Goal: Task Accomplishment & Management: Use online tool/utility

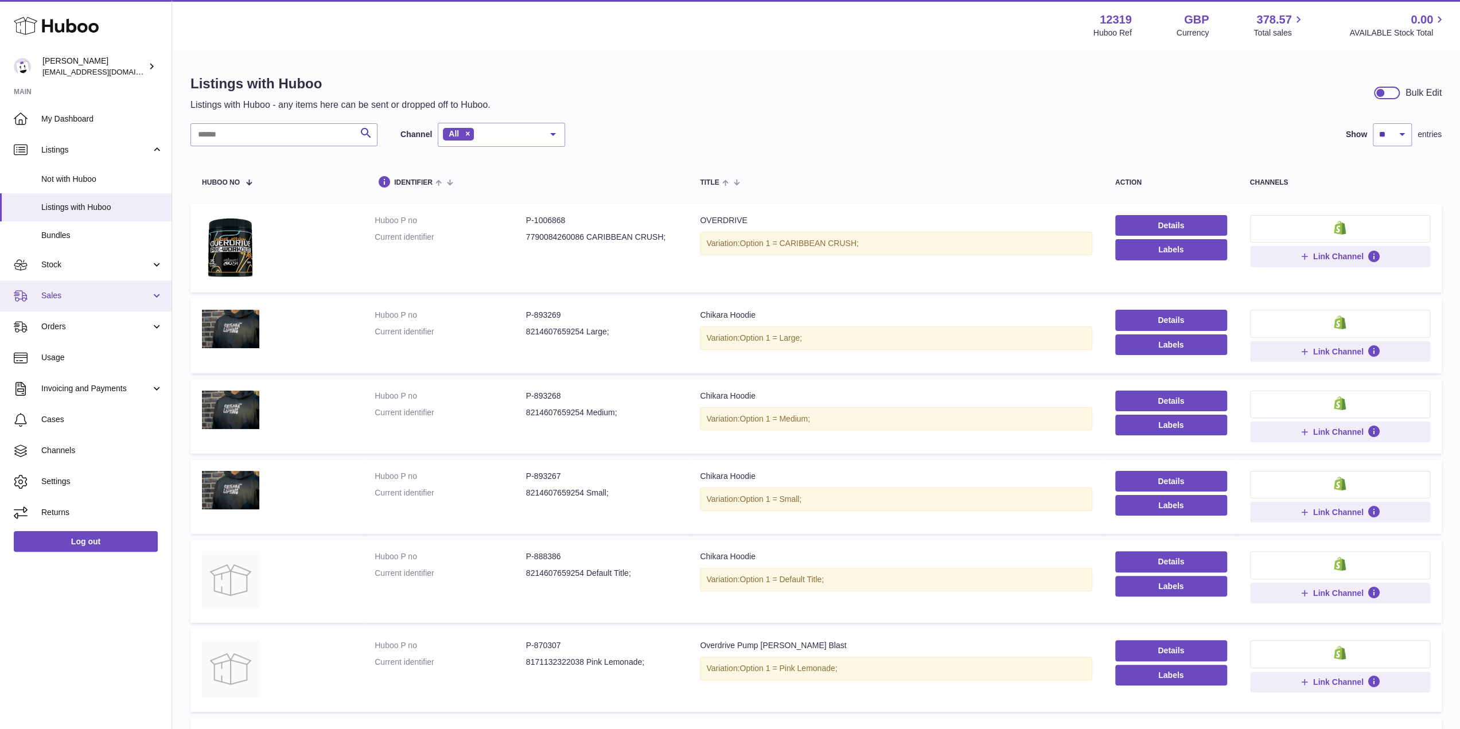
click at [87, 293] on span "Sales" at bounding box center [96, 295] width 110 height 11
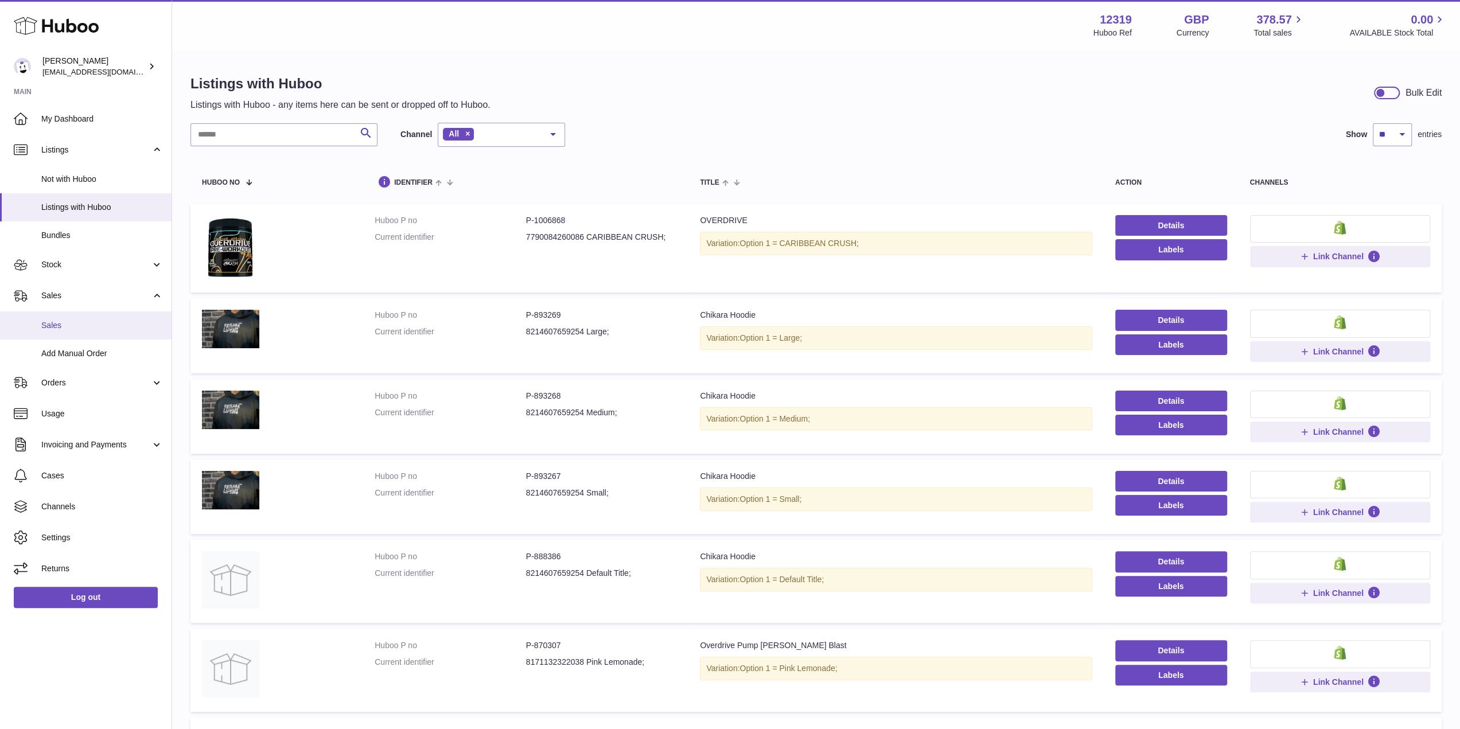
click at [83, 317] on link "Sales" at bounding box center [86, 326] width 172 height 28
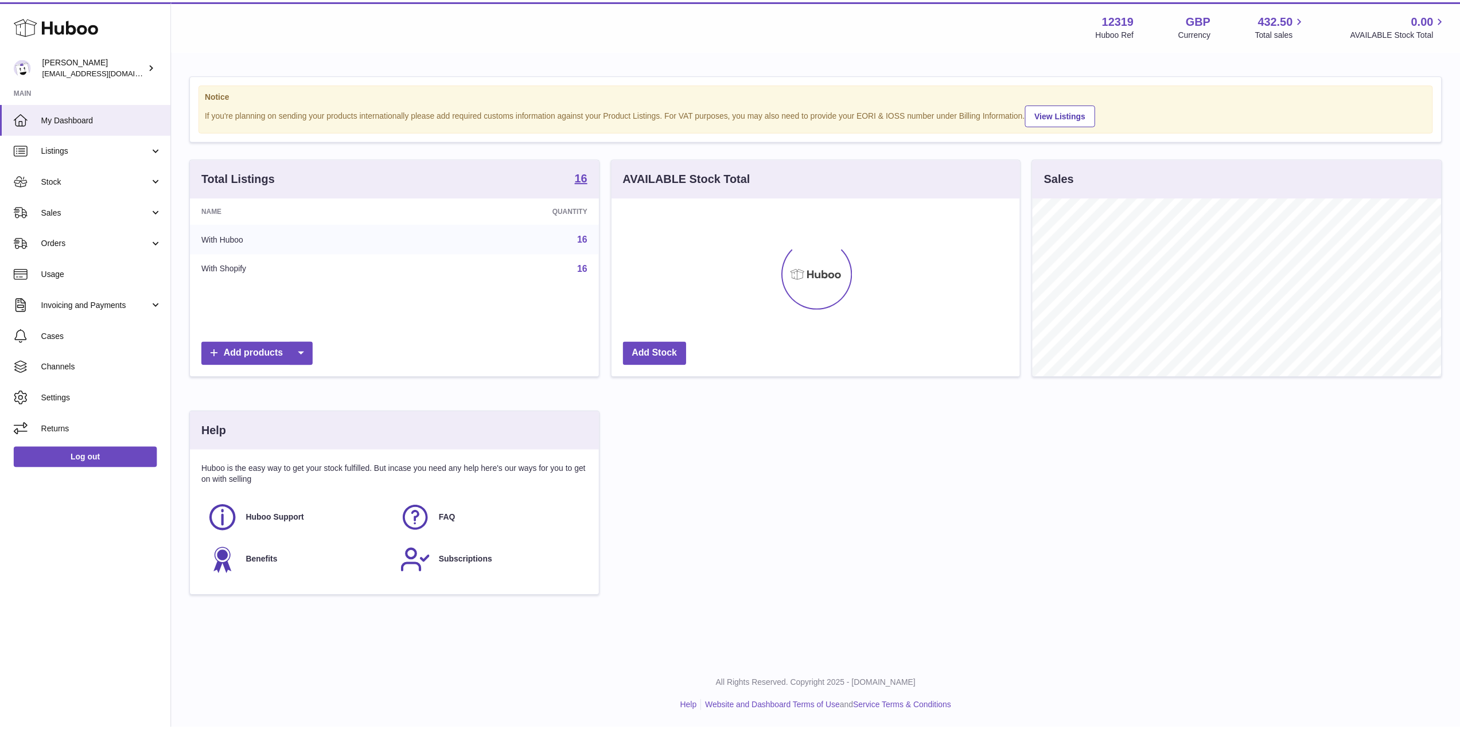
scroll to position [573516, 573286]
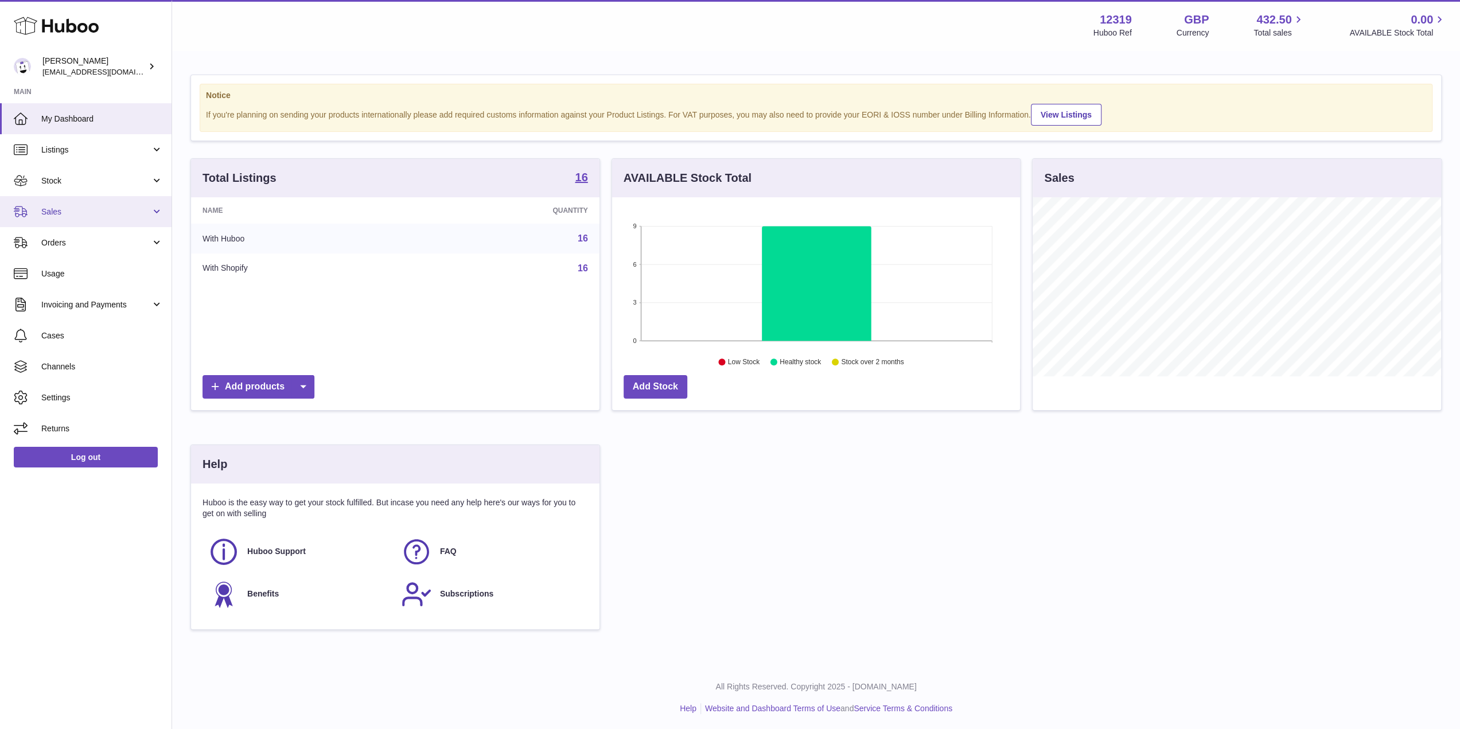
click at [118, 224] on link "Sales" at bounding box center [86, 211] width 172 height 31
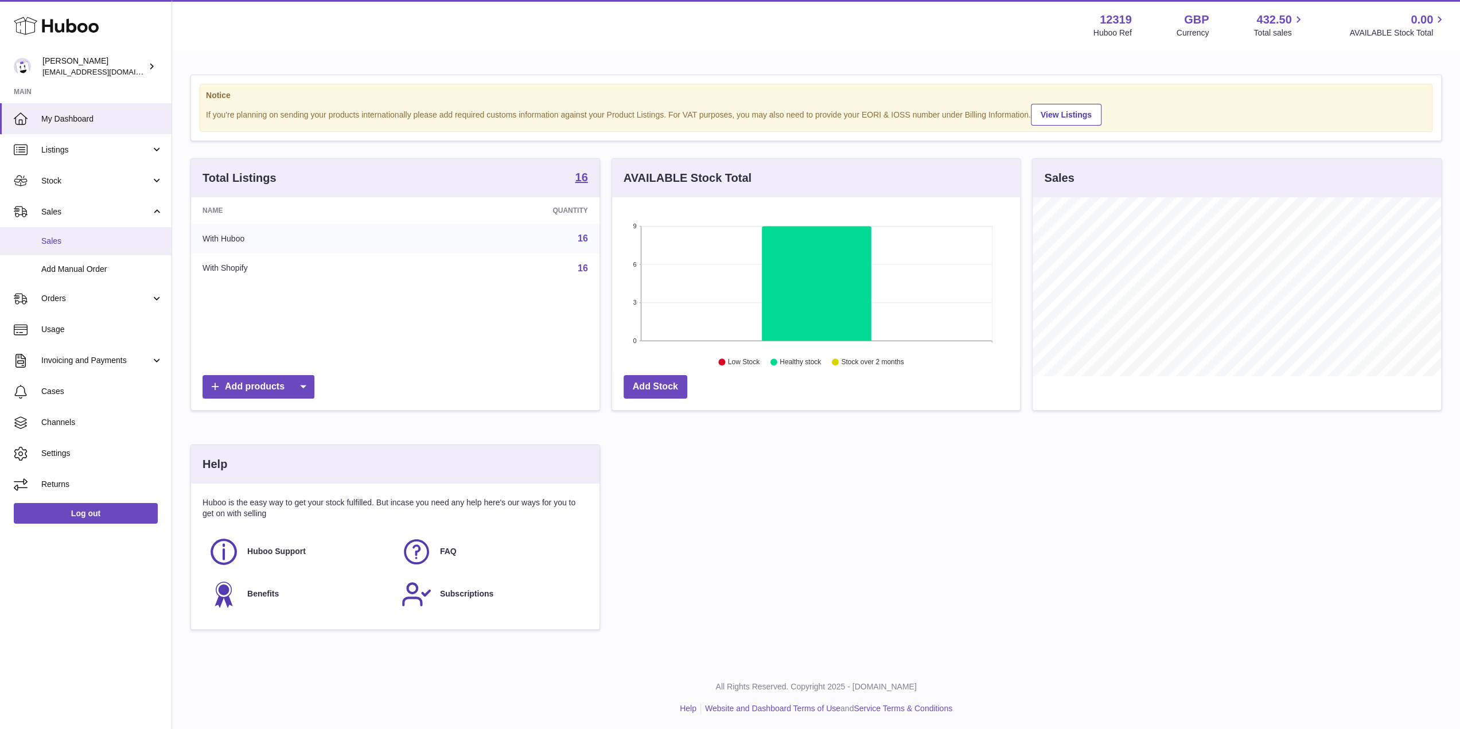
click at [114, 244] on span "Sales" at bounding box center [102, 241] width 122 height 11
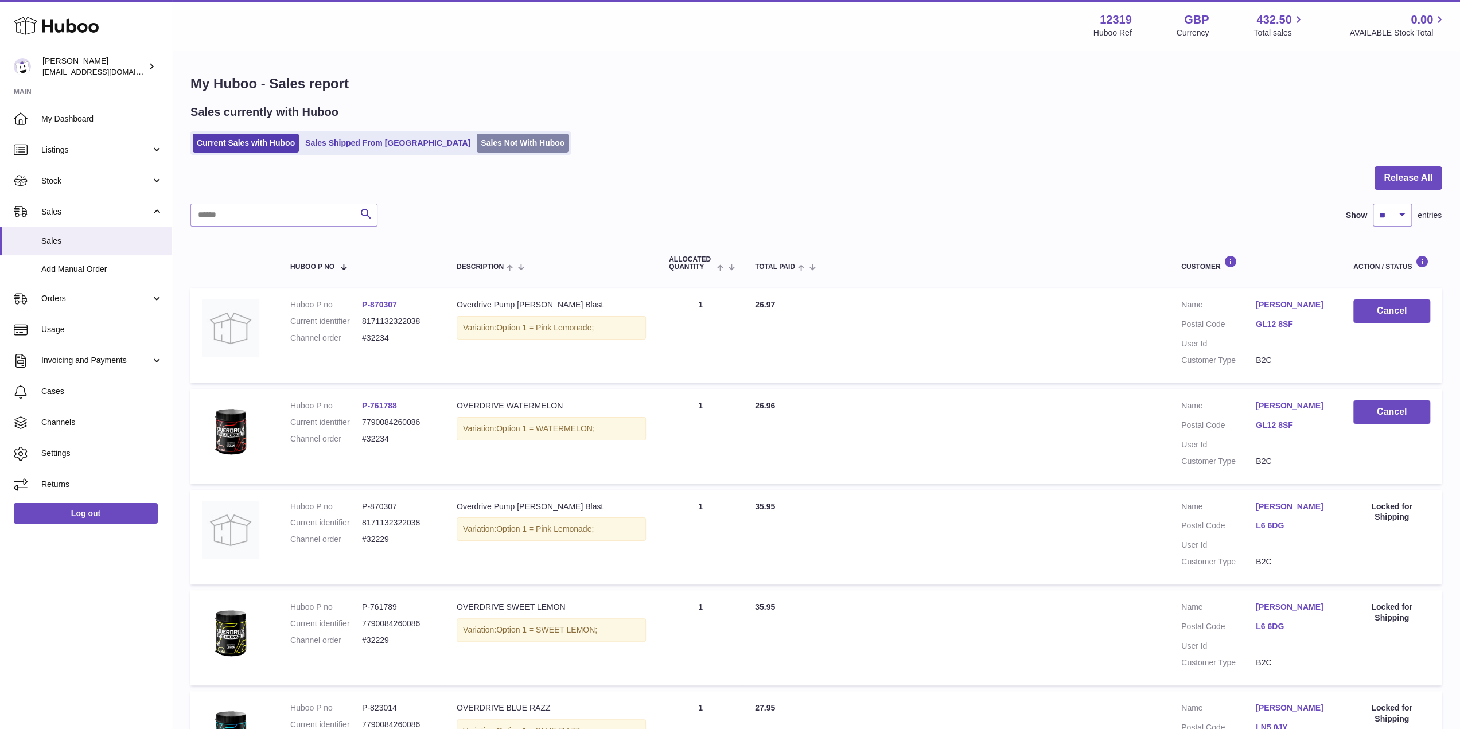
click at [477, 149] on link "Sales Not With Huboo" at bounding box center [523, 143] width 92 height 19
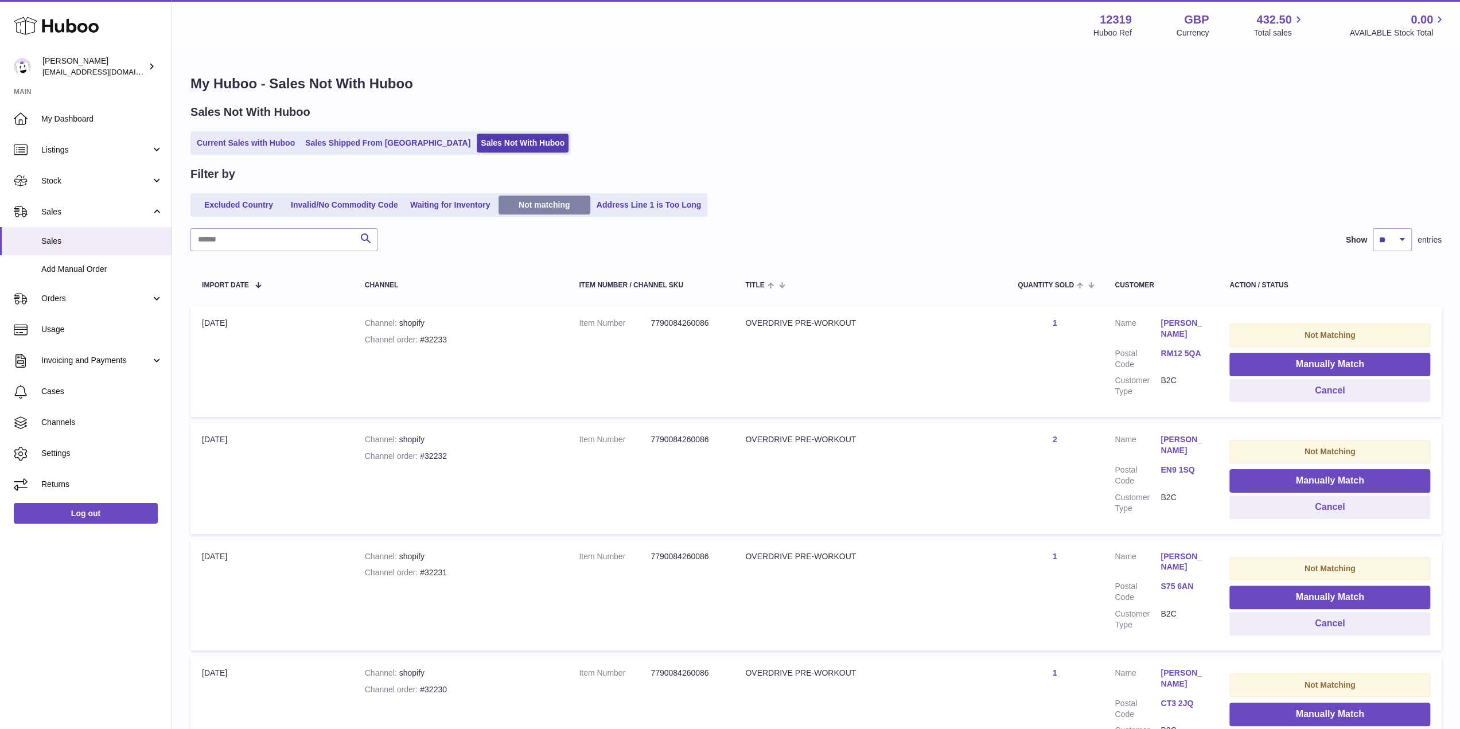
click at [526, 207] on link "Not matching" at bounding box center [545, 205] width 92 height 19
click at [1401, 251] on select "** ** ** ***" at bounding box center [1392, 239] width 39 height 23
select select "***"
click at [1373, 228] on select "** ** ** ***" at bounding box center [1392, 239] width 39 height 23
click at [1295, 371] on button "Manually Match" at bounding box center [1329, 365] width 201 height 24
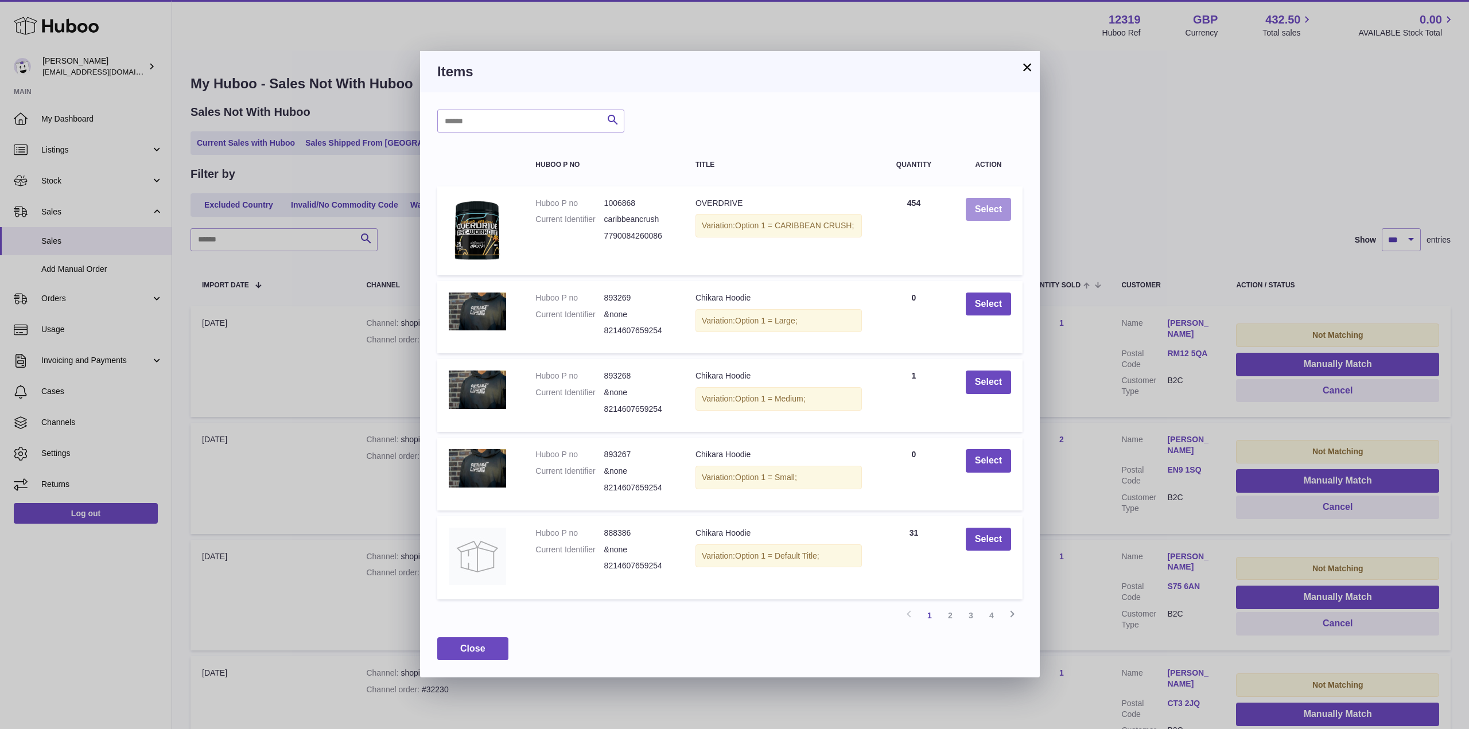
click at [998, 215] on button "Select" at bounding box center [988, 210] width 45 height 24
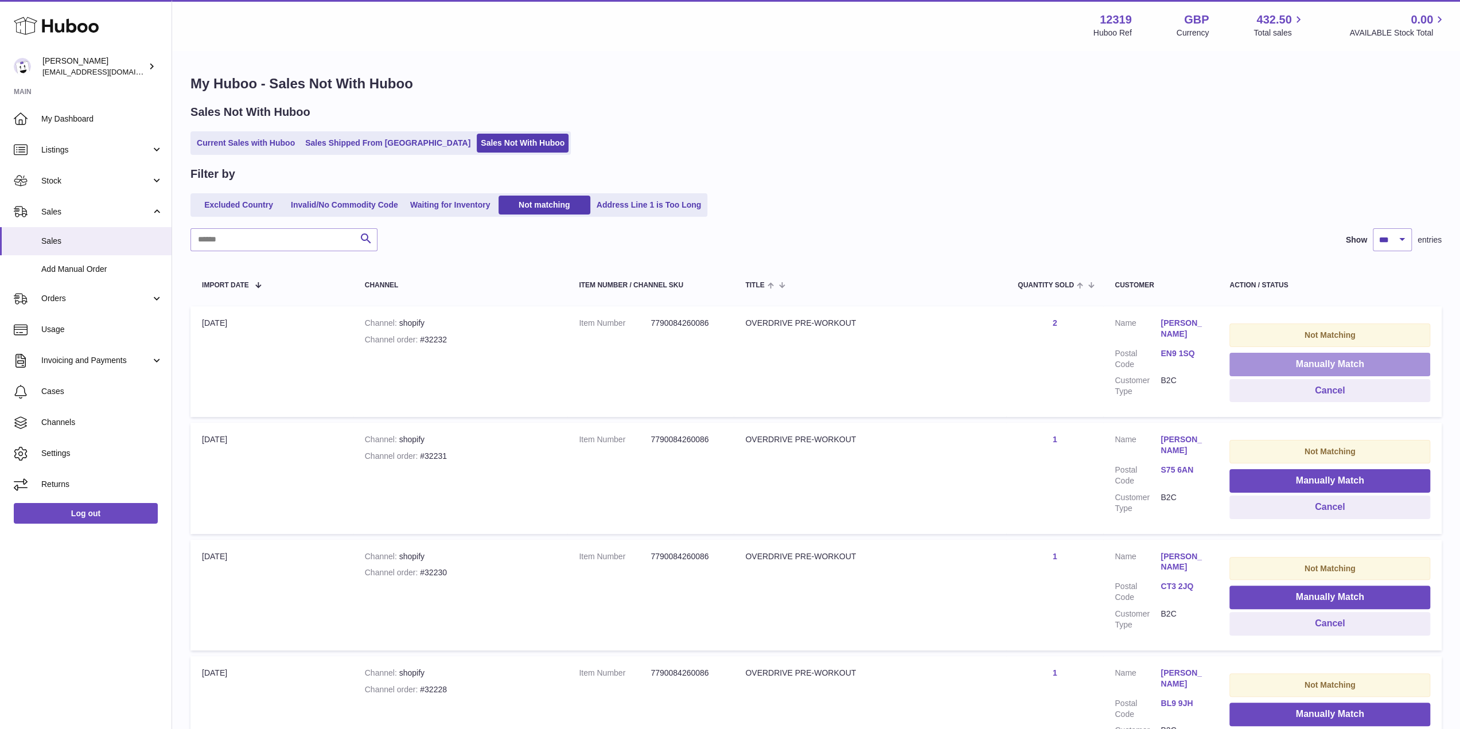
click at [1273, 361] on button "Manually Match" at bounding box center [1329, 365] width 201 height 24
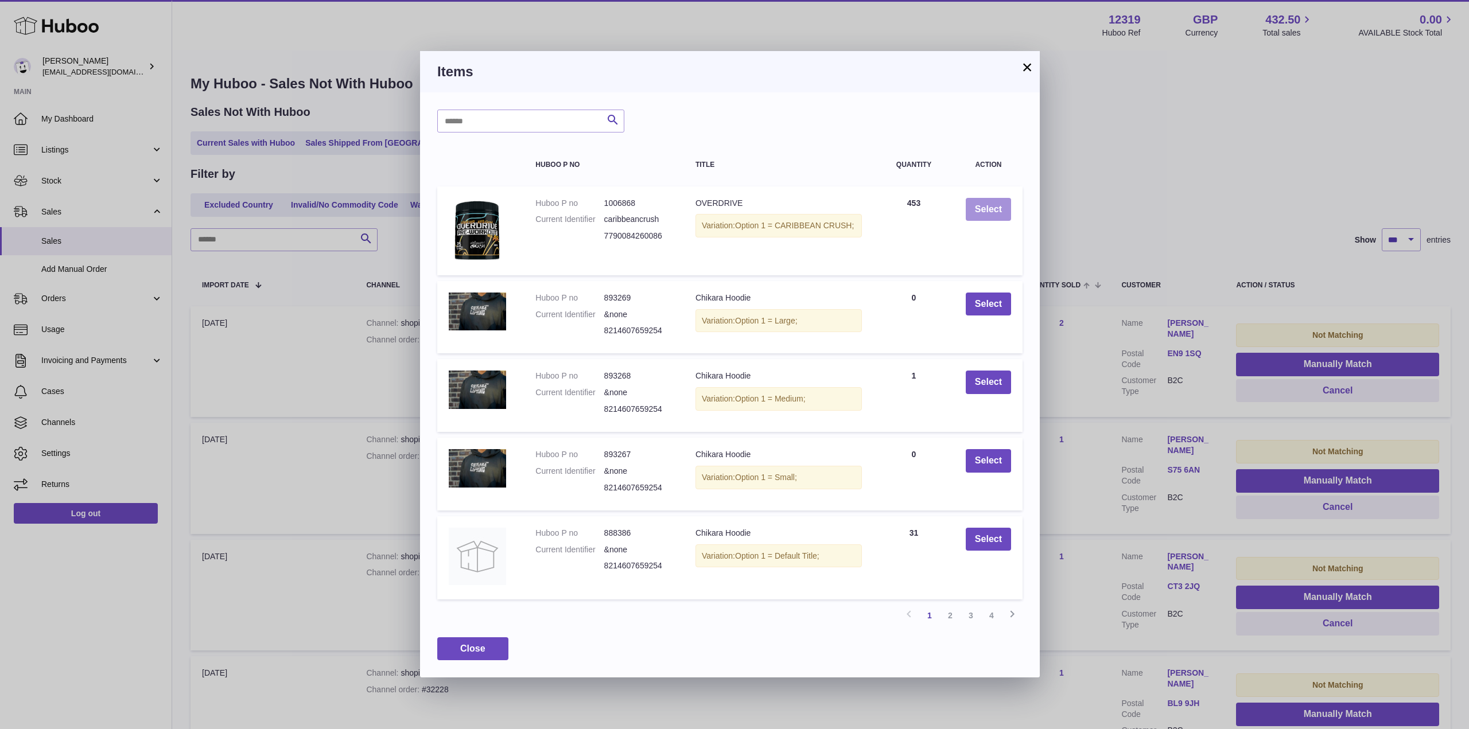
click at [996, 216] on button "Select" at bounding box center [988, 210] width 45 height 24
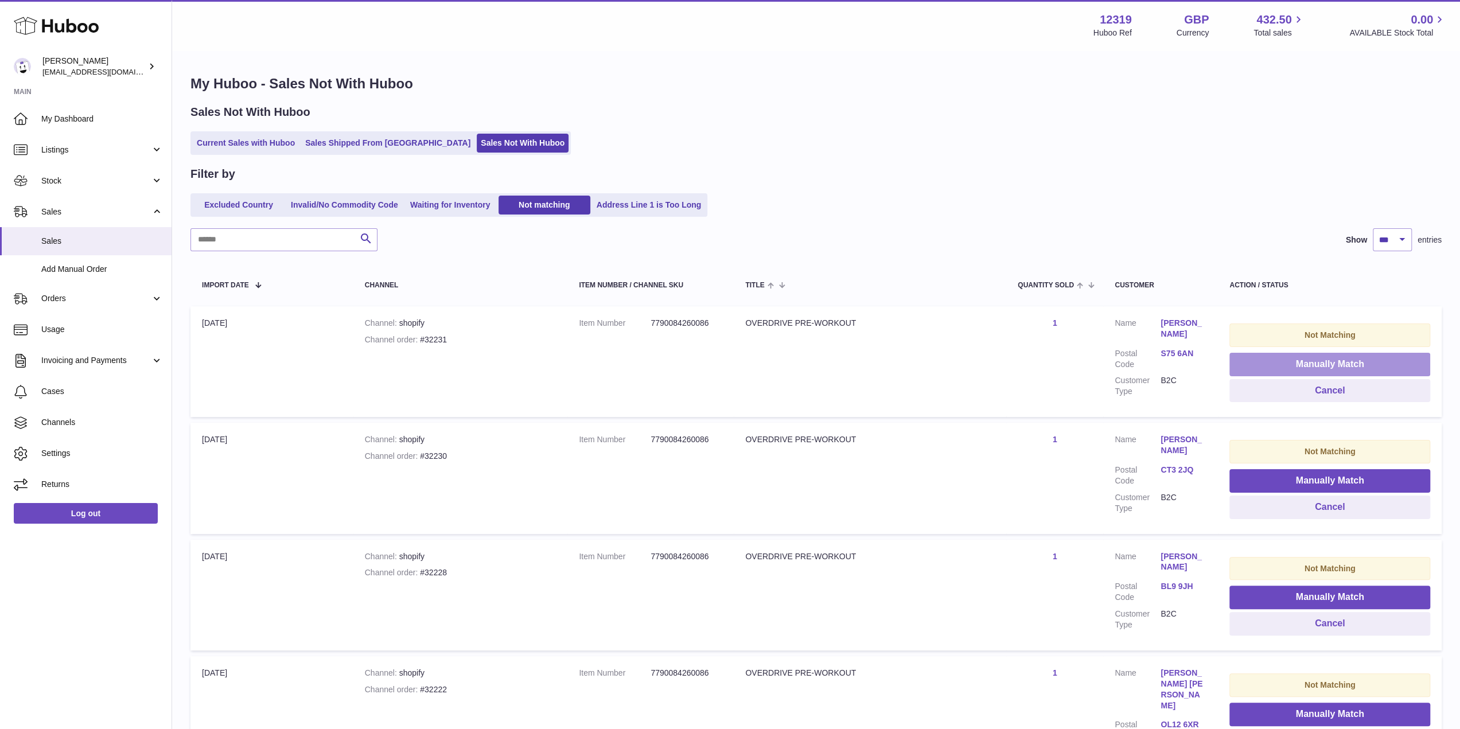
click at [1283, 363] on button "Manually Match" at bounding box center [1329, 365] width 201 height 24
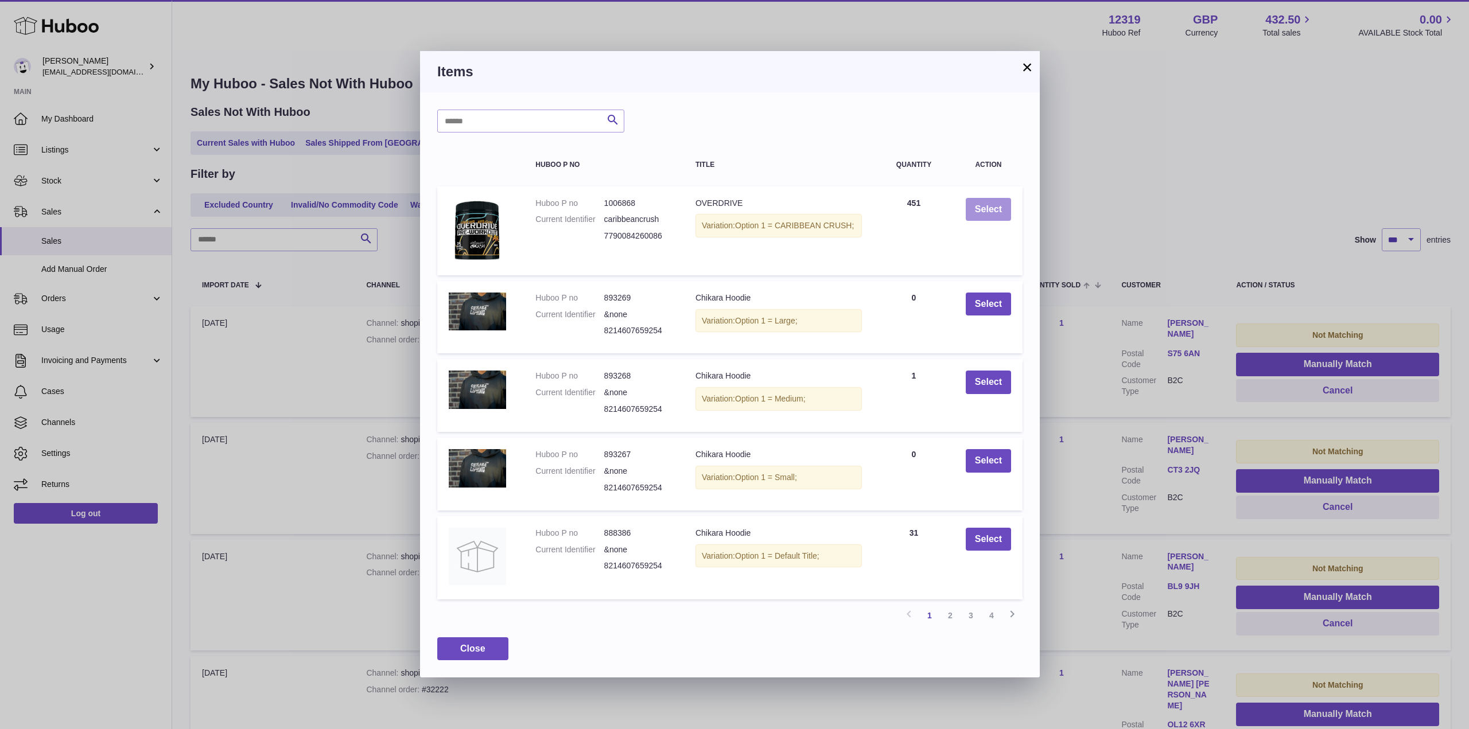
click at [999, 200] on button "Select" at bounding box center [988, 210] width 45 height 24
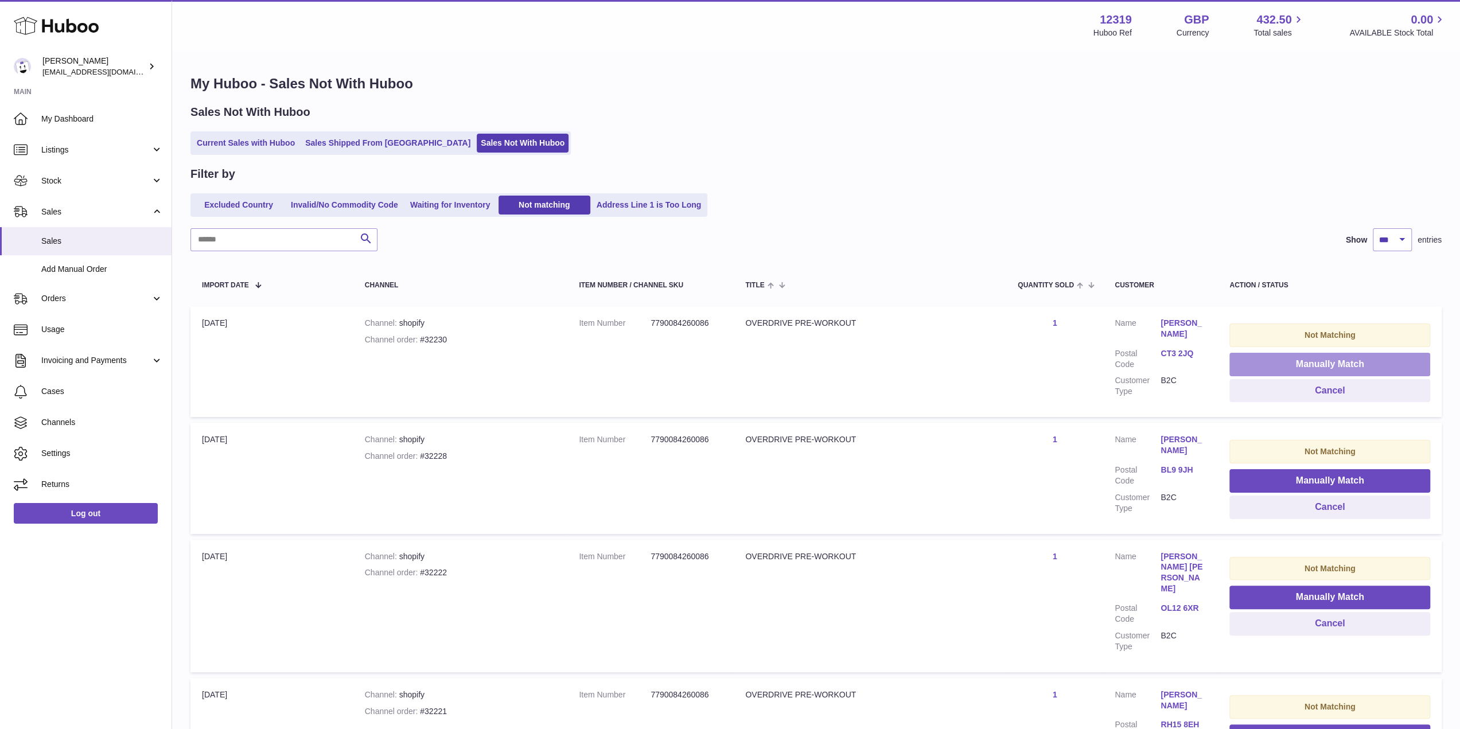
click at [1269, 364] on button "Manually Match" at bounding box center [1329, 365] width 201 height 24
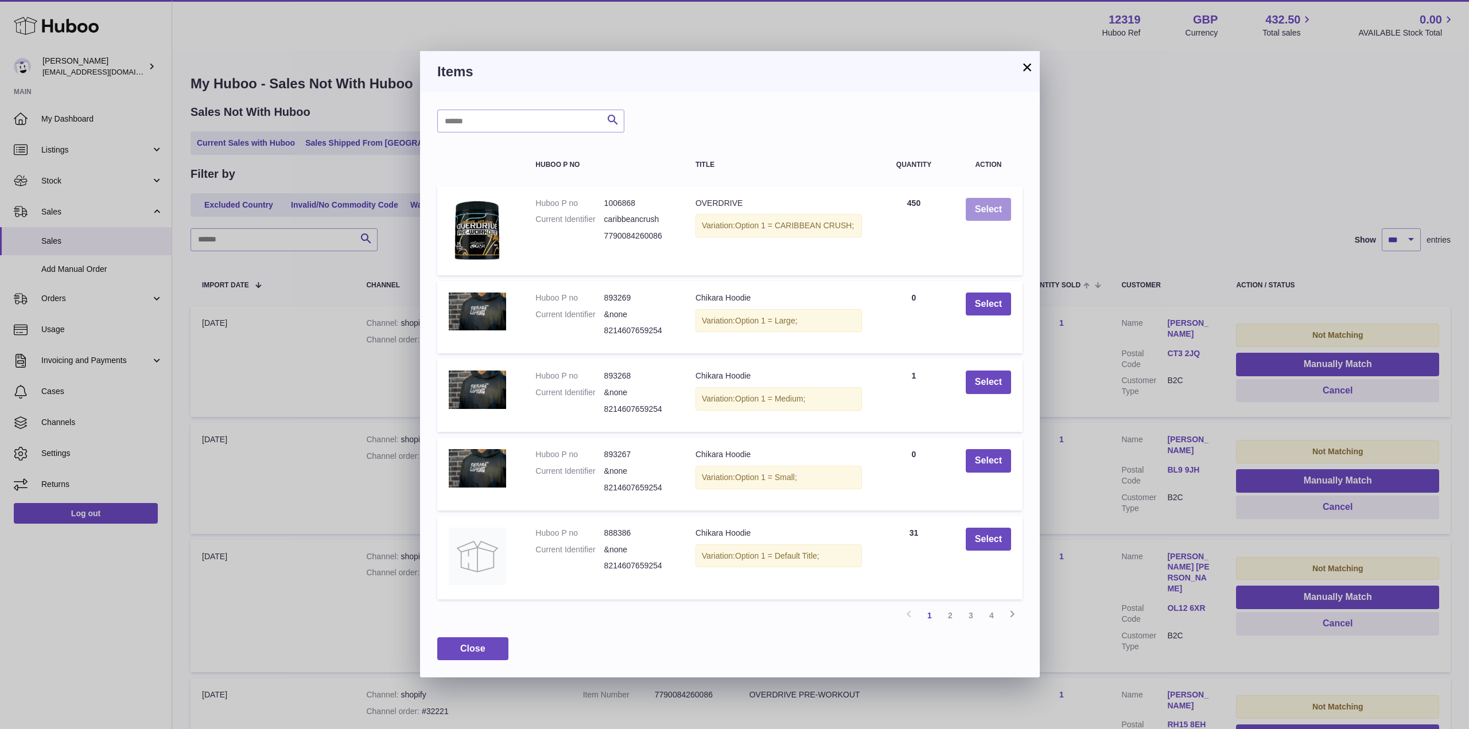
click at [998, 209] on button "Select" at bounding box center [988, 210] width 45 height 24
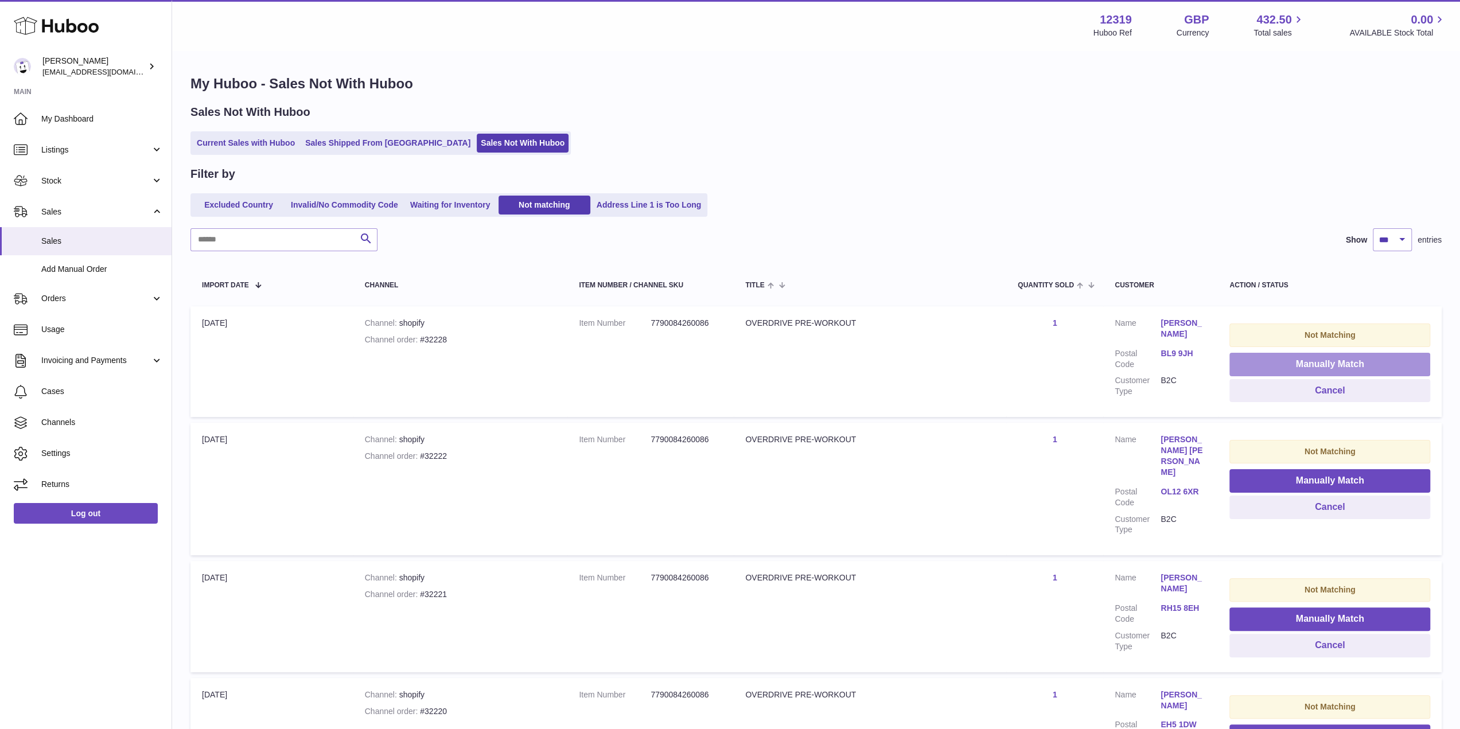
click at [1309, 363] on button "Manually Match" at bounding box center [1329, 365] width 201 height 24
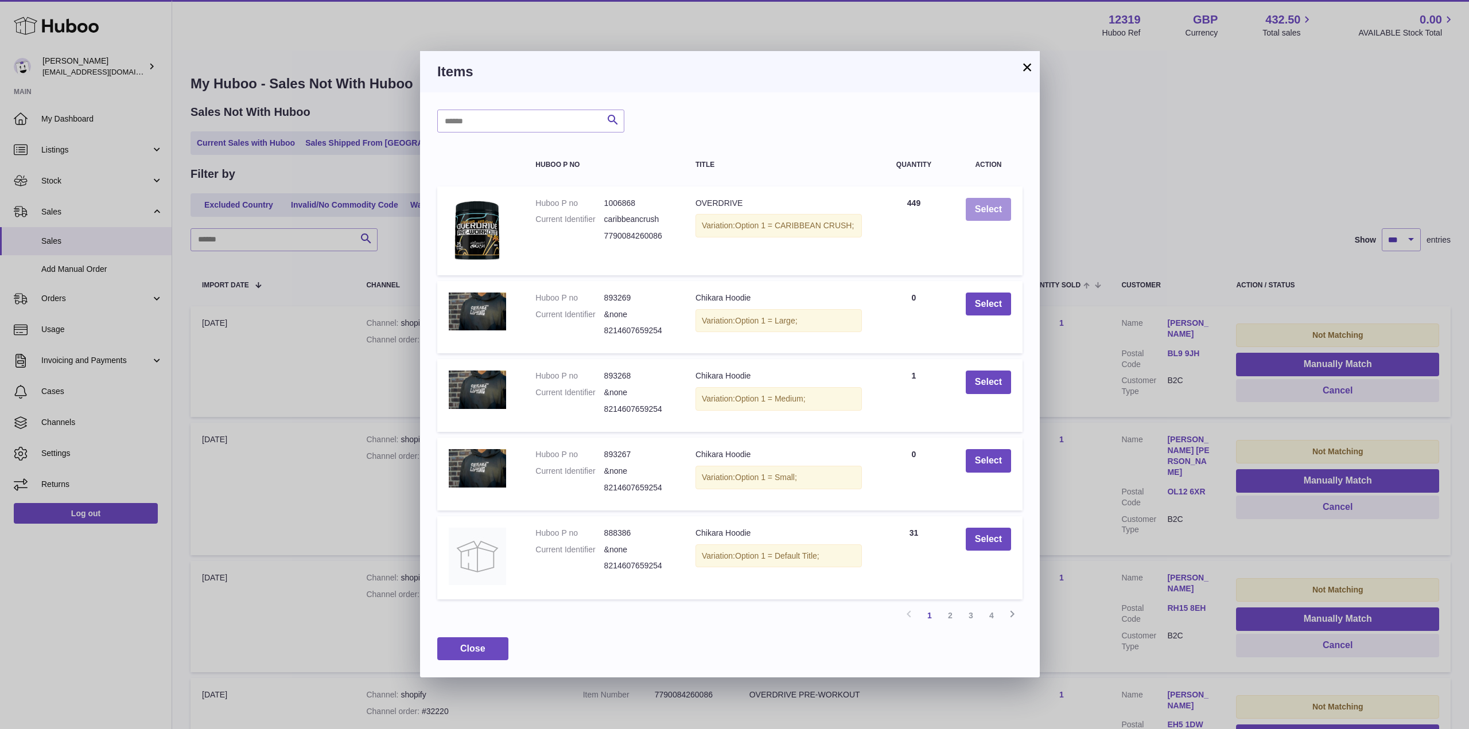
click at [995, 207] on button "Select" at bounding box center [988, 210] width 45 height 24
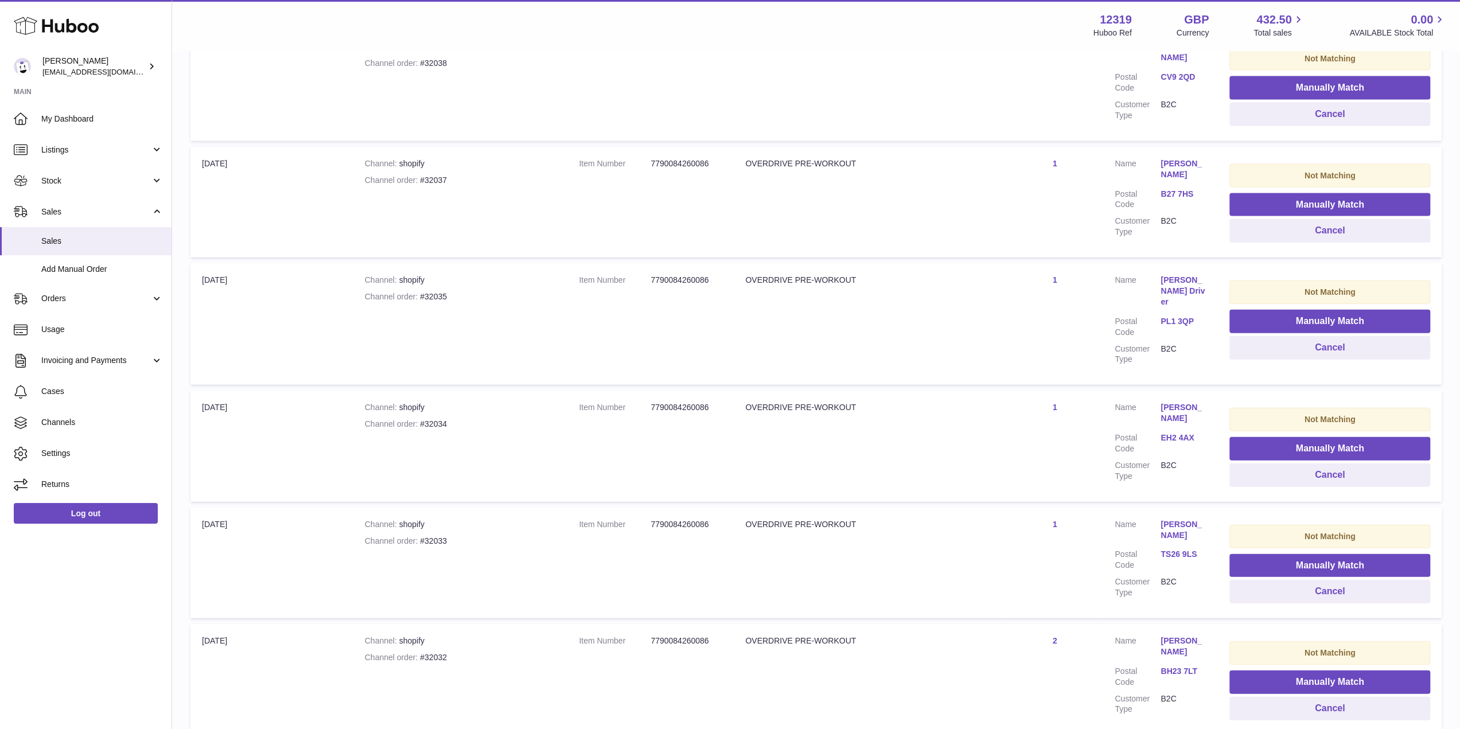
drag, startPoint x: 956, startPoint y: 369, endPoint x: 965, endPoint y: 625, distance: 256.0
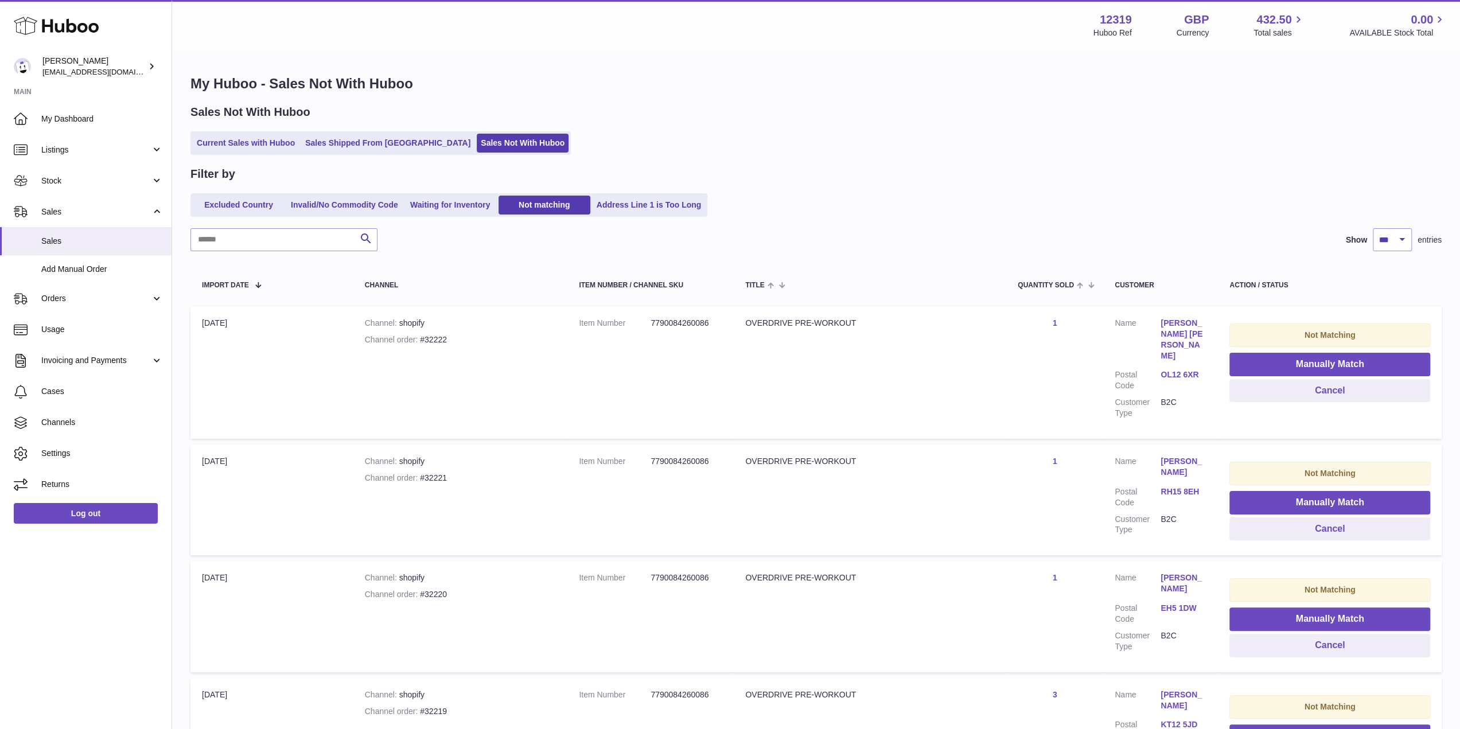
drag, startPoint x: 977, startPoint y: 630, endPoint x: 980, endPoint y: 220, distance: 410.2
click at [1276, 367] on button "Manually Match" at bounding box center [1329, 365] width 201 height 24
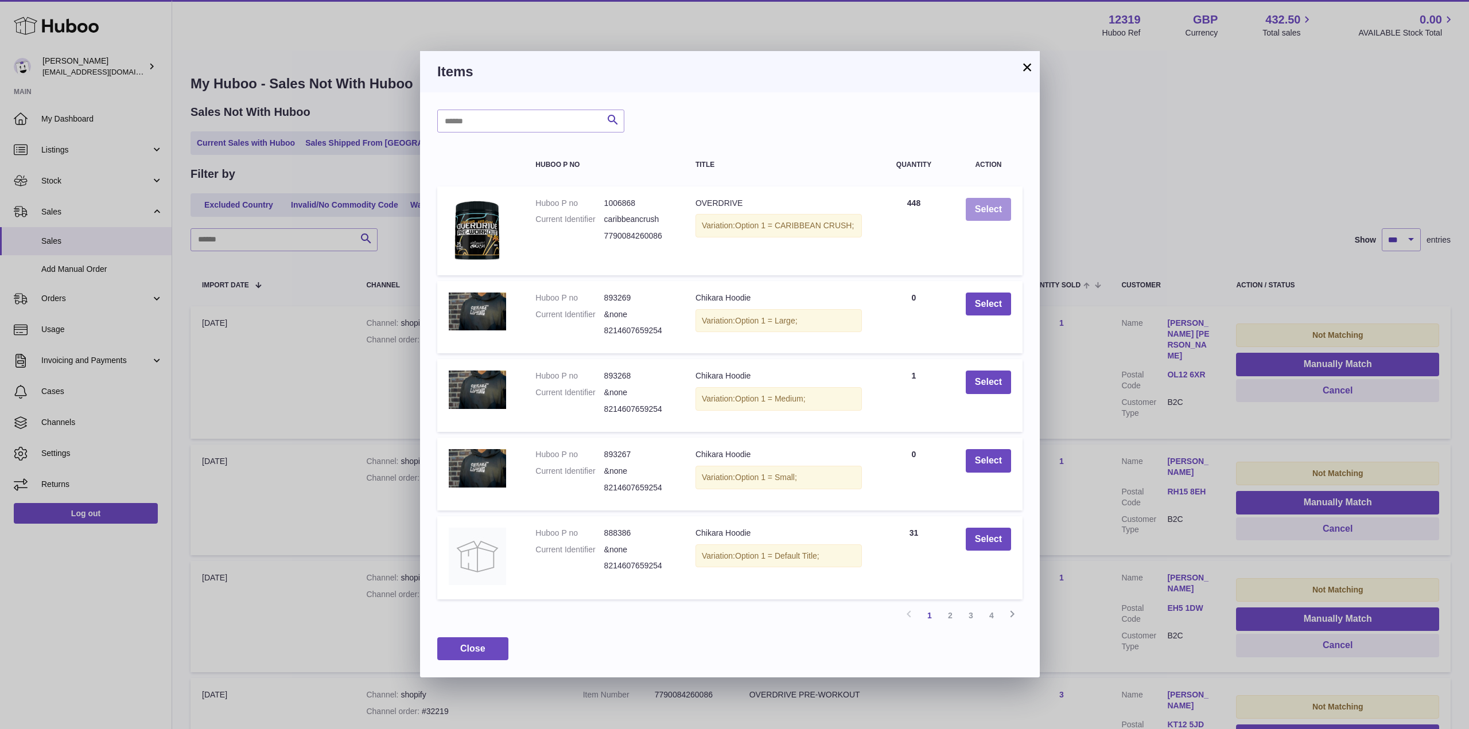
click at [997, 208] on button "Select" at bounding box center [988, 210] width 45 height 24
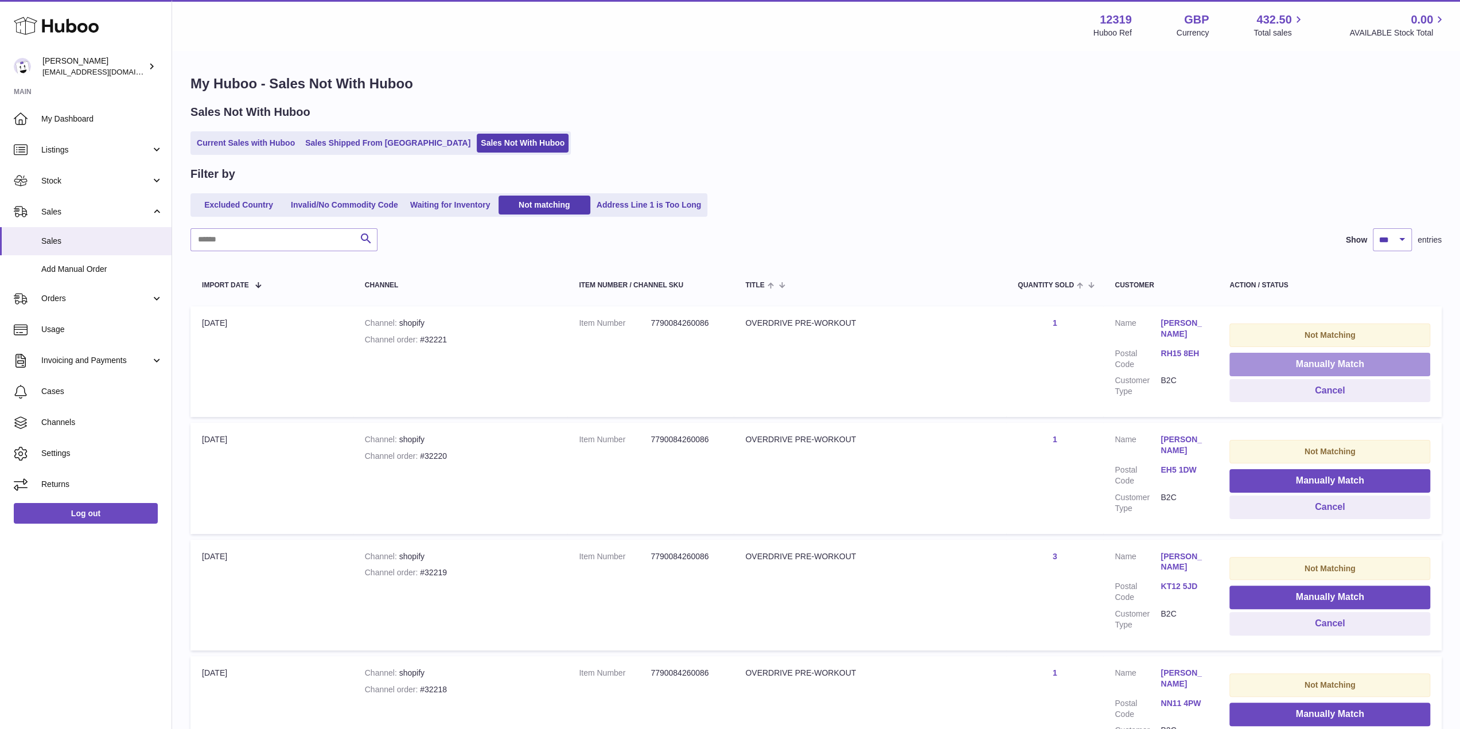
click at [1284, 365] on button "Manually Match" at bounding box center [1329, 365] width 201 height 24
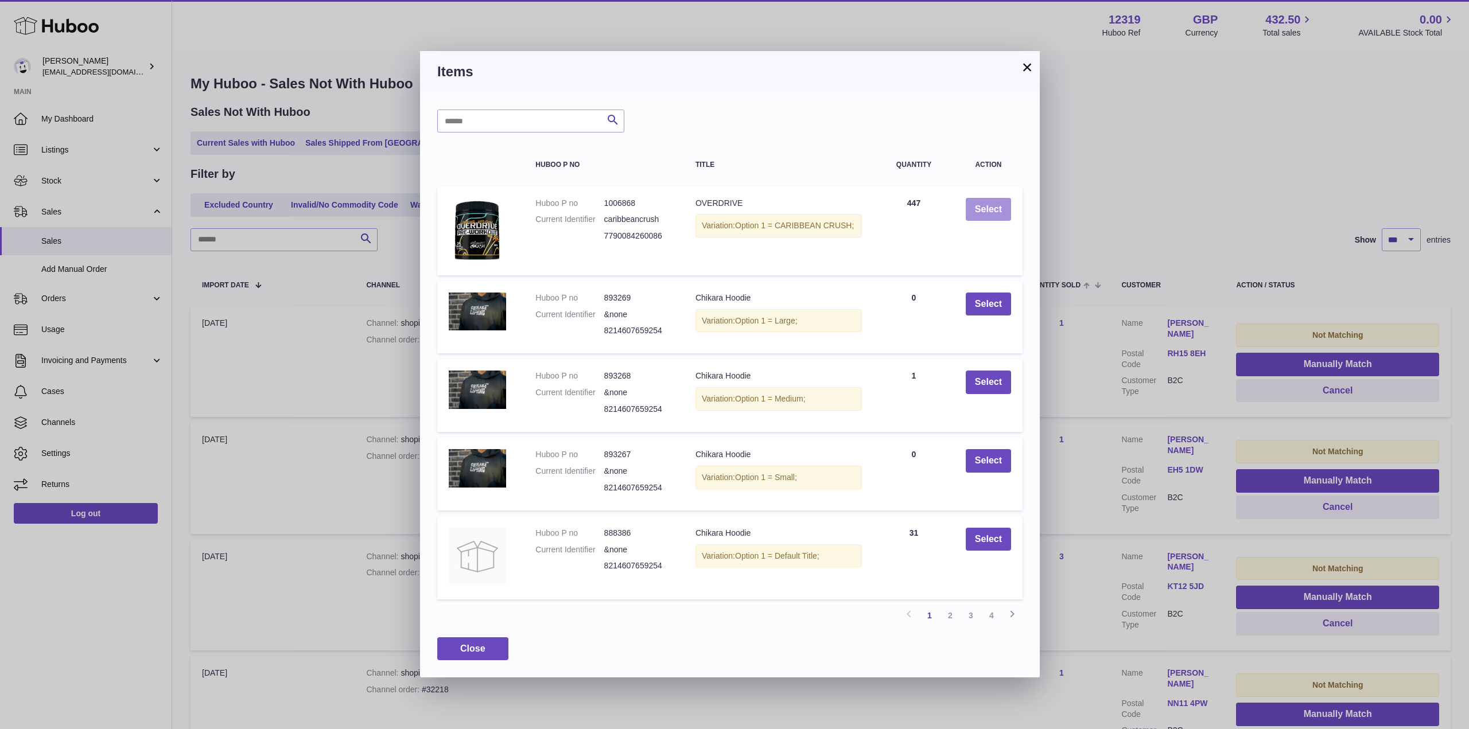
click at [987, 210] on button "Select" at bounding box center [988, 210] width 45 height 24
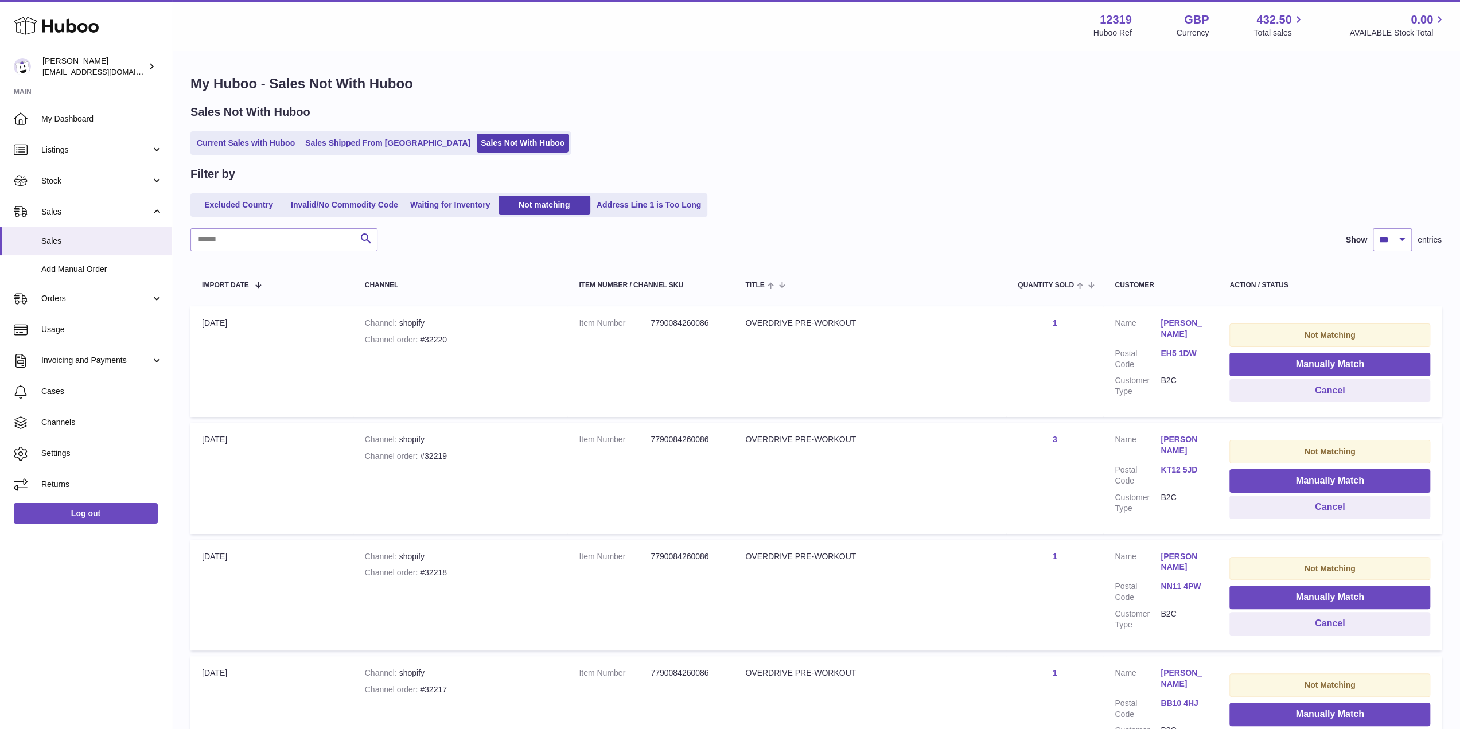
click at [665, 115] on div "Sales Not With Huboo" at bounding box center [815, 111] width 1251 height 15
drag, startPoint x: 918, startPoint y: 224, endPoint x: 929, endPoint y: 227, distance: 11.8
click at [658, 116] on div "Sales Not With Huboo" at bounding box center [815, 111] width 1251 height 15
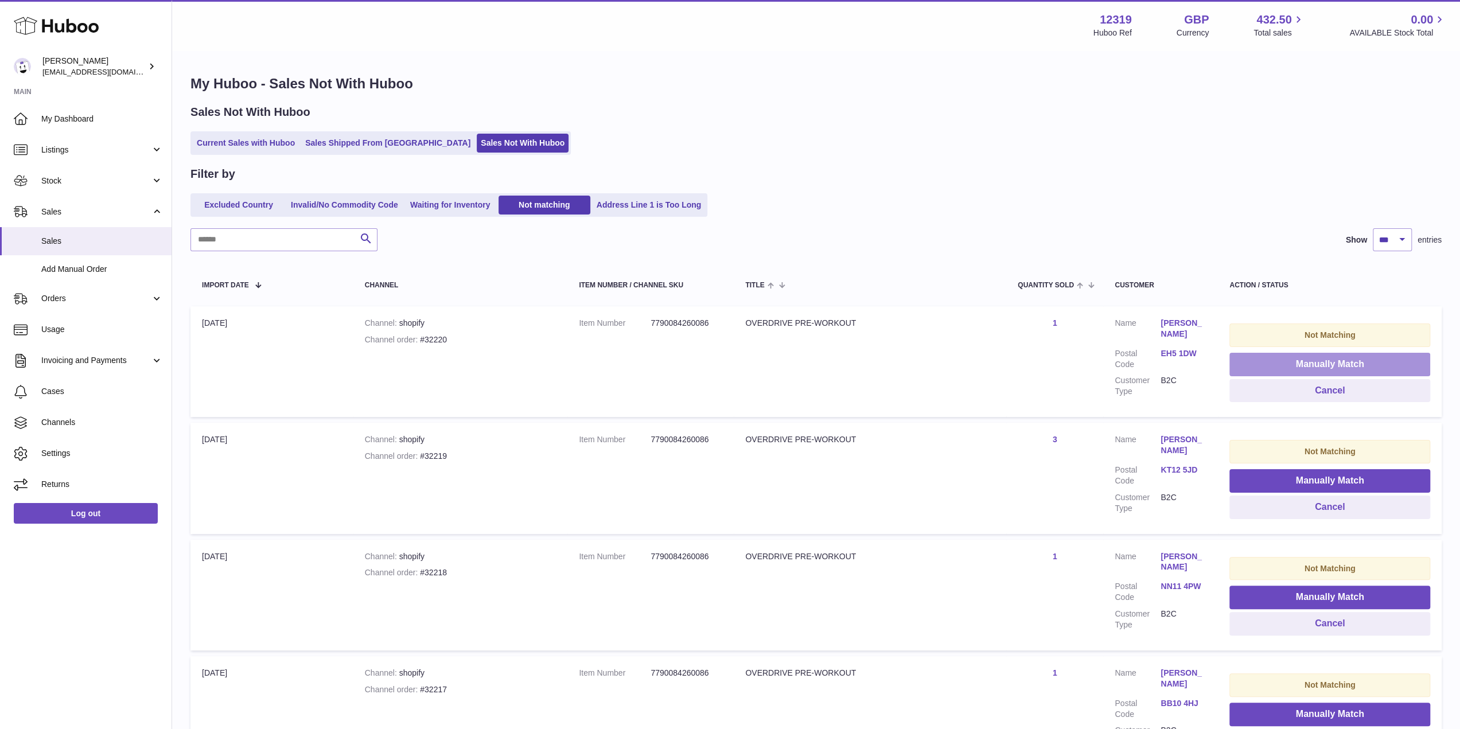
click at [1319, 364] on button "Manually Match" at bounding box center [1329, 365] width 201 height 24
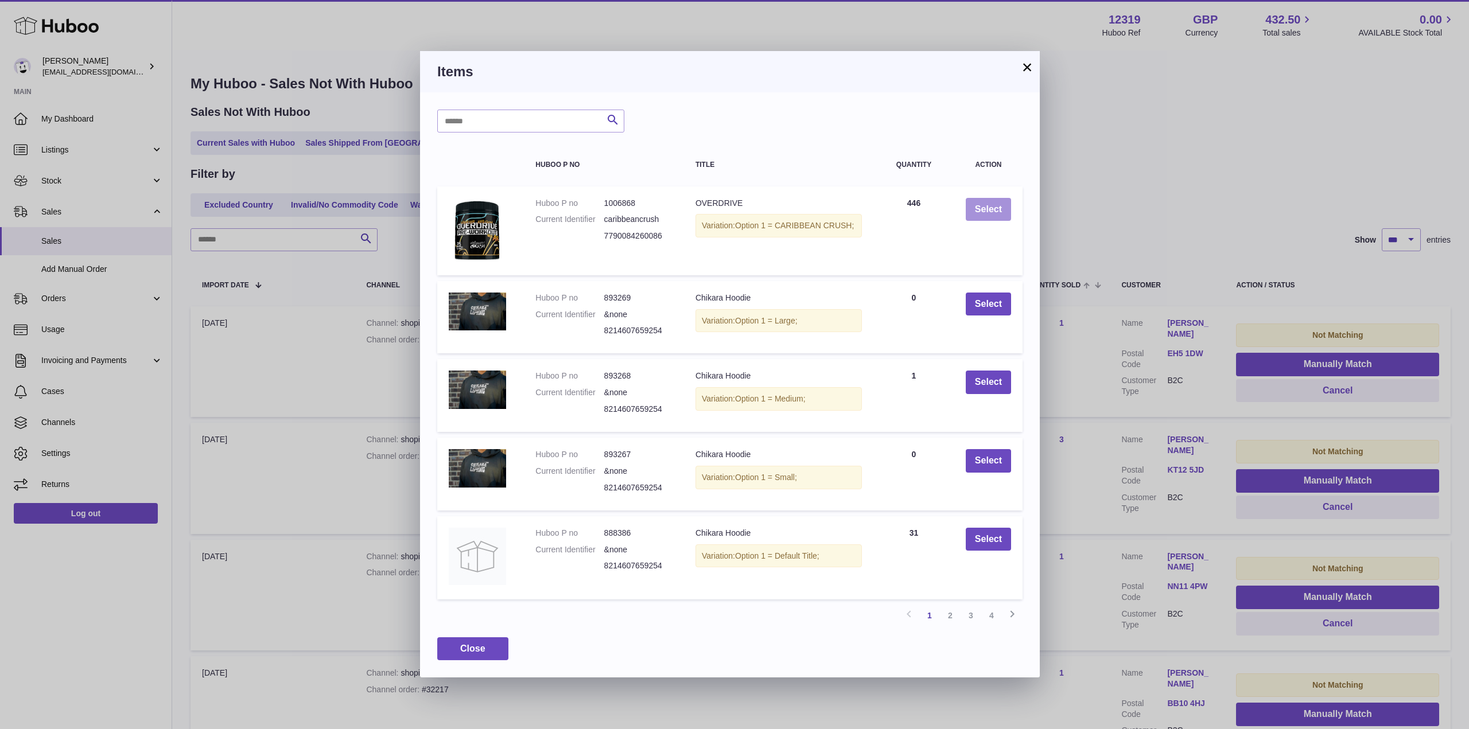
click at [980, 204] on button "Select" at bounding box center [988, 210] width 45 height 24
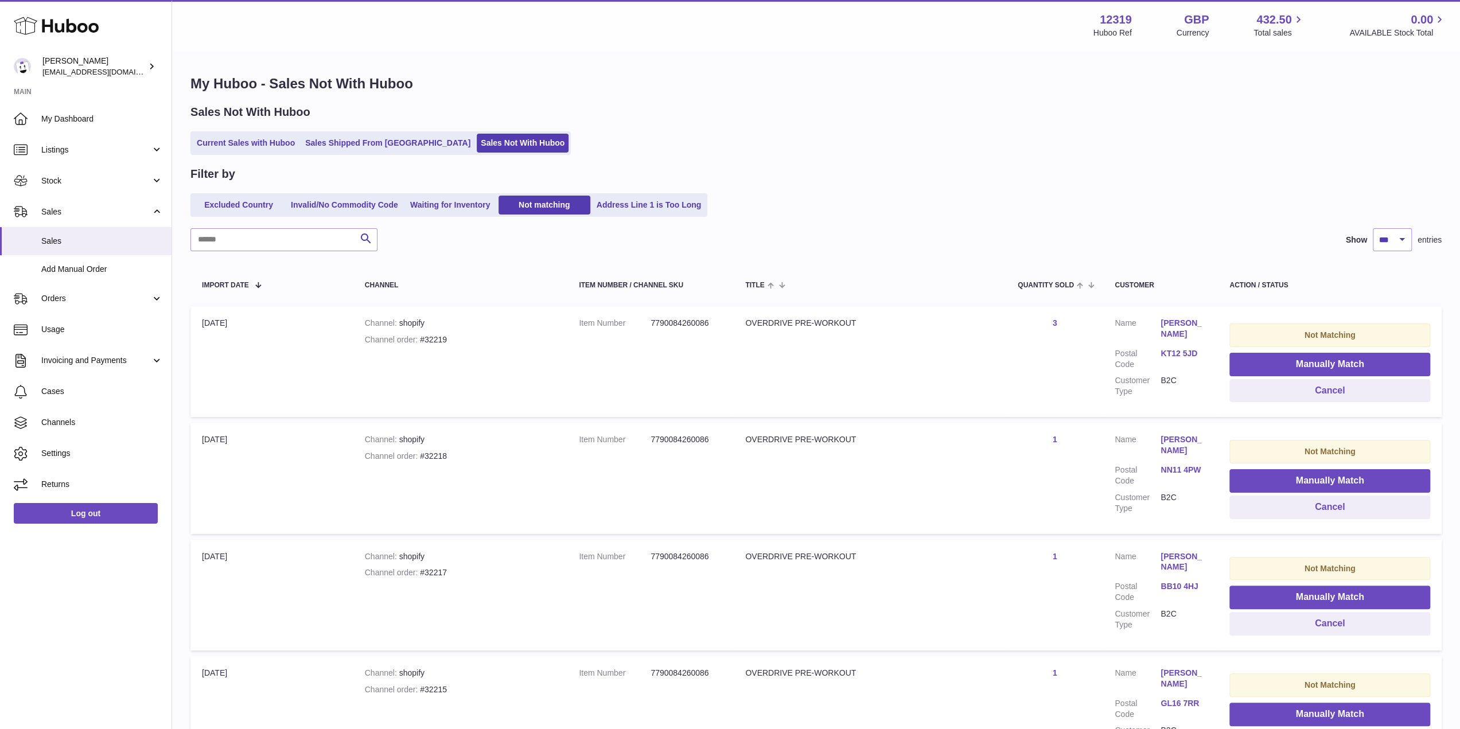
click at [653, 112] on div "Sales Not With Huboo" at bounding box center [815, 111] width 1251 height 15
click at [793, 41] on div "Menu Huboo 12319 Huboo Ref GBP Currency 432.50 Total sales 0.00 AVAILABLE Stock…" at bounding box center [816, 25] width 1288 height 50
click at [1302, 362] on button "Manually Match" at bounding box center [1329, 365] width 201 height 24
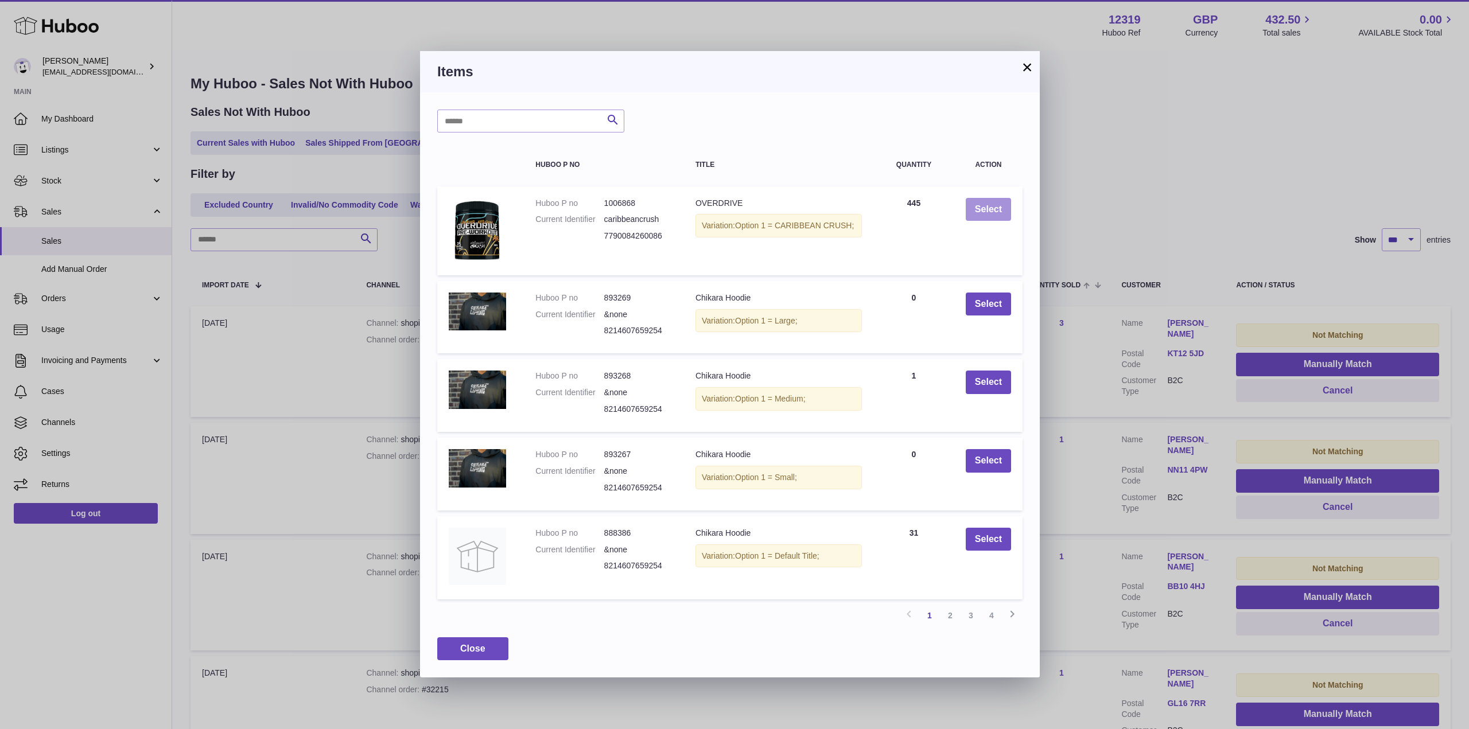
click at [973, 201] on button "Select" at bounding box center [988, 210] width 45 height 24
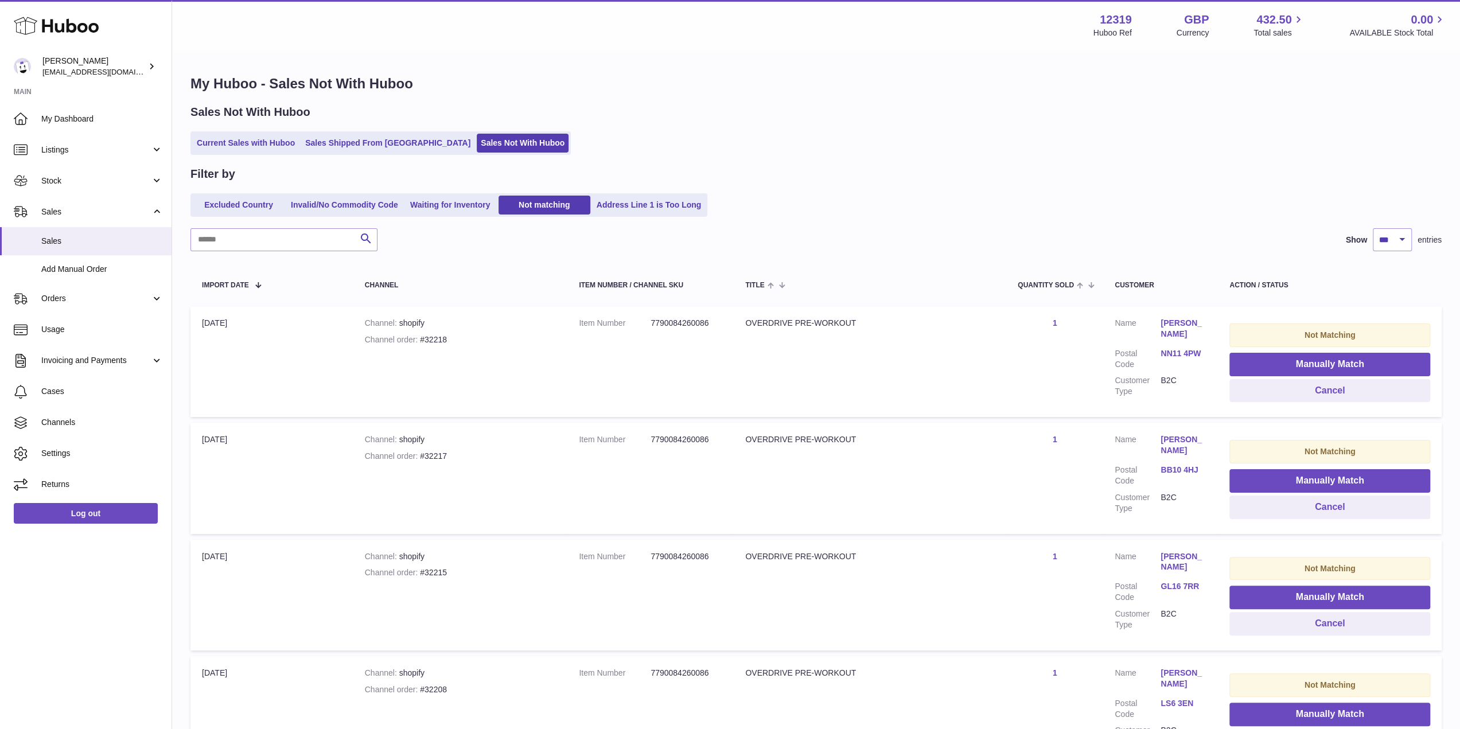
click at [649, 111] on div "Sales Not With Huboo" at bounding box center [815, 111] width 1251 height 15
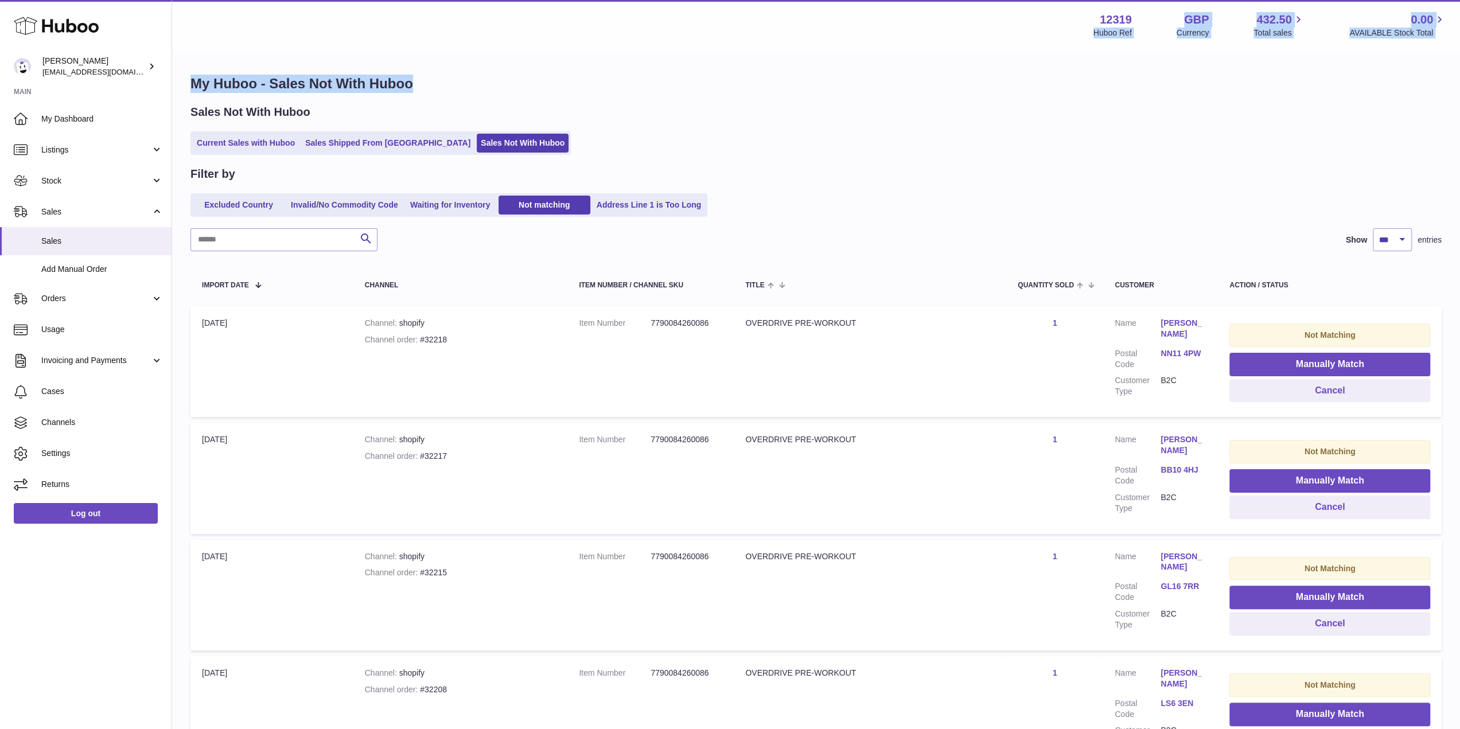
drag, startPoint x: 883, startPoint y: 60, endPoint x: 824, endPoint y: 42, distance: 62.3
click at [802, 40] on div "Menu Huboo 12319 Huboo Ref GBP Currency 432.50 Total sales 0.00 AVAILABLE Stock…" at bounding box center [816, 25] width 1288 height 50
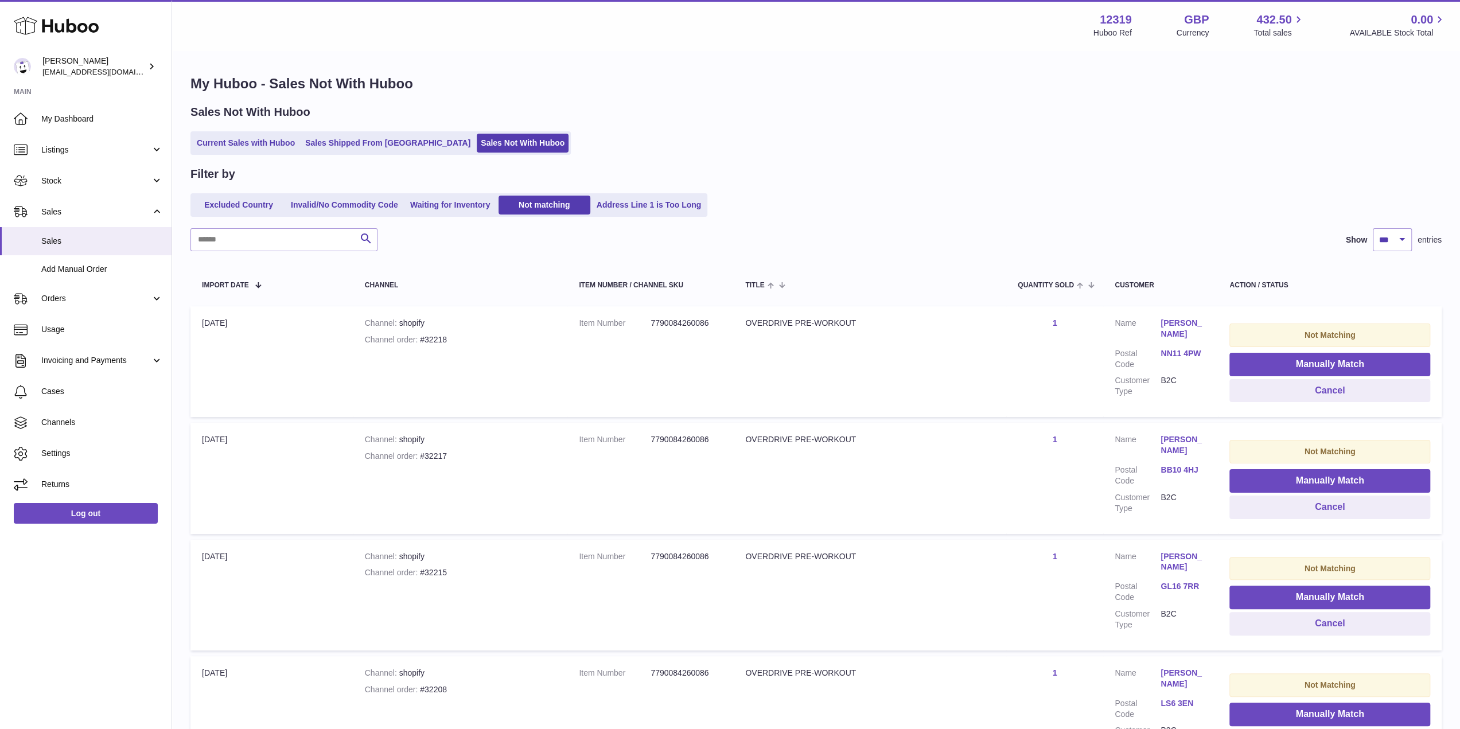
click at [1243, 279] on th "Action / Status" at bounding box center [1330, 284] width 224 height 32
drag, startPoint x: 1243, startPoint y: 279, endPoint x: 1277, endPoint y: 317, distance: 51.2
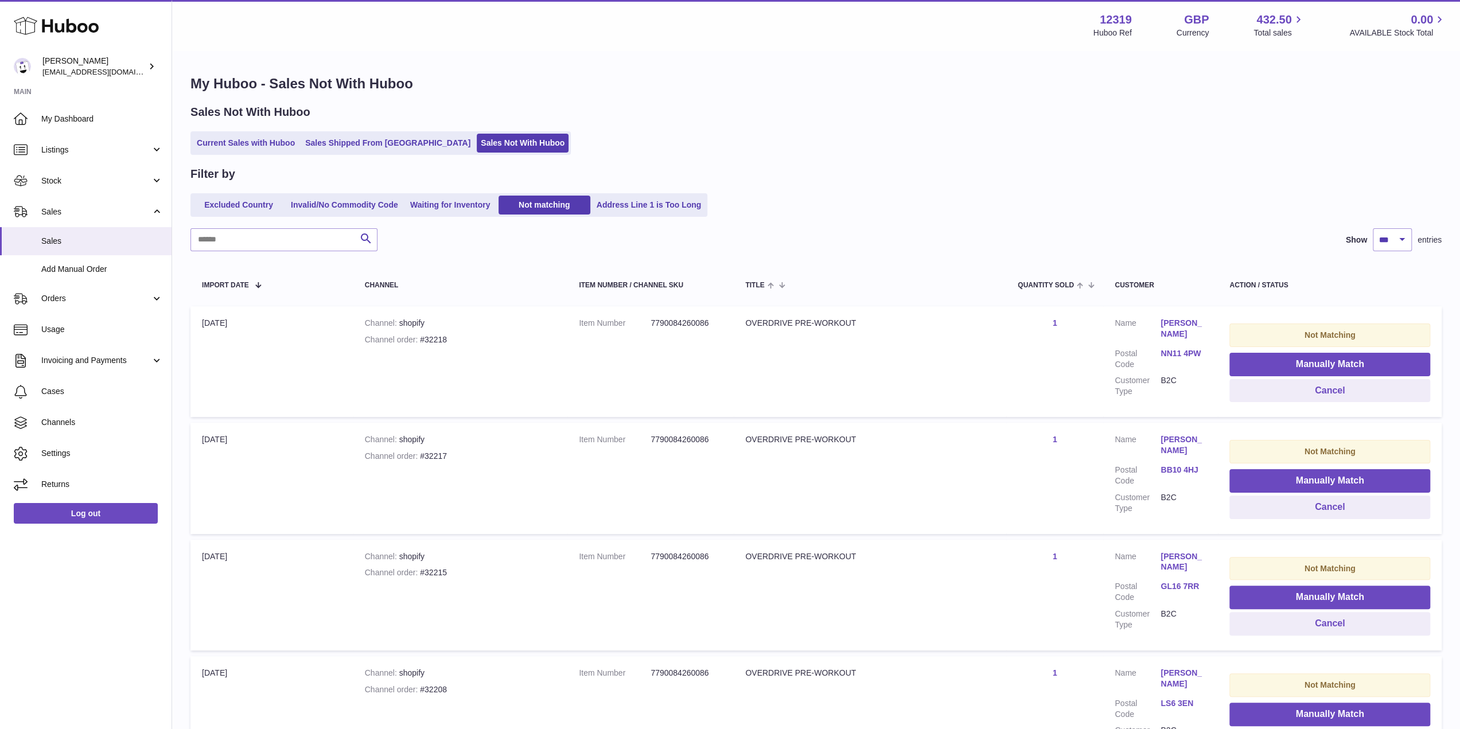
click at [1244, 280] on th "Action / Status" at bounding box center [1330, 284] width 224 height 32
click at [1275, 314] on td "Not Matching Manually Match Cancel" at bounding box center [1330, 361] width 224 height 111
click at [1291, 342] on div "Not Matching" at bounding box center [1329, 336] width 201 height 24
click at [1299, 356] on button "Manually Match" at bounding box center [1329, 365] width 201 height 24
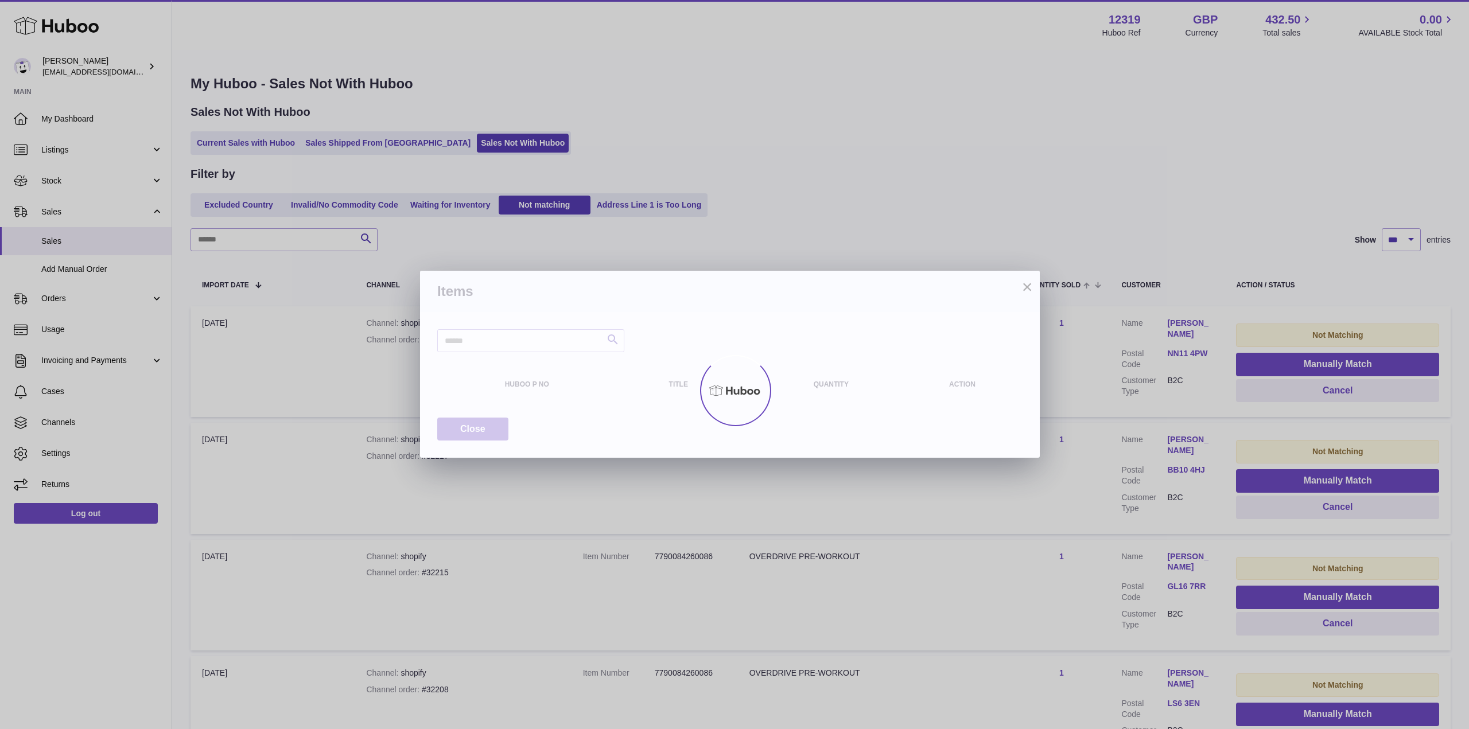
click at [1303, 362] on div at bounding box center [734, 391] width 1469 height 678
click at [1303, 362] on div "× Items Search Huboo P no Title Quantity Action Close" at bounding box center [734, 364] width 1469 height 729
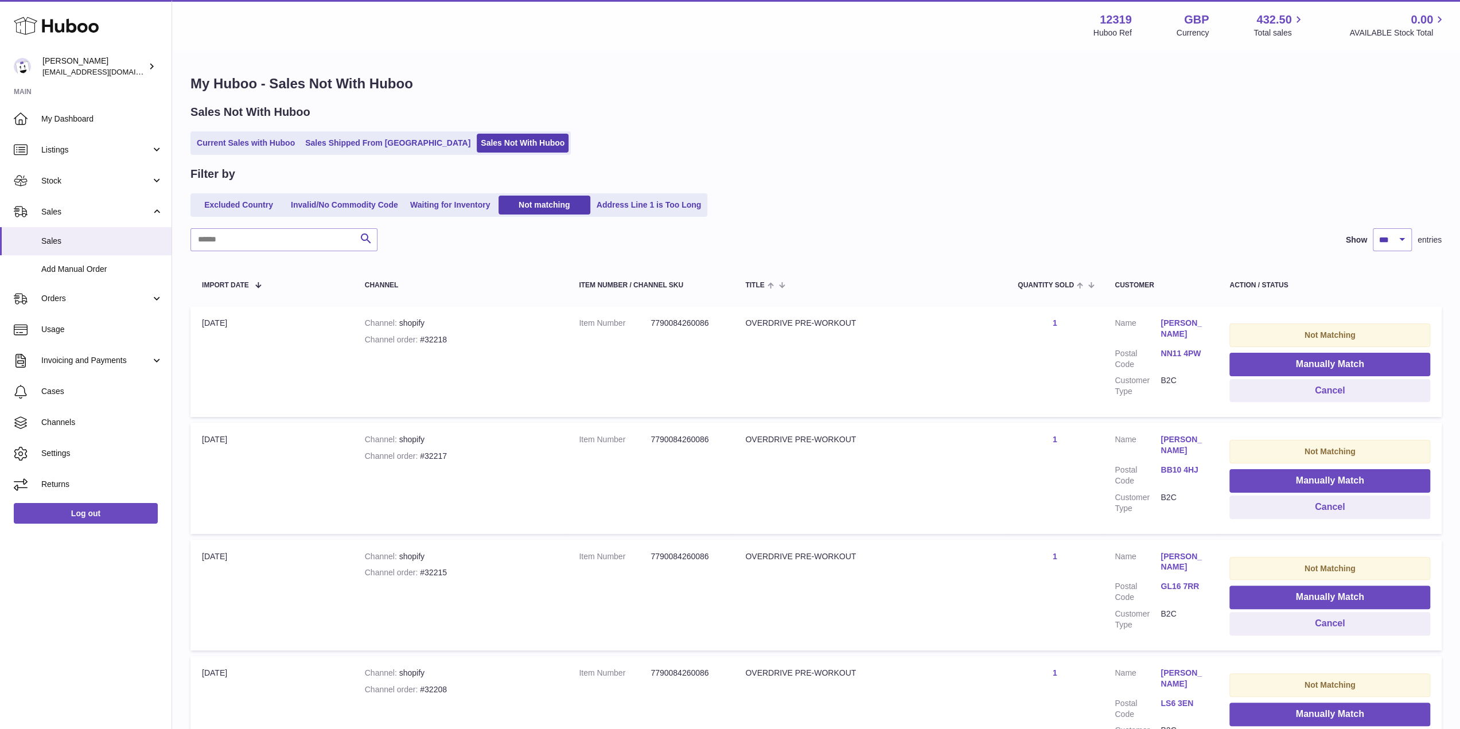
click at [1303, 362] on div at bounding box center [730, 364] width 1460 height 729
click at [1305, 363] on button "Manually Match" at bounding box center [1329, 365] width 201 height 24
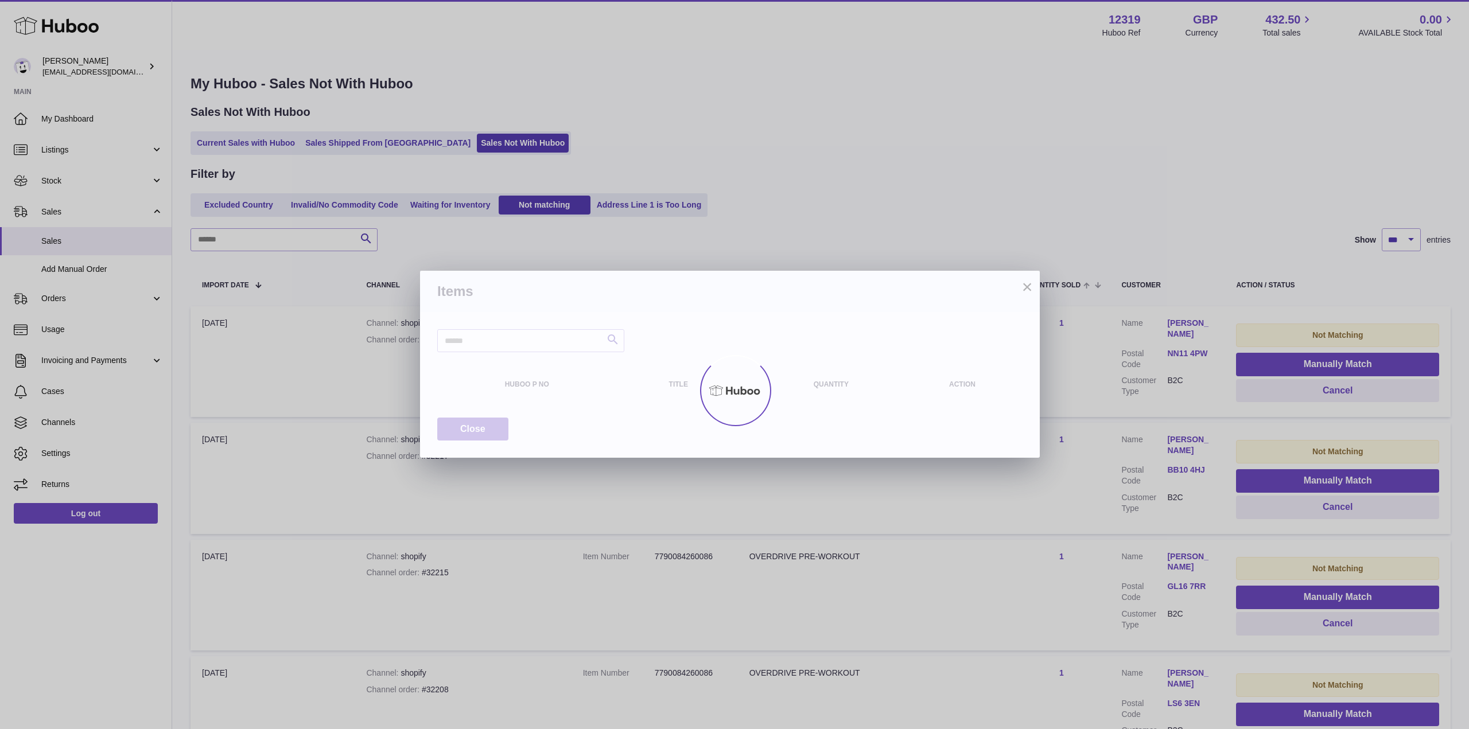
click at [1306, 363] on div at bounding box center [734, 391] width 1469 height 678
click at [1306, 363] on div "× Items Search Huboo P no Title Quantity Action Close" at bounding box center [734, 364] width 1469 height 729
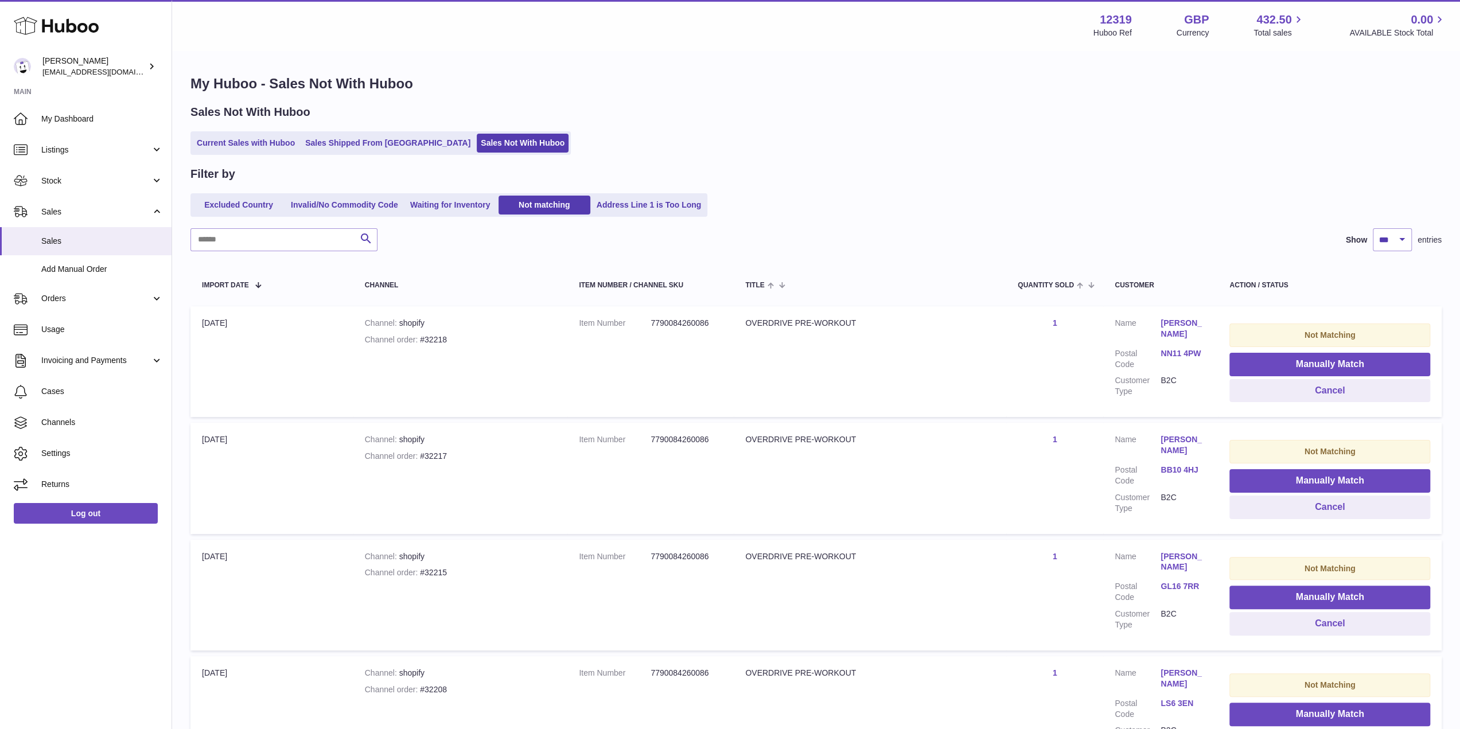
click at [1308, 362] on div at bounding box center [730, 364] width 1460 height 729
click at [1308, 362] on button "Manually Match" at bounding box center [1329, 365] width 201 height 24
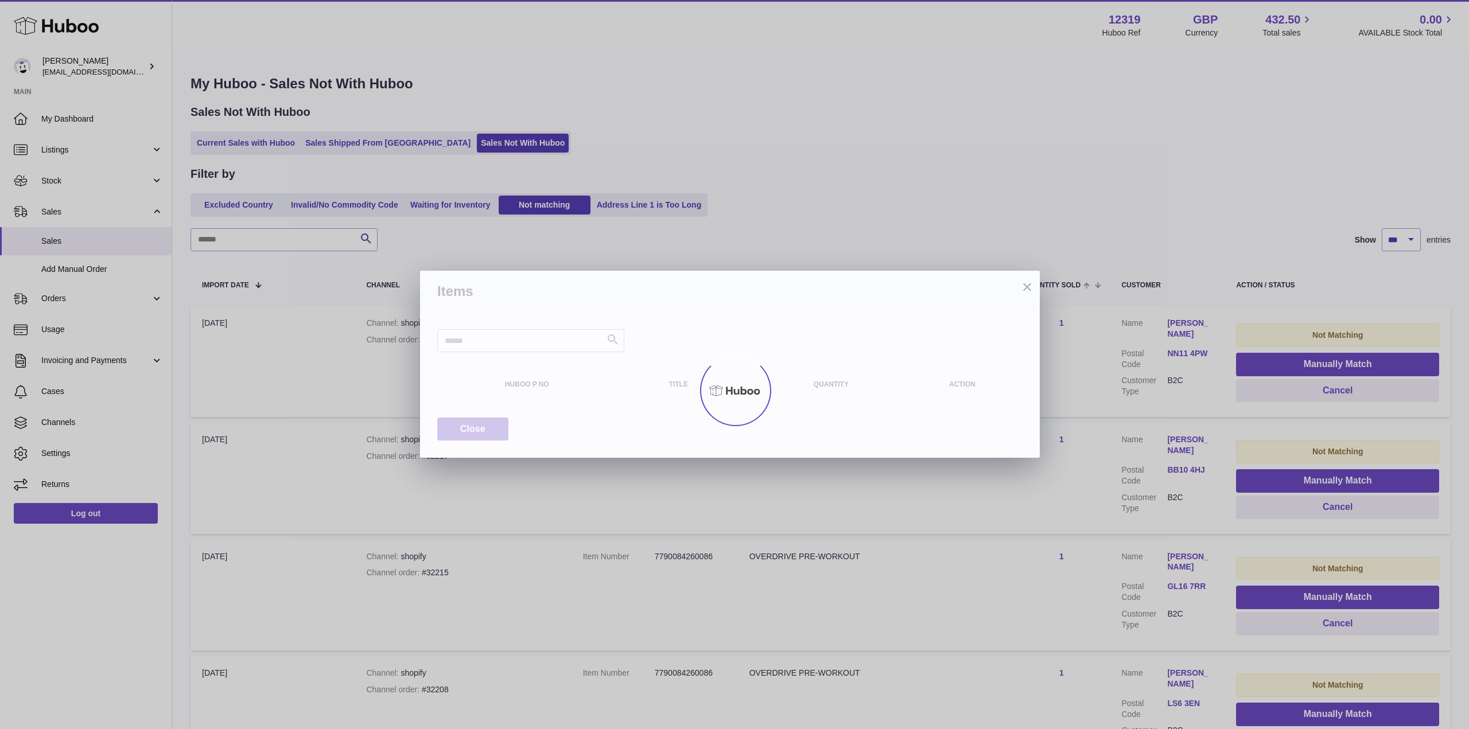
click at [1308, 362] on div at bounding box center [734, 391] width 1469 height 678
click at [1308, 362] on div "× Items Search Huboo P no Title Quantity Action Close" at bounding box center [734, 364] width 1469 height 729
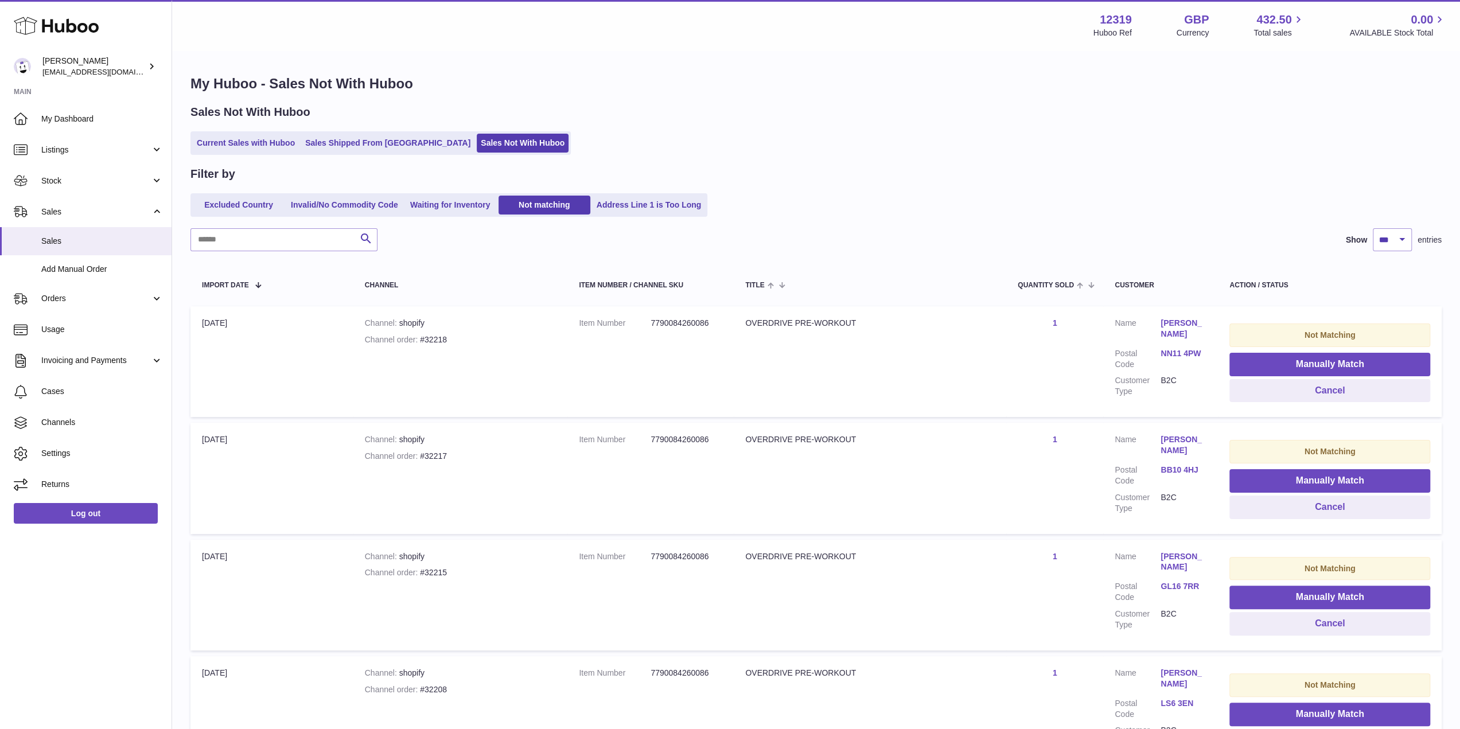
click at [1308, 362] on div at bounding box center [730, 364] width 1460 height 729
click at [1308, 362] on button "Manually Match" at bounding box center [1329, 365] width 201 height 24
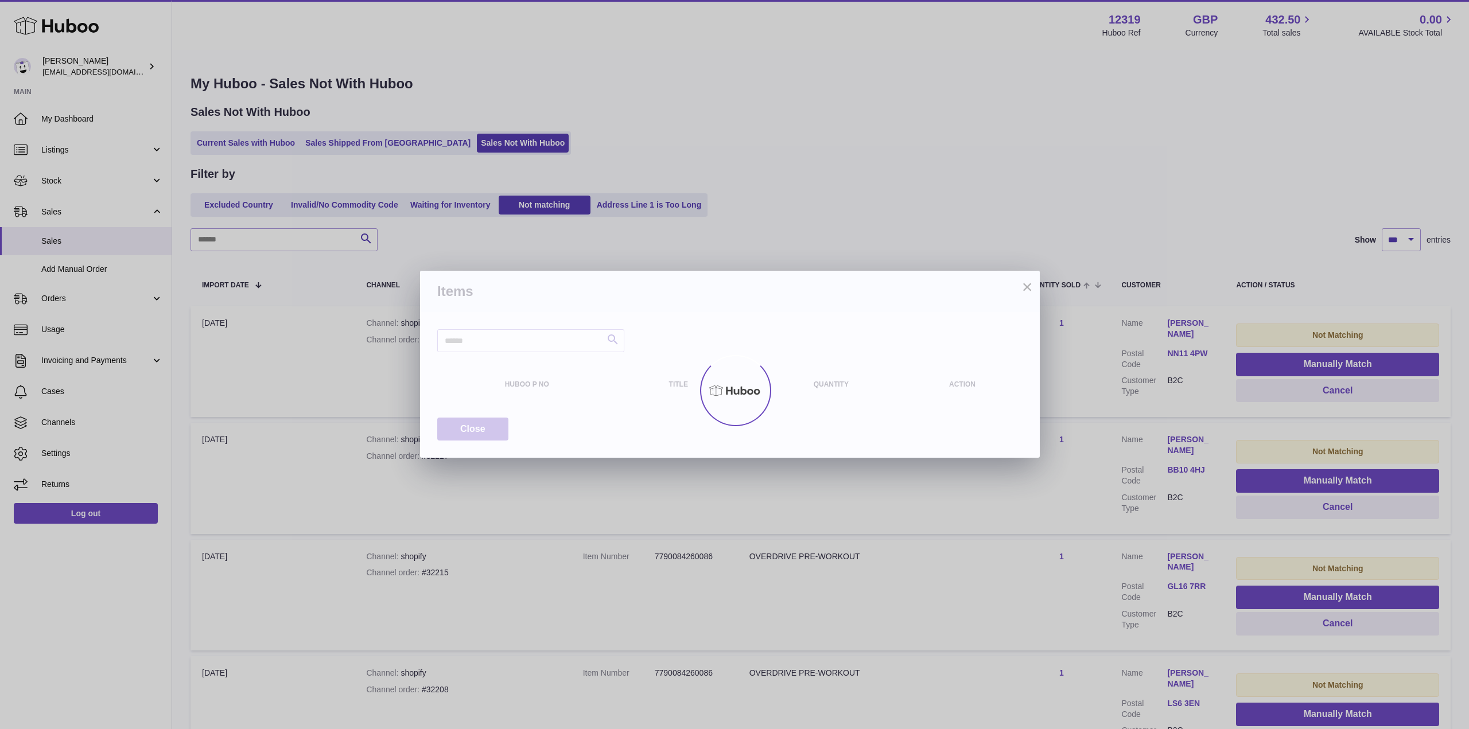
click at [1308, 362] on div at bounding box center [734, 391] width 1469 height 678
click at [1308, 362] on div "× Items Search Huboo P no Title Quantity Action Close" at bounding box center [734, 364] width 1469 height 729
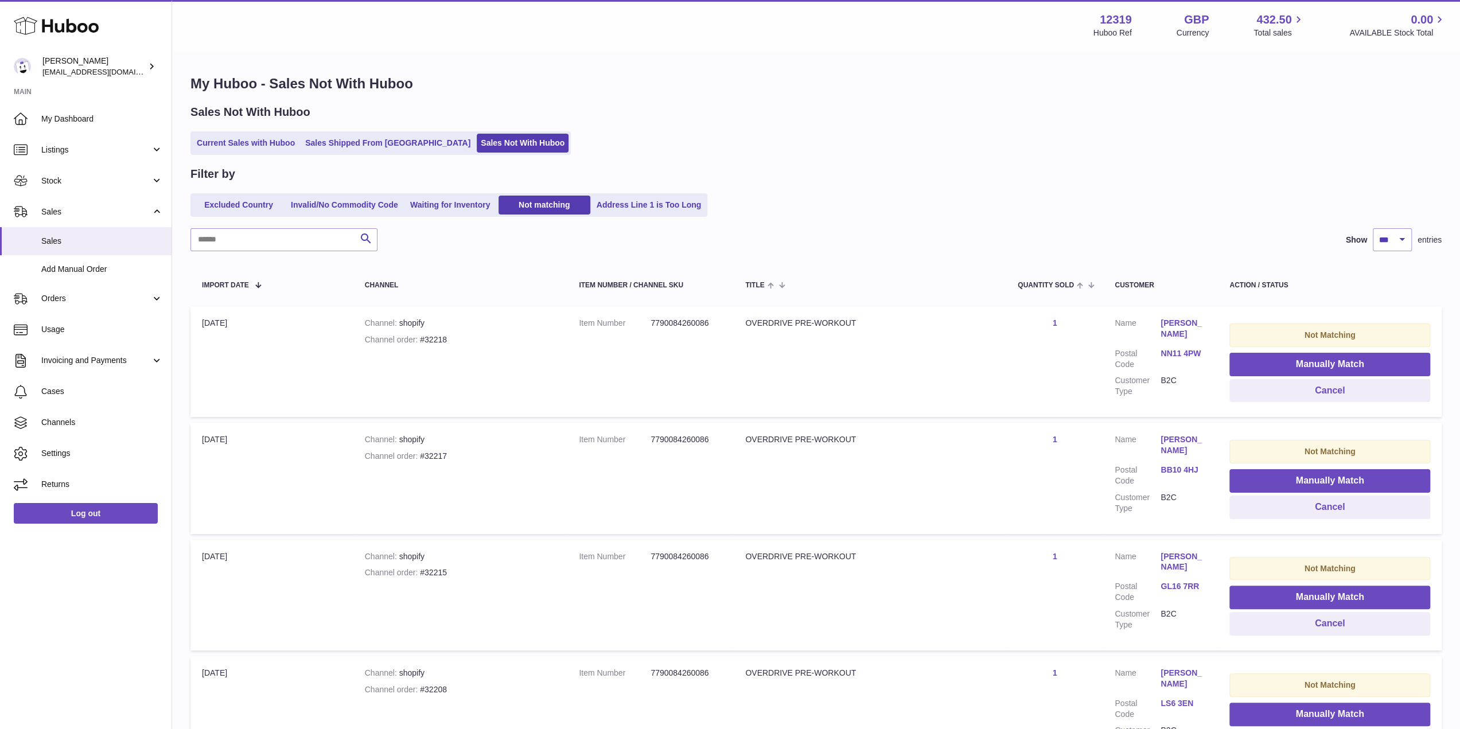
click at [1308, 362] on div at bounding box center [730, 364] width 1460 height 729
click at [1308, 362] on button "Manually Match" at bounding box center [1329, 365] width 201 height 24
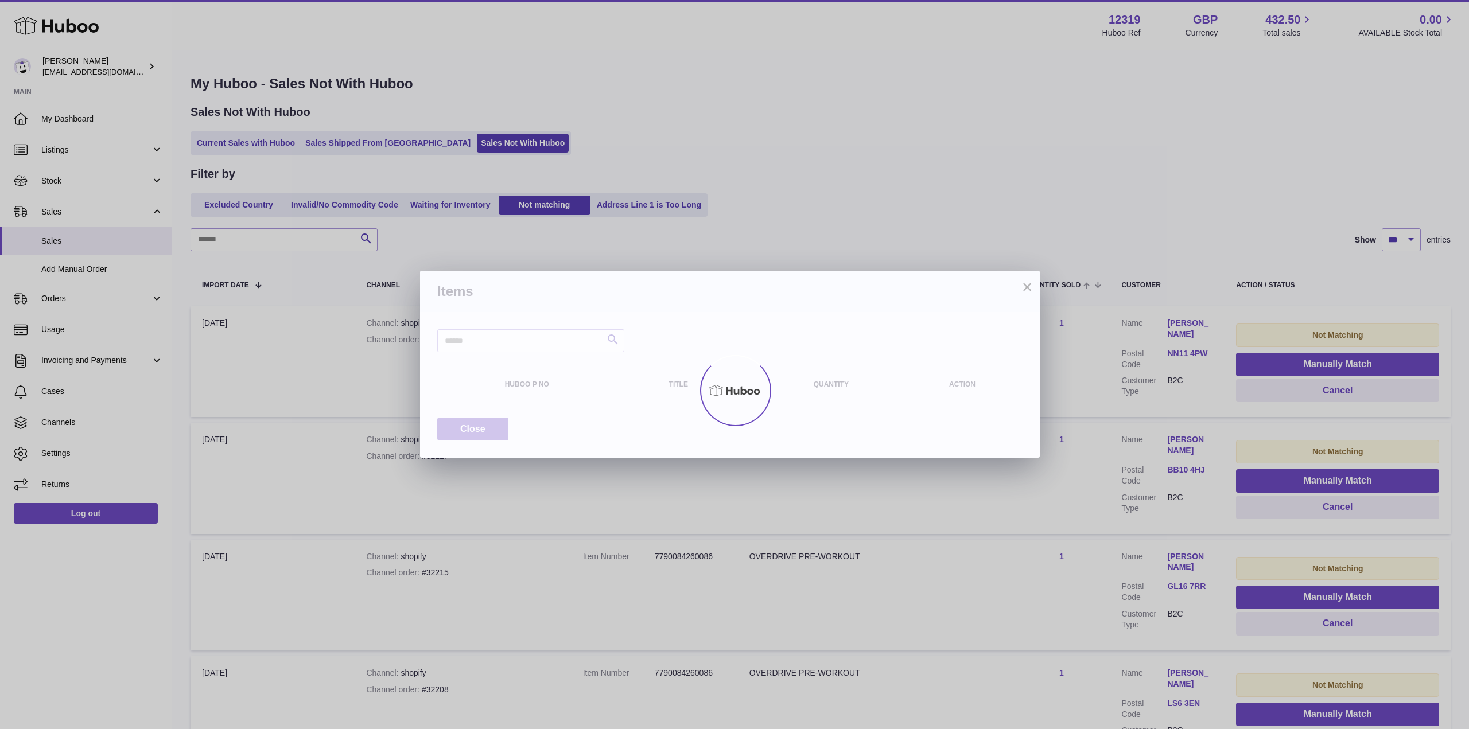
click at [1308, 362] on div at bounding box center [734, 391] width 1469 height 678
click at [1347, 342] on div "× Items Search Huboo P no Title Quantity Action Close" at bounding box center [734, 364] width 1469 height 729
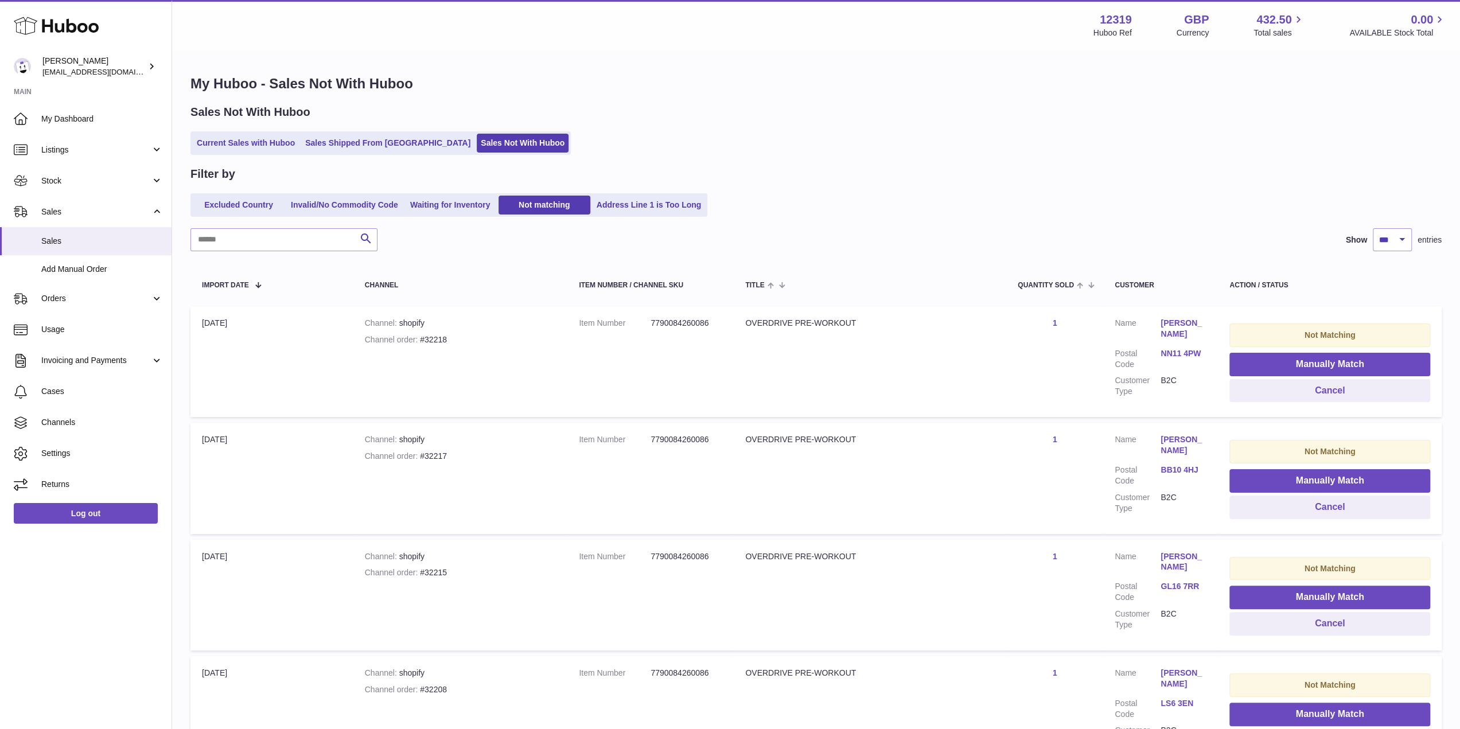
click at [1279, 137] on div "Current Sales with Huboo Sales Shipped From [GEOGRAPHIC_DATA] Sales Not With Hu…" at bounding box center [815, 143] width 1251 height 24
click at [1322, 365] on button "Manually Match" at bounding box center [1329, 365] width 201 height 24
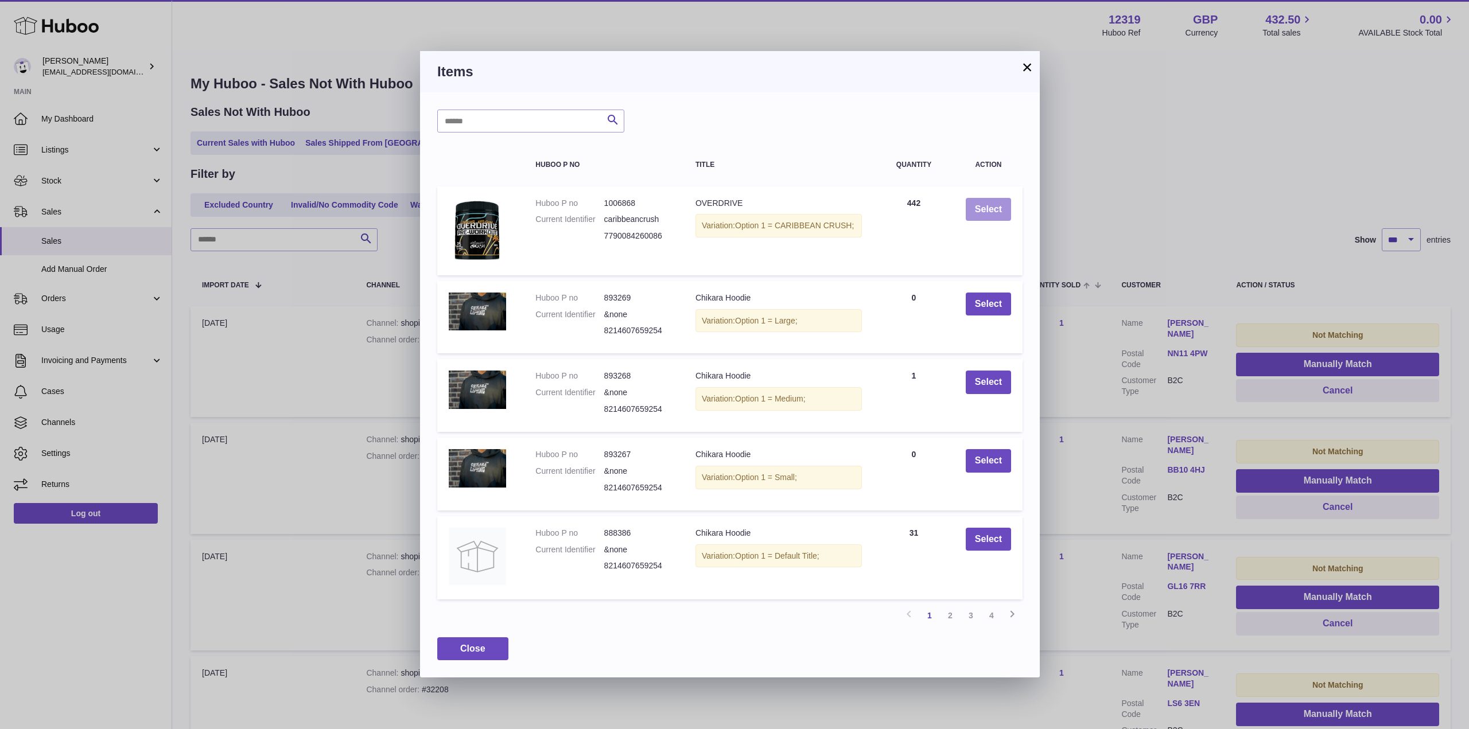
click at [986, 205] on button "Select" at bounding box center [988, 210] width 45 height 24
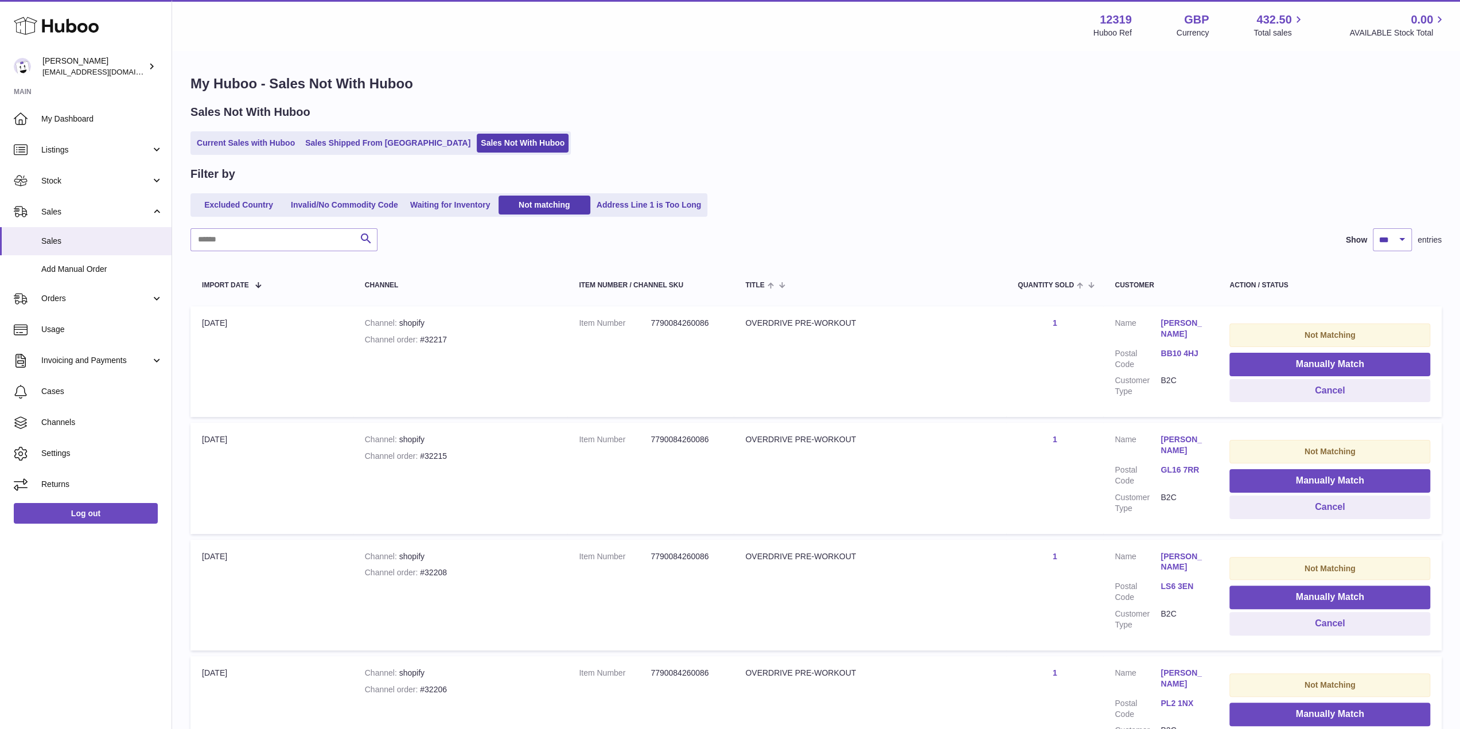
click at [657, 114] on div "Sales Not With Huboo" at bounding box center [815, 111] width 1251 height 15
drag, startPoint x: 657, startPoint y: 111, endPoint x: 636, endPoint y: 79, distance: 38.8
click at [610, 42] on div "Menu Huboo 12319 Huboo Ref GBP Currency 432.50 Total sales 0.00 AVAILABLE Stock…" at bounding box center [816, 25] width 1288 height 50
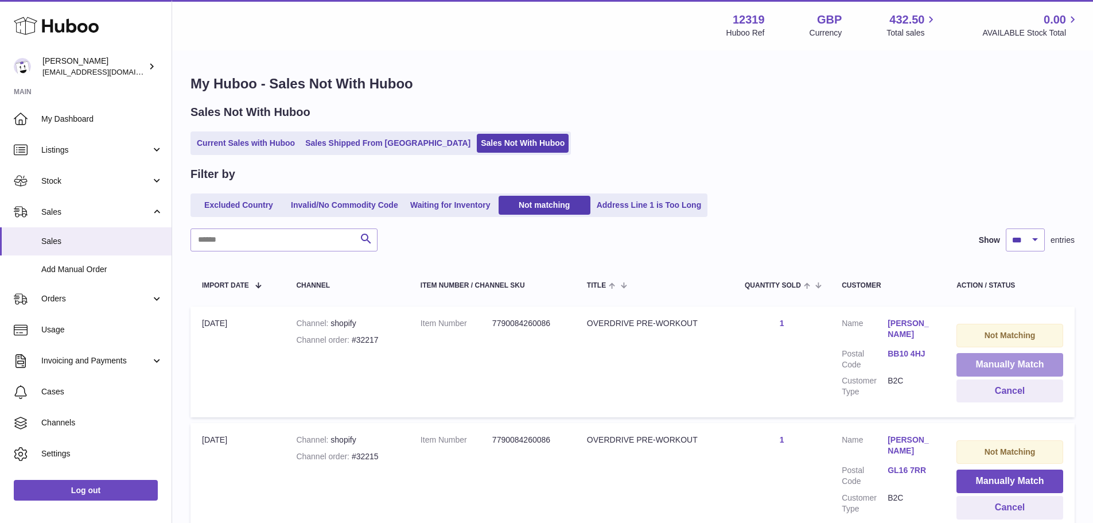
click at [1003, 363] on button "Manually Match" at bounding box center [1009, 365] width 107 height 24
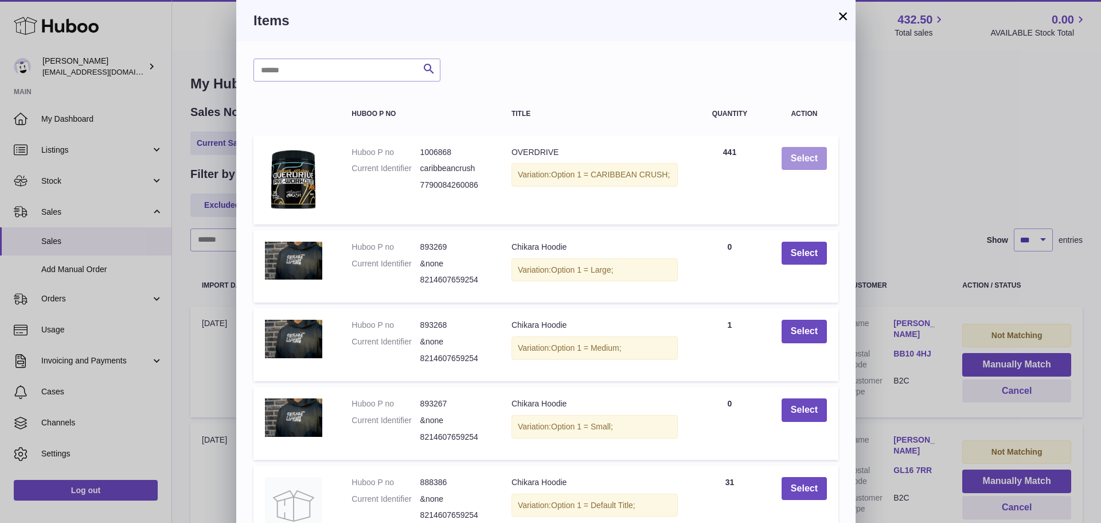
click at [813, 161] on button "Select" at bounding box center [804, 159] width 45 height 24
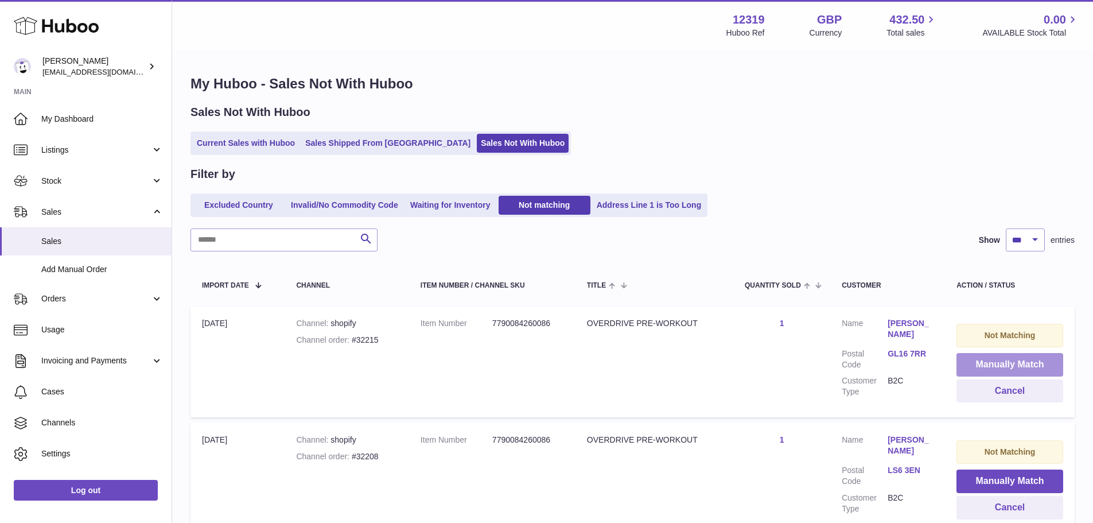
click at [1003, 363] on button "Manually Match" at bounding box center [1009, 365] width 107 height 24
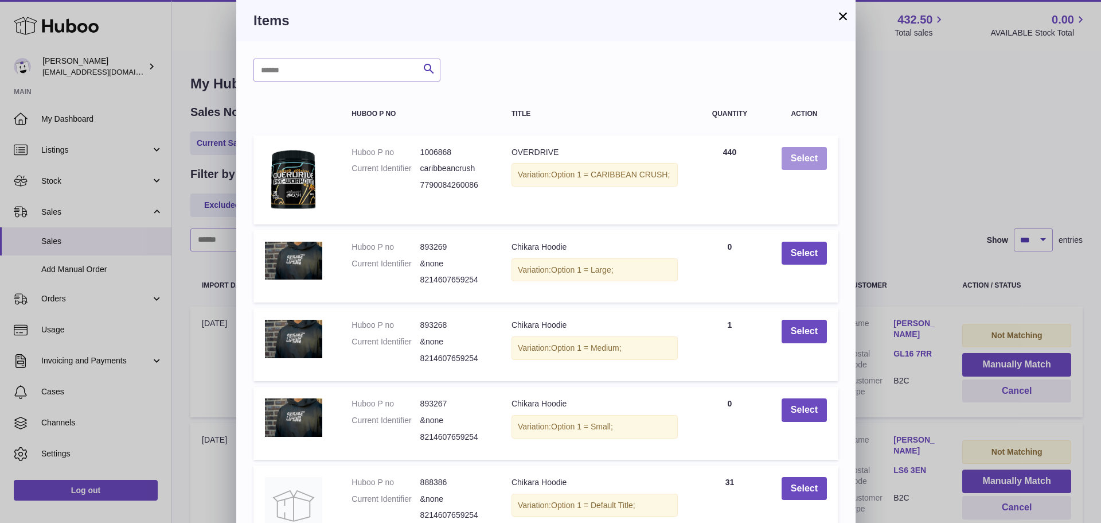
click at [813, 161] on button "Select" at bounding box center [804, 159] width 45 height 24
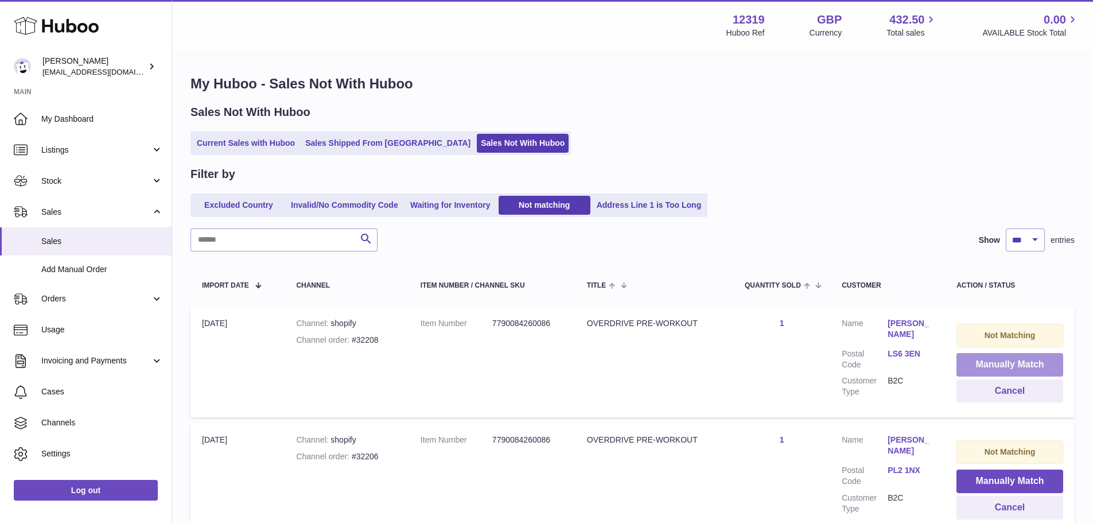
click at [1011, 367] on button "Manually Match" at bounding box center [1009, 365] width 107 height 24
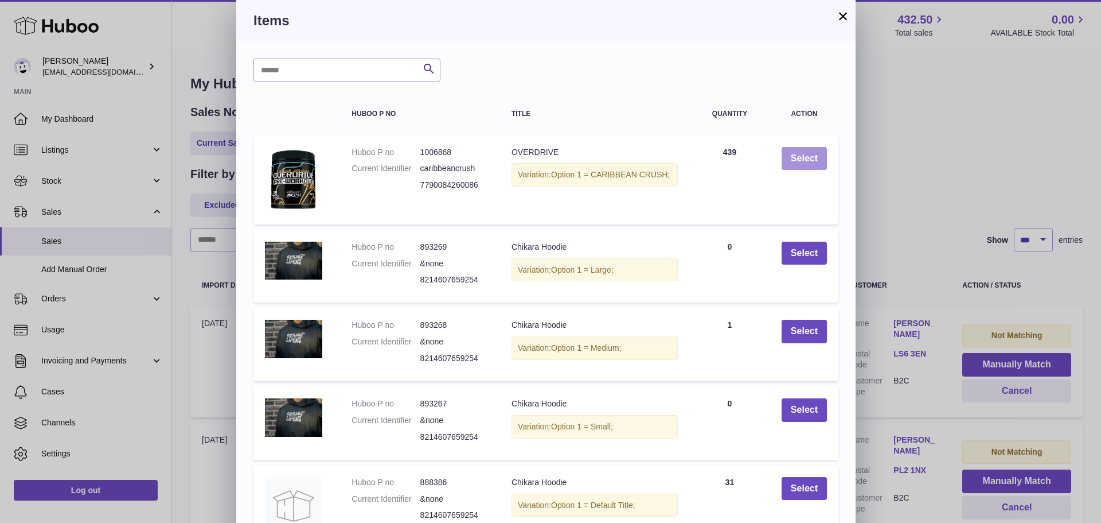
click at [813, 158] on button "Select" at bounding box center [804, 159] width 45 height 24
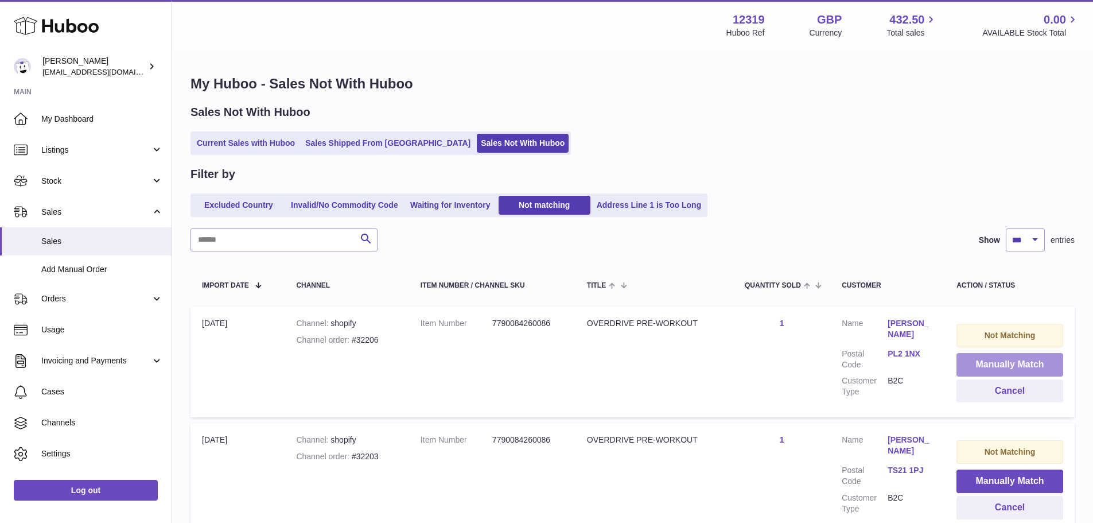
click at [1011, 367] on button "Manually Match" at bounding box center [1009, 365] width 107 height 24
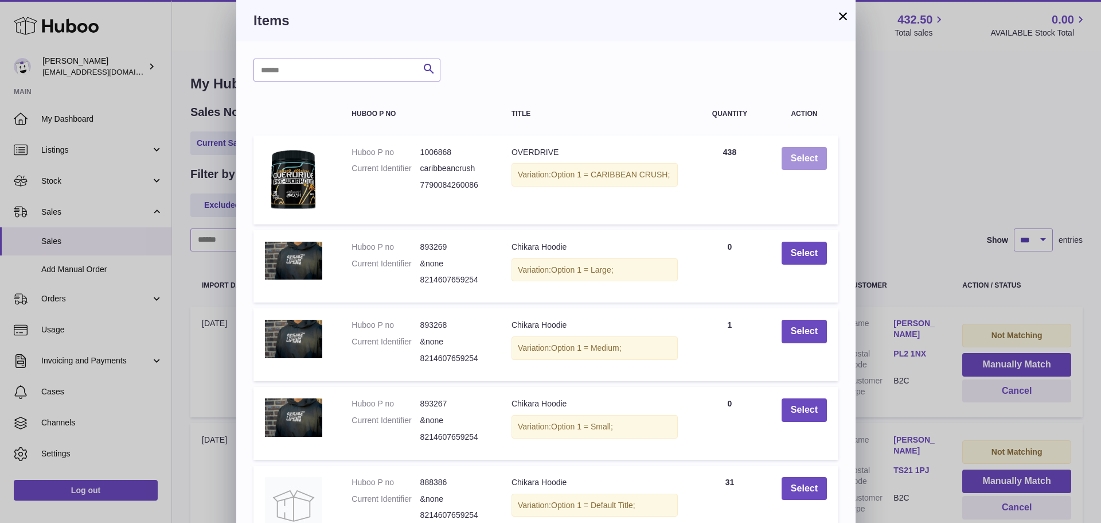
click at [813, 158] on button "Select" at bounding box center [804, 159] width 45 height 24
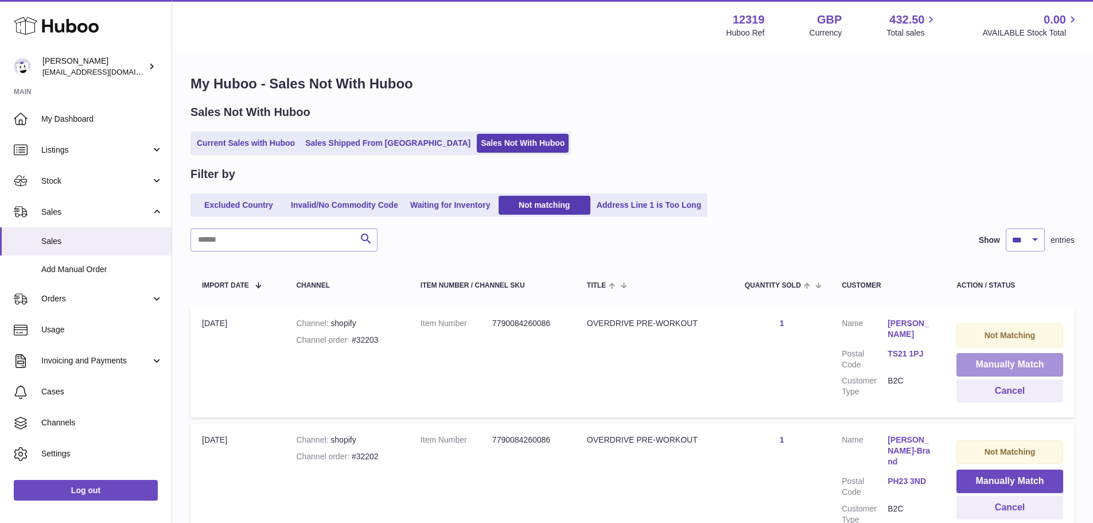
click at [1008, 369] on button "Manually Match" at bounding box center [1009, 365] width 107 height 24
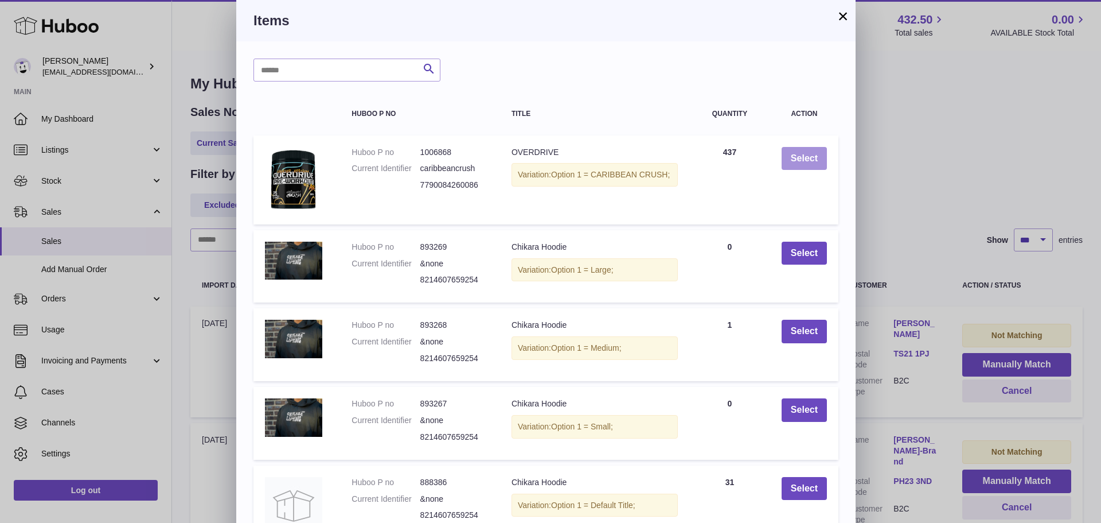
click at [797, 154] on button "Select" at bounding box center [804, 159] width 45 height 24
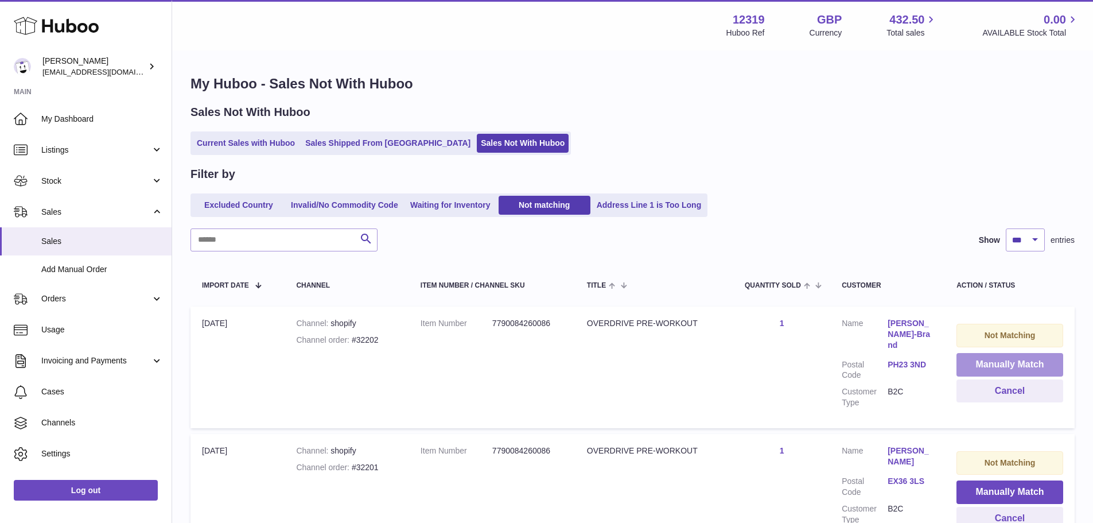
click at [1008, 369] on button "Manually Match" at bounding box center [1009, 365] width 107 height 24
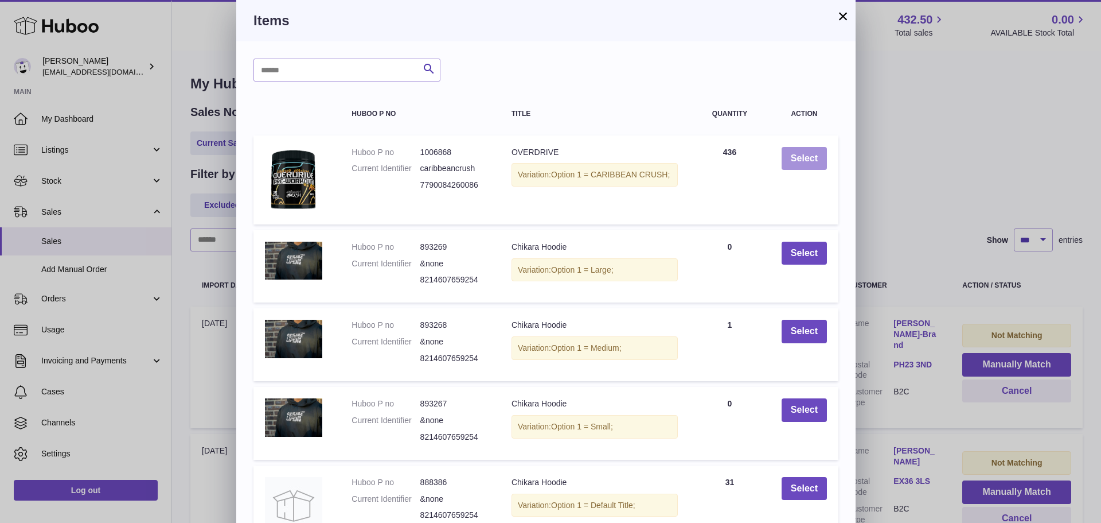
click at [797, 154] on button "Select" at bounding box center [804, 159] width 45 height 24
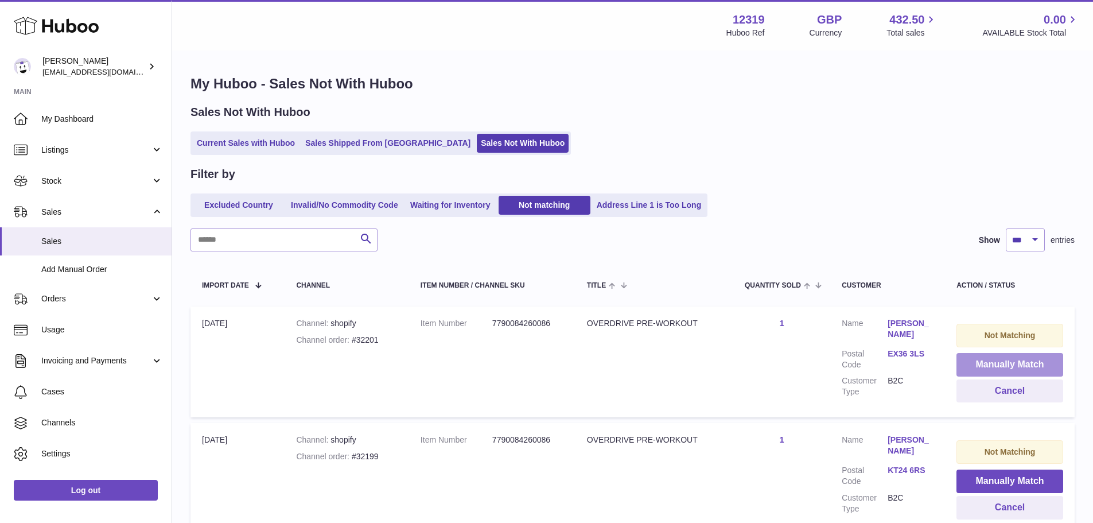
click at [1008, 369] on button "Manually Match" at bounding box center [1009, 365] width 107 height 24
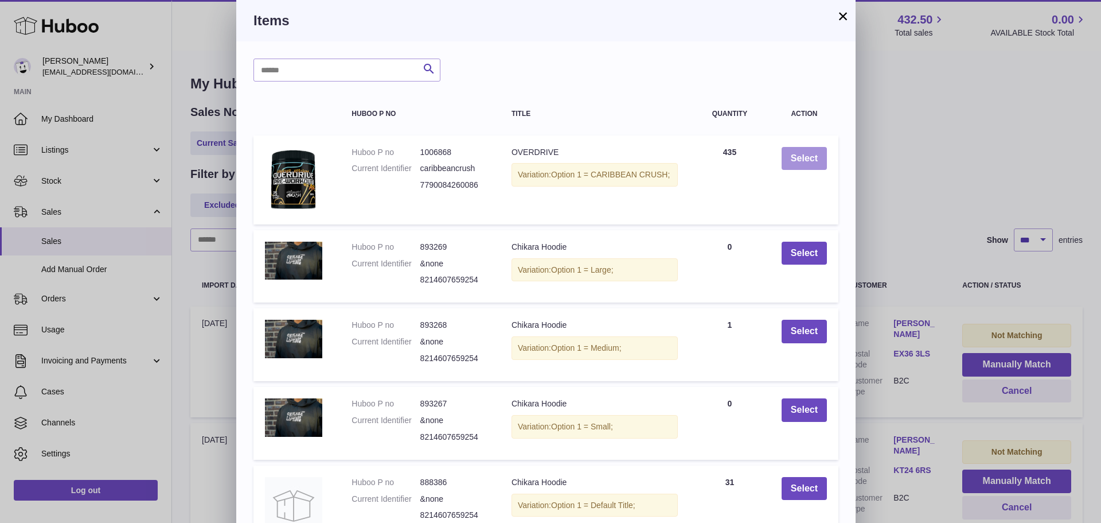
click at [797, 154] on button "Select" at bounding box center [804, 159] width 45 height 24
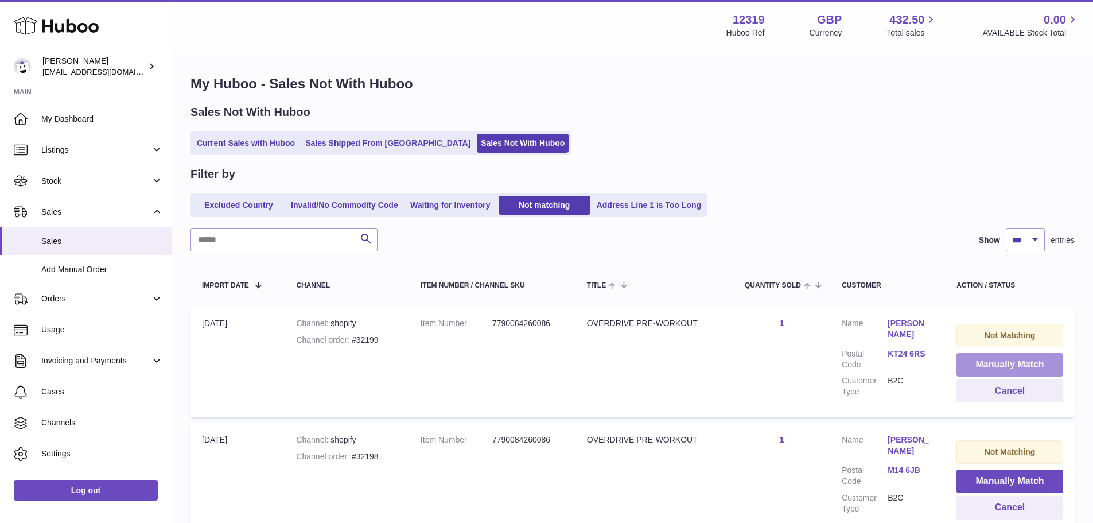
click at [1008, 369] on button "Manually Match" at bounding box center [1009, 365] width 107 height 24
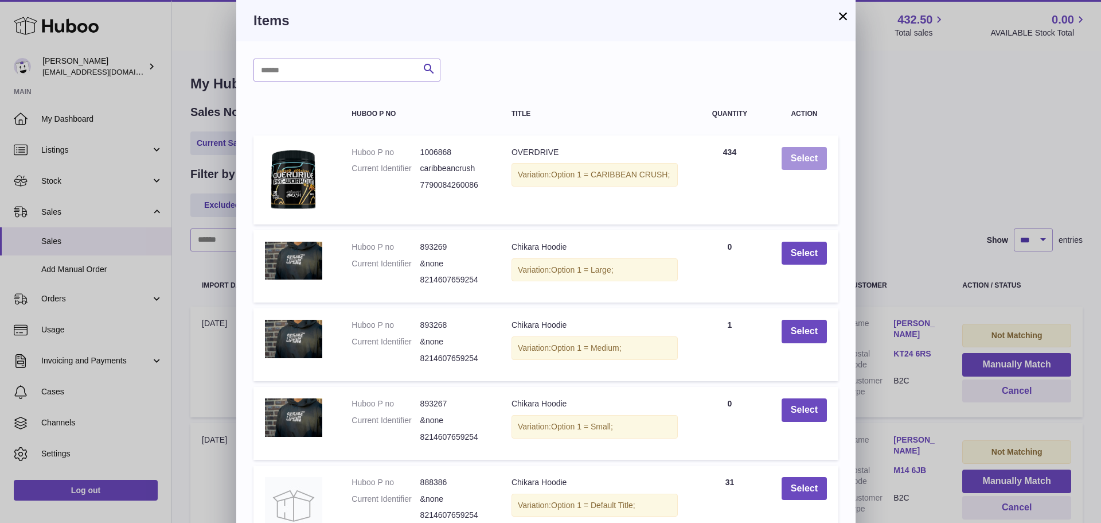
click at [797, 154] on button "Select" at bounding box center [804, 159] width 45 height 24
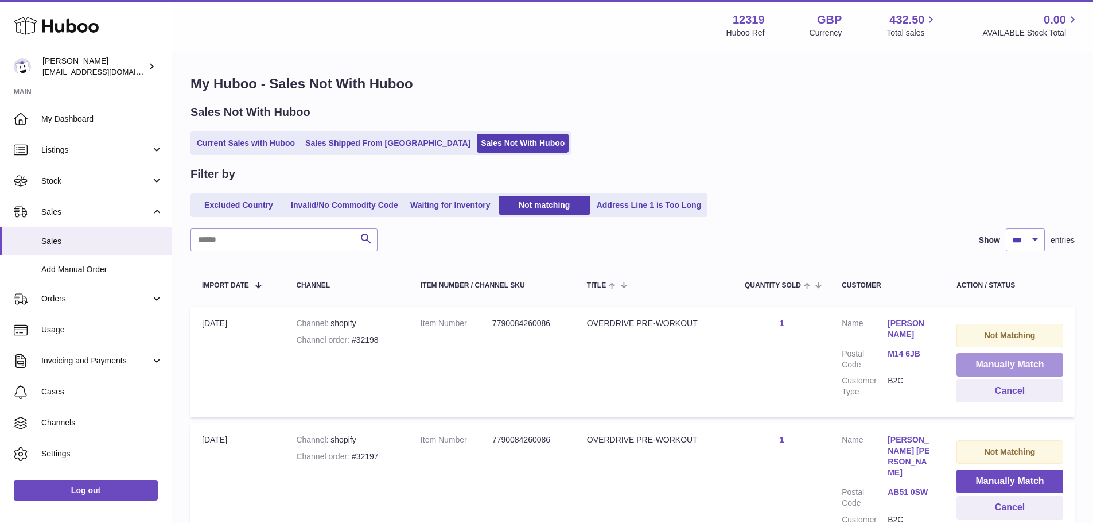
click at [1008, 369] on button "Manually Match" at bounding box center [1009, 365] width 107 height 24
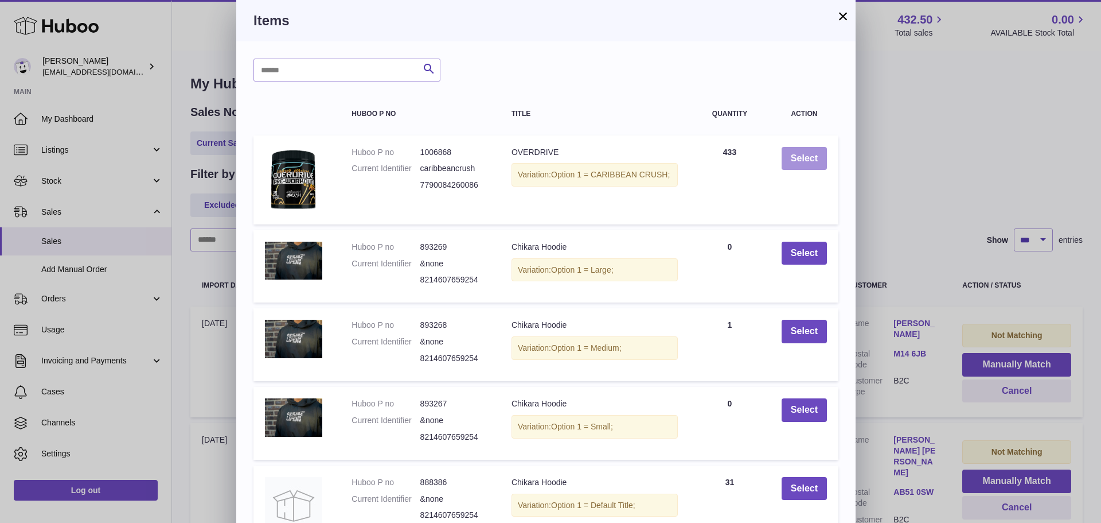
click at [797, 154] on button "Select" at bounding box center [804, 159] width 45 height 24
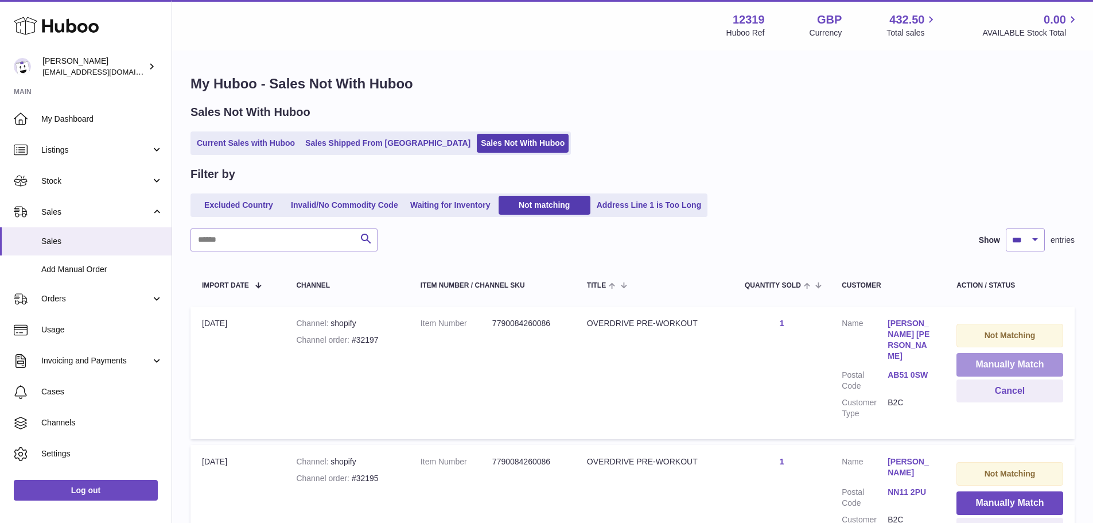
click at [1008, 369] on button "Manually Match" at bounding box center [1009, 365] width 107 height 24
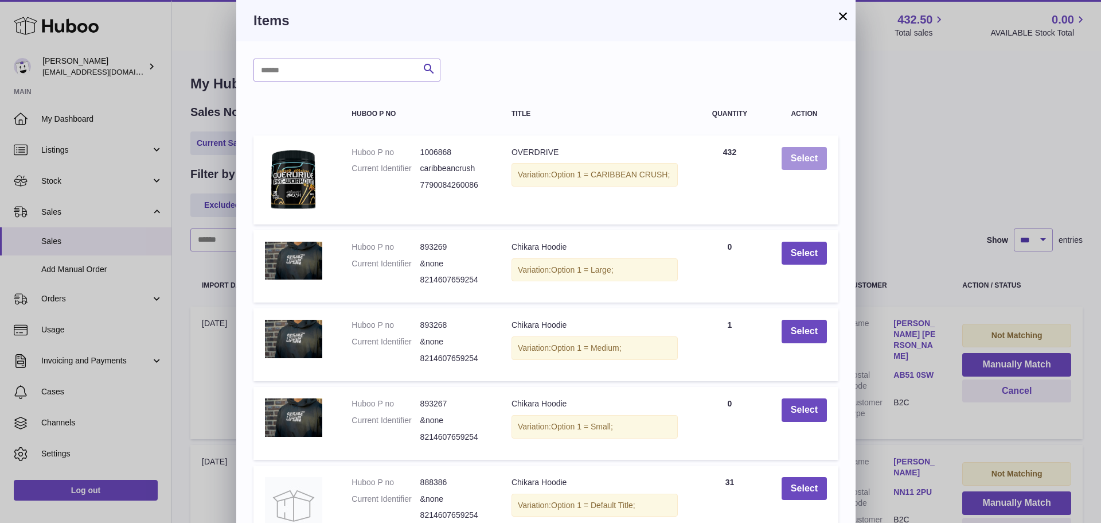
click at [797, 154] on button "Select" at bounding box center [804, 159] width 45 height 24
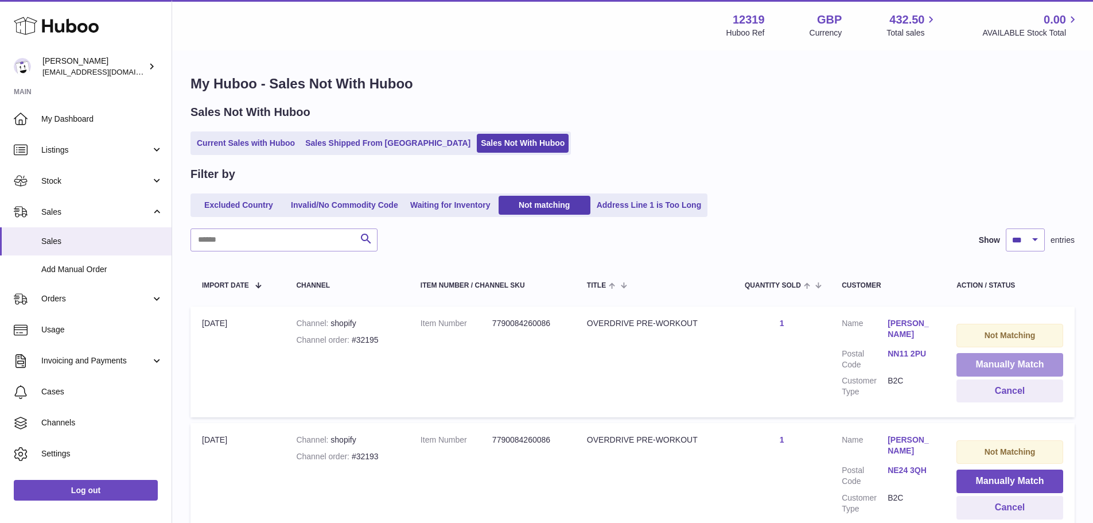
click at [1003, 361] on button "Manually Match" at bounding box center [1009, 365] width 107 height 24
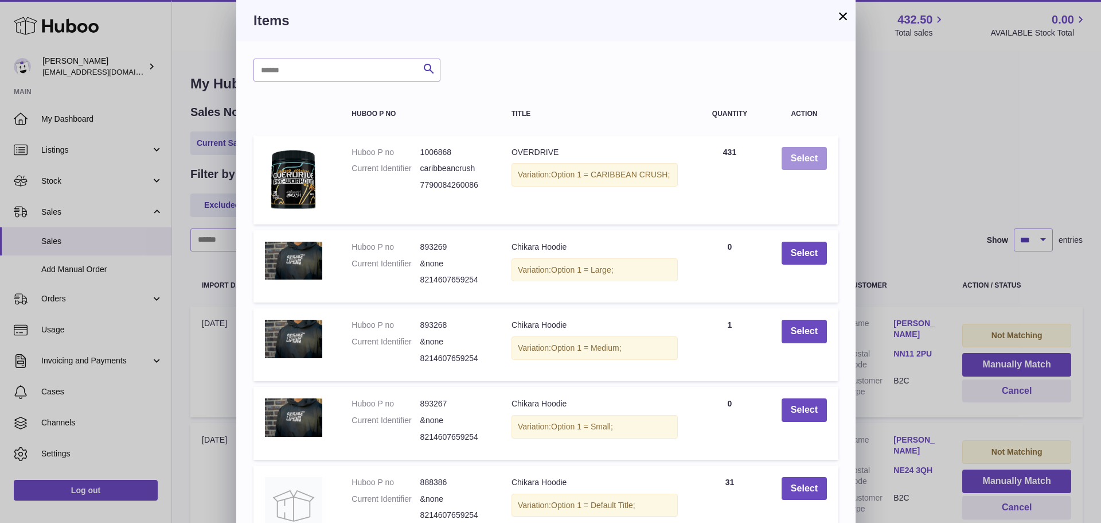
click at [796, 168] on button "Select" at bounding box center [804, 159] width 45 height 24
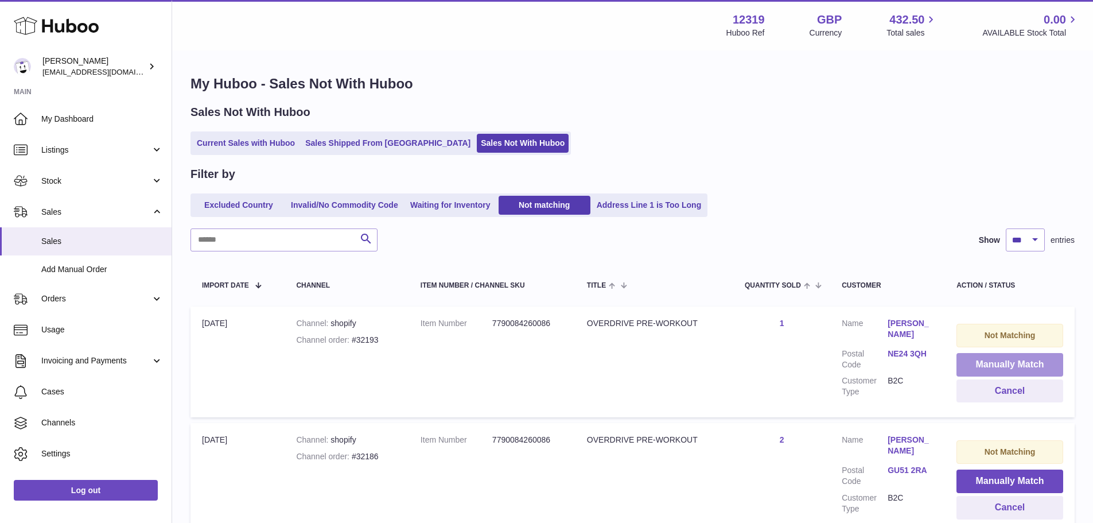
click at [1003, 361] on button "Manually Match" at bounding box center [1009, 365] width 107 height 24
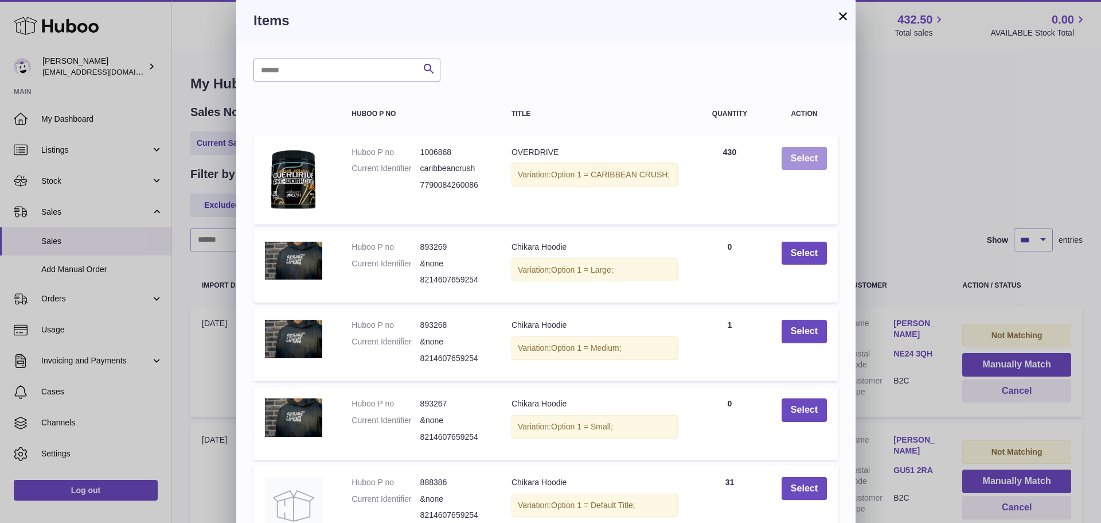
click at [796, 168] on button "Select" at bounding box center [804, 159] width 45 height 24
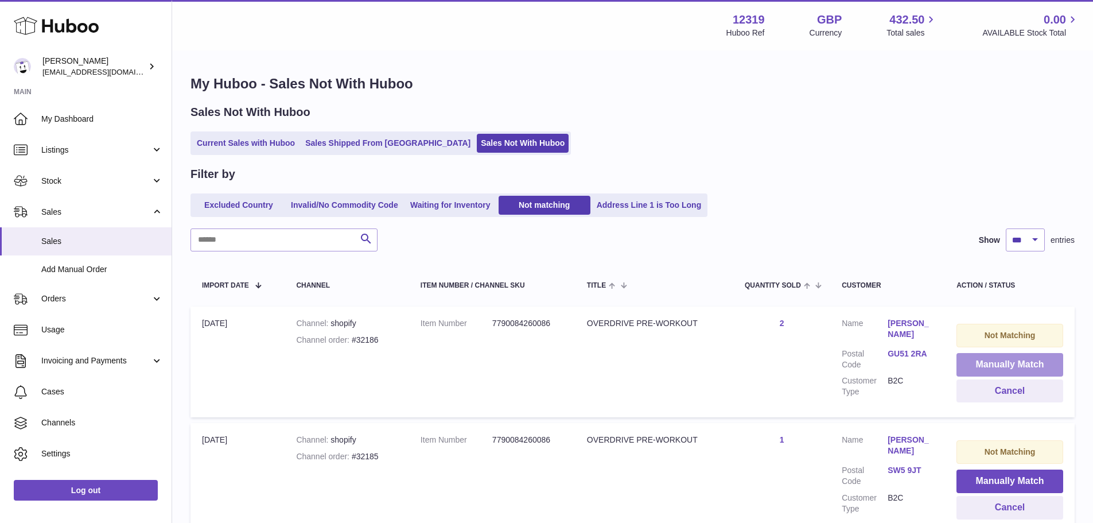
click at [1003, 361] on button "Manually Match" at bounding box center [1009, 365] width 107 height 24
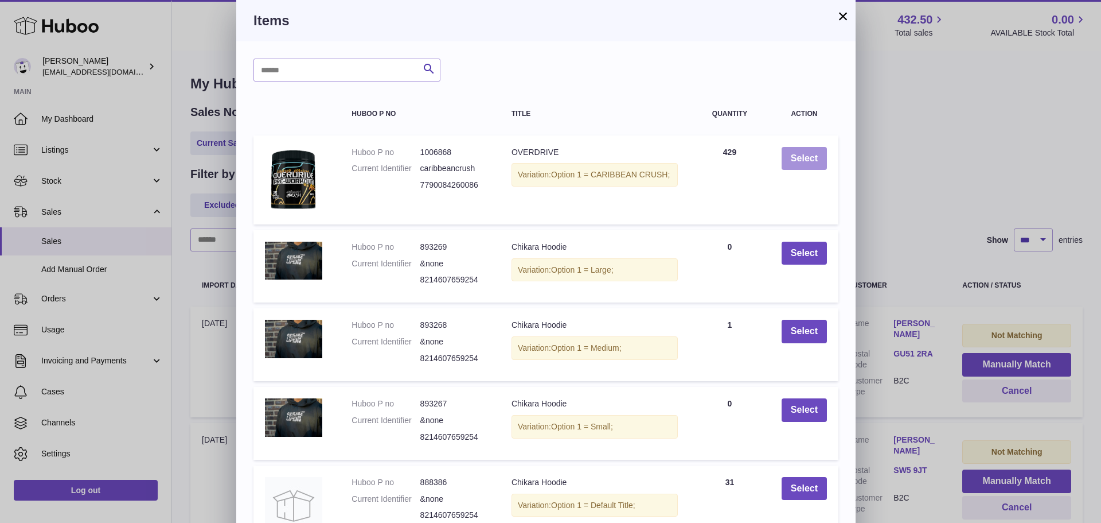
click at [796, 168] on button "Select" at bounding box center [804, 159] width 45 height 24
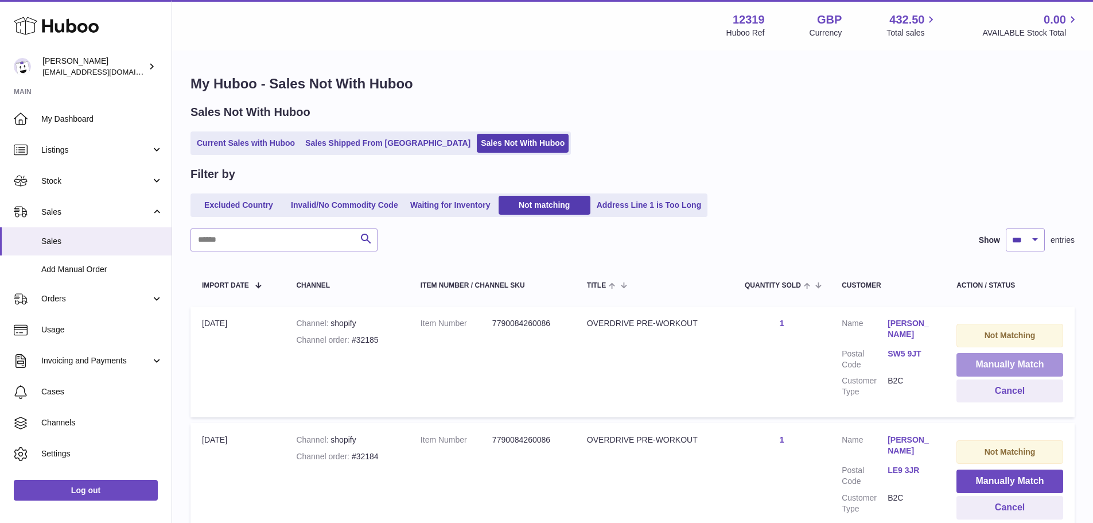
click at [1003, 361] on button "Manually Match" at bounding box center [1009, 365] width 107 height 24
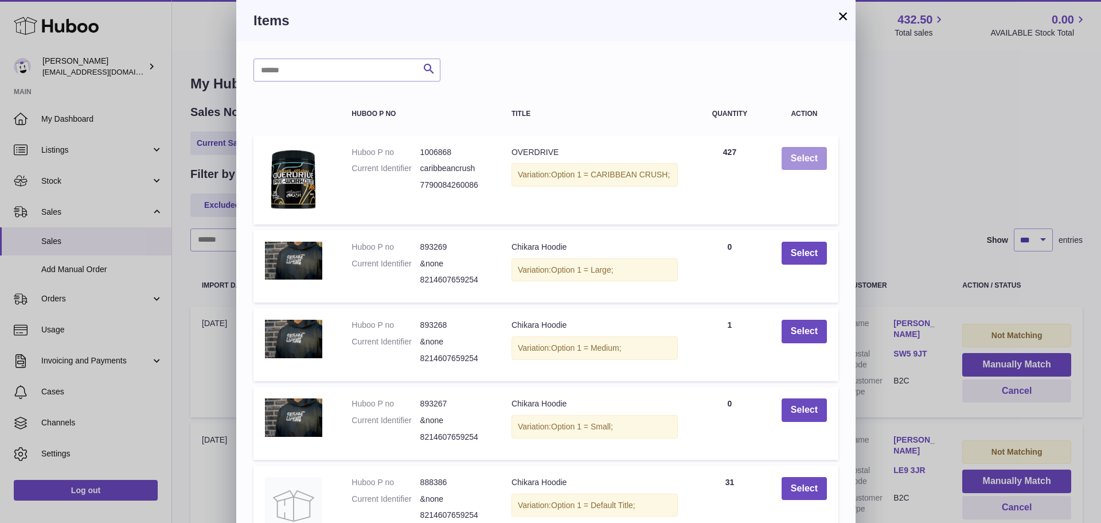
click at [796, 168] on button "Select" at bounding box center [804, 159] width 45 height 24
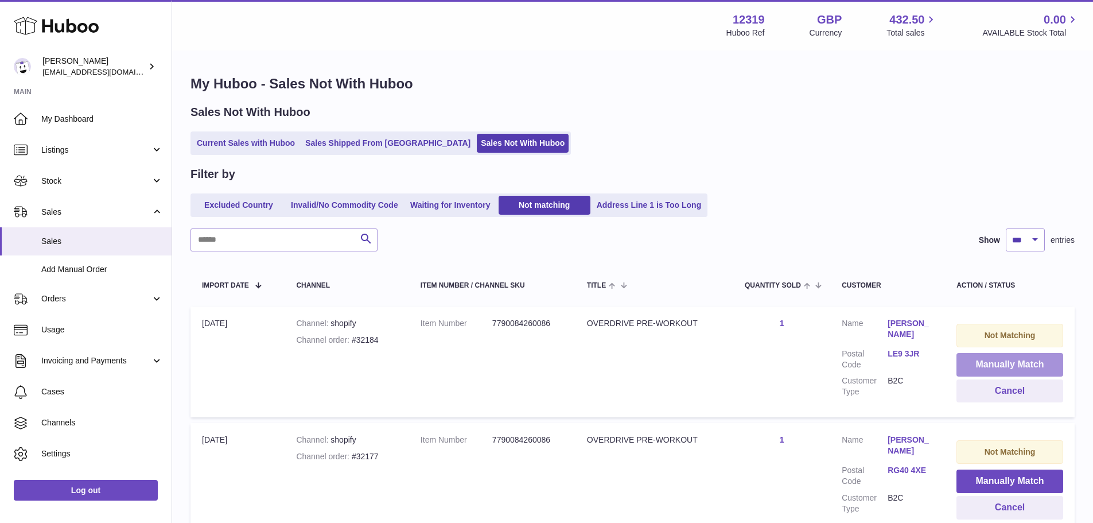
click at [1003, 359] on button "Manually Match" at bounding box center [1009, 365] width 107 height 24
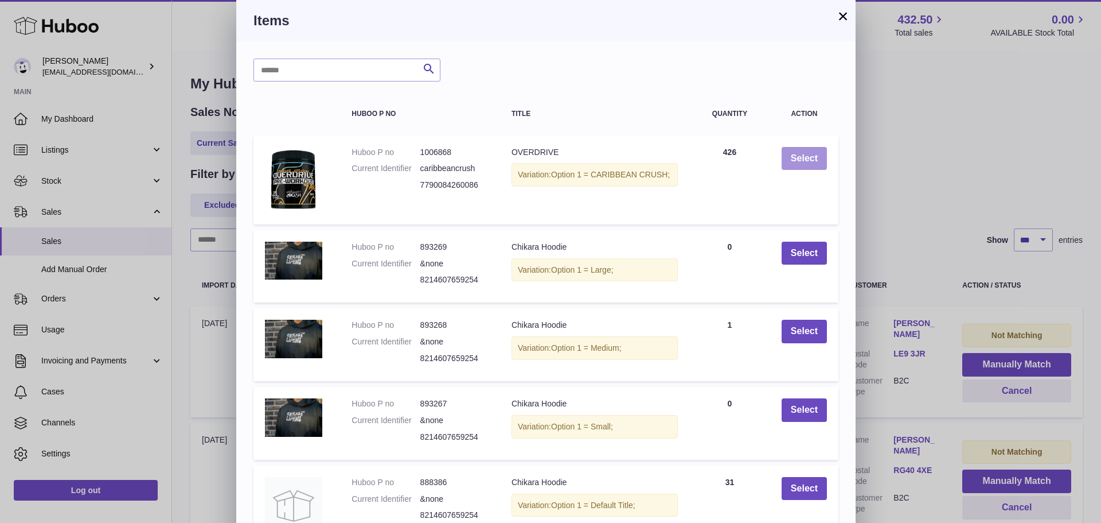
click at [801, 155] on button "Select" at bounding box center [804, 159] width 45 height 24
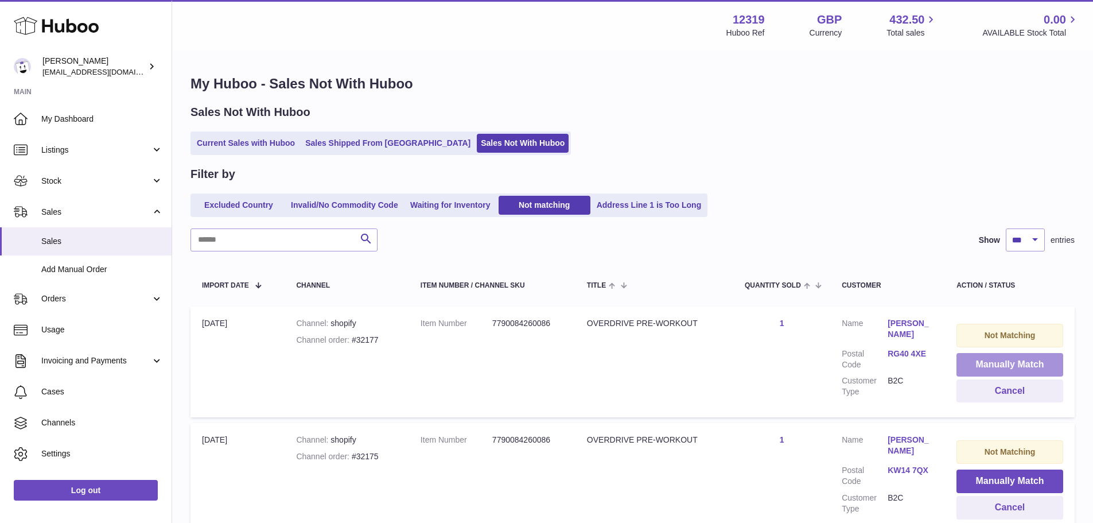
click at [1003, 359] on button "Manually Match" at bounding box center [1009, 365] width 107 height 24
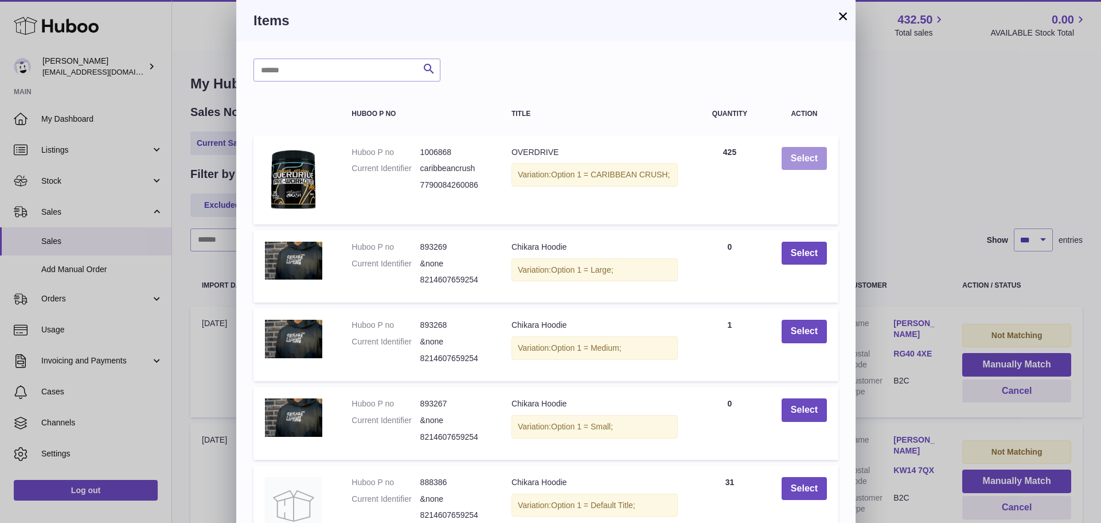
click at [801, 155] on button "Select" at bounding box center [804, 159] width 45 height 24
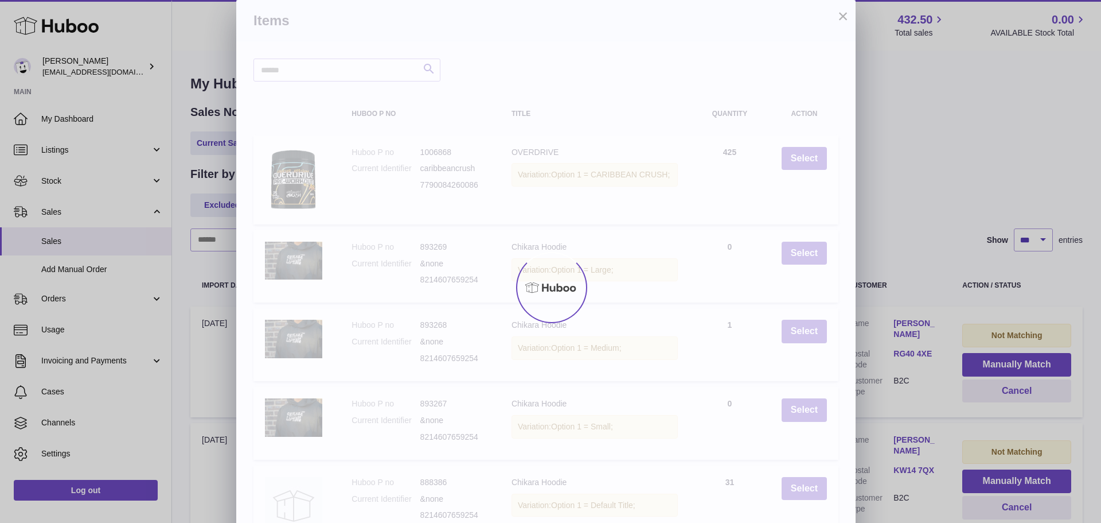
click at [1003, 359] on div at bounding box center [550, 287] width 1101 height 471
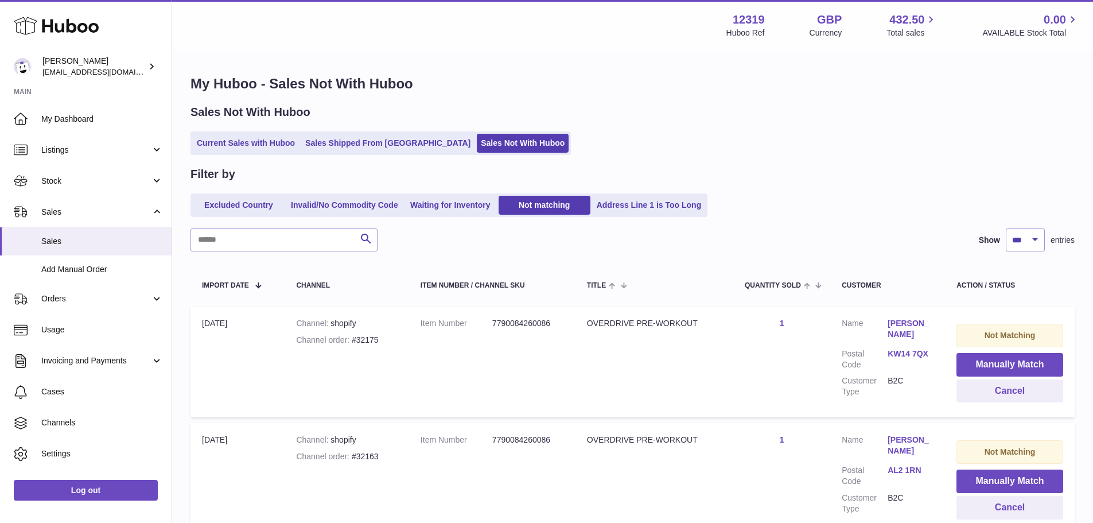
click at [801, 155] on div "Current Sales with Huboo Sales Shipped From [GEOGRAPHIC_DATA] Sales Not With Hu…" at bounding box center [632, 143] width 884 height 24
click at [1003, 363] on button "Manually Match" at bounding box center [1009, 365] width 107 height 24
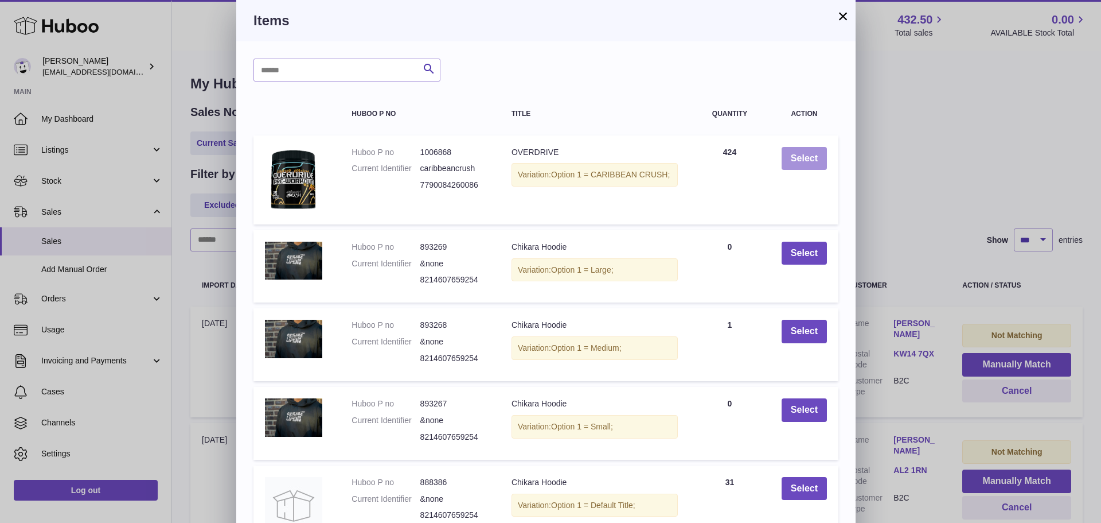
click at [808, 156] on button "Select" at bounding box center [804, 159] width 45 height 24
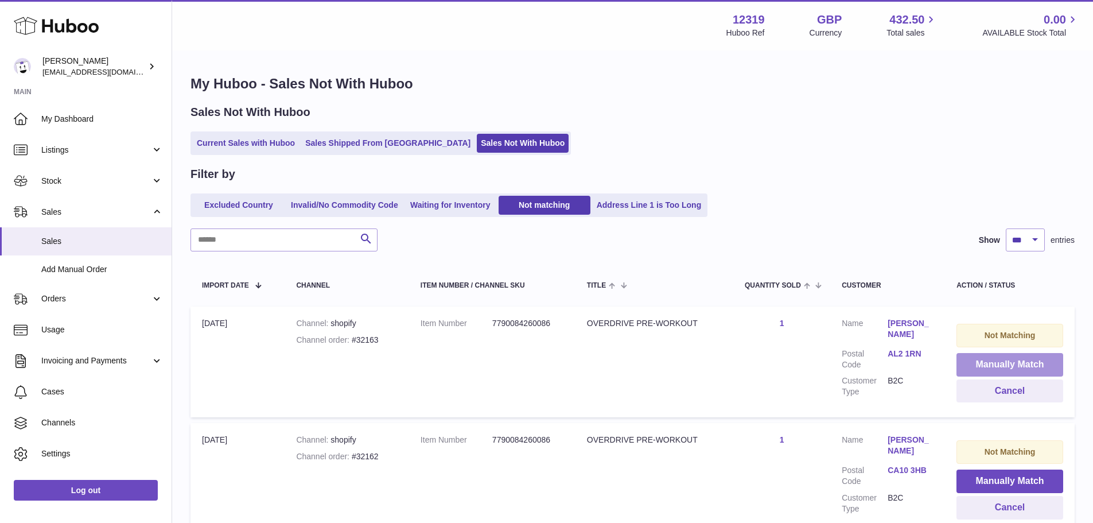
click at [1003, 363] on button "Manually Match" at bounding box center [1009, 365] width 107 height 24
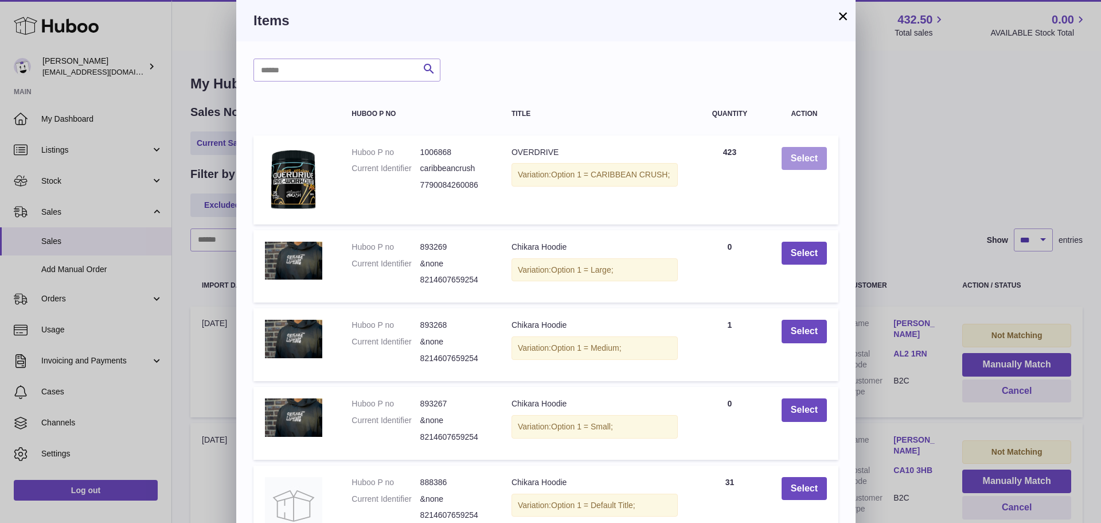
click at [808, 156] on button "Select" at bounding box center [804, 159] width 45 height 24
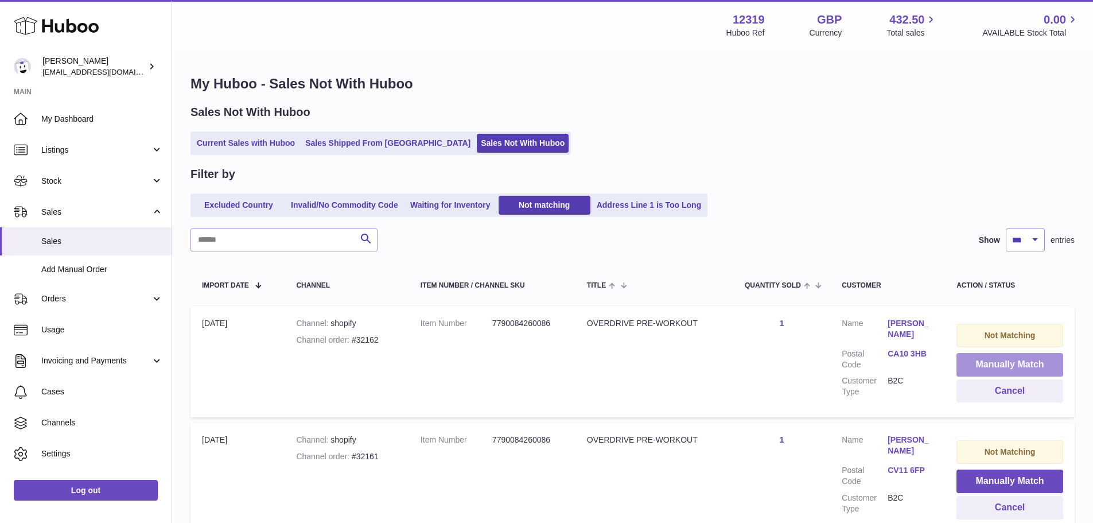
click at [1003, 363] on button "Manually Match" at bounding box center [1009, 365] width 107 height 24
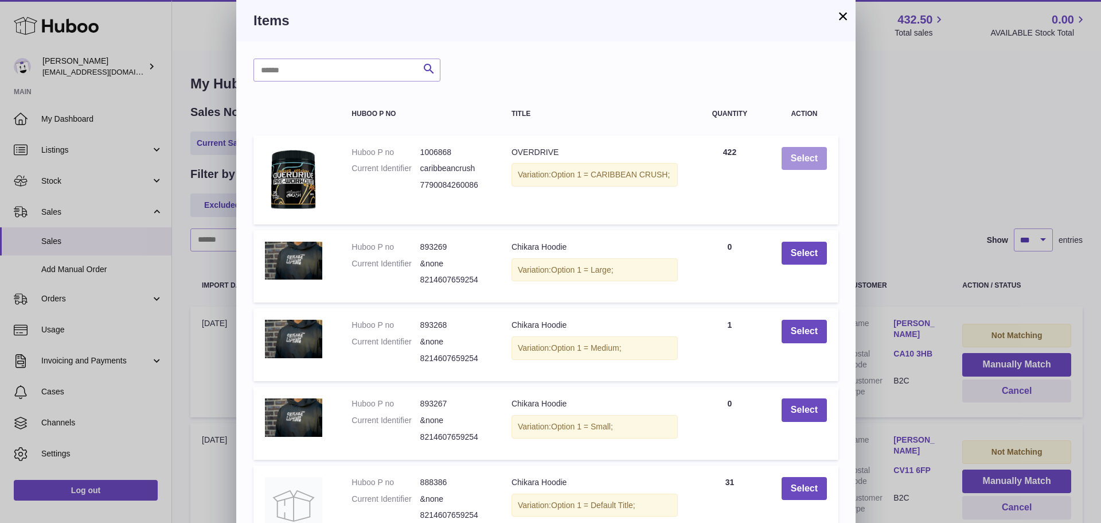
click at [808, 156] on button "Select" at bounding box center [804, 159] width 45 height 24
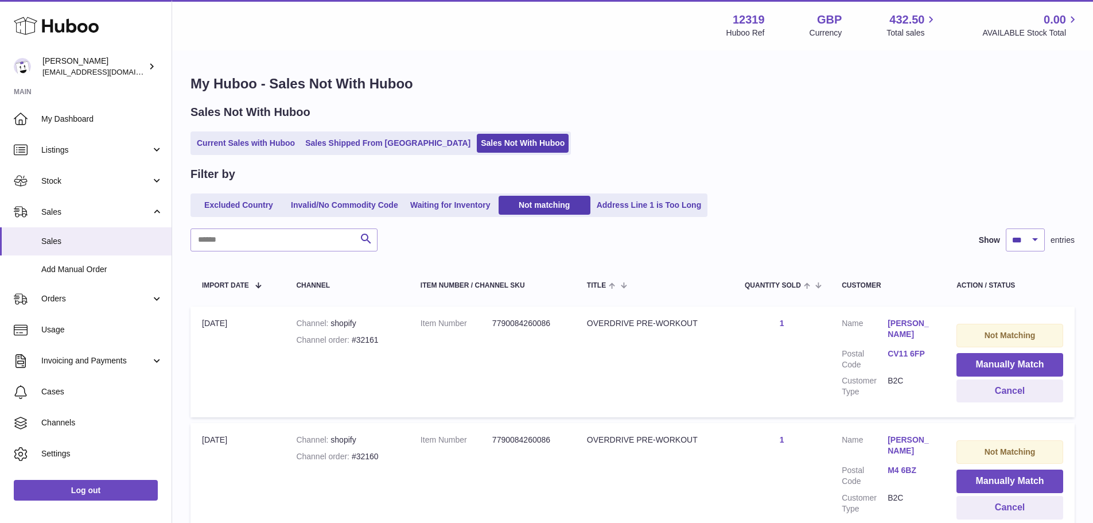
click at [1003, 363] on button "Manually Match" at bounding box center [1009, 365] width 107 height 24
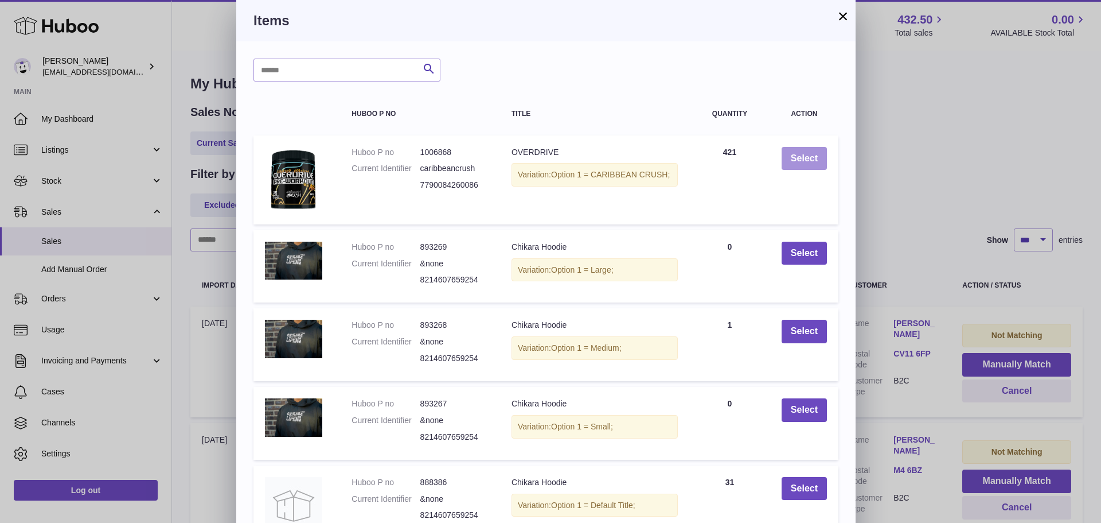
click at [808, 156] on button "Select" at bounding box center [804, 159] width 45 height 24
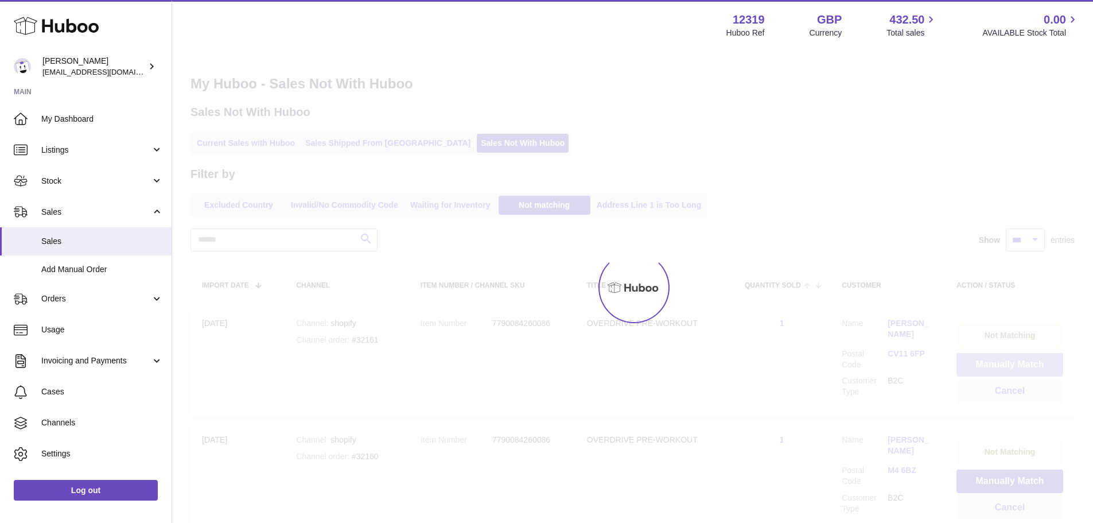
click at [1003, 363] on button "Manually Match" at bounding box center [1009, 365] width 107 height 24
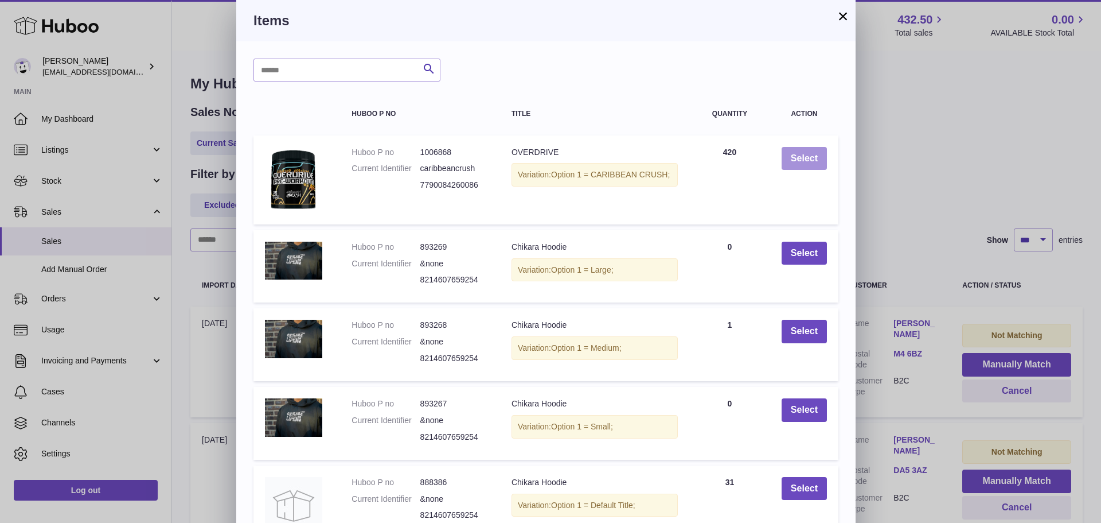
click at [808, 156] on button "Select" at bounding box center [804, 159] width 45 height 24
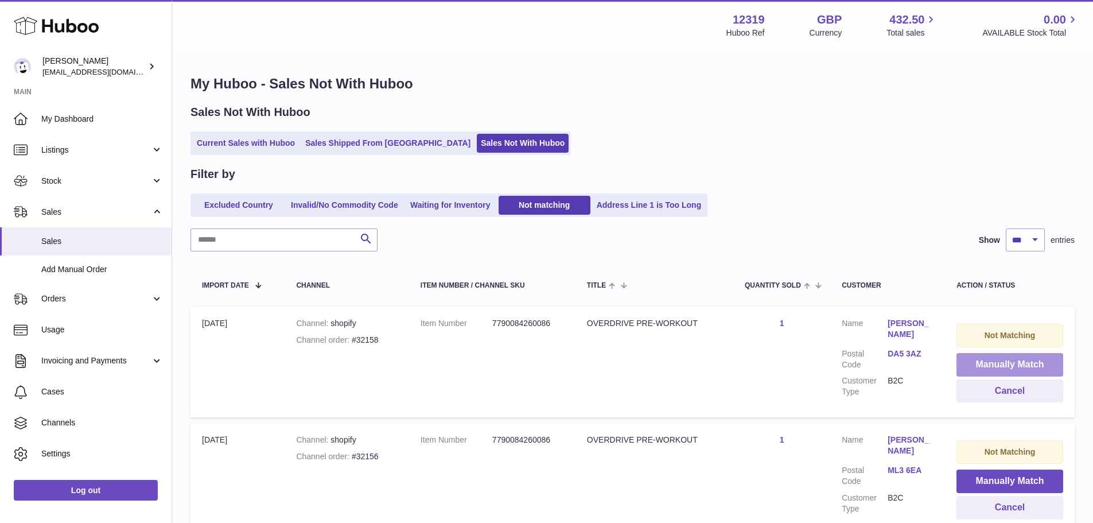
click at [1003, 363] on button "Manually Match" at bounding box center [1009, 365] width 107 height 24
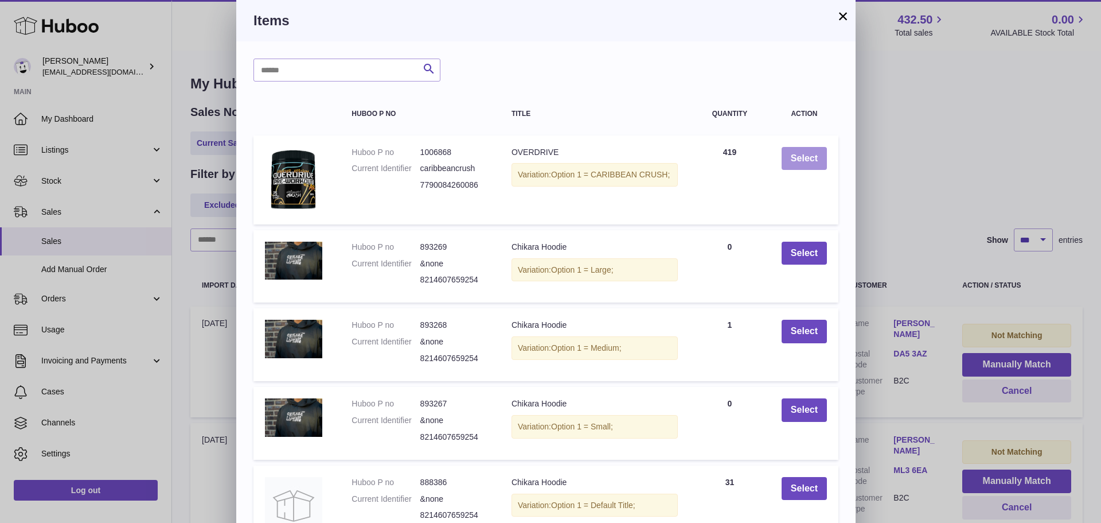
click at [808, 156] on button "Select" at bounding box center [804, 159] width 45 height 24
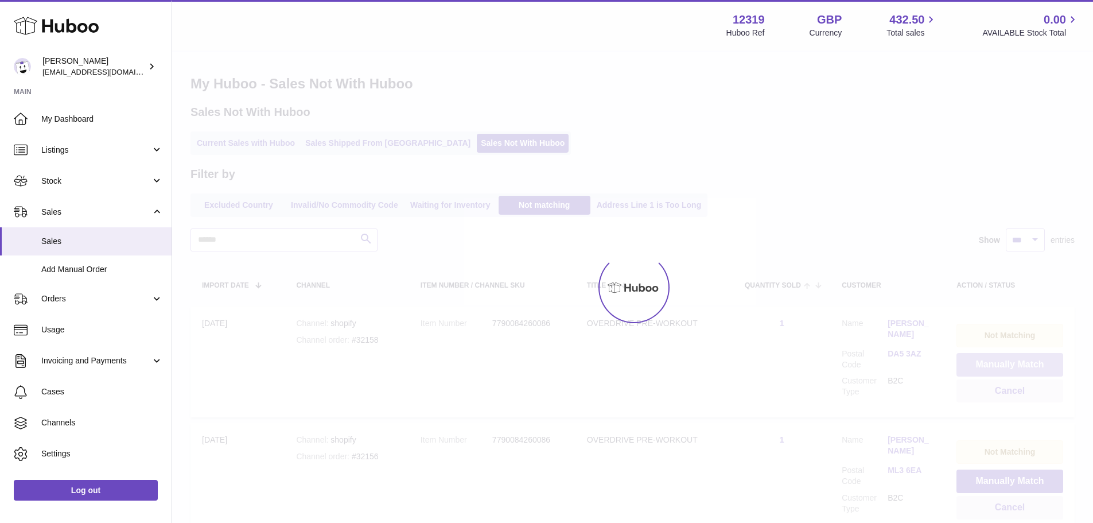
click at [1003, 363] on button "Manually Match" at bounding box center [1009, 365] width 107 height 24
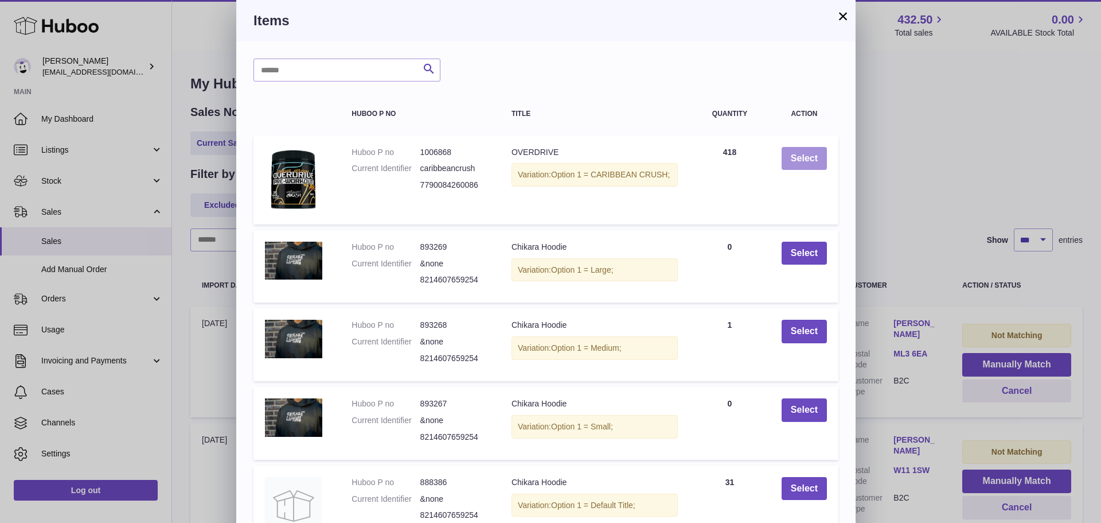
click at [808, 156] on button "Select" at bounding box center [804, 159] width 45 height 24
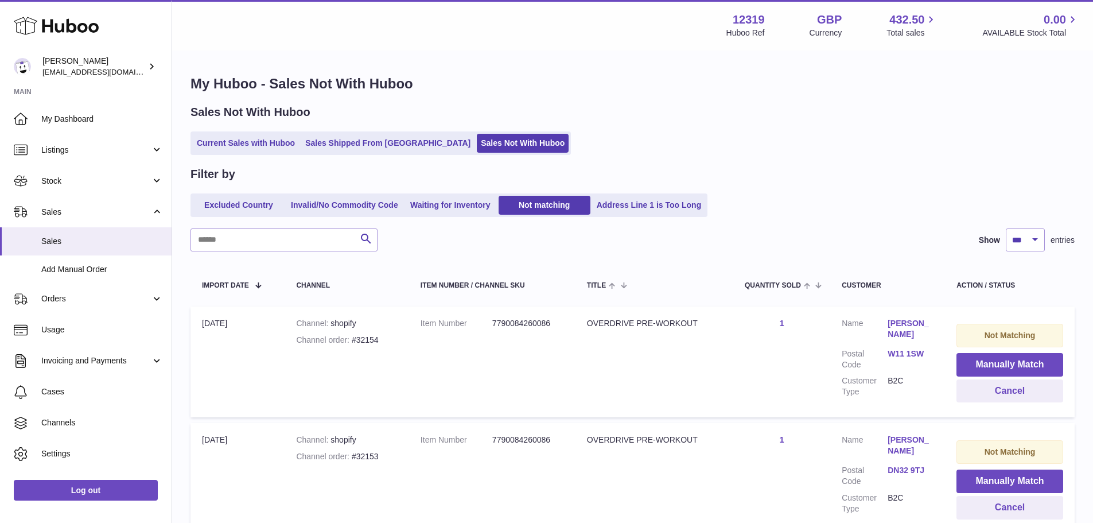
click at [1003, 363] on button "Manually Match" at bounding box center [1009, 365] width 107 height 24
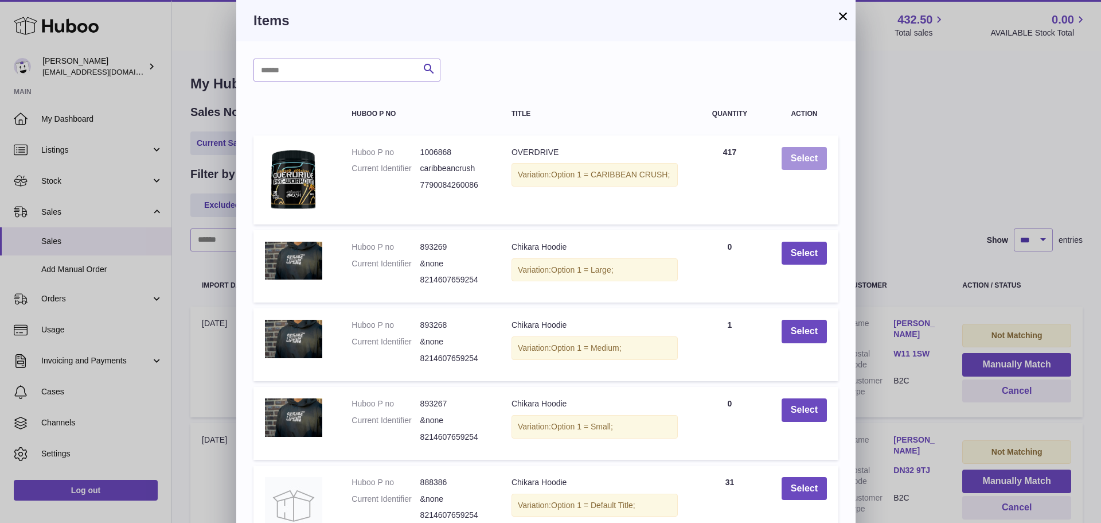
click at [808, 156] on button "Select" at bounding box center [804, 159] width 45 height 24
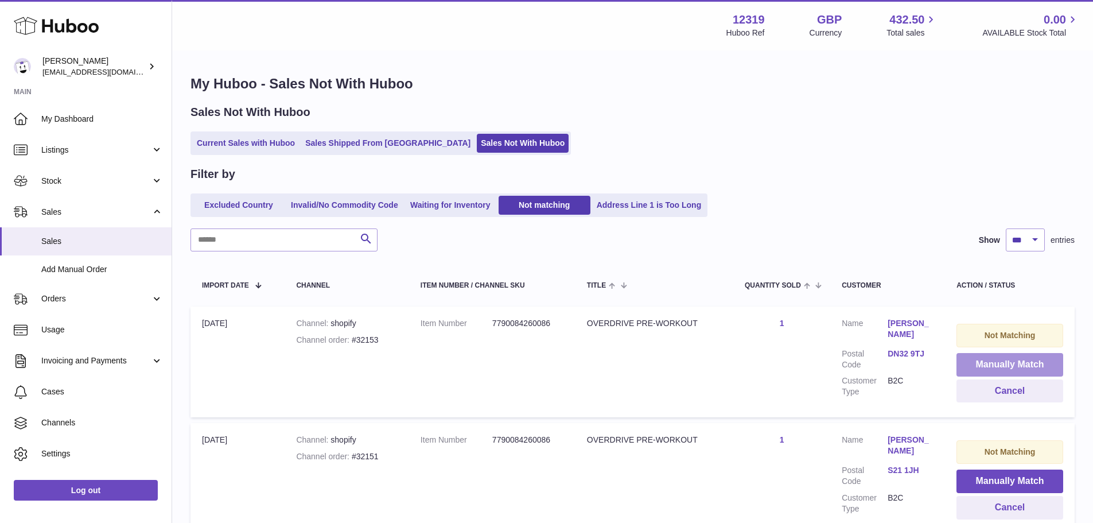
click at [1003, 363] on button "Manually Match" at bounding box center [1009, 365] width 107 height 24
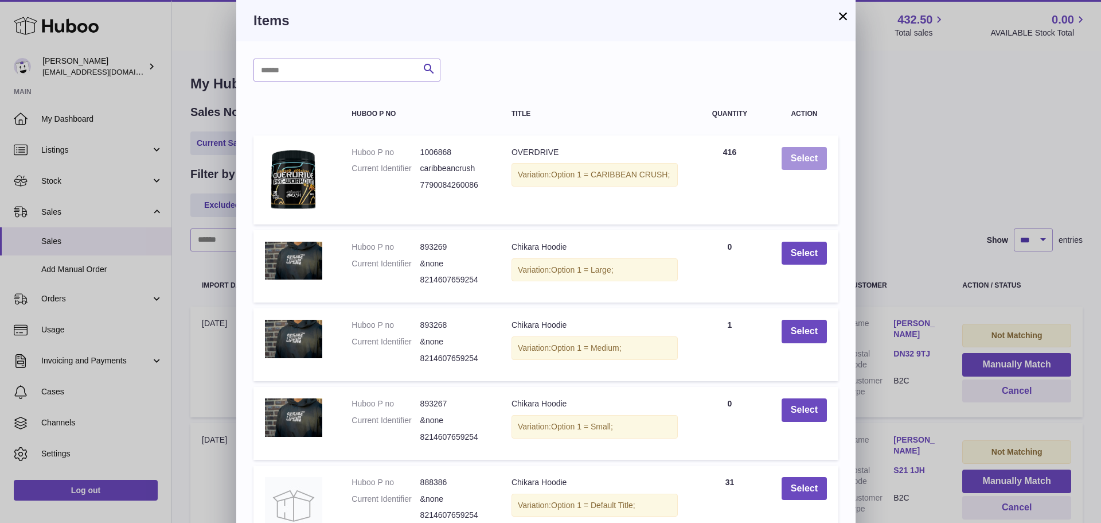
click at [808, 156] on button "Select" at bounding box center [804, 159] width 45 height 24
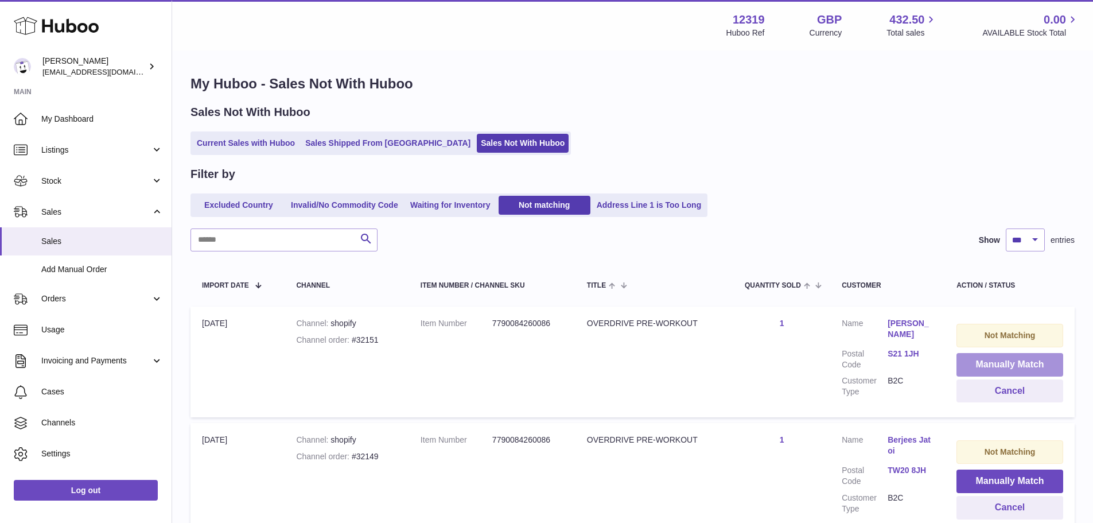
click at [1003, 363] on button "Manually Match" at bounding box center [1009, 365] width 107 height 24
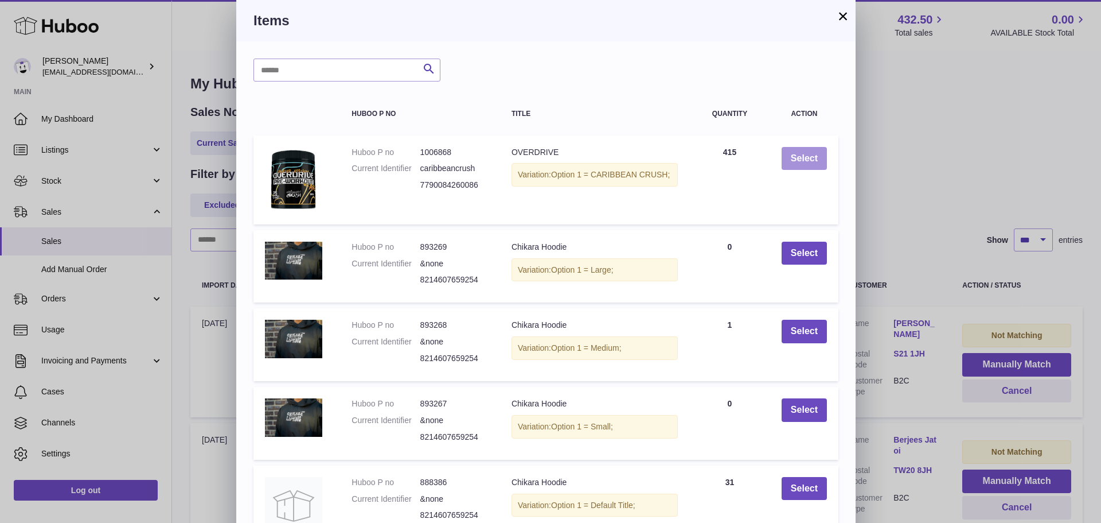
click at [808, 156] on button "Select" at bounding box center [804, 159] width 45 height 24
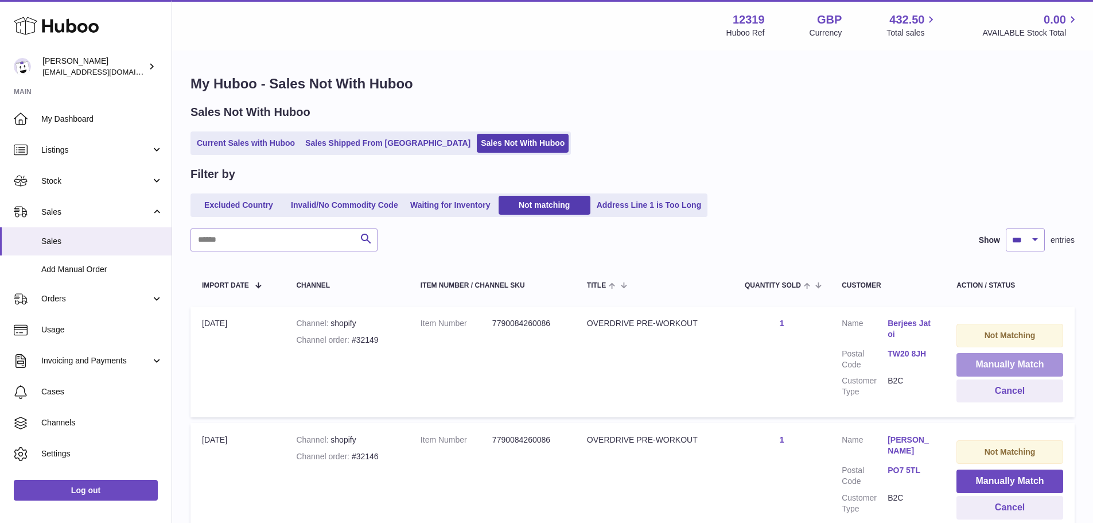
click at [1003, 363] on button "Manually Match" at bounding box center [1009, 365] width 107 height 24
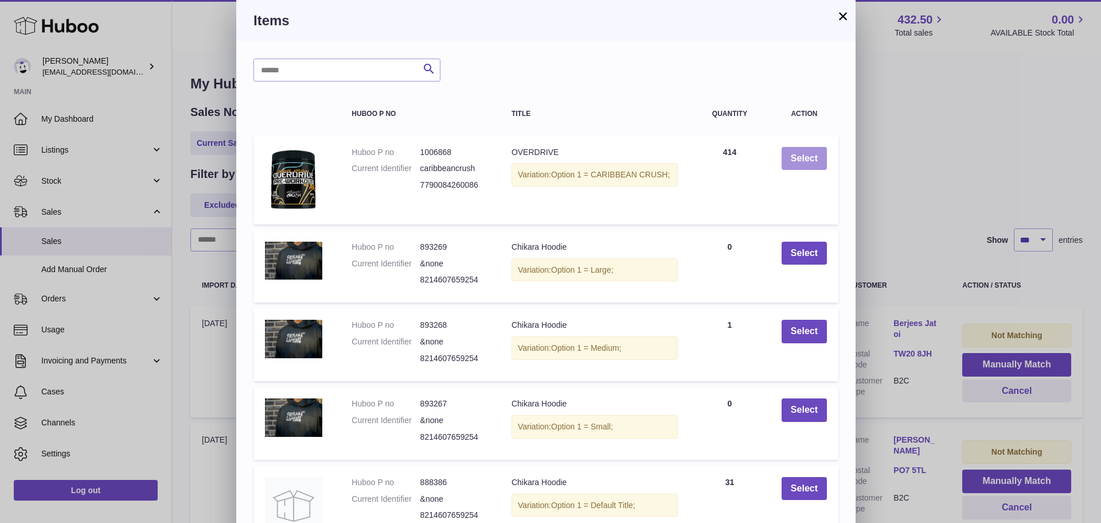
click at [808, 156] on button "Select" at bounding box center [804, 159] width 45 height 24
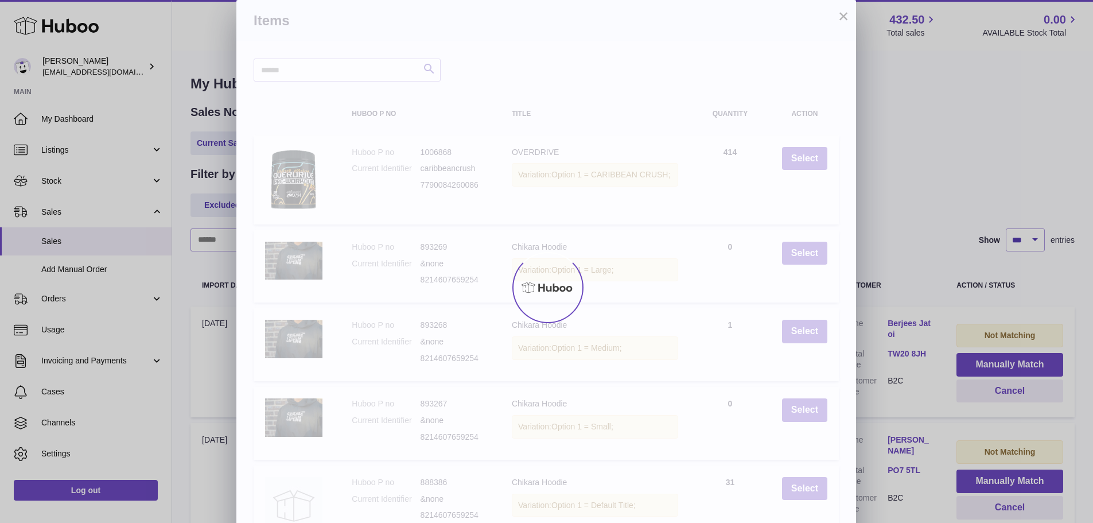
click at [1003, 363] on div "× Items Search Huboo P no Title Quantity Action Huboo P no 1006868 Current Iden…" at bounding box center [546, 313] width 1093 height 626
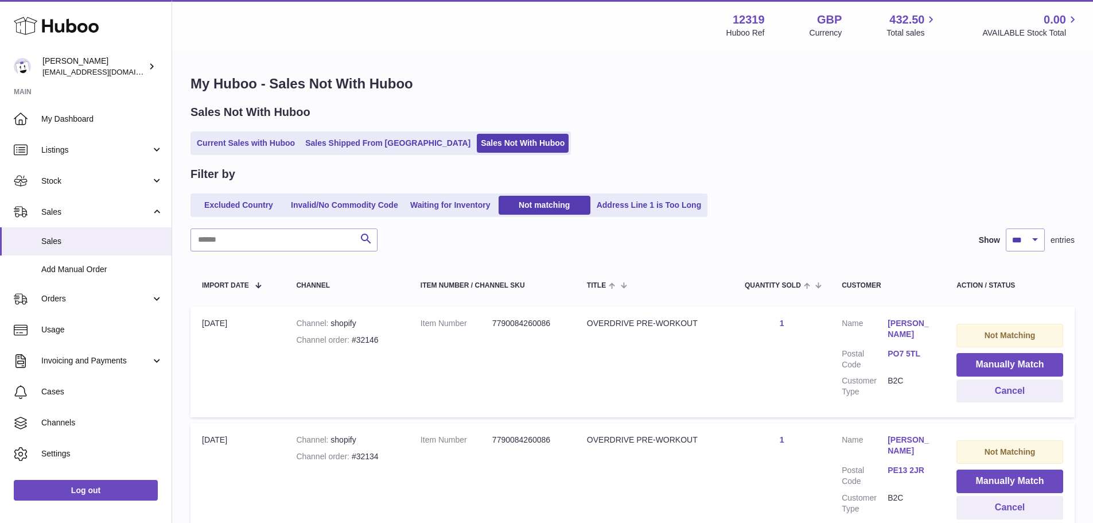
click at [1003, 363] on button "Manually Match" at bounding box center [1009, 365] width 107 height 24
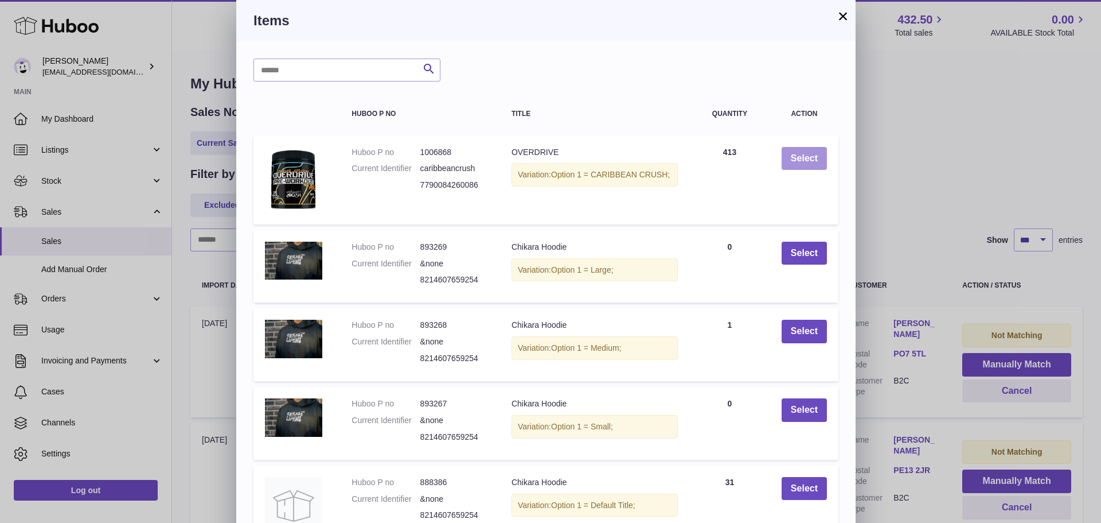
click at [808, 156] on button "Select" at bounding box center [804, 159] width 45 height 24
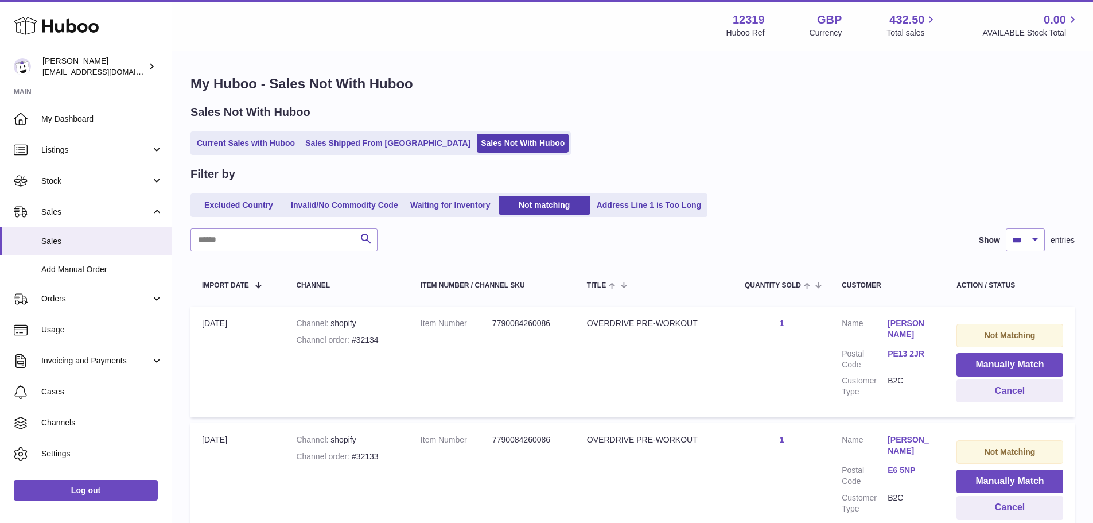
click at [1003, 363] on button "Manually Match" at bounding box center [1009, 365] width 107 height 24
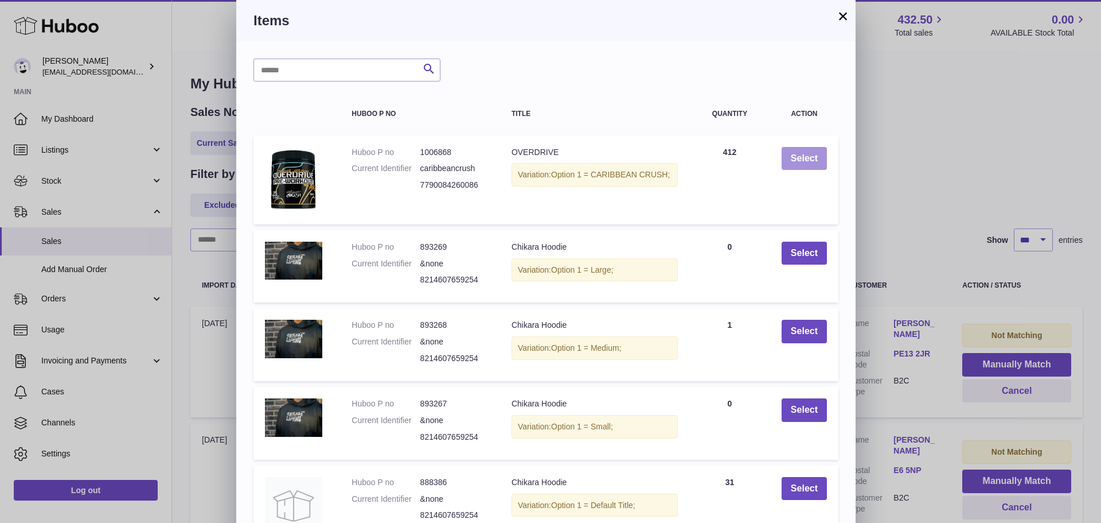
click at [808, 156] on button "Select" at bounding box center [804, 159] width 45 height 24
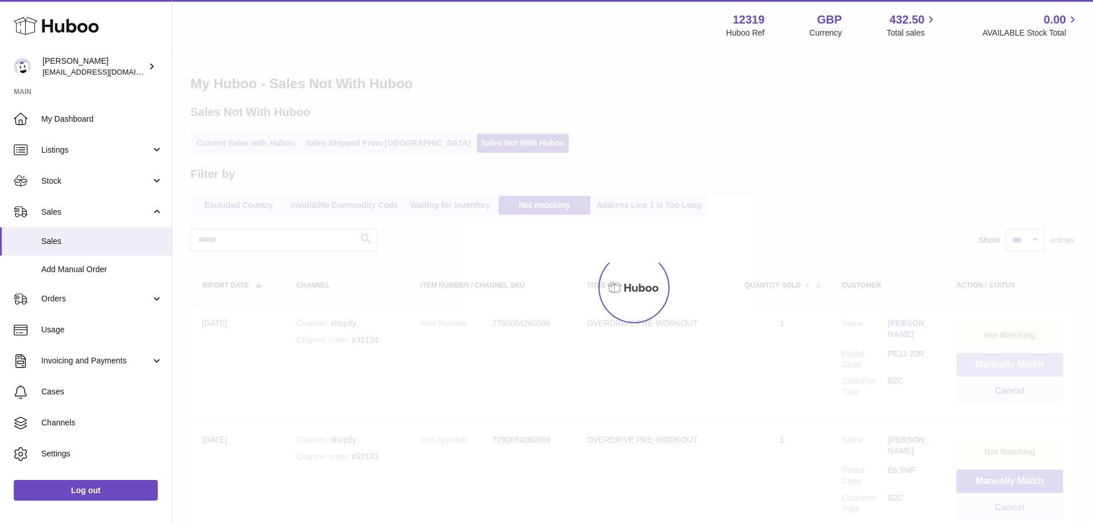
click at [1003, 363] on button "Manually Match" at bounding box center [1009, 365] width 107 height 24
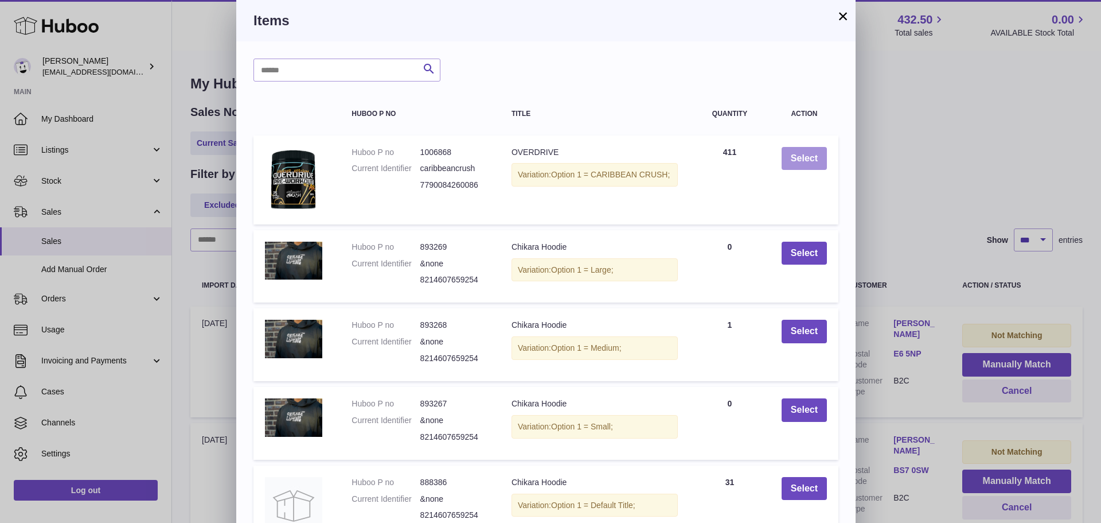
click at [808, 156] on button "Select" at bounding box center [804, 159] width 45 height 24
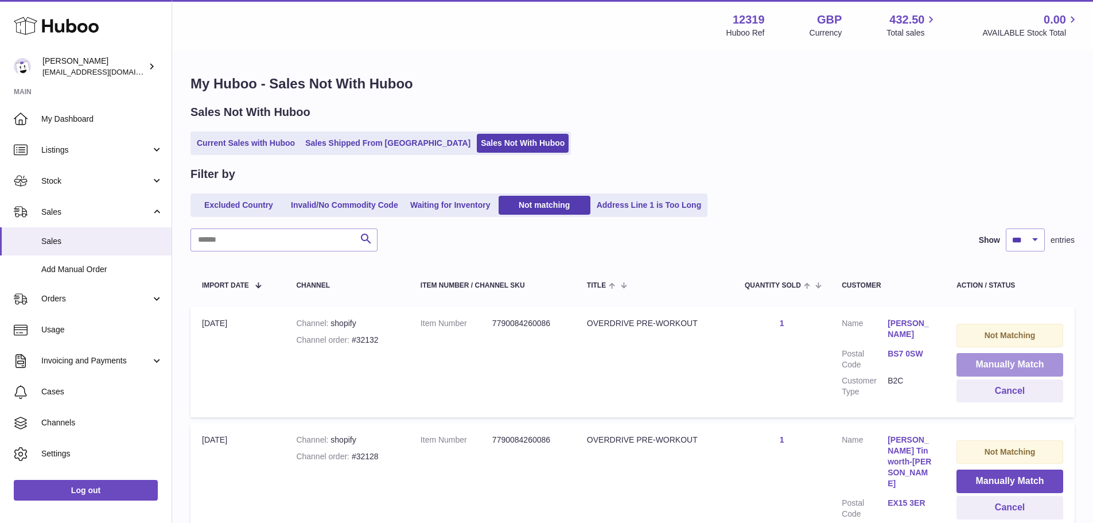
click at [1003, 363] on button "Manually Match" at bounding box center [1009, 365] width 107 height 24
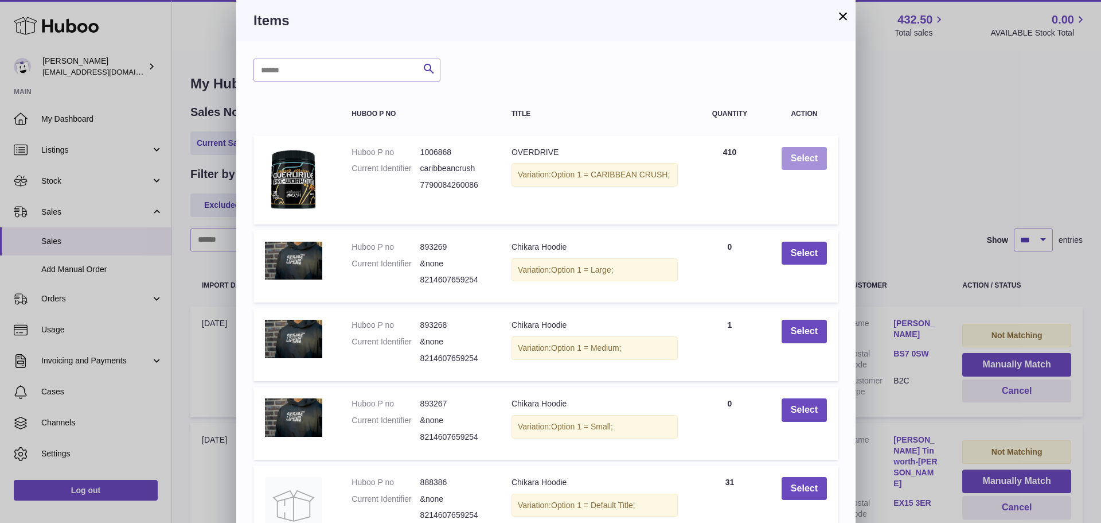
click at [808, 156] on button "Select" at bounding box center [804, 159] width 45 height 24
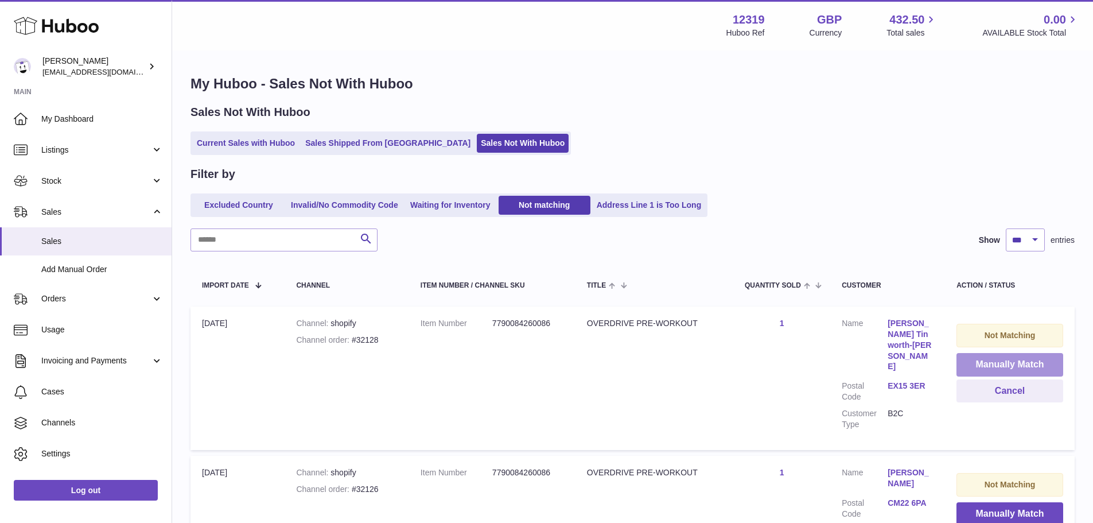
click at [1003, 363] on button "Manually Match" at bounding box center [1009, 365] width 107 height 24
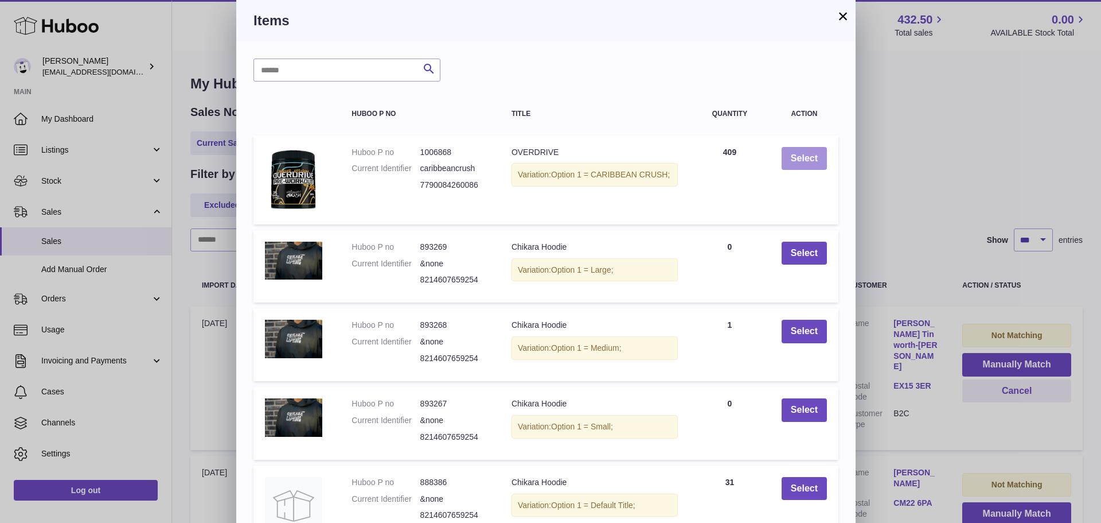
click at [808, 156] on button "Select" at bounding box center [804, 159] width 45 height 24
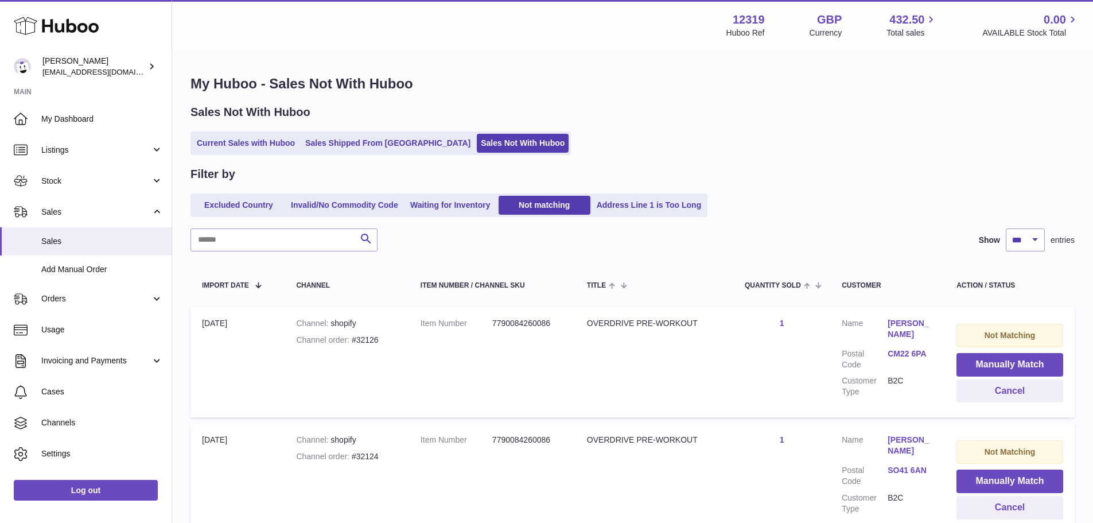
click at [1003, 363] on button "Manually Match" at bounding box center [1009, 365] width 107 height 24
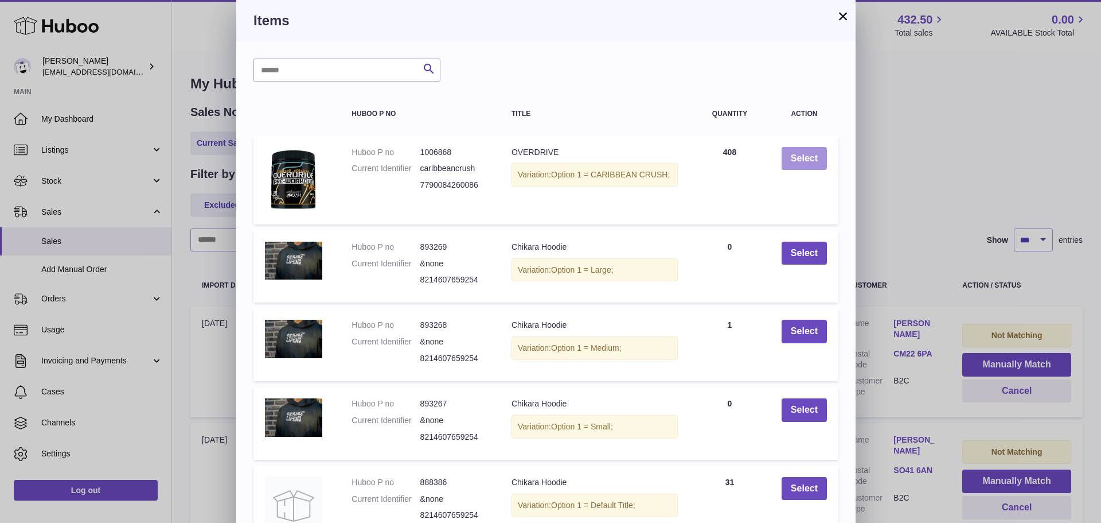
click at [808, 156] on button "Select" at bounding box center [804, 159] width 45 height 24
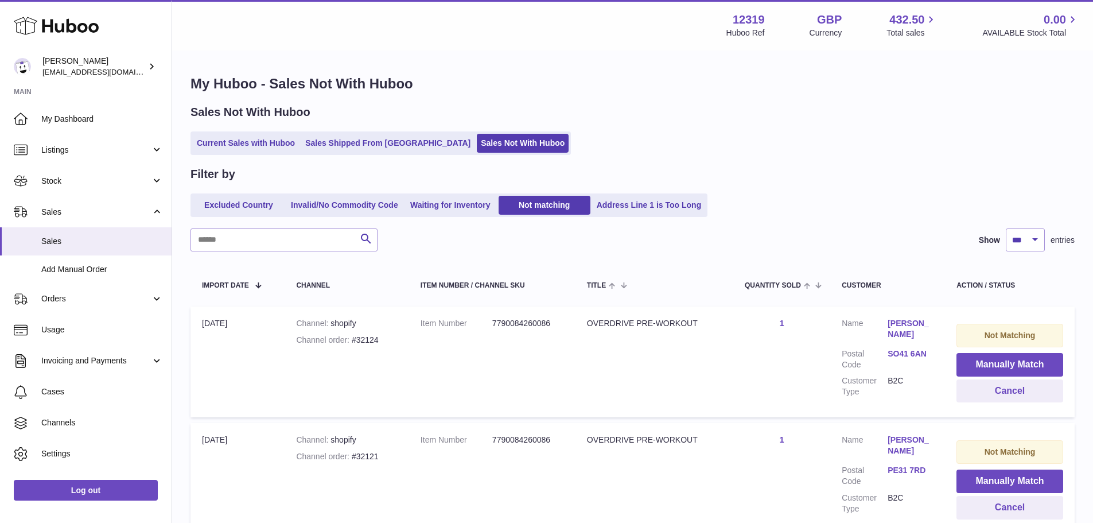
click at [1003, 363] on button "Manually Match" at bounding box center [1009, 365] width 107 height 24
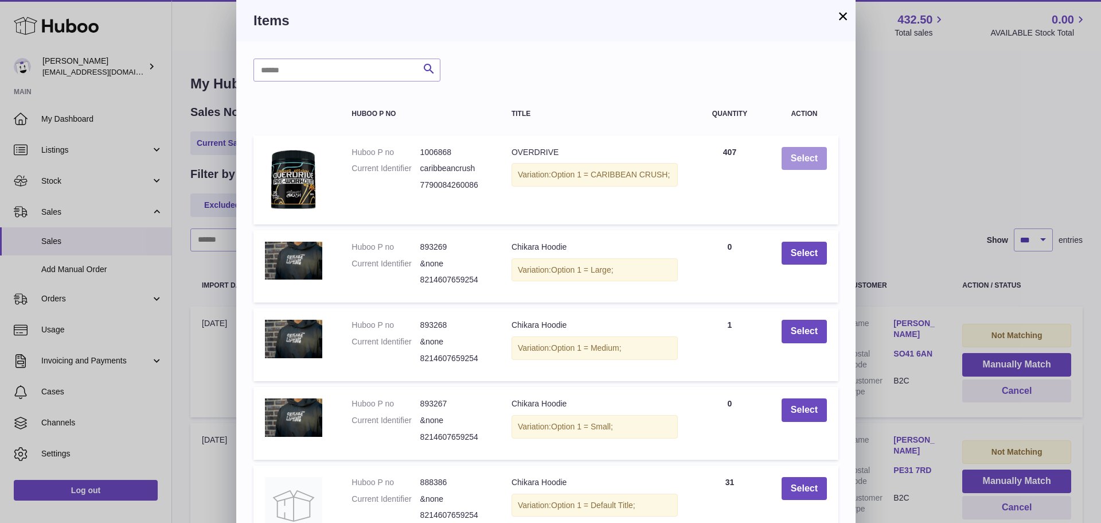
click at [808, 156] on button "Select" at bounding box center [804, 159] width 45 height 24
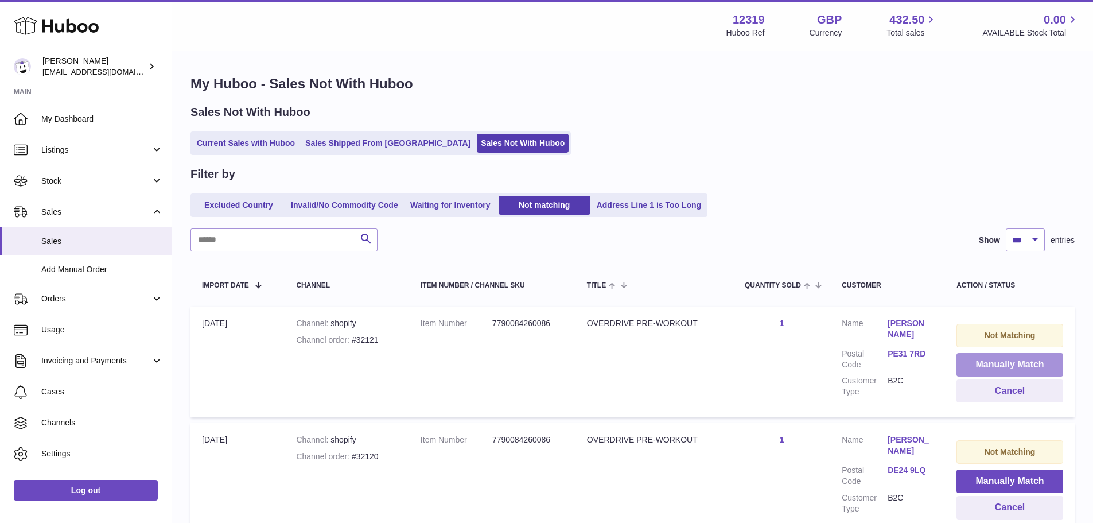
click at [1003, 363] on button "Manually Match" at bounding box center [1009, 365] width 107 height 24
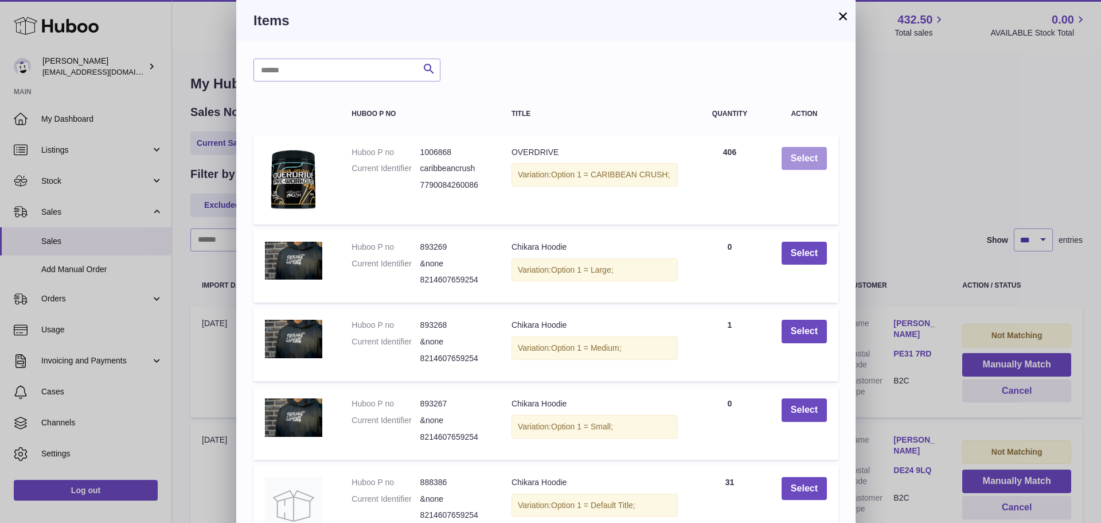
click at [808, 156] on button "Select" at bounding box center [804, 159] width 45 height 24
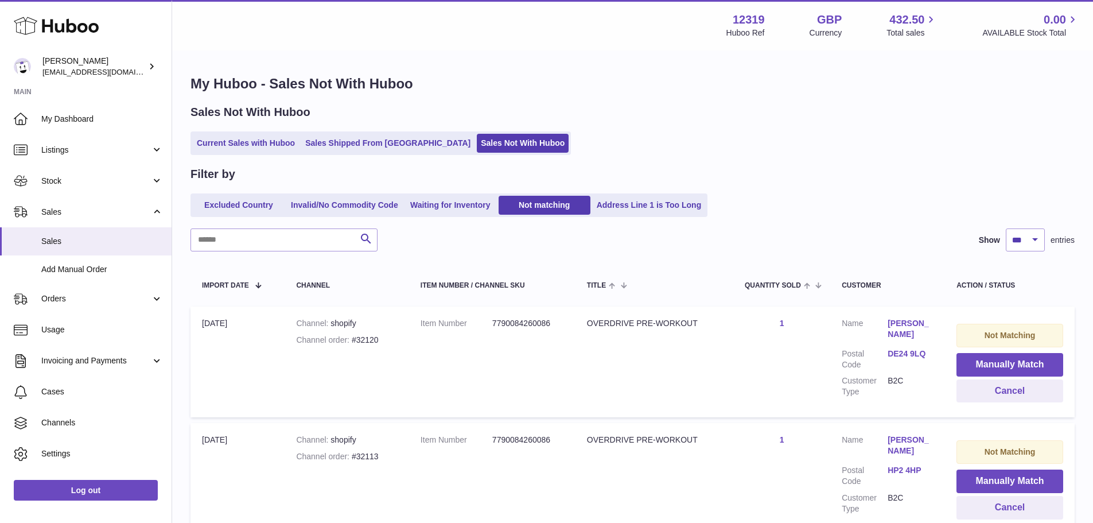
click at [1003, 363] on button "Manually Match" at bounding box center [1009, 365] width 107 height 24
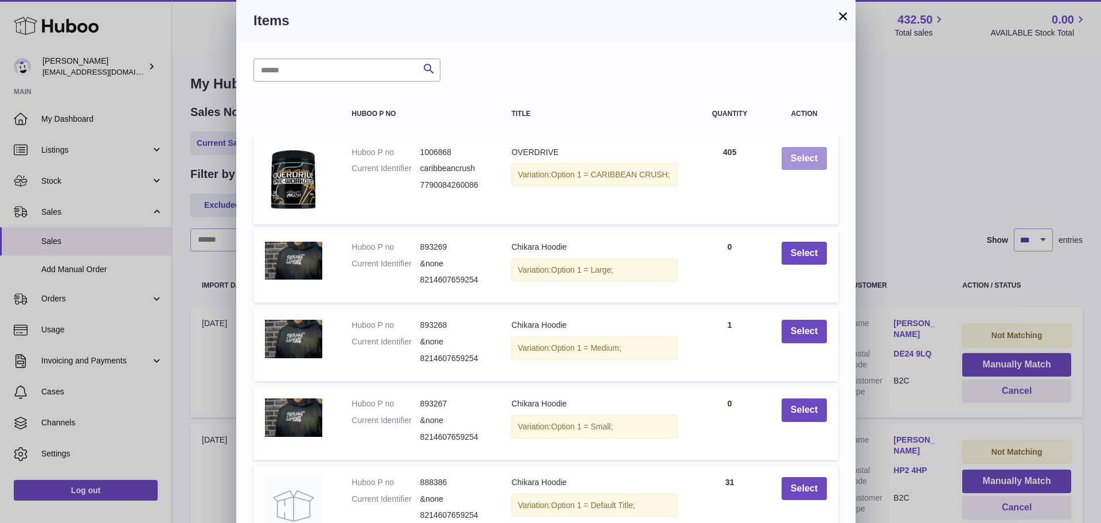
click at [808, 156] on button "Select" at bounding box center [804, 159] width 45 height 24
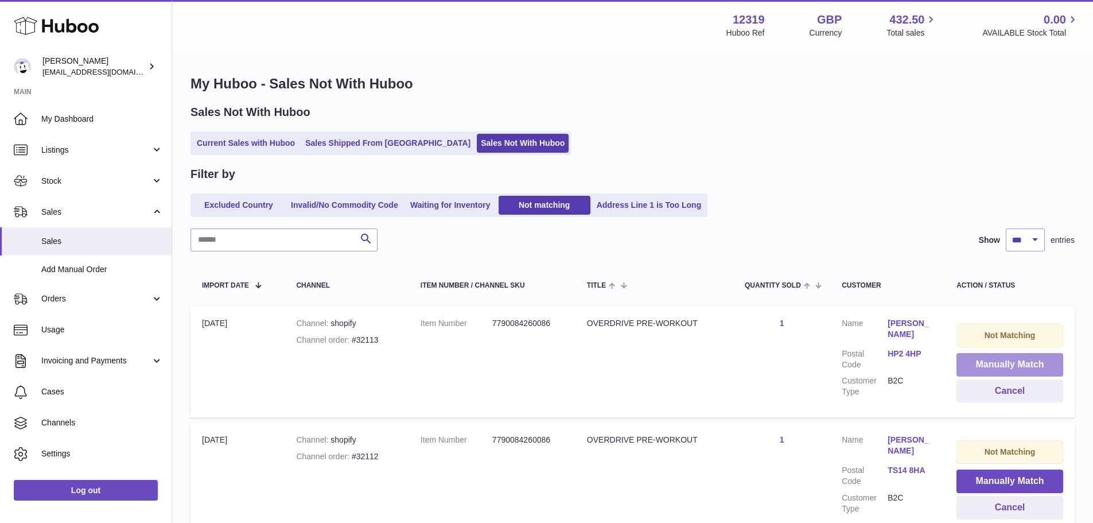
click at [1003, 363] on button "Manually Match" at bounding box center [1009, 365] width 107 height 24
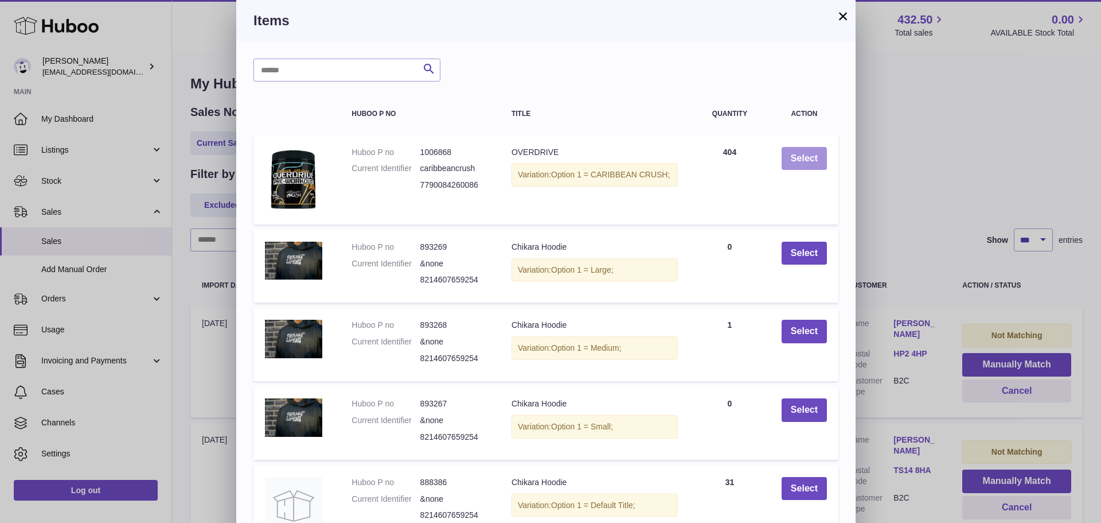
click at [808, 156] on button "Select" at bounding box center [804, 159] width 45 height 24
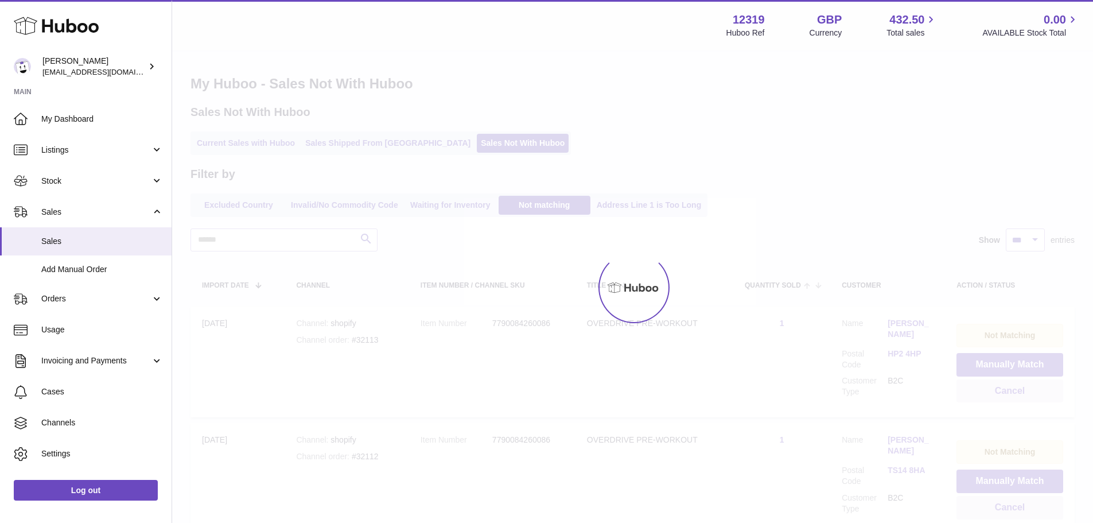
click at [1003, 363] on div at bounding box center [546, 261] width 1093 height 523
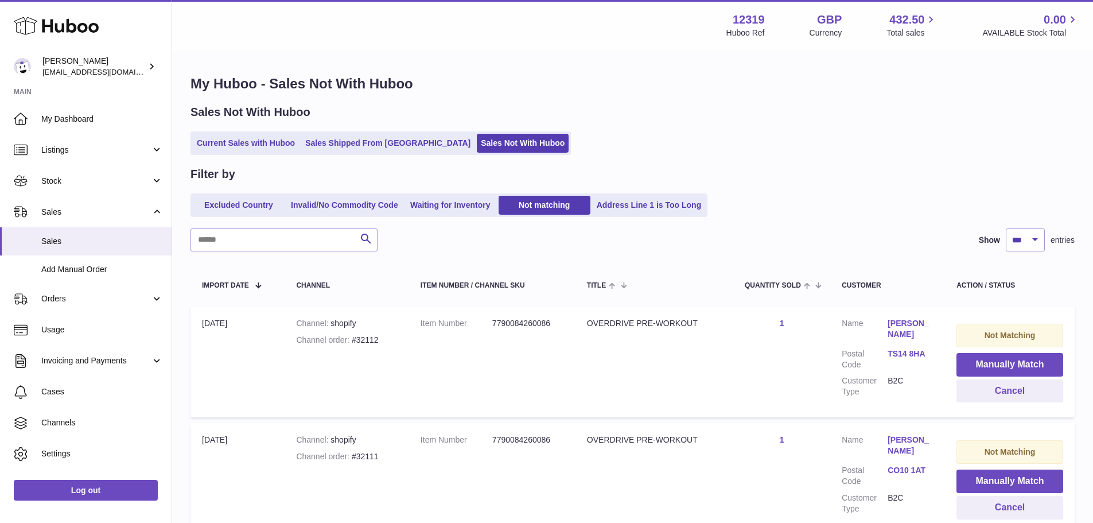
click at [1003, 363] on button "Manually Match" at bounding box center [1009, 365] width 107 height 24
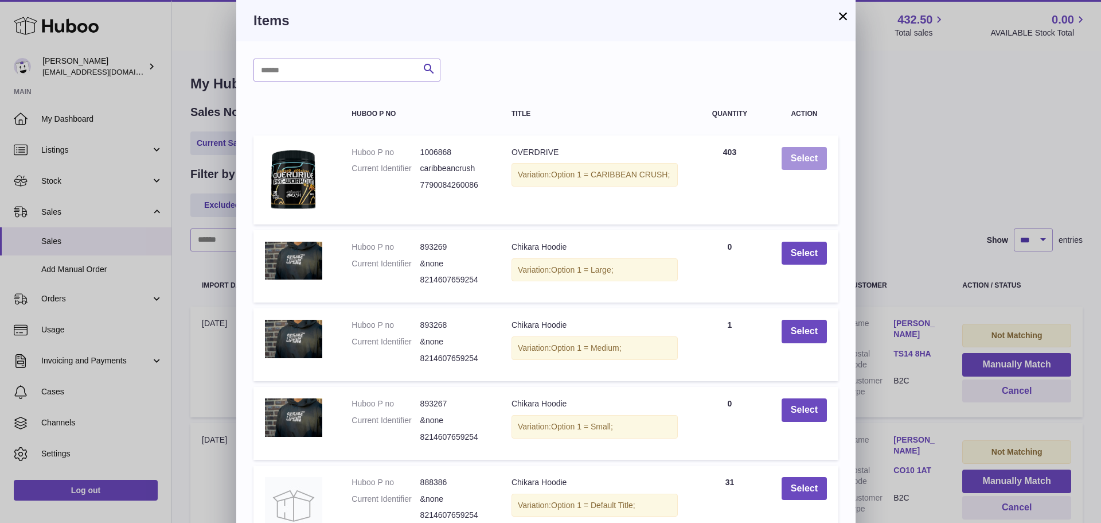
click at [808, 156] on button "Select" at bounding box center [804, 159] width 45 height 24
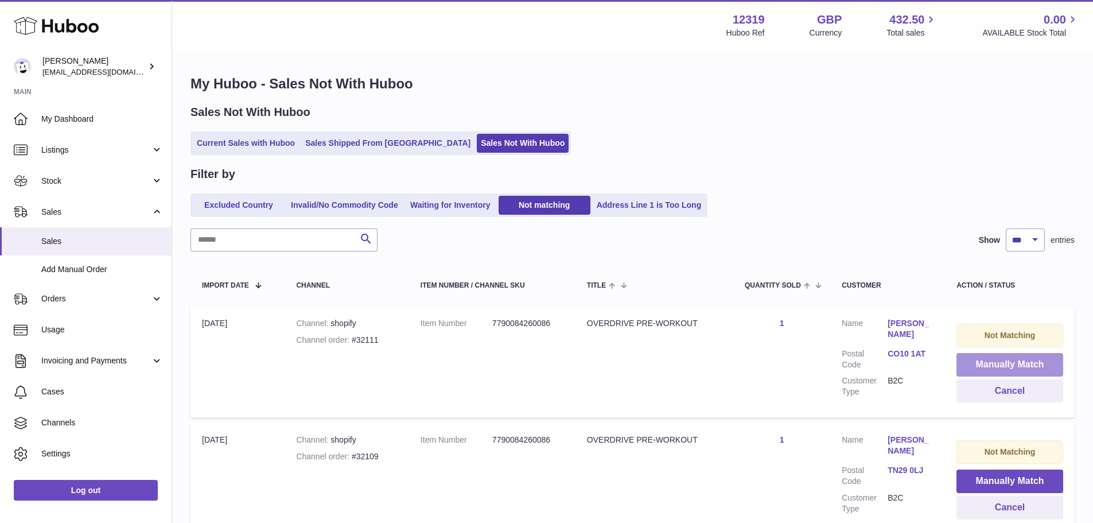
click at [1003, 363] on button "Manually Match" at bounding box center [1009, 365] width 107 height 24
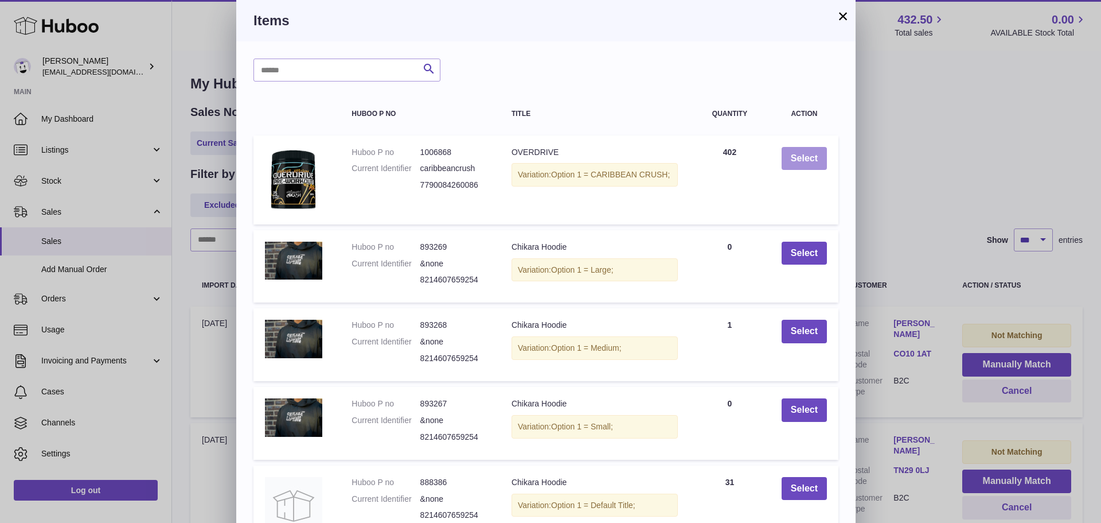
click at [808, 156] on button "Select" at bounding box center [804, 159] width 45 height 24
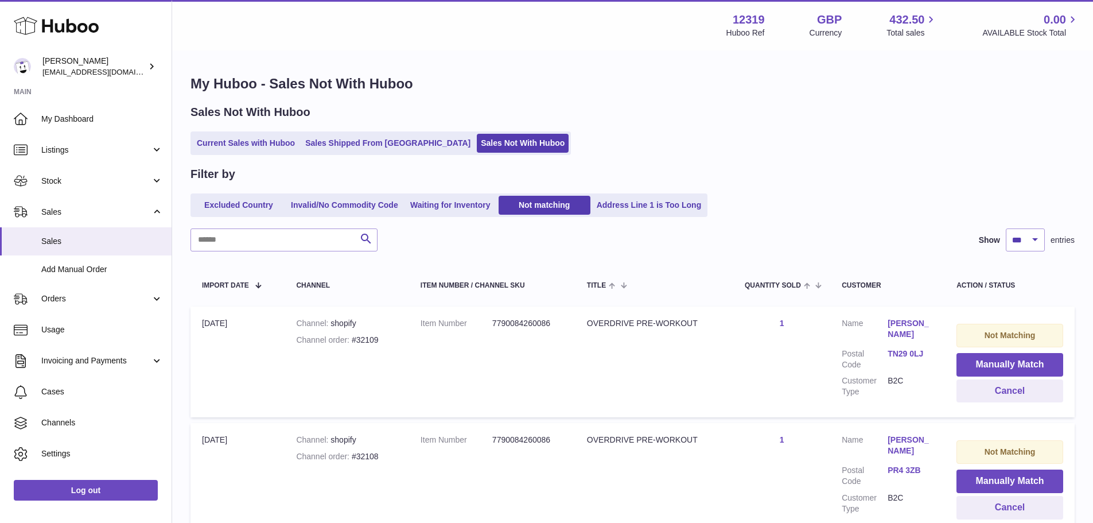
click at [1003, 363] on button "Manually Match" at bounding box center [1009, 365] width 107 height 24
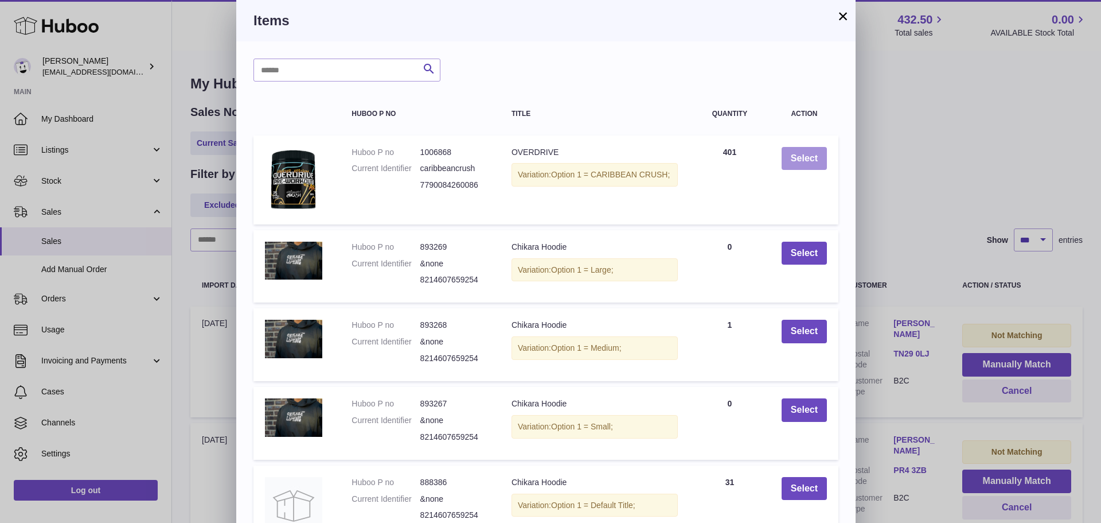
click at [808, 156] on button "Select" at bounding box center [804, 159] width 45 height 24
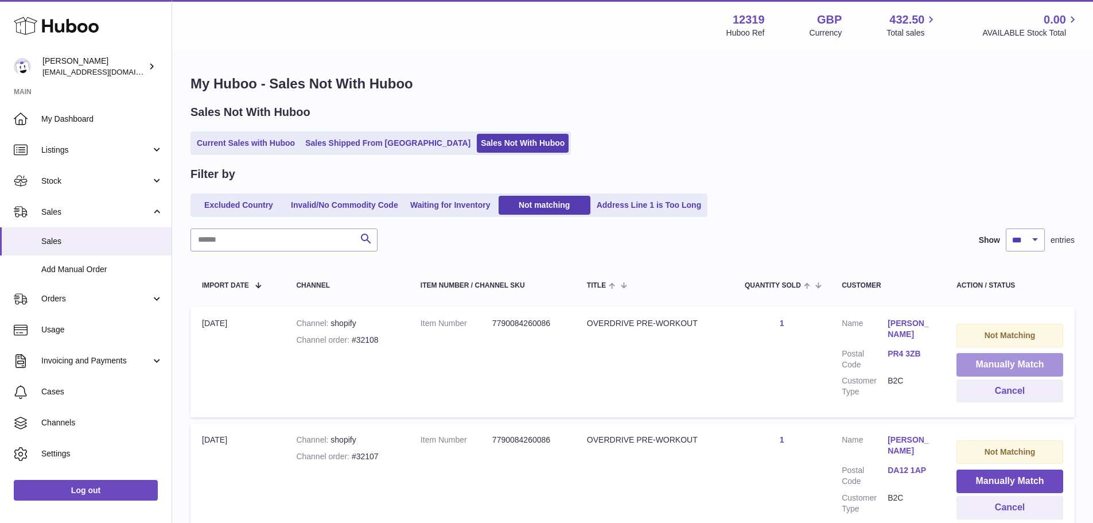
click at [1003, 363] on button "Manually Match" at bounding box center [1009, 365] width 107 height 24
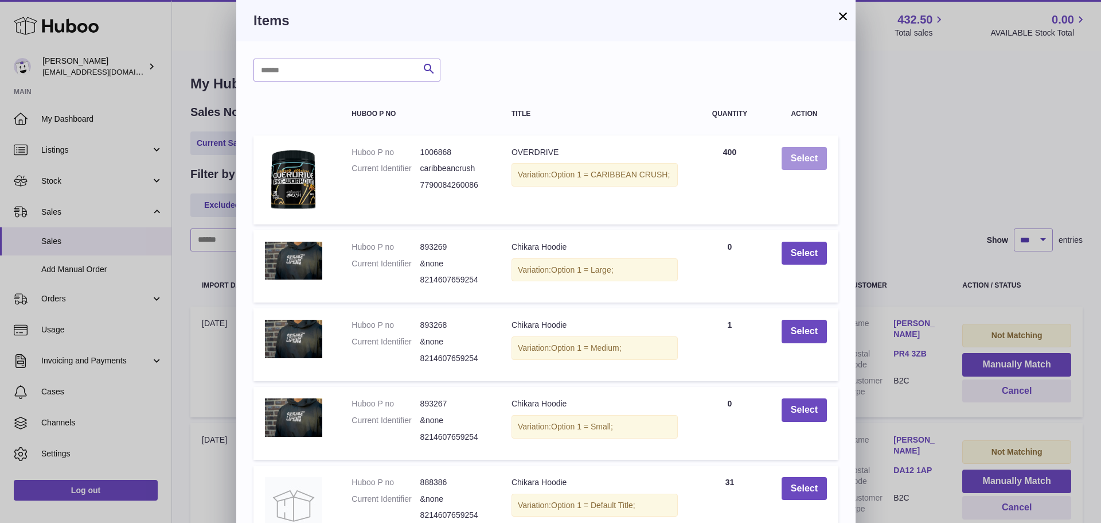
click at [808, 156] on button "Select" at bounding box center [804, 159] width 45 height 24
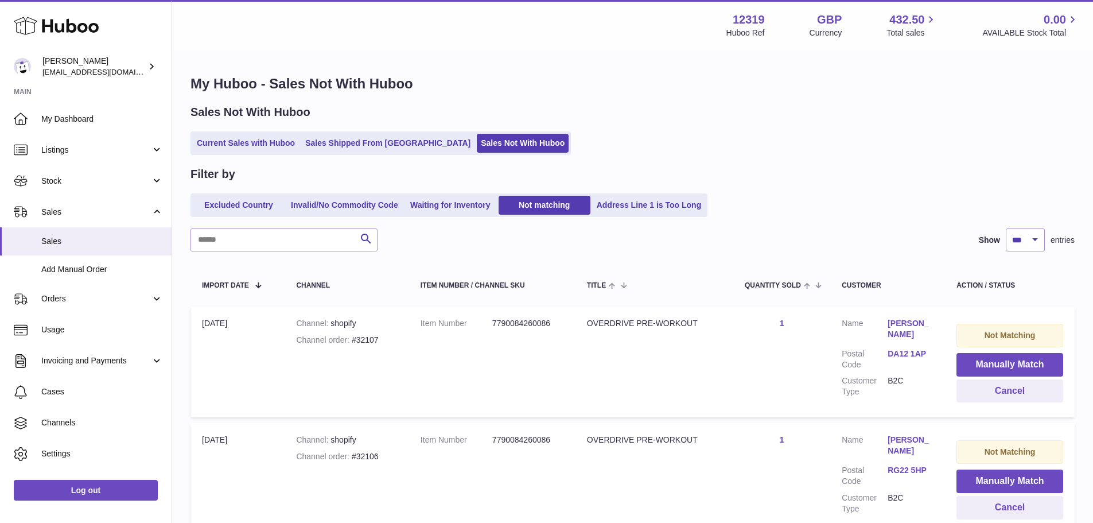
click at [1003, 363] on button "Manually Match" at bounding box center [1009, 365] width 107 height 24
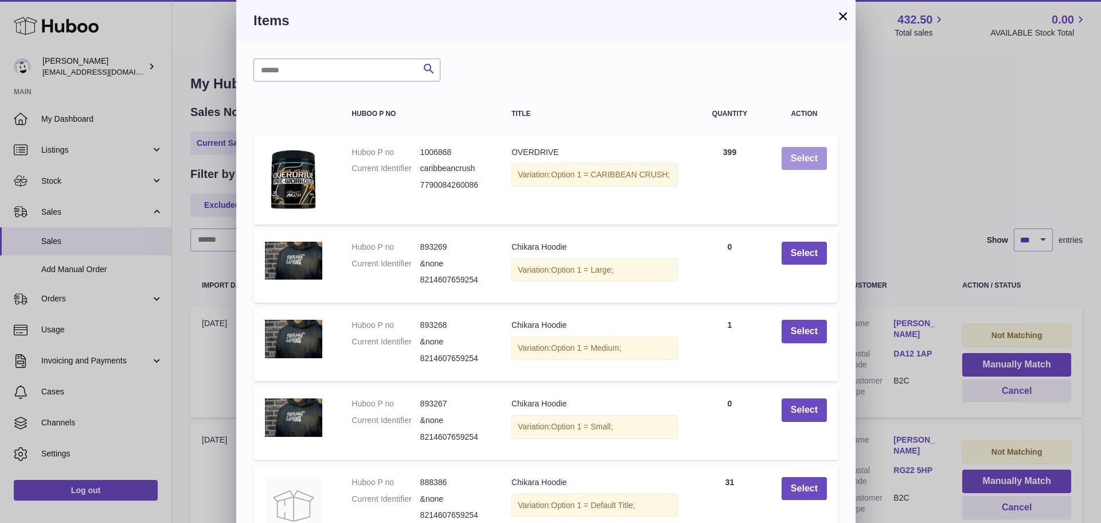
click at [808, 156] on button "Select" at bounding box center [804, 159] width 45 height 24
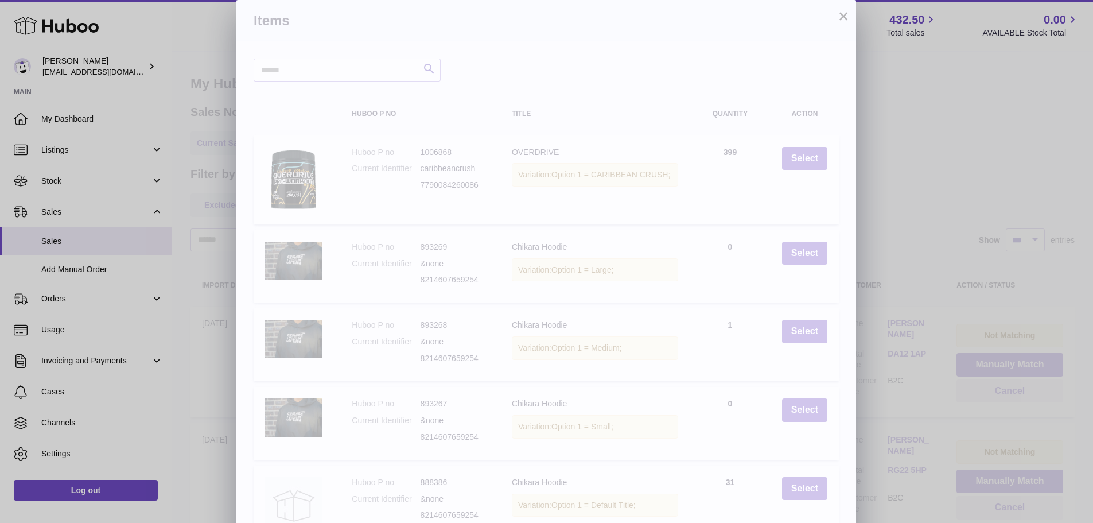
click at [1003, 363] on div "× Items Search Huboo P no Title Quantity Action Huboo P no 1006868 Current Iden…" at bounding box center [546, 313] width 1093 height 626
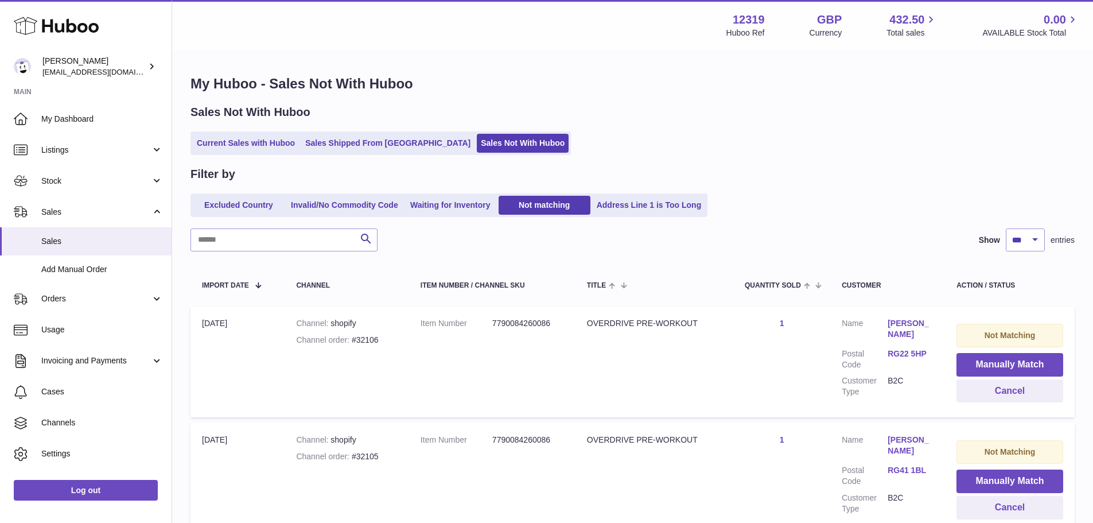
click at [1003, 363] on button "Manually Match" at bounding box center [1009, 365] width 107 height 24
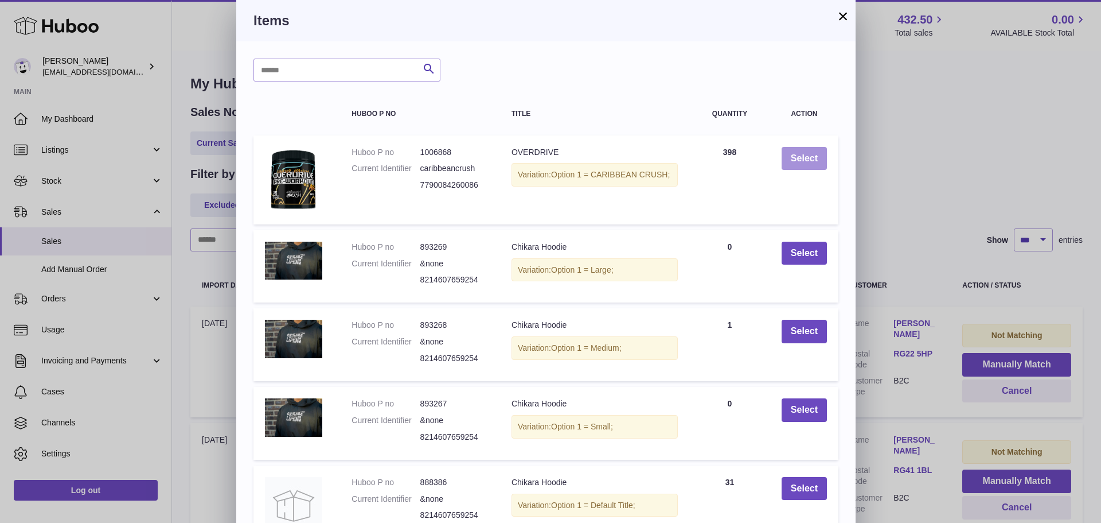
click at [808, 156] on button "Select" at bounding box center [804, 159] width 45 height 24
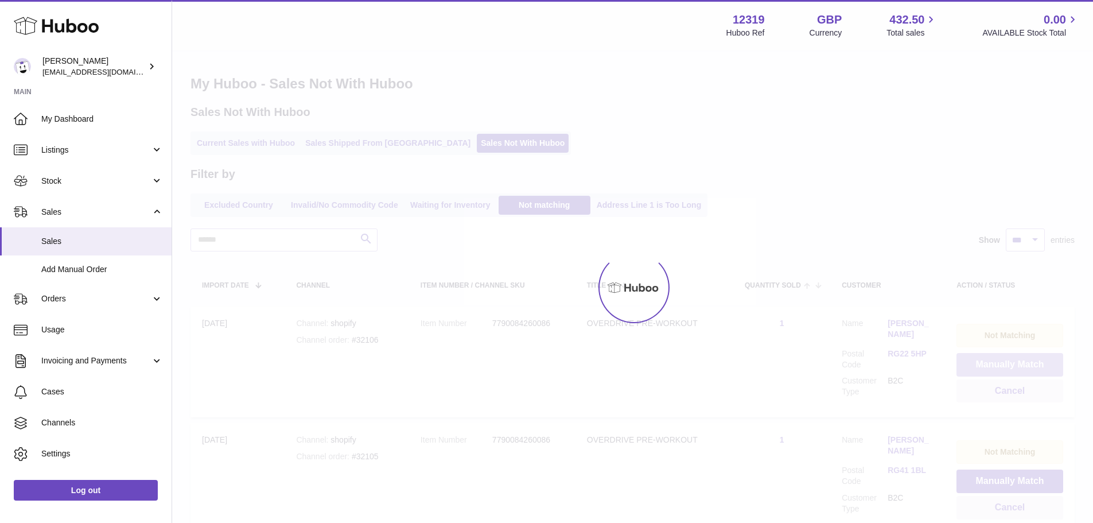
click at [1003, 363] on button "Manually Match" at bounding box center [1009, 365] width 107 height 24
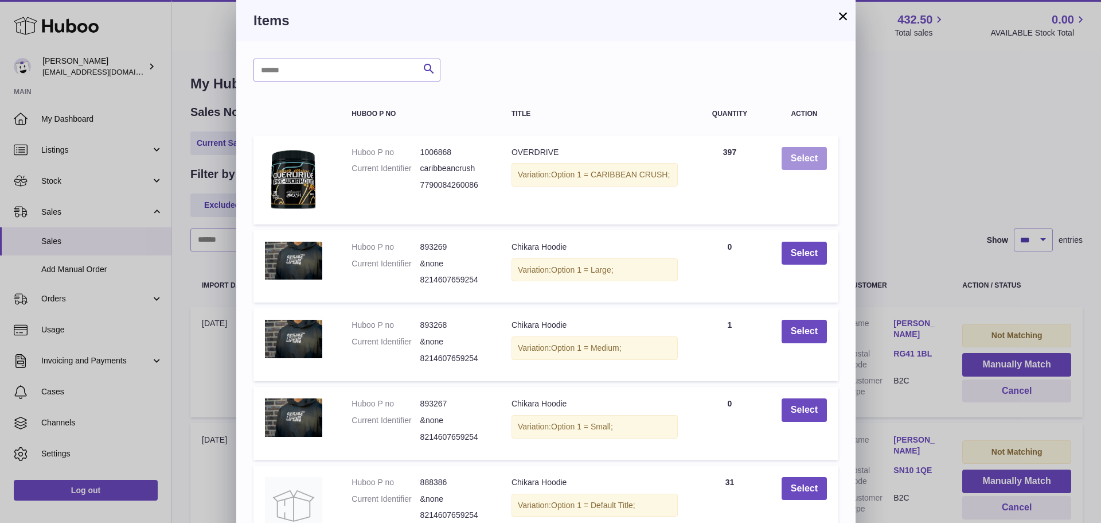
click at [808, 156] on button "Select" at bounding box center [804, 159] width 45 height 24
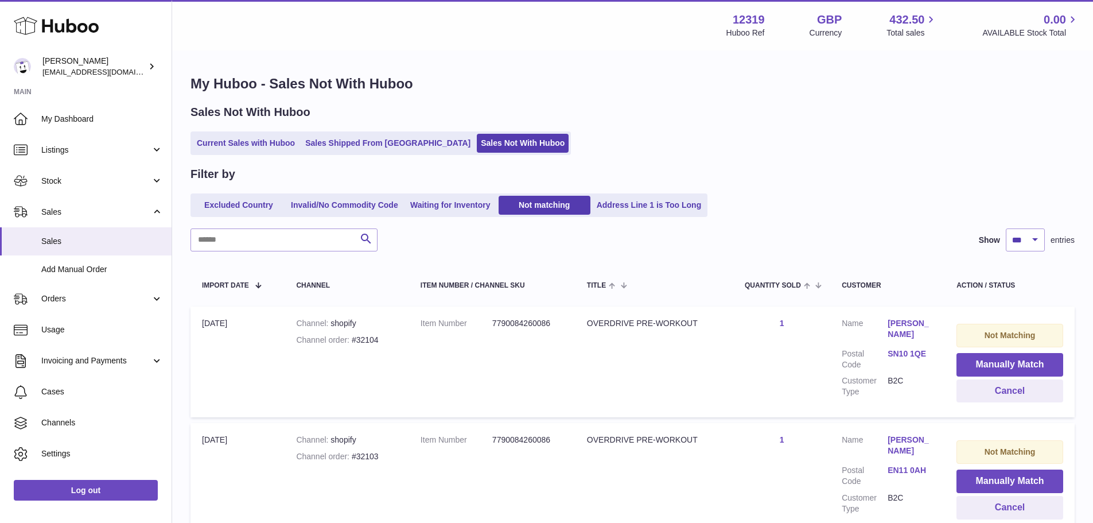
click at [1003, 363] on button "Manually Match" at bounding box center [1009, 365] width 107 height 24
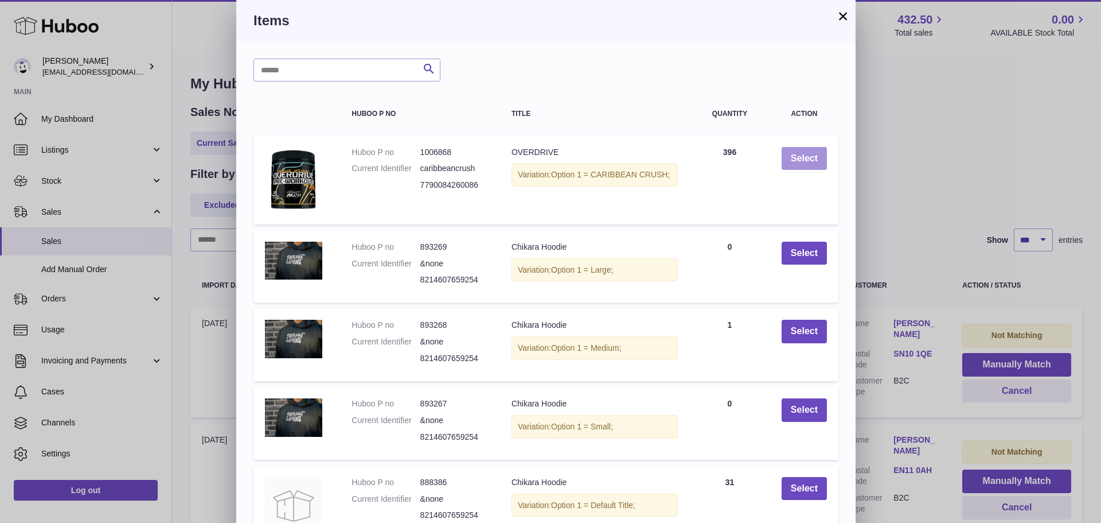
click at [808, 156] on button "Select" at bounding box center [804, 159] width 45 height 24
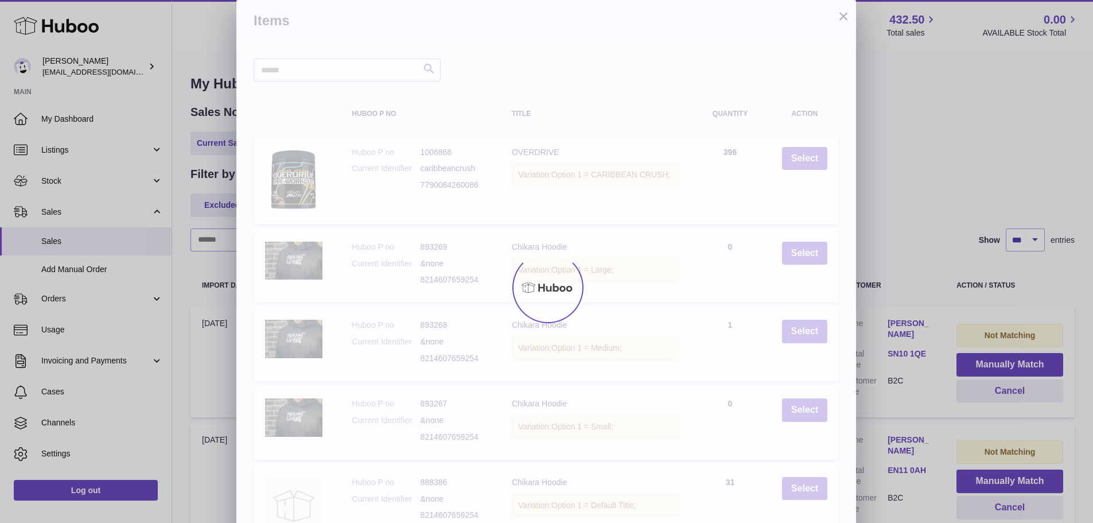
click at [1003, 363] on div "× Items Search Huboo P no Title Quantity Action Huboo P no 1006868 Current Iden…" at bounding box center [546, 313] width 1093 height 626
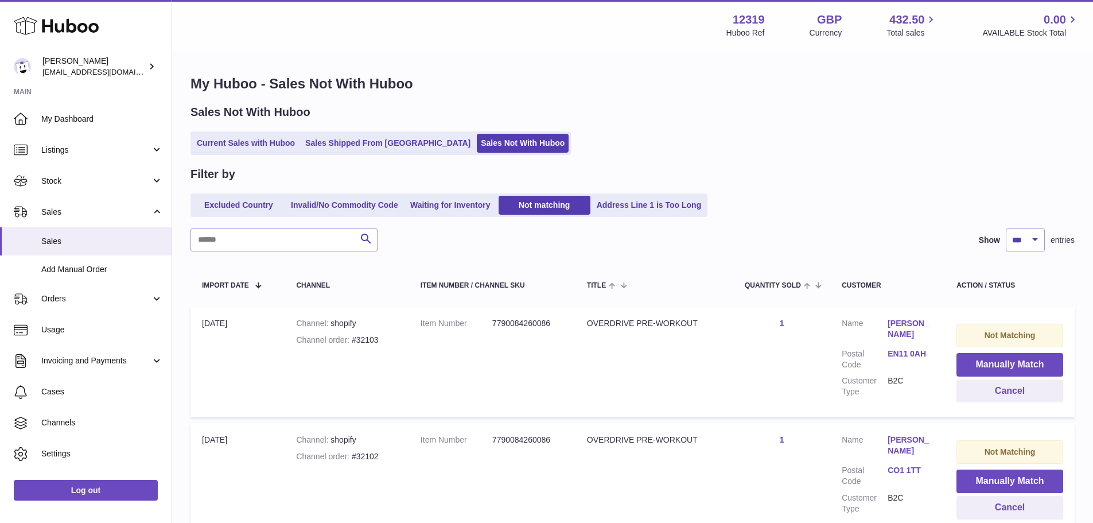
click at [1003, 363] on button "Manually Match" at bounding box center [1009, 365] width 107 height 24
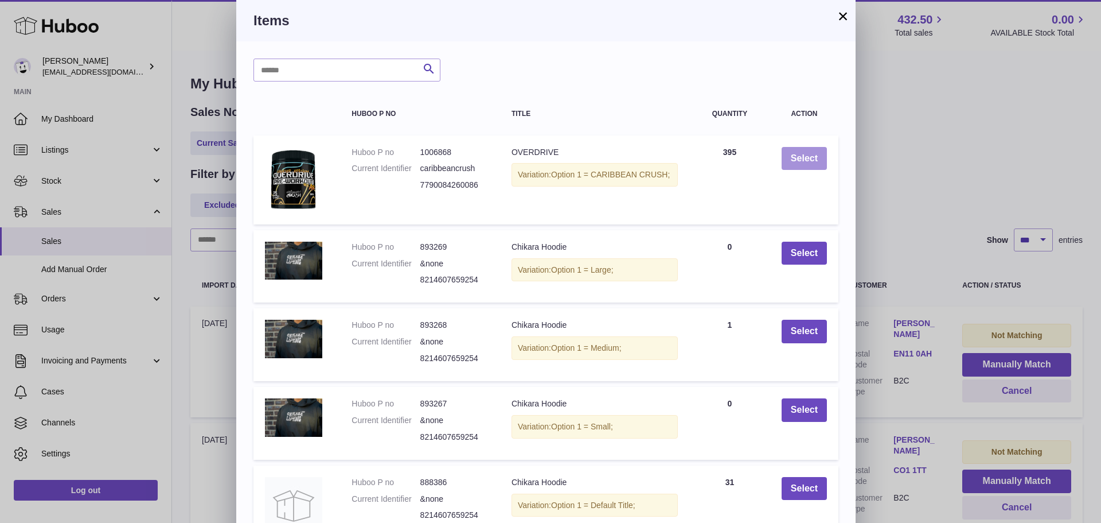
click at [808, 156] on button "Select" at bounding box center [804, 159] width 45 height 24
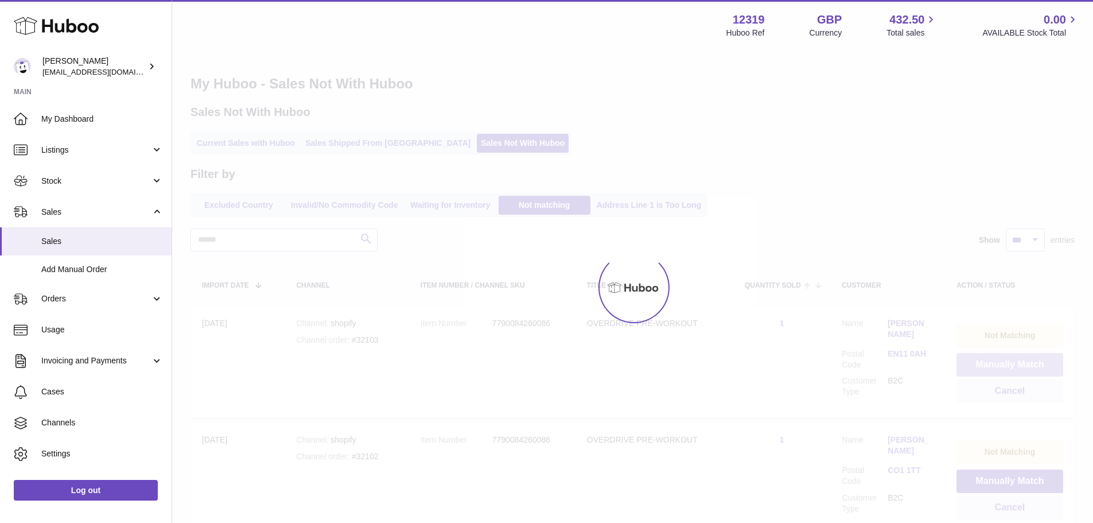
click at [1003, 363] on button "Manually Match" at bounding box center [1009, 365] width 107 height 24
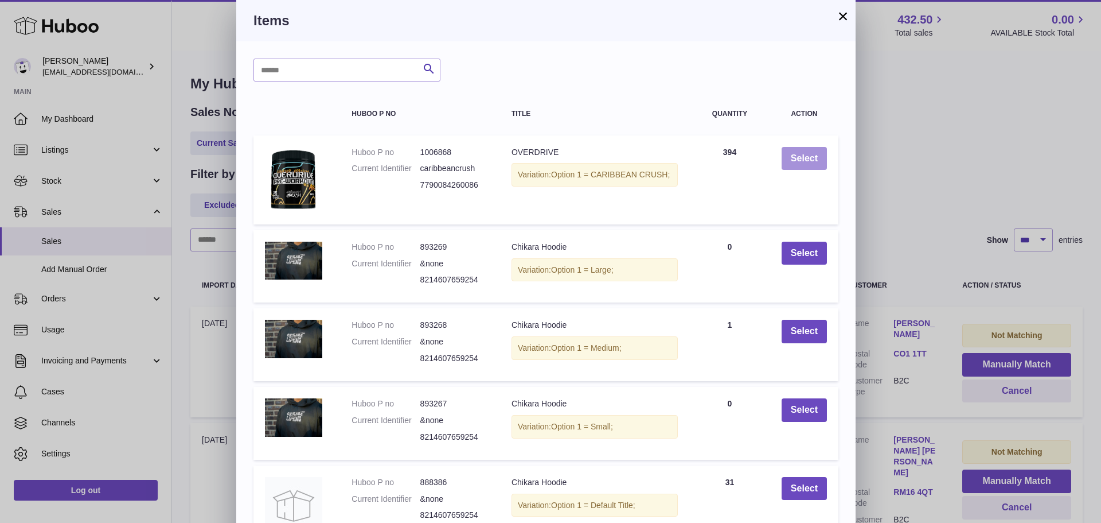
click at [808, 156] on button "Select" at bounding box center [804, 159] width 45 height 24
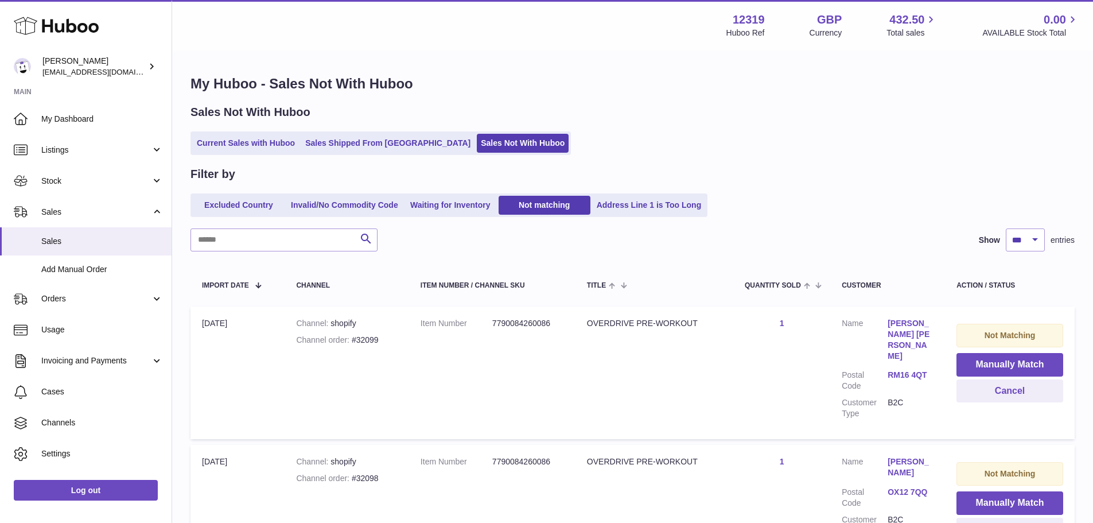
click at [1003, 363] on button "Manually Match" at bounding box center [1009, 365] width 107 height 24
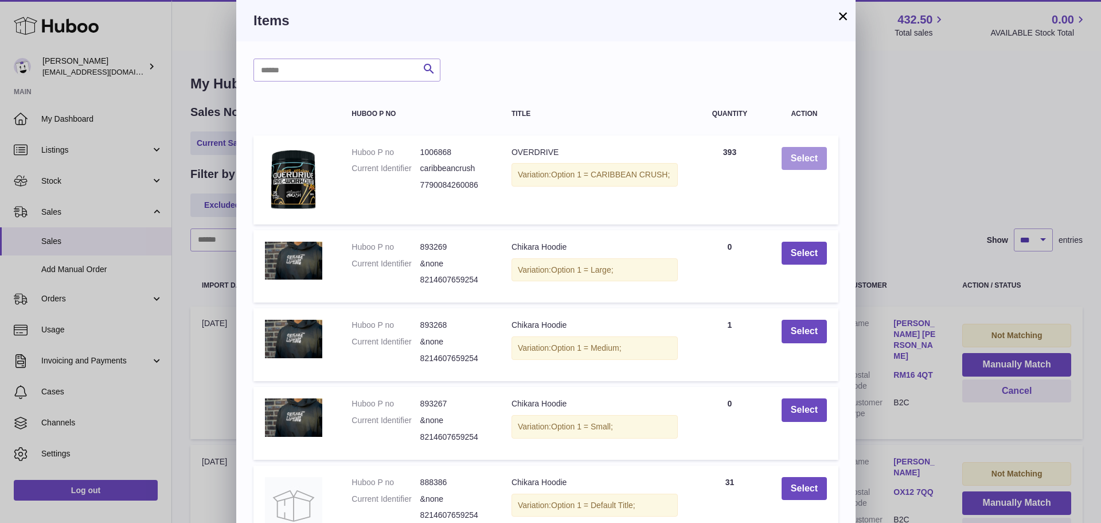
click at [808, 156] on button "Select" at bounding box center [804, 159] width 45 height 24
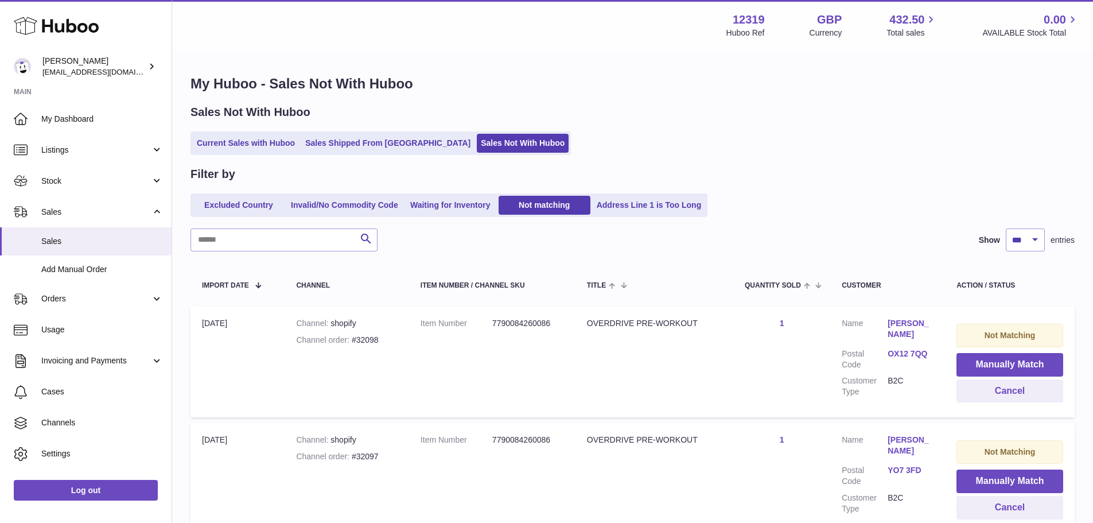
click at [1003, 363] on button "Manually Match" at bounding box center [1009, 365] width 107 height 24
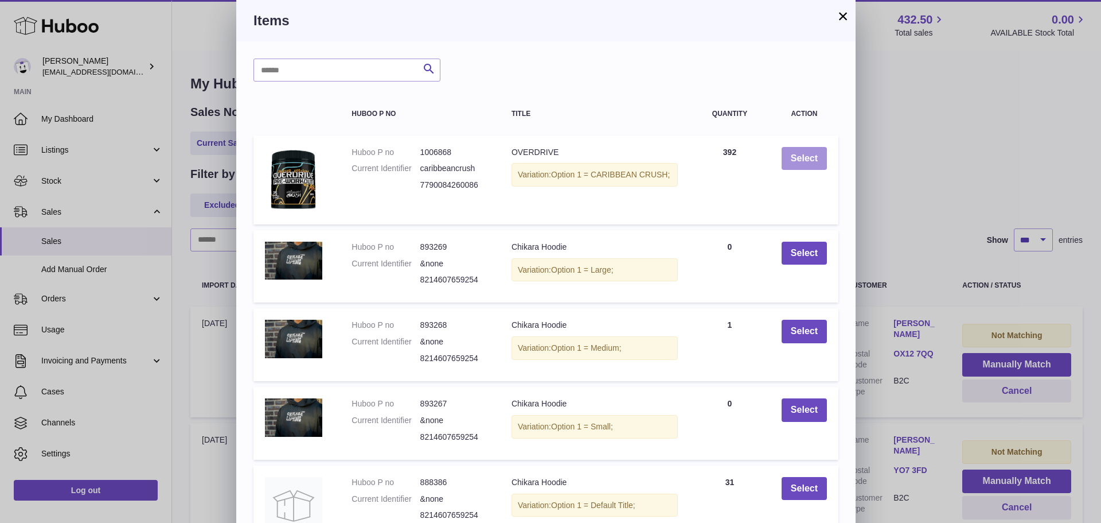
click at [808, 156] on button "Select" at bounding box center [804, 159] width 45 height 24
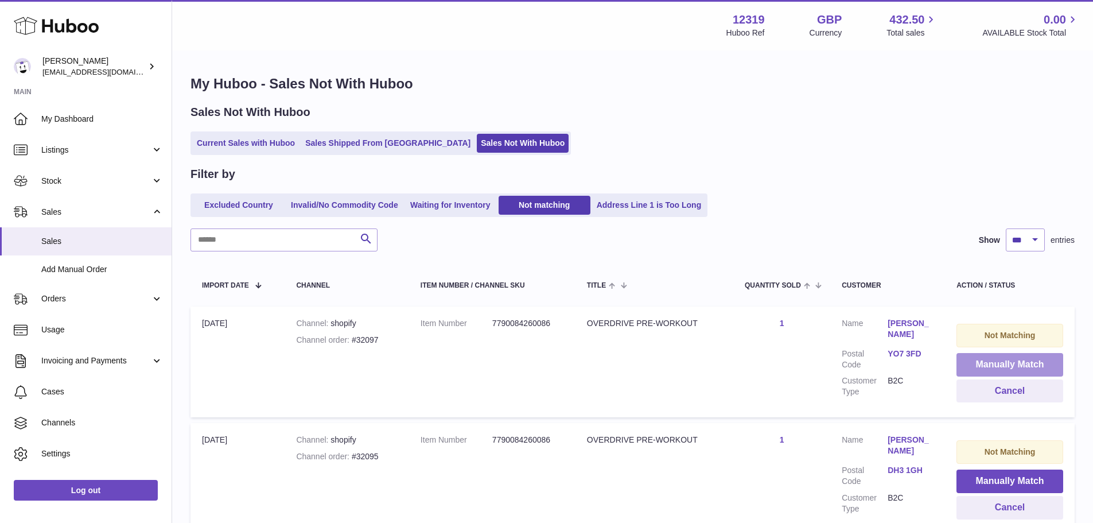
click at [1003, 363] on button "Manually Match" at bounding box center [1009, 365] width 107 height 24
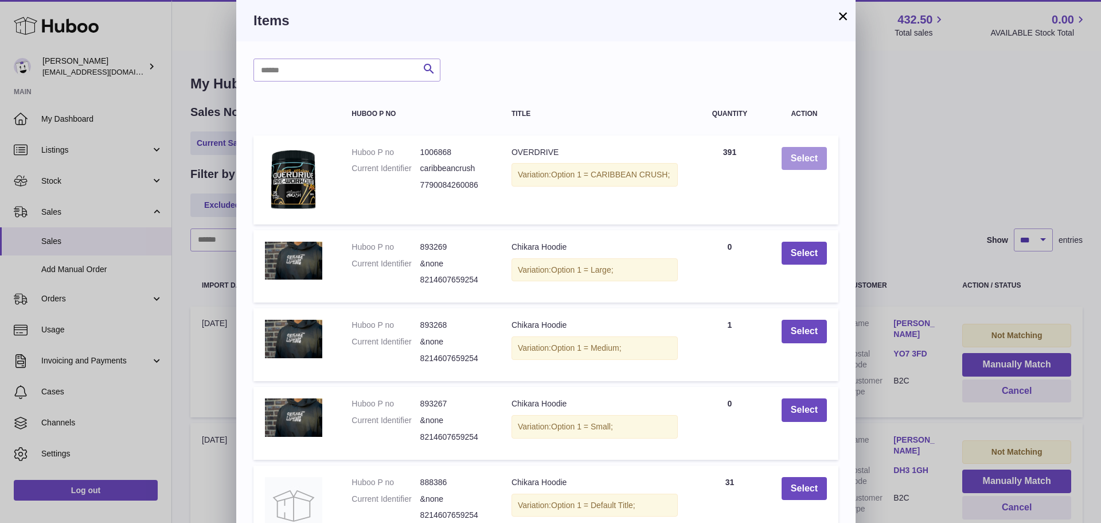
click at [808, 156] on button "Select" at bounding box center [804, 159] width 45 height 24
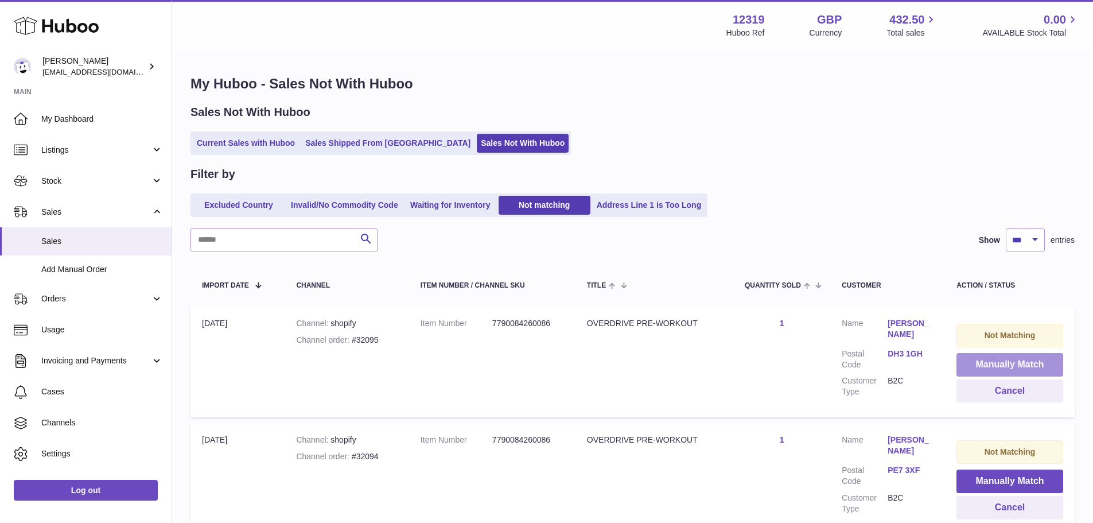
click at [1003, 363] on button "Manually Match" at bounding box center [1009, 365] width 107 height 24
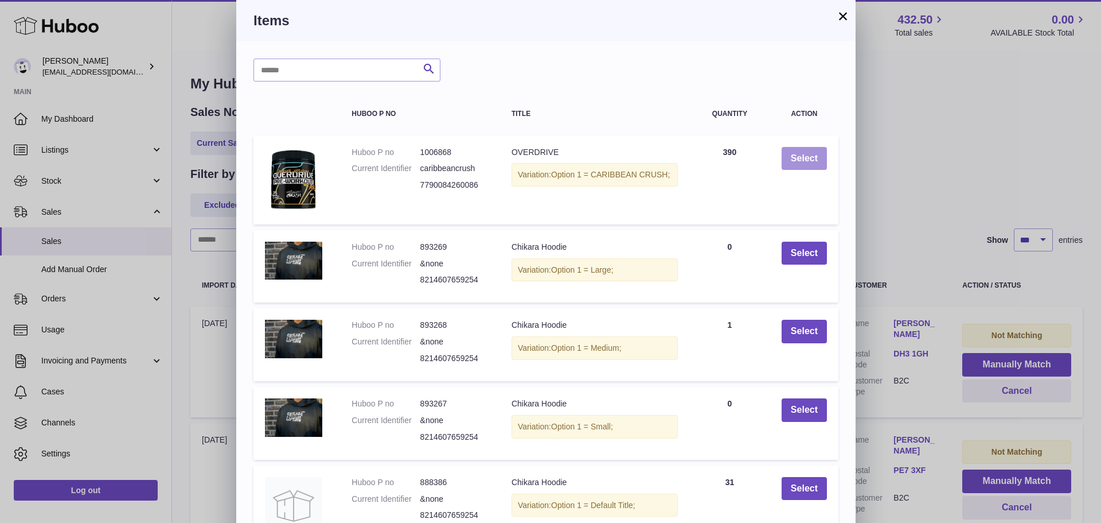
click at [808, 156] on button "Select" at bounding box center [804, 159] width 45 height 24
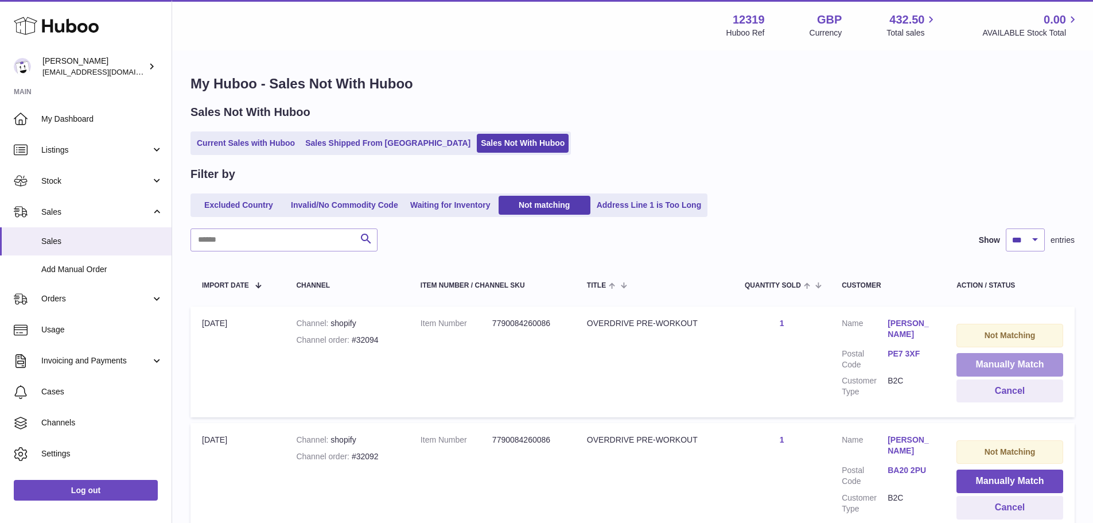
click at [1003, 363] on button "Manually Match" at bounding box center [1009, 365] width 107 height 24
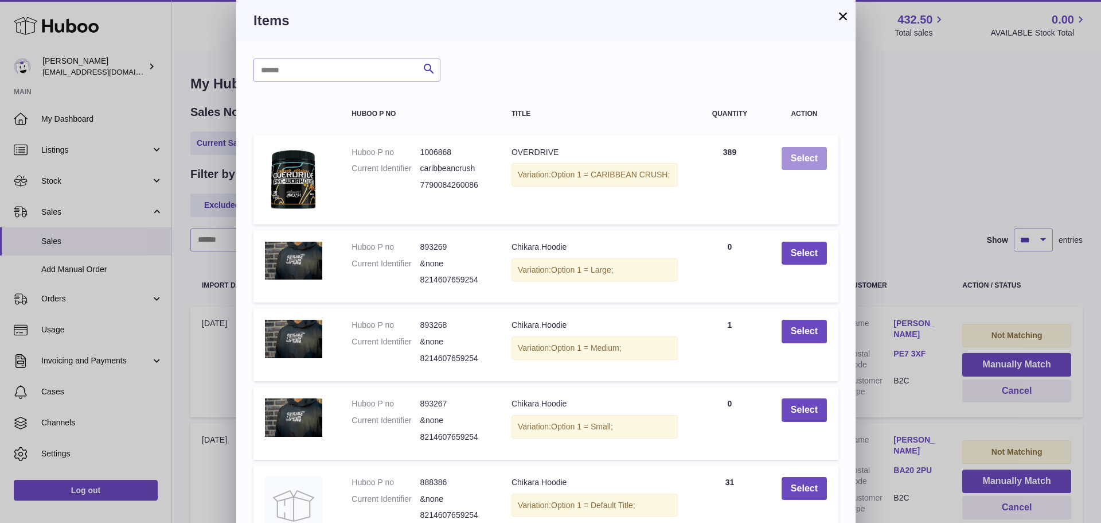
click at [808, 156] on button "Select" at bounding box center [804, 159] width 45 height 24
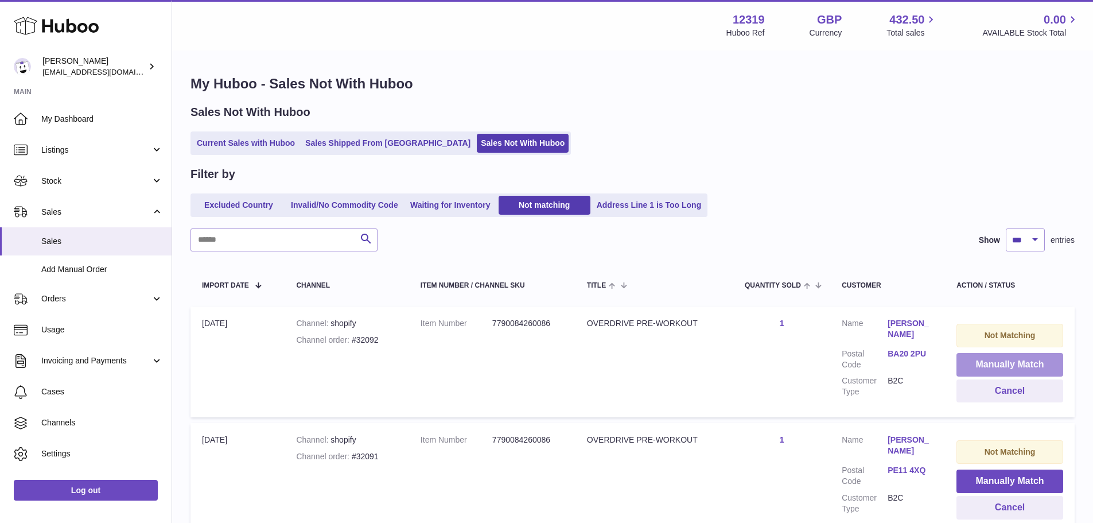
click at [1003, 363] on button "Manually Match" at bounding box center [1009, 365] width 107 height 24
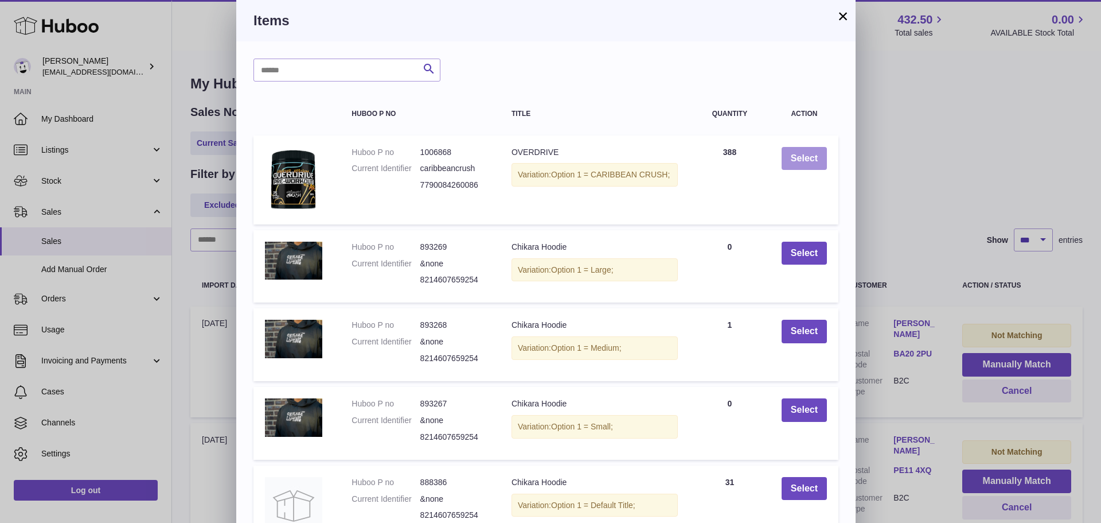
click at [808, 156] on button "Select" at bounding box center [804, 159] width 45 height 24
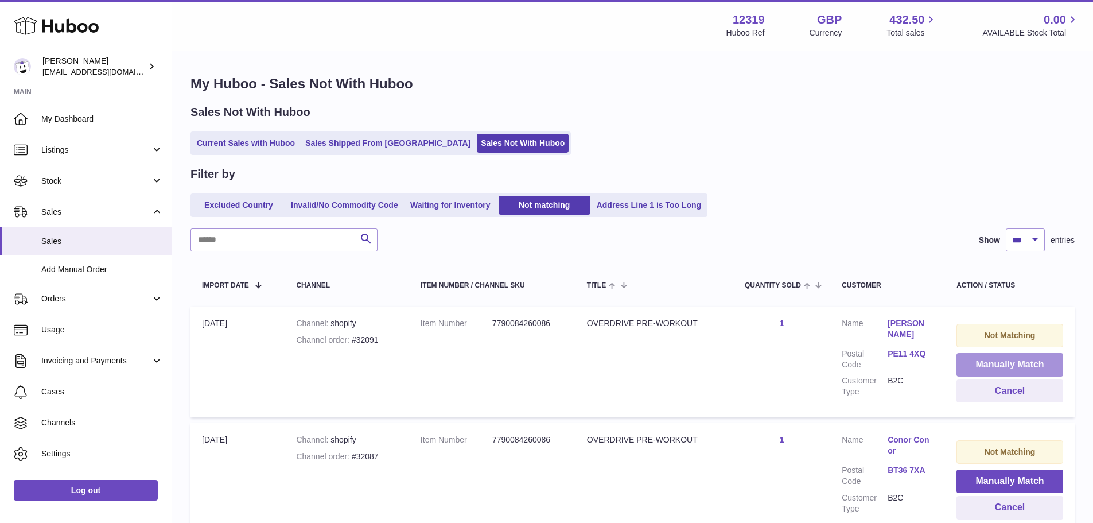
click at [1003, 363] on button "Manually Match" at bounding box center [1009, 365] width 107 height 24
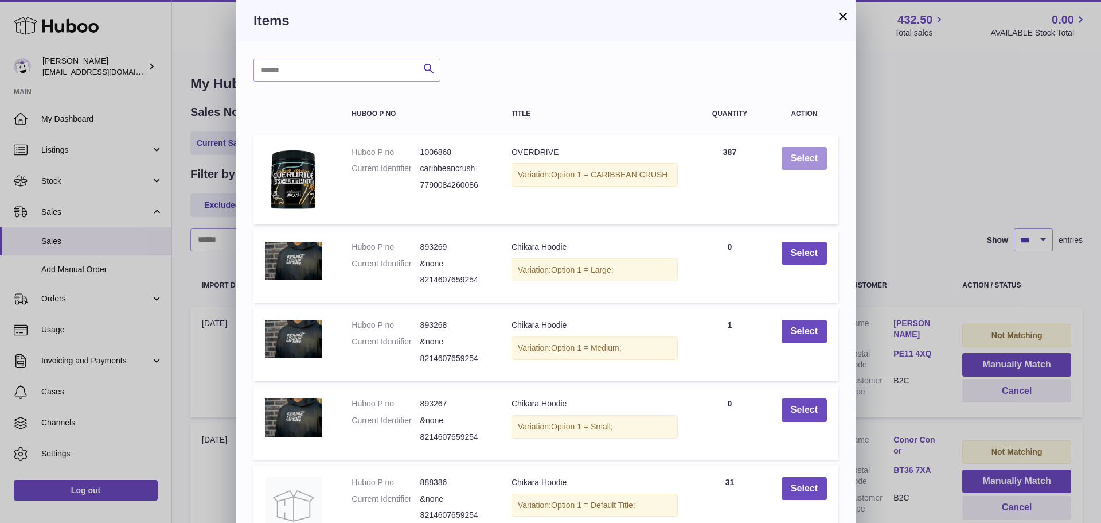
click at [808, 156] on button "Select" at bounding box center [804, 159] width 45 height 24
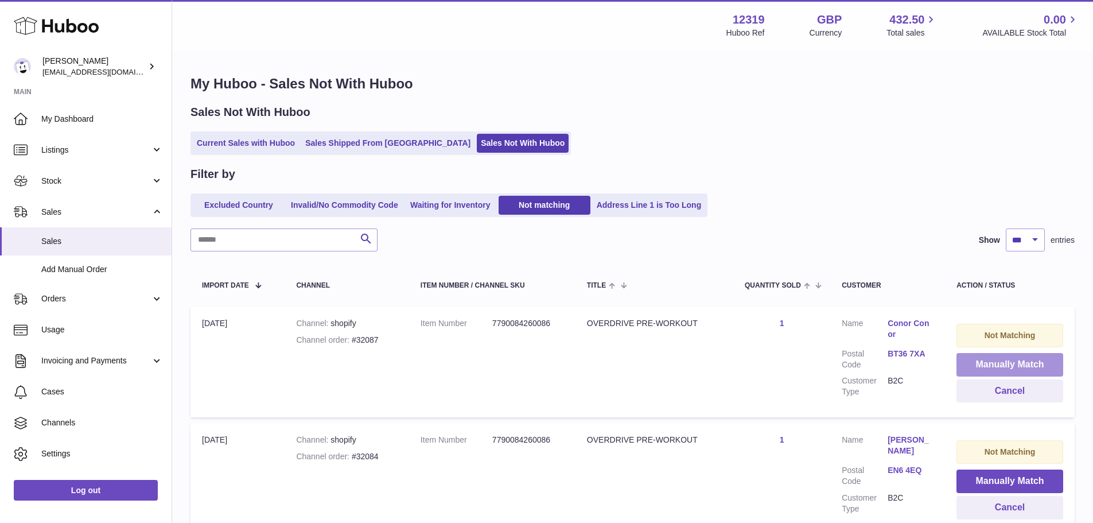
click at [1003, 363] on button "Manually Match" at bounding box center [1009, 365] width 107 height 24
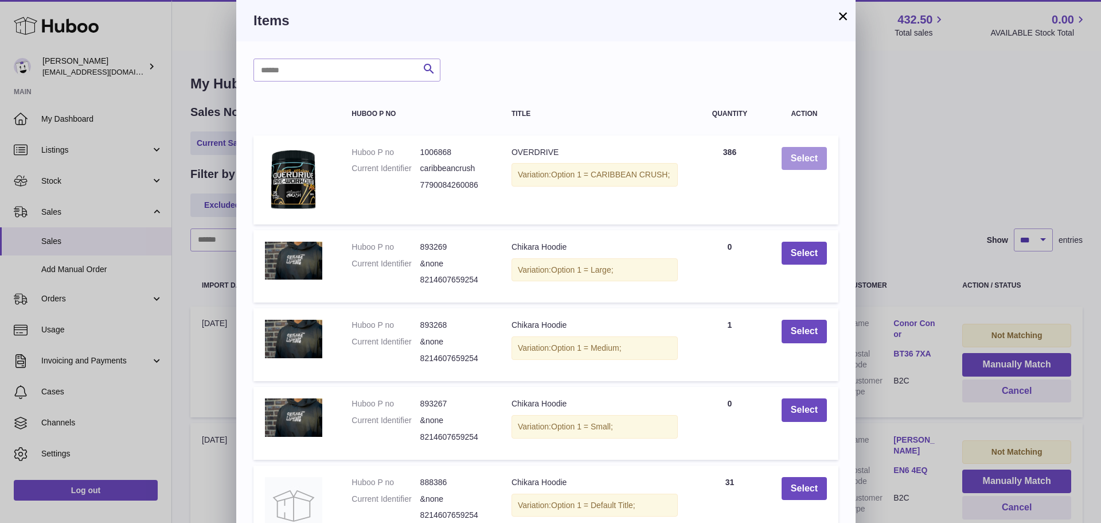
click at [808, 156] on button "Select" at bounding box center [804, 159] width 45 height 24
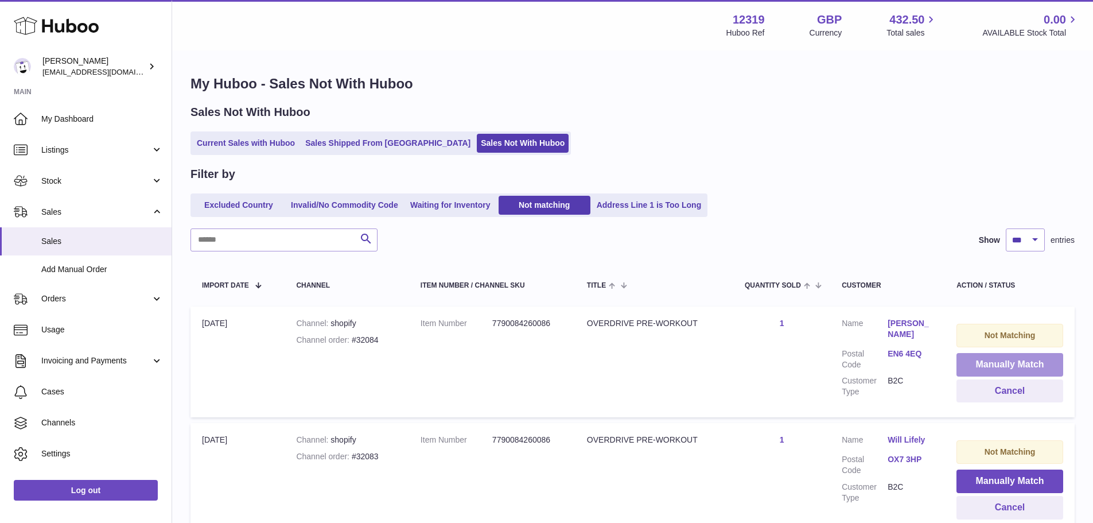
click at [1003, 363] on button "Manually Match" at bounding box center [1009, 365] width 107 height 24
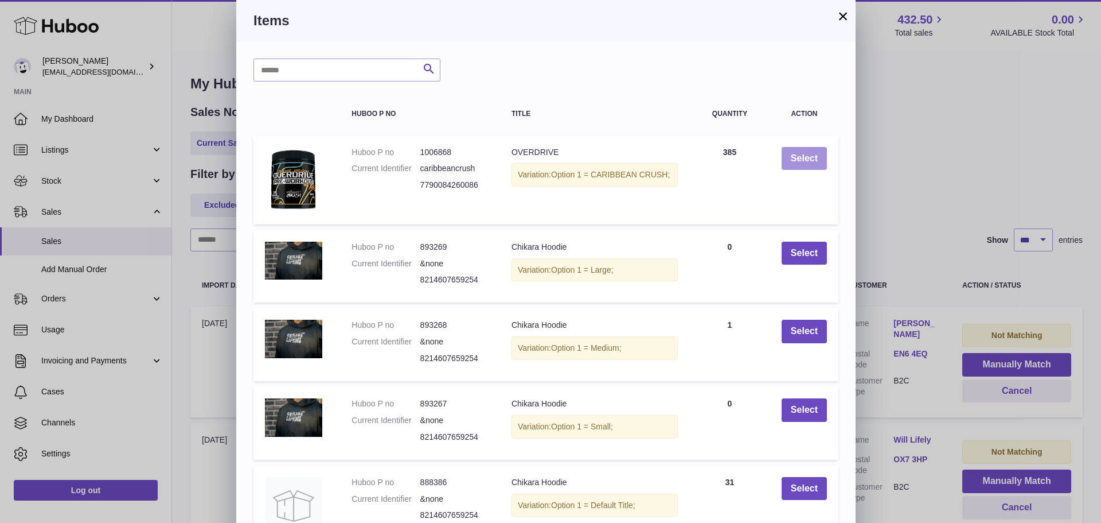
click at [808, 156] on button "Select" at bounding box center [804, 159] width 45 height 24
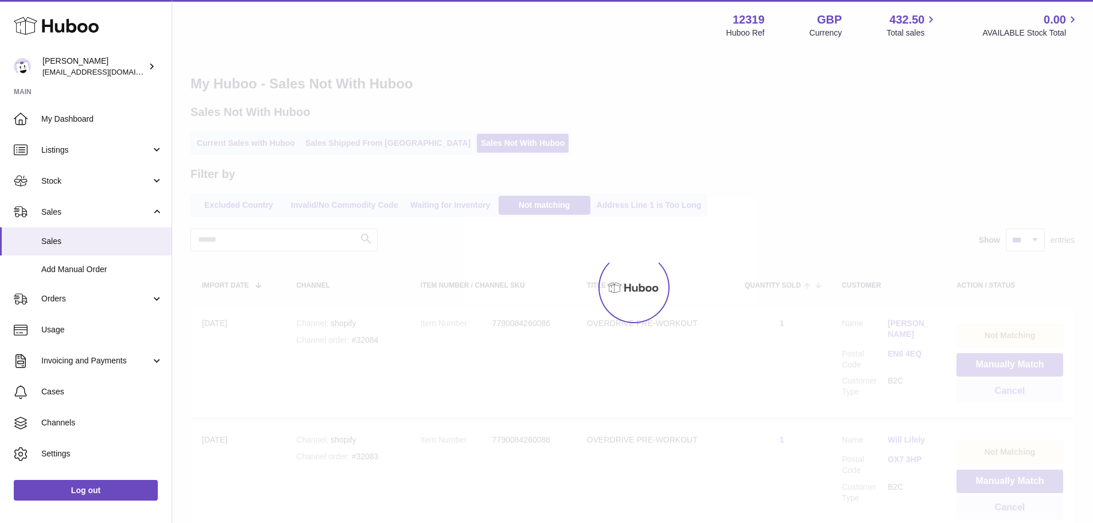
click at [1003, 363] on div at bounding box center [632, 287] width 921 height 471
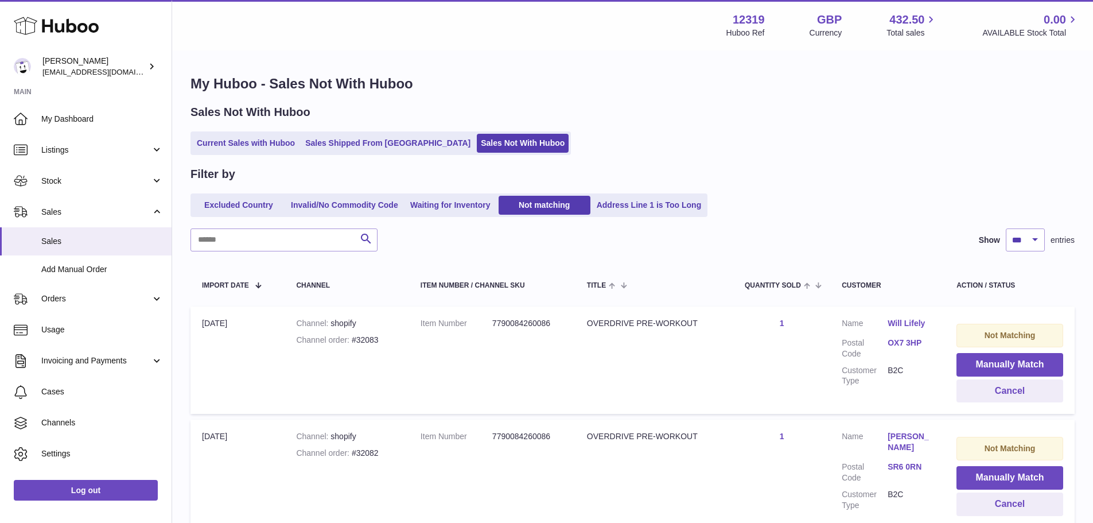
click at [1003, 363] on button "Manually Match" at bounding box center [1009, 365] width 107 height 24
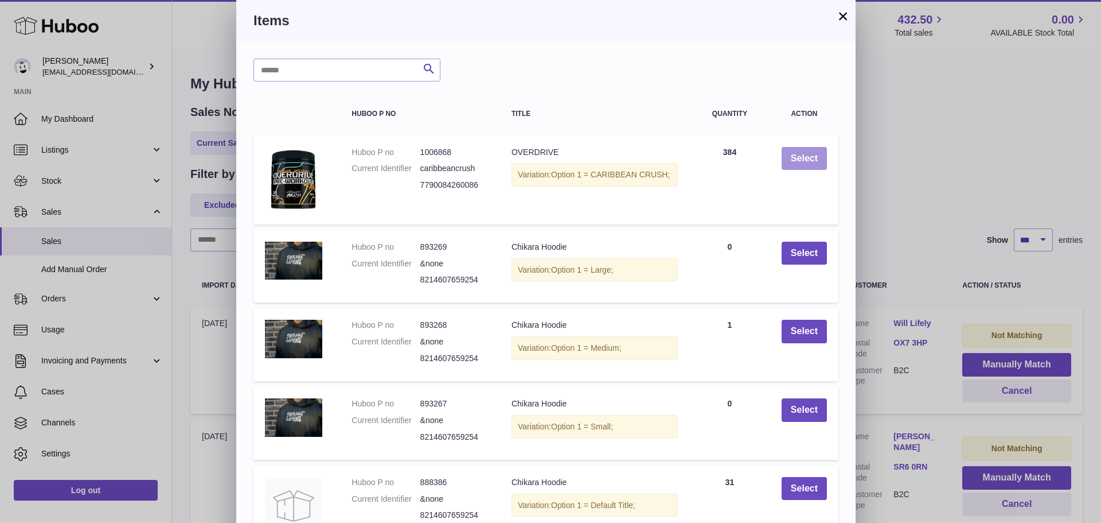
click at [808, 156] on button "Select" at bounding box center [804, 159] width 45 height 24
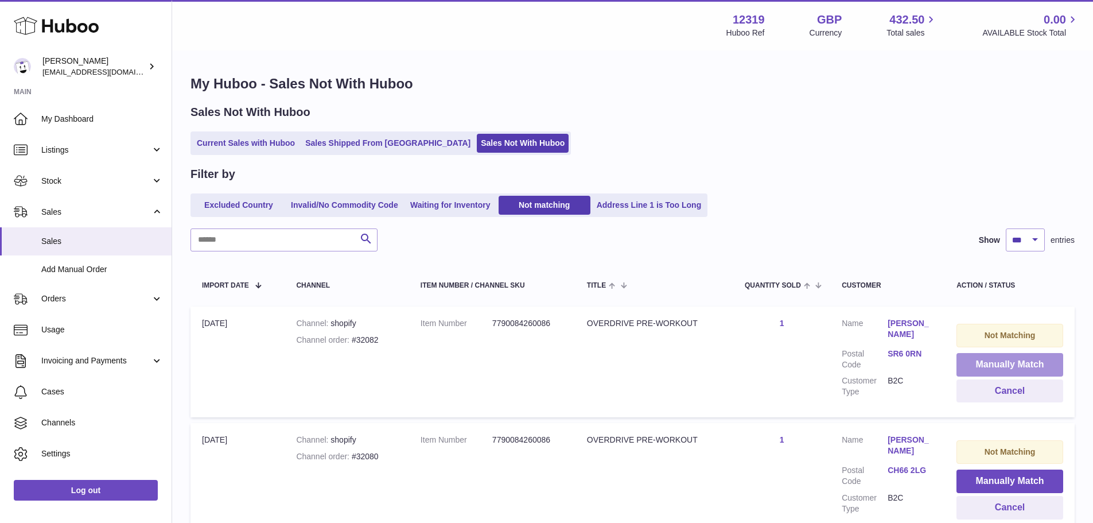
click at [1003, 363] on button "Manually Match" at bounding box center [1009, 365] width 107 height 24
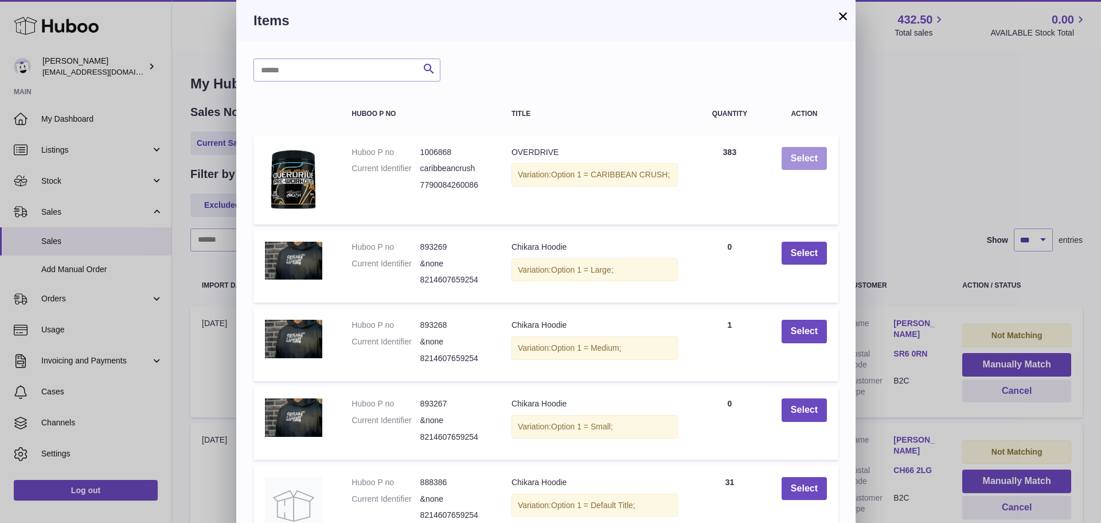
click at [808, 156] on button "Select" at bounding box center [804, 159] width 45 height 24
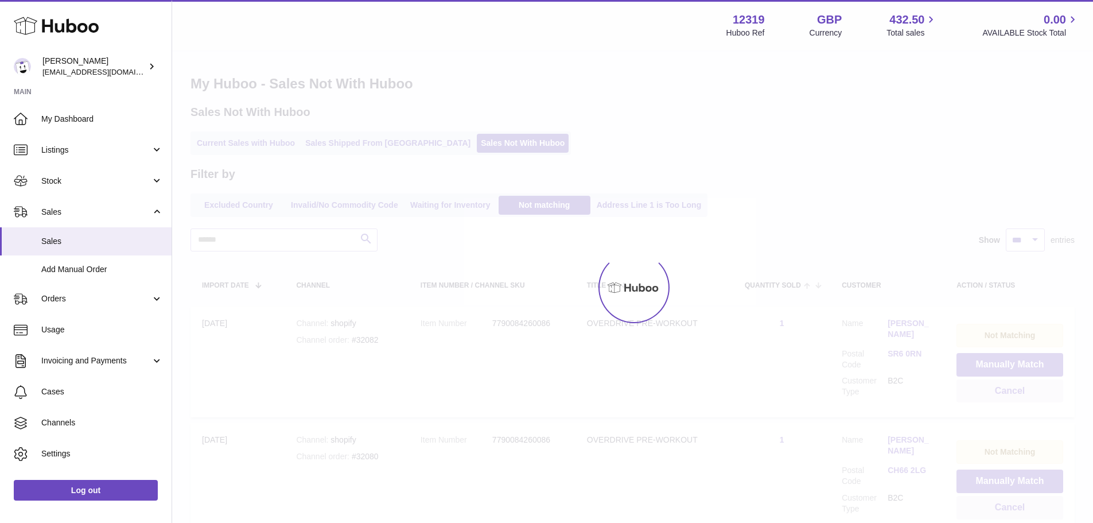
click at [1003, 363] on div at bounding box center [546, 261] width 1093 height 523
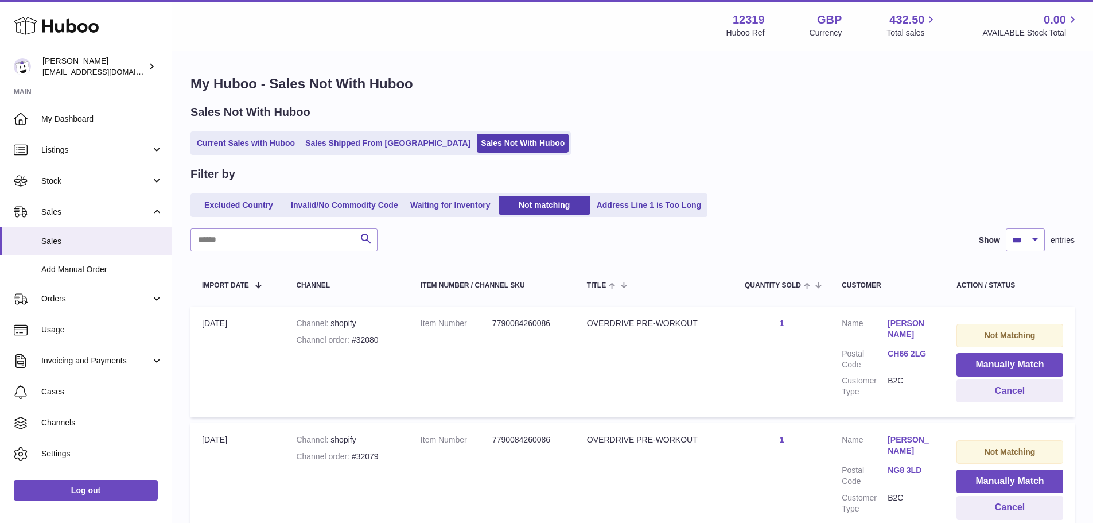
click at [1003, 363] on button "Manually Match" at bounding box center [1009, 365] width 107 height 24
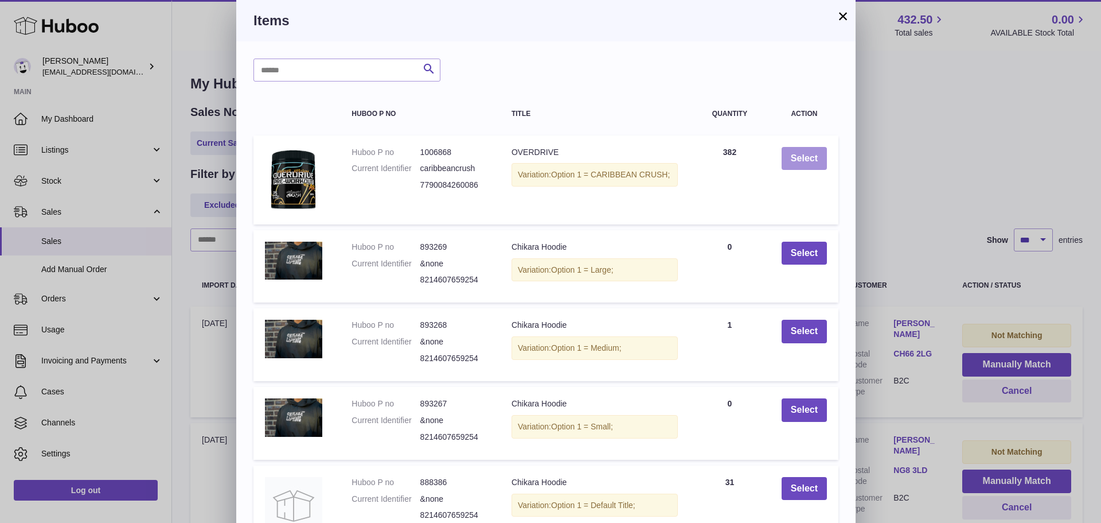
click at [808, 156] on button "Select" at bounding box center [804, 159] width 45 height 24
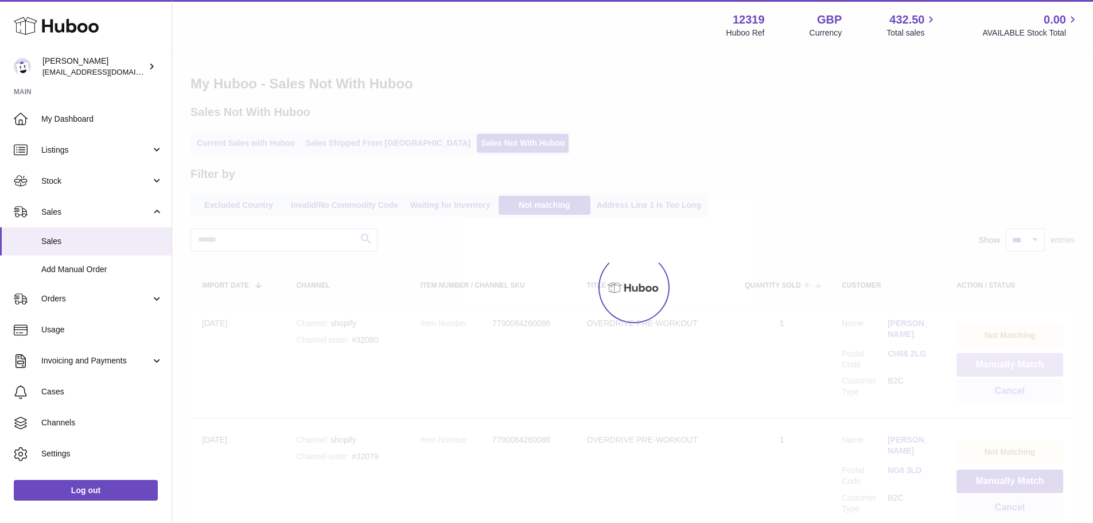
click at [1003, 363] on button "Manually Match" at bounding box center [1009, 365] width 107 height 24
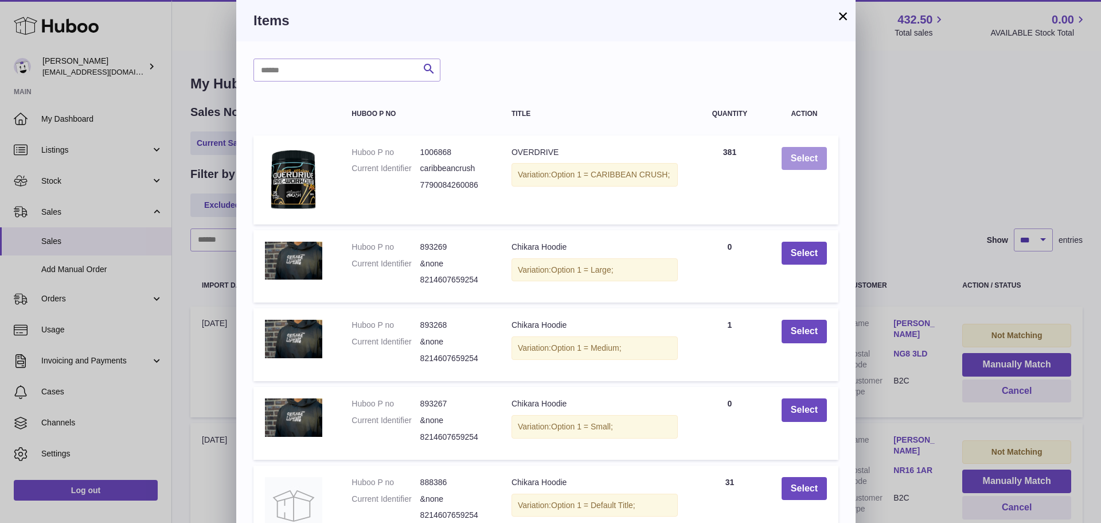
click at [808, 156] on button "Select" at bounding box center [804, 159] width 45 height 24
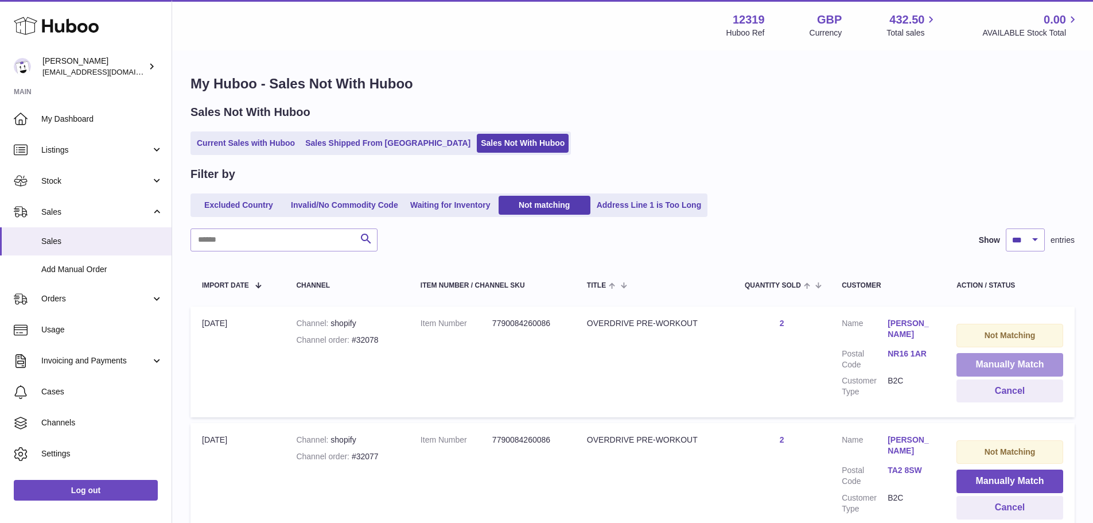
click at [1003, 363] on button "Manually Match" at bounding box center [1009, 365] width 107 height 24
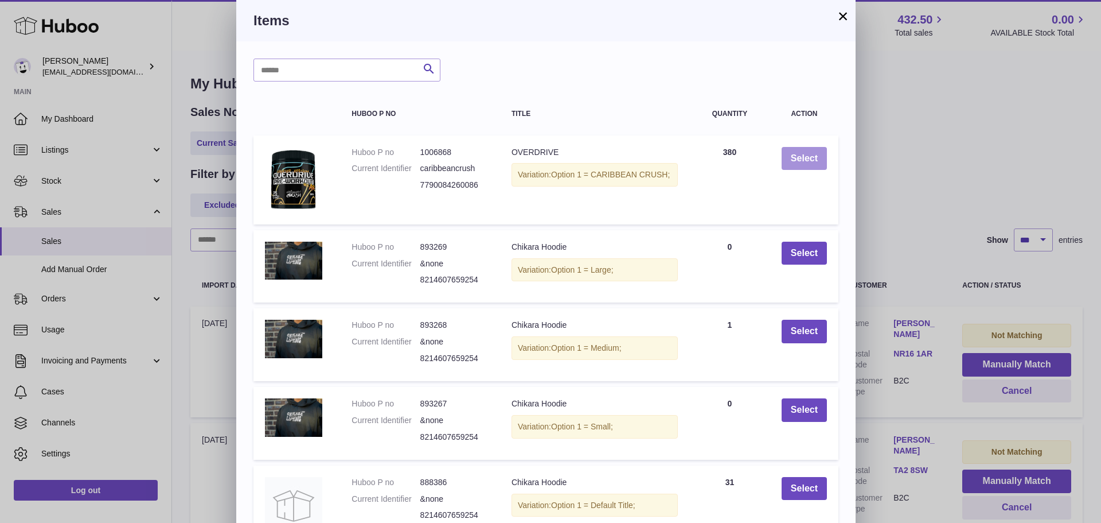
click at [808, 156] on button "Select" at bounding box center [804, 159] width 45 height 24
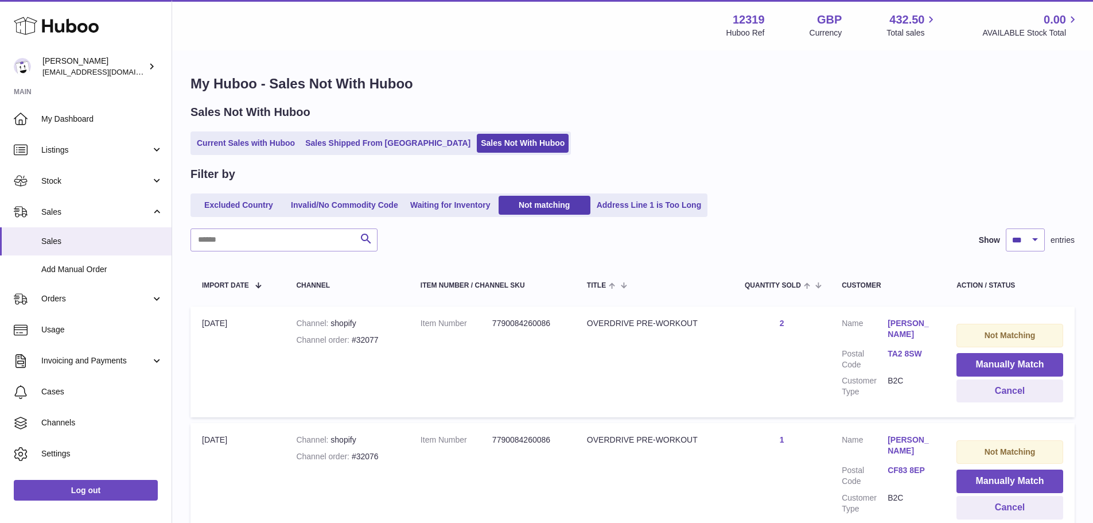
click at [1003, 363] on button "Manually Match" at bounding box center [1009, 365] width 107 height 24
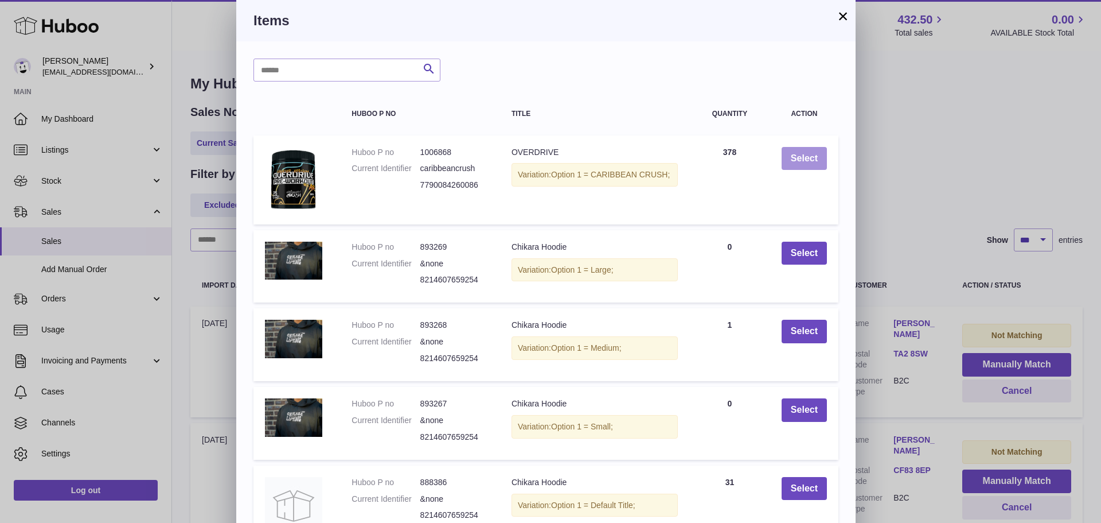
click at [808, 156] on button "Select" at bounding box center [804, 159] width 45 height 24
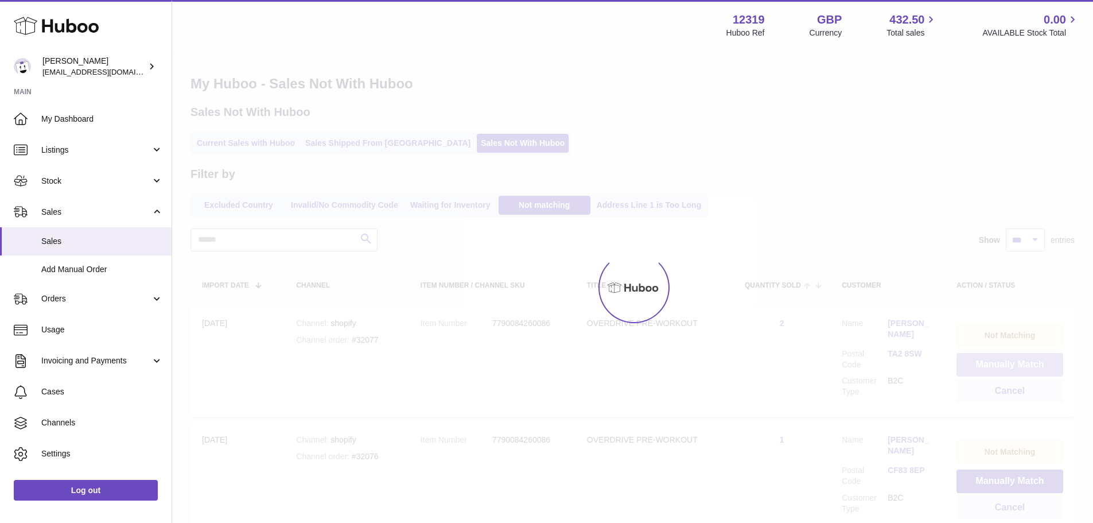
click at [1003, 363] on button "Manually Match" at bounding box center [1009, 365] width 107 height 24
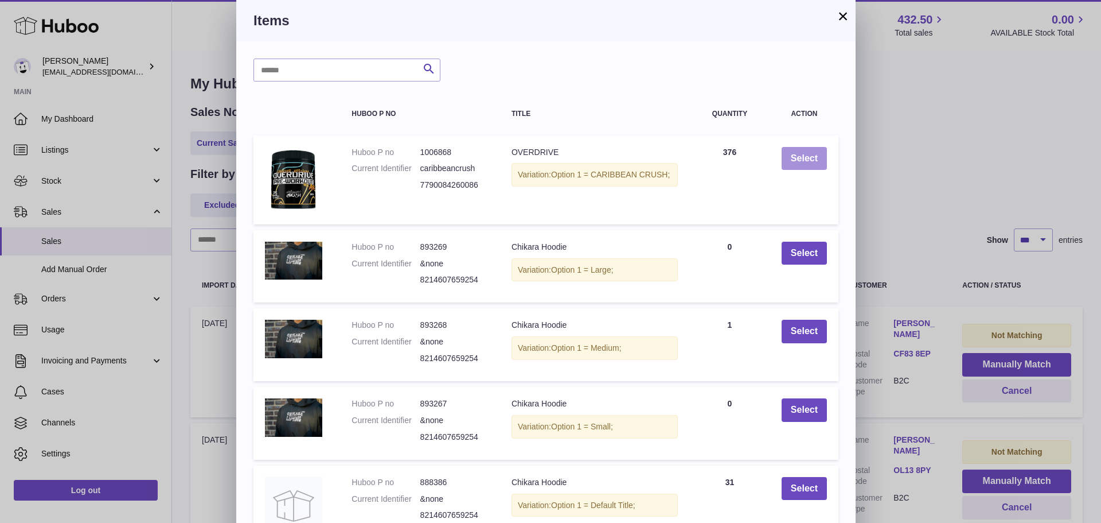
click at [808, 156] on button "Select" at bounding box center [804, 159] width 45 height 24
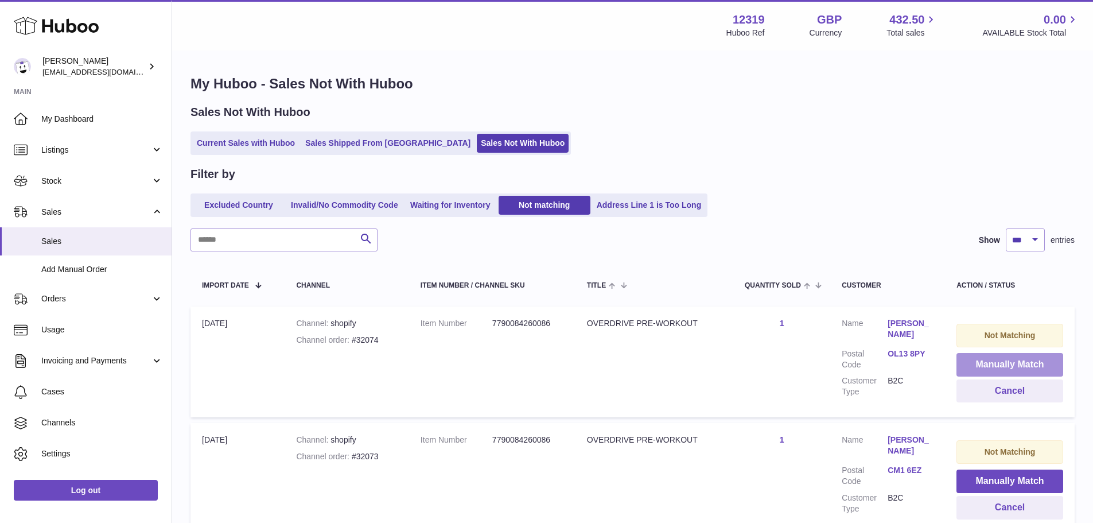
click at [1003, 363] on button "Manually Match" at bounding box center [1009, 365] width 107 height 24
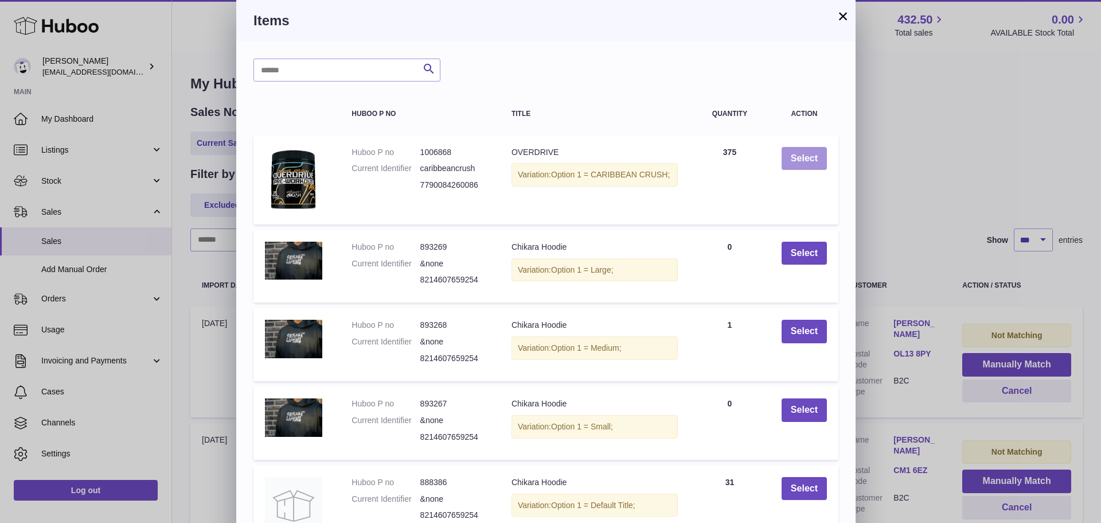
click at [808, 156] on button "Select" at bounding box center [804, 159] width 45 height 24
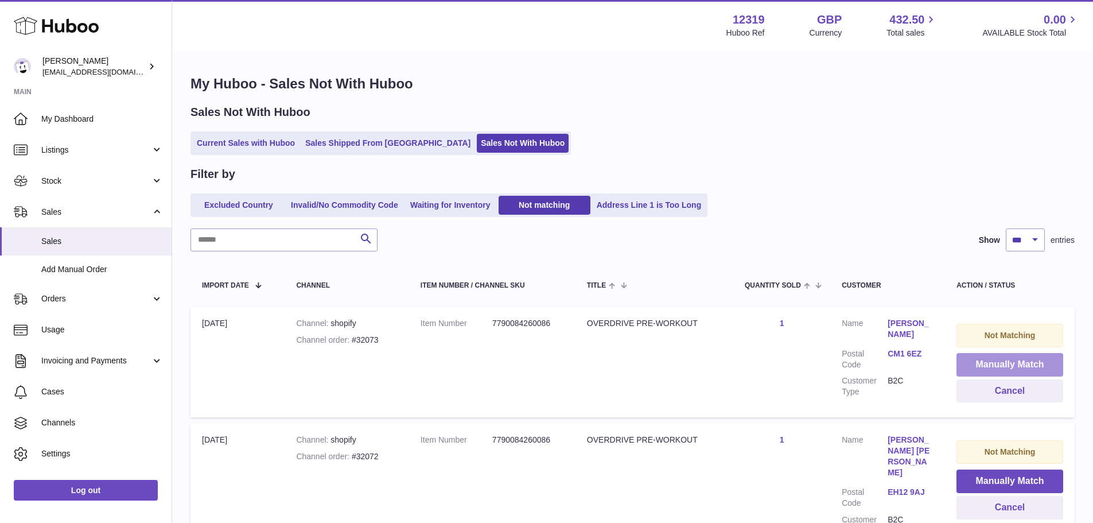
click at [1003, 363] on button "Manually Match" at bounding box center [1009, 365] width 107 height 24
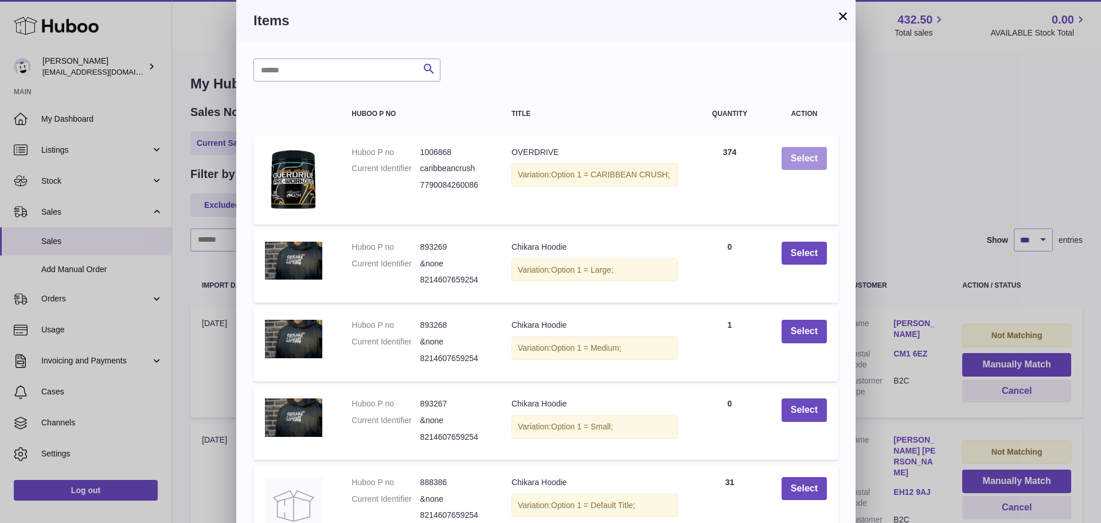
click at [808, 156] on button "Select" at bounding box center [804, 159] width 45 height 24
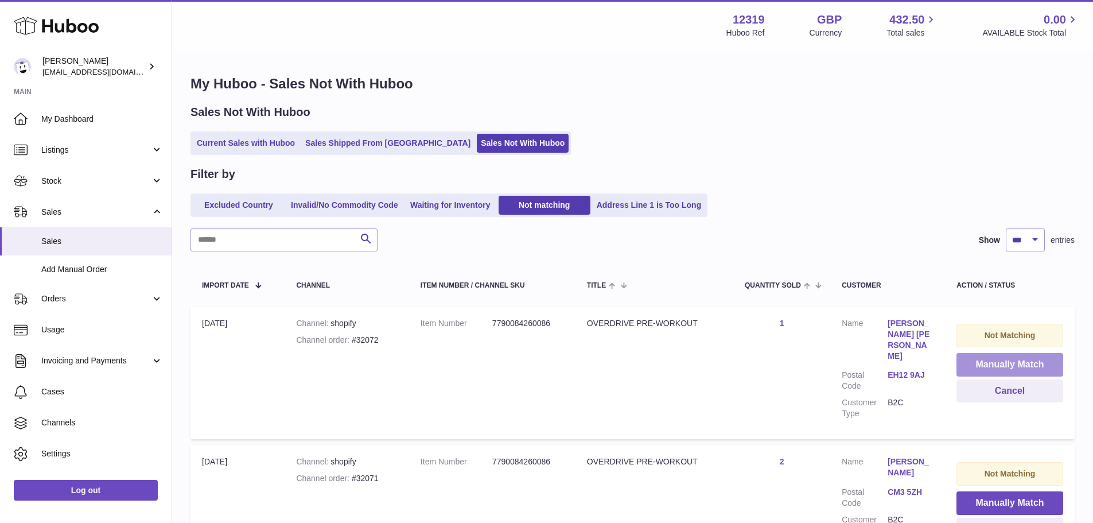
click at [1003, 363] on button "Manually Match" at bounding box center [1009, 365] width 107 height 24
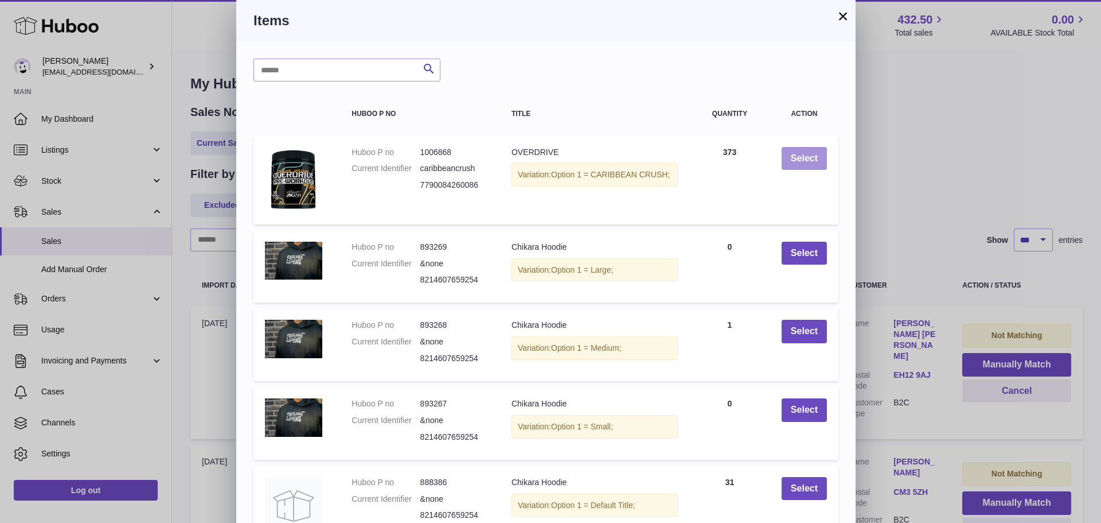
click at [808, 156] on button "Select" at bounding box center [804, 159] width 45 height 24
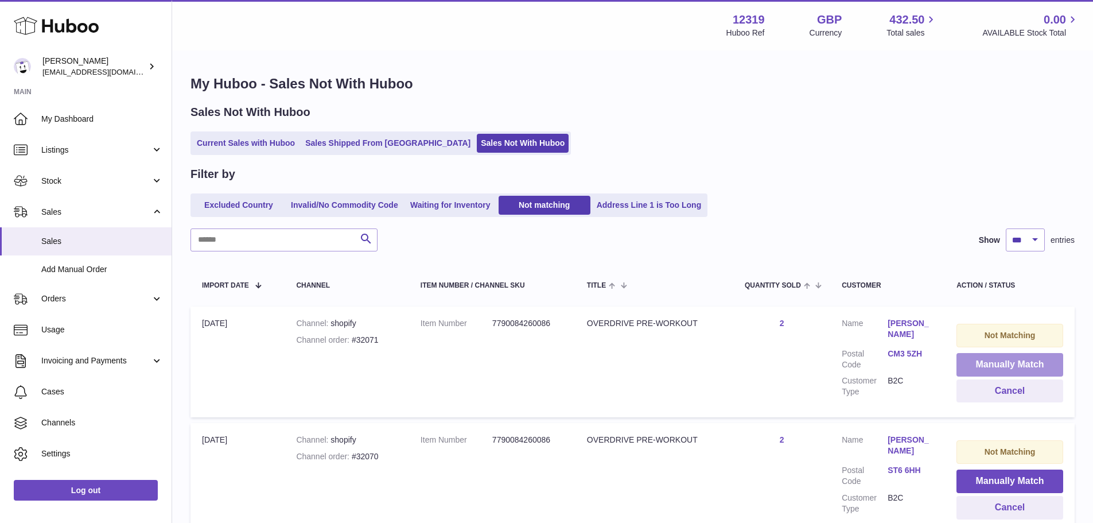
click at [1003, 363] on button "Manually Match" at bounding box center [1009, 365] width 107 height 24
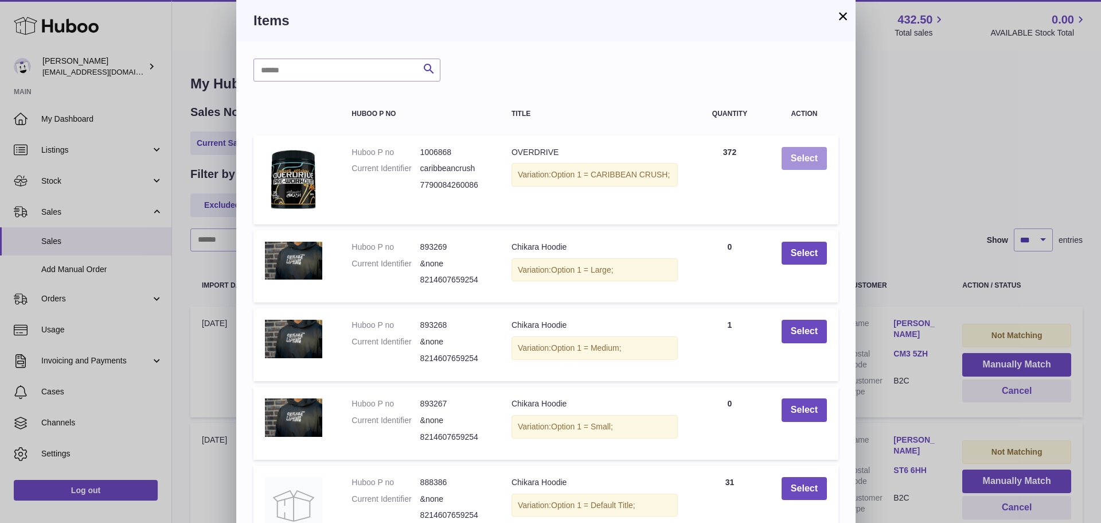
click at [808, 156] on button "Select" at bounding box center [804, 159] width 45 height 24
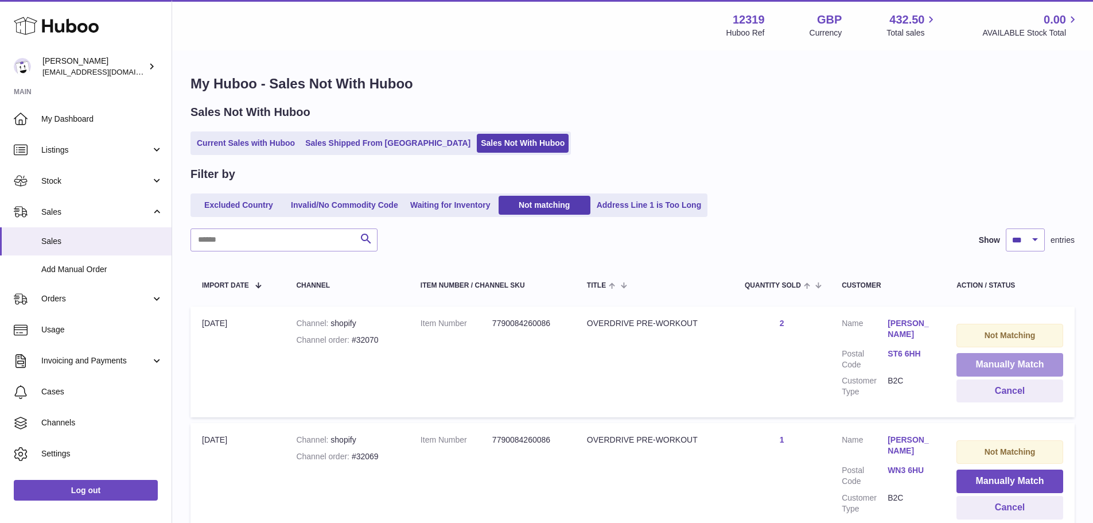
click at [1003, 363] on button "Manually Match" at bounding box center [1009, 365] width 107 height 24
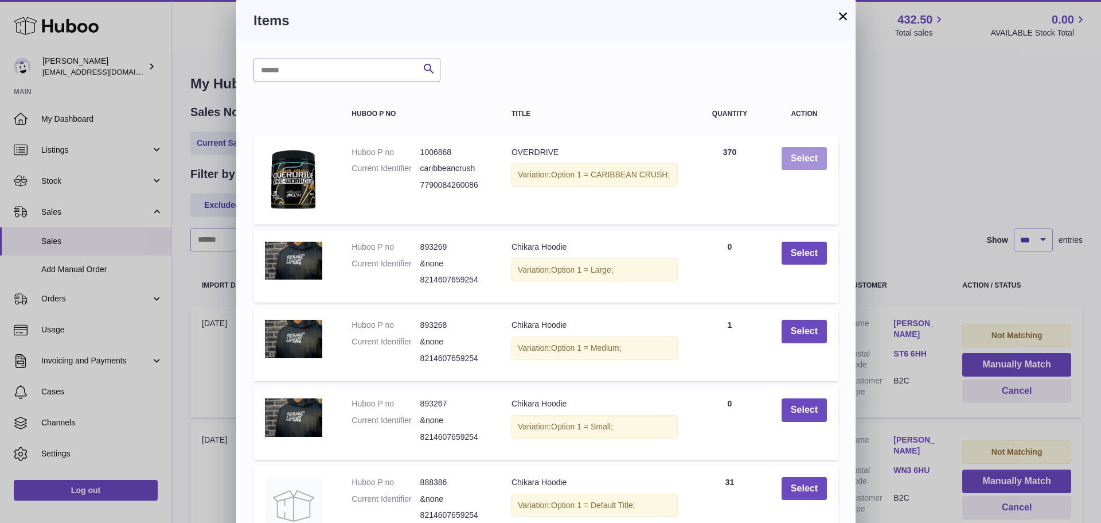
click at [808, 156] on button "Select" at bounding box center [804, 159] width 45 height 24
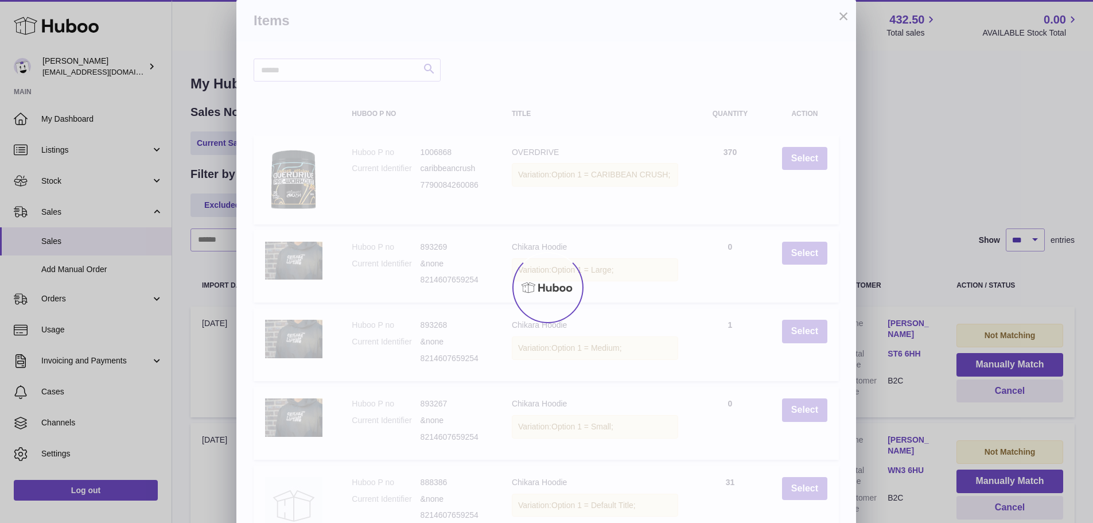
click at [1003, 363] on div "× Items Search Huboo P no Title Quantity Action Huboo P no 1006868 Current Iden…" at bounding box center [546, 313] width 1093 height 626
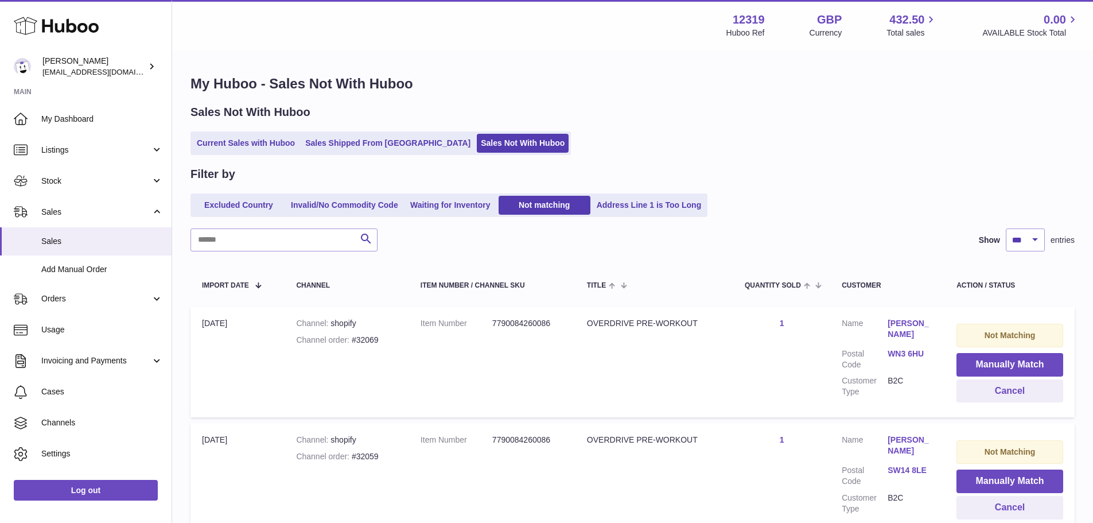
click at [1003, 363] on button "Manually Match" at bounding box center [1009, 365] width 107 height 24
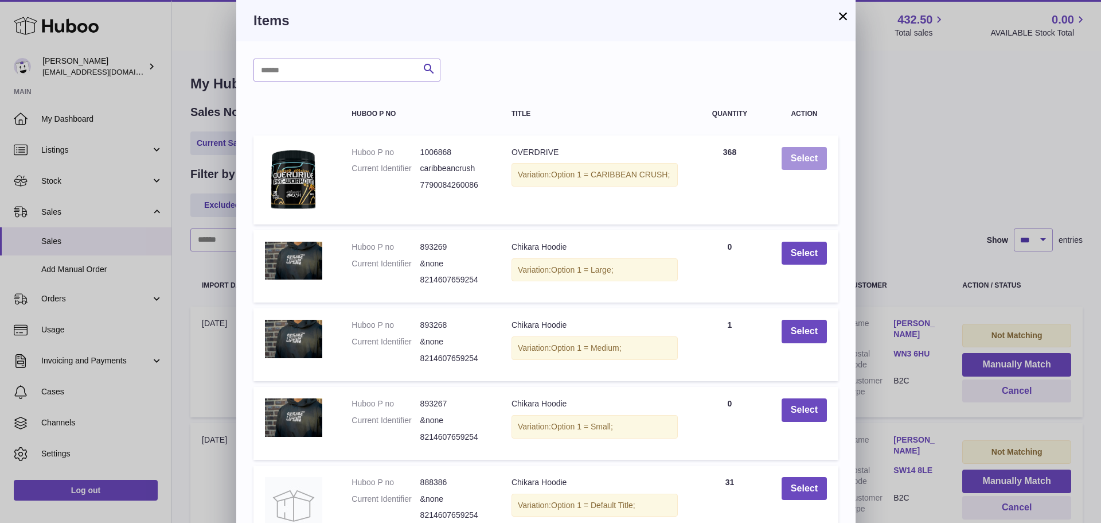
click at [808, 156] on button "Select" at bounding box center [804, 159] width 45 height 24
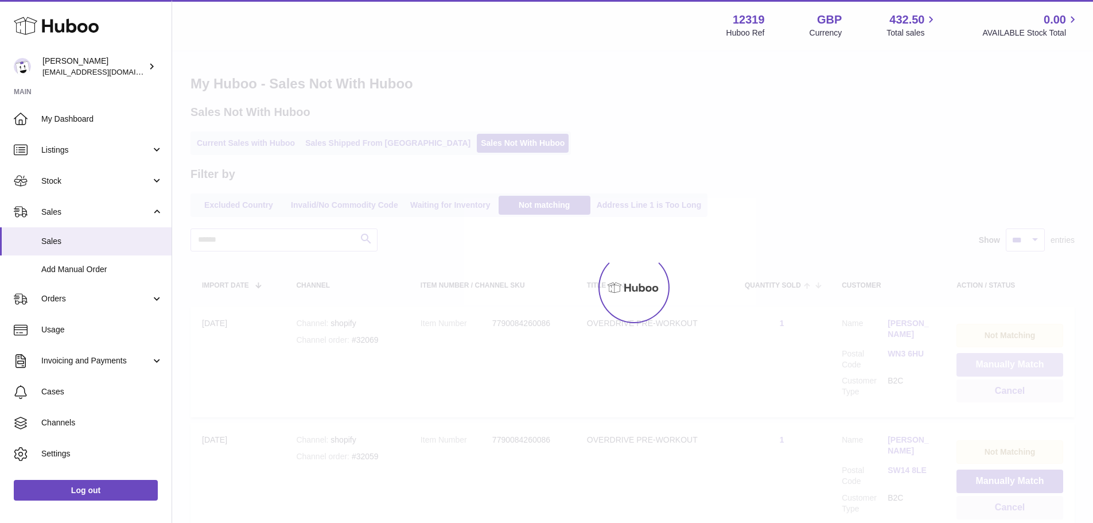
click at [1003, 363] on button "Manually Match" at bounding box center [1009, 365] width 107 height 24
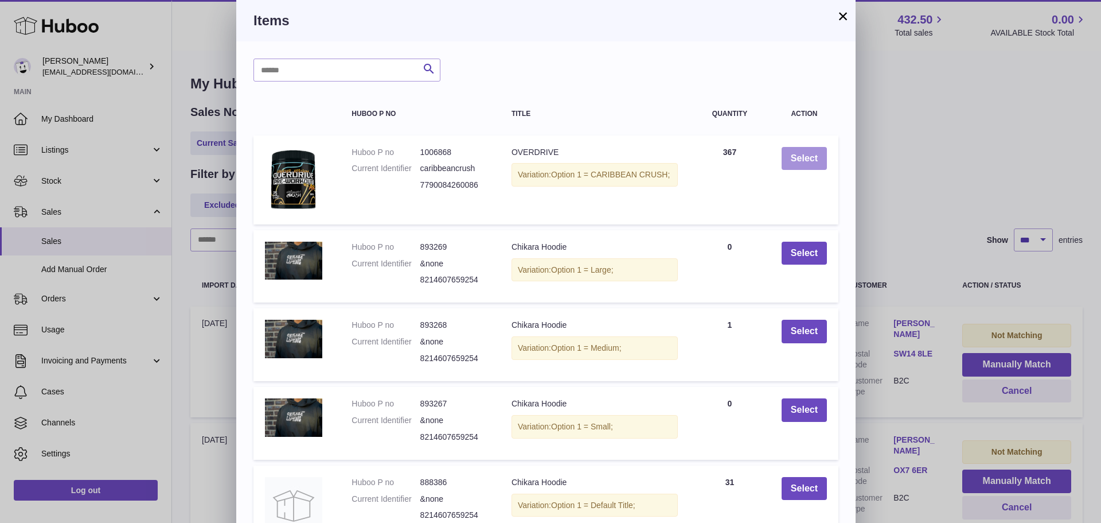
click at [808, 156] on button "Select" at bounding box center [804, 159] width 45 height 24
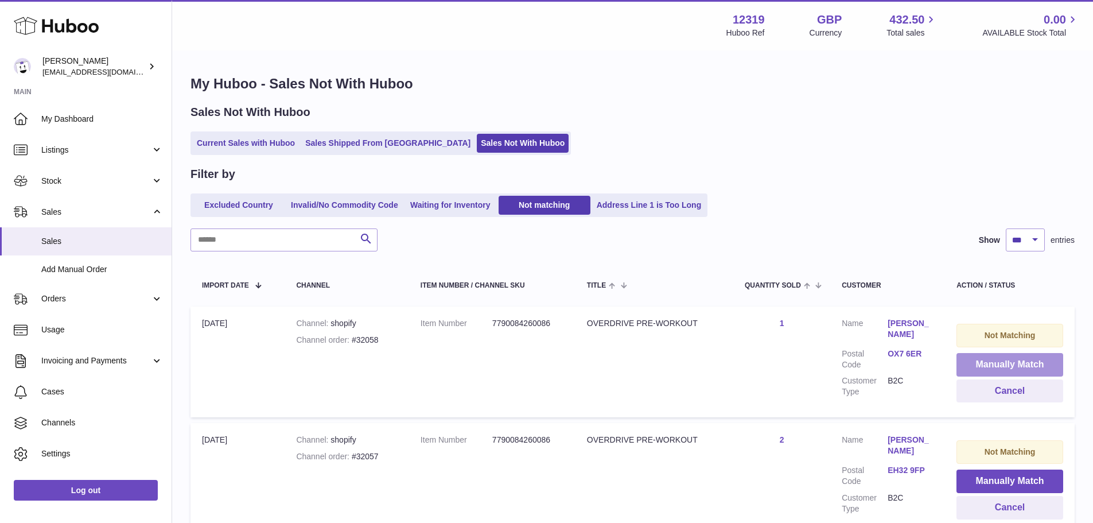
click at [1003, 363] on button "Manually Match" at bounding box center [1009, 365] width 107 height 24
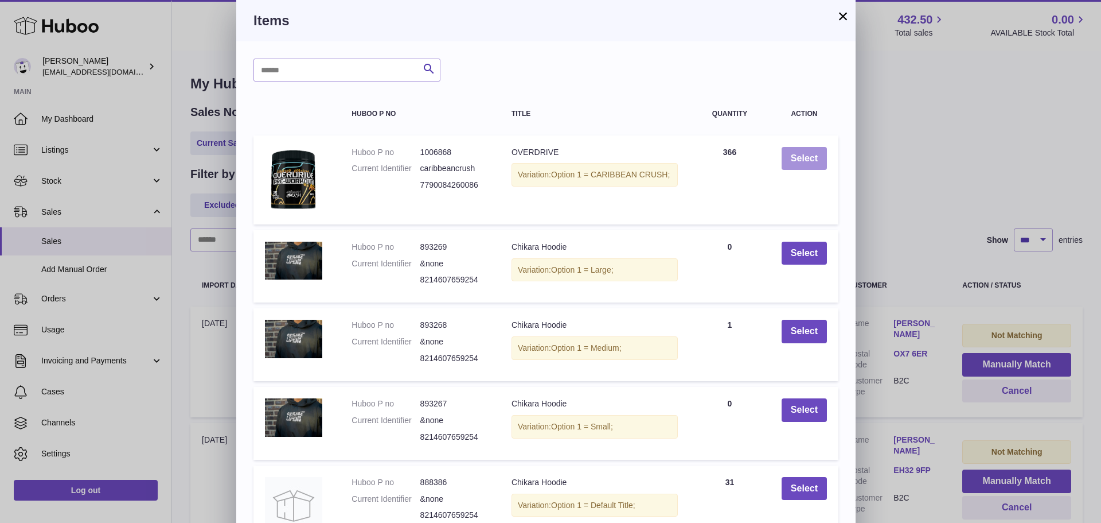
click at [808, 156] on button "Select" at bounding box center [804, 159] width 45 height 24
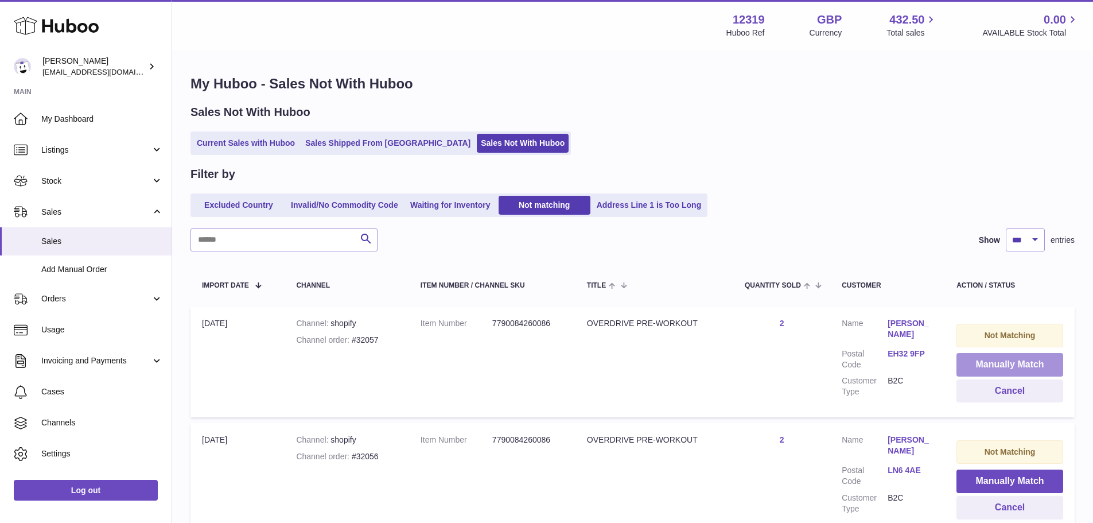
click at [1003, 363] on button "Manually Match" at bounding box center [1009, 365] width 107 height 24
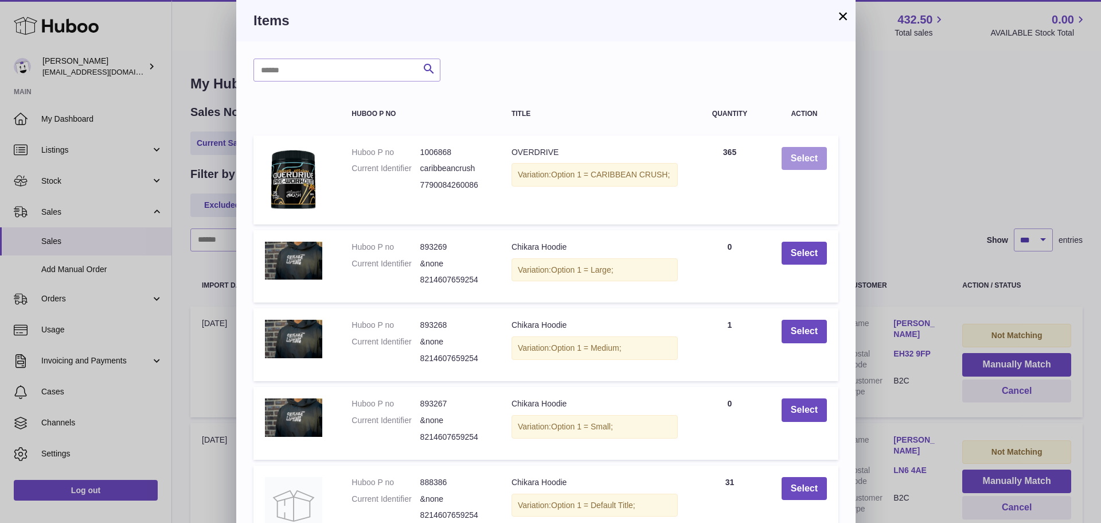
click at [808, 156] on button "Select" at bounding box center [804, 159] width 45 height 24
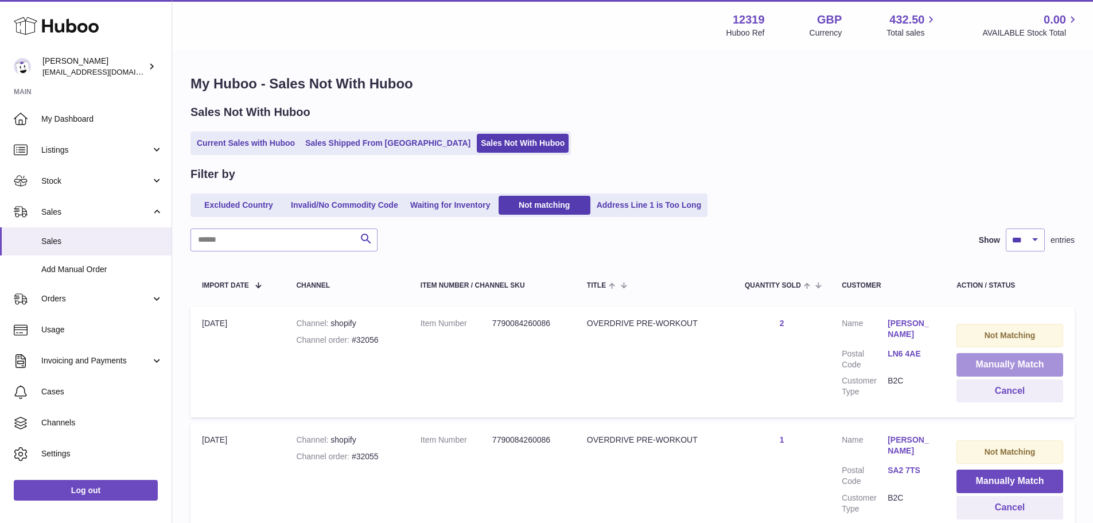
click at [1003, 363] on button "Manually Match" at bounding box center [1009, 365] width 107 height 24
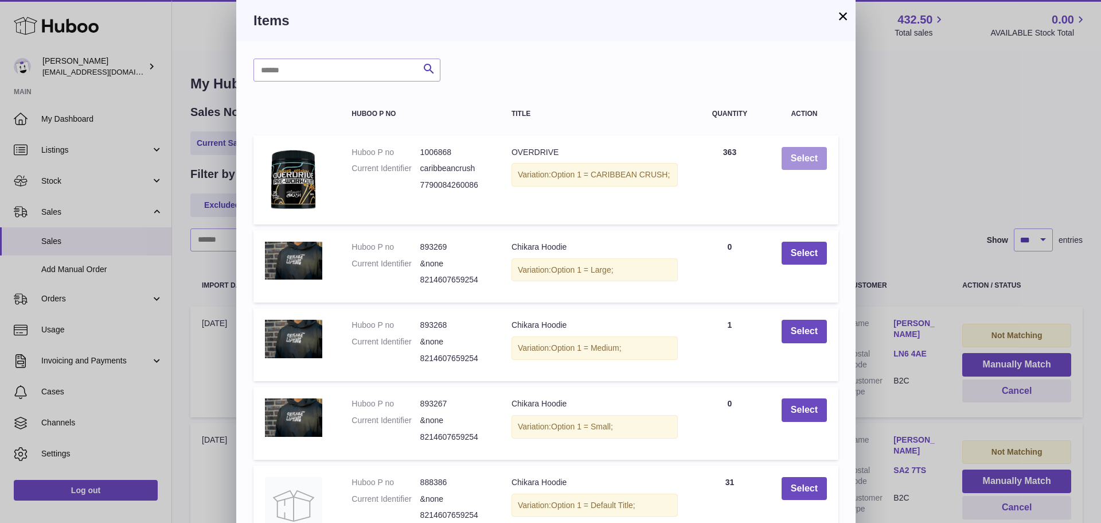
click at [808, 156] on button "Select" at bounding box center [804, 159] width 45 height 24
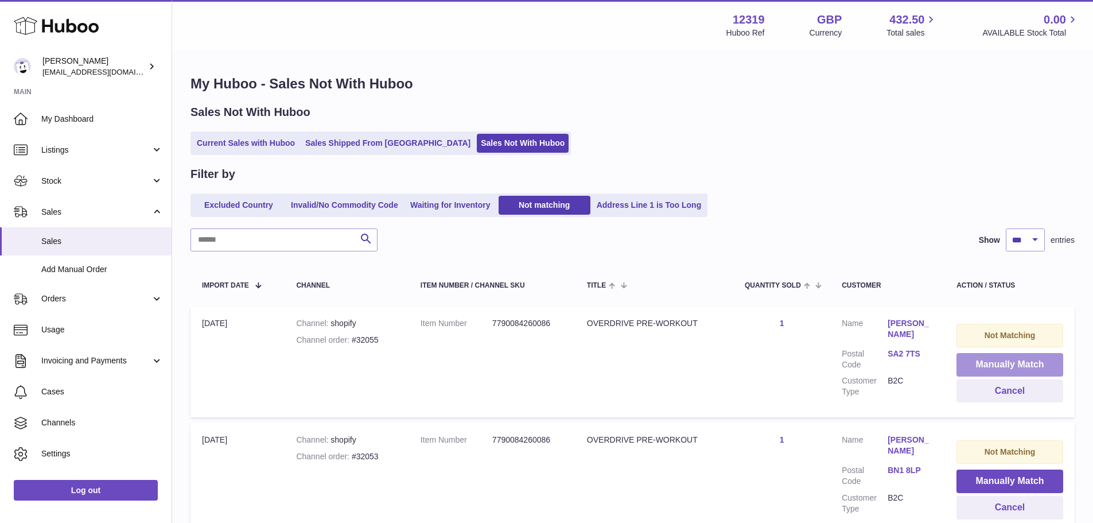
click at [1003, 363] on button "Manually Match" at bounding box center [1009, 365] width 107 height 24
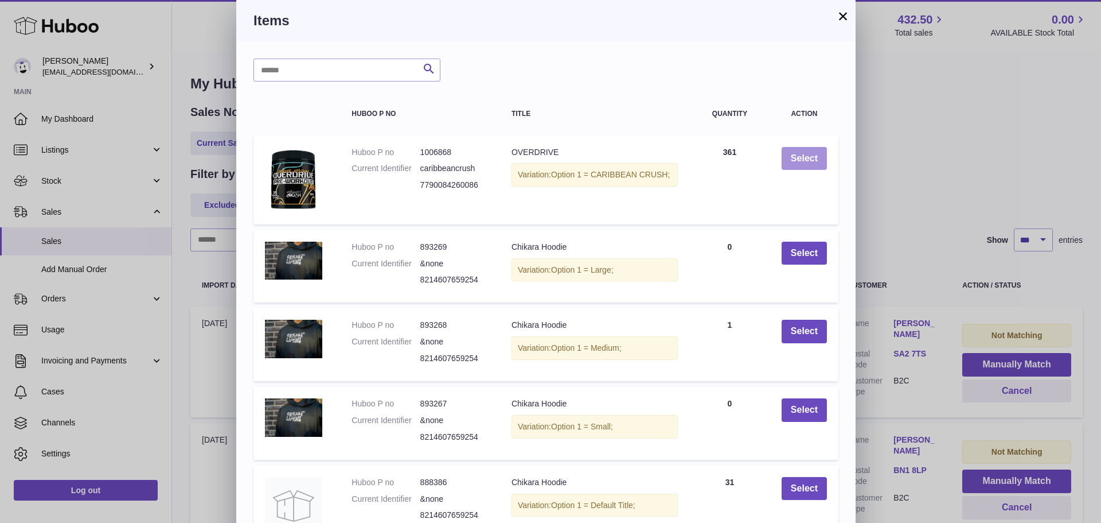
click at [808, 156] on button "Select" at bounding box center [804, 159] width 45 height 24
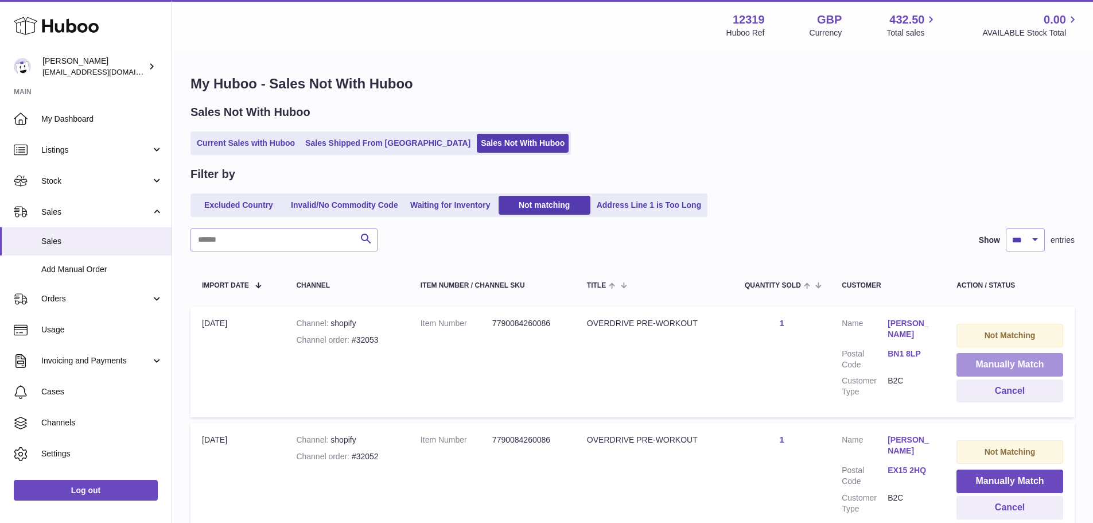
click at [1003, 363] on button "Manually Match" at bounding box center [1009, 365] width 107 height 24
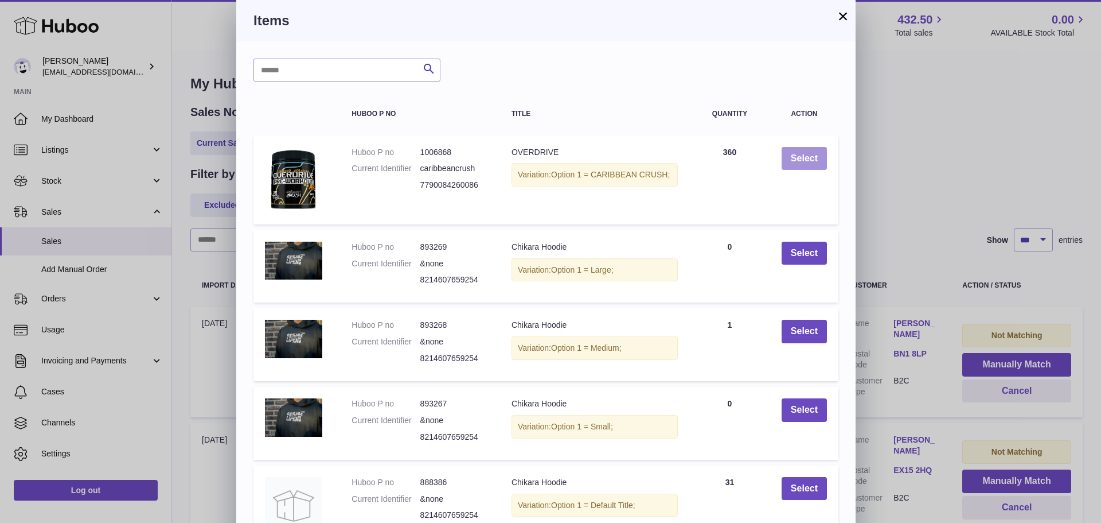
click at [808, 156] on button "Select" at bounding box center [804, 159] width 45 height 24
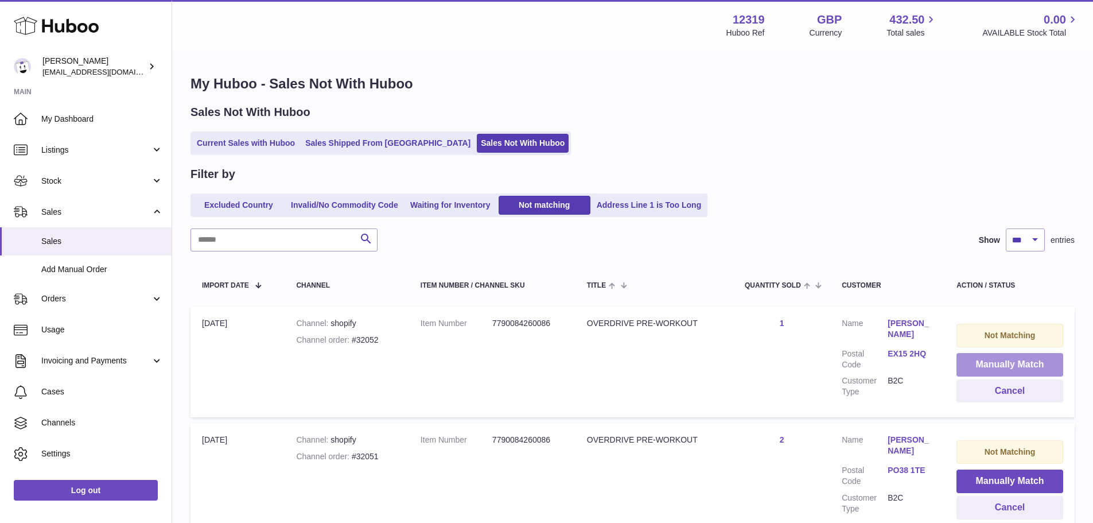
click at [1003, 363] on button "Manually Match" at bounding box center [1009, 365] width 107 height 24
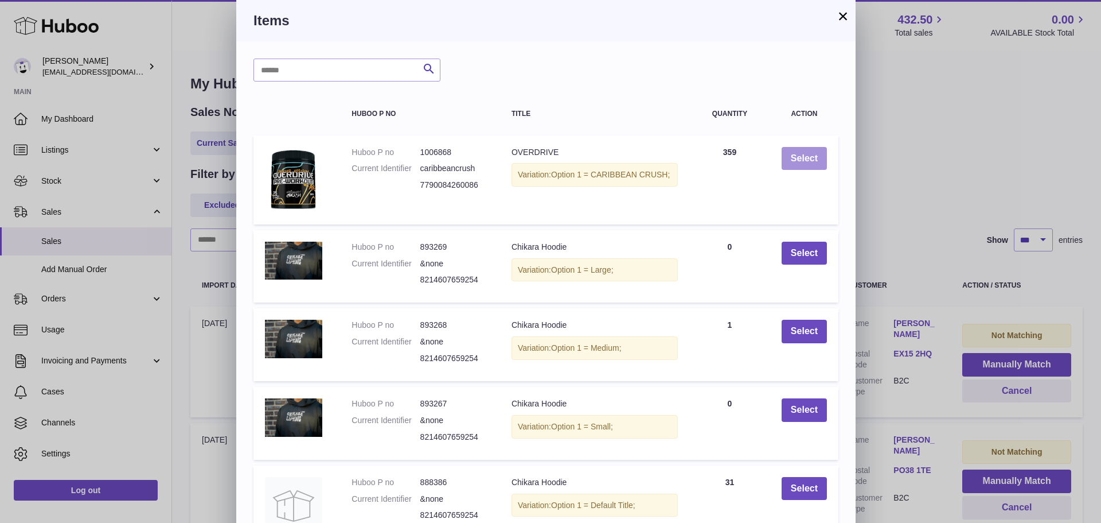
click at [808, 156] on button "Select" at bounding box center [804, 159] width 45 height 24
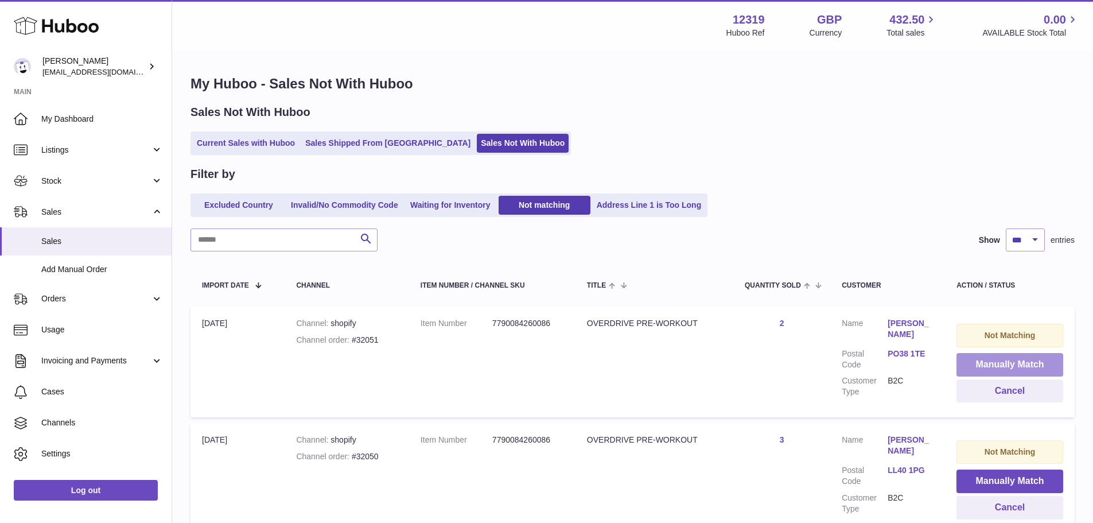
click at [1003, 363] on button "Manually Match" at bounding box center [1009, 365] width 107 height 24
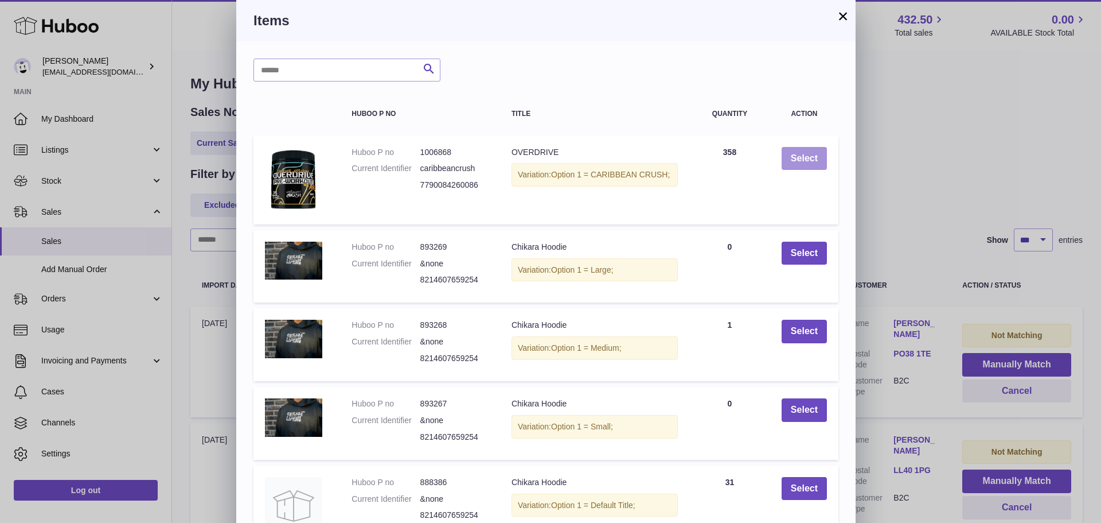
click at [808, 156] on button "Select" at bounding box center [804, 159] width 45 height 24
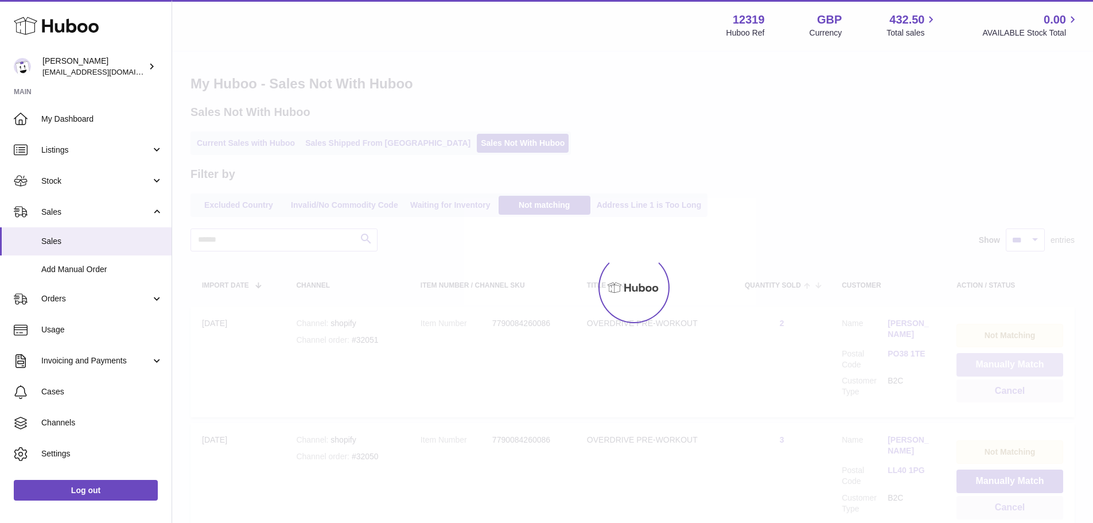
click at [1003, 363] on button "Manually Match" at bounding box center [1009, 365] width 107 height 24
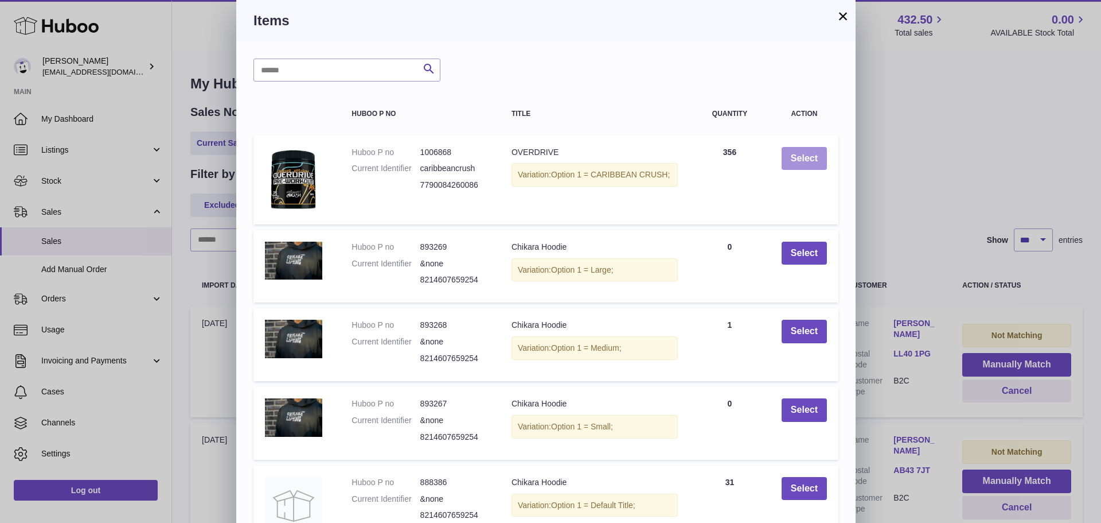
click at [808, 156] on button "Select" at bounding box center [804, 159] width 45 height 24
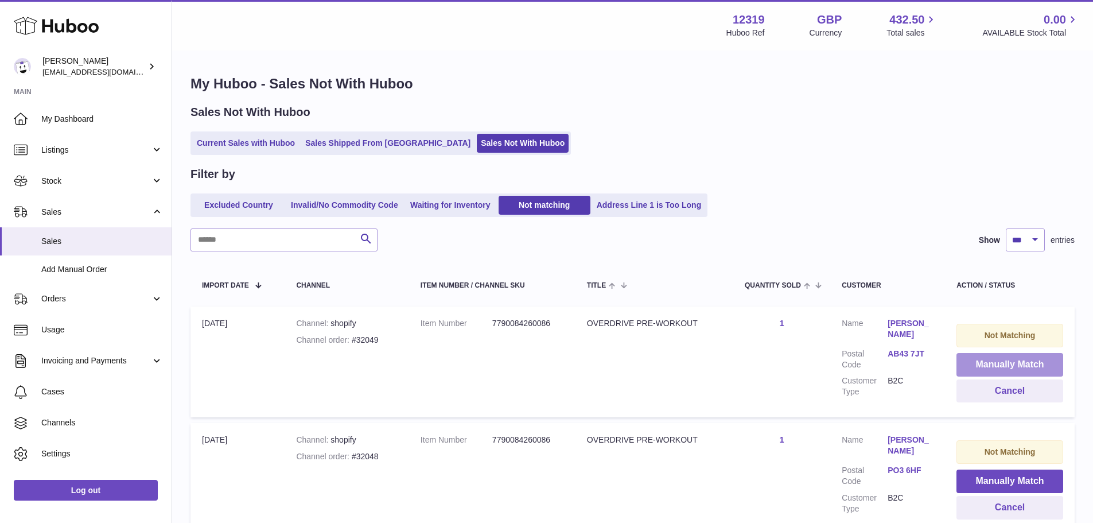
click at [1003, 363] on button "Manually Match" at bounding box center [1009, 365] width 107 height 24
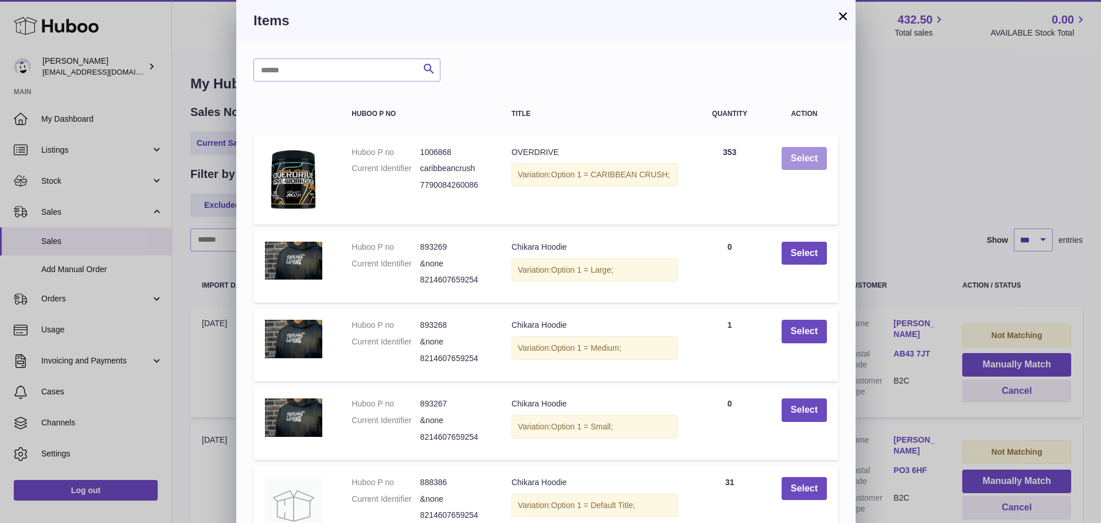
click at [808, 156] on button "Select" at bounding box center [804, 159] width 45 height 24
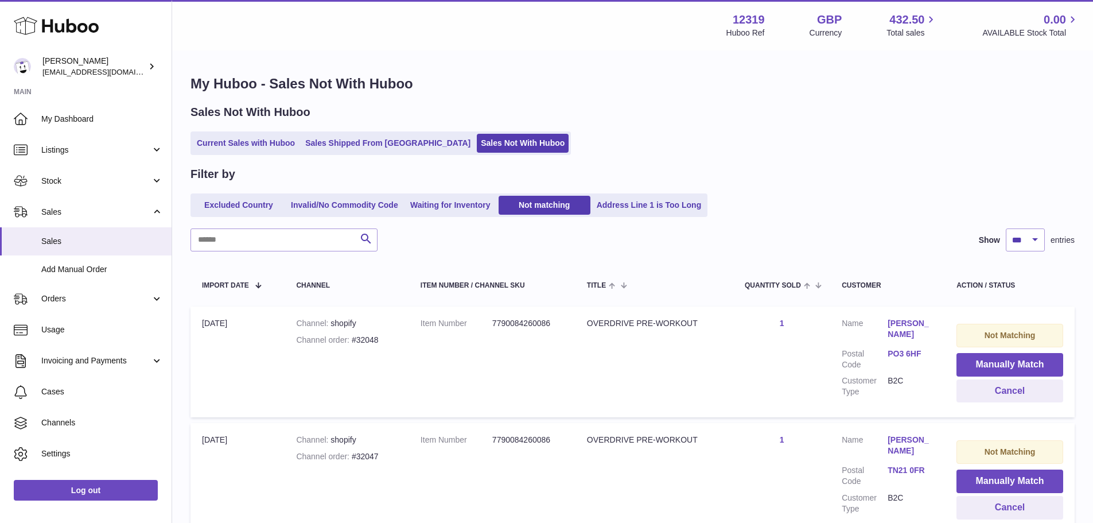
click at [1003, 363] on button "Manually Match" at bounding box center [1009, 365] width 107 height 24
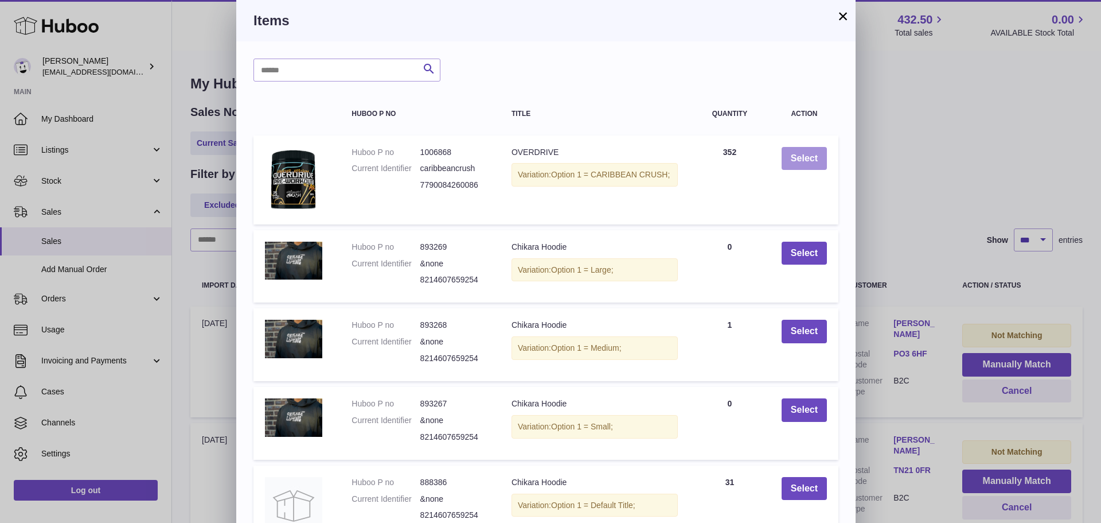
click at [808, 156] on button "Select" at bounding box center [804, 159] width 45 height 24
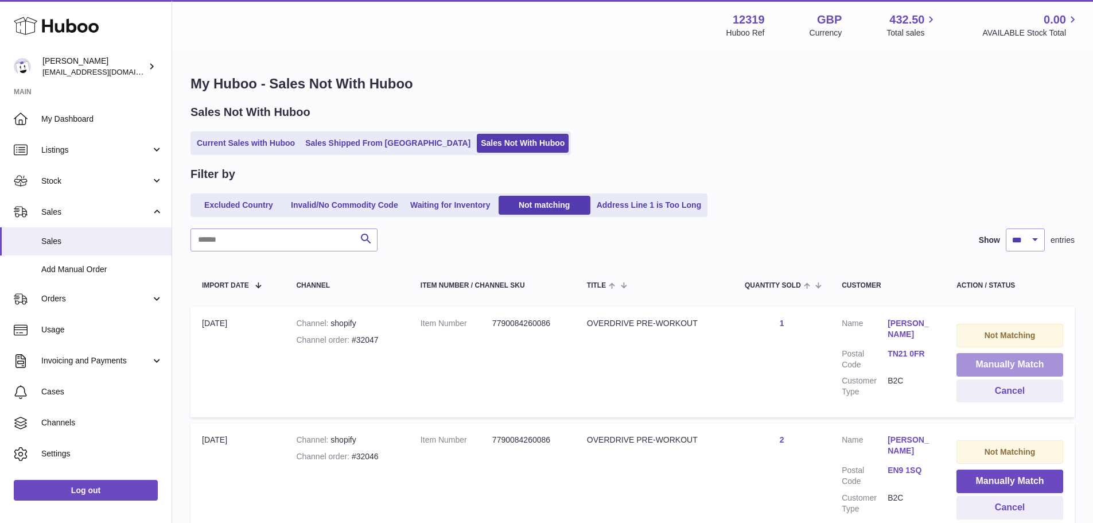
click at [1003, 363] on button "Manually Match" at bounding box center [1009, 365] width 107 height 24
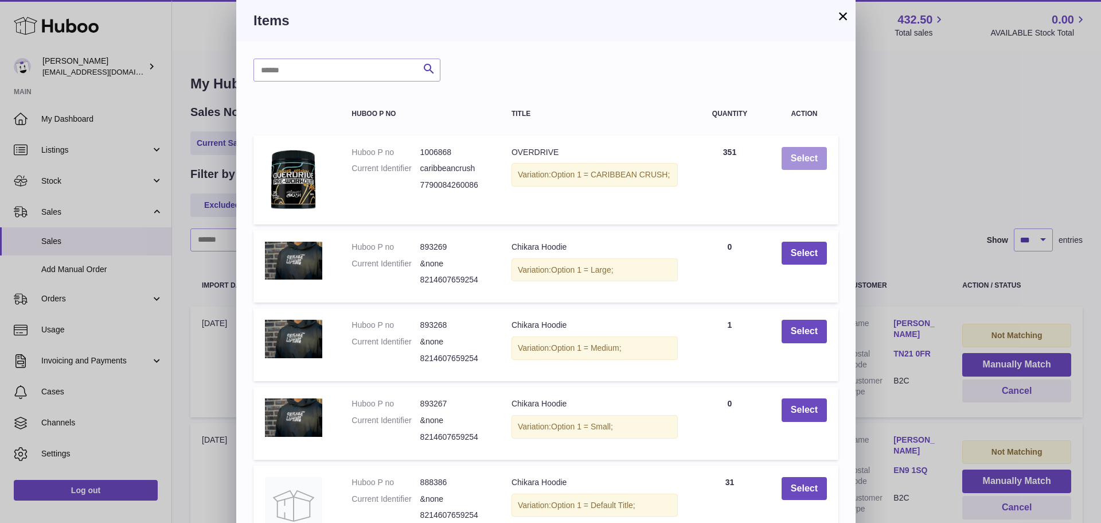
click at [808, 156] on button "Select" at bounding box center [804, 159] width 45 height 24
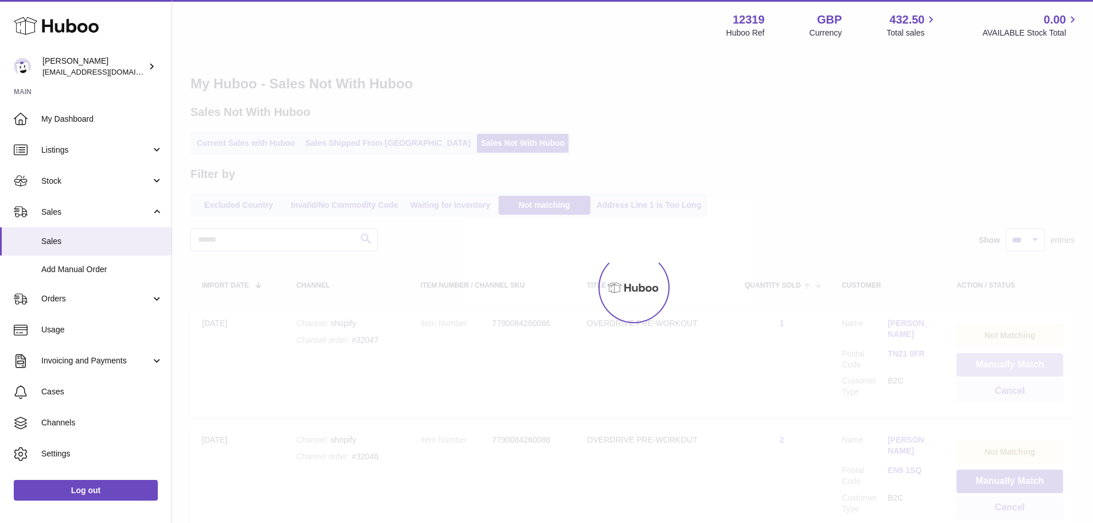
click at [1003, 363] on button "Manually Match" at bounding box center [1009, 365] width 107 height 24
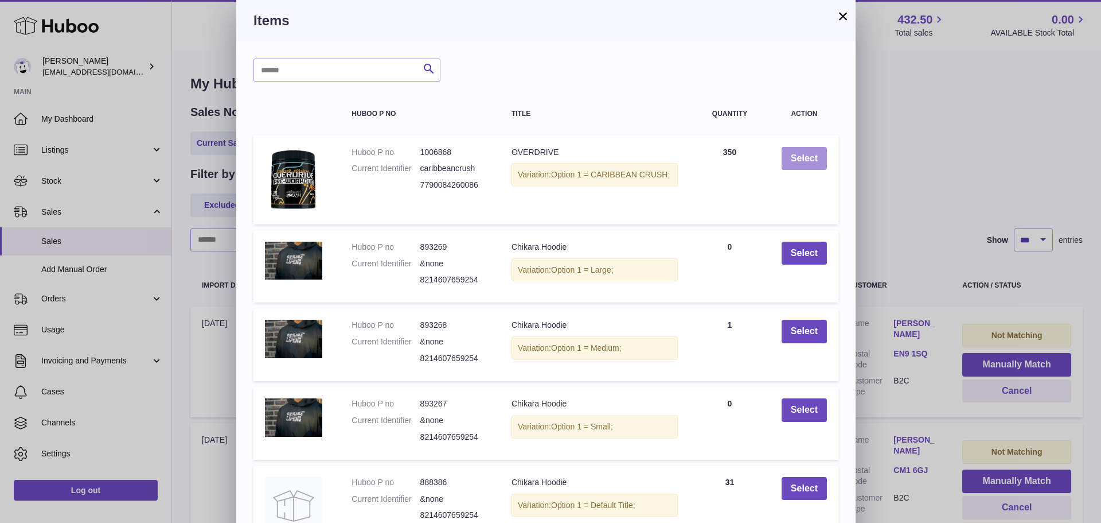
click at [808, 156] on button "Select" at bounding box center [804, 159] width 45 height 24
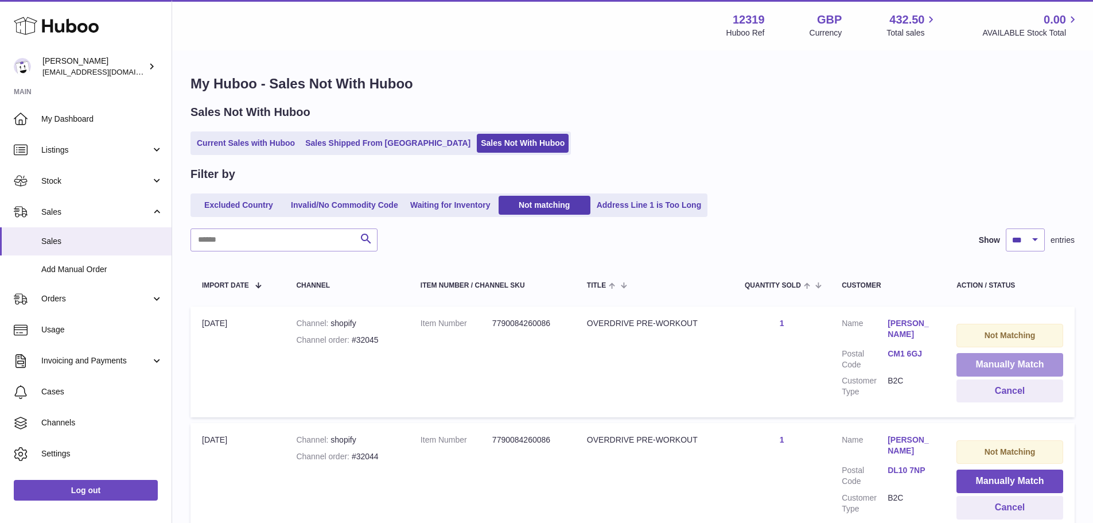
click at [1003, 363] on button "Manually Match" at bounding box center [1009, 365] width 107 height 24
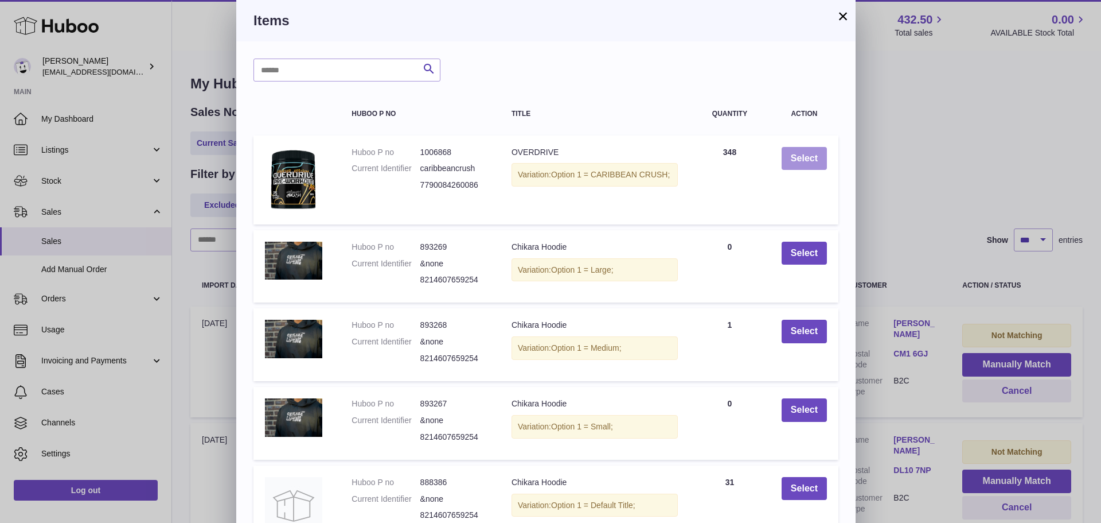
click at [808, 156] on button "Select" at bounding box center [804, 159] width 45 height 24
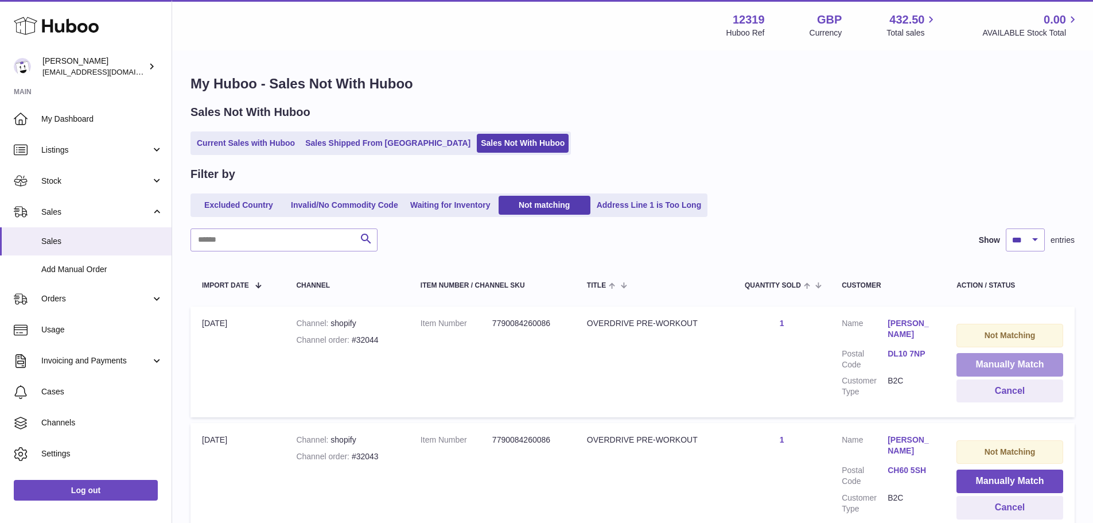
click at [1003, 363] on button "Manually Match" at bounding box center [1009, 365] width 107 height 24
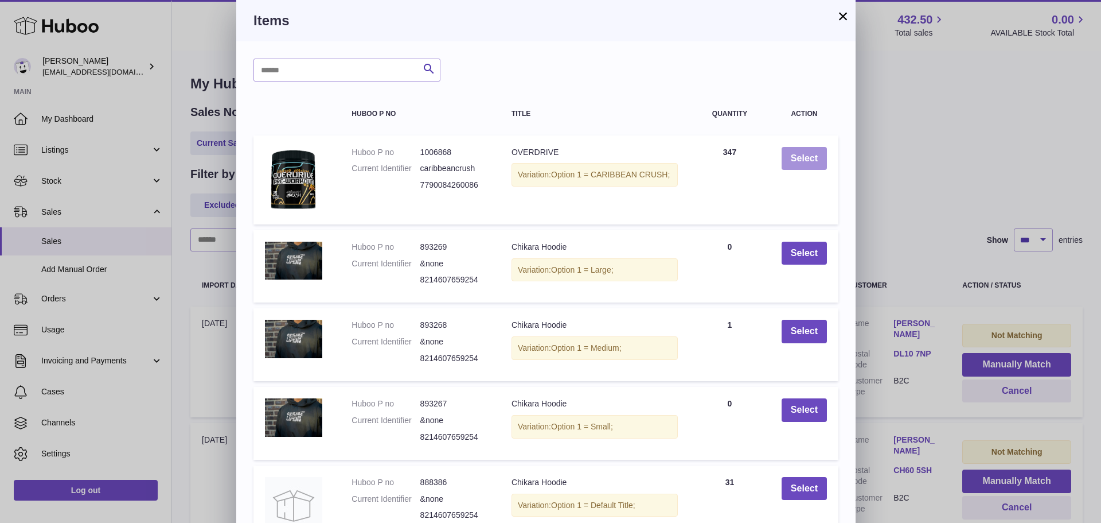
click at [808, 156] on button "Select" at bounding box center [804, 159] width 45 height 24
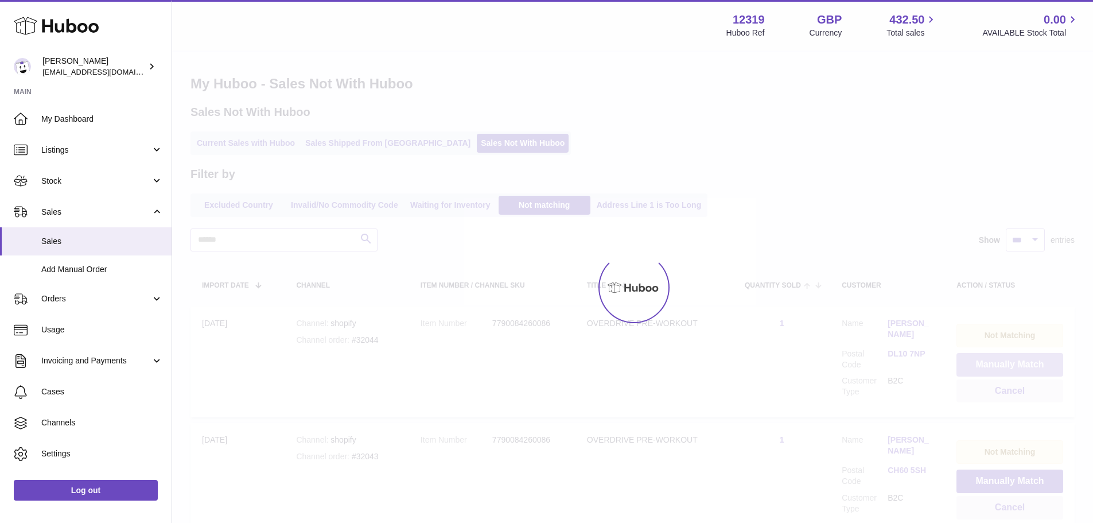
click at [1003, 363] on button "Manually Match" at bounding box center [1009, 365] width 107 height 24
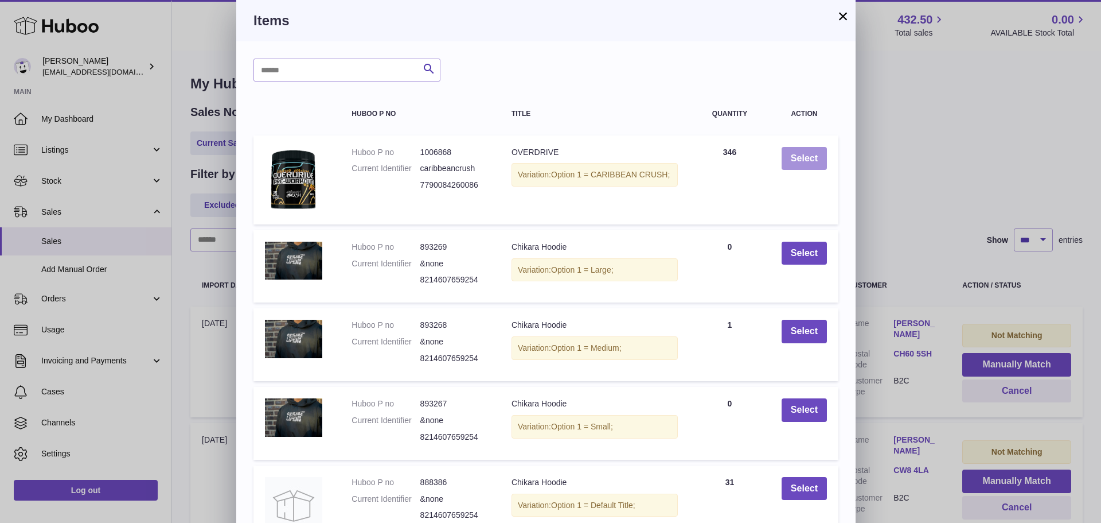
click at [808, 156] on button "Select" at bounding box center [804, 159] width 45 height 24
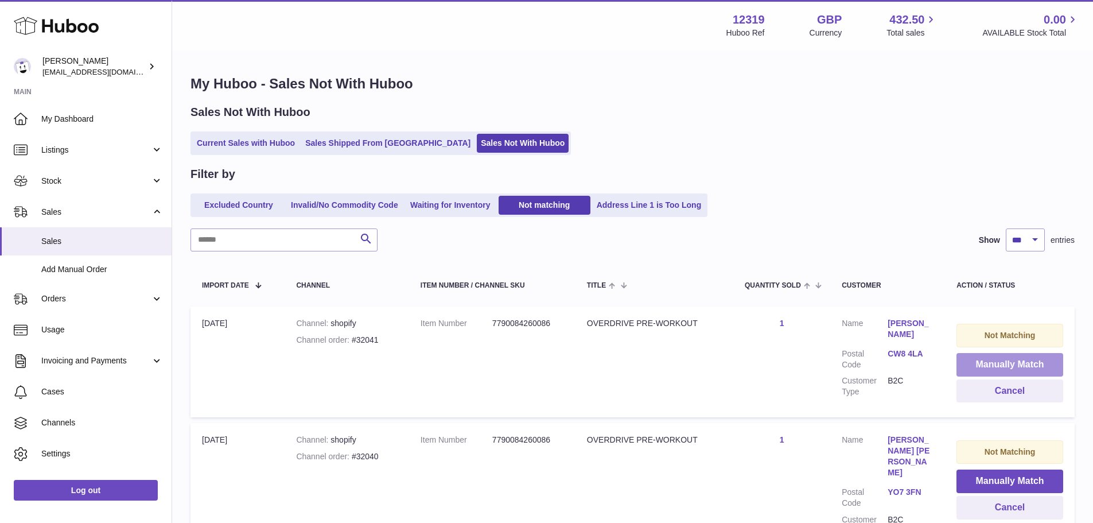
click at [1003, 363] on button "Manually Match" at bounding box center [1009, 365] width 107 height 24
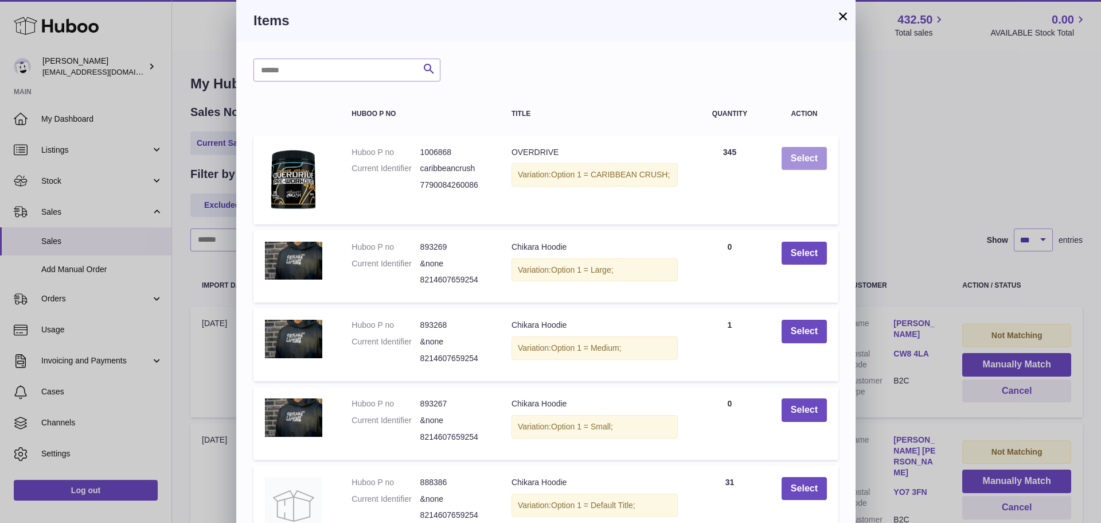
click at [808, 156] on button "Select" at bounding box center [804, 159] width 45 height 24
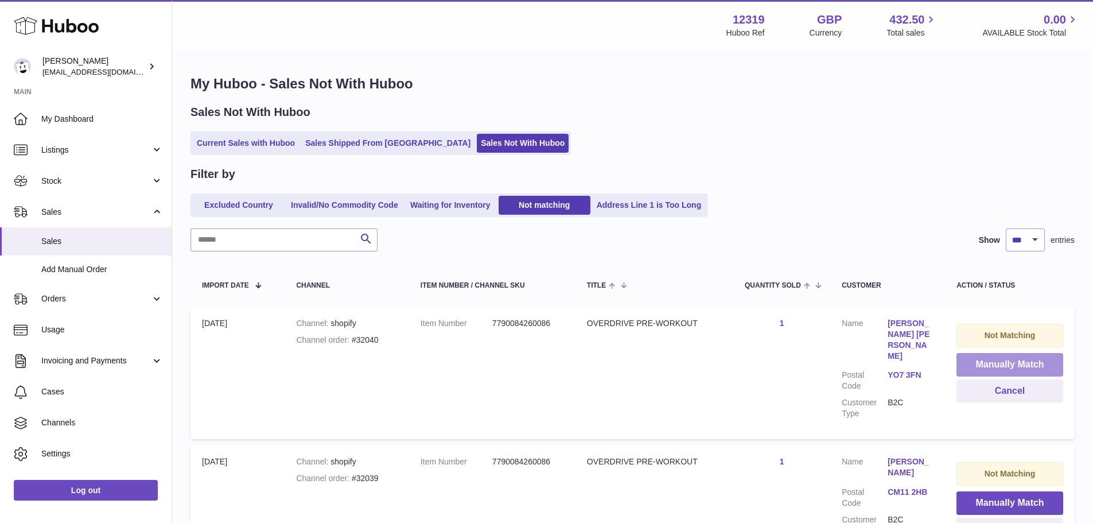
click at [1003, 363] on button "Manually Match" at bounding box center [1009, 365] width 107 height 24
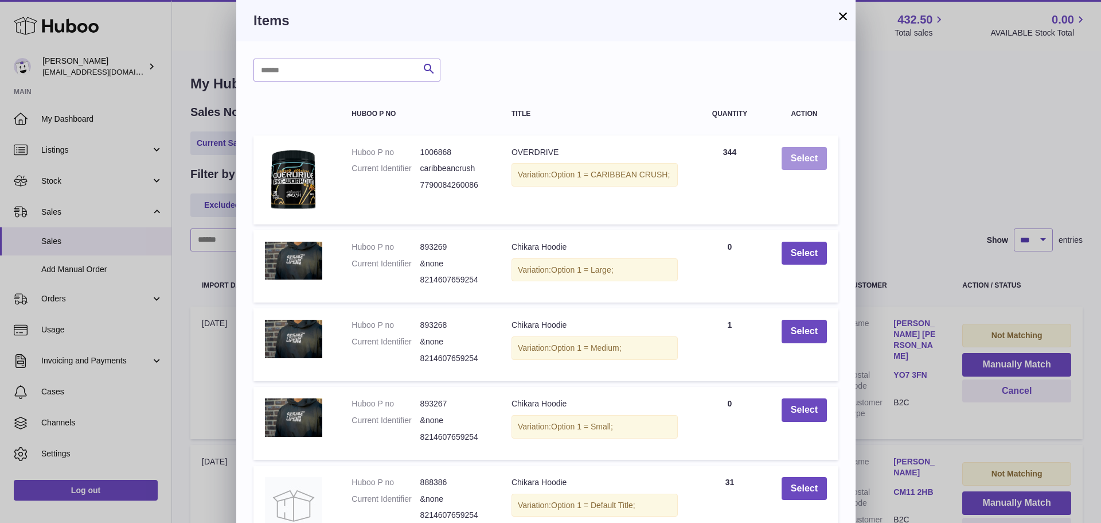
click at [808, 156] on button "Select" at bounding box center [804, 159] width 45 height 24
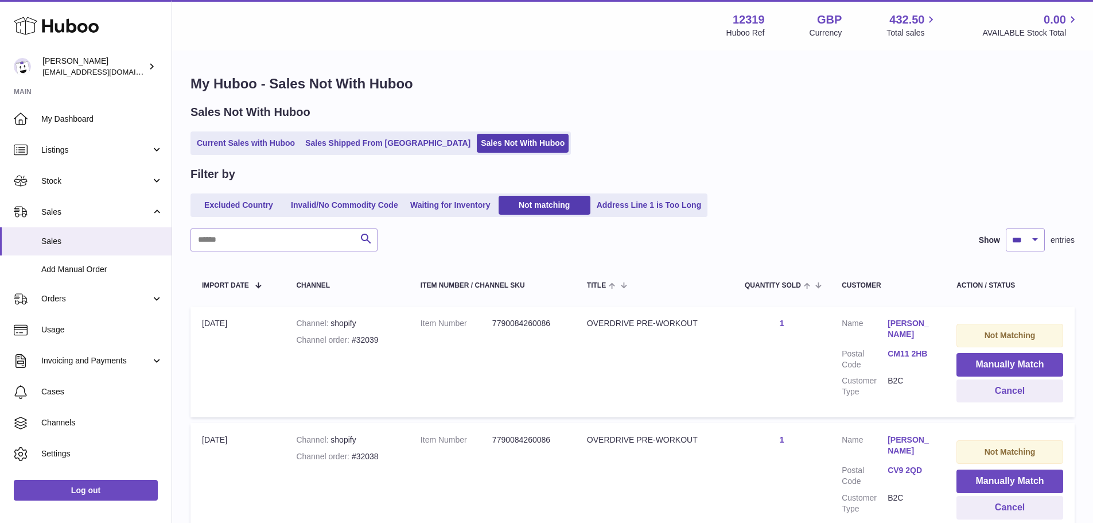
click at [1003, 363] on button "Manually Match" at bounding box center [1009, 365] width 107 height 24
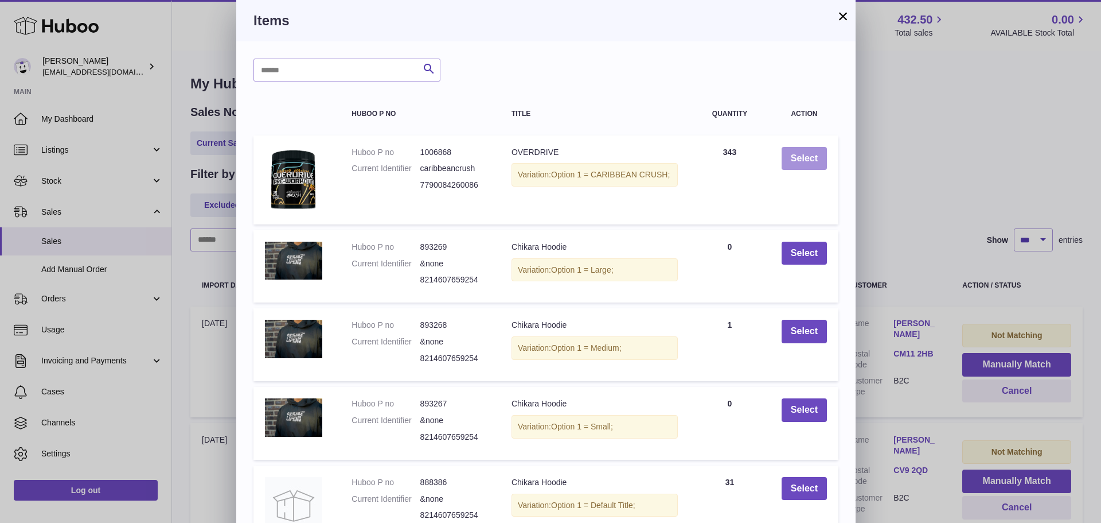
click at [808, 156] on button "Select" at bounding box center [804, 159] width 45 height 24
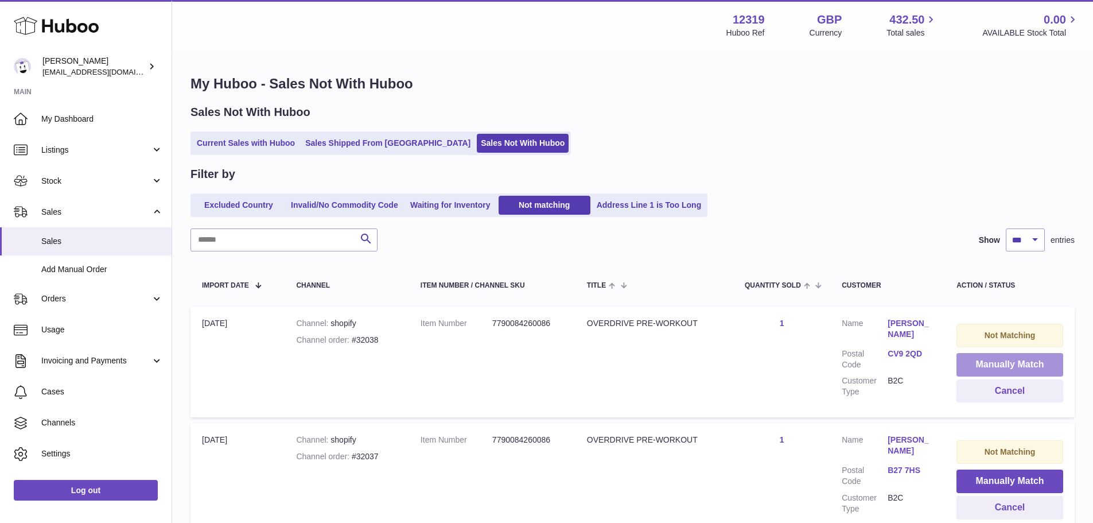
click at [1003, 363] on button "Manually Match" at bounding box center [1009, 365] width 107 height 24
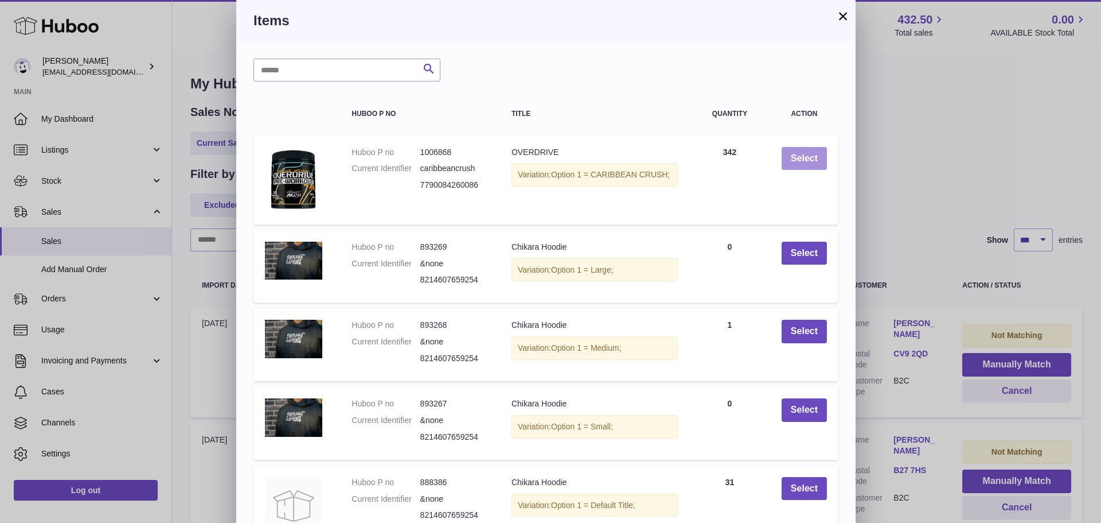
click at [808, 156] on button "Select" at bounding box center [804, 159] width 45 height 24
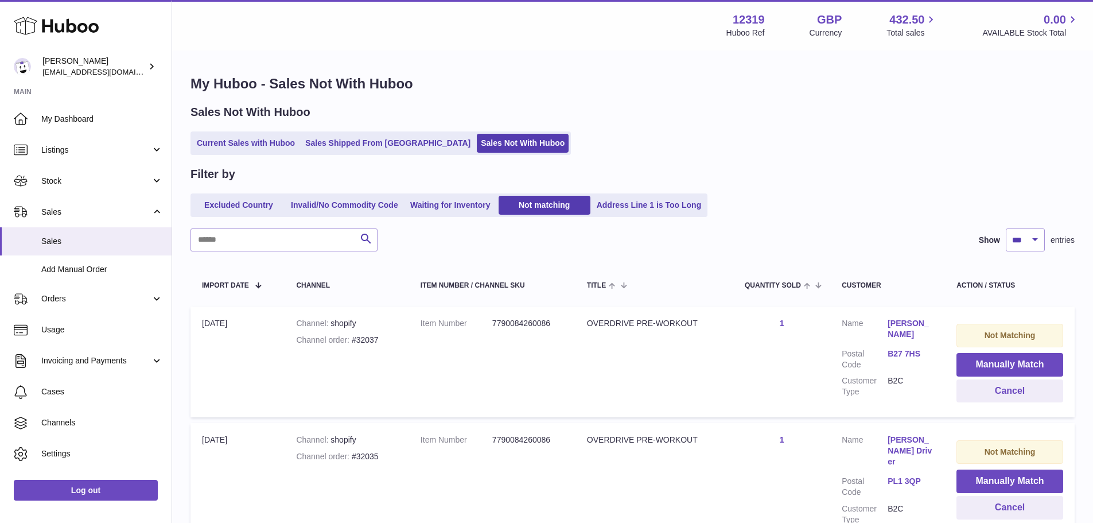
click at [1003, 363] on button "Manually Match" at bounding box center [1009, 365] width 107 height 24
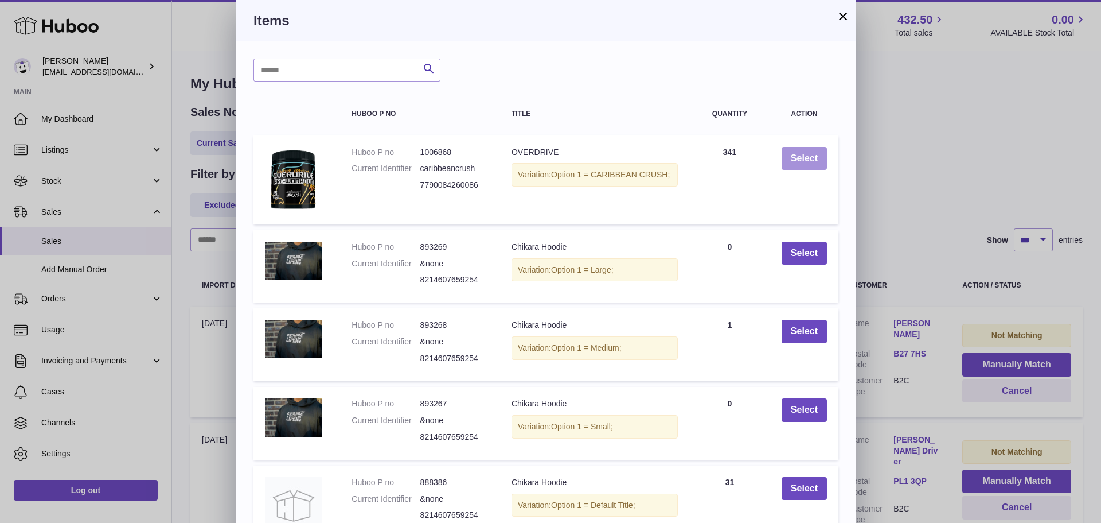
click at [808, 156] on button "Select" at bounding box center [804, 159] width 45 height 24
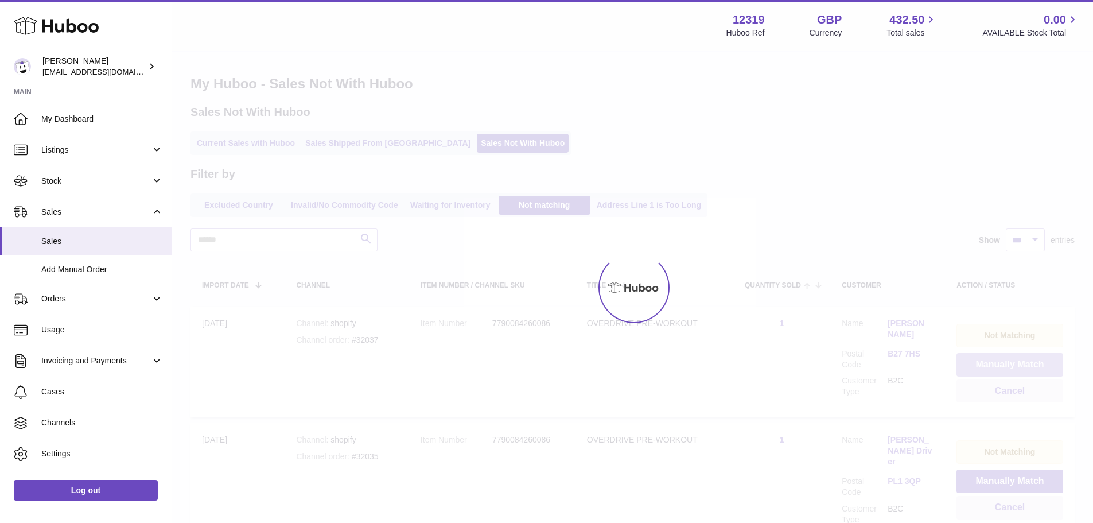
click at [1003, 363] on button "Manually Match" at bounding box center [1009, 365] width 107 height 24
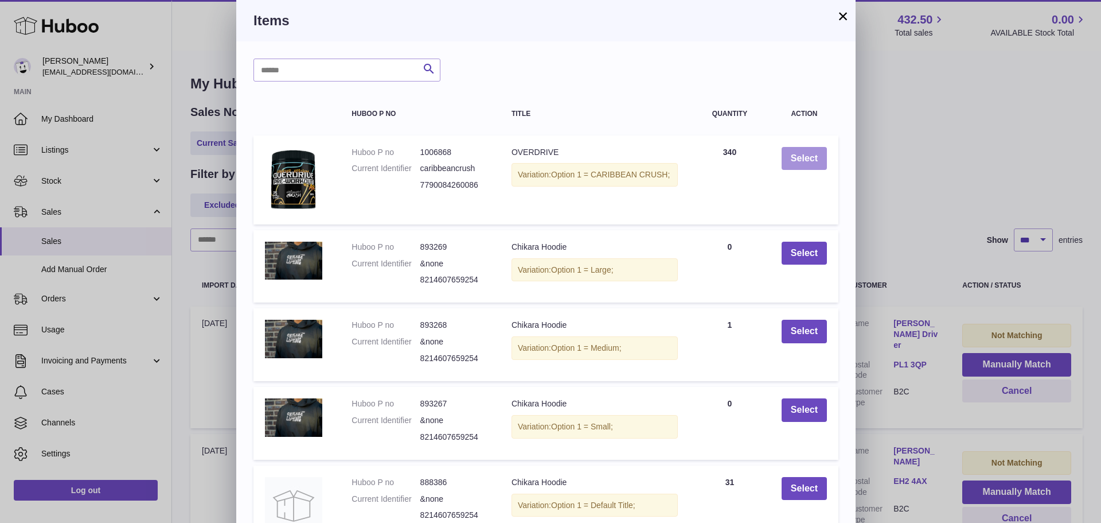
click at [808, 156] on button "Select" at bounding box center [804, 159] width 45 height 24
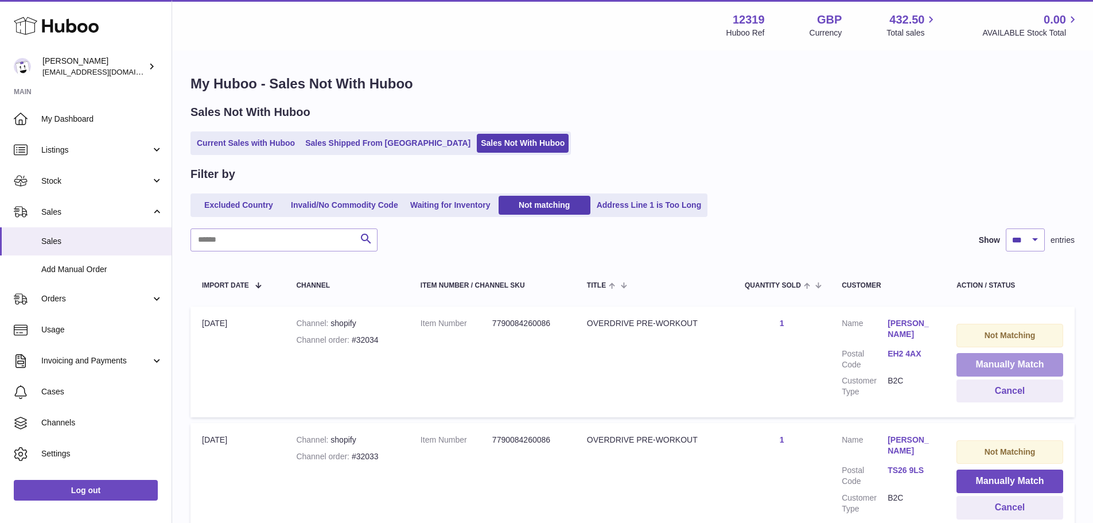
click at [1003, 363] on button "Manually Match" at bounding box center [1009, 365] width 107 height 24
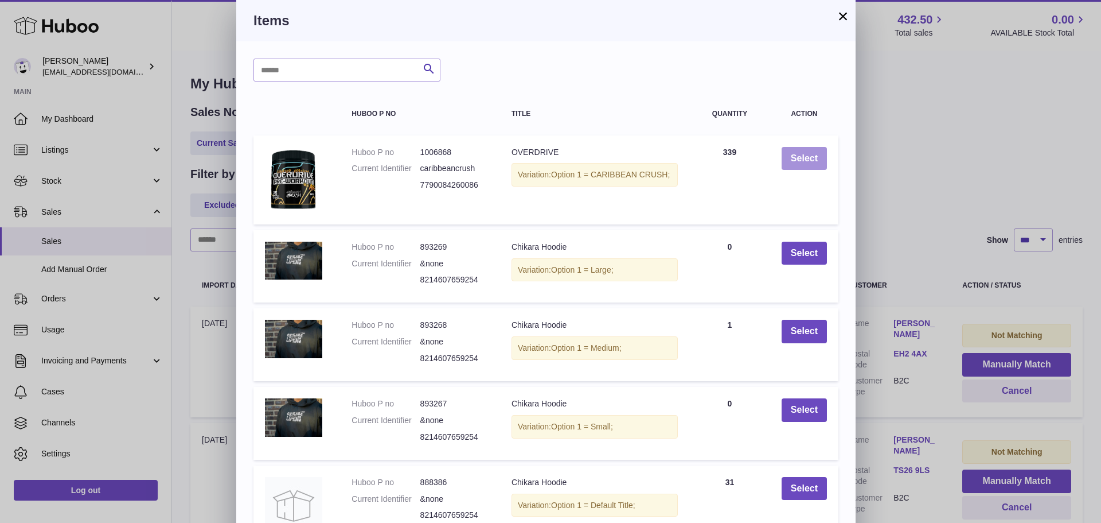
click at [808, 156] on button "Select" at bounding box center [804, 159] width 45 height 24
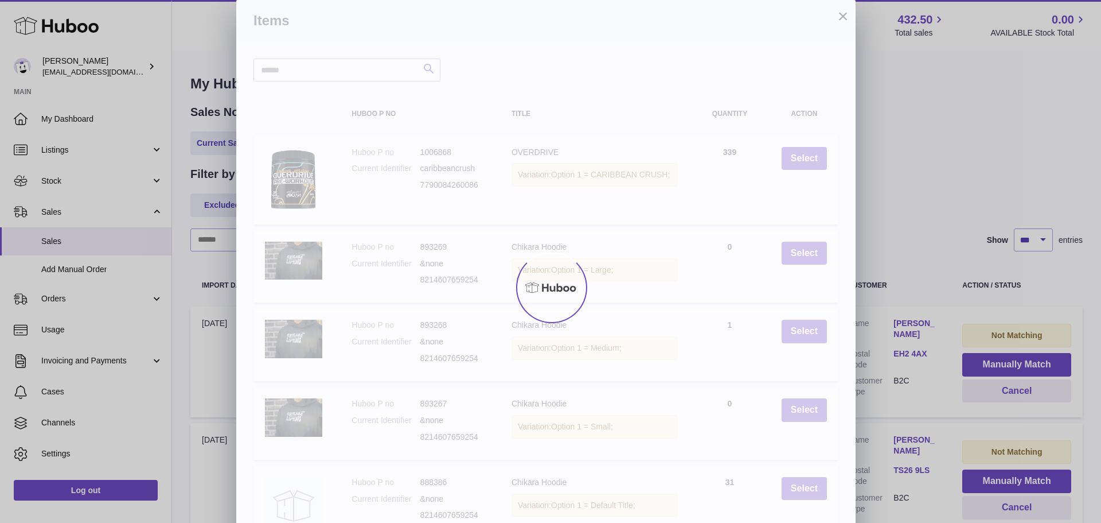
click at [1003, 363] on div at bounding box center [550, 287] width 1101 height 471
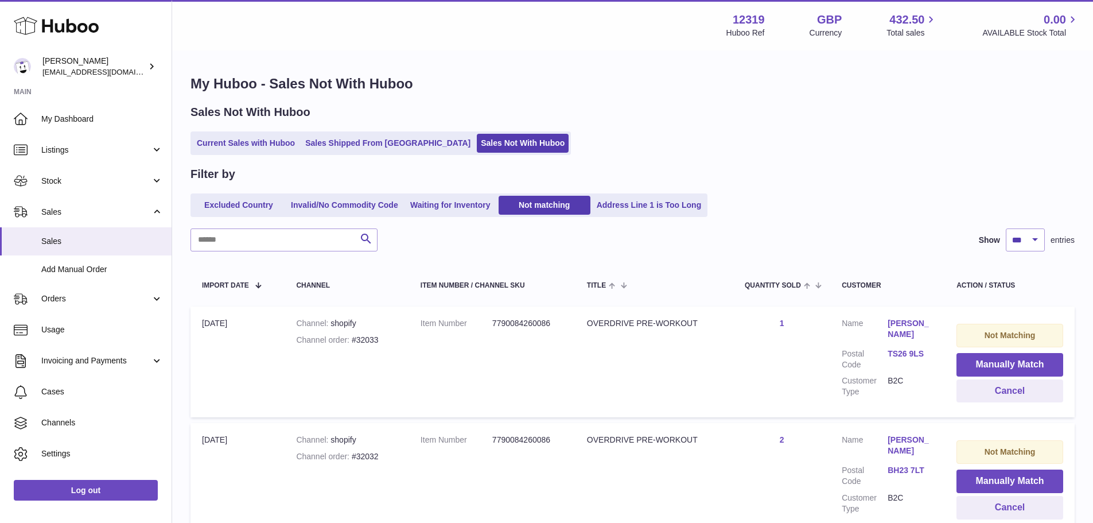
click at [1003, 363] on button "Manually Match" at bounding box center [1009, 365] width 107 height 24
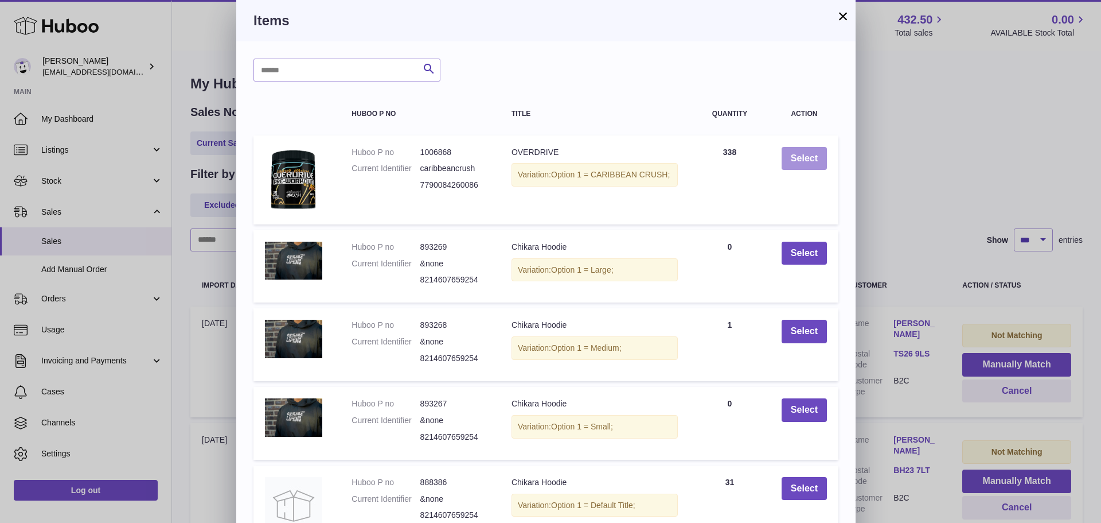
click at [808, 156] on button "Select" at bounding box center [804, 159] width 45 height 24
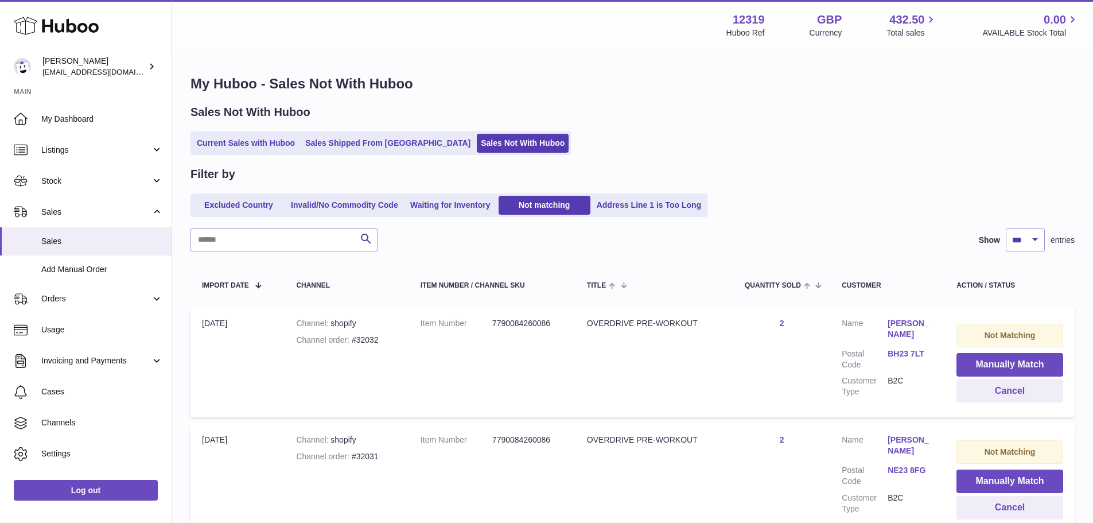
click at [1003, 363] on button "Manually Match" at bounding box center [1009, 365] width 107 height 24
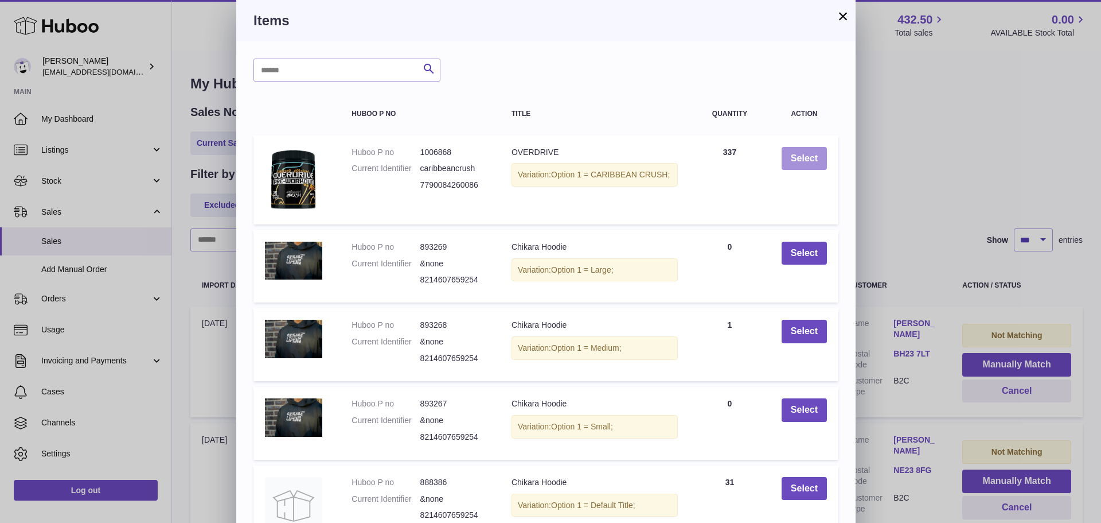
click at [808, 156] on button "Select" at bounding box center [804, 159] width 45 height 24
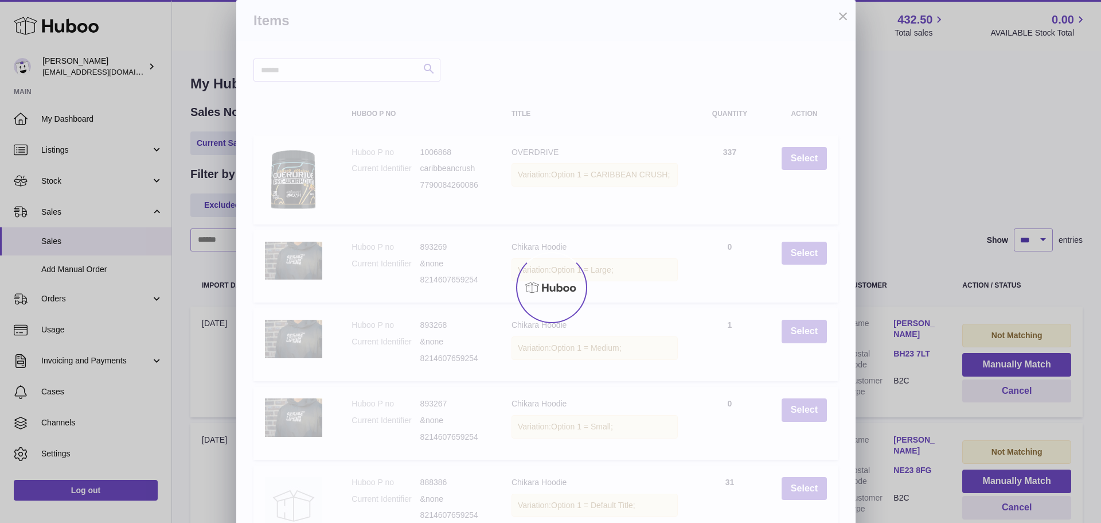
click at [1003, 363] on div at bounding box center [550, 287] width 1101 height 471
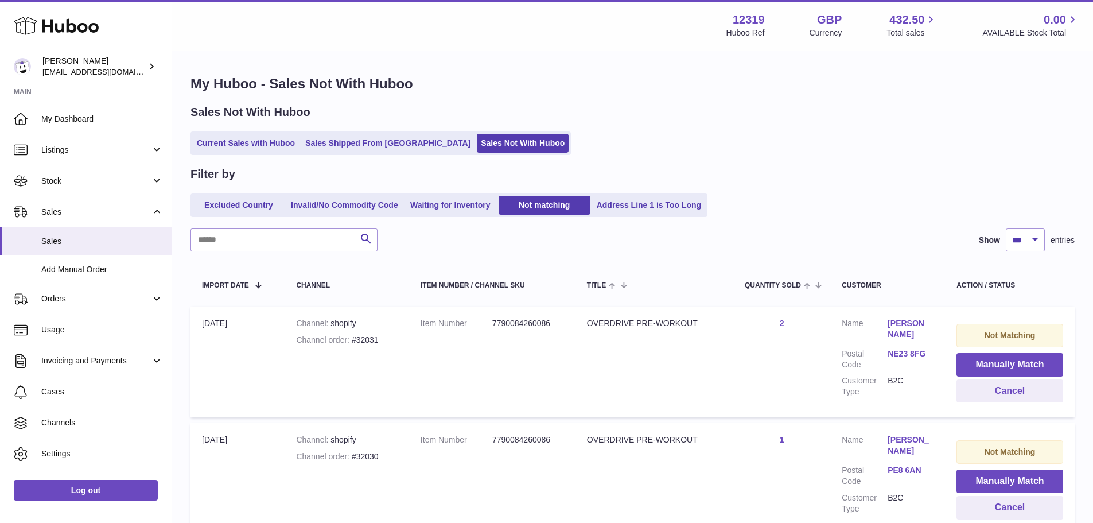
click at [1003, 363] on button "Manually Match" at bounding box center [1009, 365] width 107 height 24
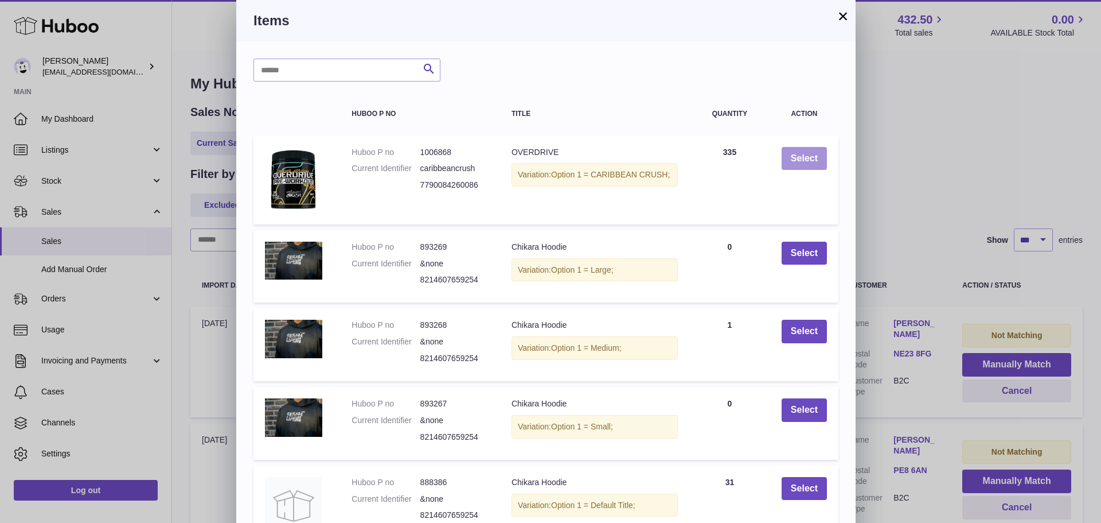
click at [808, 156] on button "Select" at bounding box center [804, 159] width 45 height 24
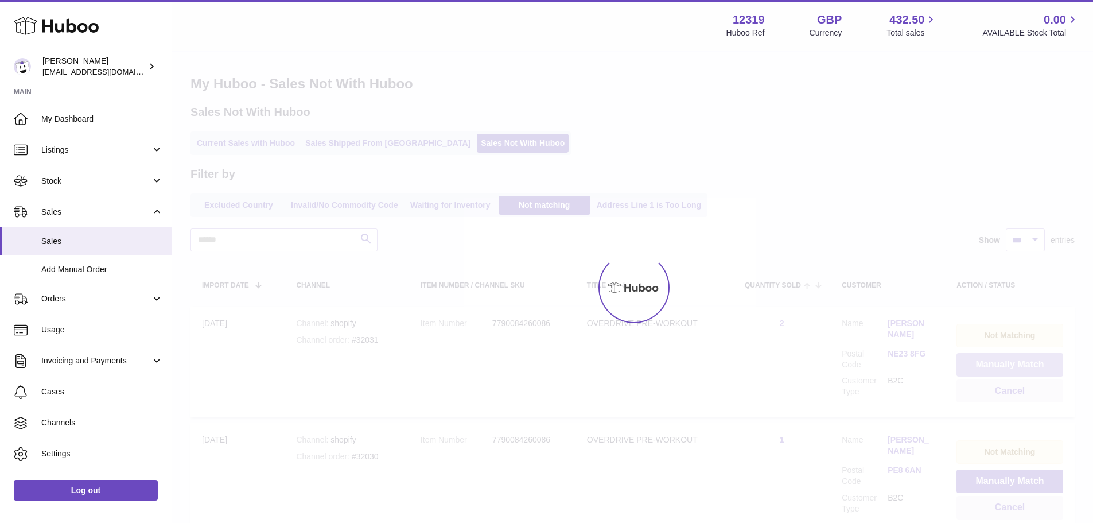
click at [1003, 363] on button "Manually Match" at bounding box center [1009, 365] width 107 height 24
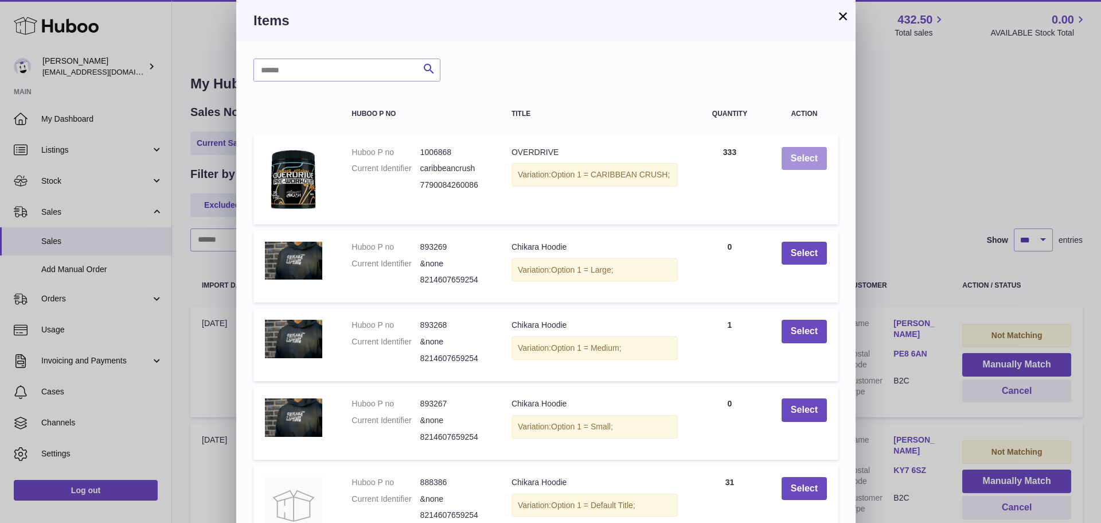
click at [808, 156] on button "Select" at bounding box center [804, 159] width 45 height 24
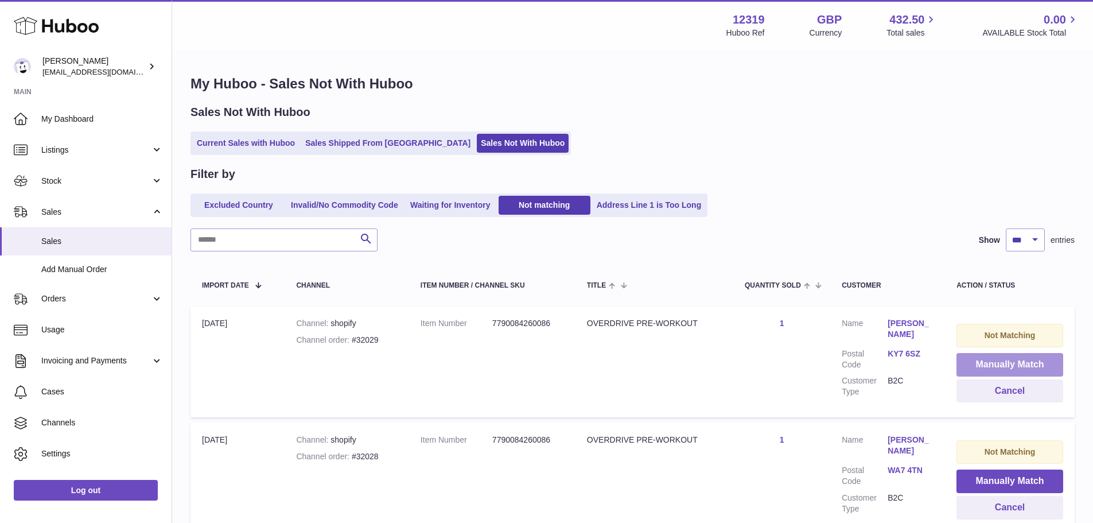
click at [1003, 363] on button "Manually Match" at bounding box center [1009, 365] width 107 height 24
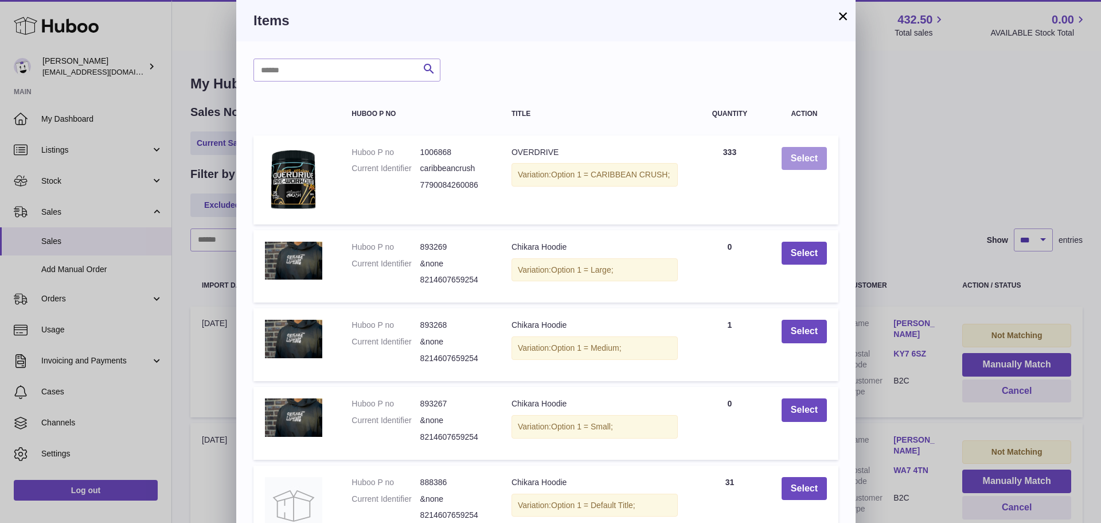
click at [808, 156] on button "Select" at bounding box center [804, 159] width 45 height 24
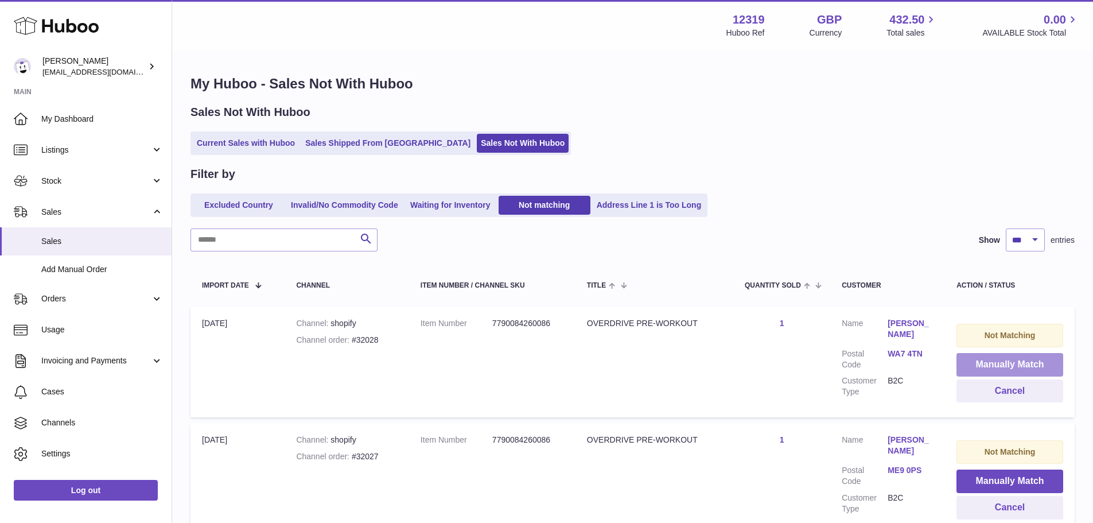
click at [1003, 363] on button "Manually Match" at bounding box center [1009, 365] width 107 height 24
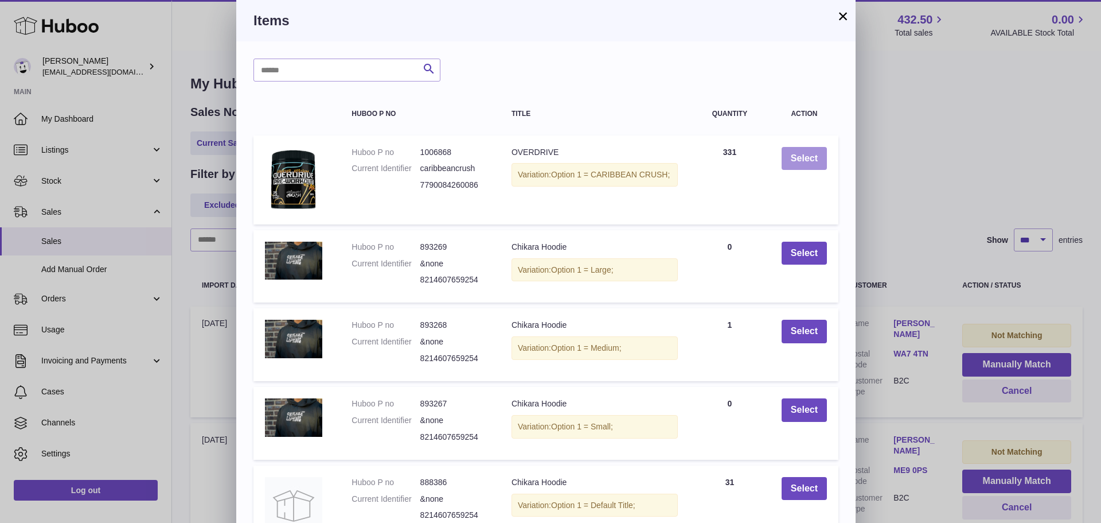
click at [808, 156] on button "Select" at bounding box center [804, 159] width 45 height 24
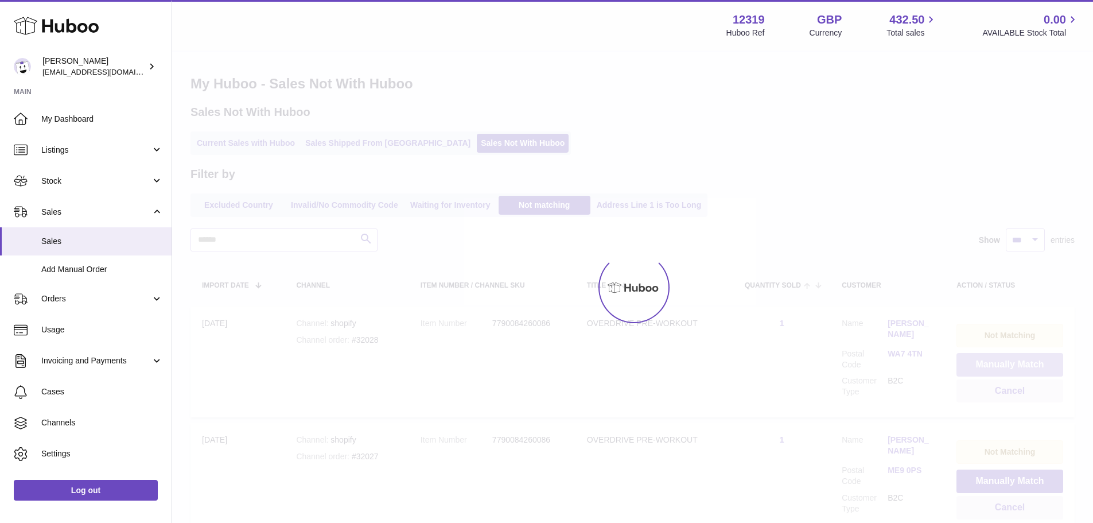
click at [1003, 363] on button "Manually Match" at bounding box center [1009, 365] width 107 height 24
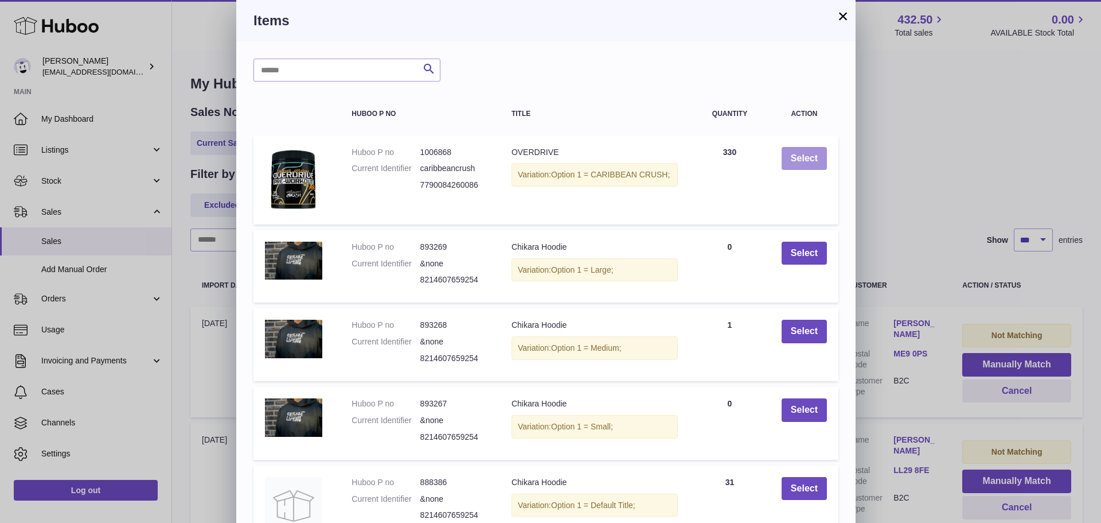
click at [808, 156] on button "Select" at bounding box center [804, 159] width 45 height 24
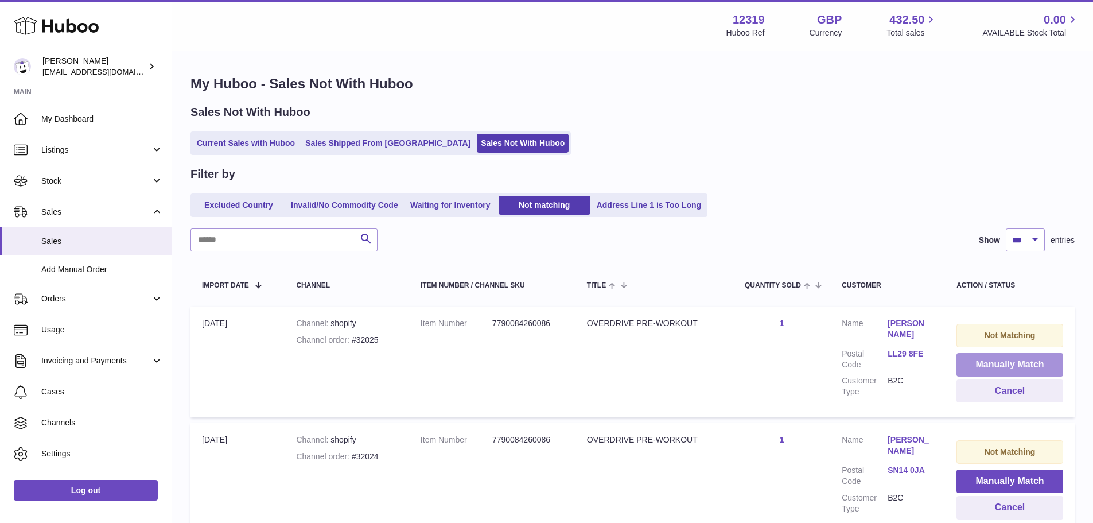
click at [1003, 363] on button "Manually Match" at bounding box center [1009, 365] width 107 height 24
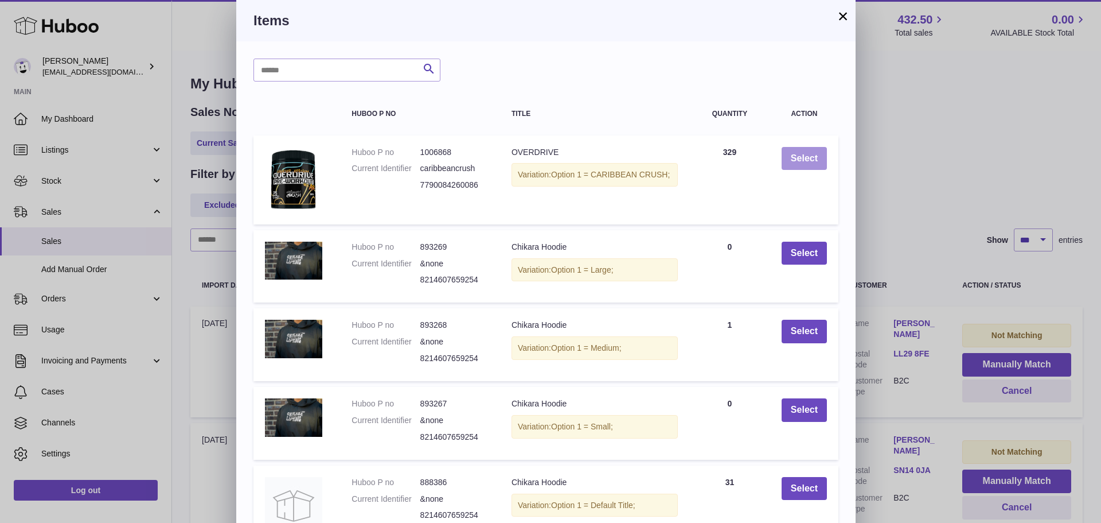
click at [808, 156] on button "Select" at bounding box center [804, 159] width 45 height 24
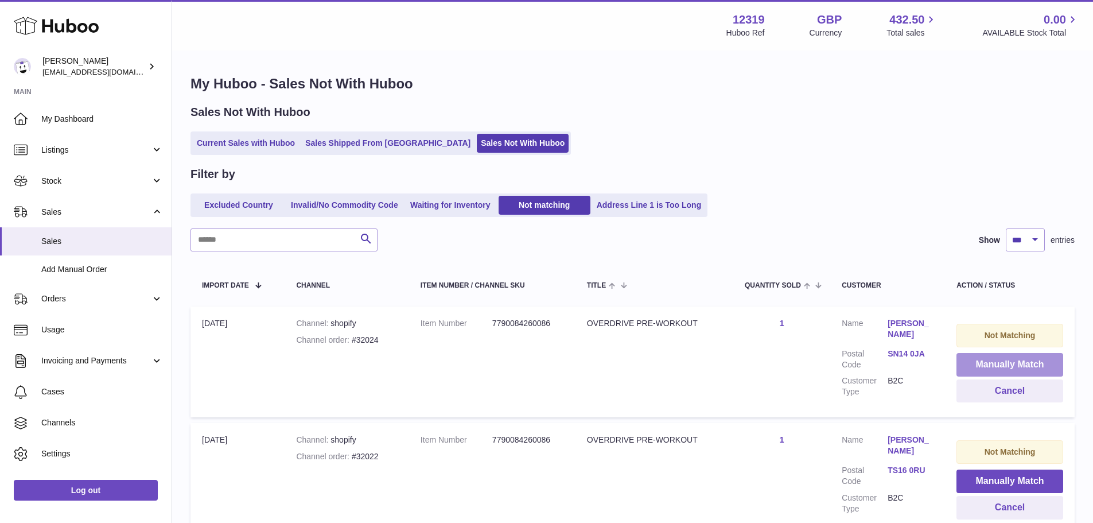
click at [1003, 363] on button "Manually Match" at bounding box center [1009, 365] width 107 height 24
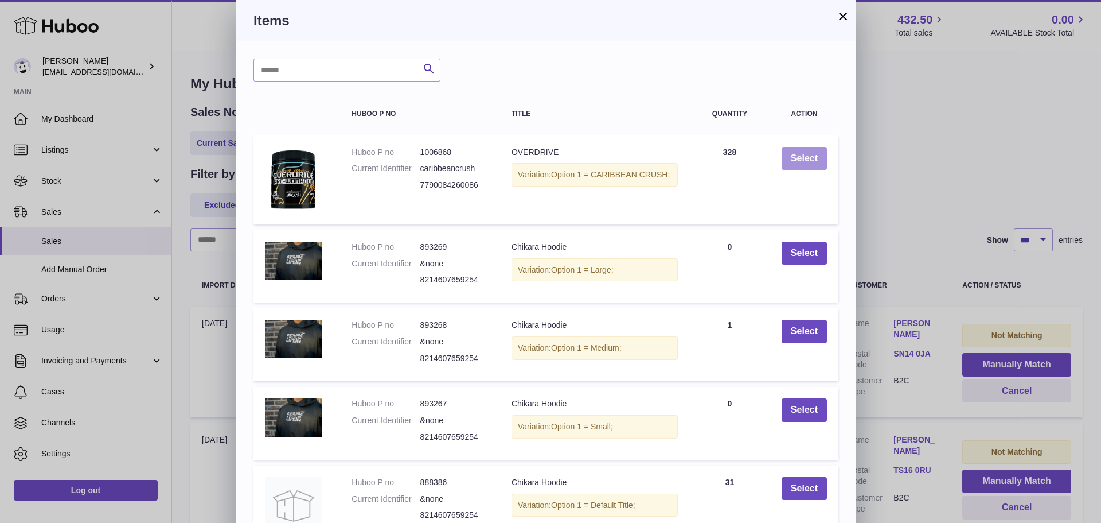
click at [808, 156] on button "Select" at bounding box center [804, 159] width 45 height 24
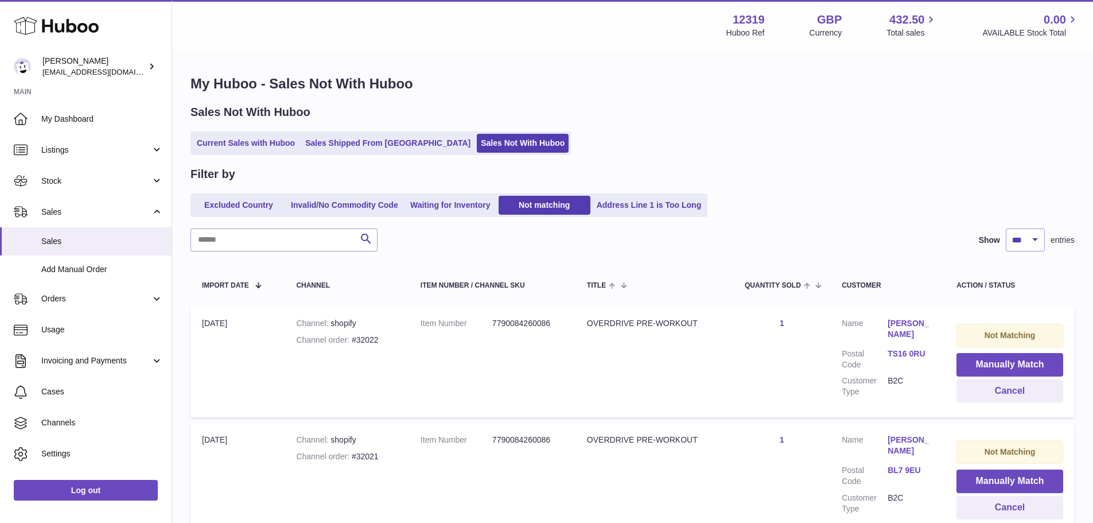
click at [1003, 363] on button "Manually Match" at bounding box center [1009, 365] width 107 height 24
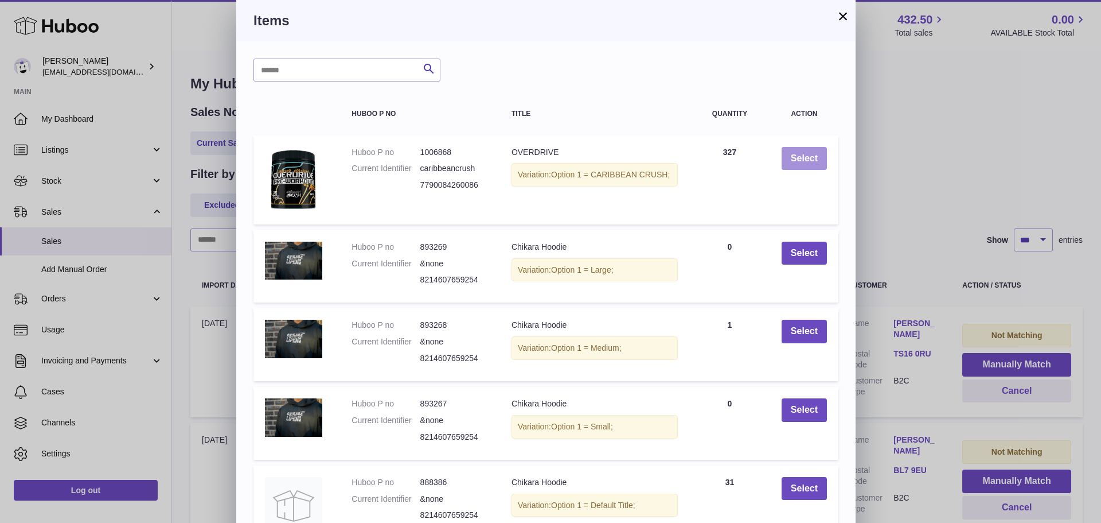
click at [808, 156] on button "Select" at bounding box center [804, 159] width 45 height 24
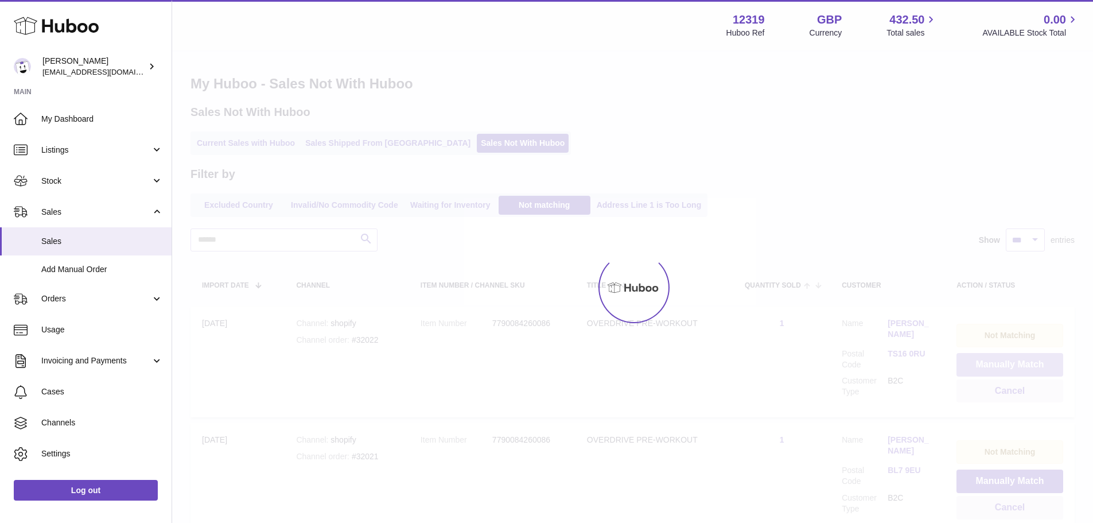
click at [1003, 363] on button "Manually Match" at bounding box center [1009, 365] width 107 height 24
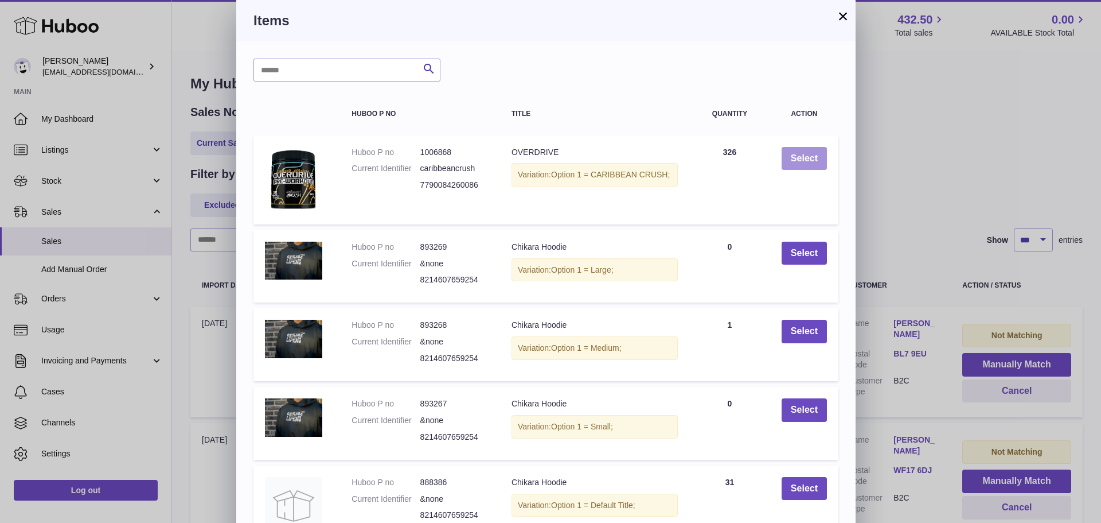
click at [808, 156] on button "Select" at bounding box center [804, 159] width 45 height 24
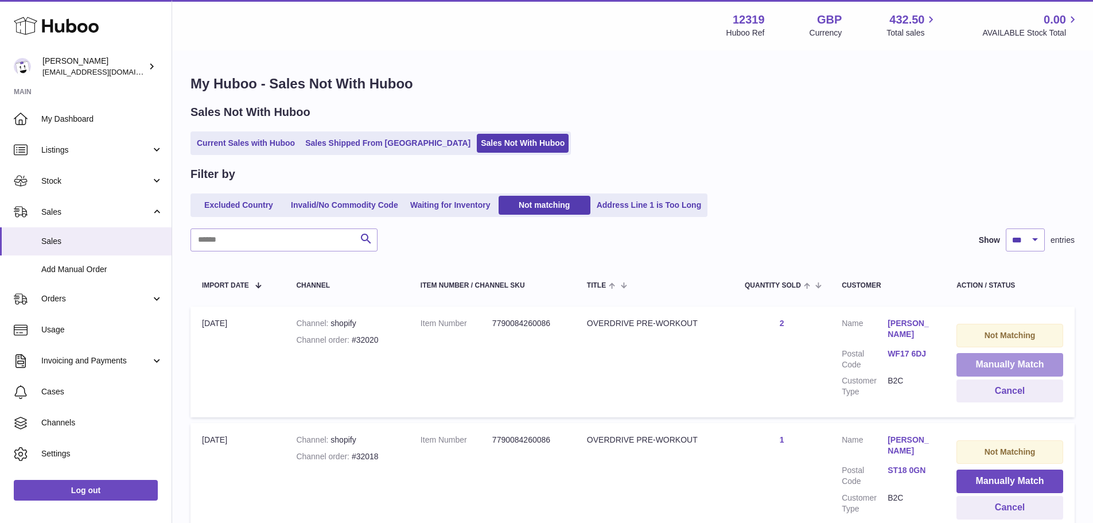
click at [1003, 363] on button "Manually Match" at bounding box center [1009, 365] width 107 height 24
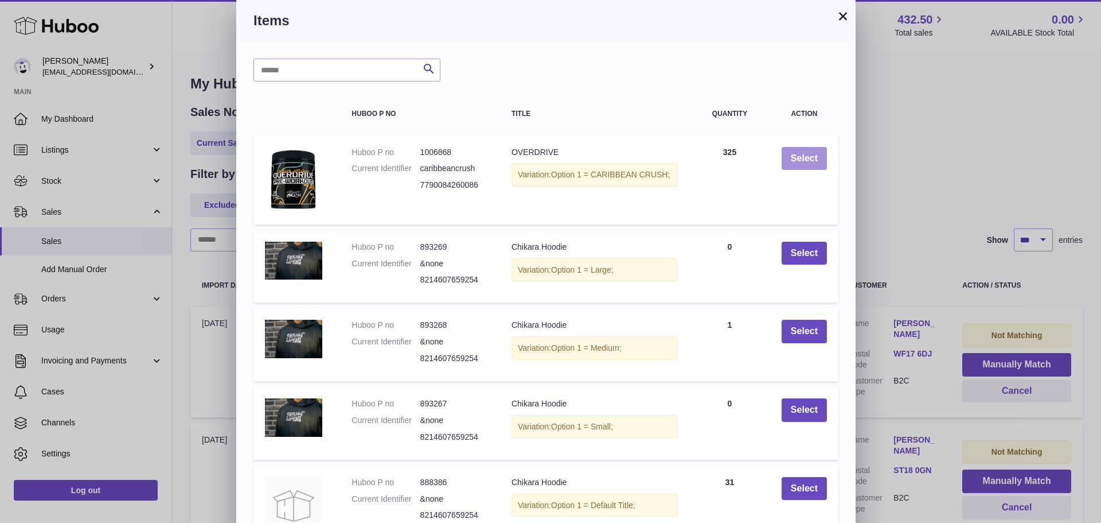
click at [808, 156] on button "Select" at bounding box center [804, 159] width 45 height 24
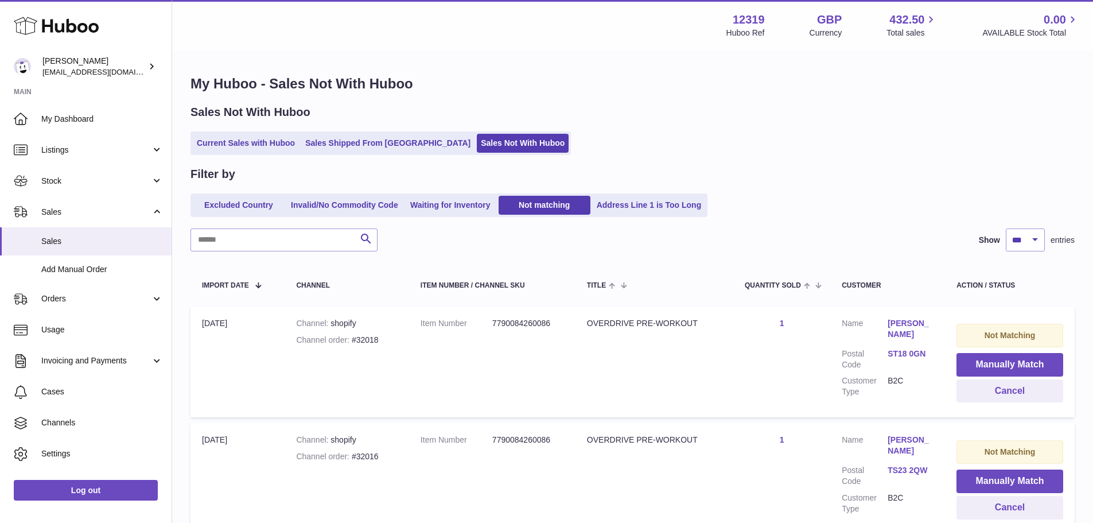
click at [1003, 363] on button "Manually Match" at bounding box center [1009, 365] width 107 height 24
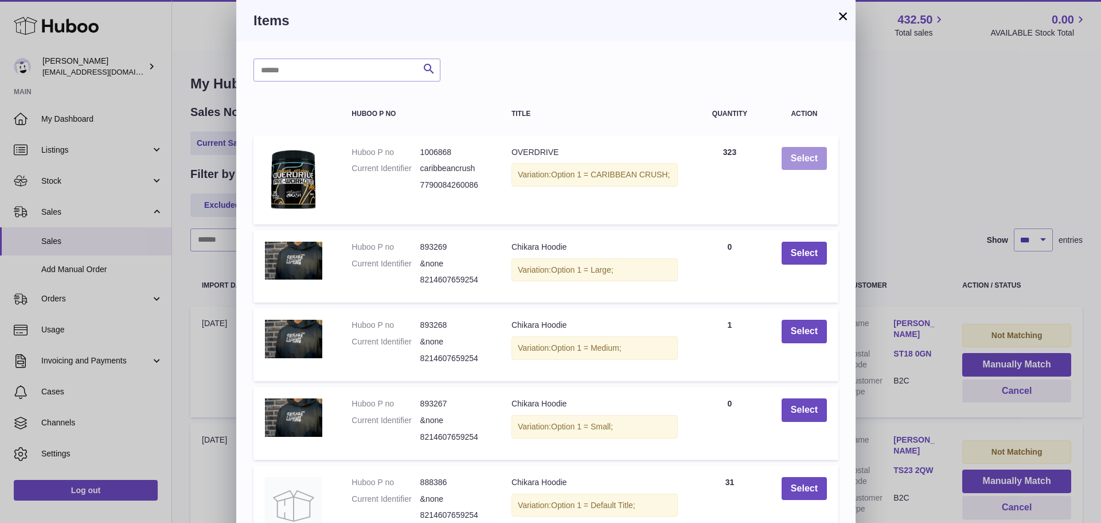
click at [808, 156] on button "Select" at bounding box center [804, 159] width 45 height 24
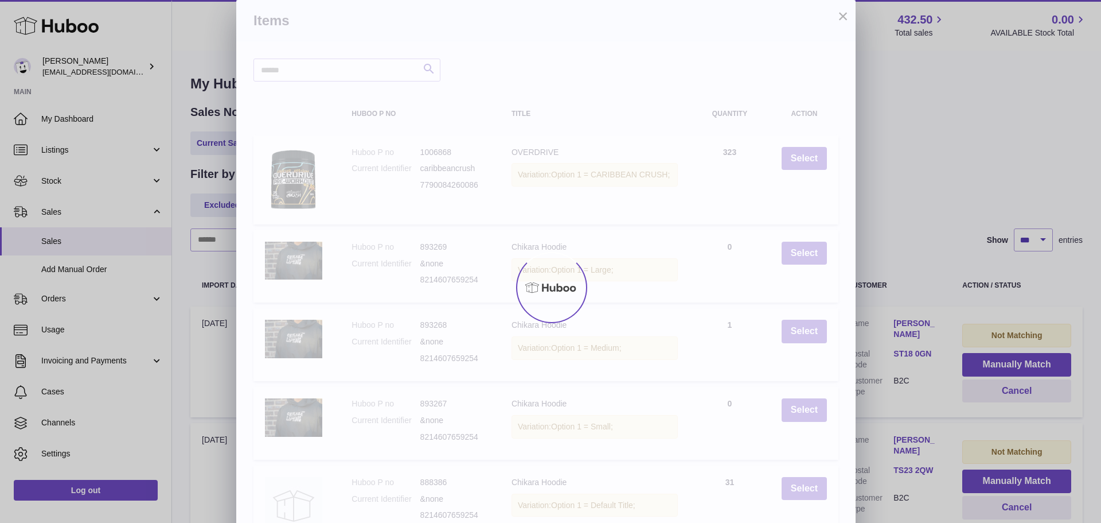
click at [1003, 363] on div at bounding box center [550, 287] width 1101 height 471
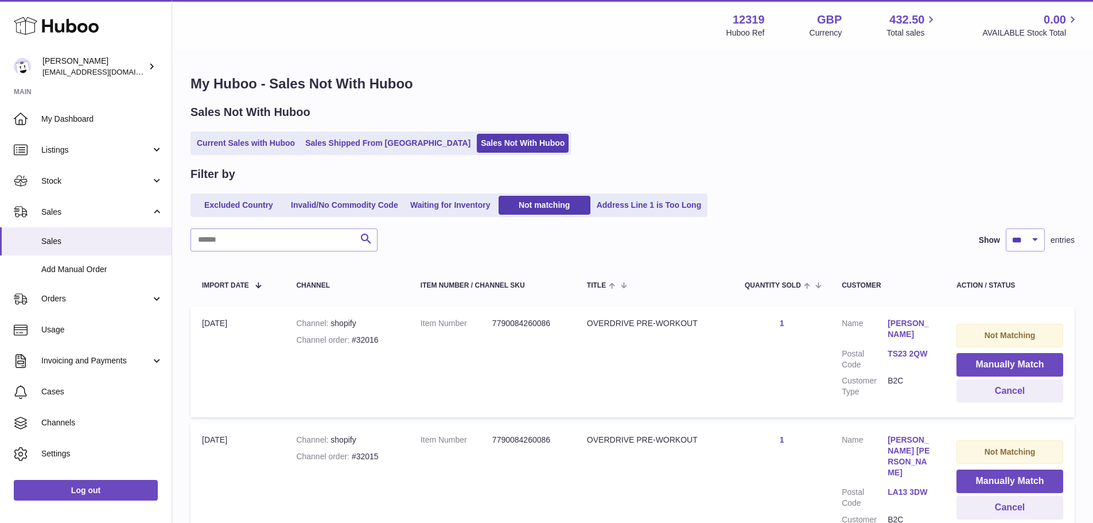
click at [1003, 363] on button "Manually Match" at bounding box center [1009, 365] width 107 height 24
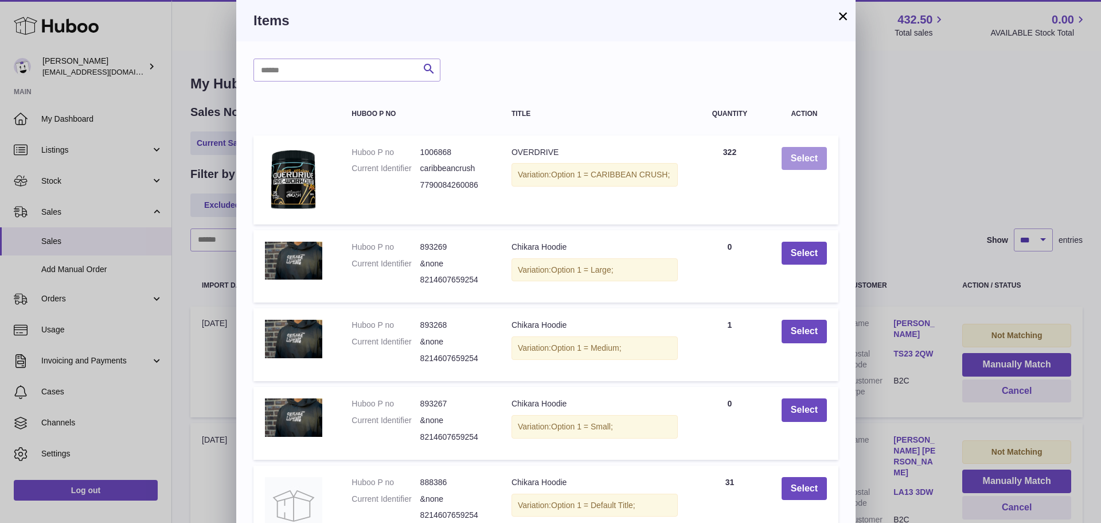
click at [808, 156] on button "Select" at bounding box center [804, 159] width 45 height 24
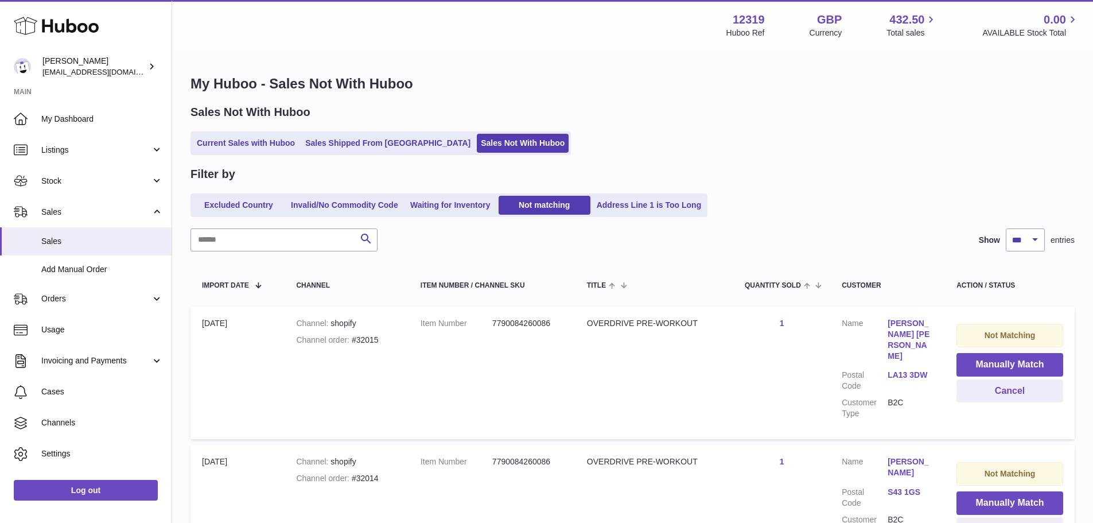
click at [1003, 363] on button "Manually Match" at bounding box center [1009, 365] width 107 height 24
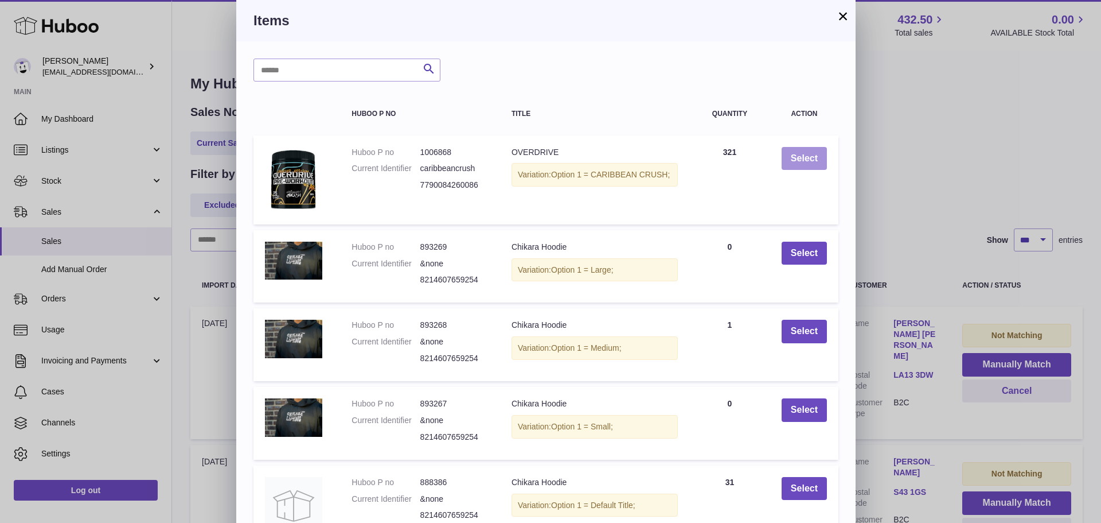
click at [808, 156] on button "Select" at bounding box center [804, 159] width 45 height 24
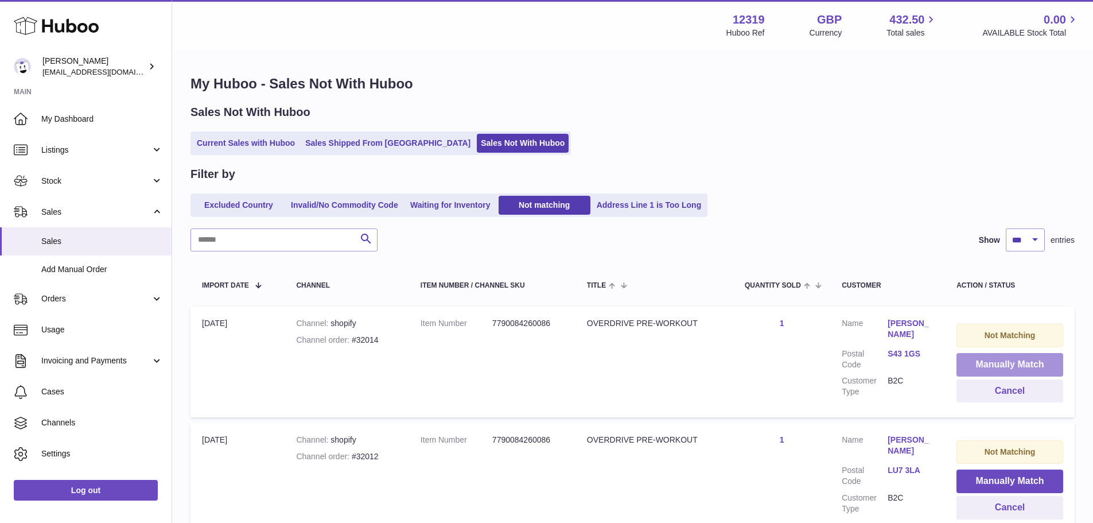
click at [1003, 363] on button "Manually Match" at bounding box center [1009, 365] width 107 height 24
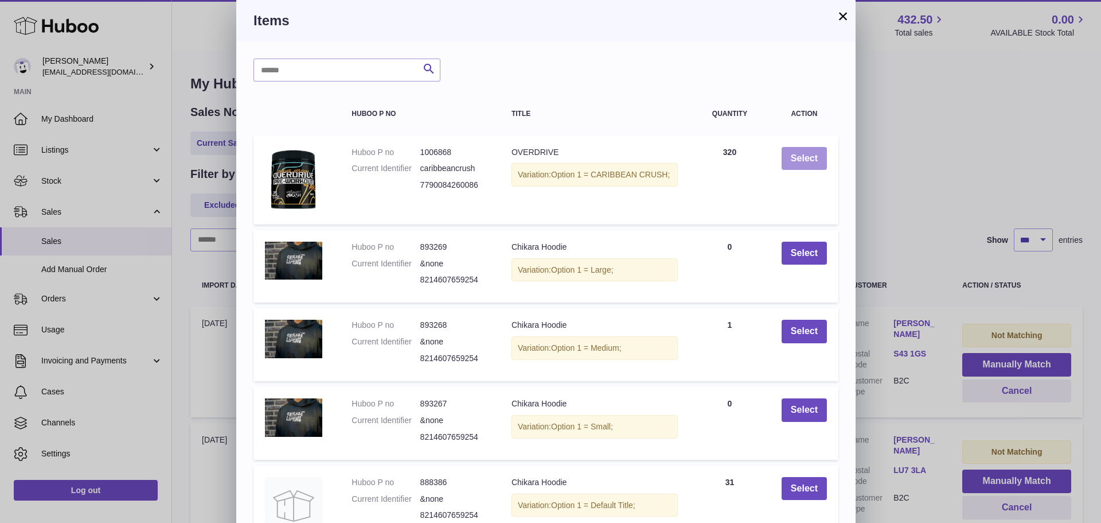
click at [808, 156] on button "Select" at bounding box center [804, 159] width 45 height 24
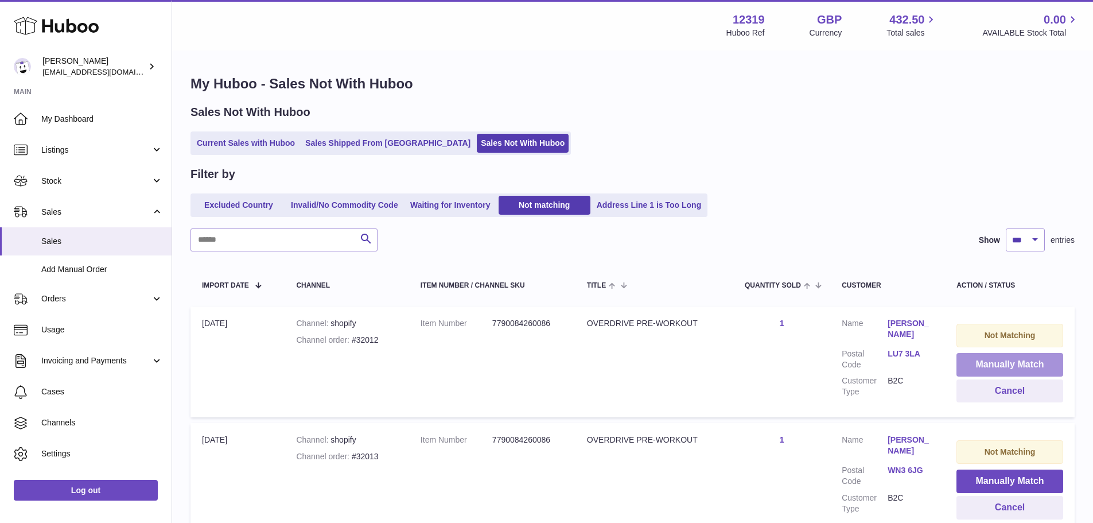
click at [1003, 363] on button "Manually Match" at bounding box center [1009, 365] width 107 height 24
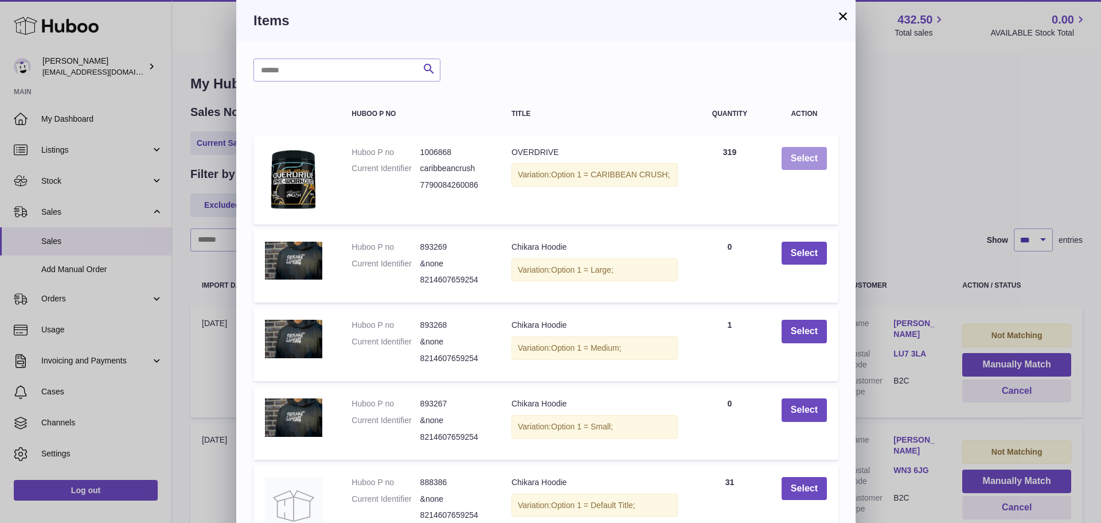
click at [808, 156] on button "Select" at bounding box center [804, 159] width 45 height 24
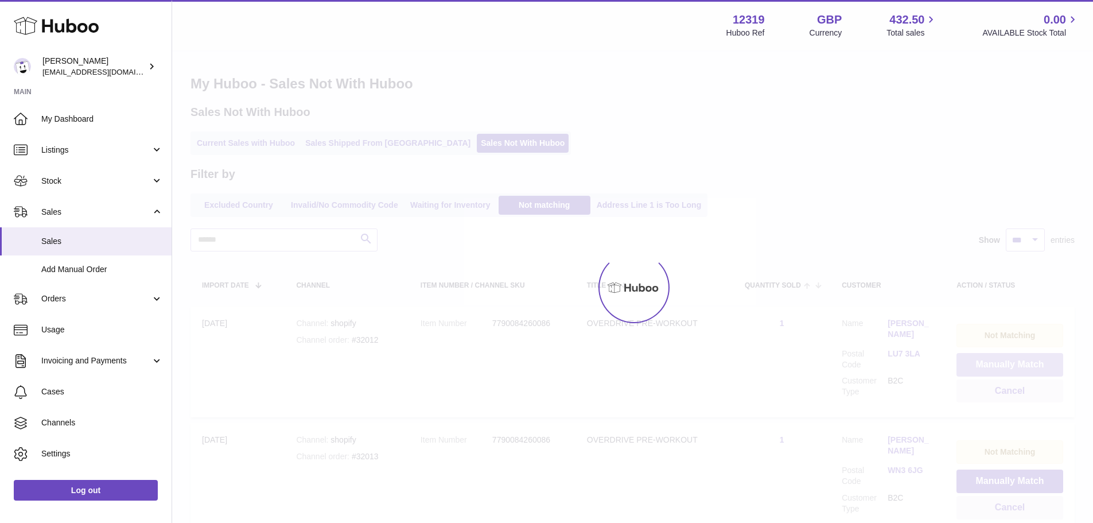
click at [1003, 363] on button "Manually Match" at bounding box center [1009, 365] width 107 height 24
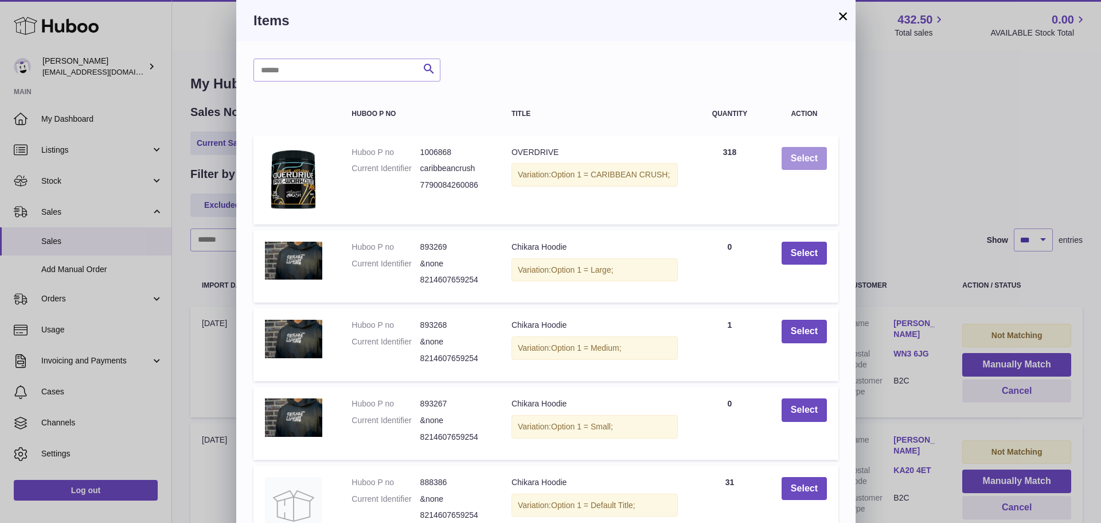
click at [808, 156] on button "Select" at bounding box center [804, 159] width 45 height 24
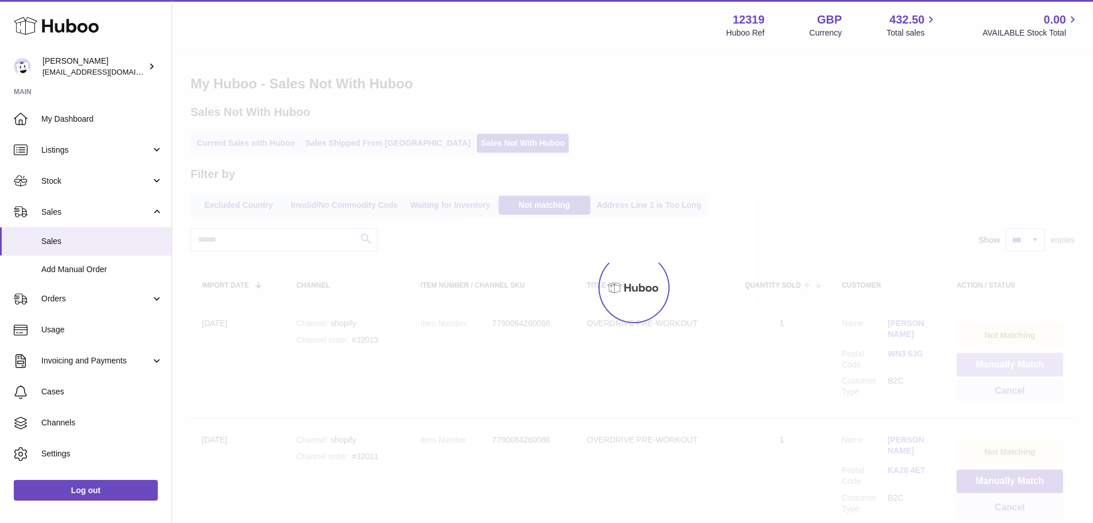
click at [1003, 363] on button "Manually Match" at bounding box center [1009, 365] width 107 height 24
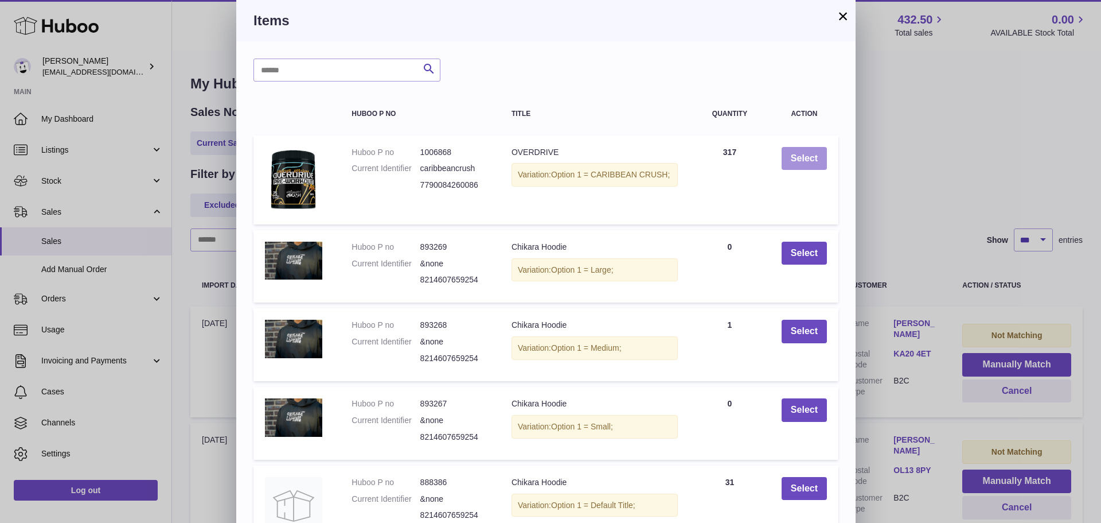
click at [808, 156] on button "Select" at bounding box center [804, 159] width 45 height 24
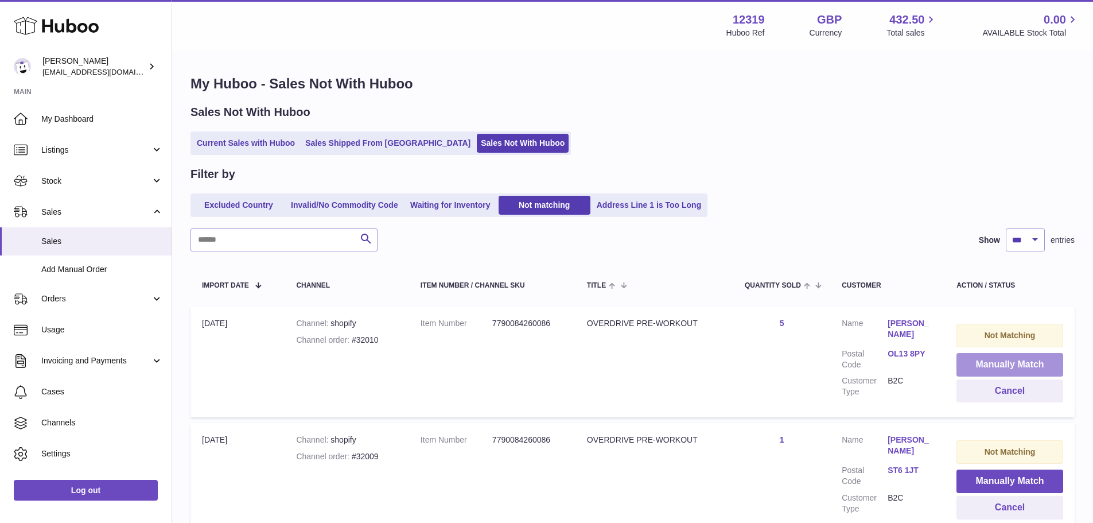
click at [1003, 363] on button "Manually Match" at bounding box center [1009, 365] width 107 height 24
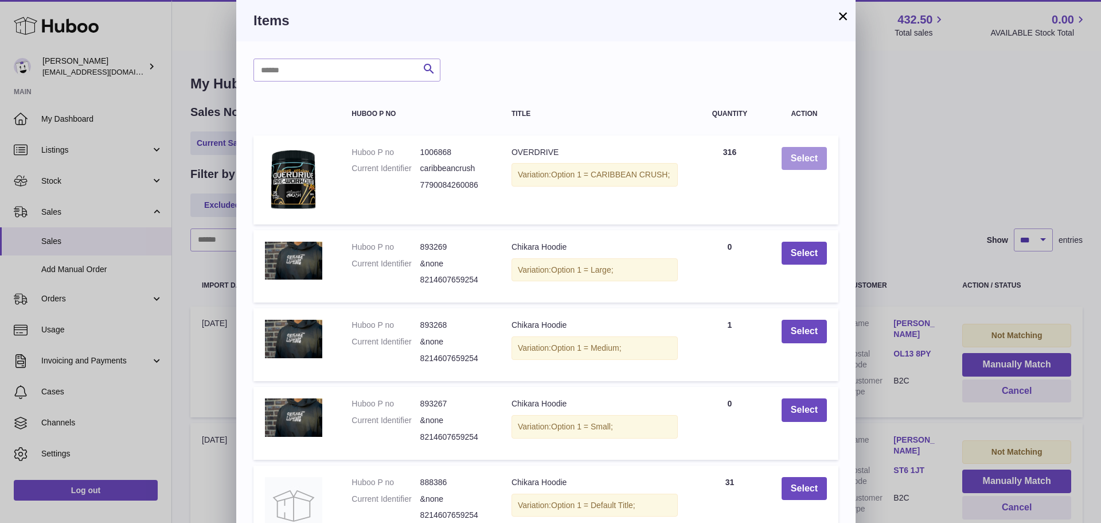
click at [808, 156] on button "Select" at bounding box center [804, 159] width 45 height 24
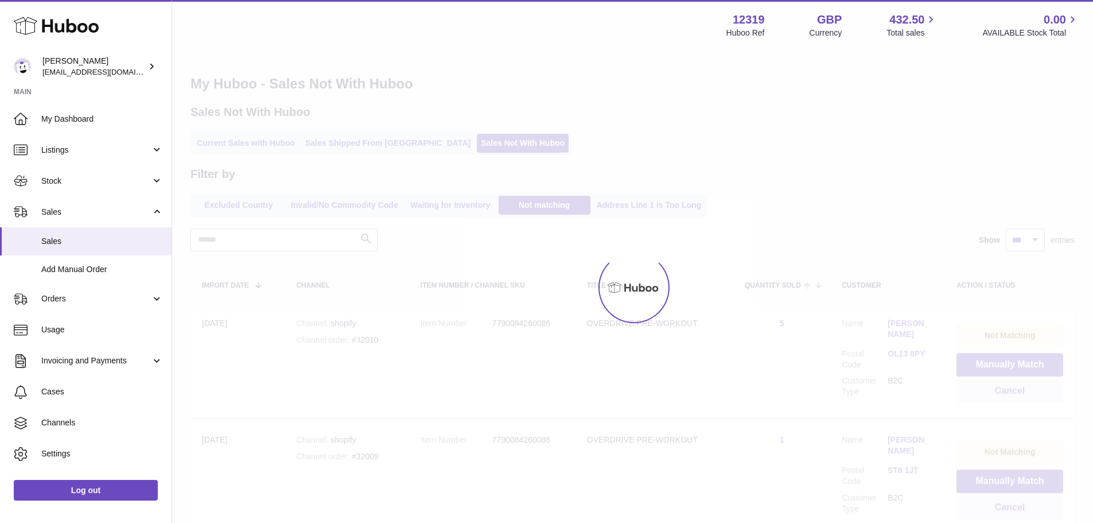
click at [1003, 363] on div at bounding box center [632, 287] width 921 height 471
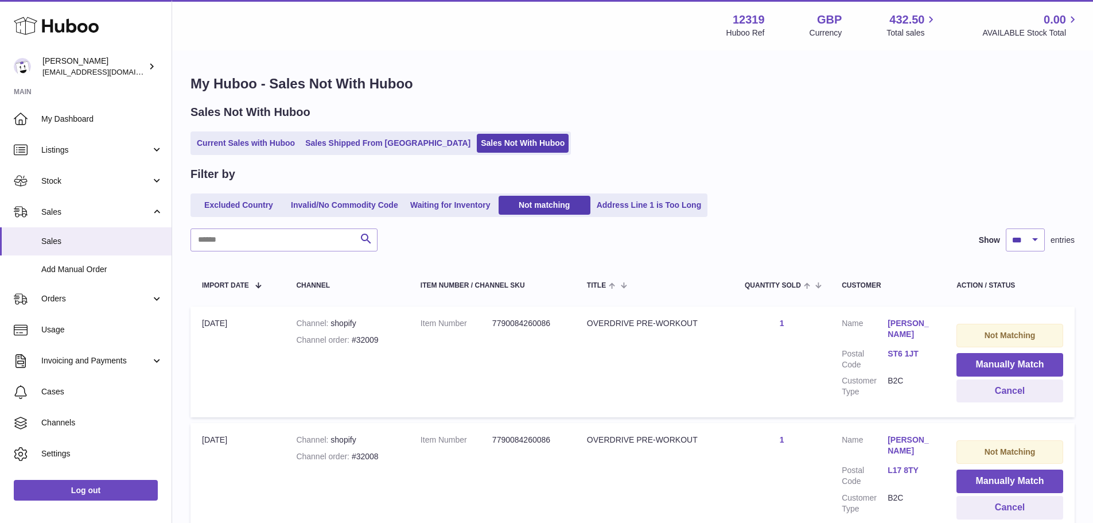
click at [1003, 363] on button "Manually Match" at bounding box center [1009, 365] width 107 height 24
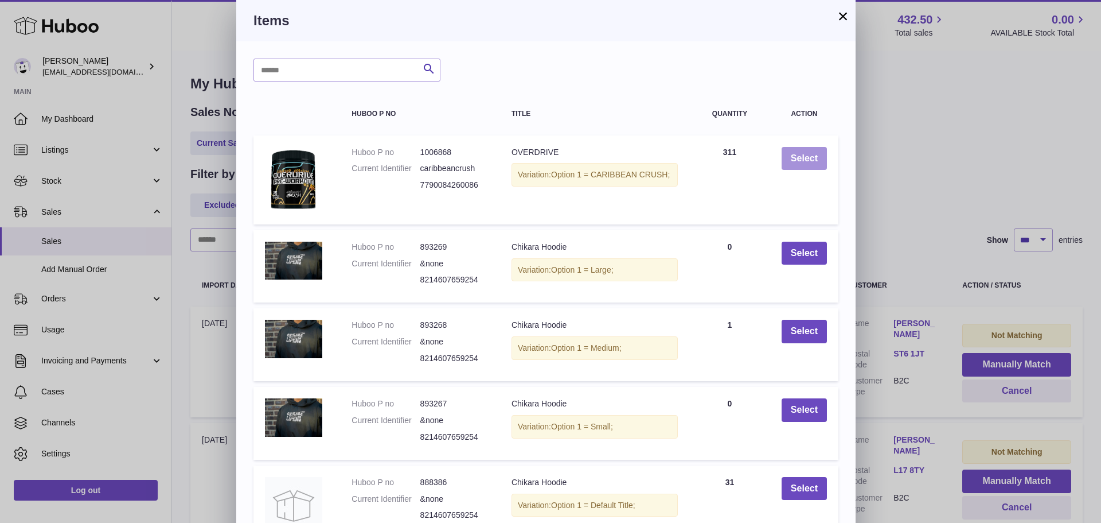
click at [808, 156] on button "Select" at bounding box center [804, 159] width 45 height 24
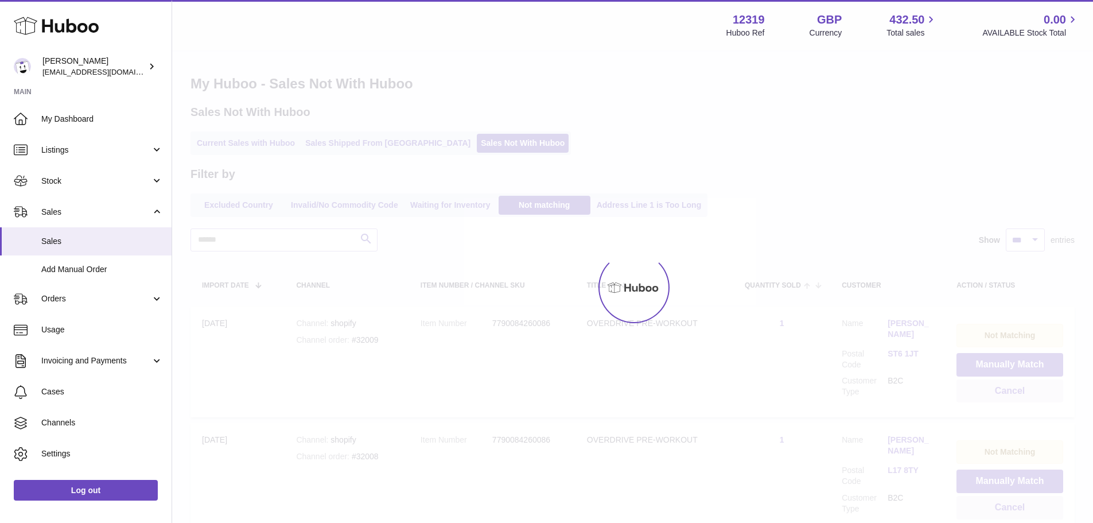
click at [1003, 363] on div at bounding box center [546, 261] width 1093 height 523
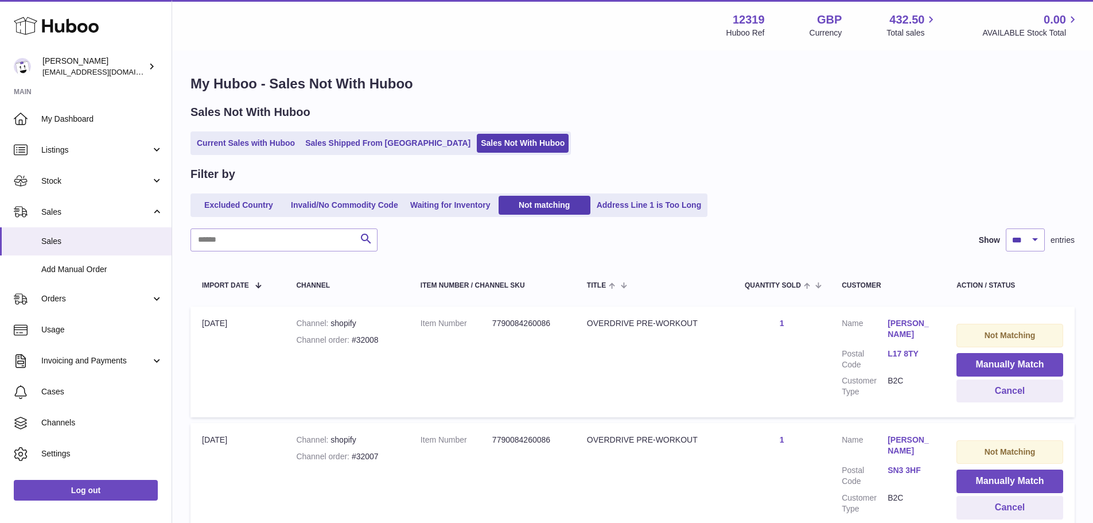
click at [1003, 363] on button "Manually Match" at bounding box center [1009, 365] width 107 height 24
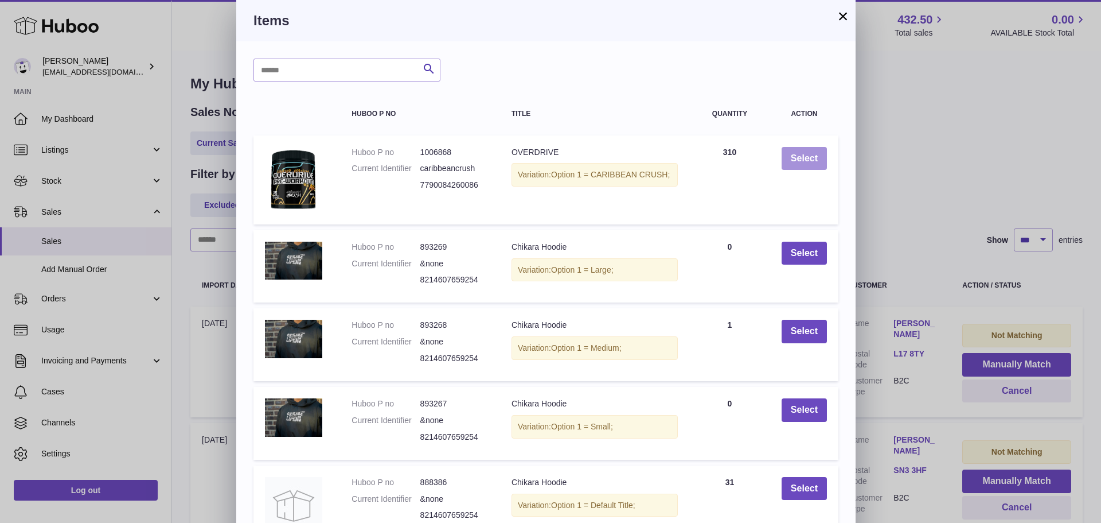
click at [808, 156] on button "Select" at bounding box center [804, 159] width 45 height 24
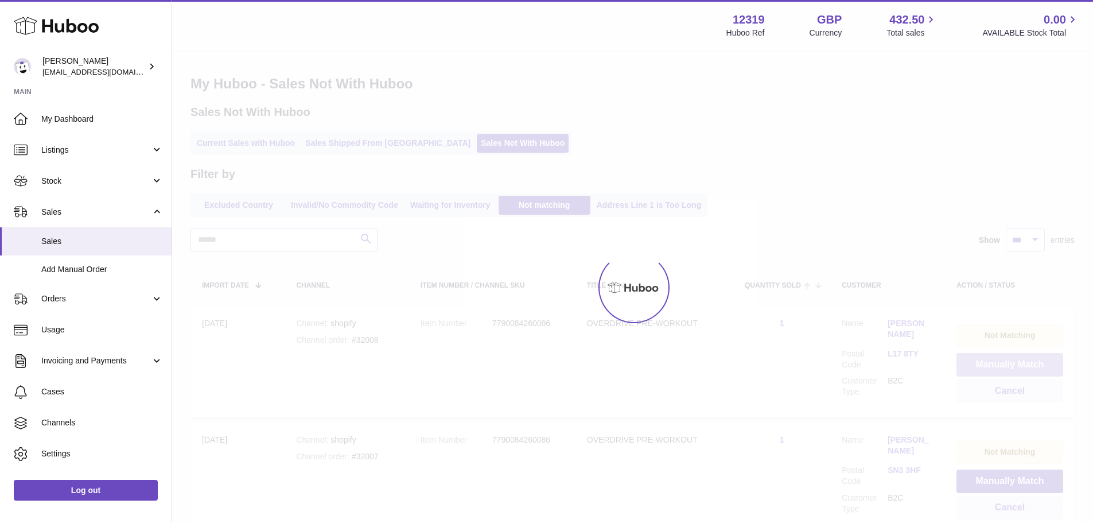
click at [1003, 363] on button "Manually Match" at bounding box center [1009, 365] width 107 height 24
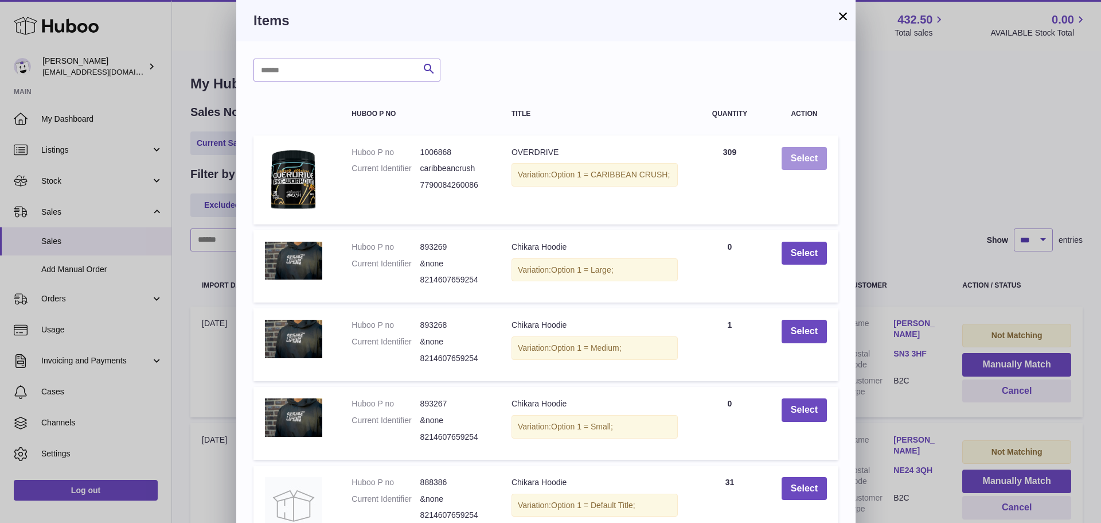
click at [808, 156] on button "Select" at bounding box center [804, 159] width 45 height 24
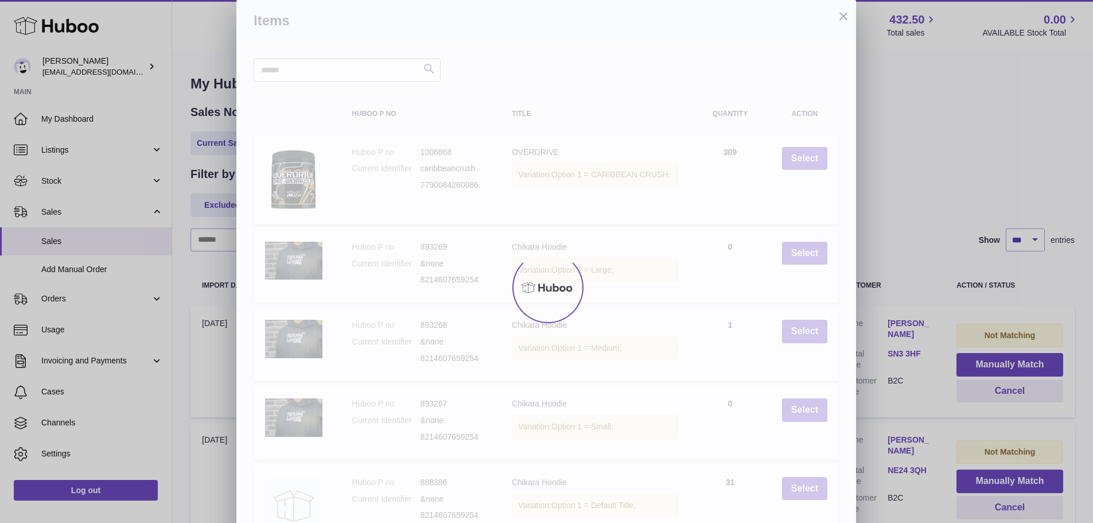
click at [1003, 363] on div "× Items Search Huboo P no Title Quantity Action Huboo P no 1006868 Current Iden…" at bounding box center [546, 313] width 1093 height 626
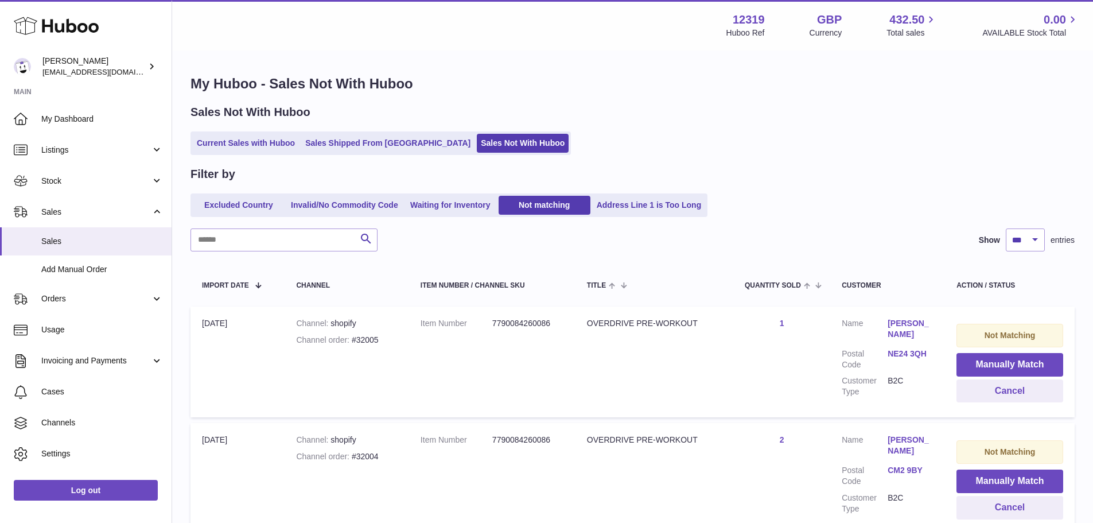
click at [1003, 363] on button "Manually Match" at bounding box center [1009, 365] width 107 height 24
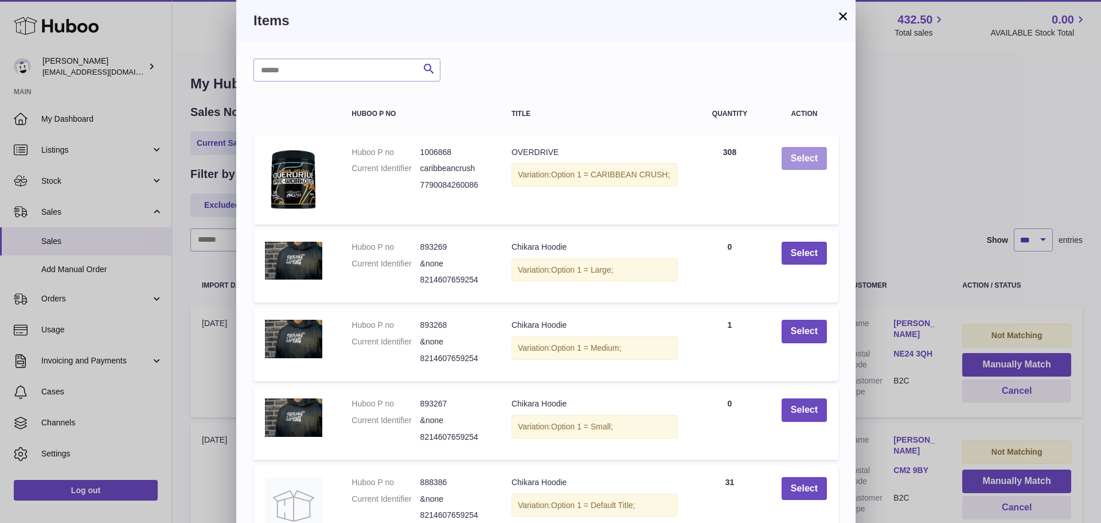
click at [808, 156] on button "Select" at bounding box center [804, 159] width 45 height 24
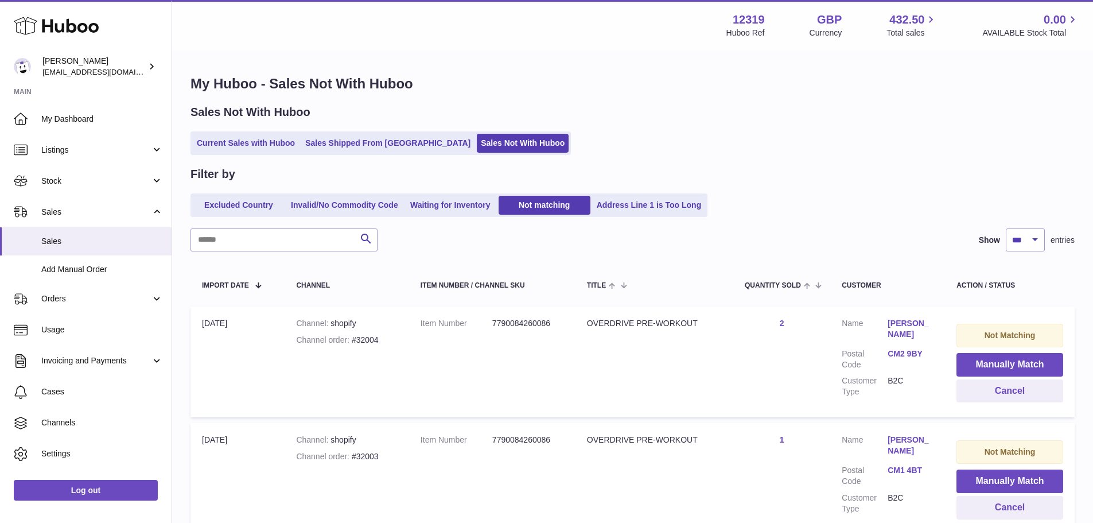
click at [1003, 363] on button "Manually Match" at bounding box center [1009, 365] width 107 height 24
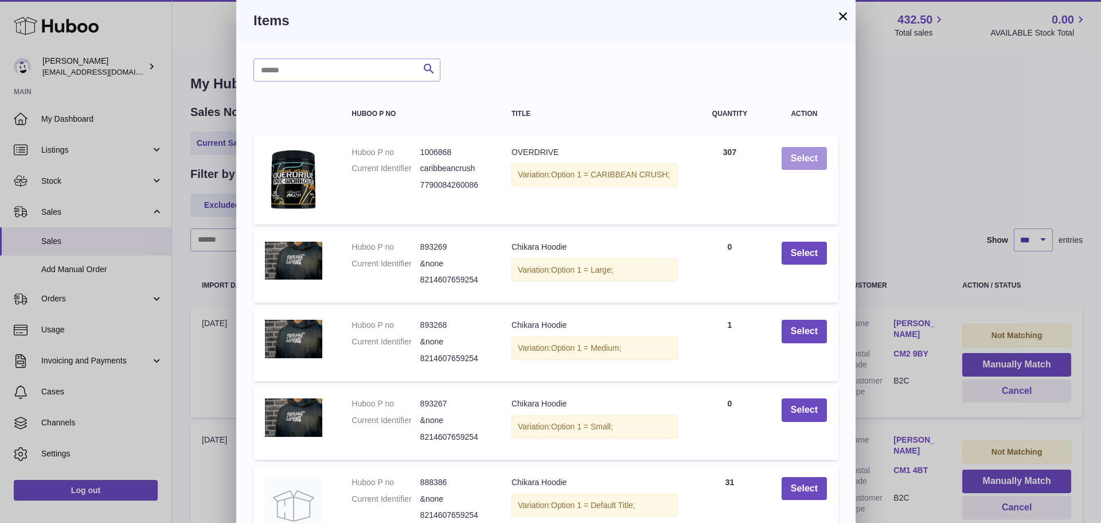
click at [808, 156] on button "Select" at bounding box center [804, 159] width 45 height 24
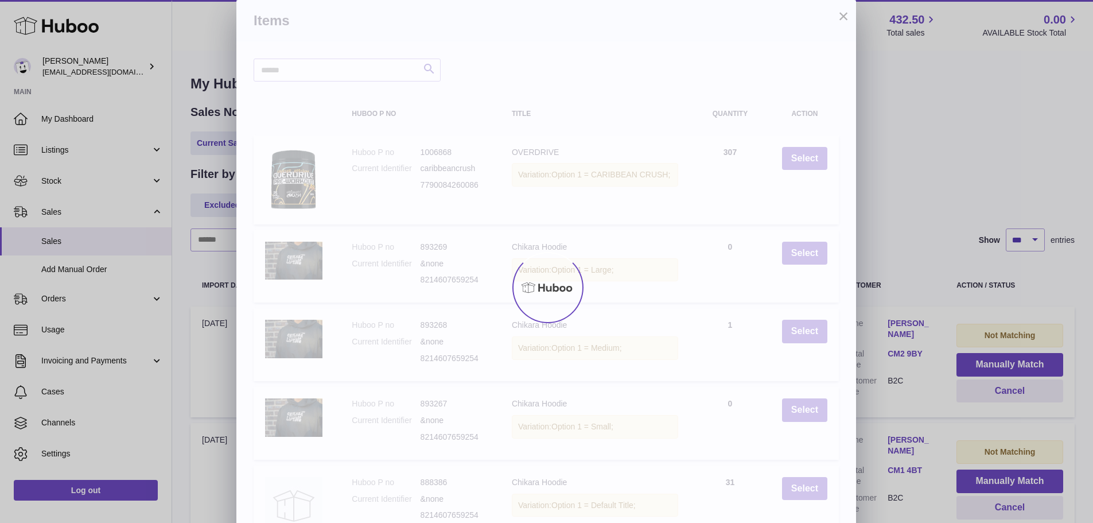
click at [1003, 363] on div "× Items Search Huboo P no Title Quantity Action Huboo P no 1006868 Current Iden…" at bounding box center [546, 313] width 1093 height 626
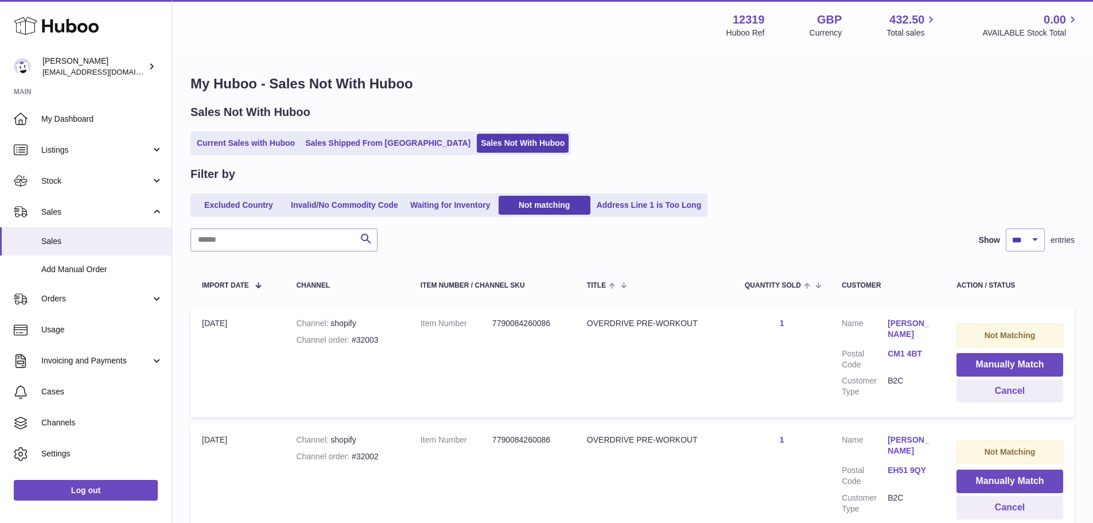
click at [1003, 363] on button "Manually Match" at bounding box center [1009, 365] width 107 height 24
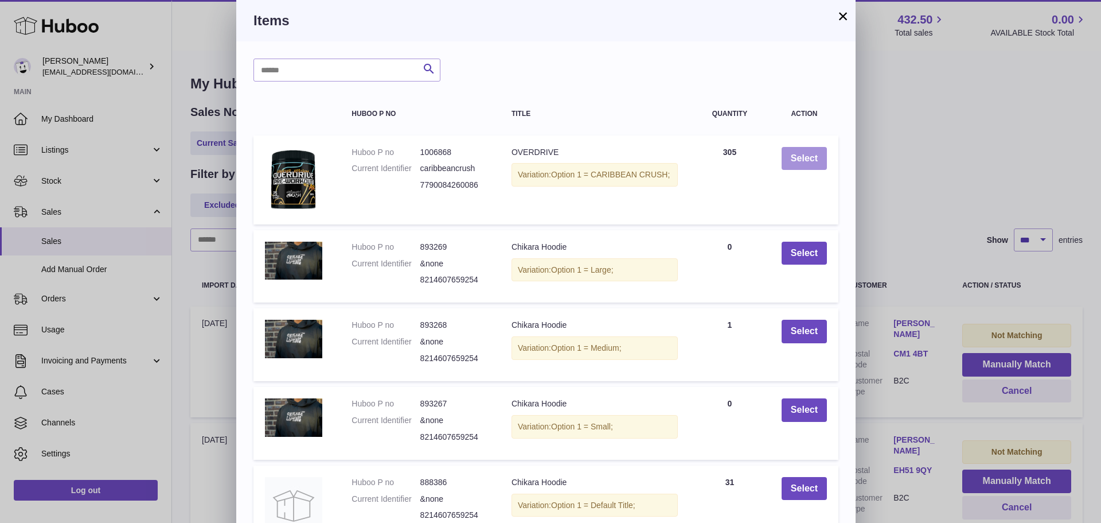
click at [808, 156] on button "Select" at bounding box center [804, 159] width 45 height 24
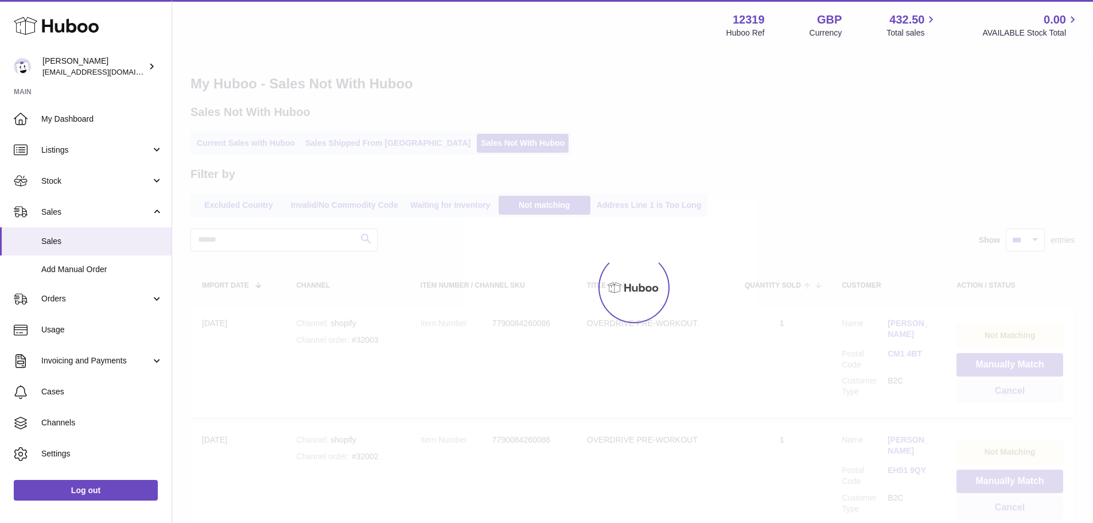
click at [1003, 363] on div at bounding box center [632, 287] width 921 height 471
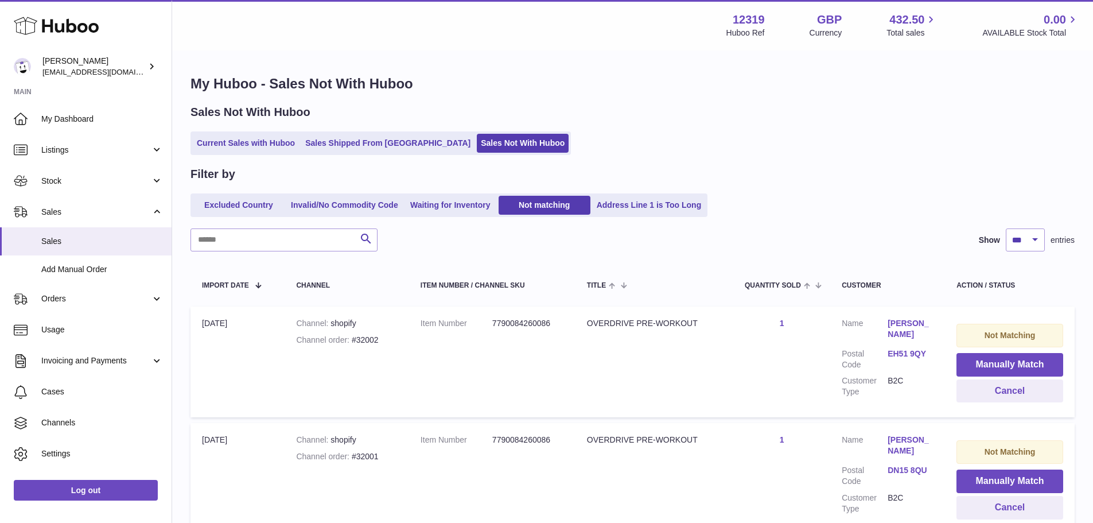
click at [1003, 363] on button "Manually Match" at bounding box center [1009, 365] width 107 height 24
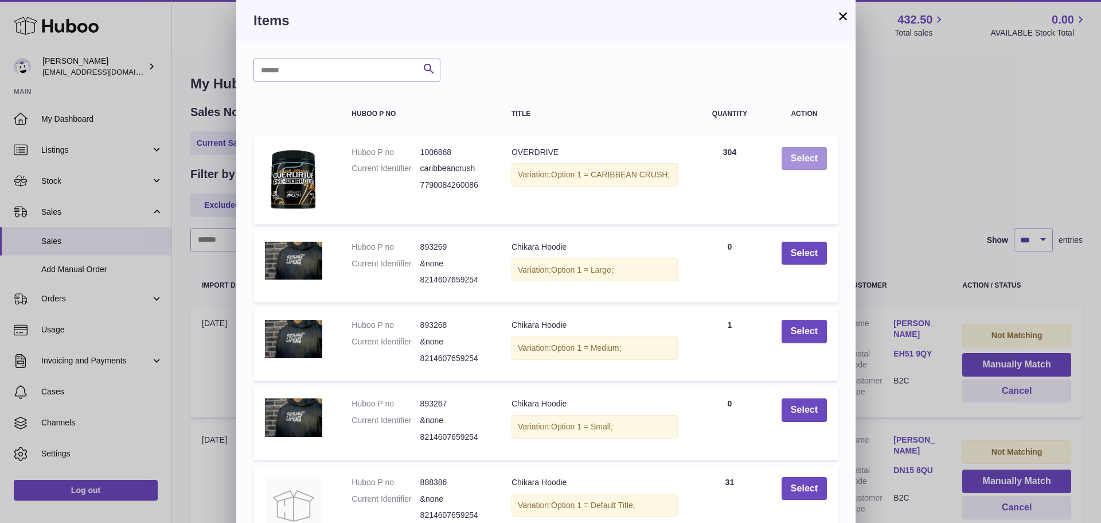
click at [808, 156] on button "Select" at bounding box center [804, 159] width 45 height 24
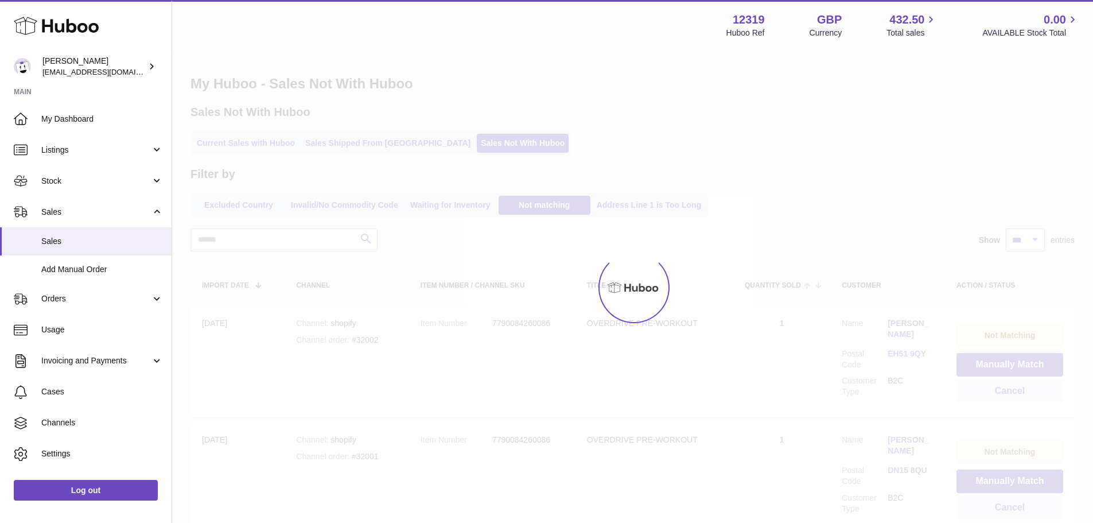
click at [1003, 363] on div at bounding box center [632, 287] width 921 height 471
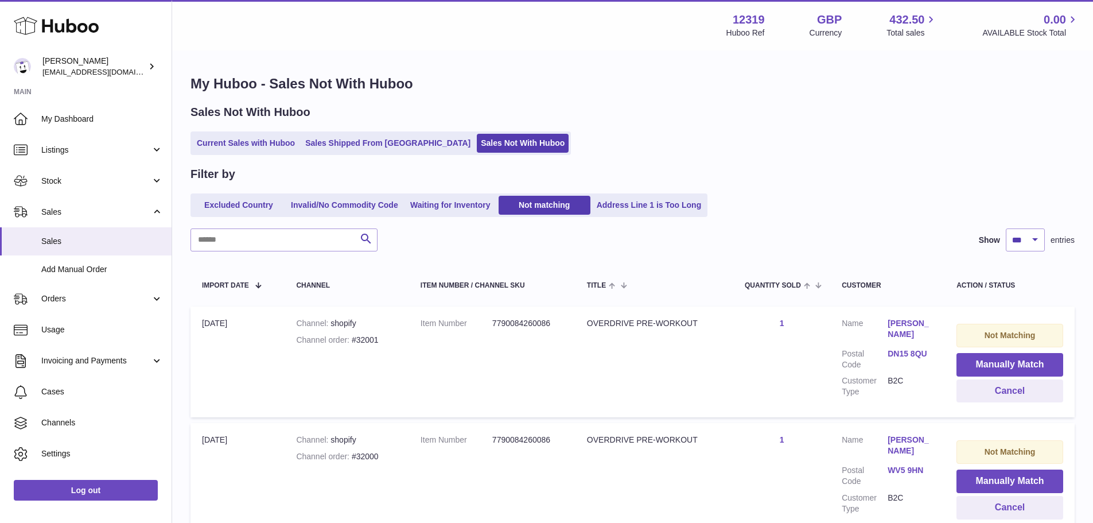
click at [1003, 363] on button "Manually Match" at bounding box center [1009, 365] width 107 height 24
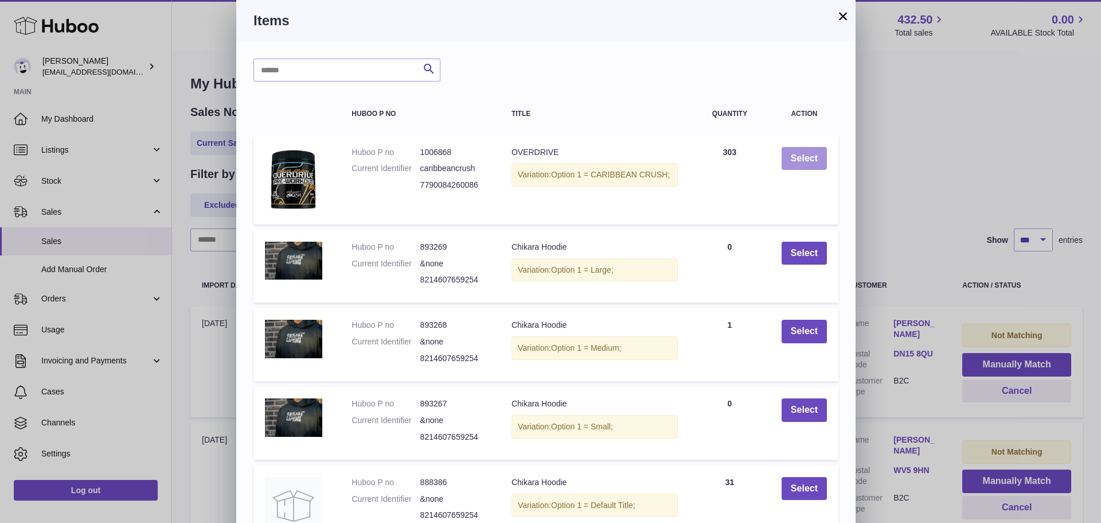
click at [808, 156] on button "Select" at bounding box center [804, 159] width 45 height 24
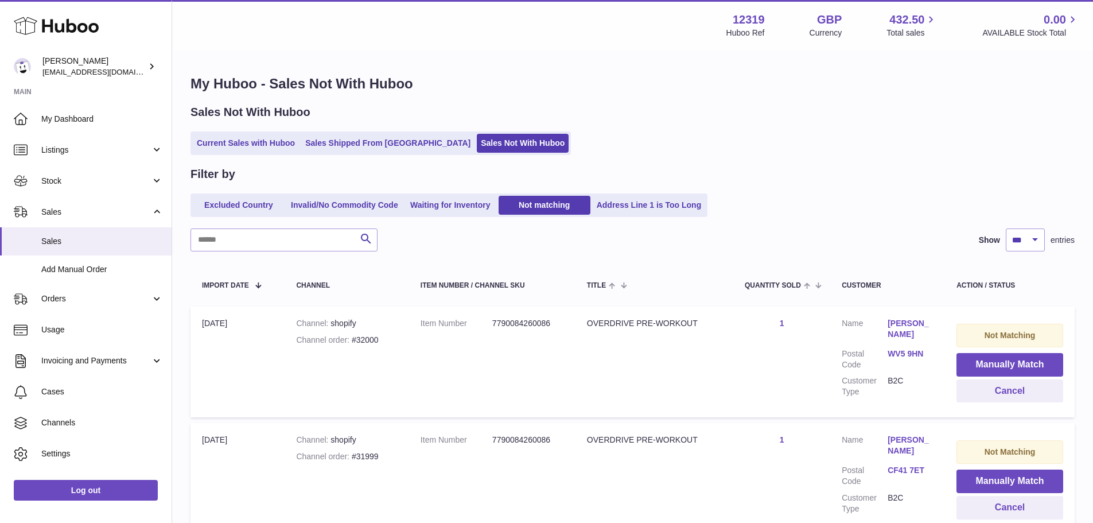
click at [1003, 363] on button "Manually Match" at bounding box center [1009, 365] width 107 height 24
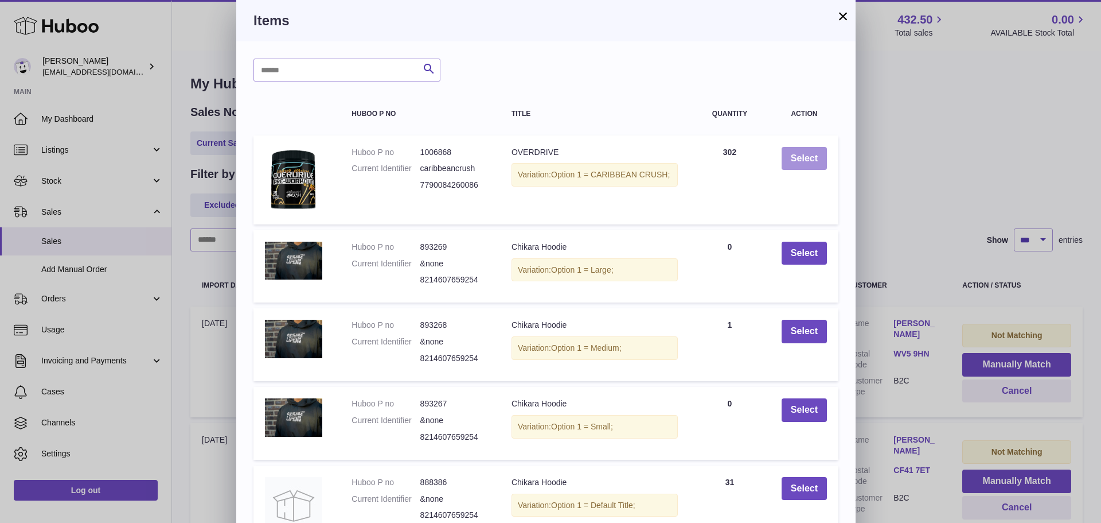
click at [808, 156] on button "Select" at bounding box center [804, 159] width 45 height 24
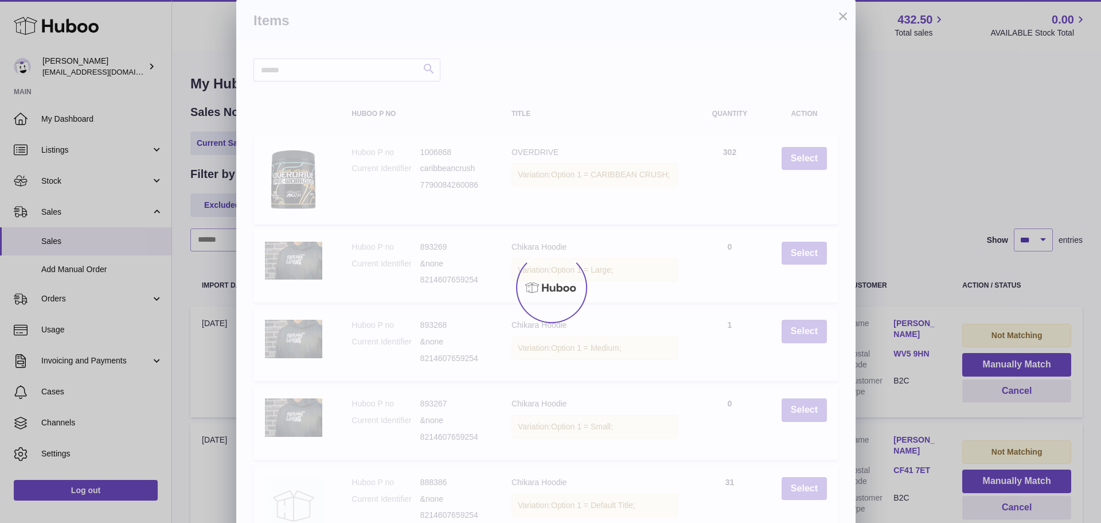
click at [1003, 363] on div at bounding box center [550, 287] width 1101 height 471
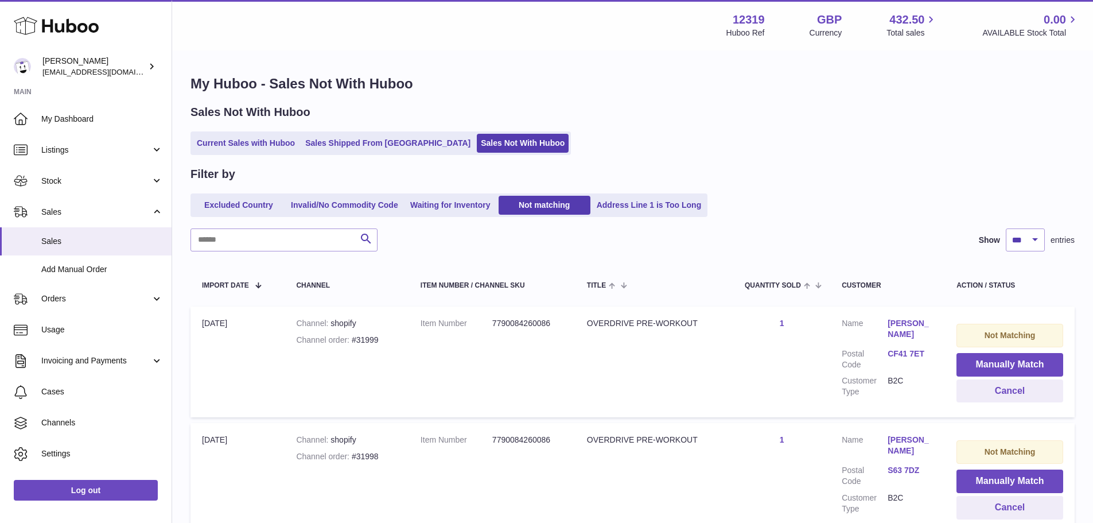
click at [1003, 363] on button "Manually Match" at bounding box center [1009, 365] width 107 height 24
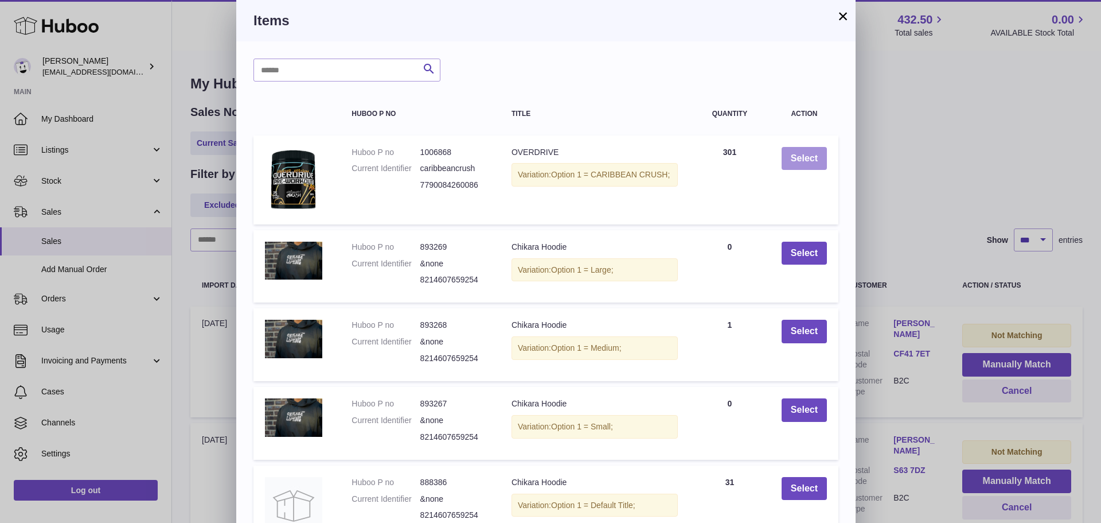
click at [808, 156] on button "Select" at bounding box center [804, 159] width 45 height 24
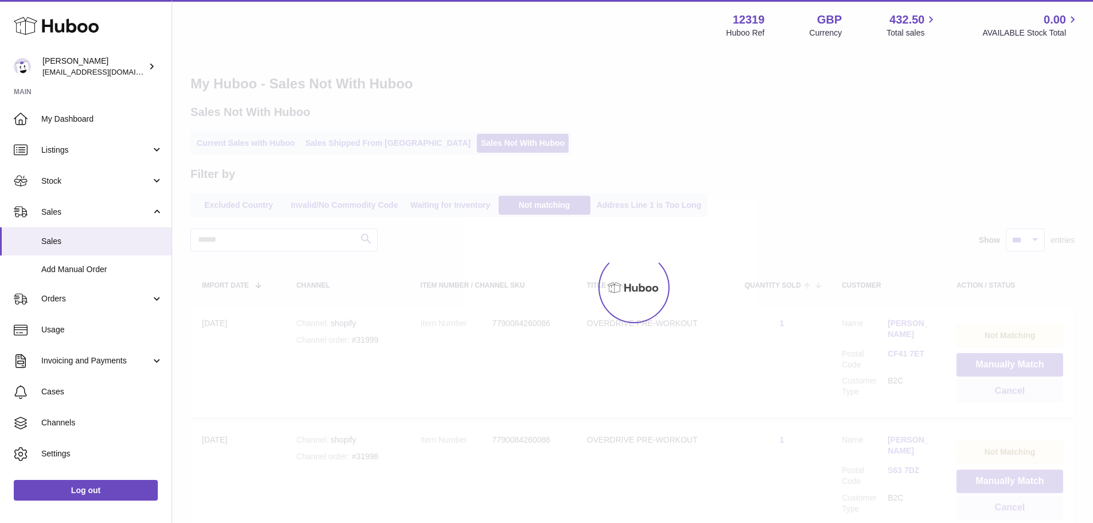
click at [1003, 363] on div at bounding box center [546, 261] width 1093 height 523
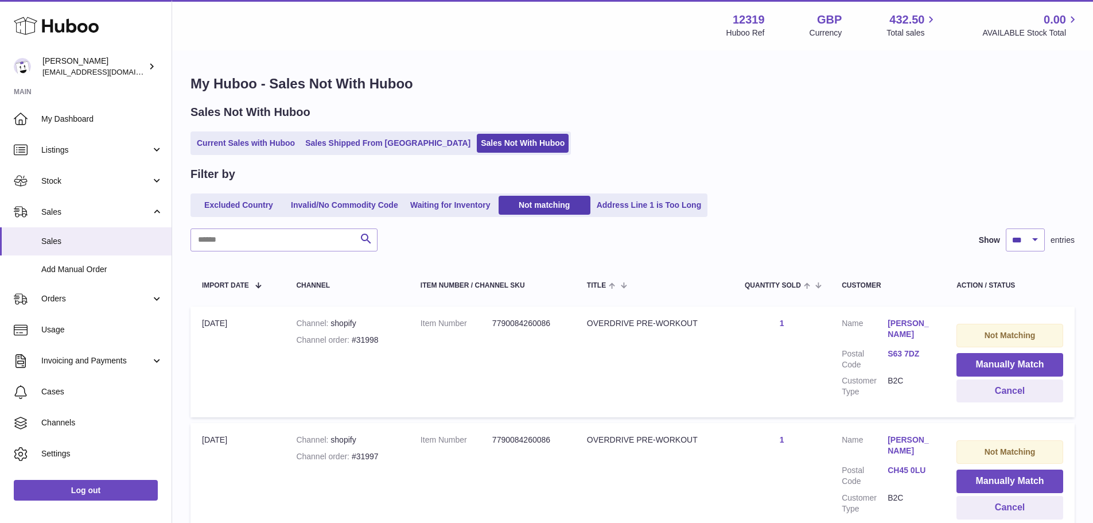
click at [1003, 363] on button "Manually Match" at bounding box center [1009, 365] width 107 height 24
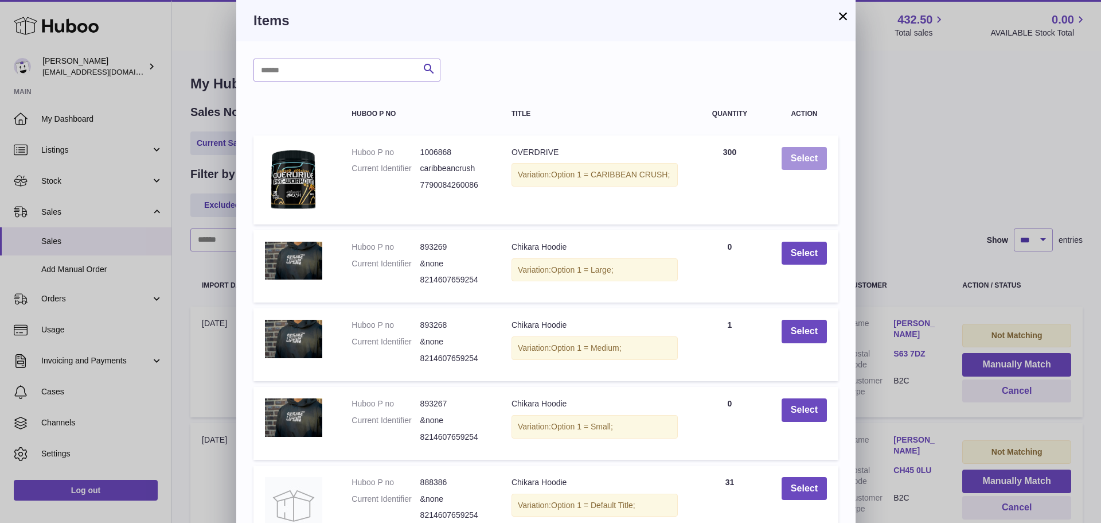
click at [808, 156] on button "Select" at bounding box center [804, 159] width 45 height 24
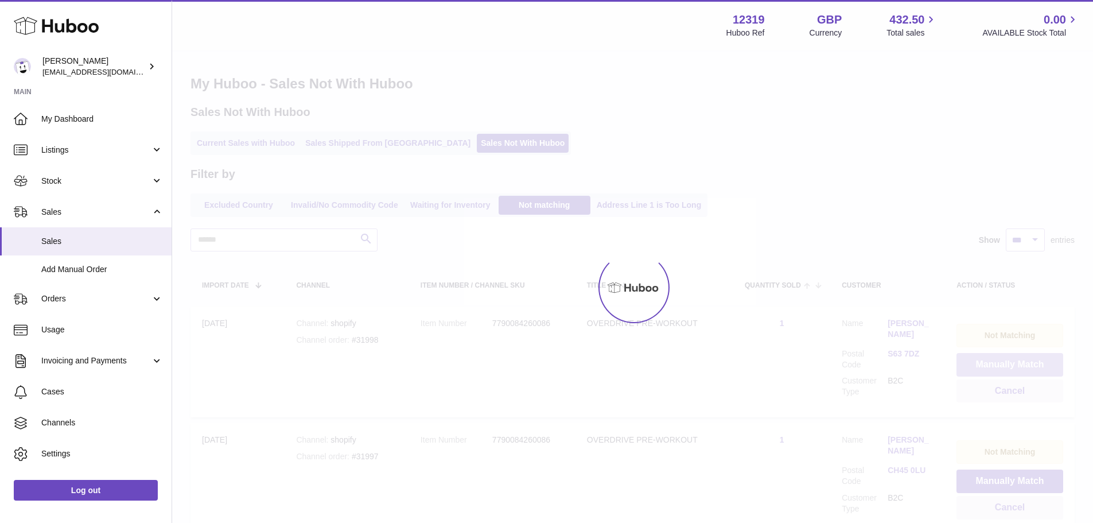
click at [1003, 363] on button "Manually Match" at bounding box center [1009, 365] width 107 height 24
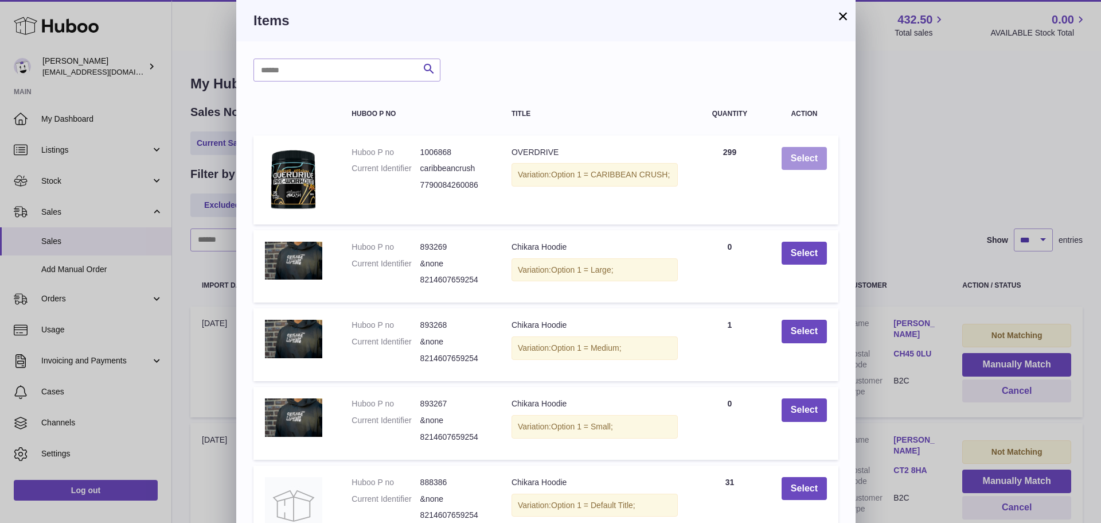
click at [808, 156] on button "Select" at bounding box center [804, 159] width 45 height 24
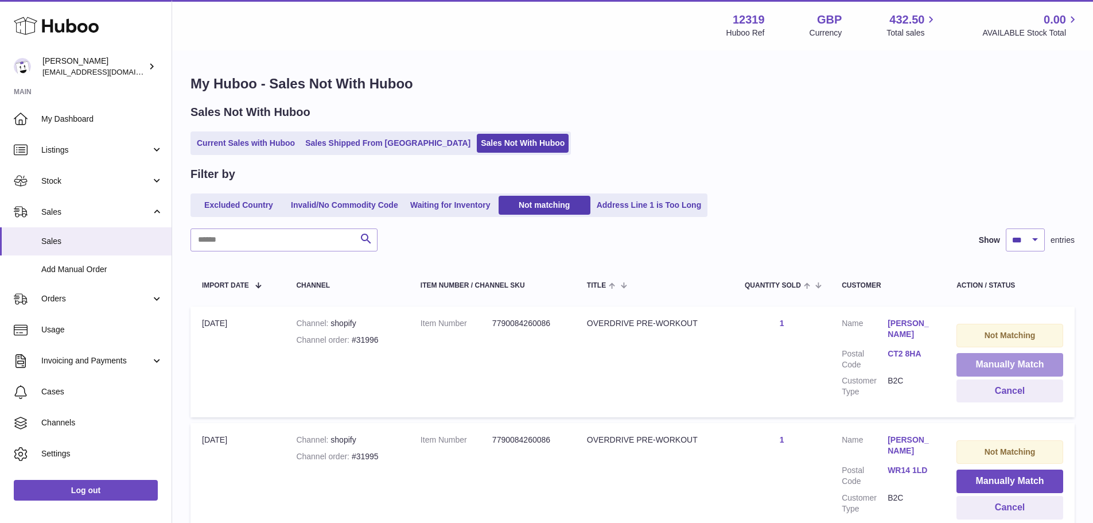
click at [1003, 363] on button "Manually Match" at bounding box center [1009, 365] width 107 height 24
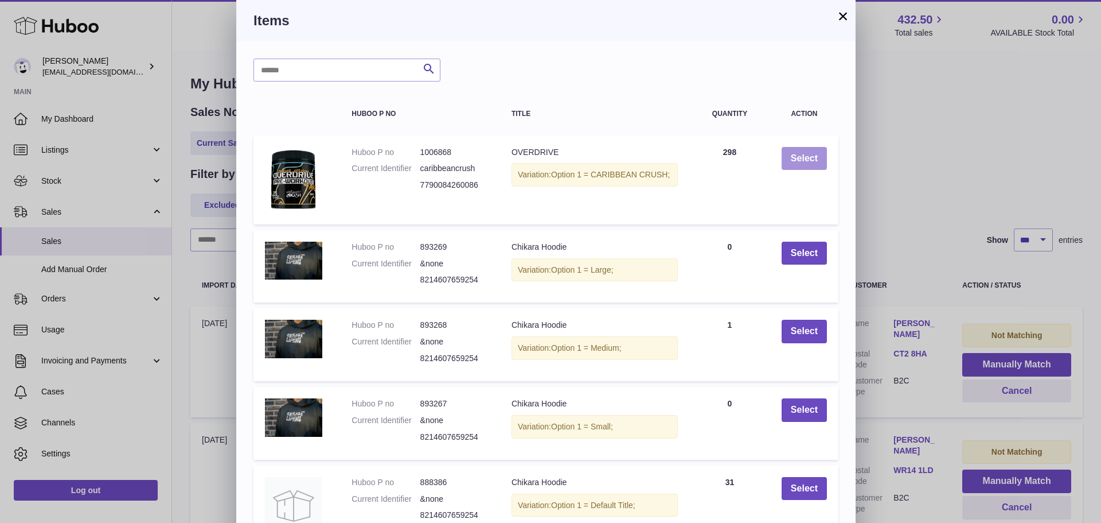
click at [808, 156] on button "Select" at bounding box center [804, 159] width 45 height 24
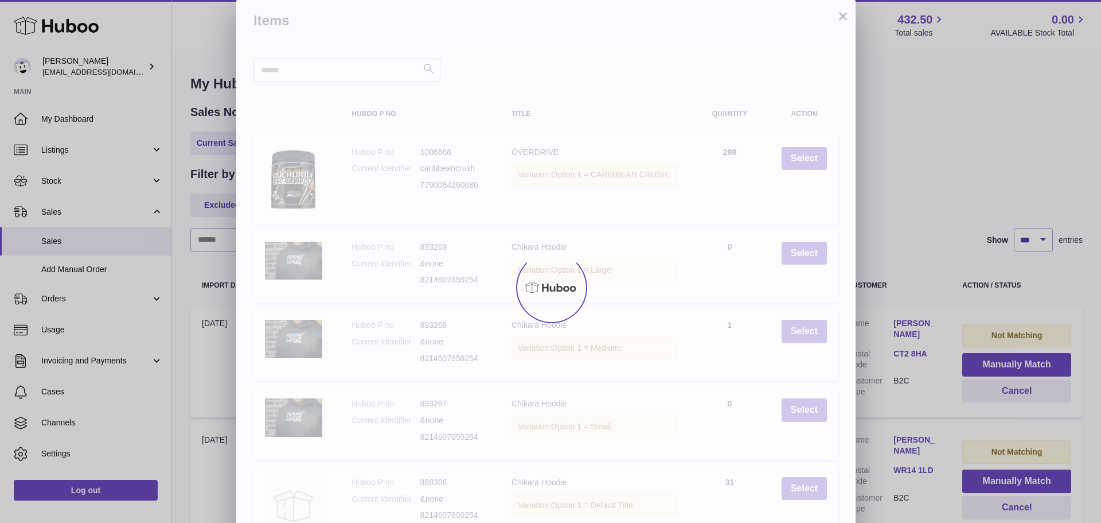
click at [1003, 363] on div at bounding box center [550, 287] width 1101 height 471
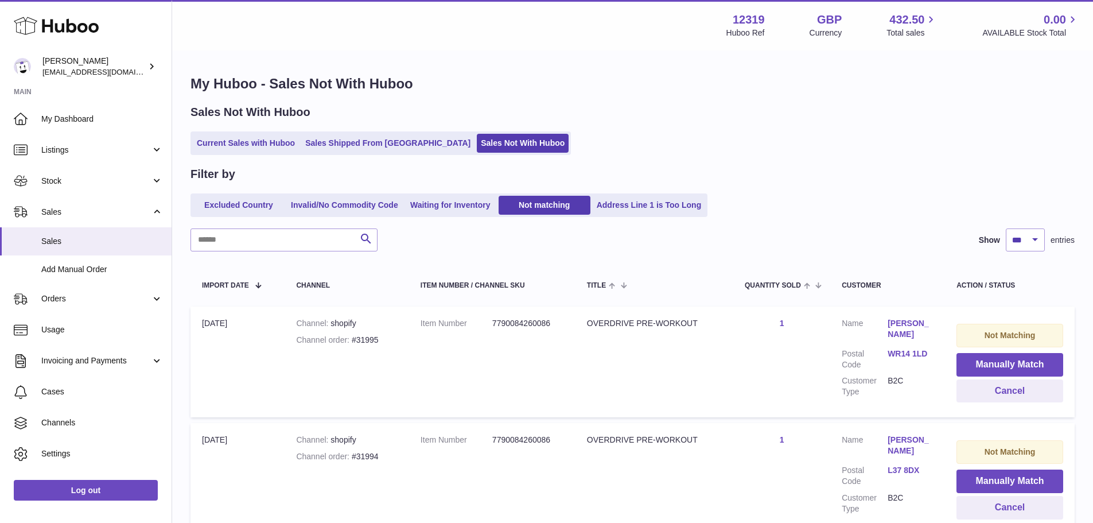
click at [1003, 363] on button "Manually Match" at bounding box center [1009, 365] width 107 height 24
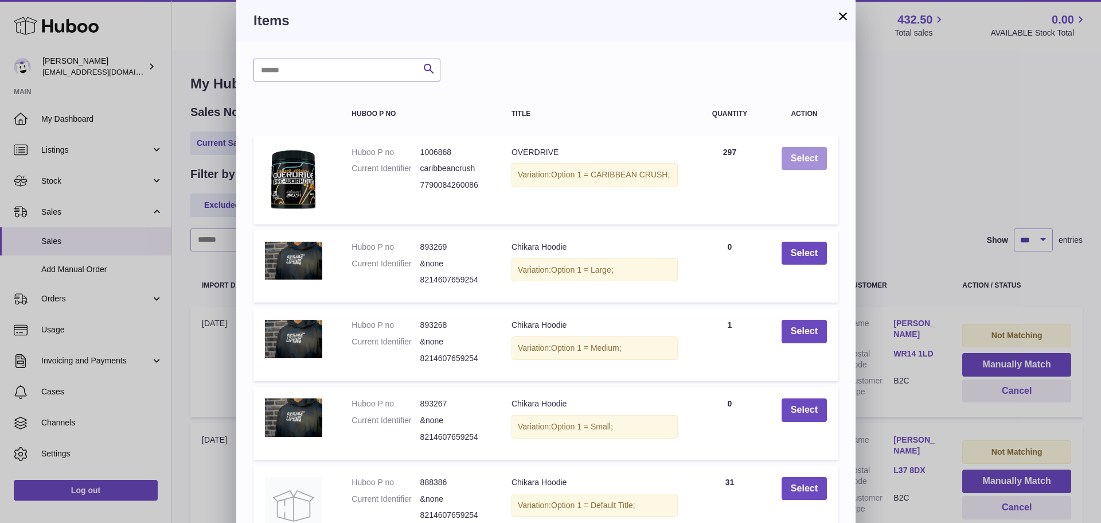
click at [808, 156] on button "Select" at bounding box center [804, 159] width 45 height 24
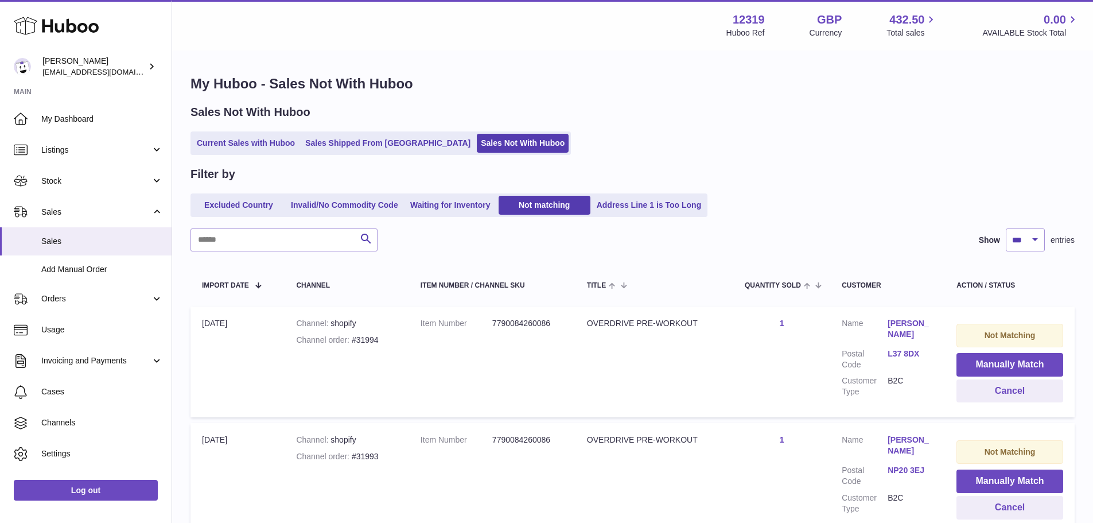
click at [1003, 363] on button "Manually Match" at bounding box center [1009, 365] width 107 height 24
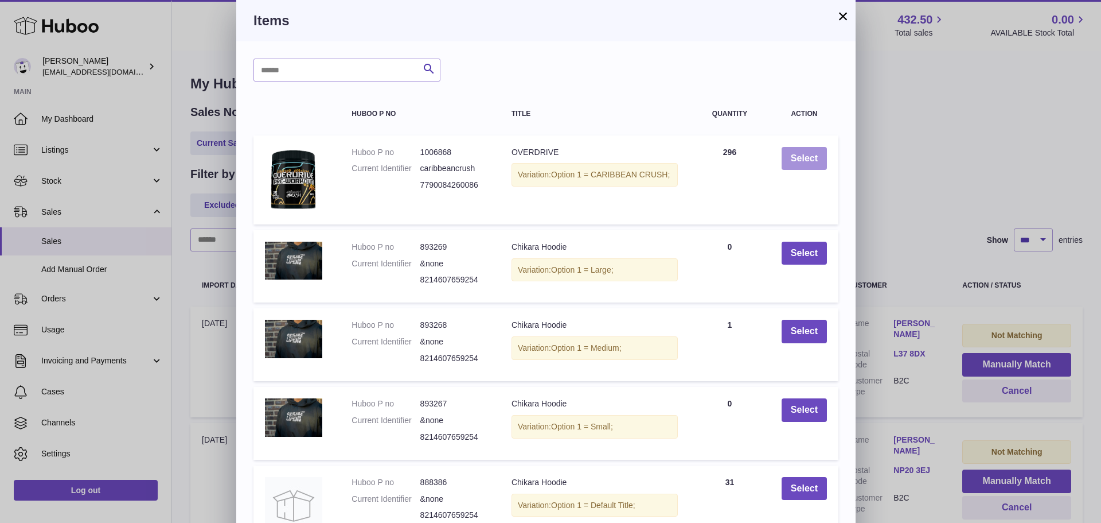
click at [808, 156] on button "Select" at bounding box center [804, 159] width 45 height 24
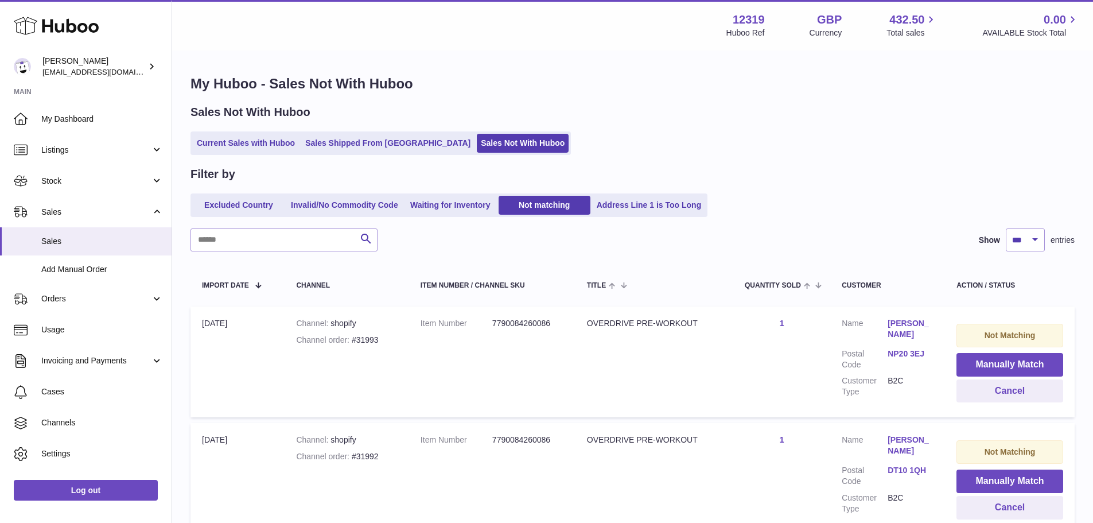
click at [1003, 363] on button "Manually Match" at bounding box center [1009, 365] width 107 height 24
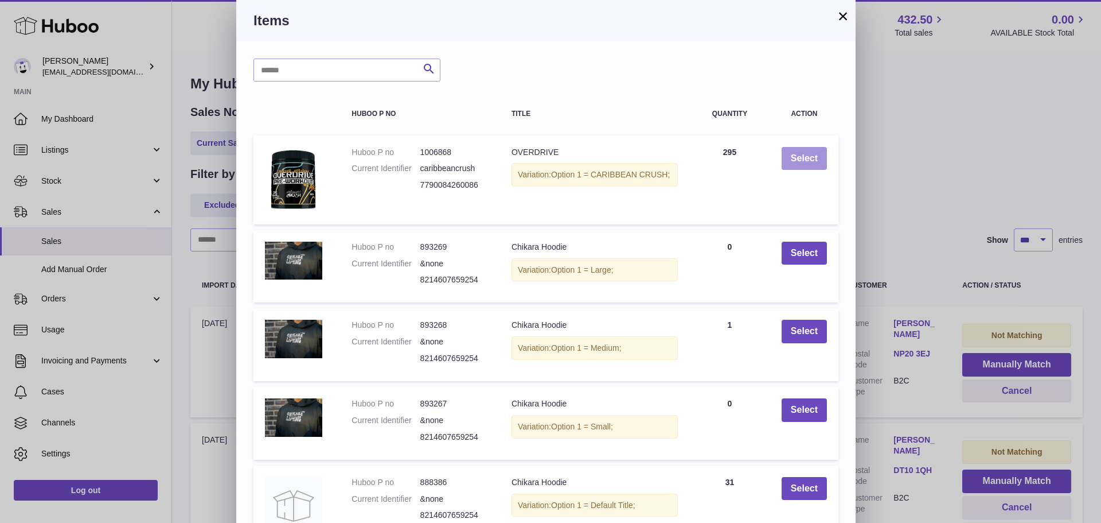
click at [808, 156] on button "Select" at bounding box center [804, 159] width 45 height 24
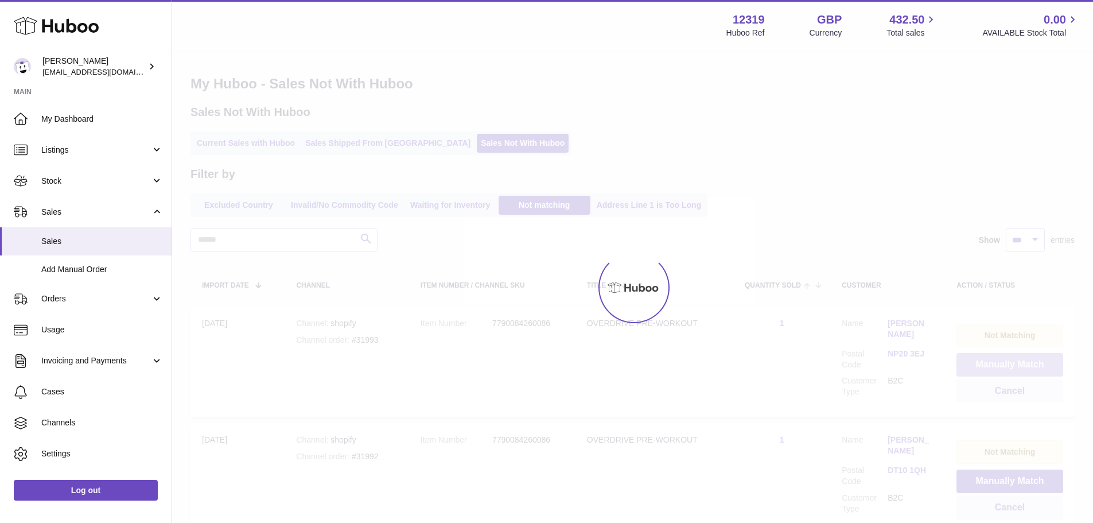
click at [1003, 363] on button "Manually Match" at bounding box center [1009, 365] width 107 height 24
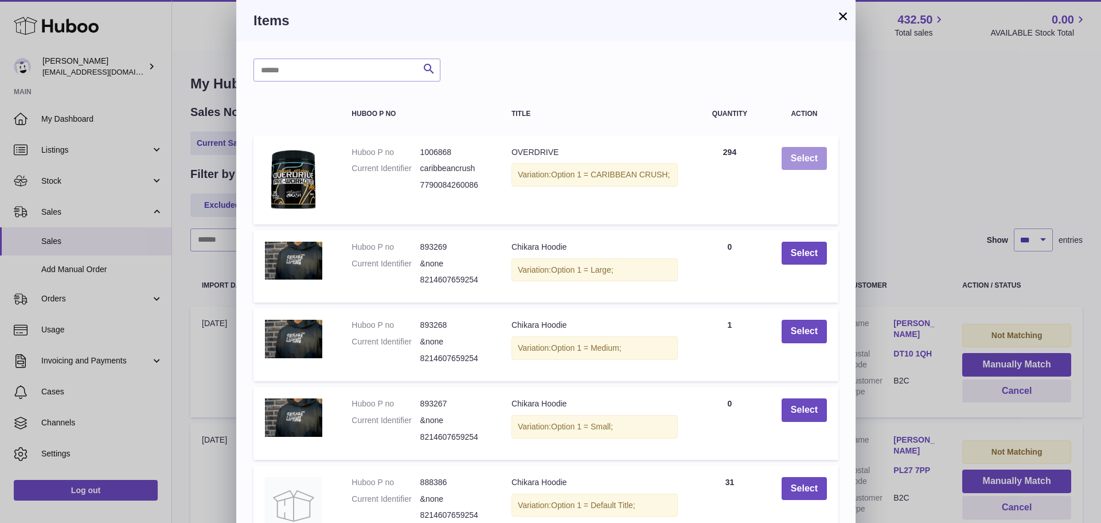
click at [808, 156] on button "Select" at bounding box center [804, 159] width 45 height 24
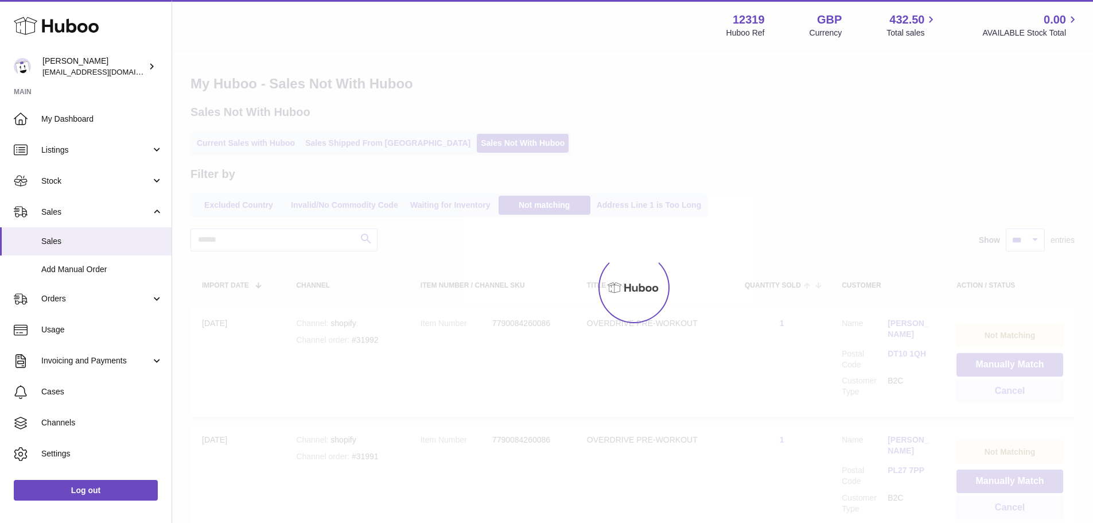
click at [1003, 363] on div at bounding box center [546, 261] width 1093 height 523
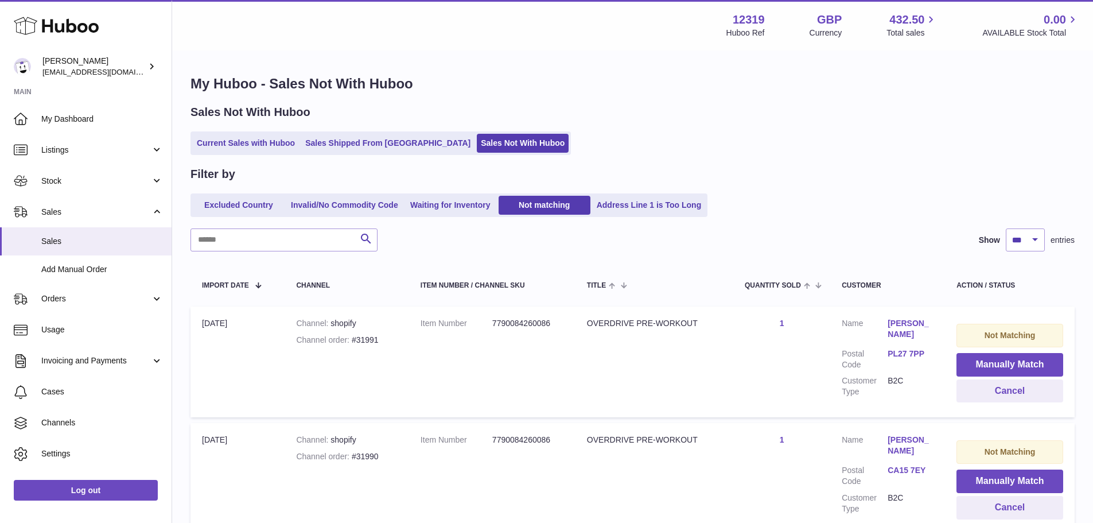
click at [1003, 363] on button "Manually Match" at bounding box center [1009, 365] width 107 height 24
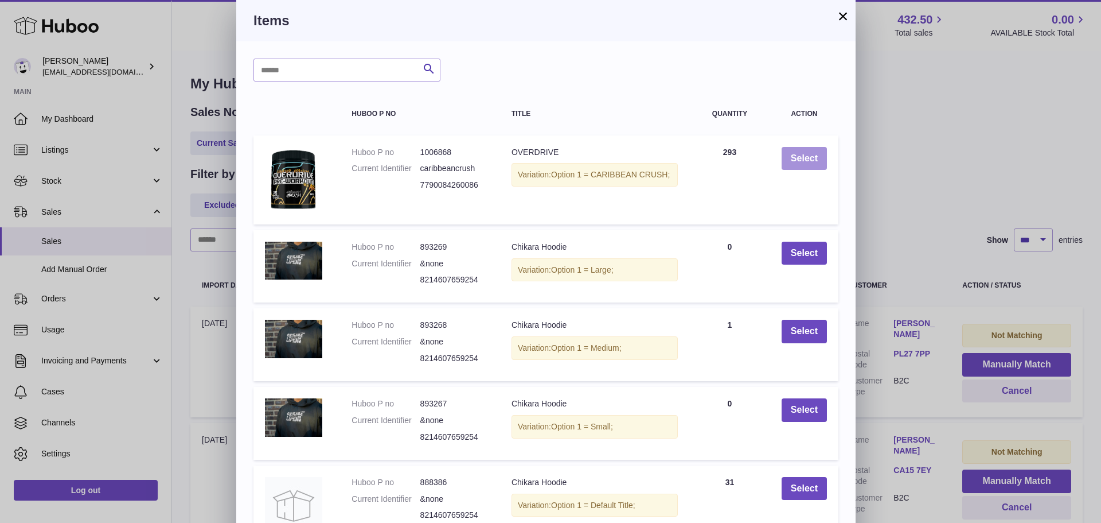
click at [808, 156] on button "Select" at bounding box center [804, 159] width 45 height 24
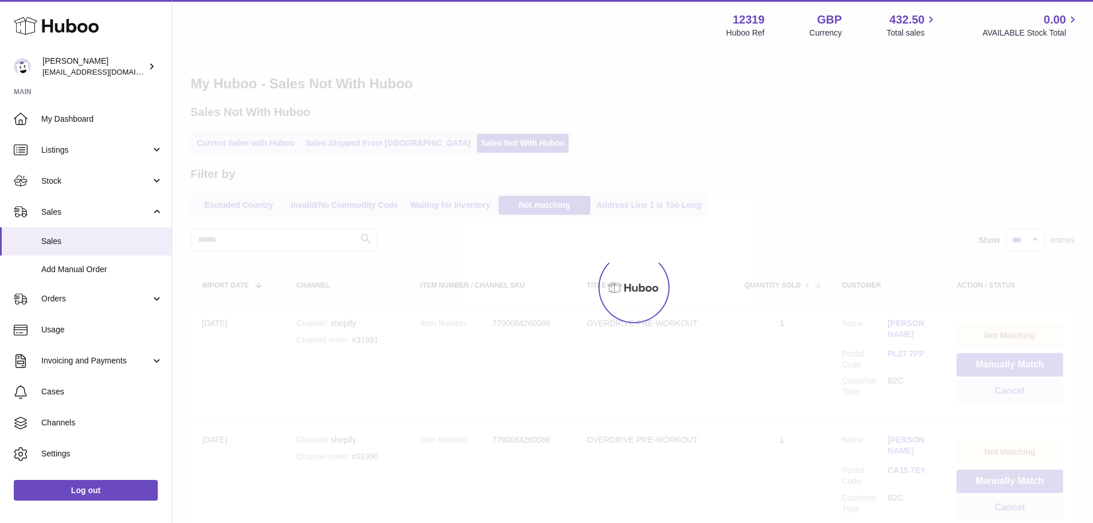
click at [1003, 363] on div at bounding box center [546, 261] width 1093 height 523
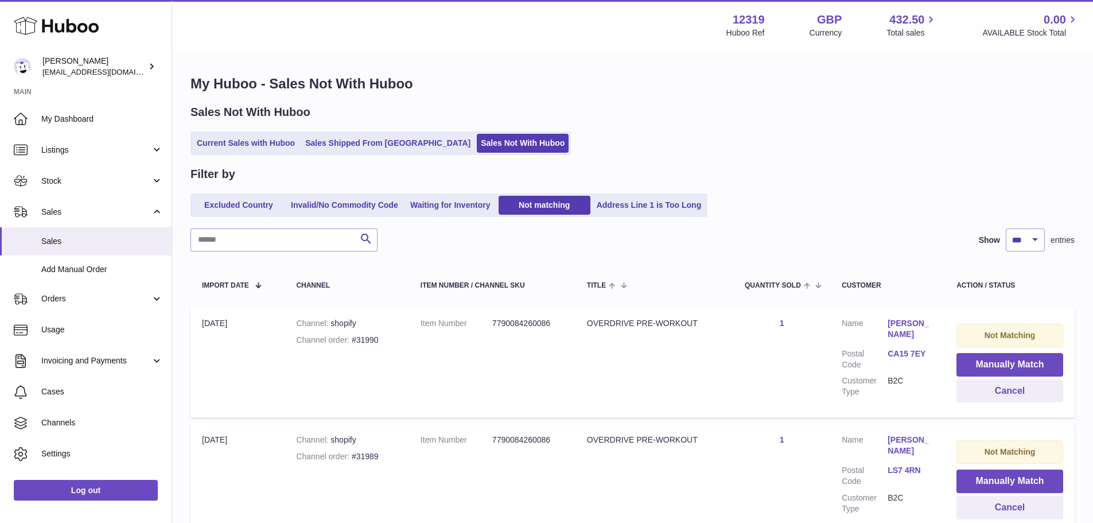
click at [1003, 363] on button "Manually Match" at bounding box center [1009, 365] width 107 height 24
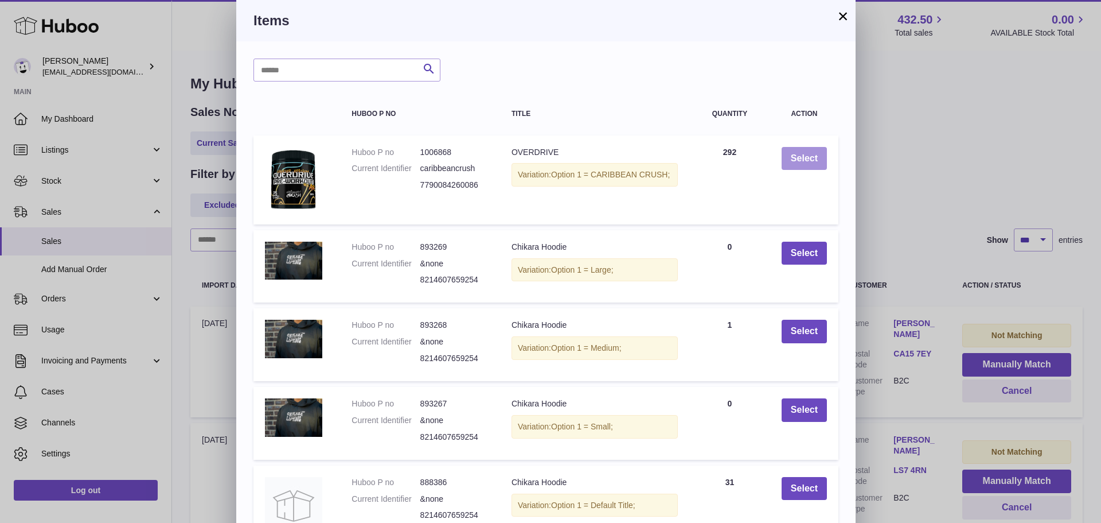
click at [808, 156] on button "Select" at bounding box center [804, 159] width 45 height 24
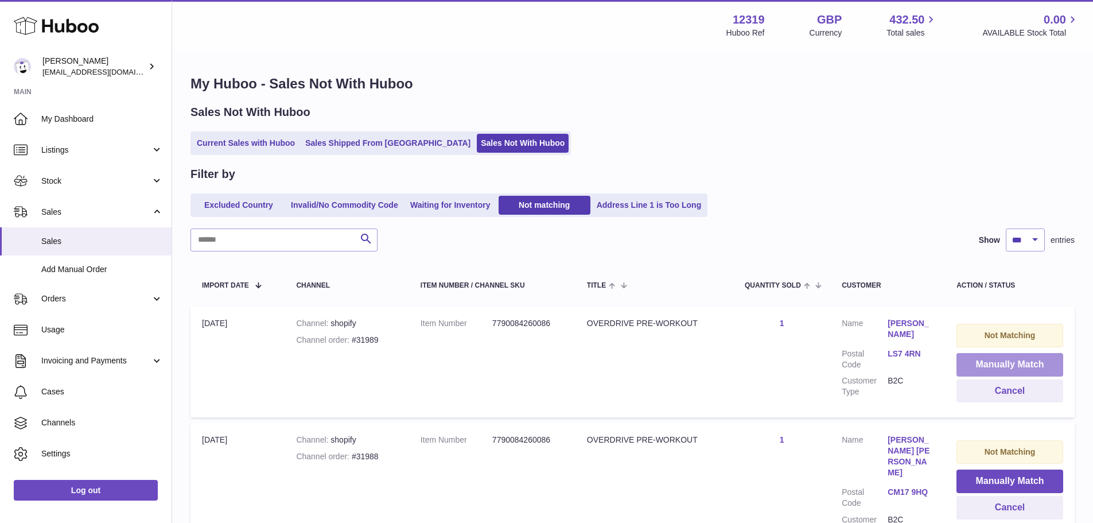
click at [1003, 363] on button "Manually Match" at bounding box center [1009, 365] width 107 height 24
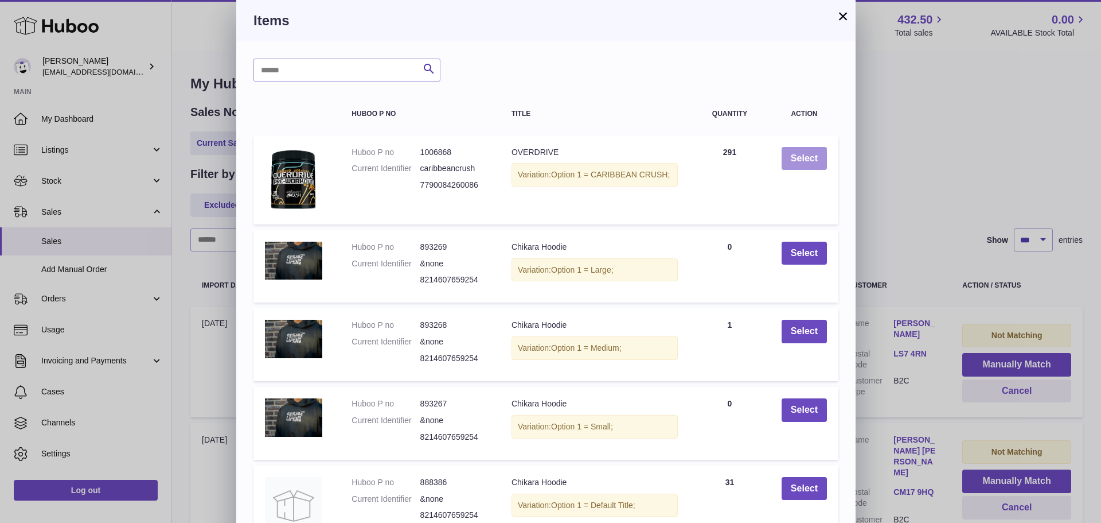
click at [808, 156] on button "Select" at bounding box center [804, 159] width 45 height 24
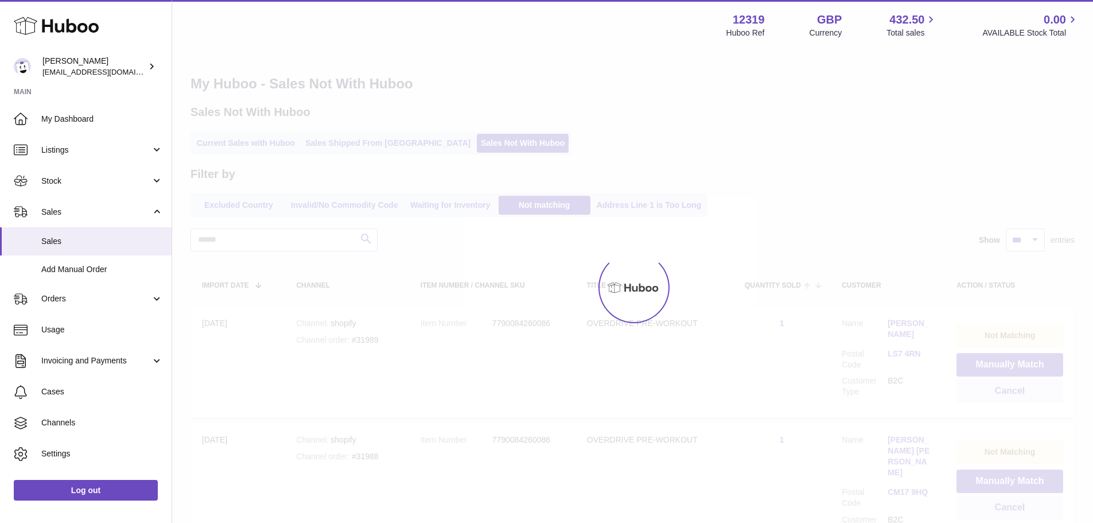
click at [1003, 363] on div at bounding box center [546, 261] width 1093 height 523
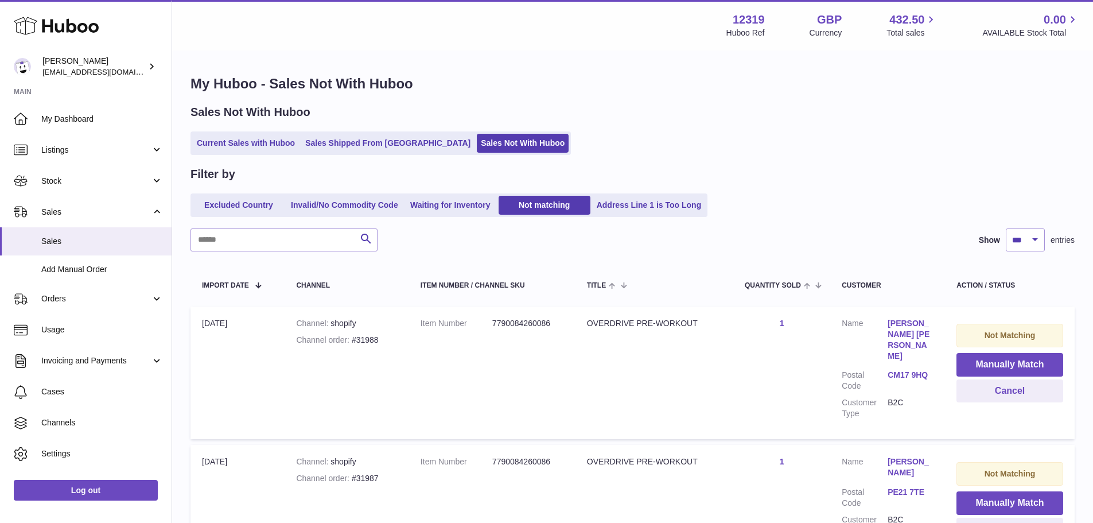
click at [1003, 363] on button "Manually Match" at bounding box center [1009, 365] width 107 height 24
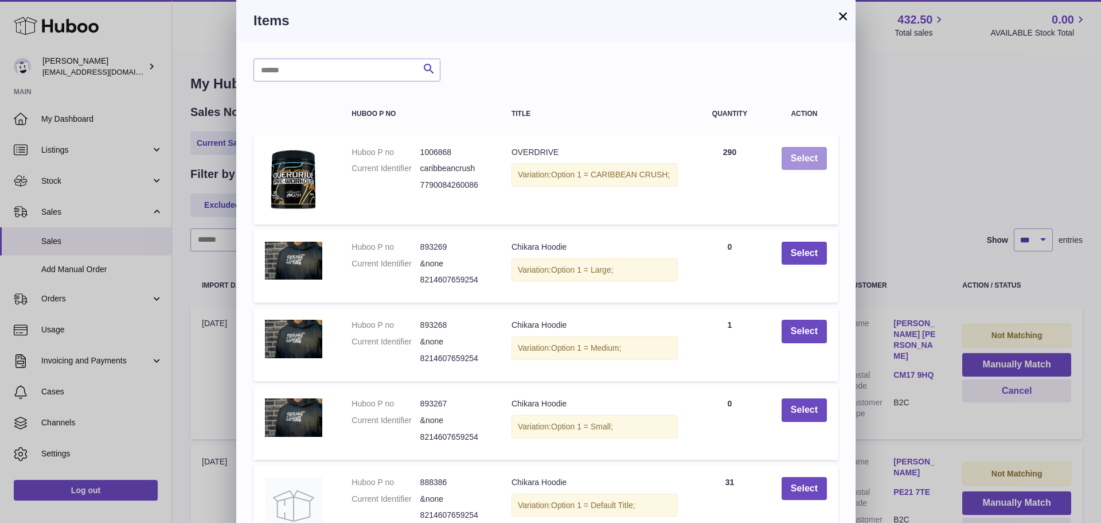
click at [808, 156] on button "Select" at bounding box center [804, 159] width 45 height 24
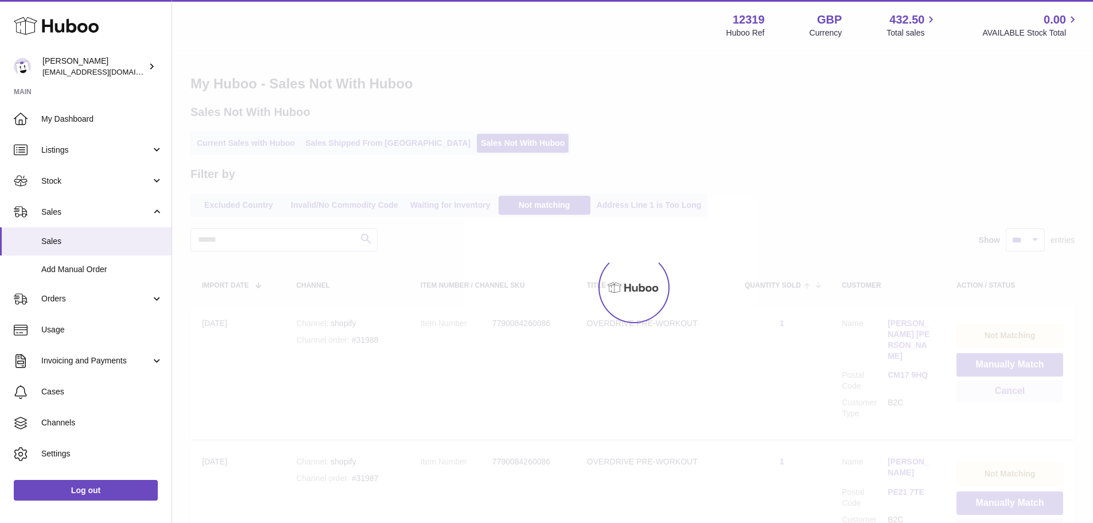
click at [1003, 363] on div at bounding box center [546, 261] width 1093 height 523
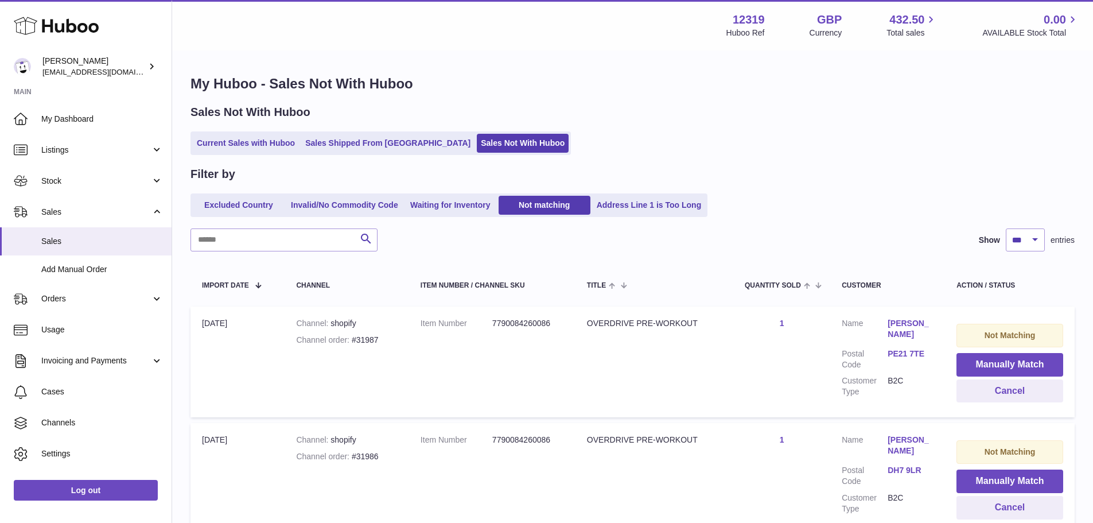
click at [1003, 363] on button "Manually Match" at bounding box center [1009, 365] width 107 height 24
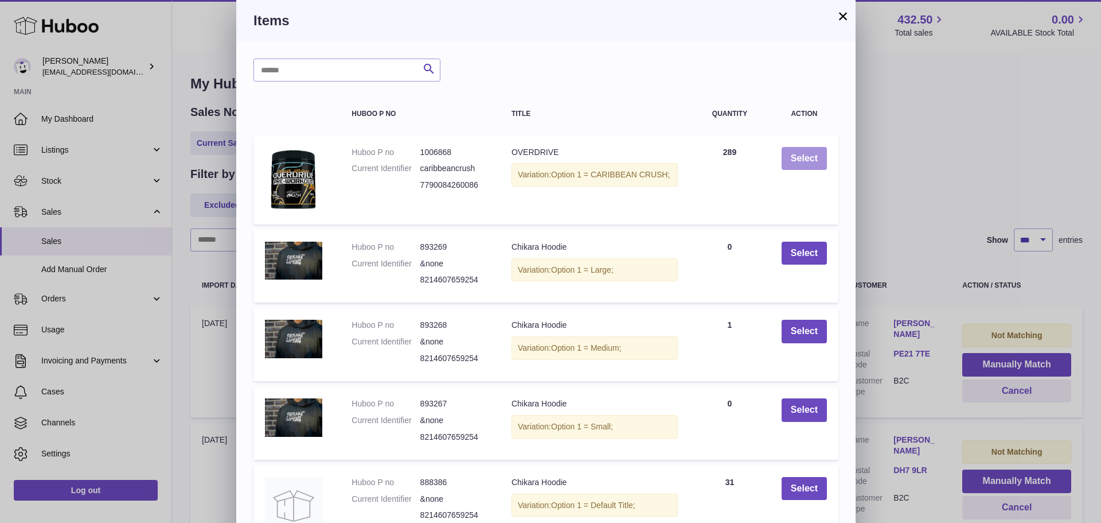
click at [808, 156] on button "Select" at bounding box center [804, 159] width 45 height 24
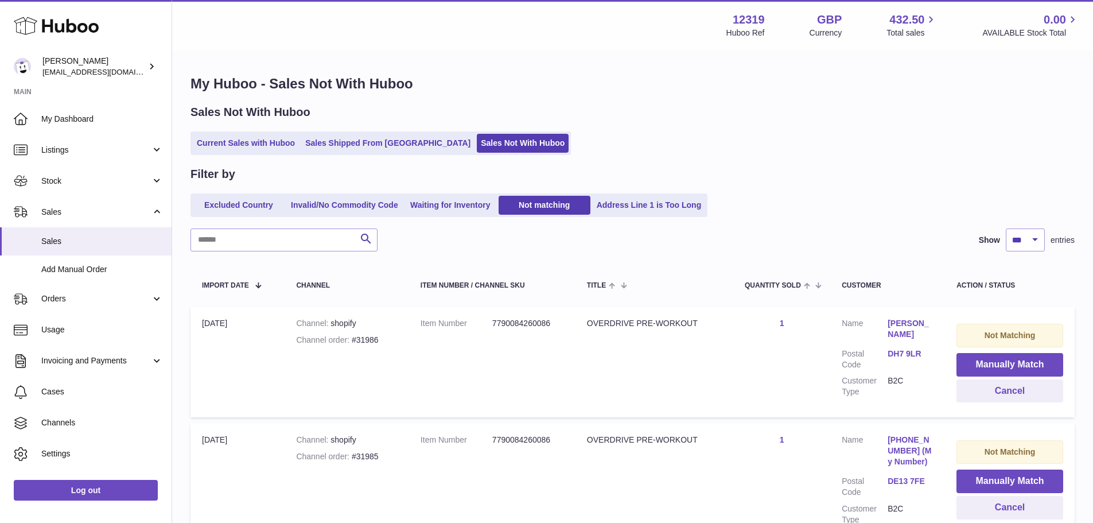
click at [1003, 363] on button "Manually Match" at bounding box center [1009, 365] width 107 height 24
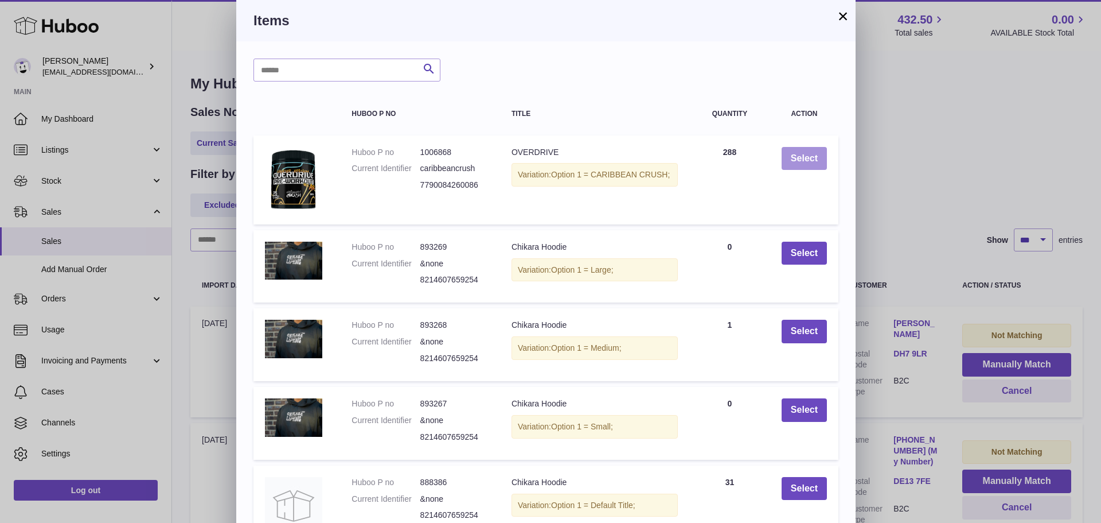
click at [808, 156] on button "Select" at bounding box center [804, 159] width 45 height 24
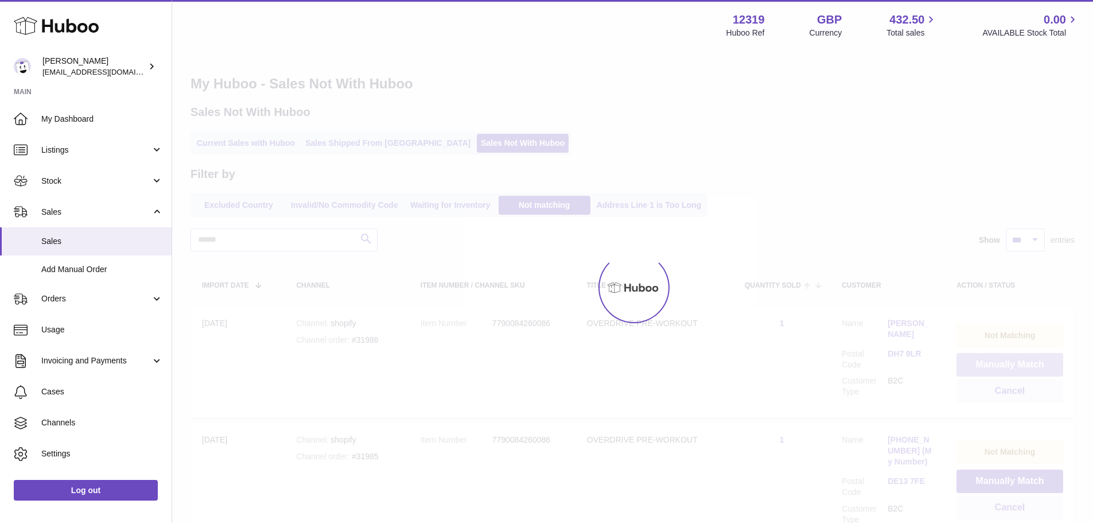
click at [1003, 363] on button "Manually Match" at bounding box center [1009, 365] width 107 height 24
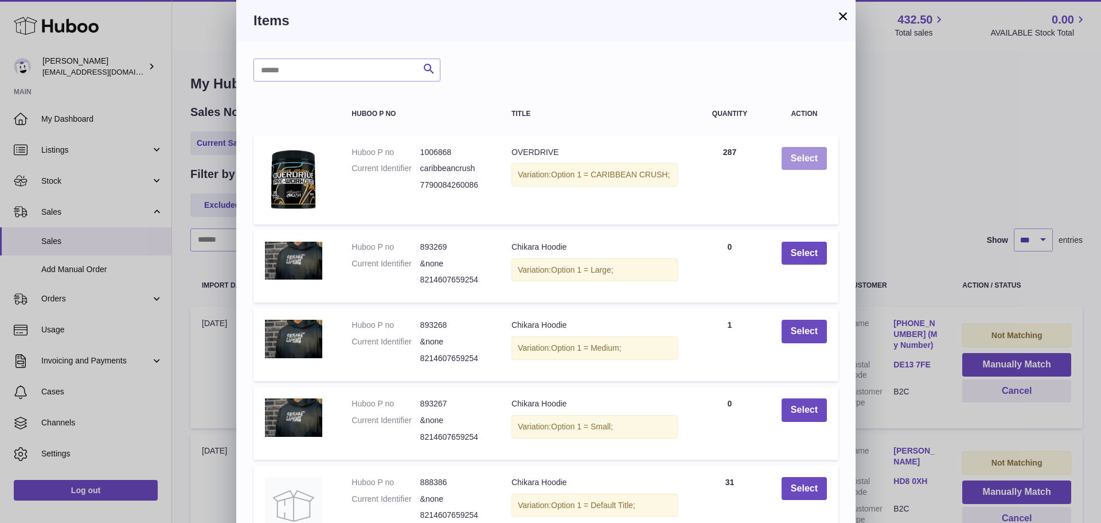
click at [808, 156] on button "Select" at bounding box center [804, 159] width 45 height 24
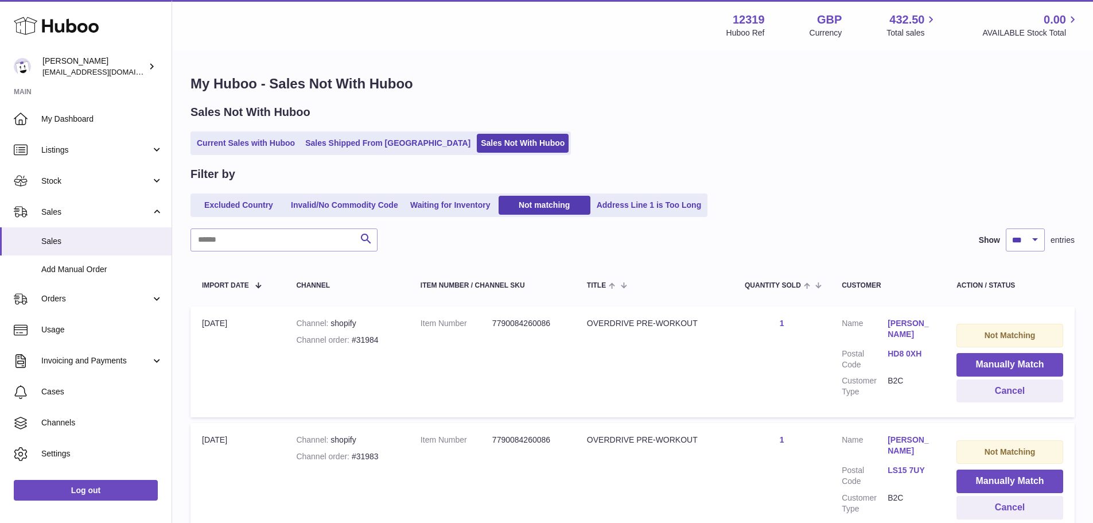
click at [1003, 363] on button "Manually Match" at bounding box center [1009, 365] width 107 height 24
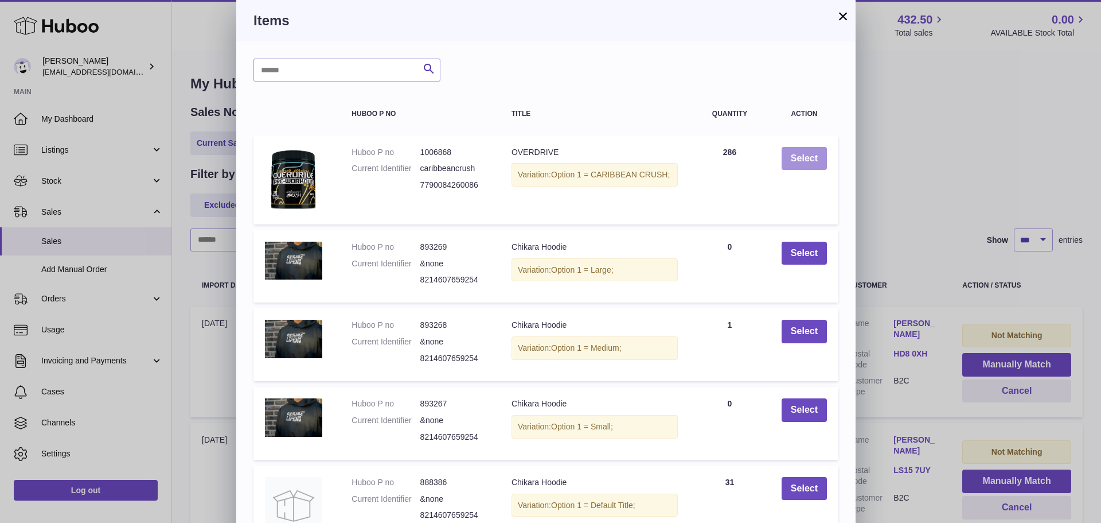
click at [808, 156] on button "Select" at bounding box center [804, 159] width 45 height 24
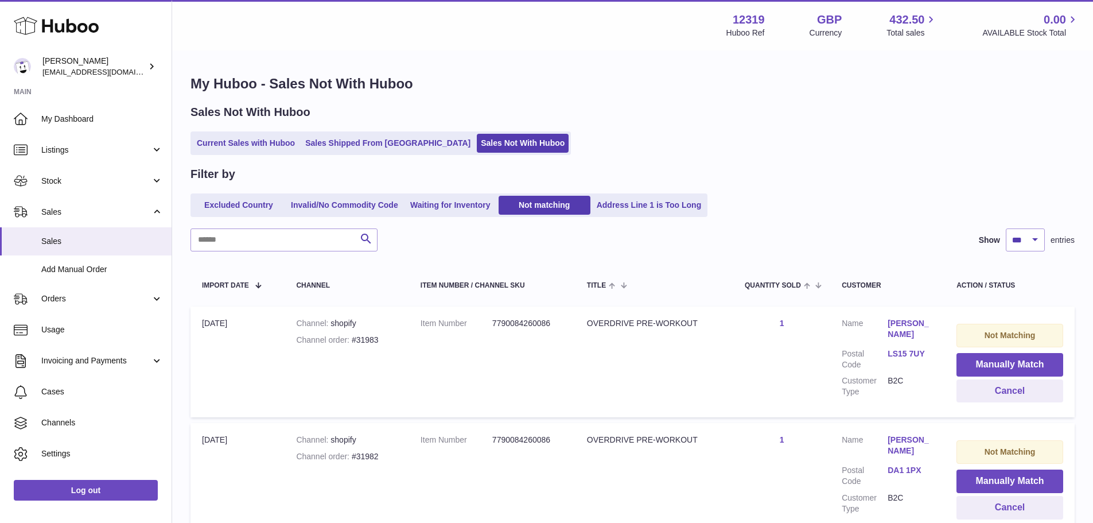
click at [1003, 363] on button "Manually Match" at bounding box center [1009, 365] width 107 height 24
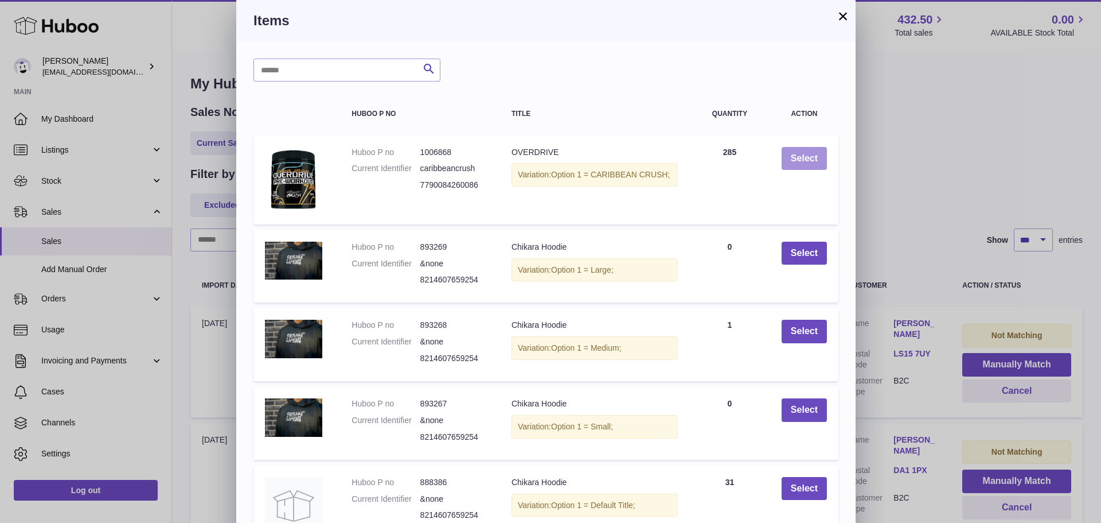
click at [808, 156] on button "Select" at bounding box center [804, 159] width 45 height 24
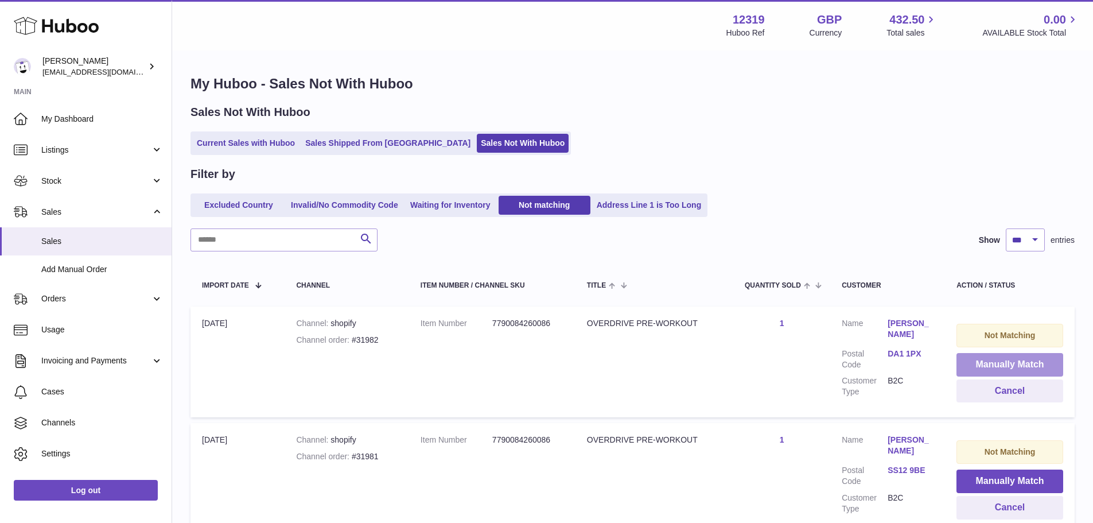
click at [1003, 363] on button "Manually Match" at bounding box center [1009, 365] width 107 height 24
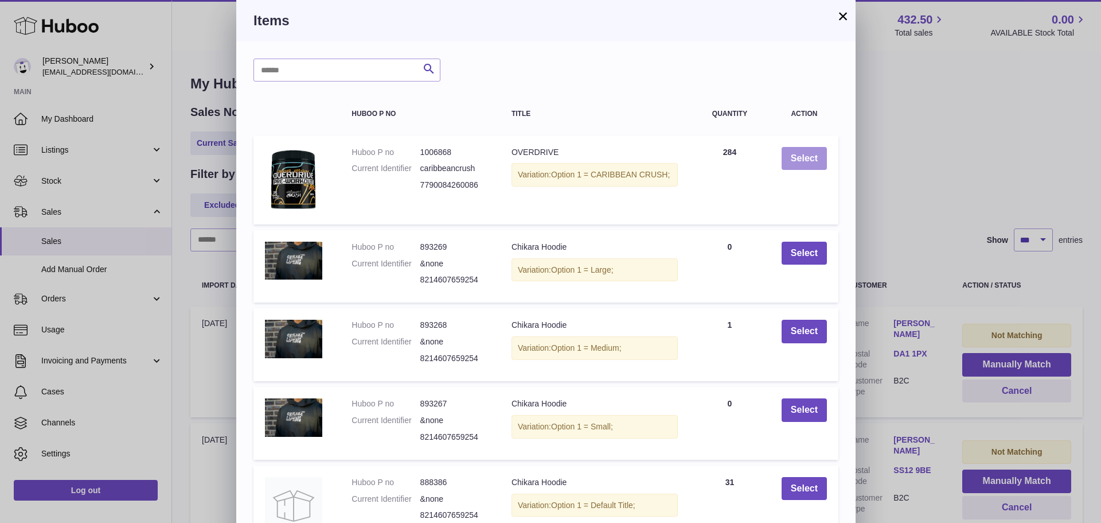
click at [808, 156] on button "Select" at bounding box center [804, 159] width 45 height 24
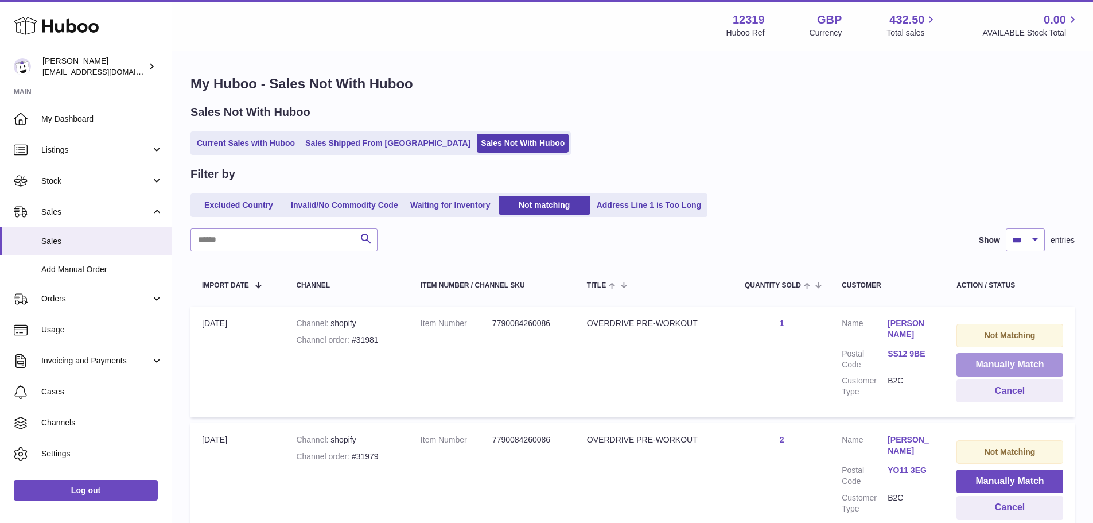
click at [1003, 363] on button "Manually Match" at bounding box center [1009, 365] width 107 height 24
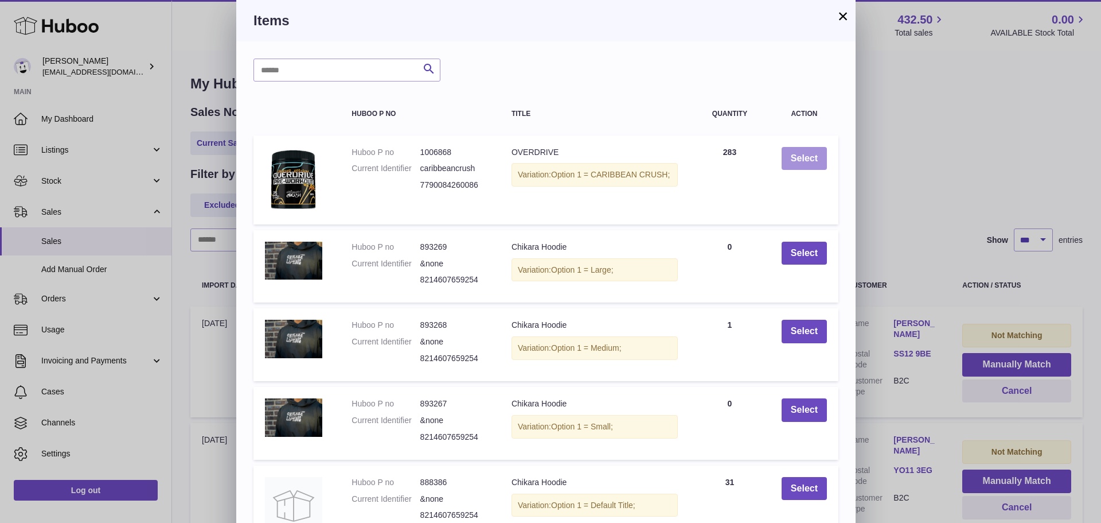
click at [808, 156] on button "Select" at bounding box center [804, 159] width 45 height 24
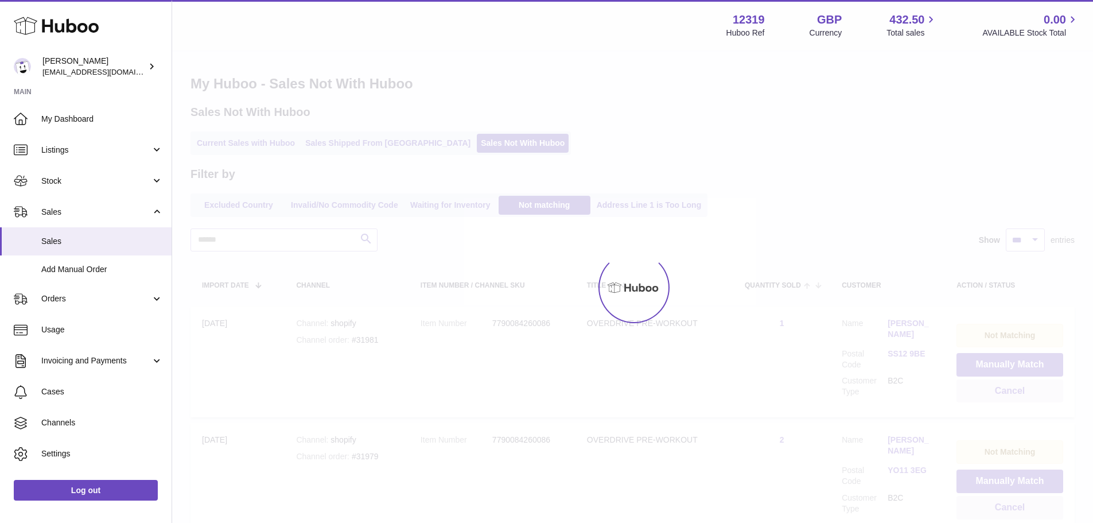
click at [1003, 363] on div at bounding box center [546, 261] width 1093 height 523
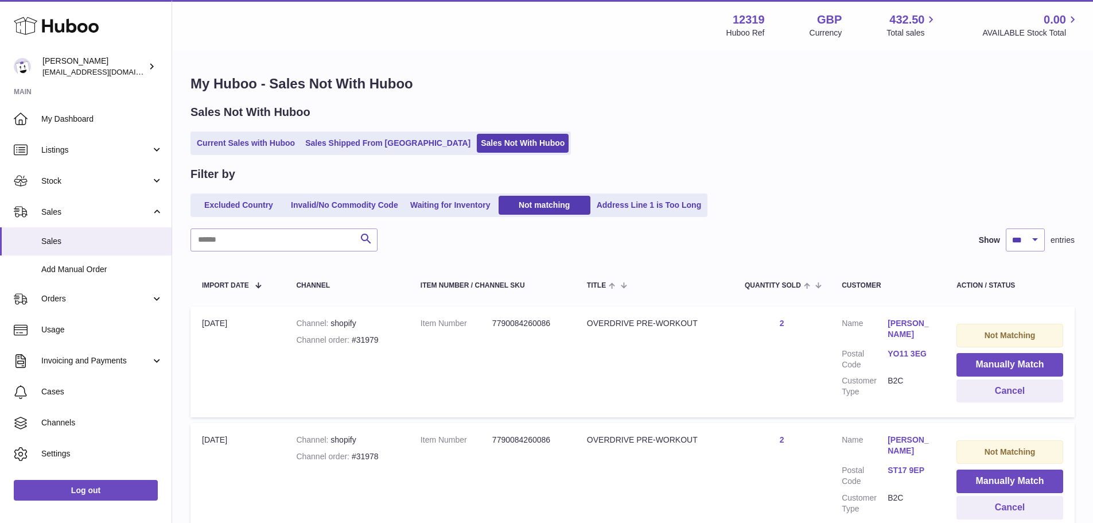
click at [1003, 363] on button "Manually Match" at bounding box center [1009, 365] width 107 height 24
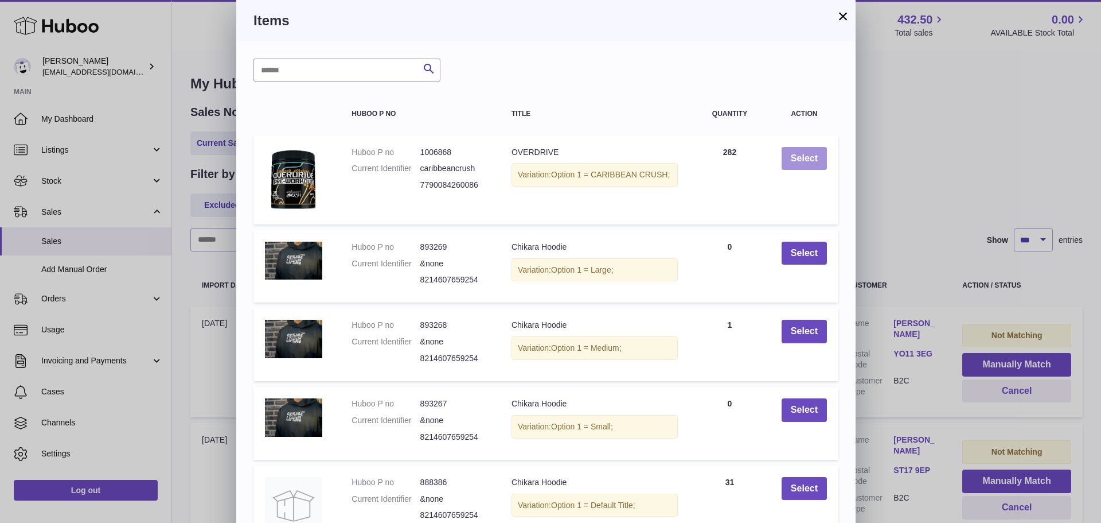
click at [808, 156] on button "Select" at bounding box center [804, 159] width 45 height 24
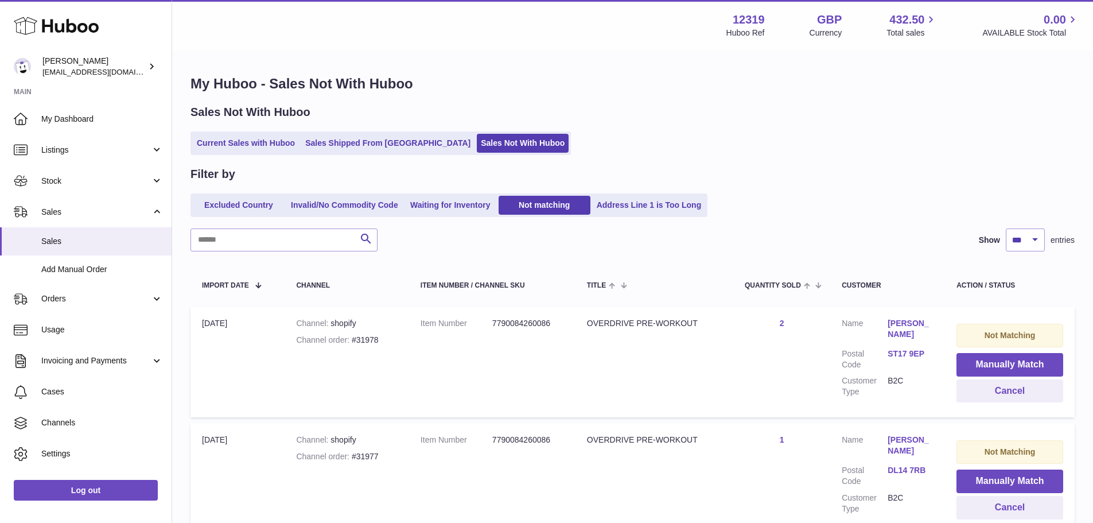
click at [1003, 363] on button "Manually Match" at bounding box center [1009, 365] width 107 height 24
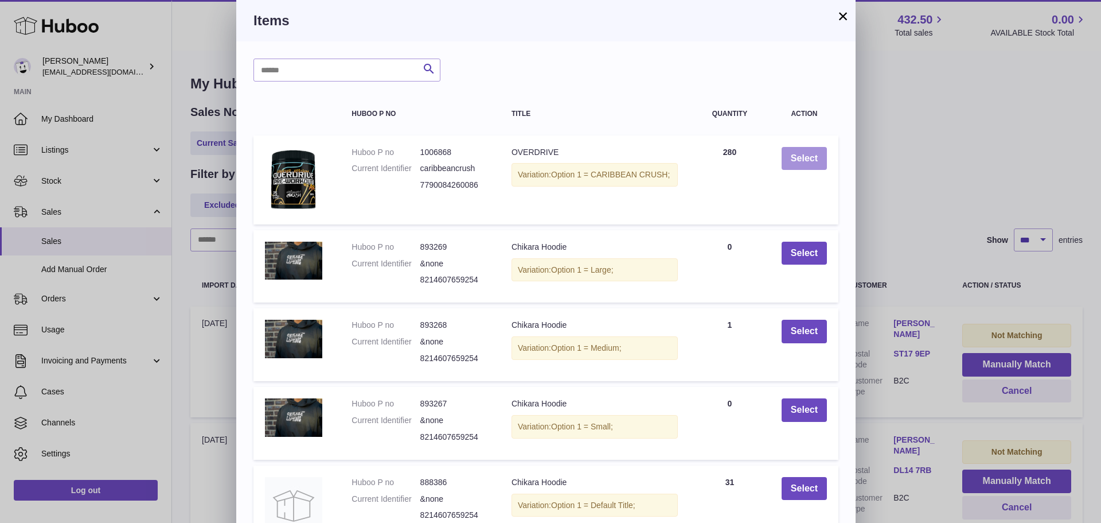
click at [808, 156] on button "Select" at bounding box center [804, 159] width 45 height 24
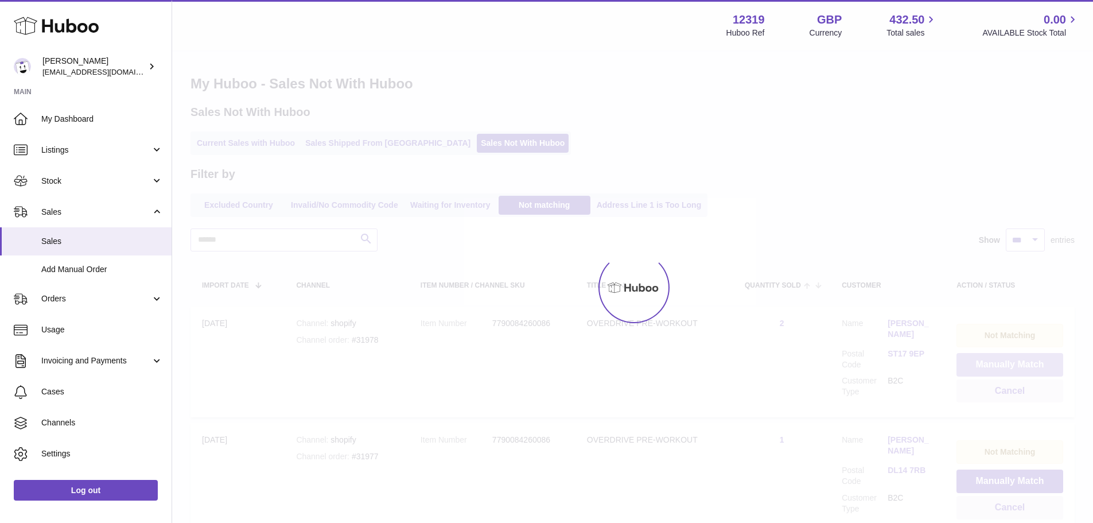
click at [1003, 363] on button "Manually Match" at bounding box center [1009, 365] width 107 height 24
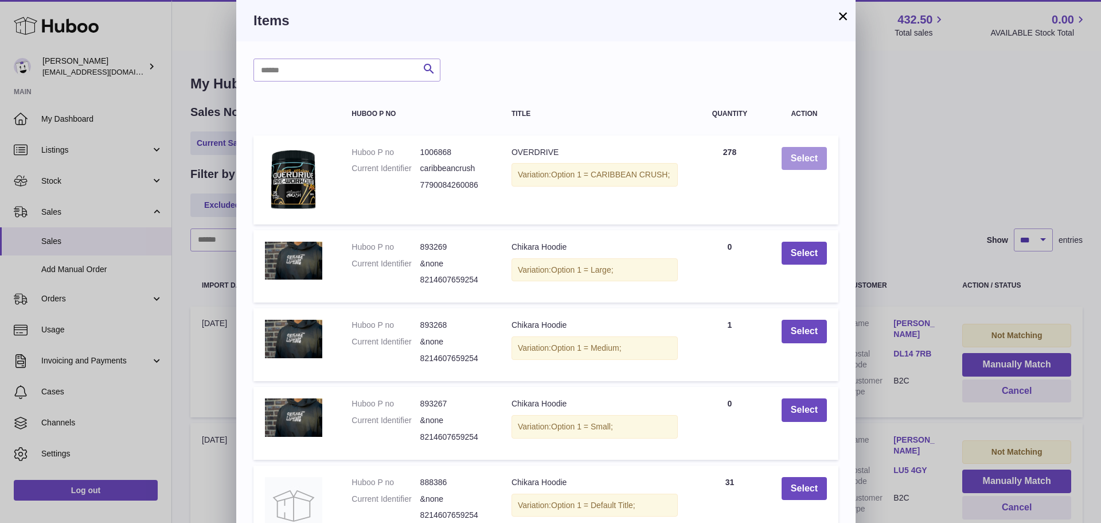
click at [808, 156] on button "Select" at bounding box center [804, 159] width 45 height 24
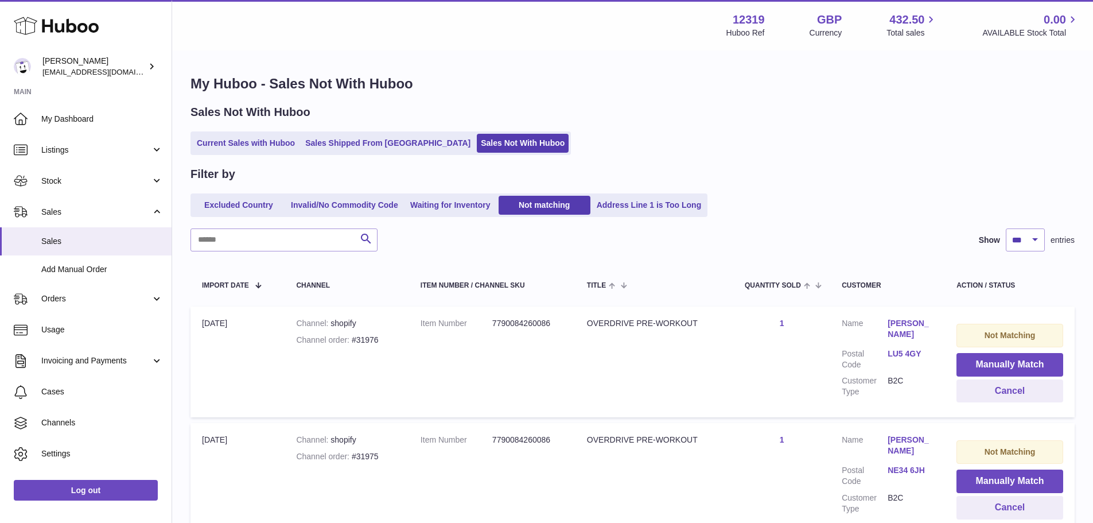
click at [1003, 363] on button "Manually Match" at bounding box center [1009, 365] width 107 height 24
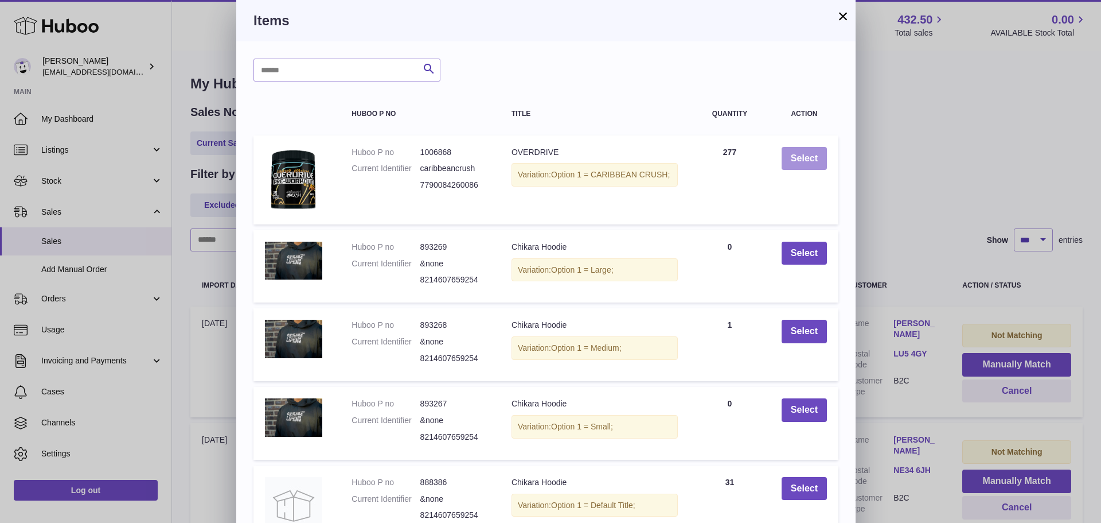
click at [808, 156] on button "Select" at bounding box center [804, 159] width 45 height 24
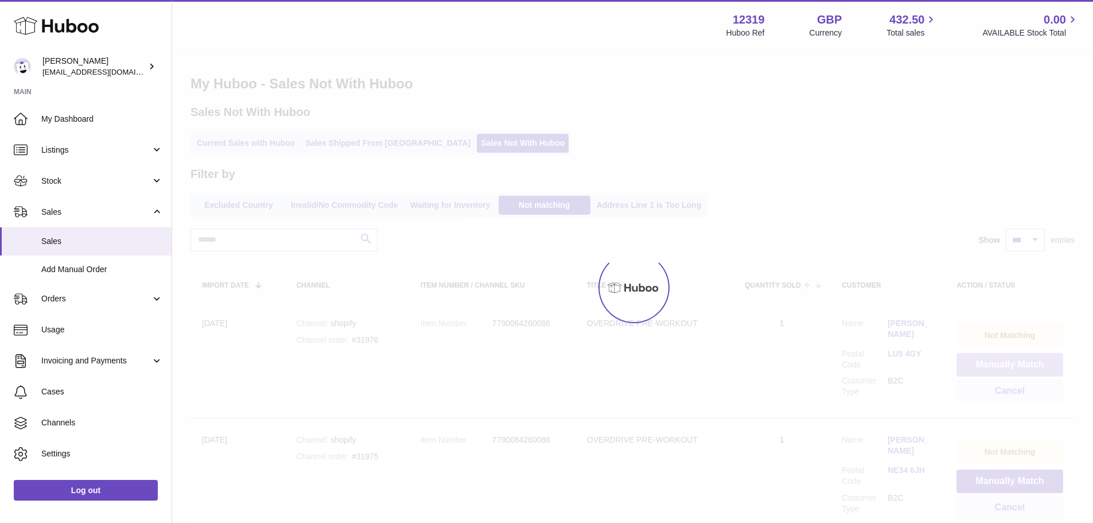
click at [1003, 363] on button "Manually Match" at bounding box center [1009, 365] width 107 height 24
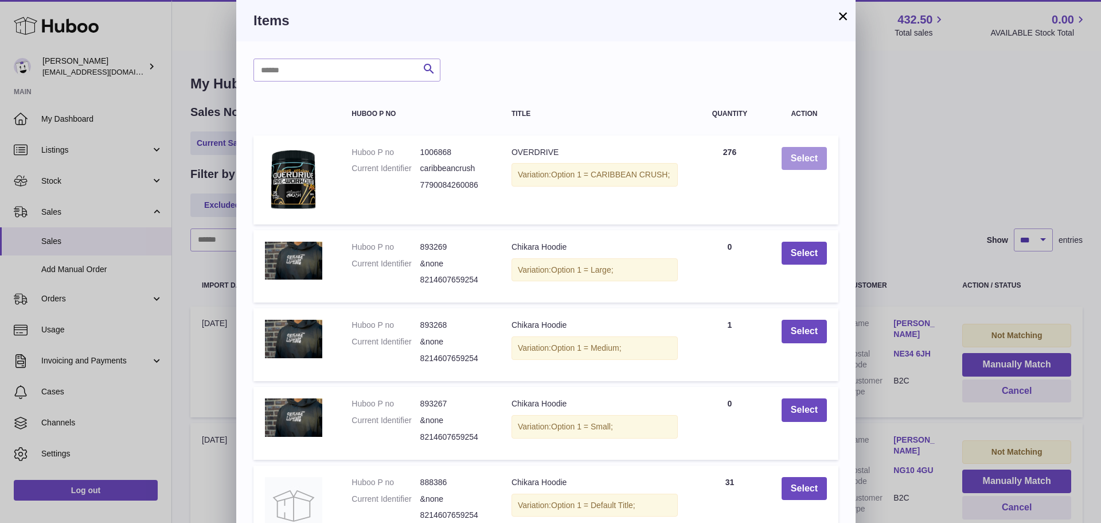
click at [808, 156] on button "Select" at bounding box center [804, 159] width 45 height 24
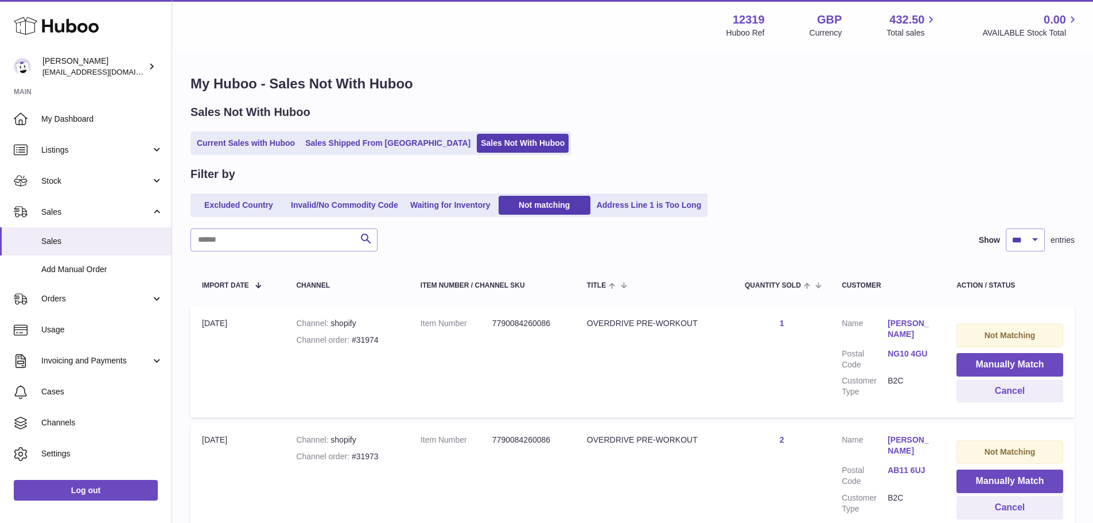
click at [1003, 363] on button "Manually Match" at bounding box center [1009, 365] width 107 height 24
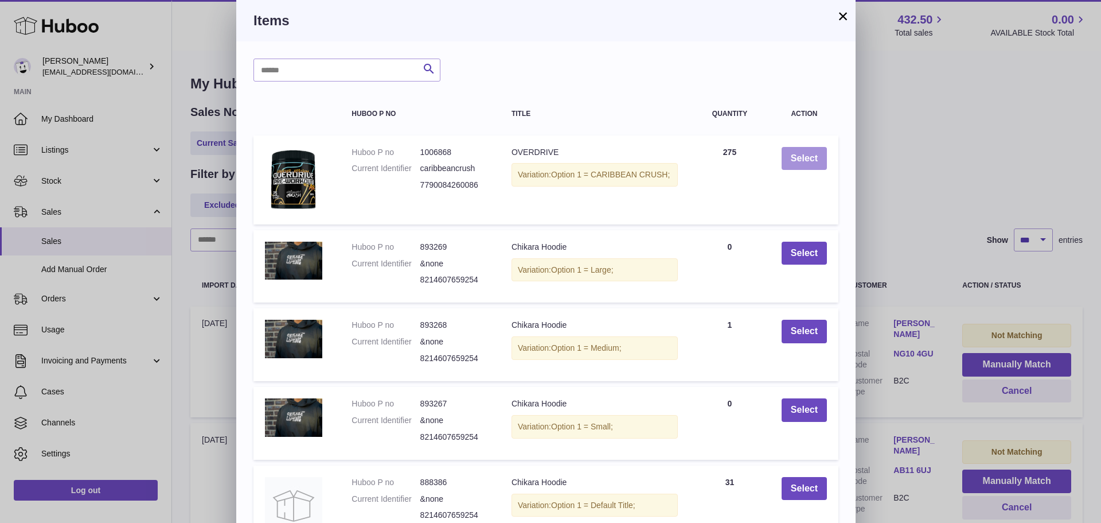
click at [808, 156] on button "Select" at bounding box center [804, 159] width 45 height 24
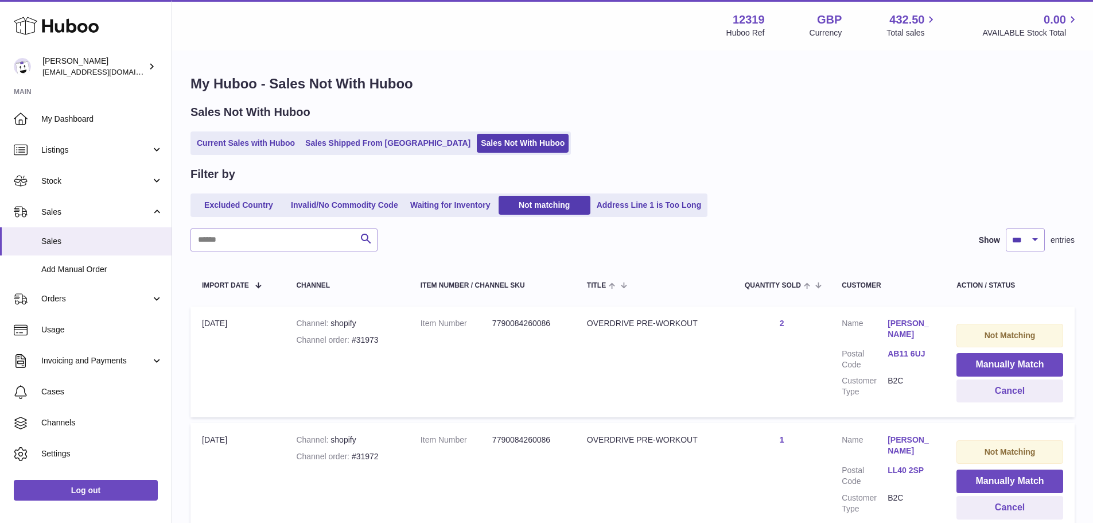
click at [1003, 363] on button "Manually Match" at bounding box center [1009, 365] width 107 height 24
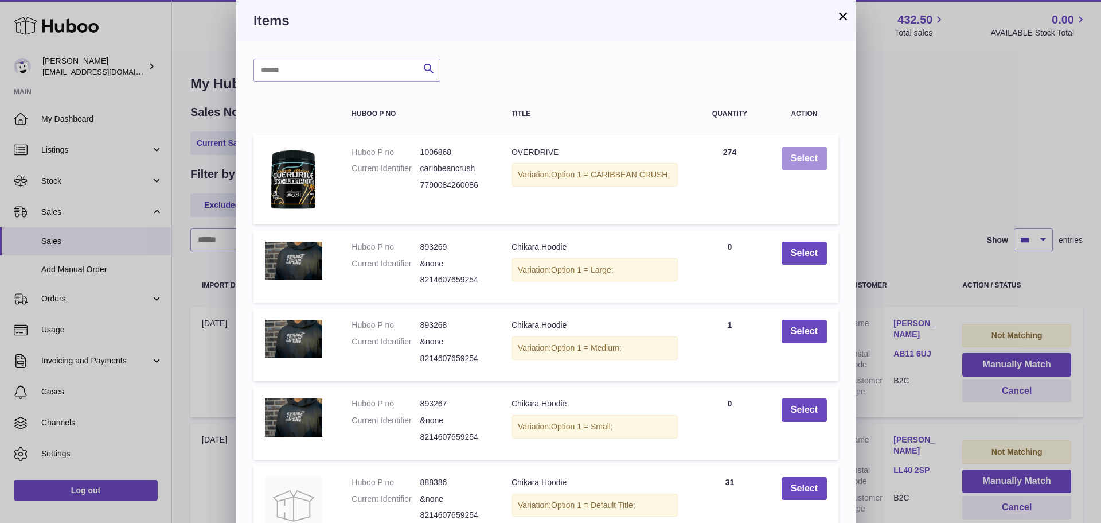
click at [808, 156] on button "Select" at bounding box center [804, 159] width 45 height 24
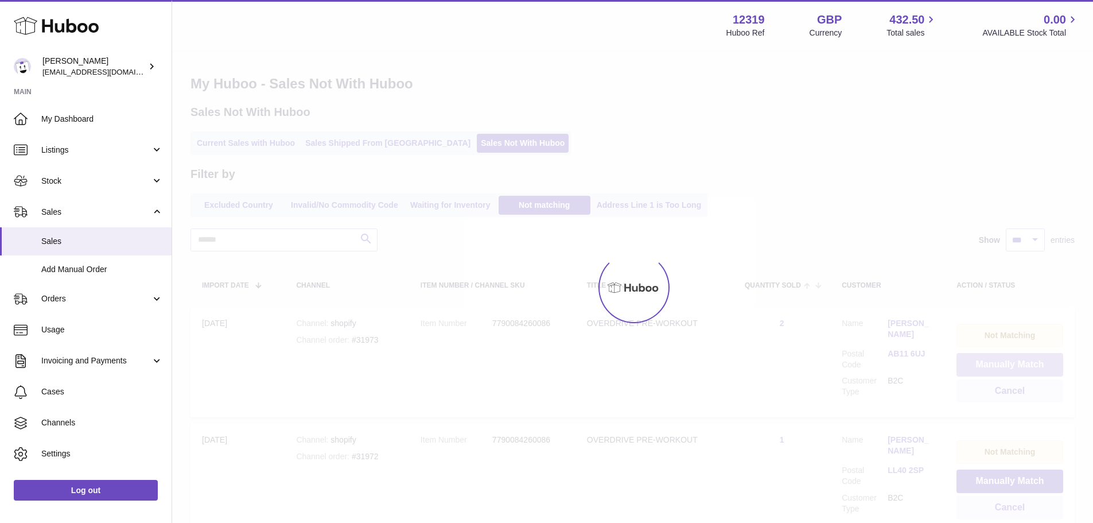
click at [1003, 363] on button "Manually Match" at bounding box center [1009, 365] width 107 height 24
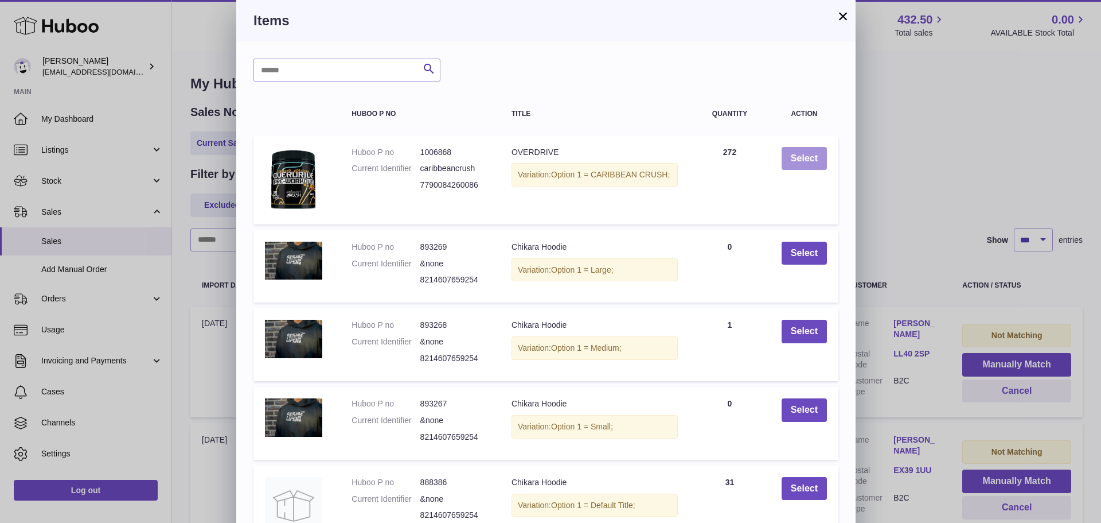
click at [808, 156] on button "Select" at bounding box center [804, 159] width 45 height 24
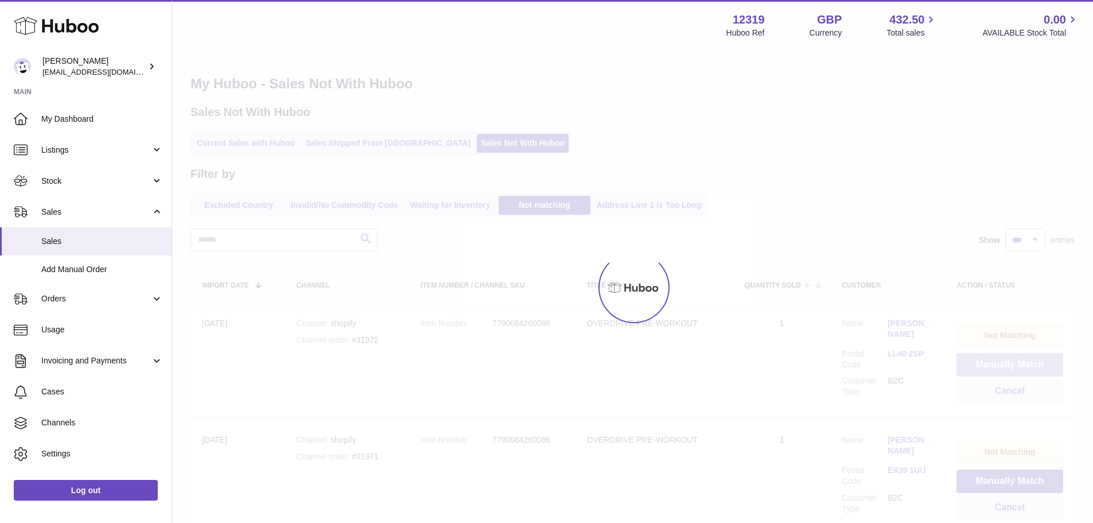
click at [1003, 363] on button "Manually Match" at bounding box center [1009, 365] width 107 height 24
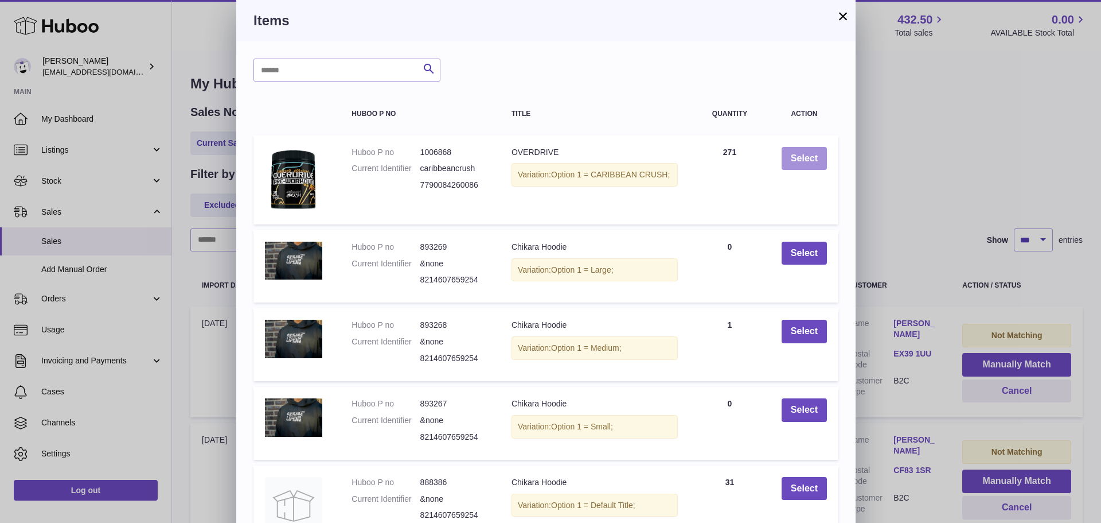
click at [808, 156] on button "Select" at bounding box center [804, 159] width 45 height 24
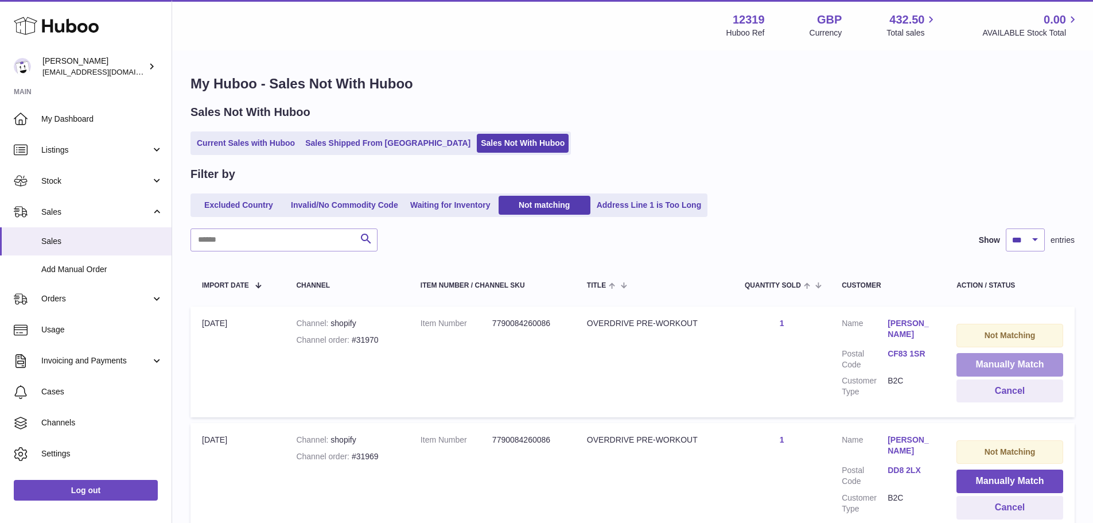
click at [1003, 363] on button "Manually Match" at bounding box center [1009, 365] width 107 height 24
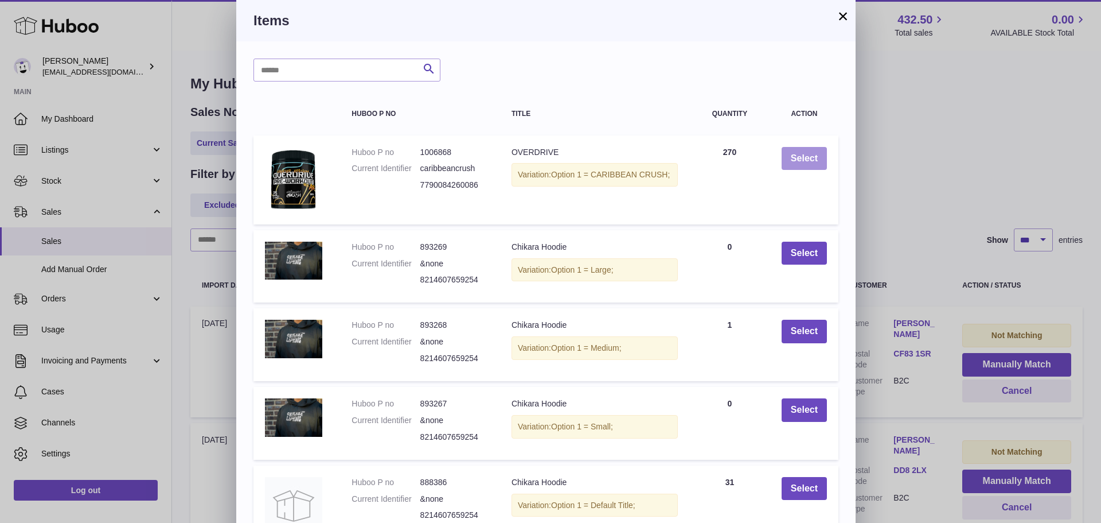
click at [808, 156] on button "Select" at bounding box center [804, 159] width 45 height 24
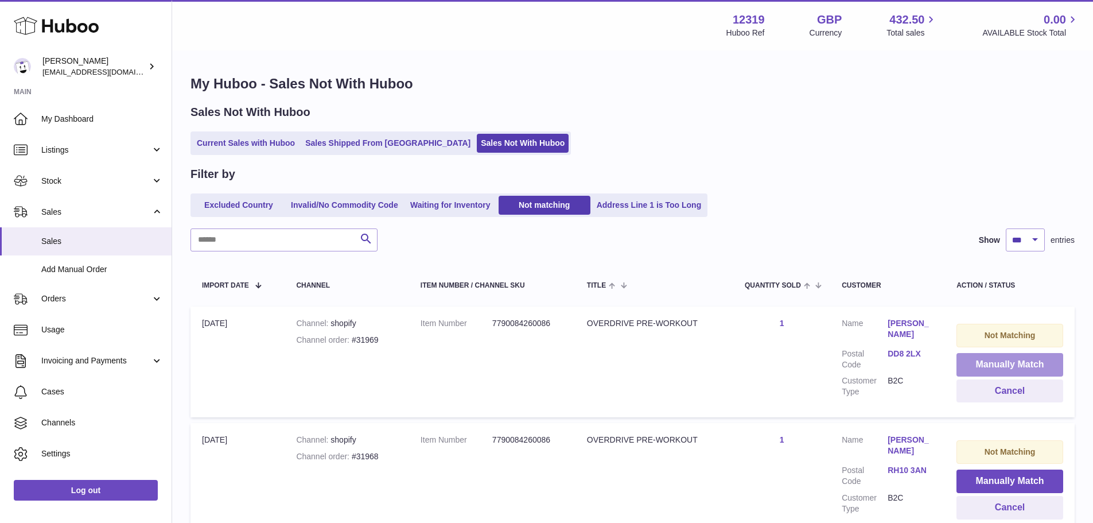
click at [1003, 363] on button "Manually Match" at bounding box center [1009, 365] width 107 height 24
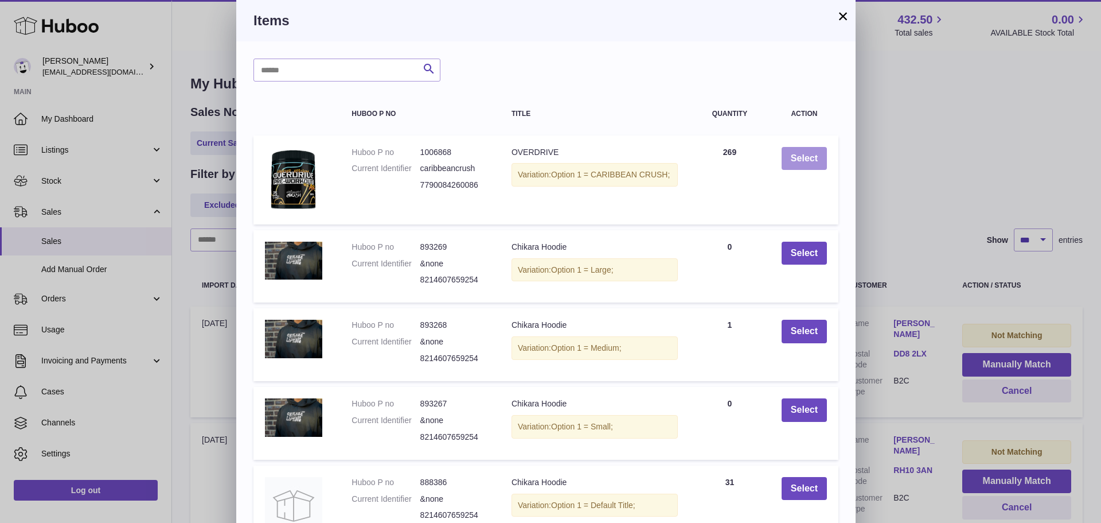
click at [808, 156] on button "Select" at bounding box center [804, 159] width 45 height 24
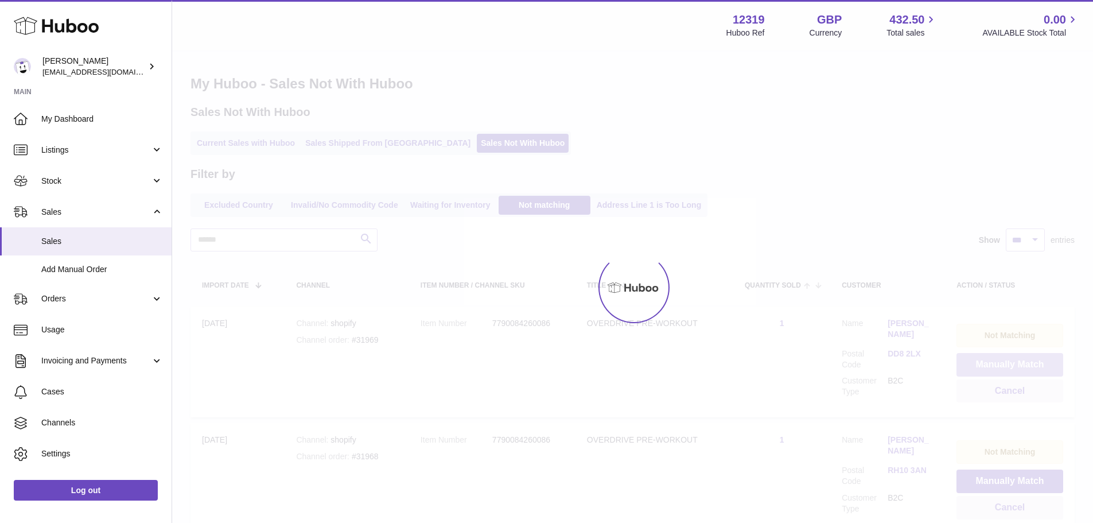
click at [1003, 363] on button "Manually Match" at bounding box center [1009, 365] width 107 height 24
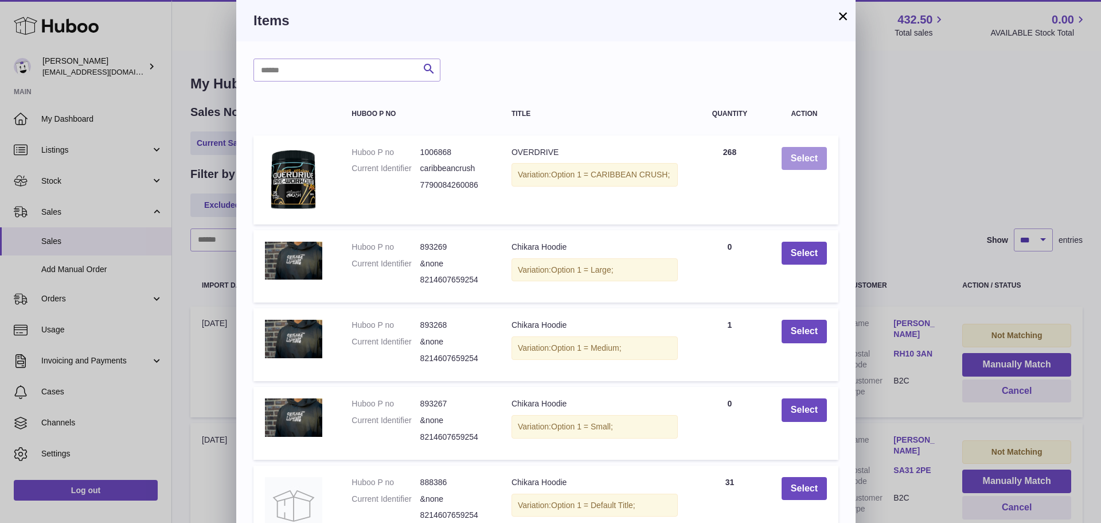
click at [808, 156] on button "Select" at bounding box center [804, 159] width 45 height 24
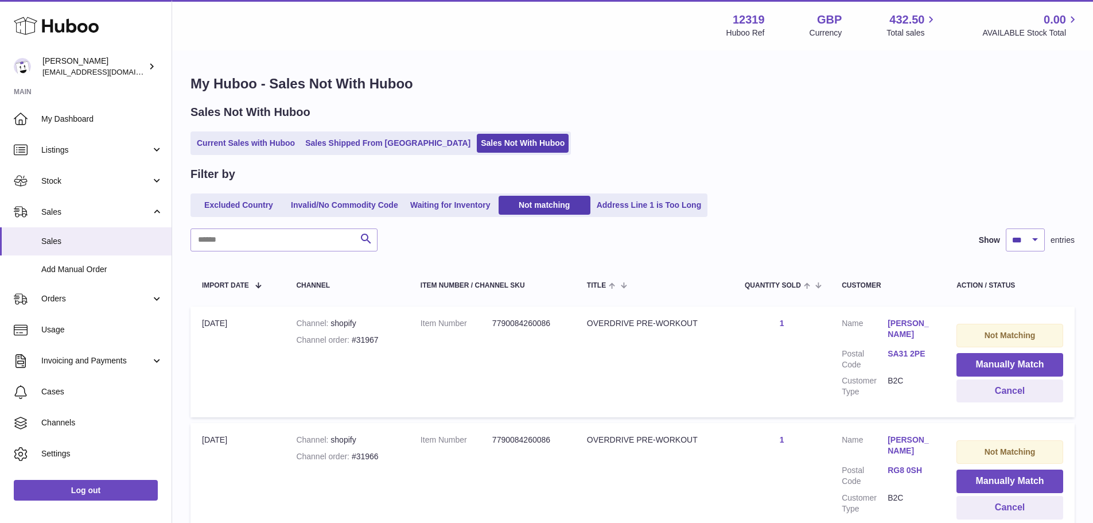
click at [1003, 363] on button "Manually Match" at bounding box center [1009, 365] width 107 height 24
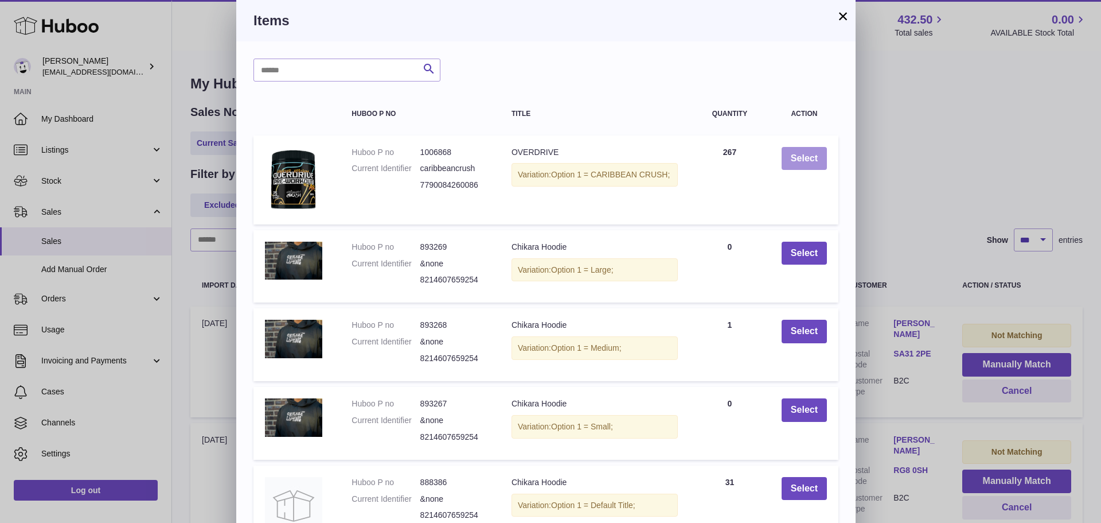
click at [808, 156] on button "Select" at bounding box center [804, 159] width 45 height 24
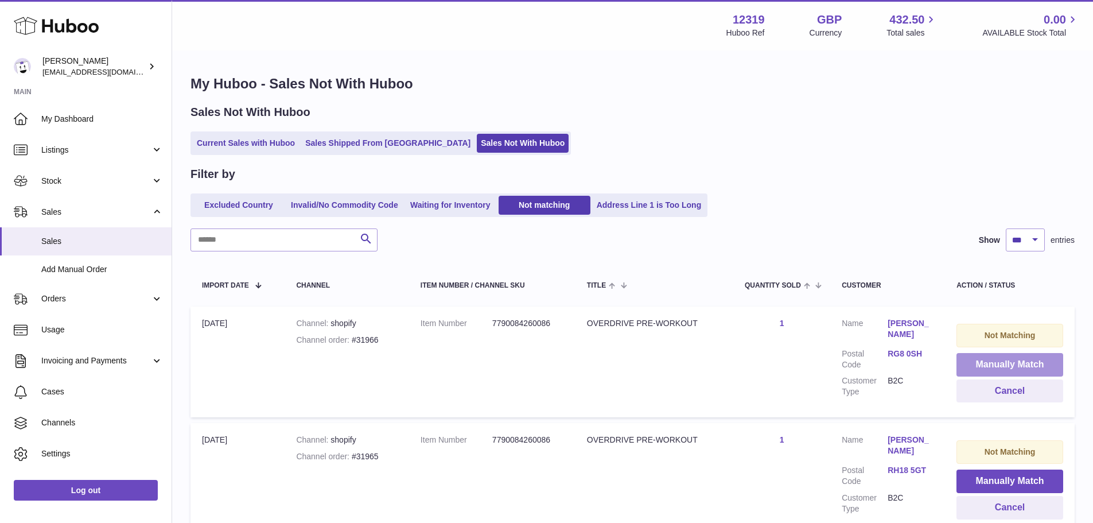
click at [1003, 363] on button "Manually Match" at bounding box center [1009, 365] width 107 height 24
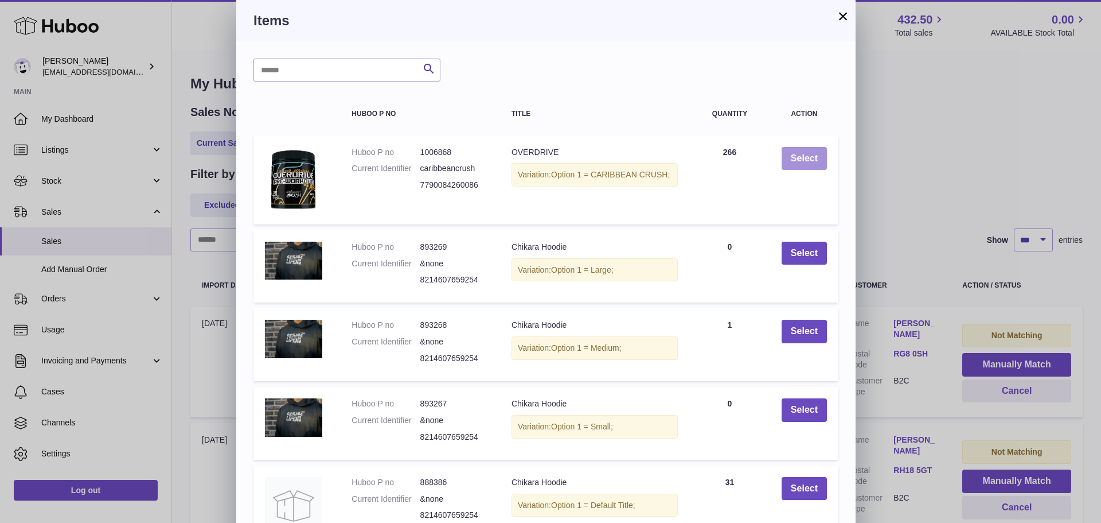
click at [808, 156] on button "Select" at bounding box center [804, 159] width 45 height 24
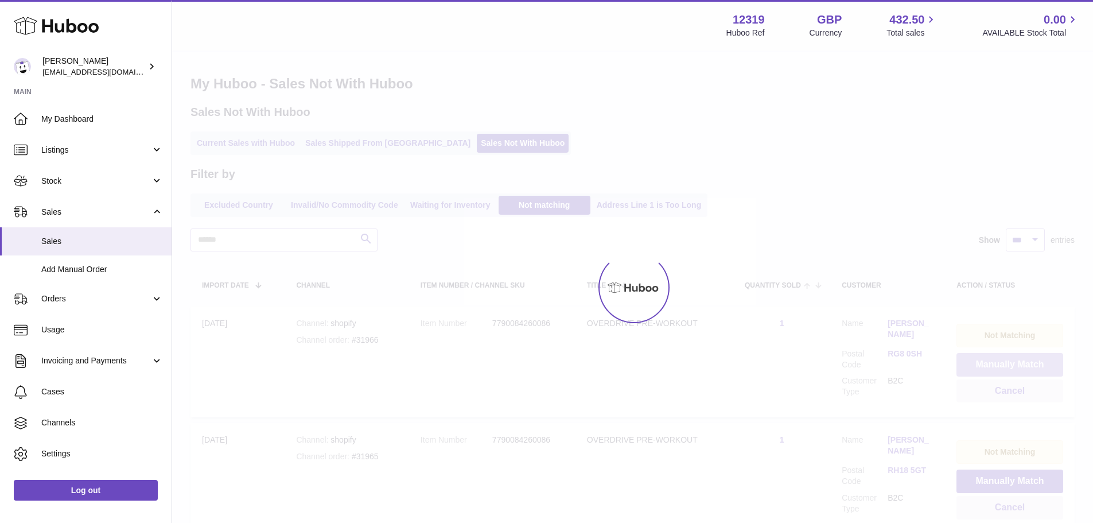
click at [1003, 363] on button "Manually Match" at bounding box center [1009, 365] width 107 height 24
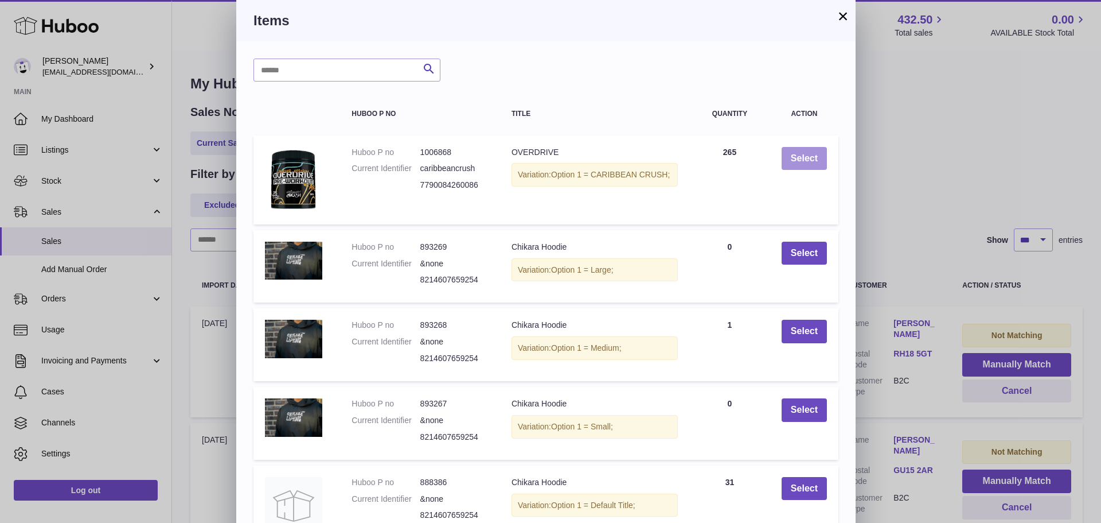
click at [808, 156] on button "Select" at bounding box center [804, 159] width 45 height 24
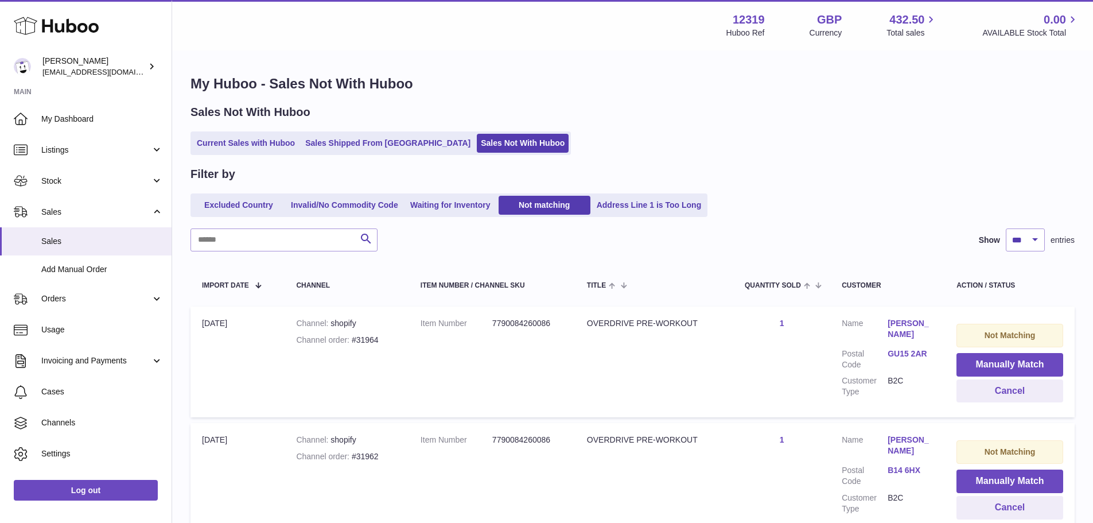
click at [1003, 363] on button "Manually Match" at bounding box center [1009, 365] width 107 height 24
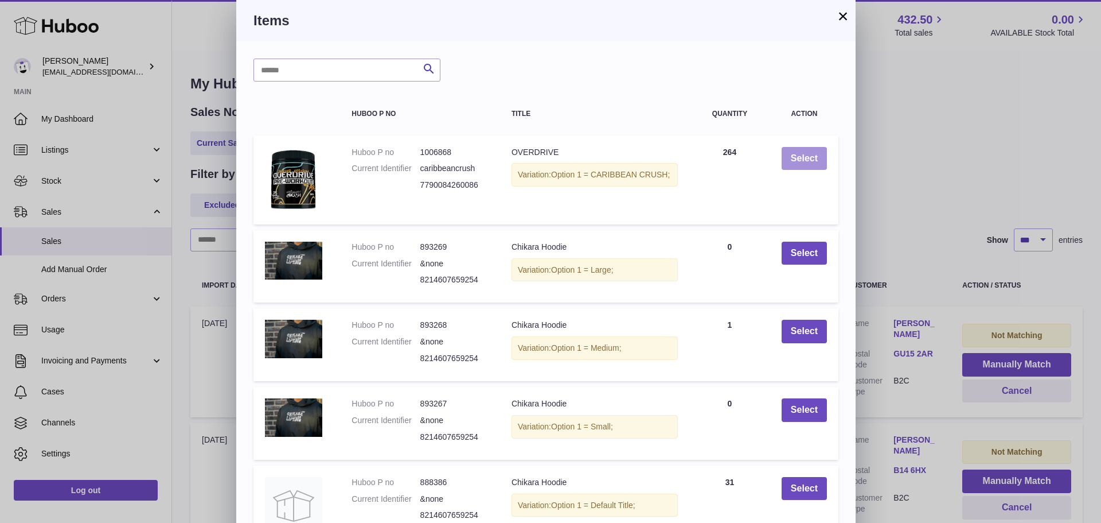
click at [808, 156] on button "Select" at bounding box center [804, 159] width 45 height 24
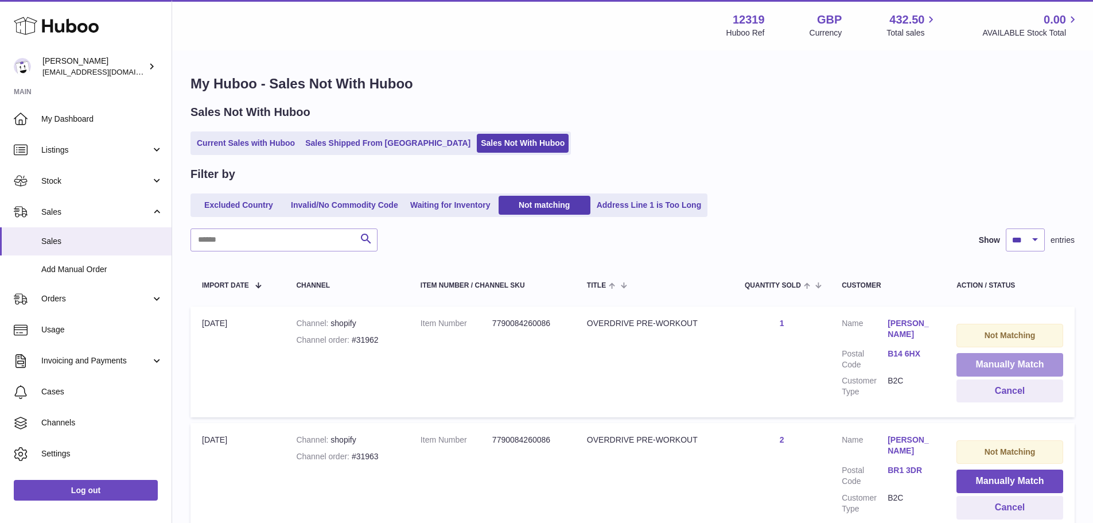
click at [1003, 363] on button "Manually Match" at bounding box center [1009, 365] width 107 height 24
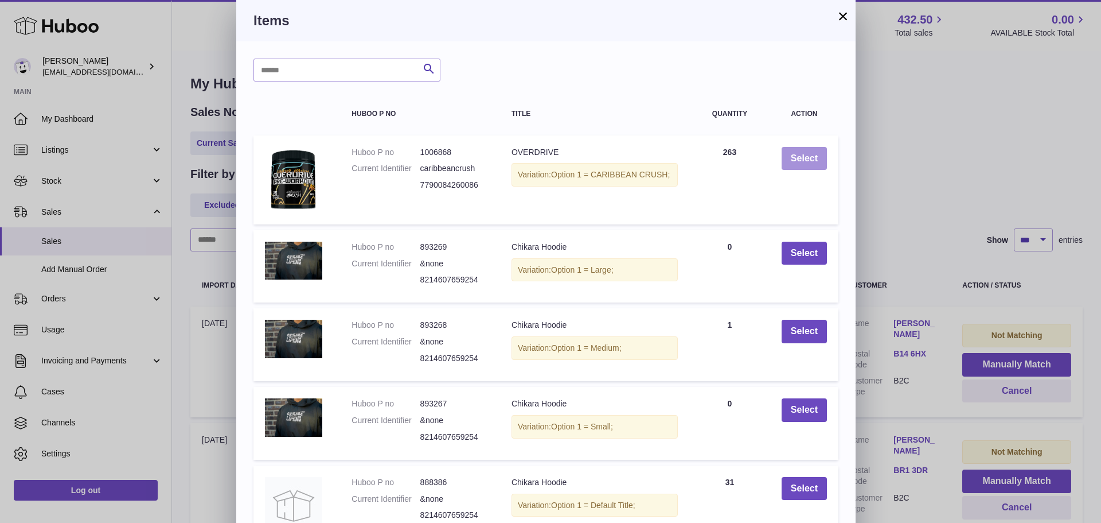
click at [808, 156] on button "Select" at bounding box center [804, 159] width 45 height 24
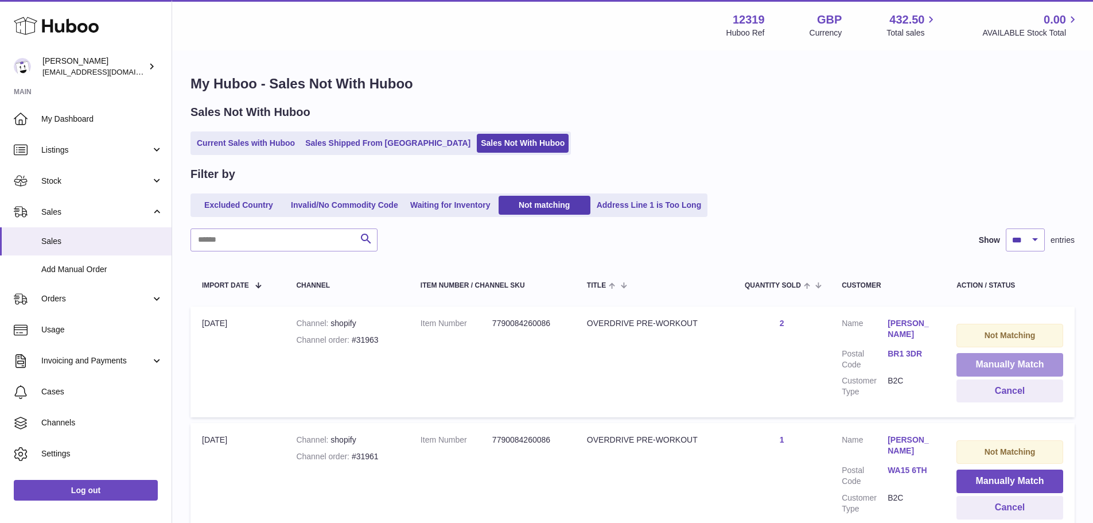
click at [1003, 363] on button "Manually Match" at bounding box center [1009, 365] width 107 height 24
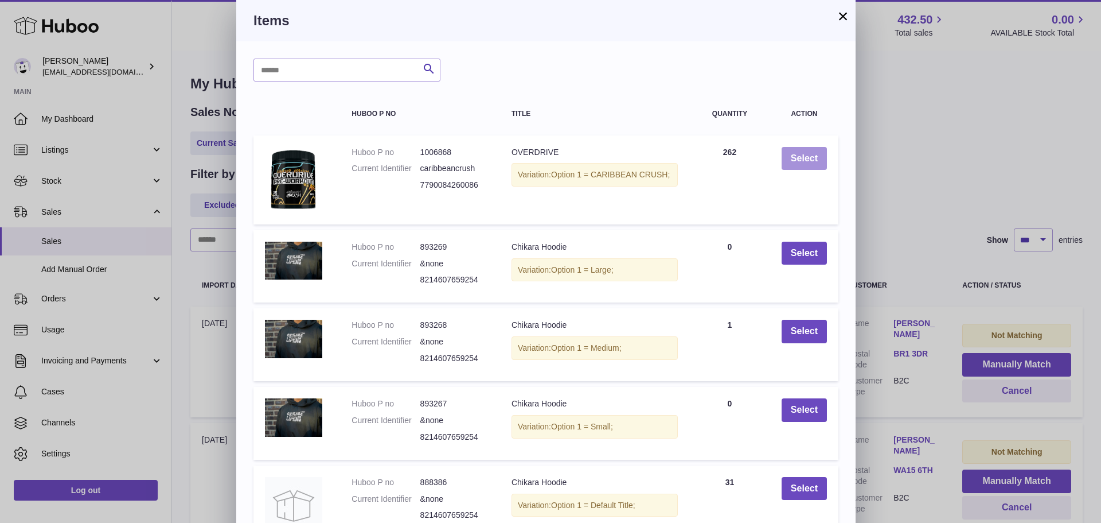
click at [808, 156] on button "Select" at bounding box center [804, 159] width 45 height 24
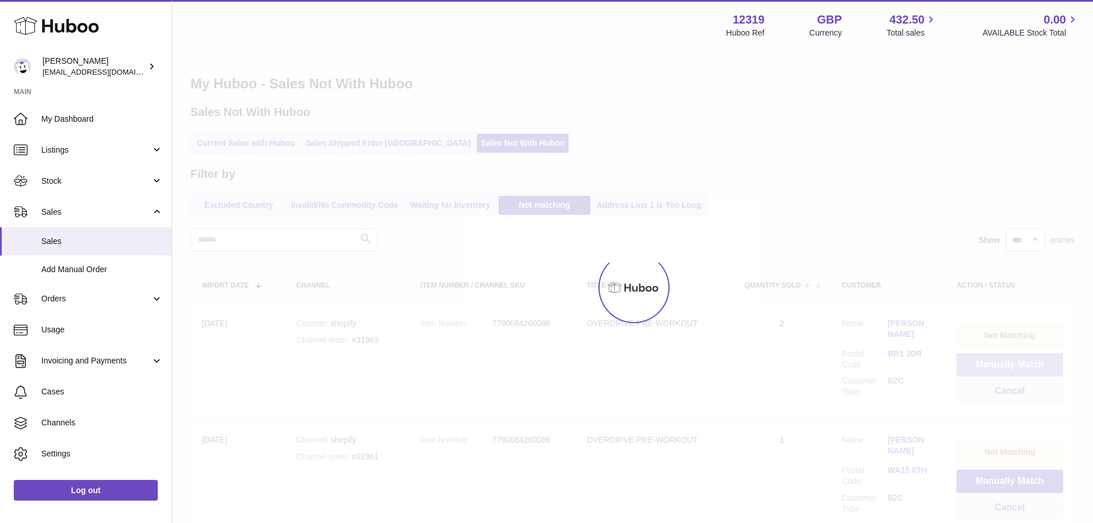
click at [1003, 363] on button "Manually Match" at bounding box center [1009, 365] width 107 height 24
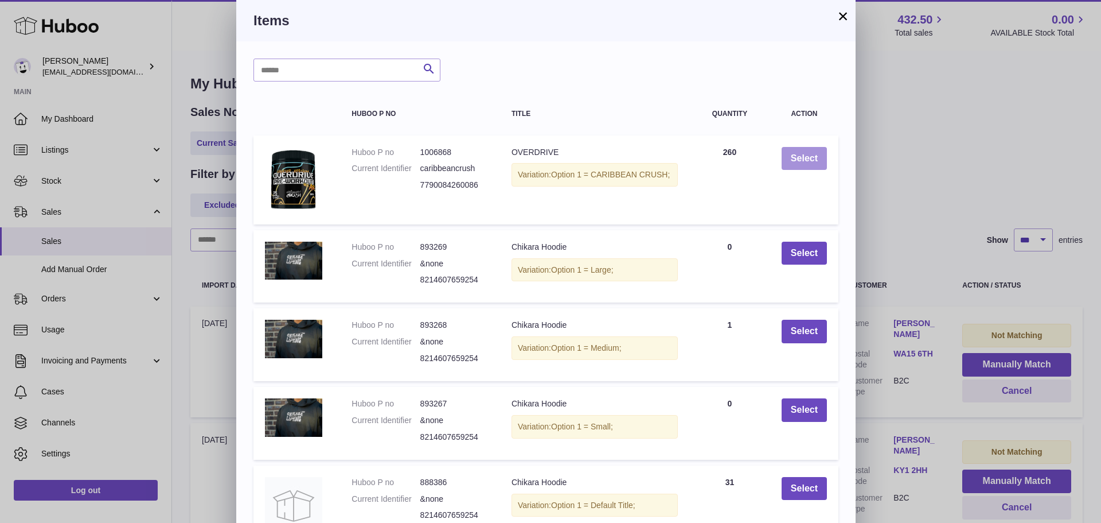
click at [808, 156] on button "Select" at bounding box center [804, 159] width 45 height 24
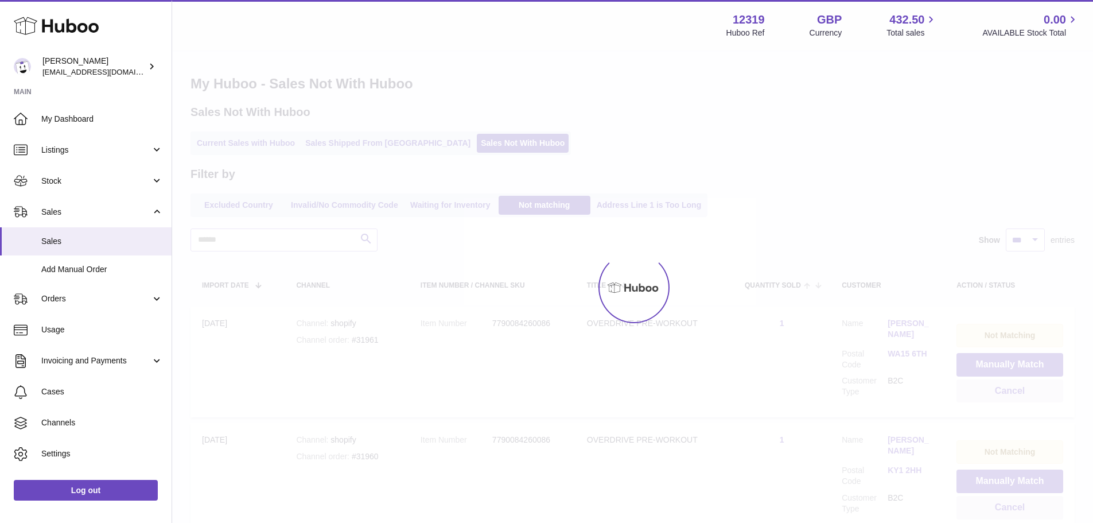
click at [1003, 363] on div at bounding box center [632, 287] width 921 height 471
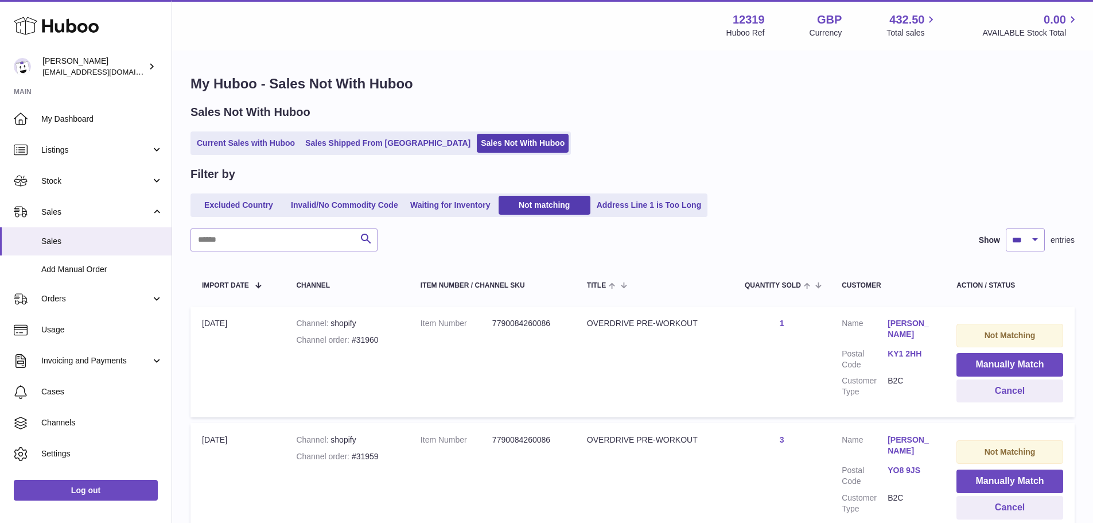
click at [1003, 363] on button "Manually Match" at bounding box center [1009, 365] width 107 height 24
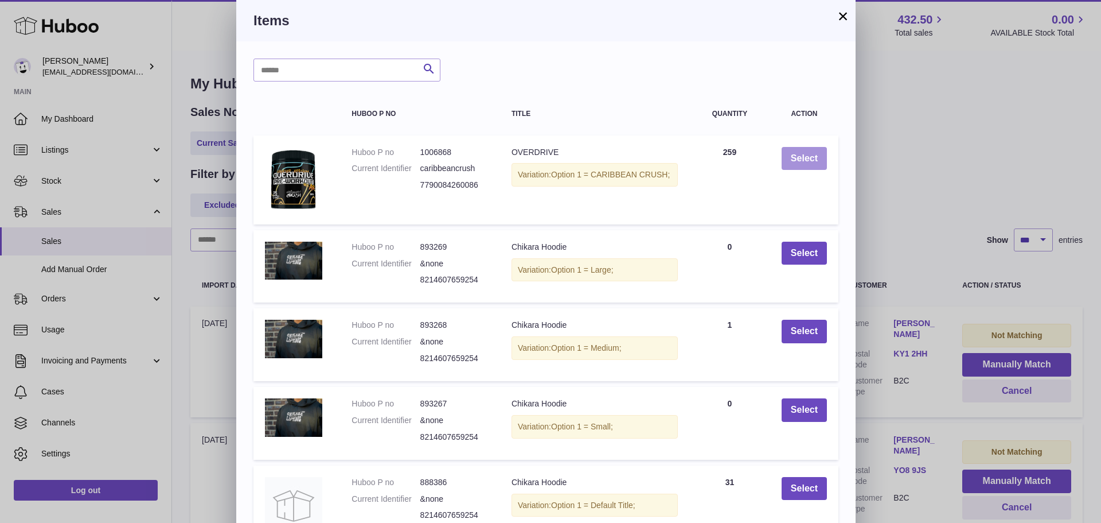
click at [808, 156] on button "Select" at bounding box center [804, 159] width 45 height 24
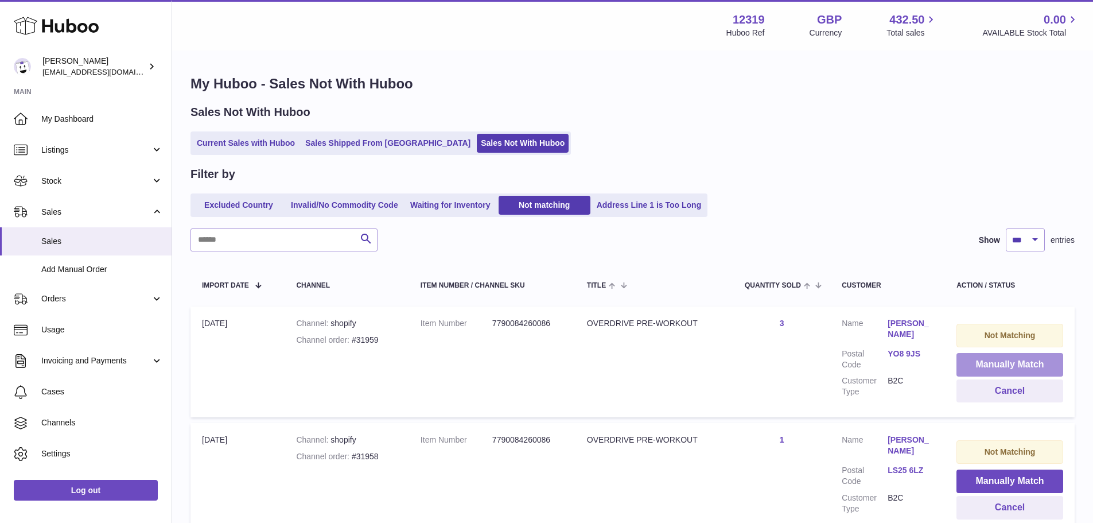
click at [1003, 363] on button "Manually Match" at bounding box center [1009, 365] width 107 height 24
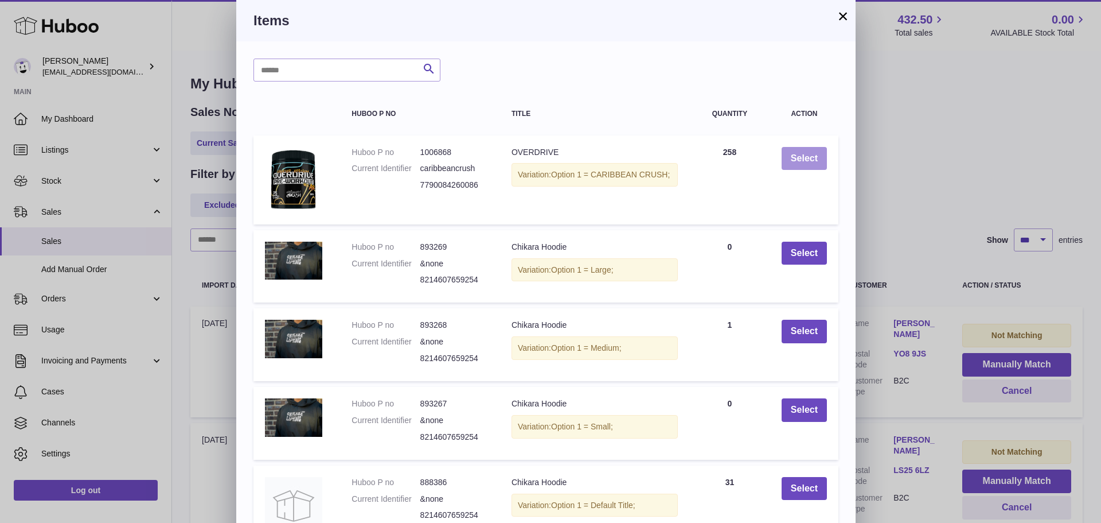
click at [808, 156] on button "Select" at bounding box center [804, 159] width 45 height 24
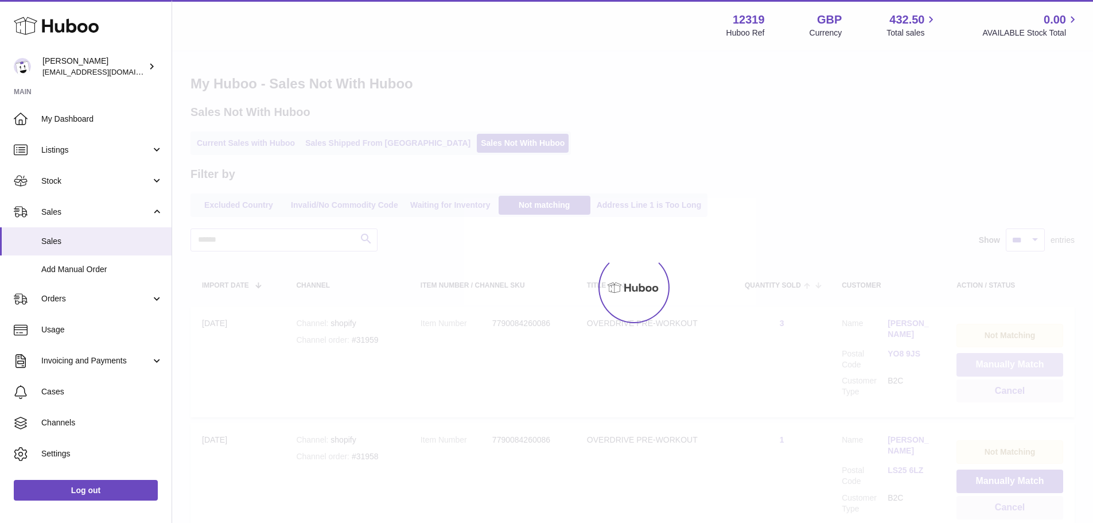
click at [1003, 363] on button "Manually Match" at bounding box center [1009, 365] width 107 height 24
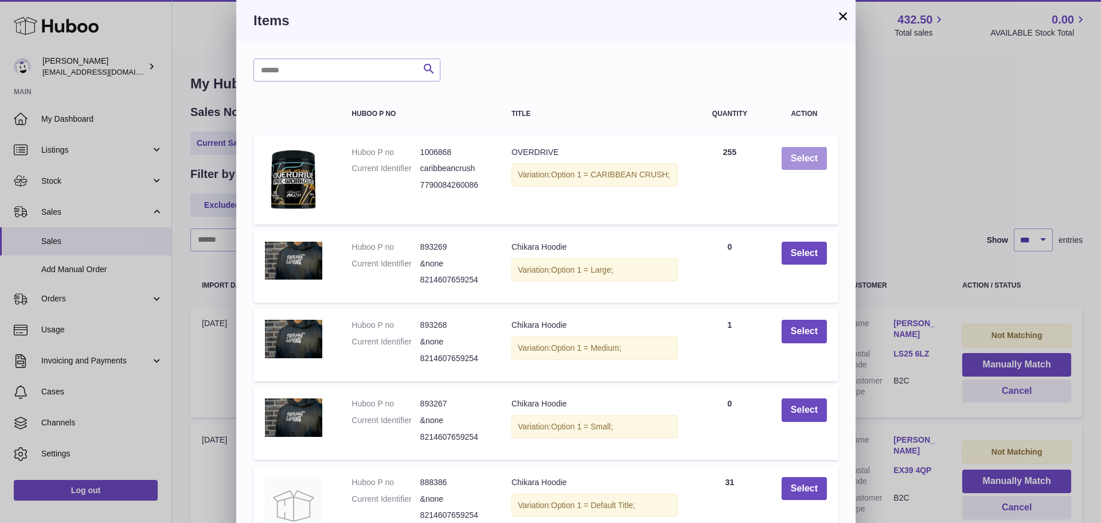
click at [808, 156] on button "Select" at bounding box center [804, 159] width 45 height 24
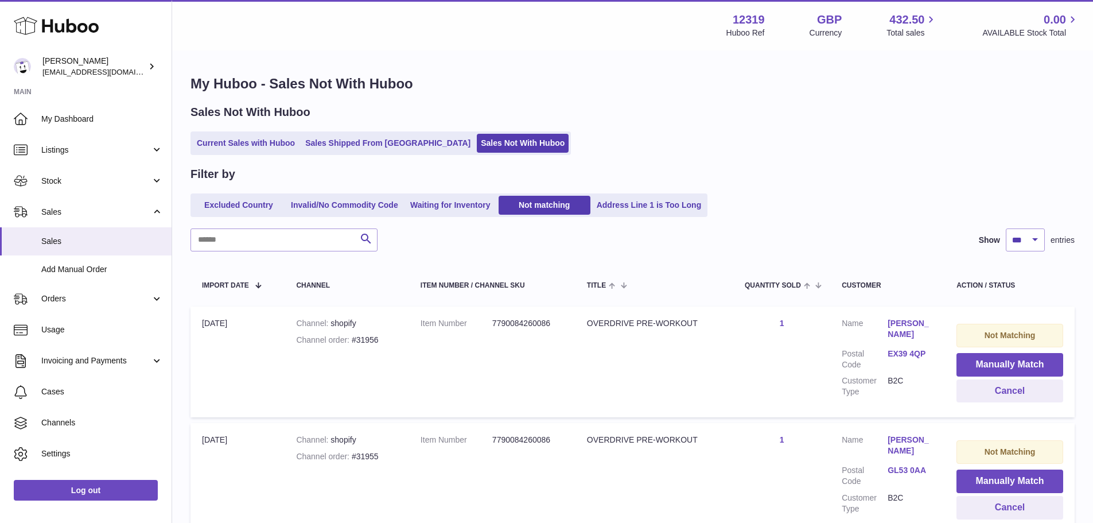
click at [1003, 363] on button "Manually Match" at bounding box center [1009, 365] width 107 height 24
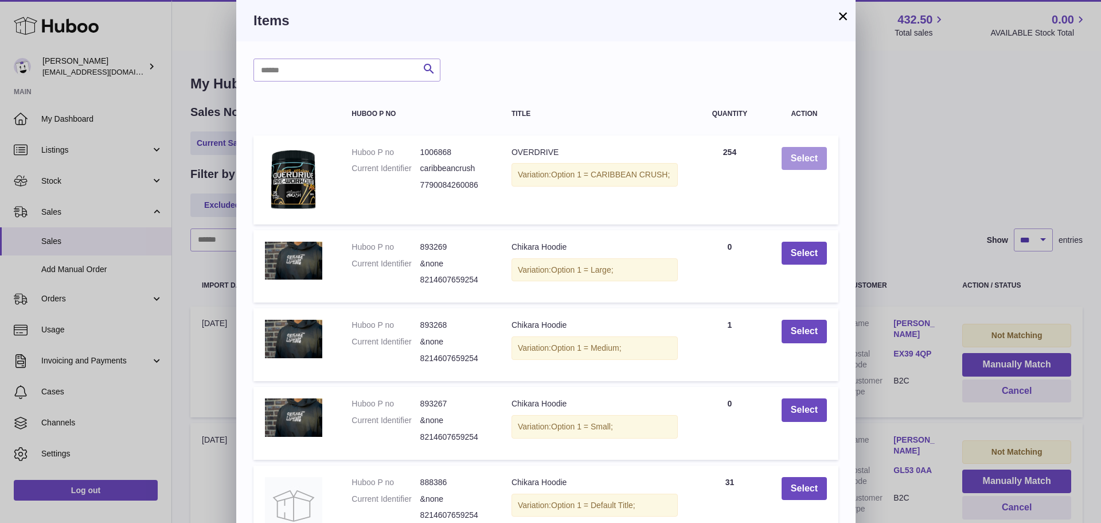
click at [808, 156] on button "Select" at bounding box center [804, 159] width 45 height 24
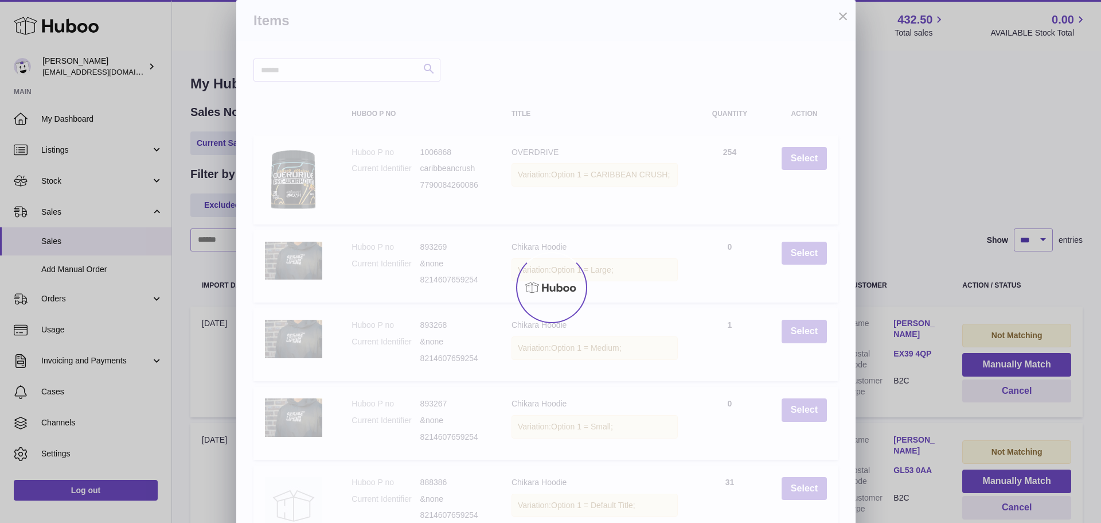
click at [1003, 363] on div at bounding box center [550, 287] width 1101 height 471
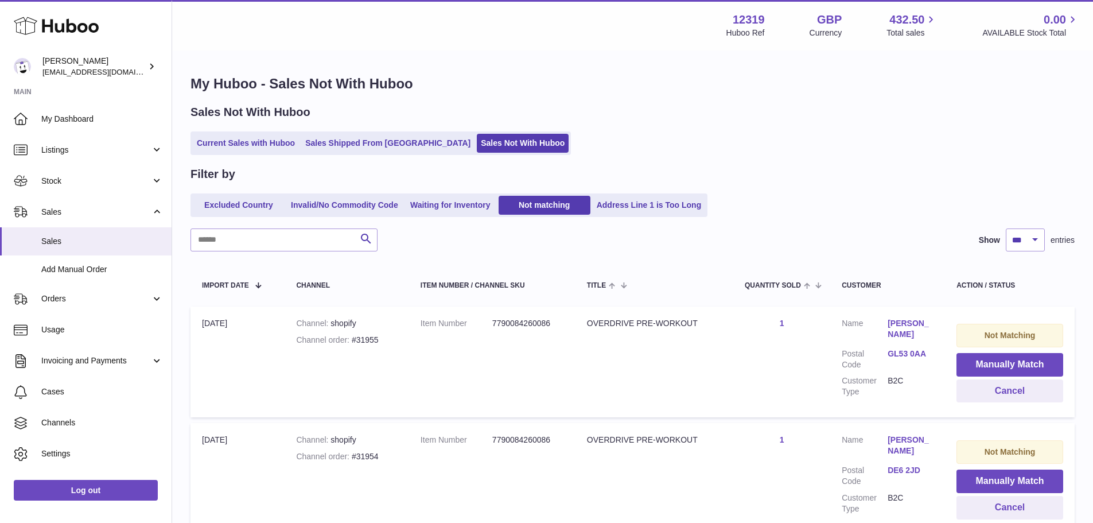
click at [1003, 363] on button "Manually Match" at bounding box center [1009, 365] width 107 height 24
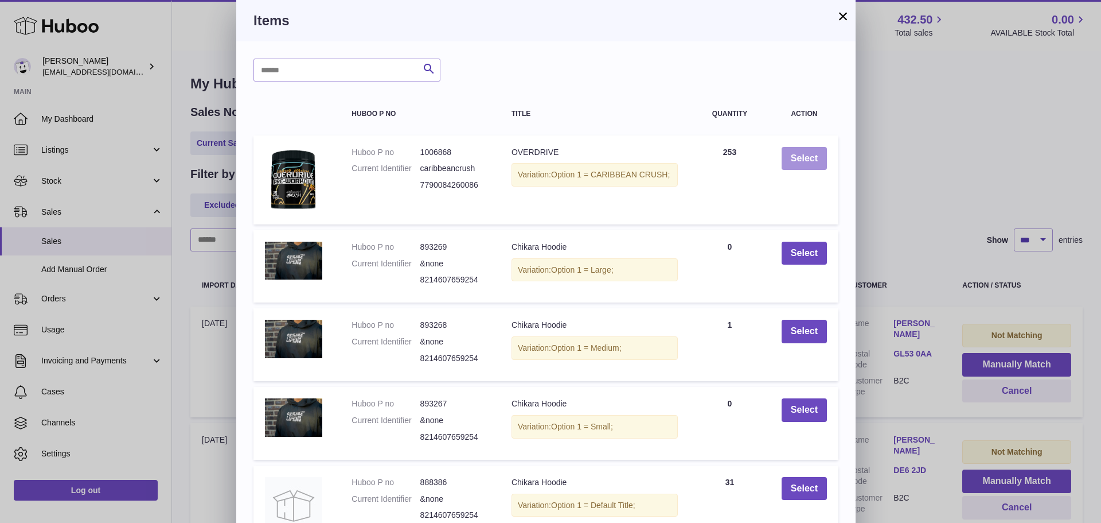
click at [808, 156] on button "Select" at bounding box center [804, 159] width 45 height 24
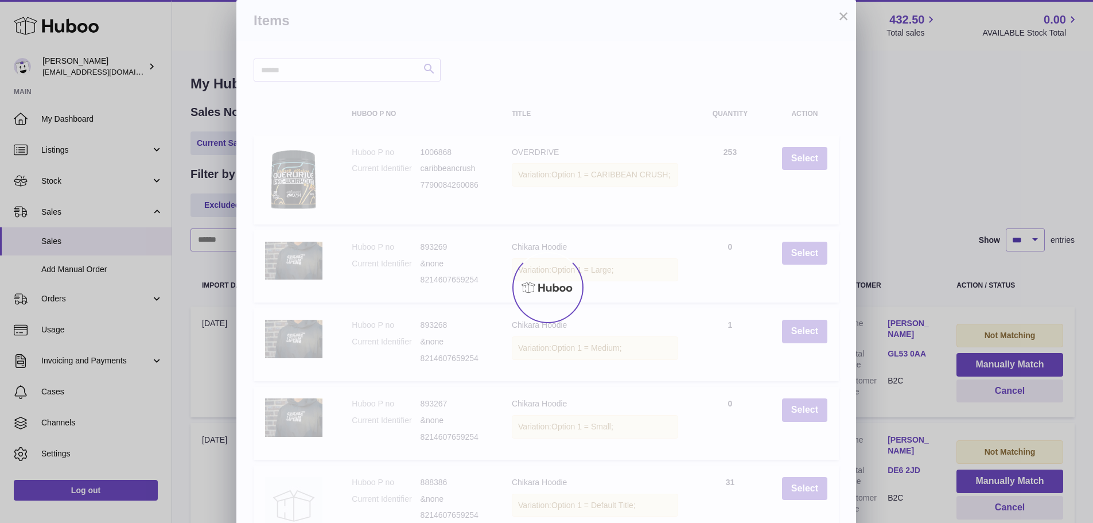
click at [1003, 363] on div "× Items Search Huboo P no Title Quantity Action Huboo P no 1006868 Current Iden…" at bounding box center [546, 313] width 1093 height 626
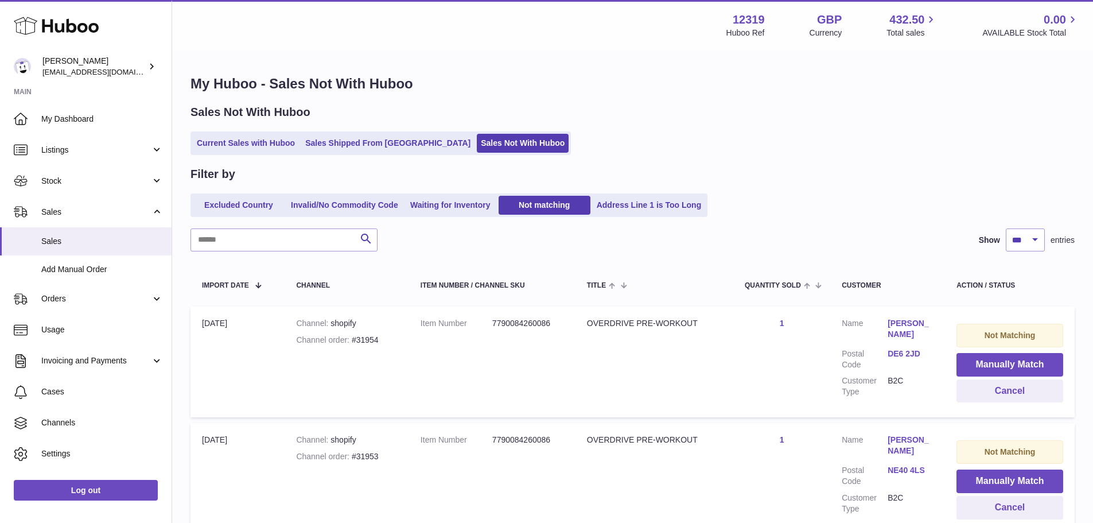
click at [1003, 363] on button "Manually Match" at bounding box center [1009, 365] width 107 height 24
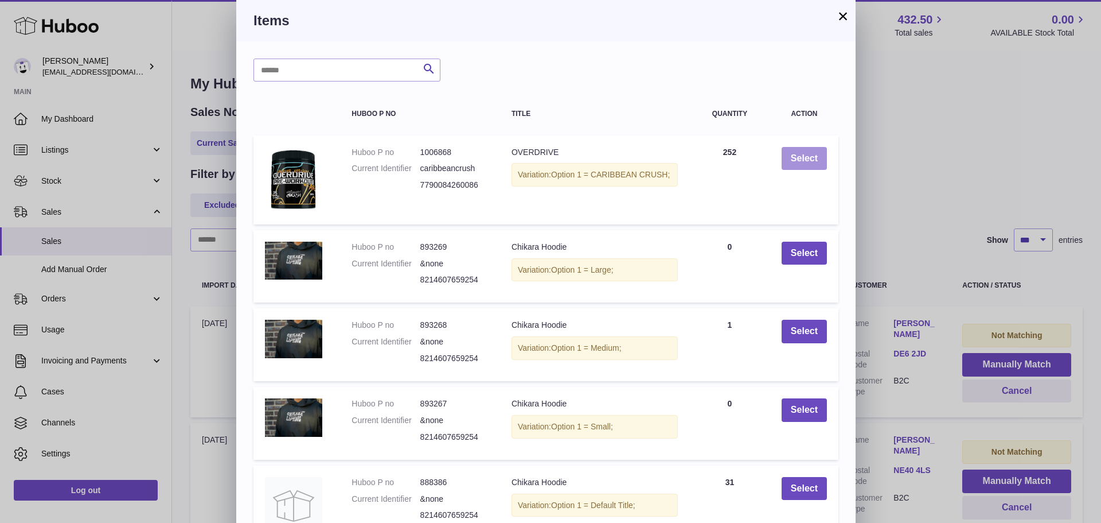
click at [808, 156] on button "Select" at bounding box center [804, 159] width 45 height 24
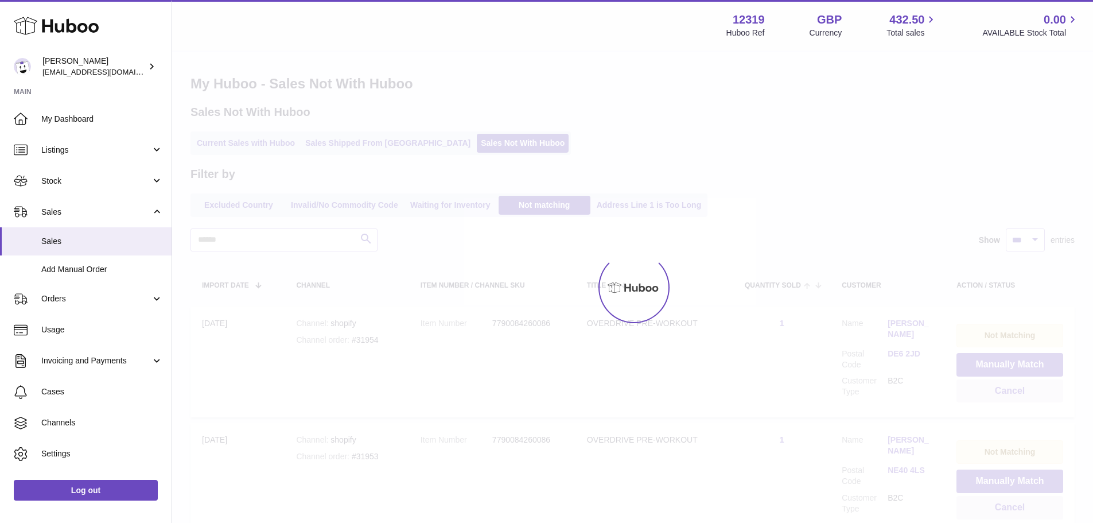
click at [1003, 363] on div at bounding box center [546, 261] width 1093 height 523
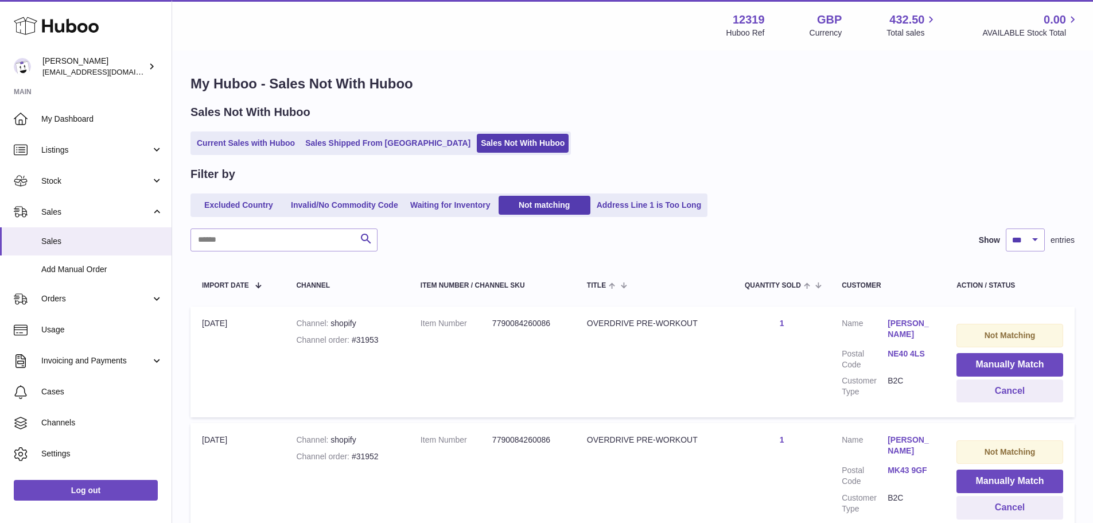
click at [1003, 363] on button "Manually Match" at bounding box center [1009, 365] width 107 height 24
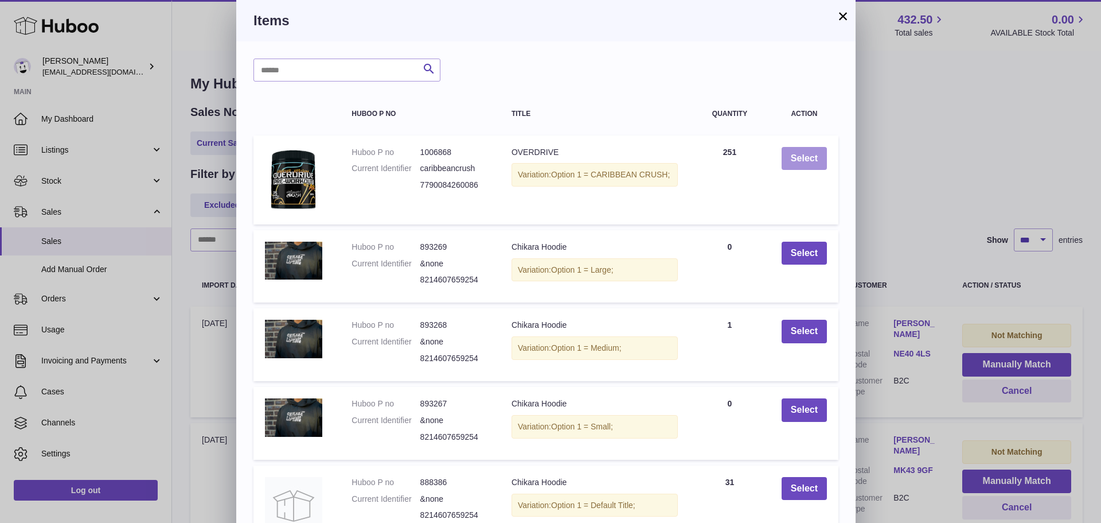
click at [808, 156] on button "Select" at bounding box center [804, 159] width 45 height 24
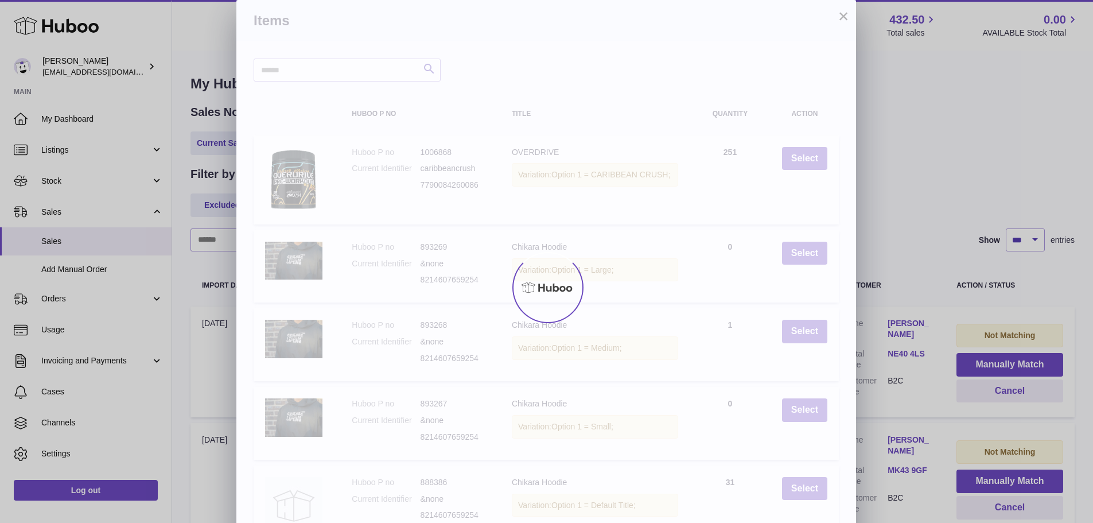
click at [1003, 363] on div "× Items Search Huboo P no Title Quantity Action Huboo P no 1006868 Current Iden…" at bounding box center [546, 313] width 1093 height 626
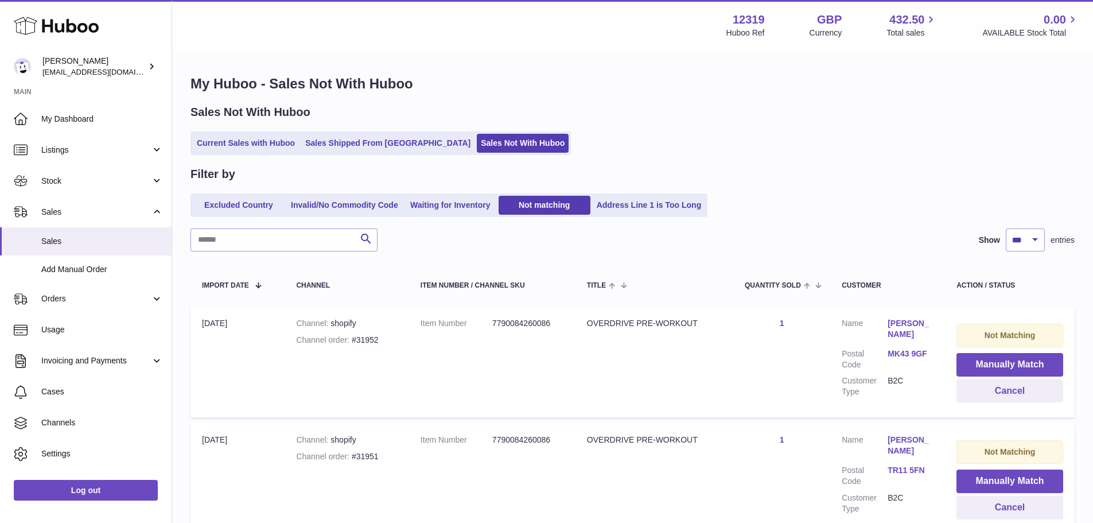
click at [1003, 363] on button "Manually Match" at bounding box center [1009, 365] width 107 height 24
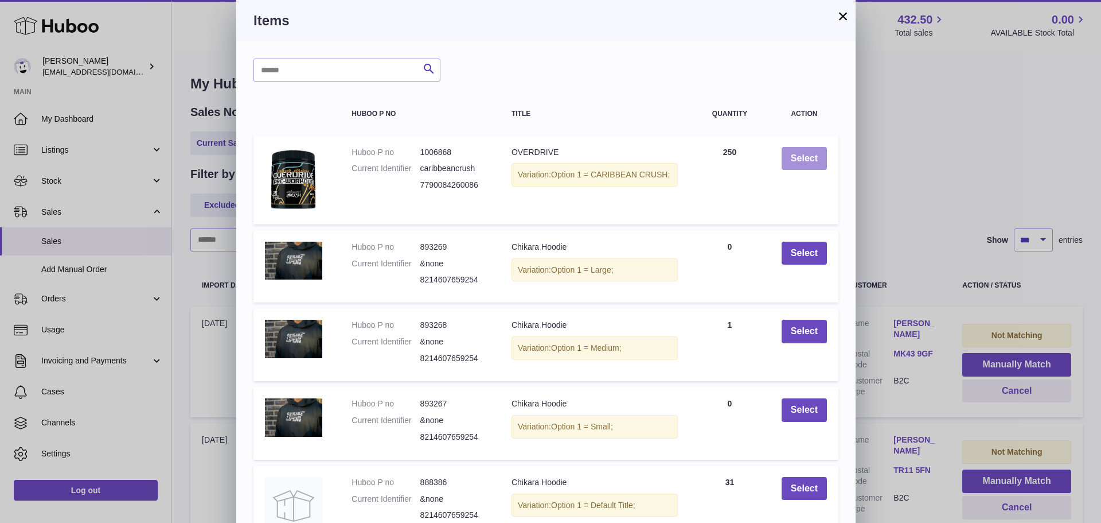
click at [808, 156] on button "Select" at bounding box center [804, 159] width 45 height 24
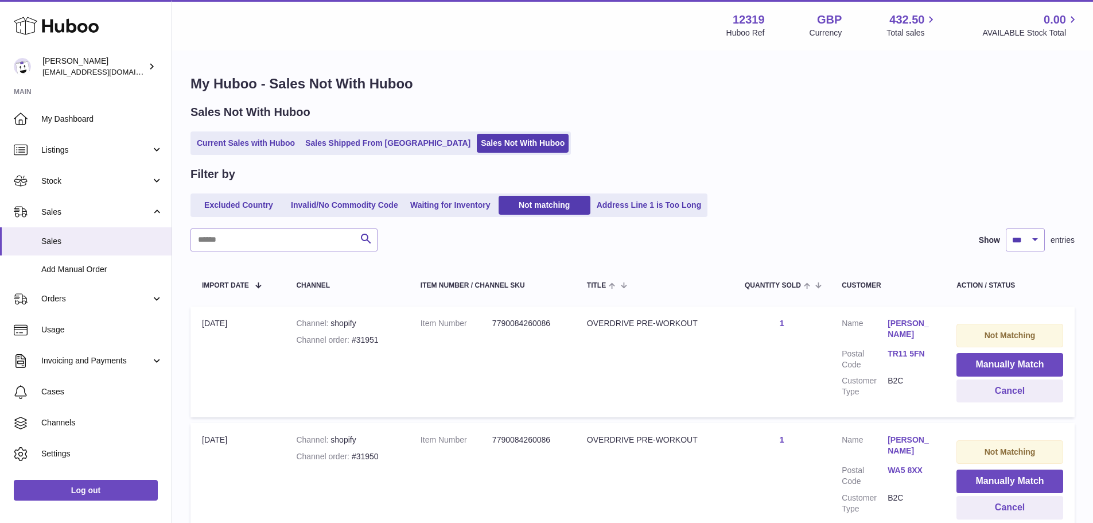
click at [1003, 363] on button "Manually Match" at bounding box center [1009, 365] width 107 height 24
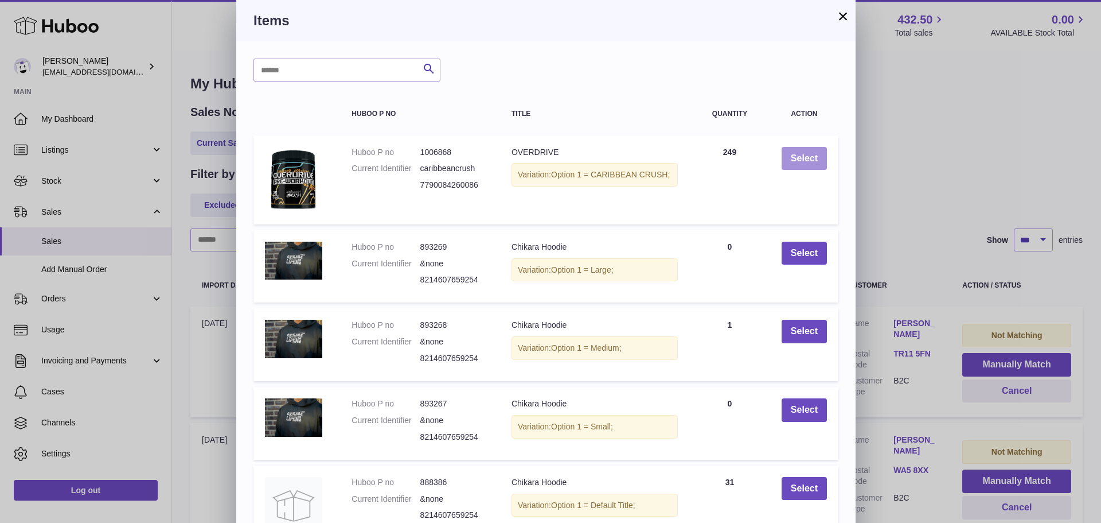
click at [808, 156] on button "Select" at bounding box center [804, 159] width 45 height 24
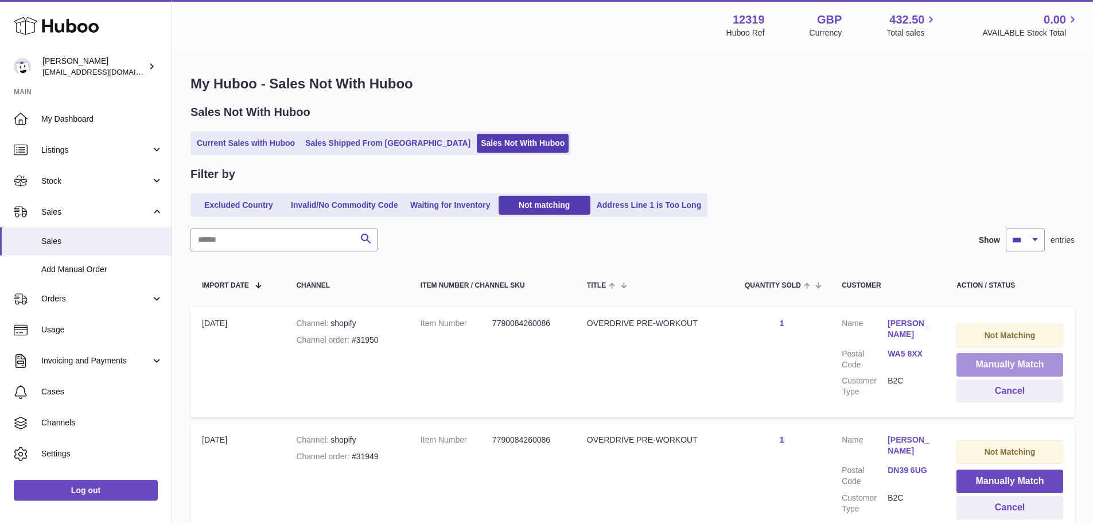
click at [1003, 363] on button "Manually Match" at bounding box center [1009, 365] width 107 height 24
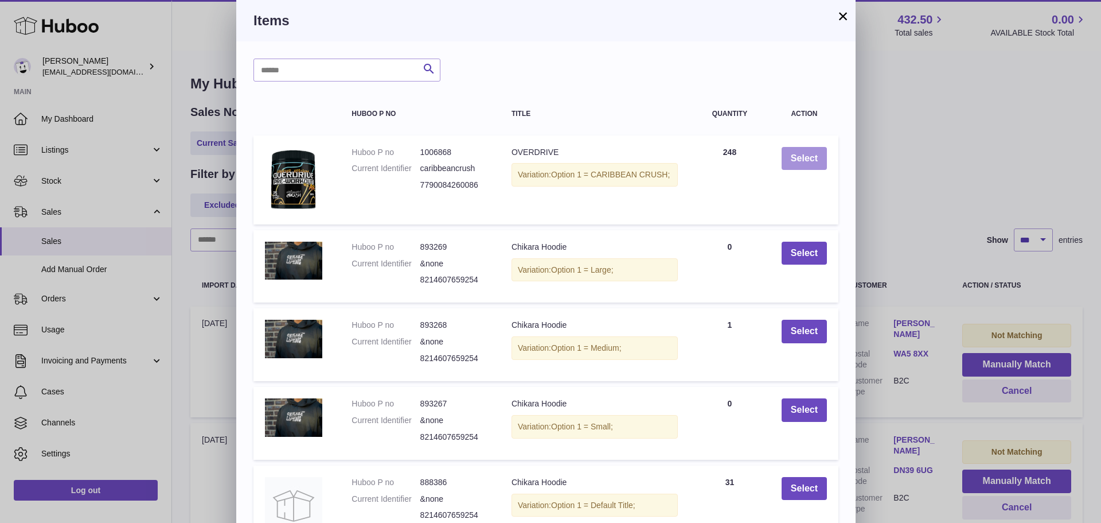
click at [808, 156] on button "Select" at bounding box center [804, 159] width 45 height 24
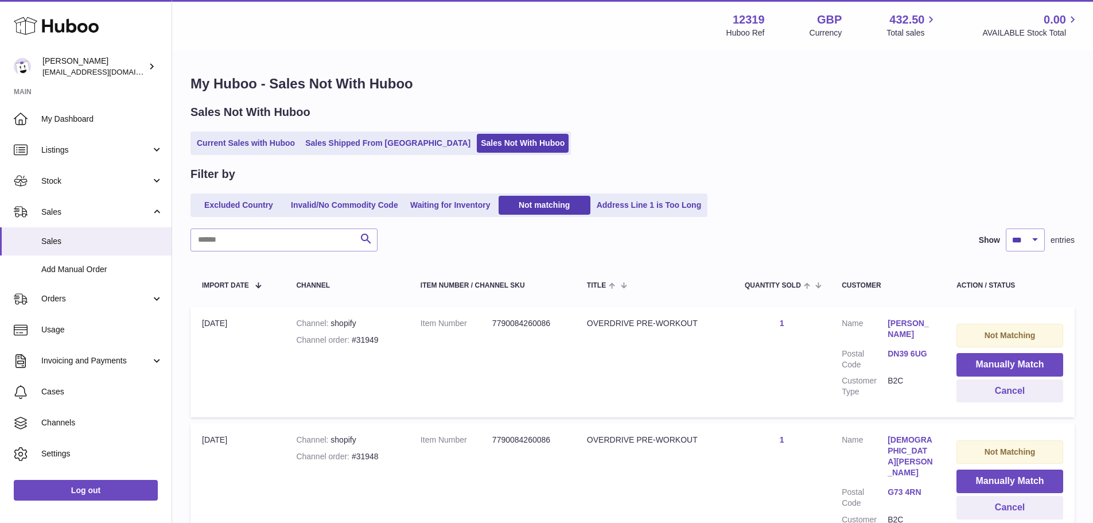
click at [1003, 363] on button "Manually Match" at bounding box center [1009, 365] width 107 height 24
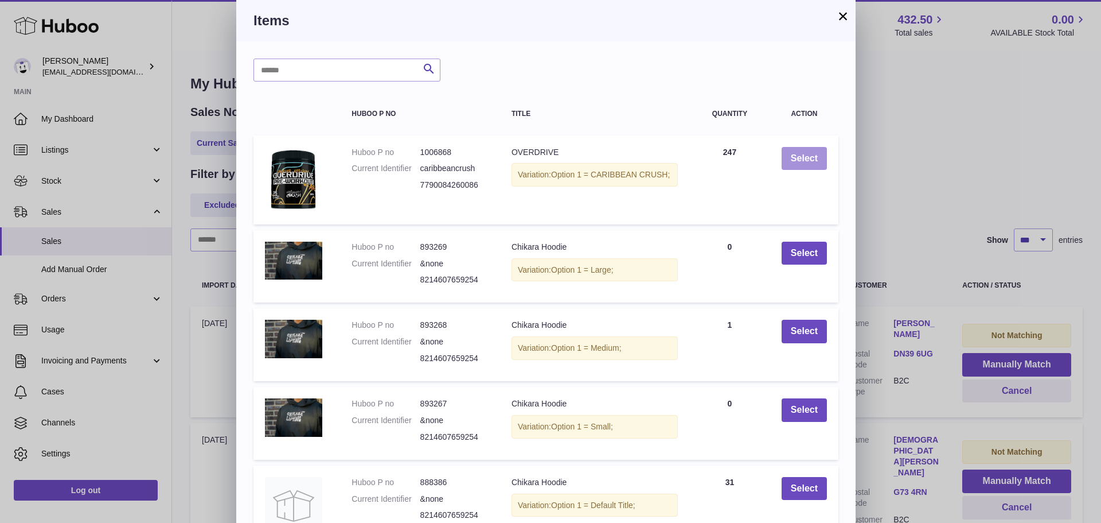
click at [808, 156] on button "Select" at bounding box center [804, 159] width 45 height 24
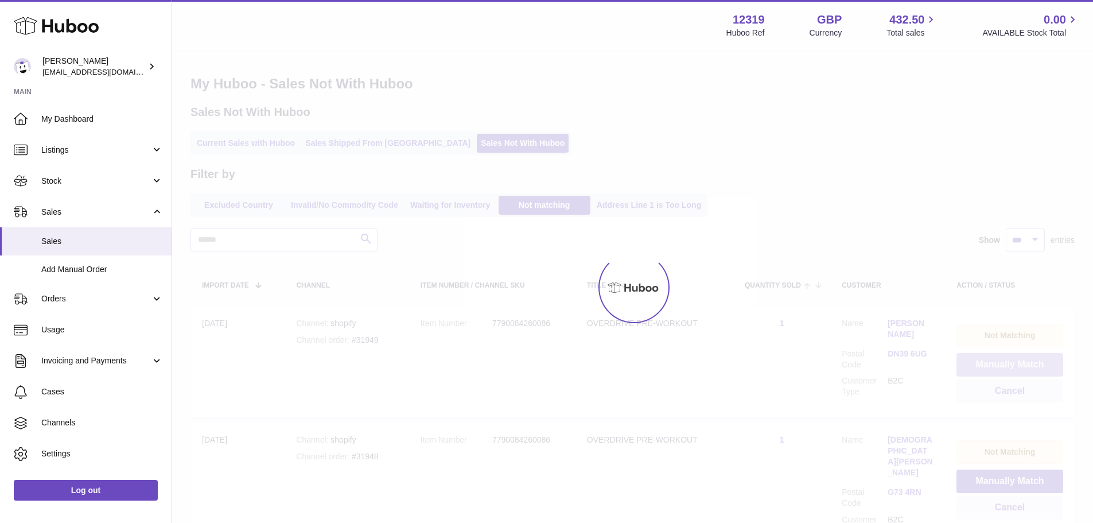
click at [1003, 363] on button "Manually Match" at bounding box center [1009, 365] width 107 height 24
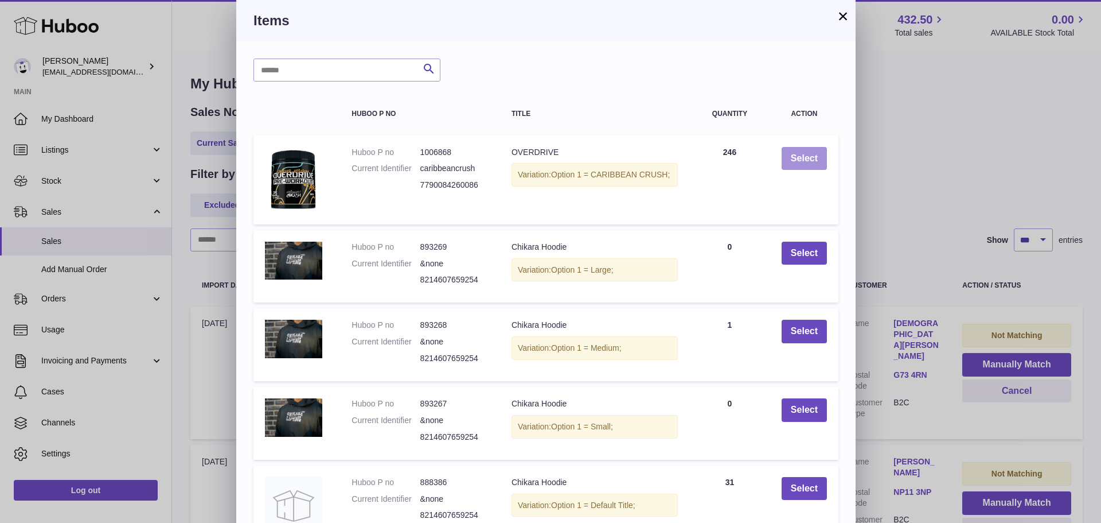
click at [808, 156] on button "Select" at bounding box center [804, 159] width 45 height 24
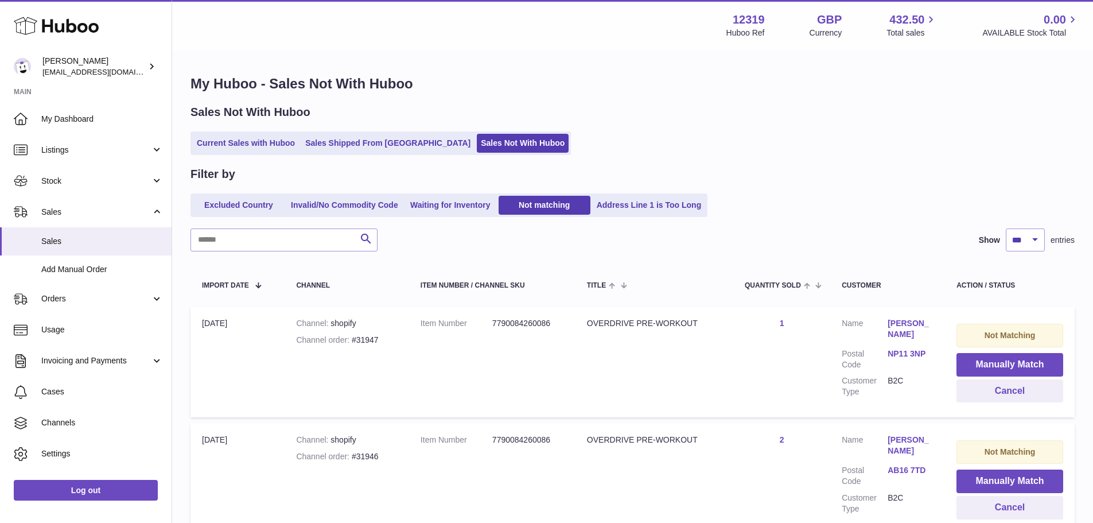
click at [1003, 363] on button "Manually Match" at bounding box center [1009, 365] width 107 height 24
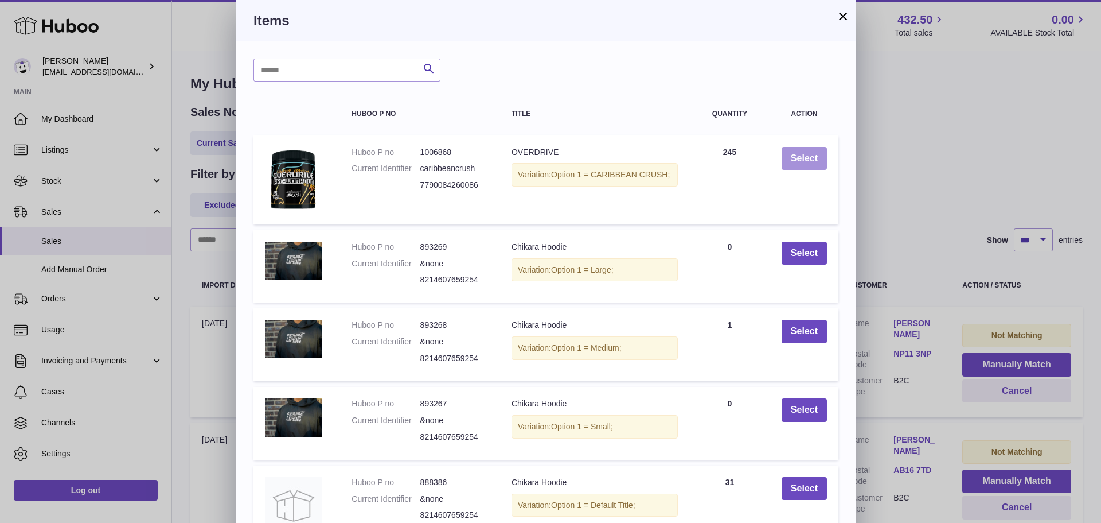
click at [808, 156] on button "Select" at bounding box center [804, 159] width 45 height 24
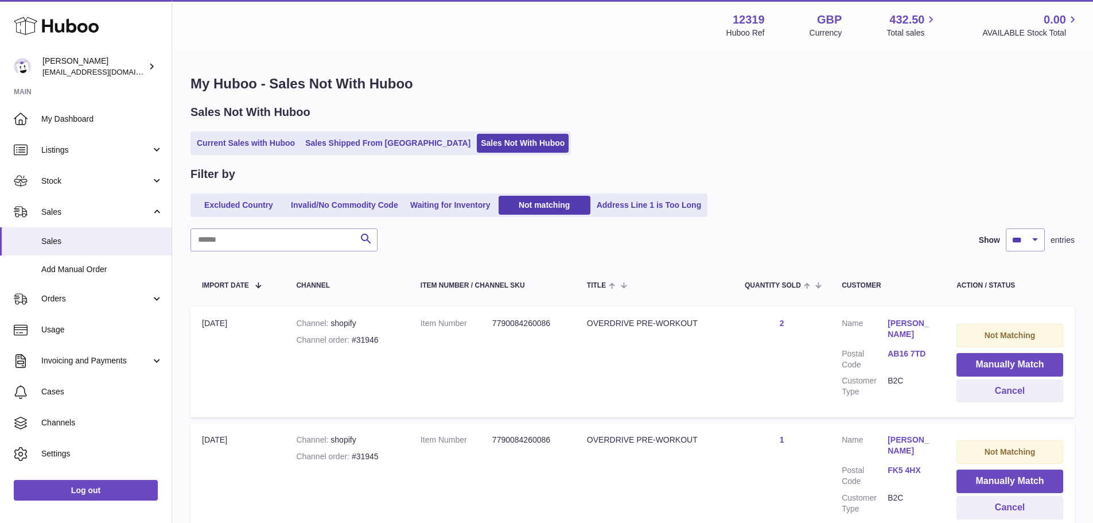
click at [1003, 363] on button "Manually Match" at bounding box center [1009, 365] width 107 height 24
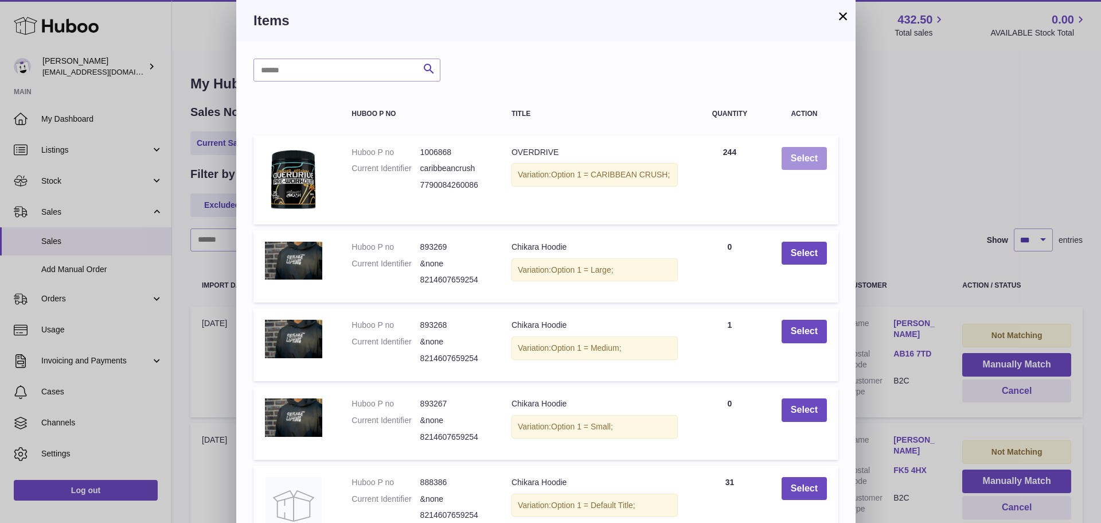
click at [808, 156] on button "Select" at bounding box center [804, 159] width 45 height 24
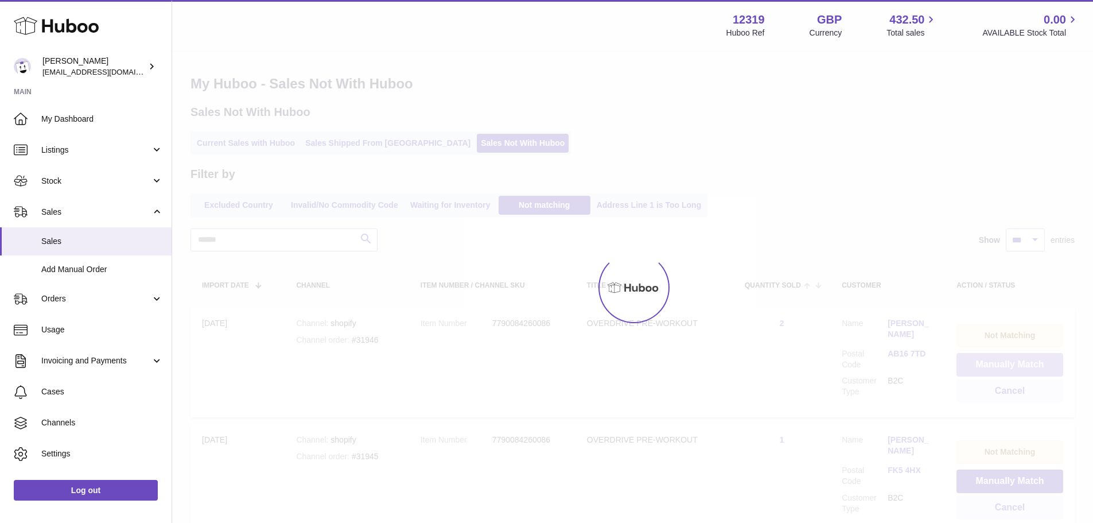
click at [1003, 363] on button "Manually Match" at bounding box center [1009, 365] width 107 height 24
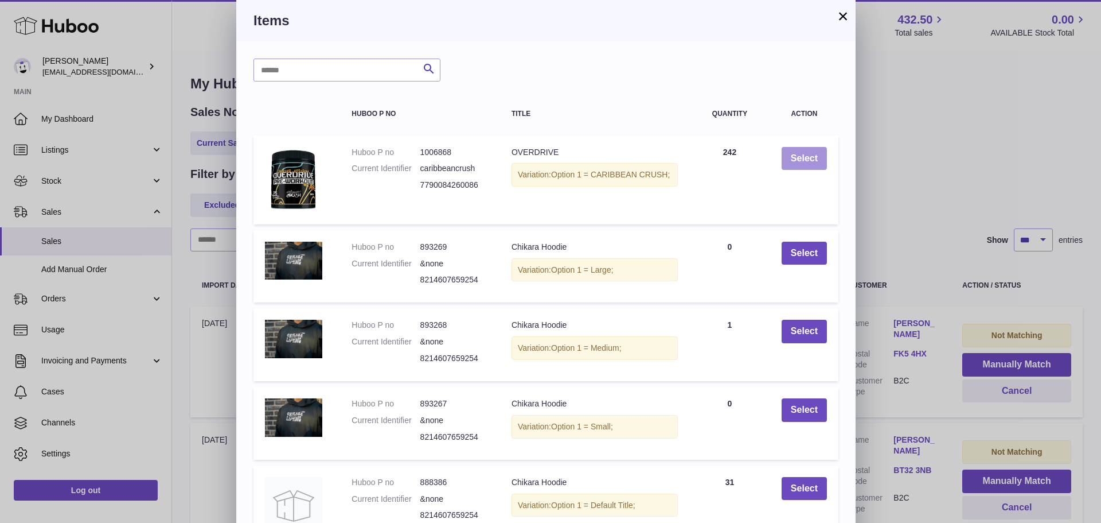
click at [808, 156] on button "Select" at bounding box center [804, 159] width 45 height 24
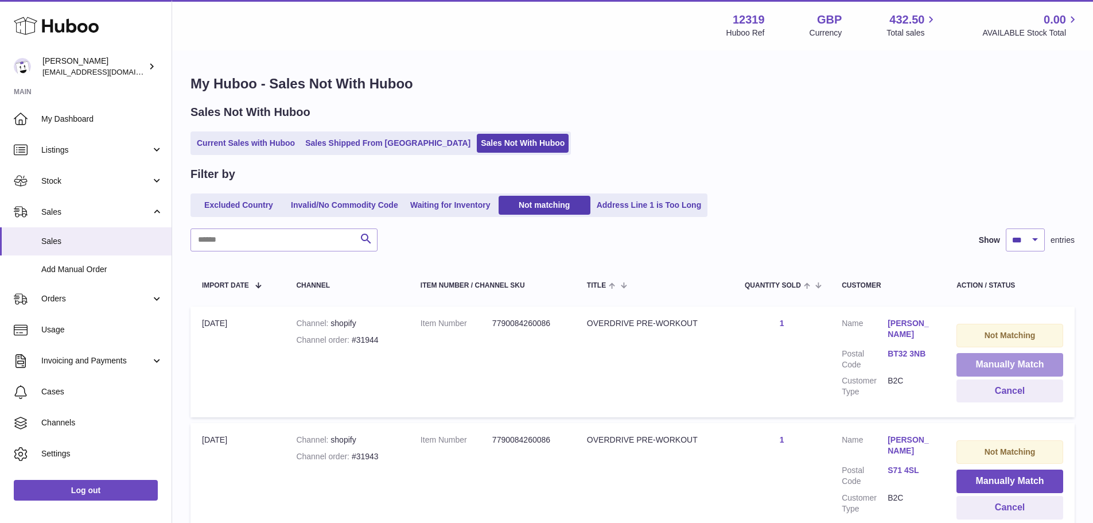
click at [1003, 363] on button "Manually Match" at bounding box center [1009, 365] width 107 height 24
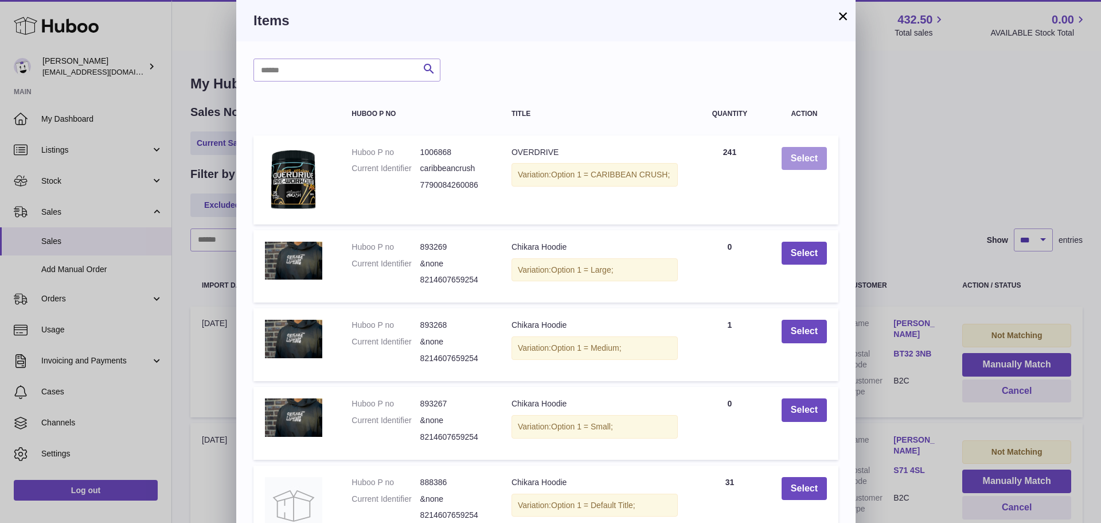
click at [808, 156] on button "Select" at bounding box center [804, 159] width 45 height 24
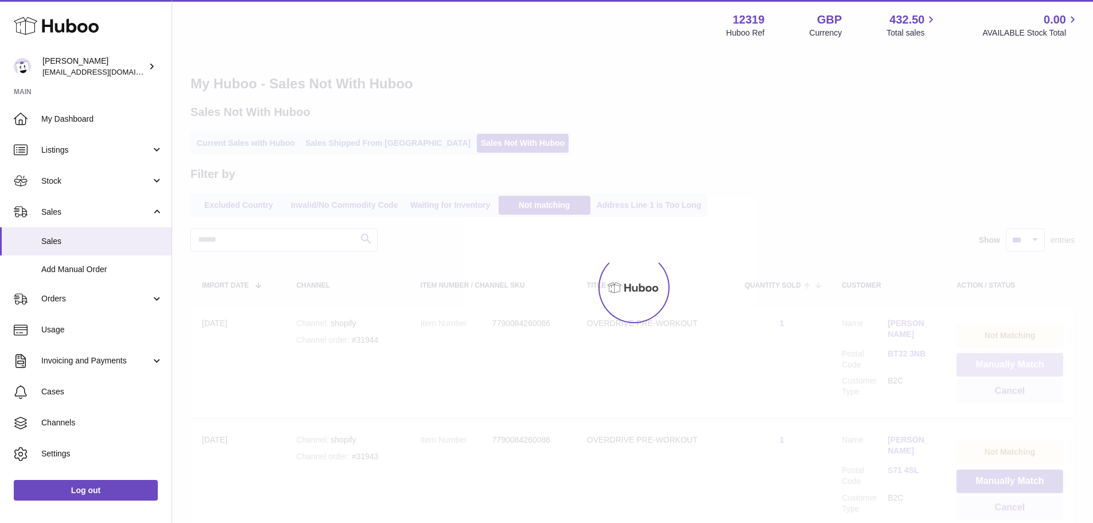
click at [1003, 363] on button "Manually Match" at bounding box center [1009, 365] width 107 height 24
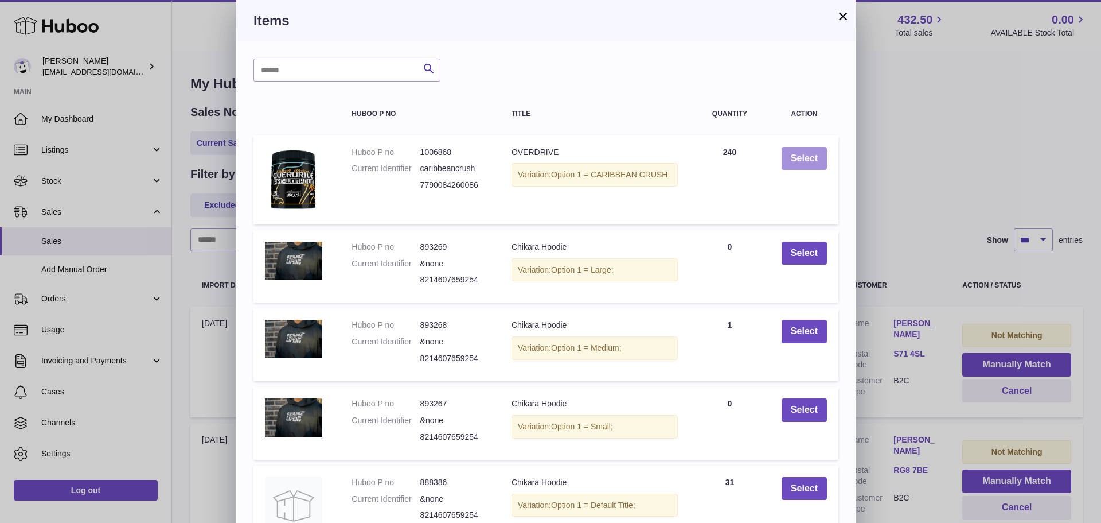
click at [808, 156] on button "Select" at bounding box center [804, 159] width 45 height 24
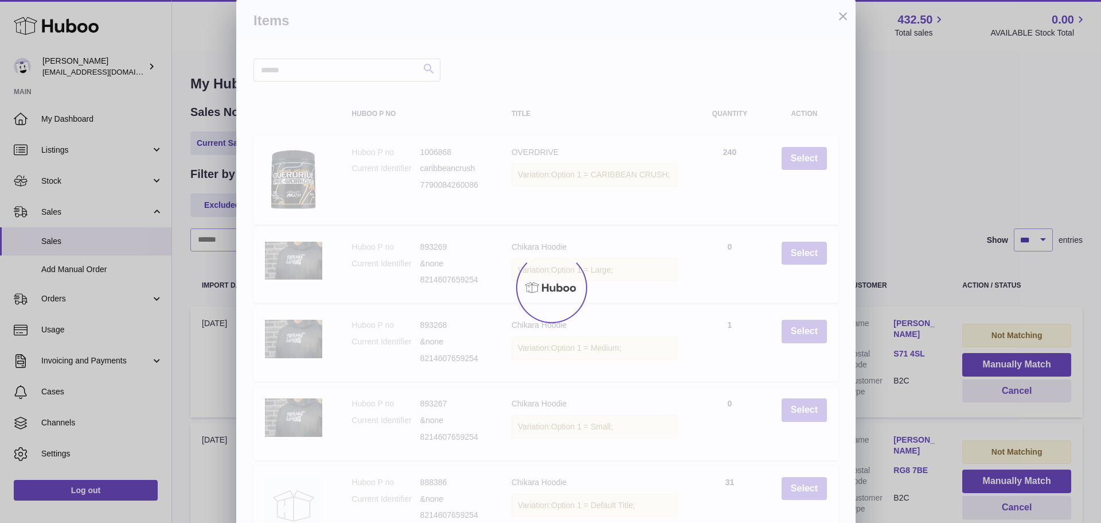
click at [1003, 363] on div "× Items Search Huboo P no Title Quantity Action Huboo P no 1006868 Current Iden…" at bounding box center [550, 313] width 1101 height 626
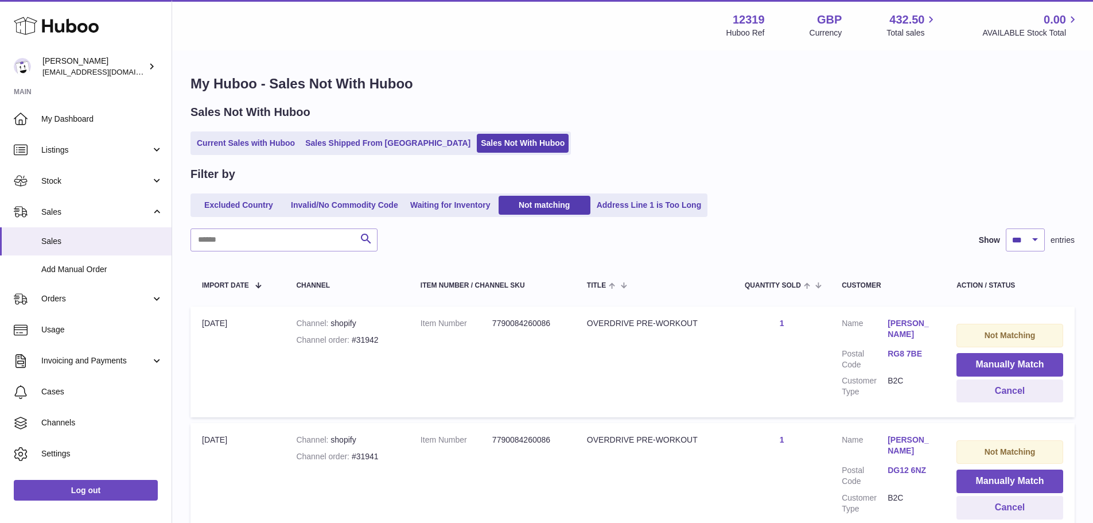
click at [1003, 363] on button "Manually Match" at bounding box center [1009, 365] width 107 height 24
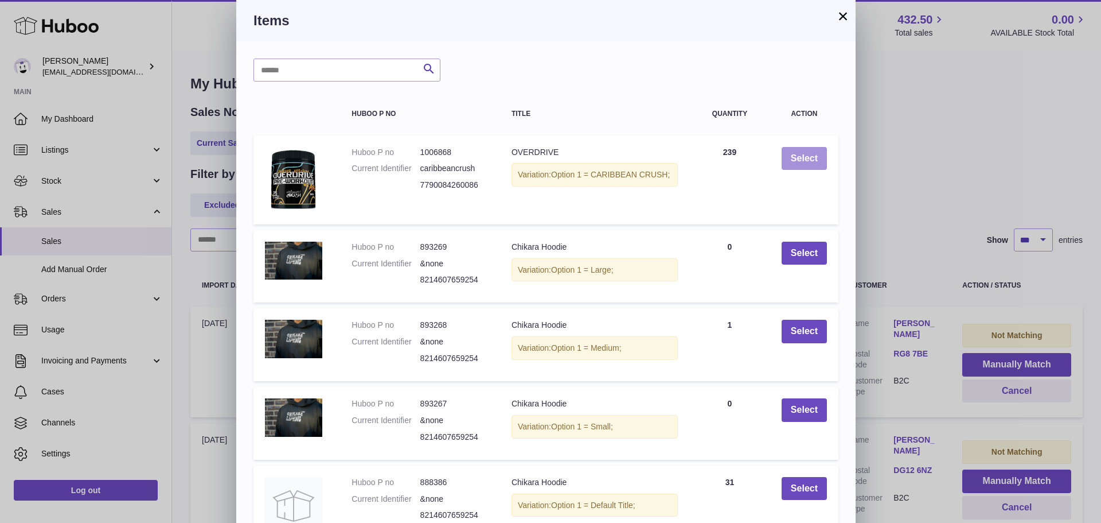
click at [808, 156] on button "Select" at bounding box center [804, 159] width 45 height 24
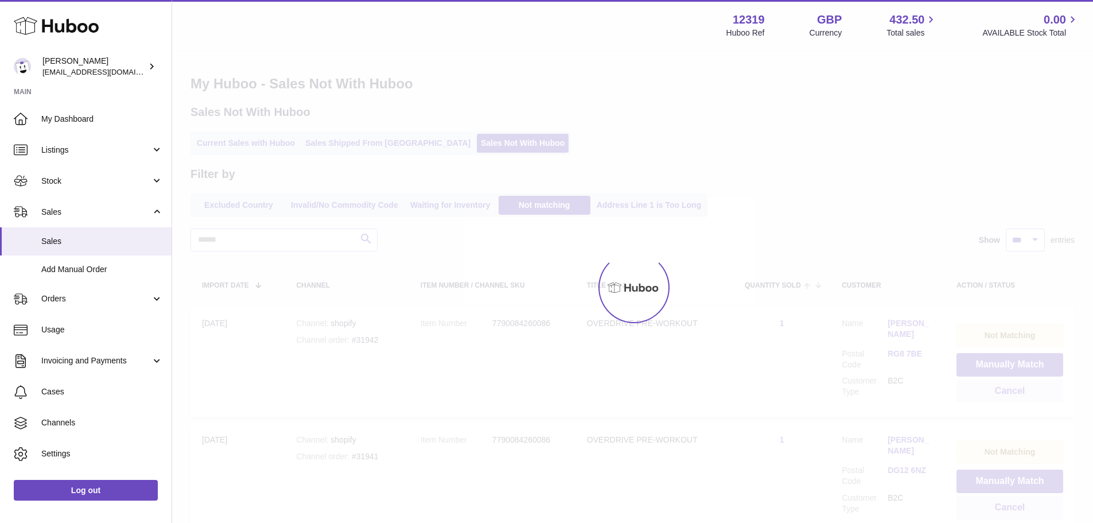
click at [1003, 363] on div at bounding box center [546, 261] width 1093 height 523
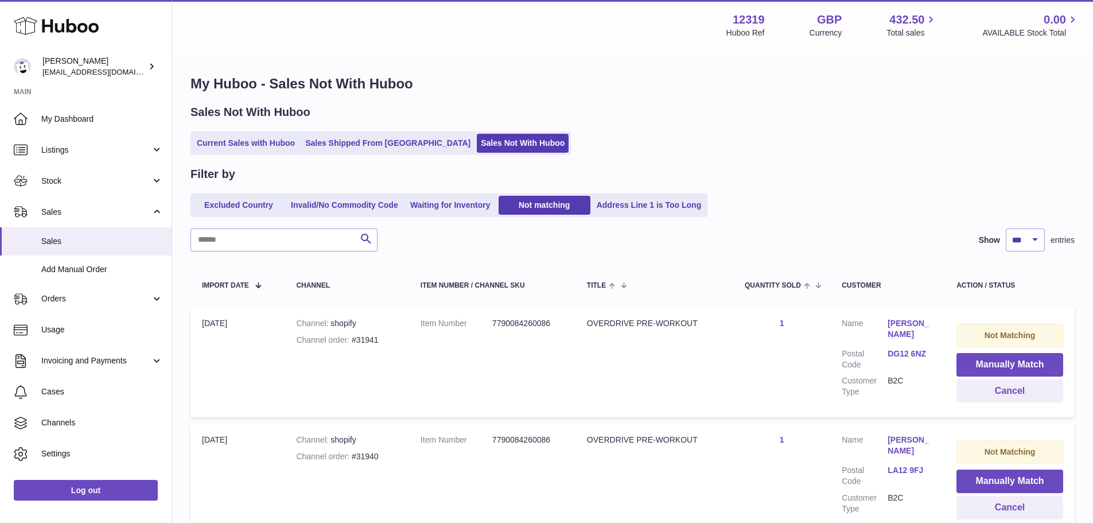
click at [1003, 363] on button "Manually Match" at bounding box center [1009, 365] width 107 height 24
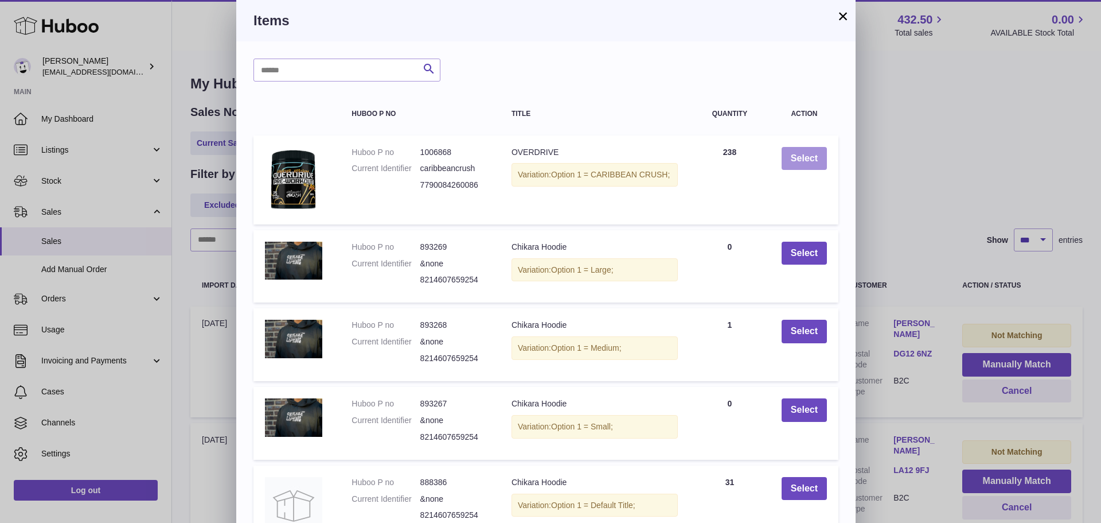
click at [808, 156] on button "Select" at bounding box center [804, 159] width 45 height 24
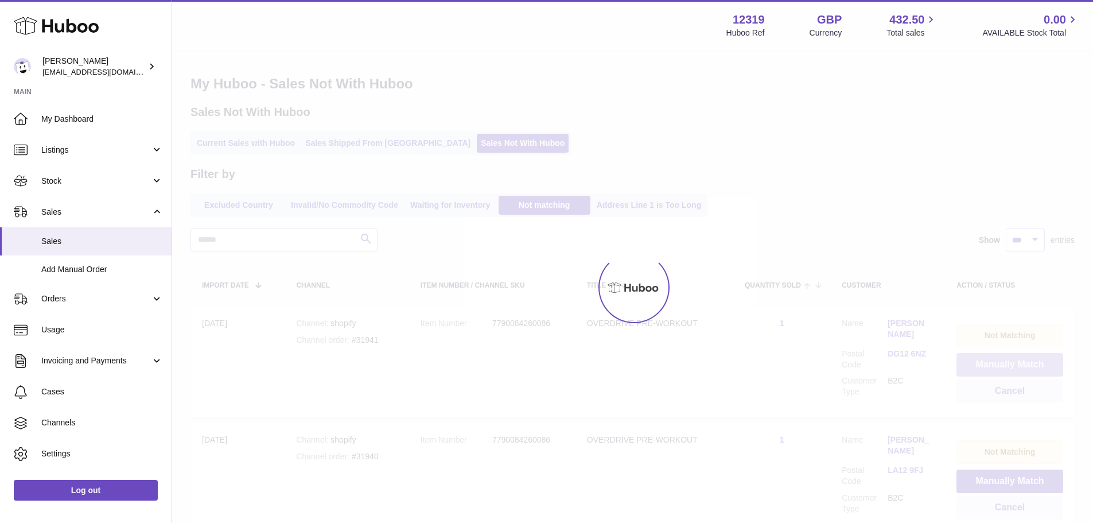
click at [1003, 363] on button "Manually Match" at bounding box center [1009, 365] width 107 height 24
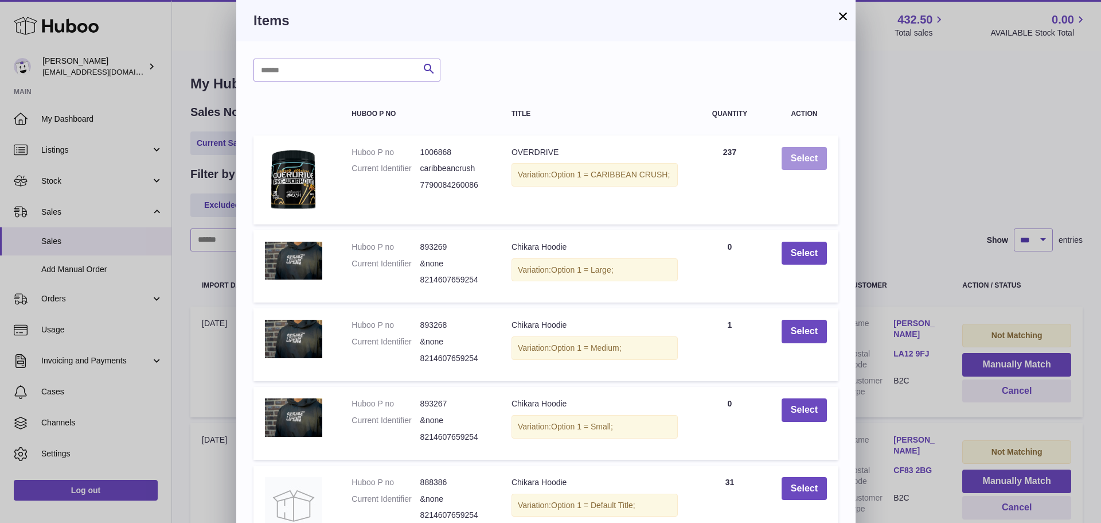
click at [808, 156] on button "Select" at bounding box center [804, 159] width 45 height 24
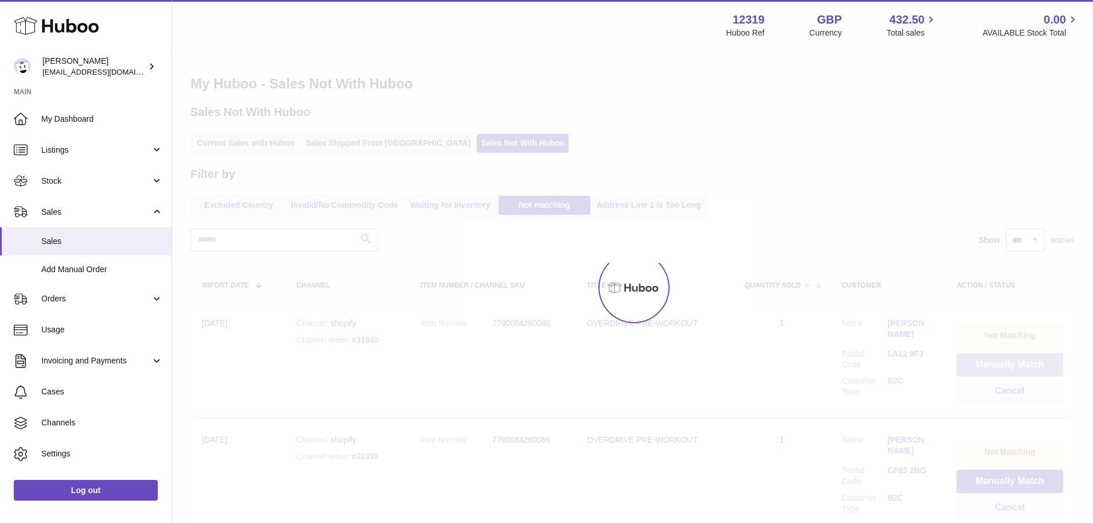
click at [1003, 363] on button "Manually Match" at bounding box center [1009, 365] width 107 height 24
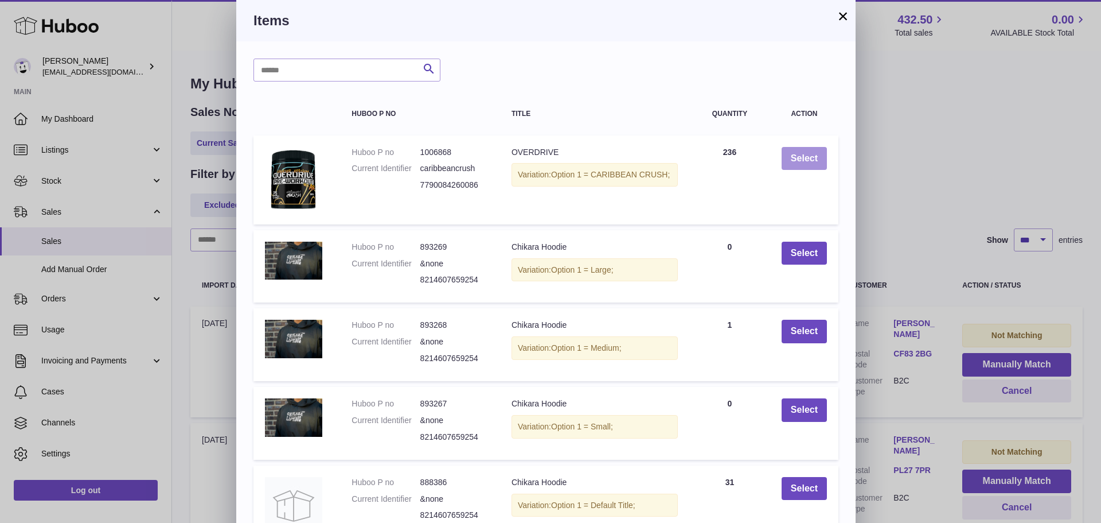
click at [808, 156] on button "Select" at bounding box center [804, 159] width 45 height 24
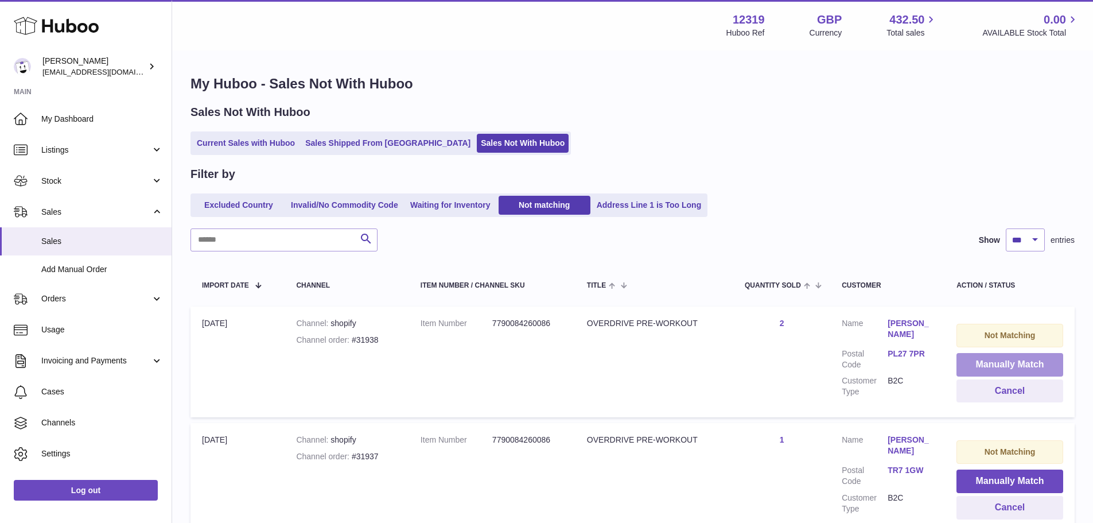
click at [1003, 363] on button "Manually Match" at bounding box center [1009, 365] width 107 height 24
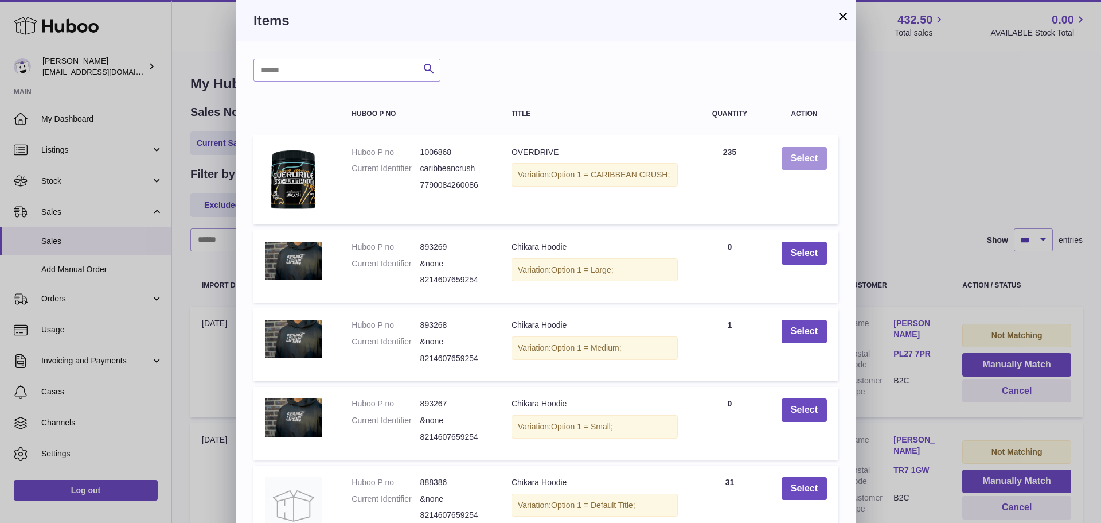
click at [808, 156] on button "Select" at bounding box center [804, 159] width 45 height 24
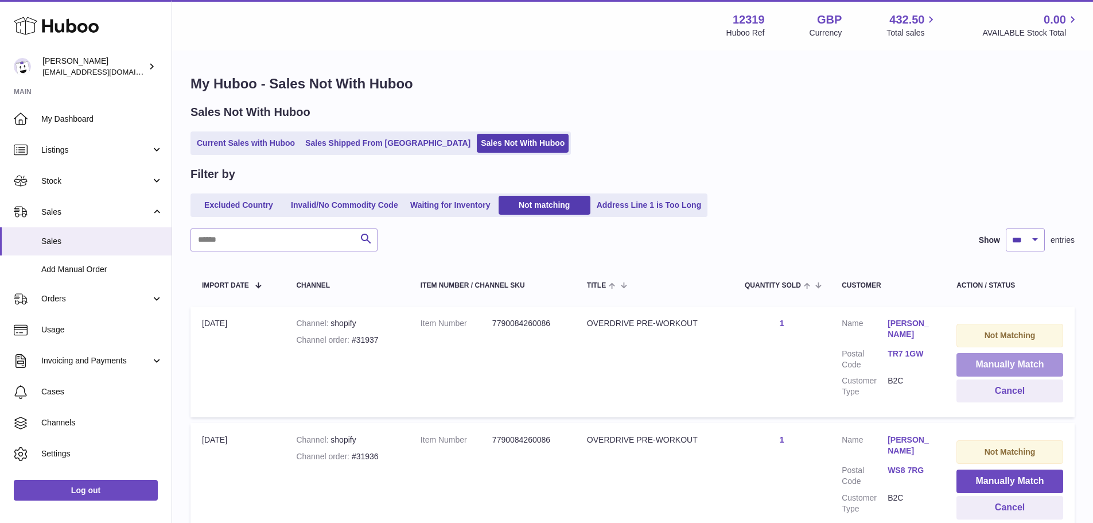
click at [1003, 363] on button "Manually Match" at bounding box center [1009, 365] width 107 height 24
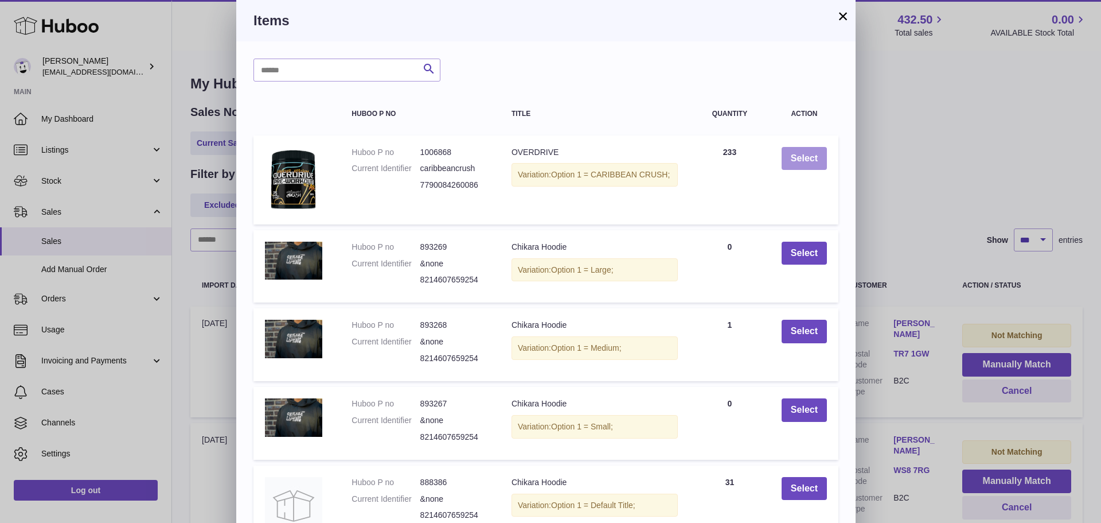
click at [808, 156] on button "Select" at bounding box center [804, 159] width 45 height 24
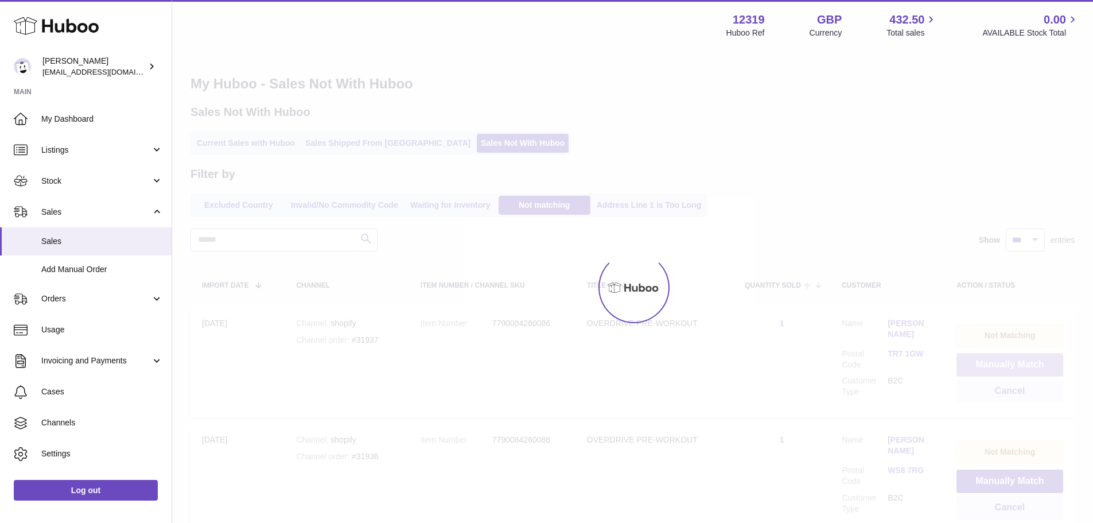
click at [1003, 363] on button "Manually Match" at bounding box center [1009, 365] width 107 height 24
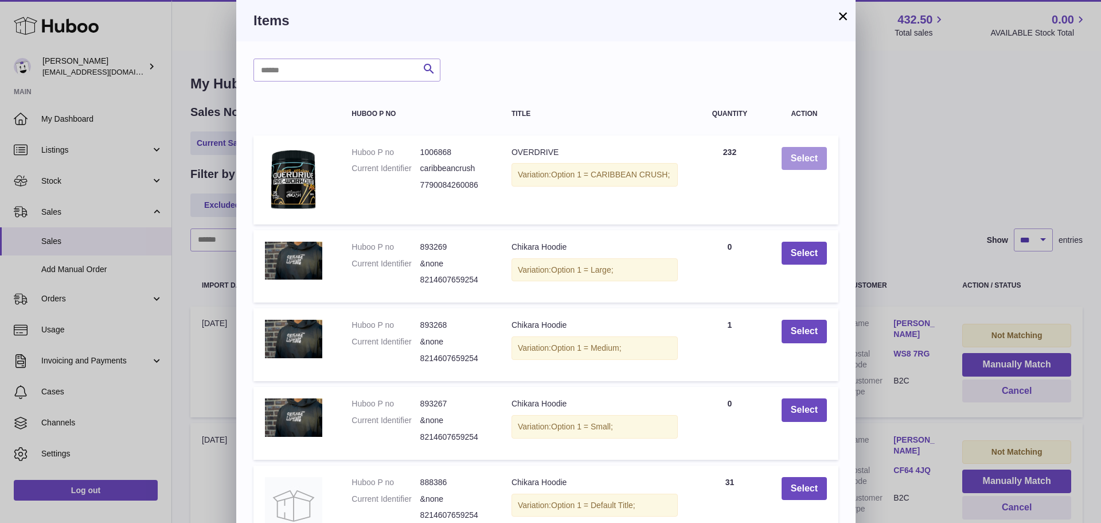
click at [808, 156] on button "Select" at bounding box center [804, 159] width 45 height 24
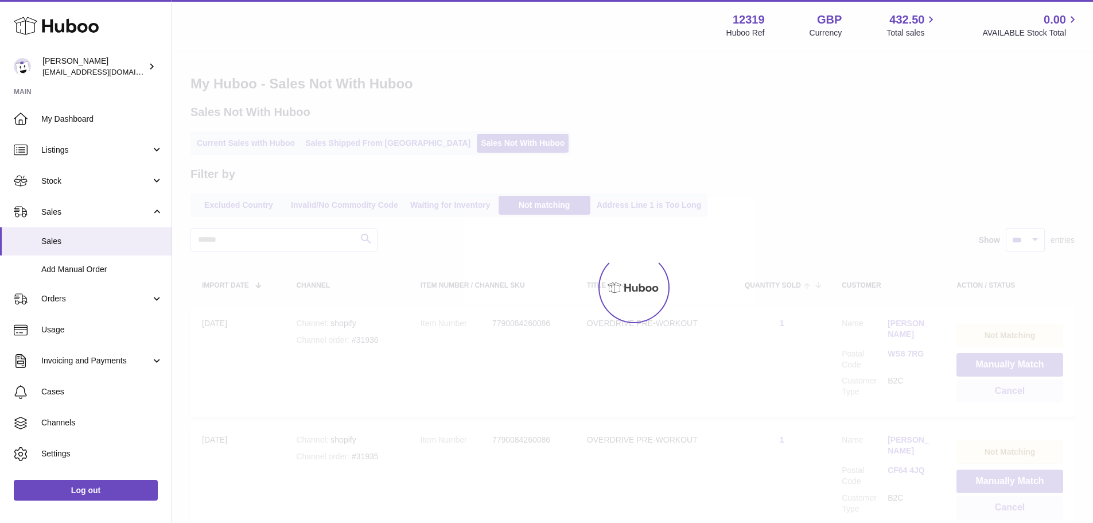
click at [1003, 363] on div at bounding box center [632, 287] width 921 height 471
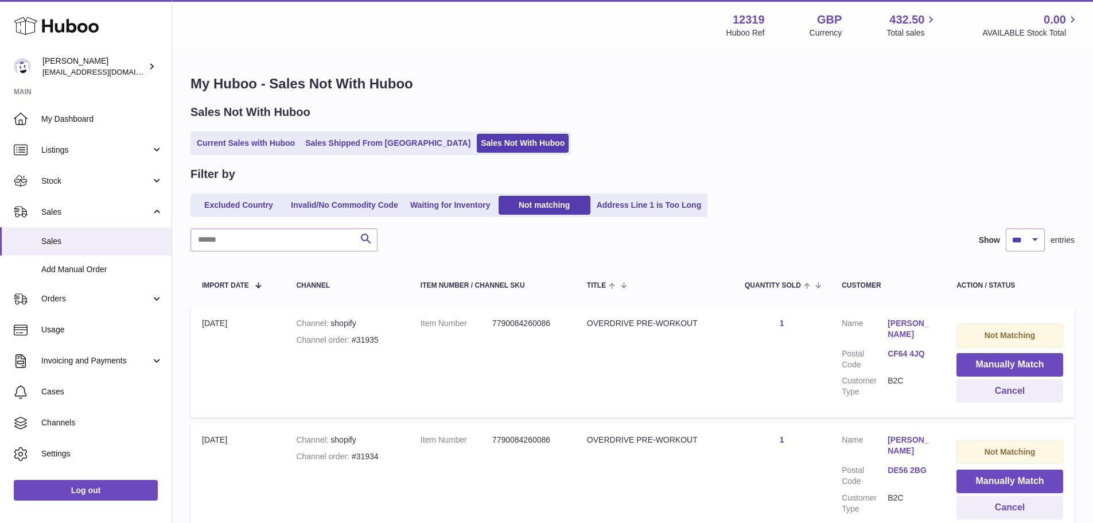
click at [1003, 363] on button "Manually Match" at bounding box center [1009, 365] width 107 height 24
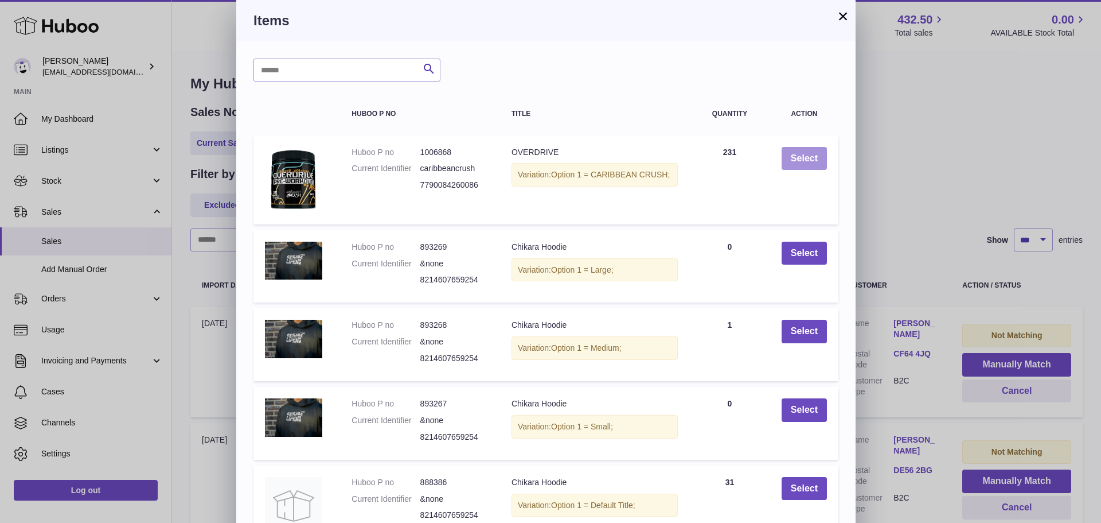
click at [808, 156] on button "Select" at bounding box center [804, 159] width 45 height 24
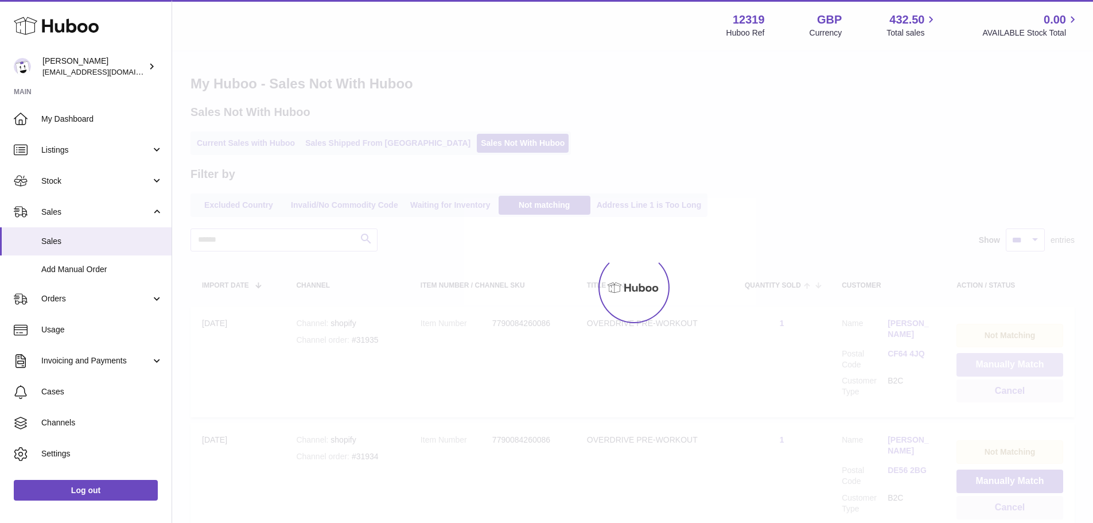
click at [1003, 363] on button "Manually Match" at bounding box center [1009, 365] width 107 height 24
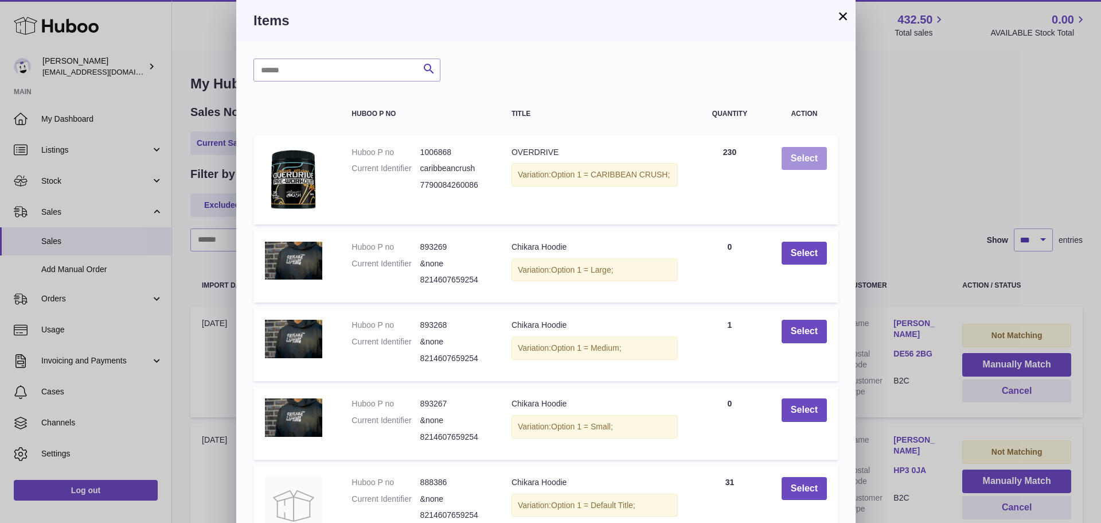
click at [808, 156] on button "Select" at bounding box center [804, 159] width 45 height 24
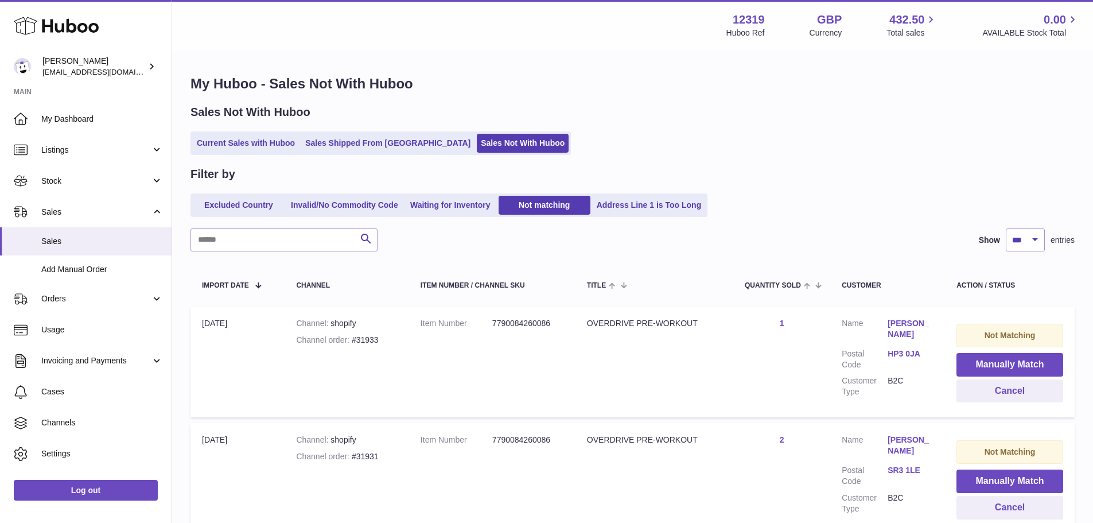
click at [1003, 363] on button "Manually Match" at bounding box center [1009, 365] width 107 height 24
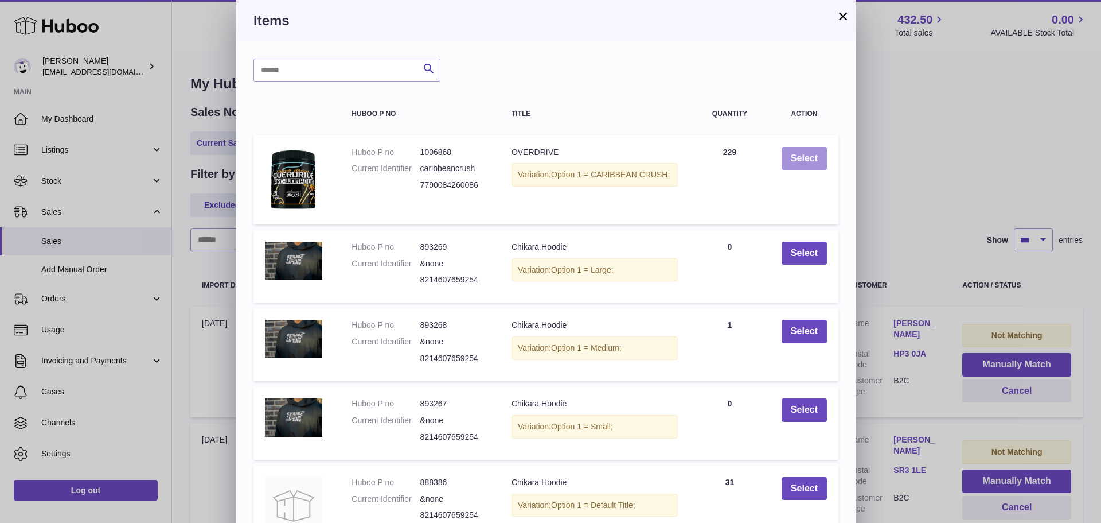
click at [808, 156] on button "Select" at bounding box center [804, 159] width 45 height 24
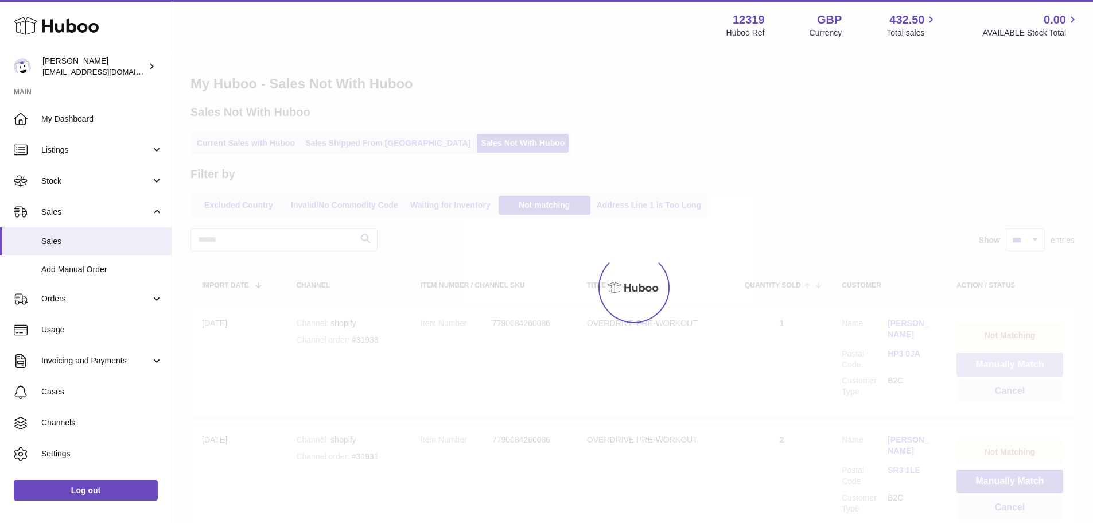
click at [1003, 363] on button "Manually Match" at bounding box center [1009, 365] width 107 height 24
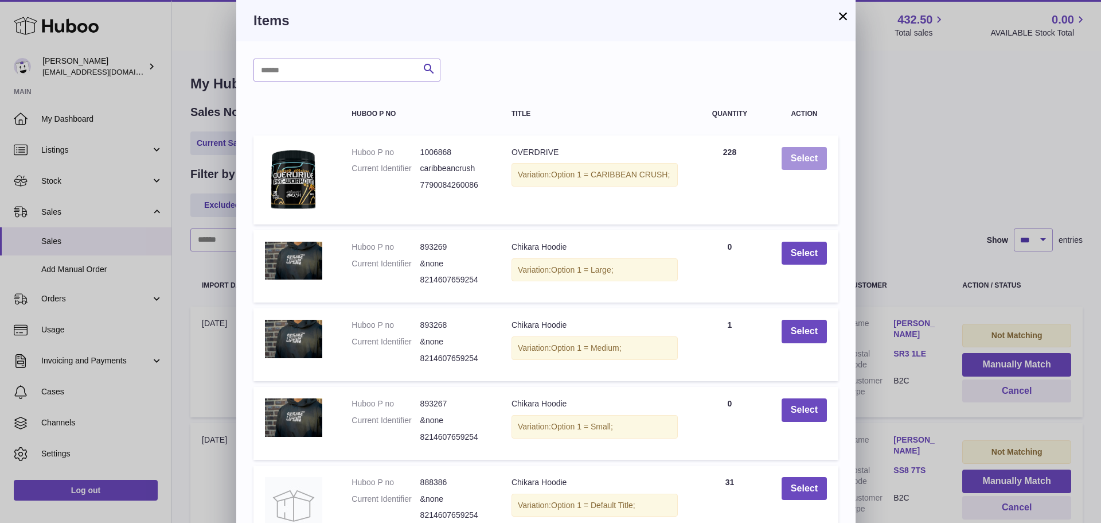
click at [808, 156] on button "Select" at bounding box center [804, 159] width 45 height 24
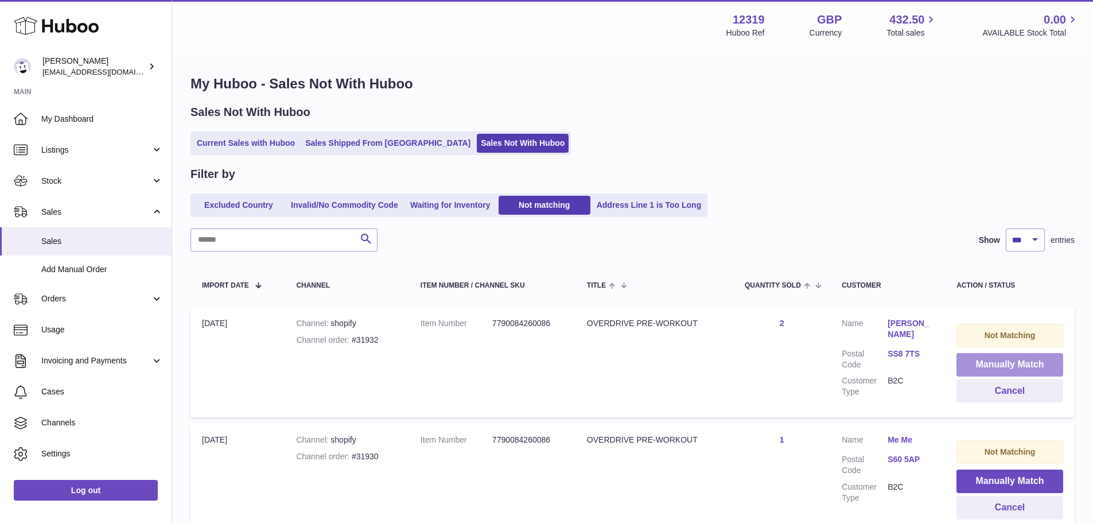
click at [1003, 363] on button "Manually Match" at bounding box center [1009, 365] width 107 height 24
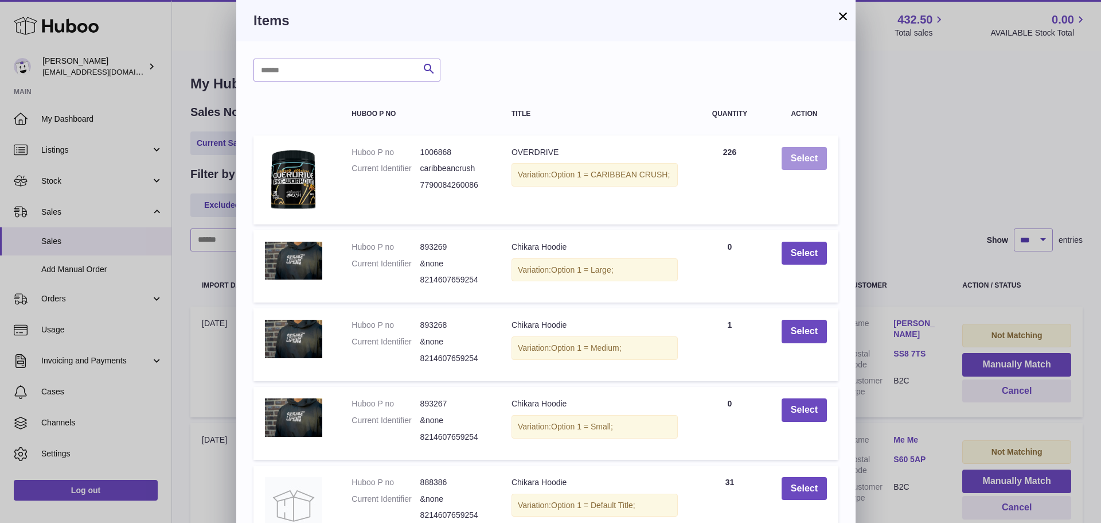
click at [808, 156] on button "Select" at bounding box center [804, 159] width 45 height 24
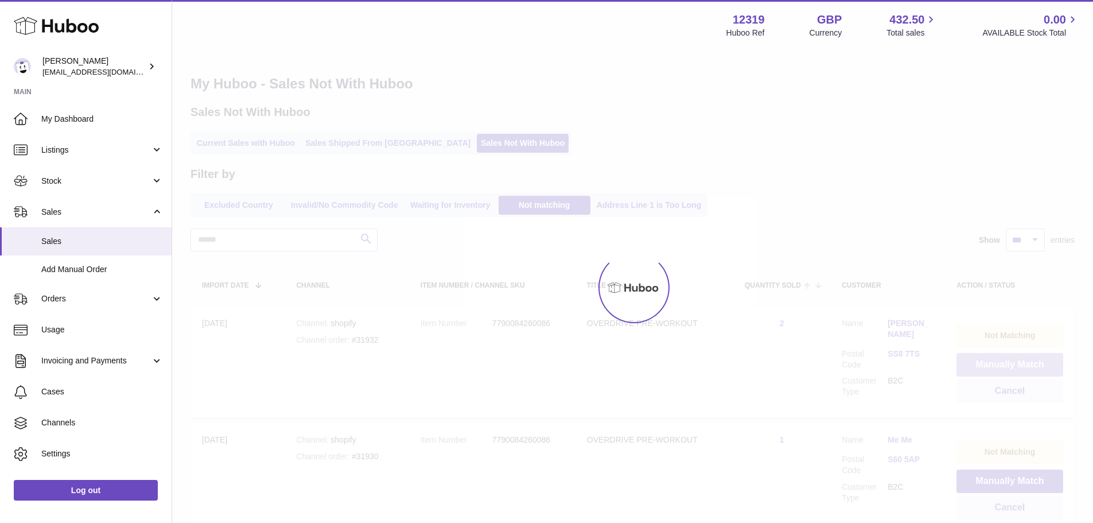
click at [1003, 363] on button "Manually Match" at bounding box center [1009, 365] width 107 height 24
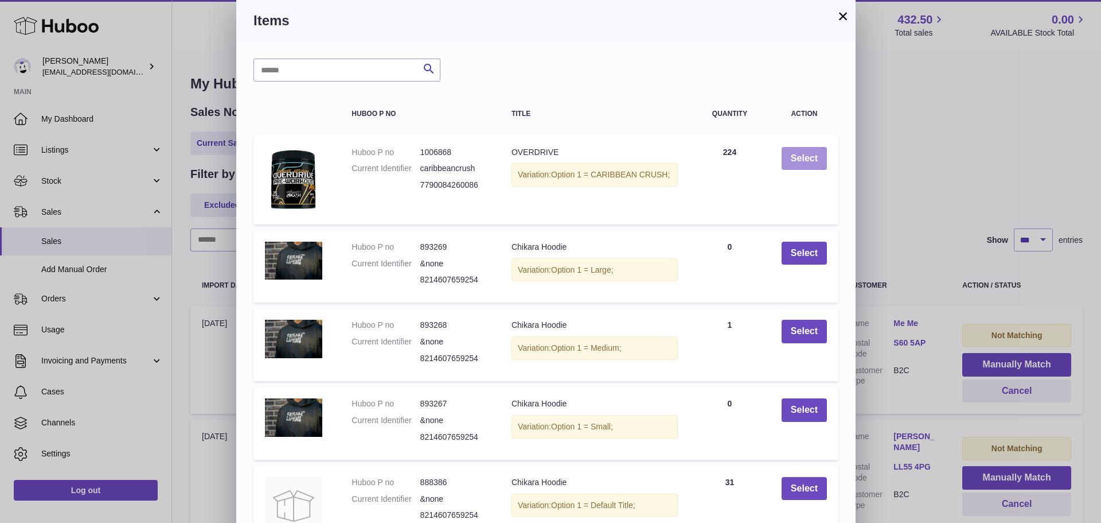
click at [808, 156] on button "Select" at bounding box center [804, 159] width 45 height 24
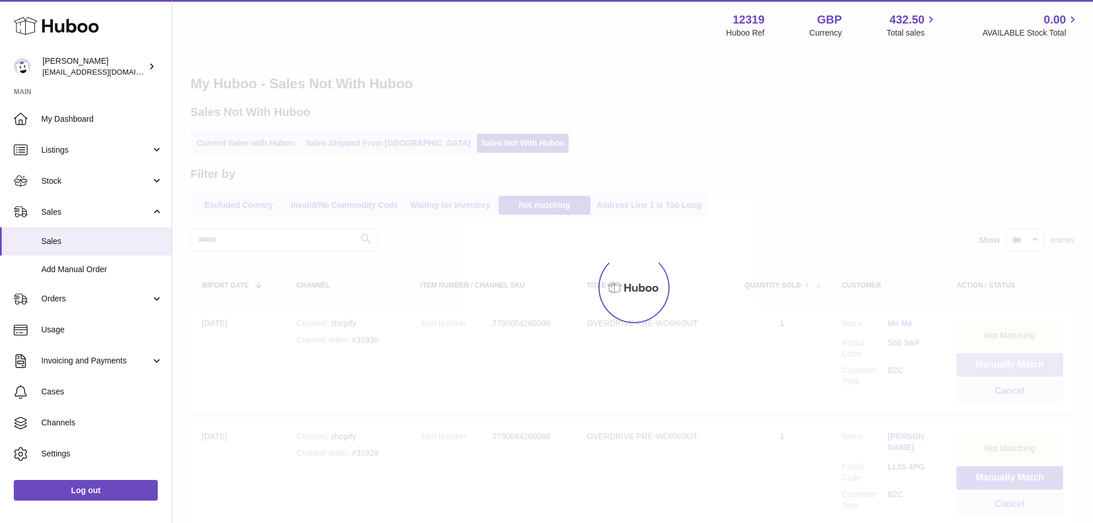
click at [1003, 363] on button "Manually Match" at bounding box center [1009, 365] width 107 height 24
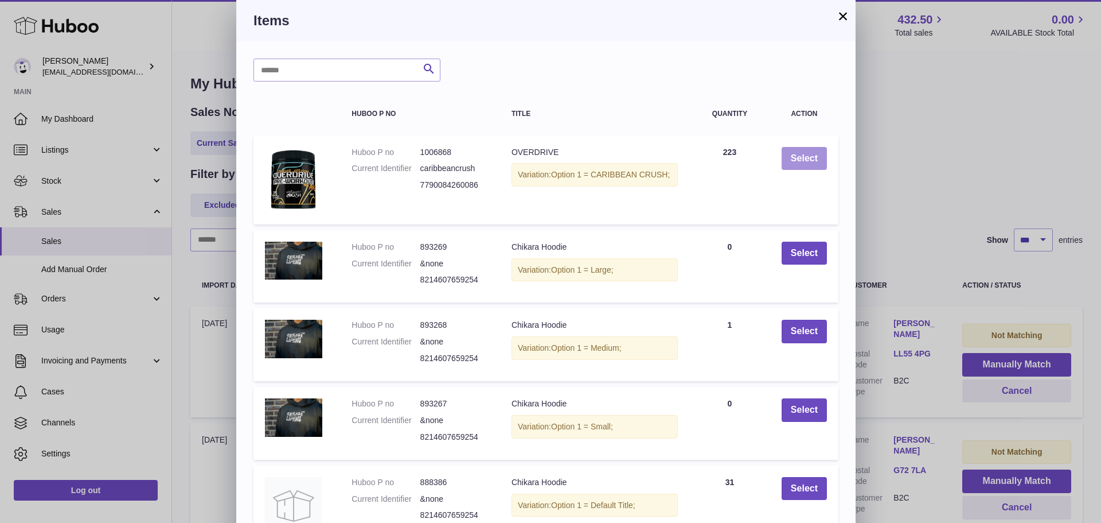
click at [808, 156] on button "Select" at bounding box center [804, 159] width 45 height 24
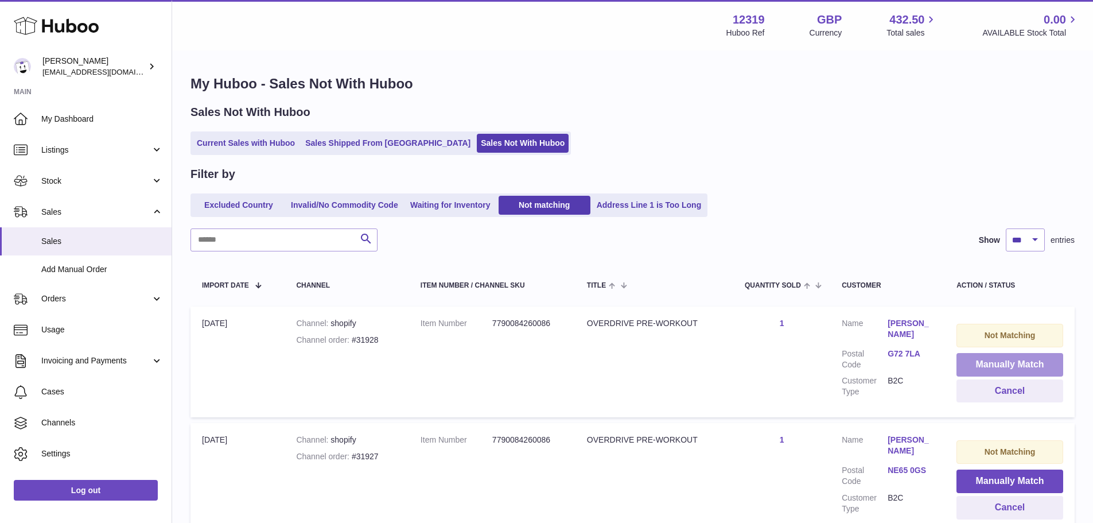
click at [1003, 363] on button "Manually Match" at bounding box center [1009, 365] width 107 height 24
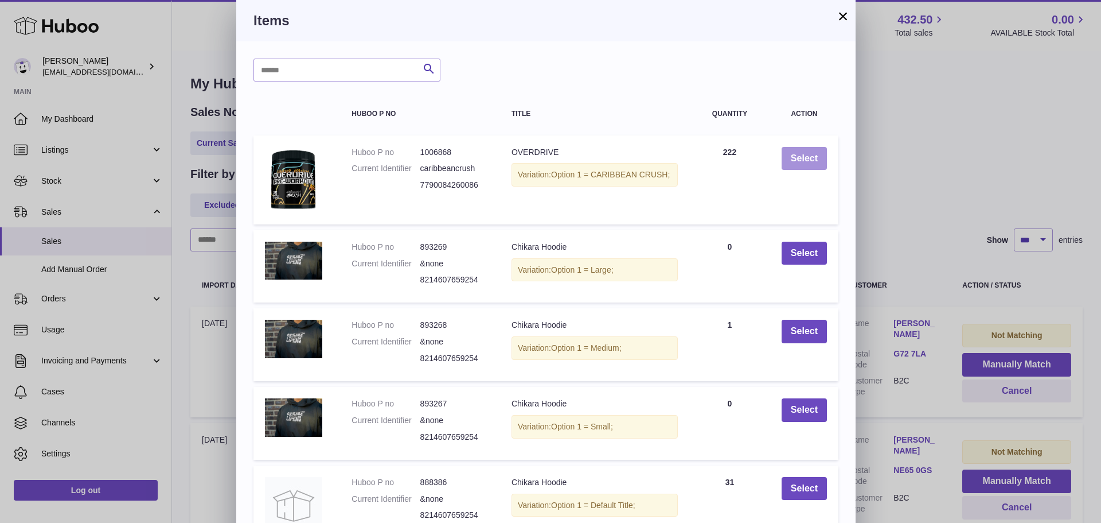
click at [808, 156] on button "Select" at bounding box center [804, 159] width 45 height 24
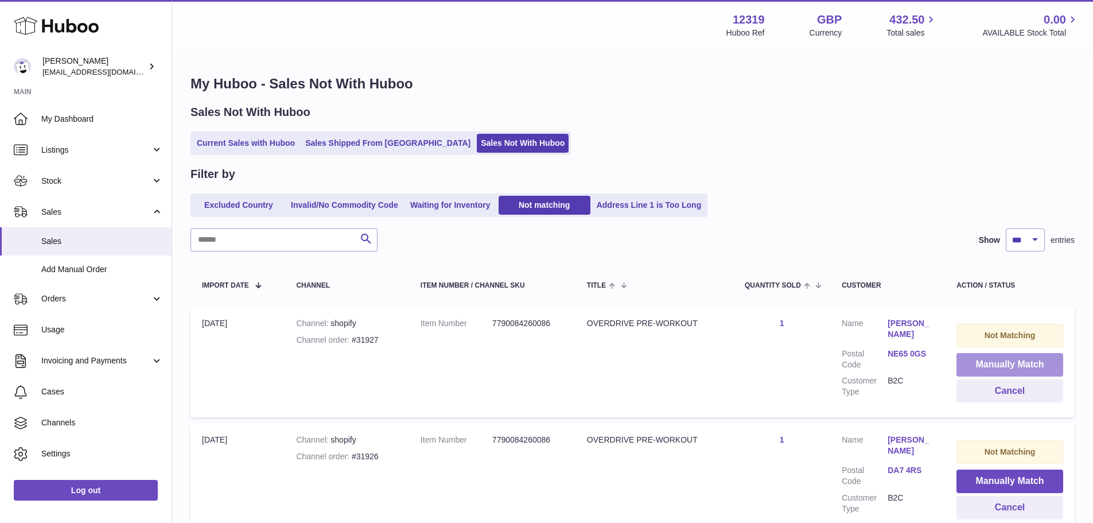
click at [1003, 363] on button "Manually Match" at bounding box center [1009, 365] width 107 height 24
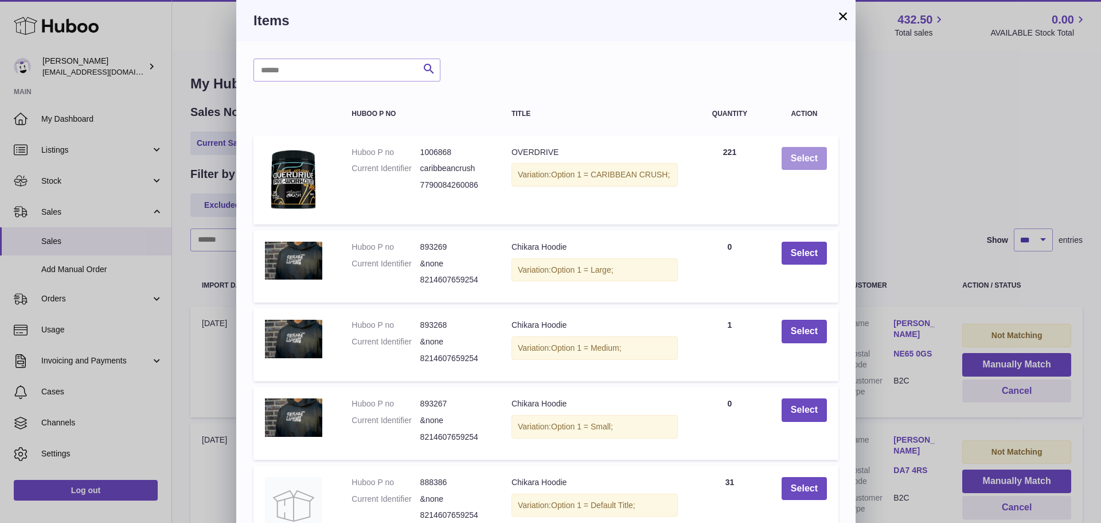
click at [808, 156] on button "Select" at bounding box center [804, 159] width 45 height 24
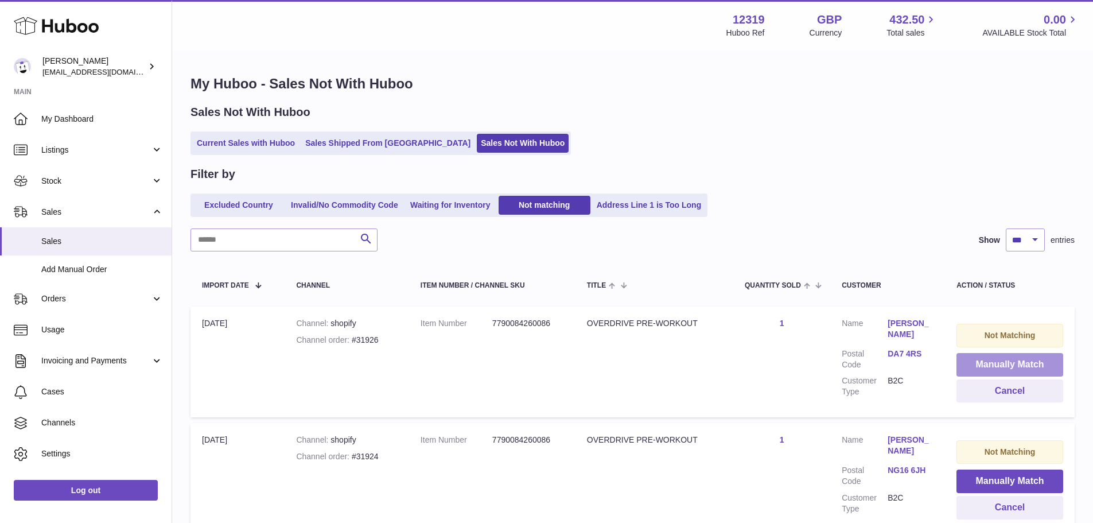
click at [1003, 363] on button "Manually Match" at bounding box center [1009, 365] width 107 height 24
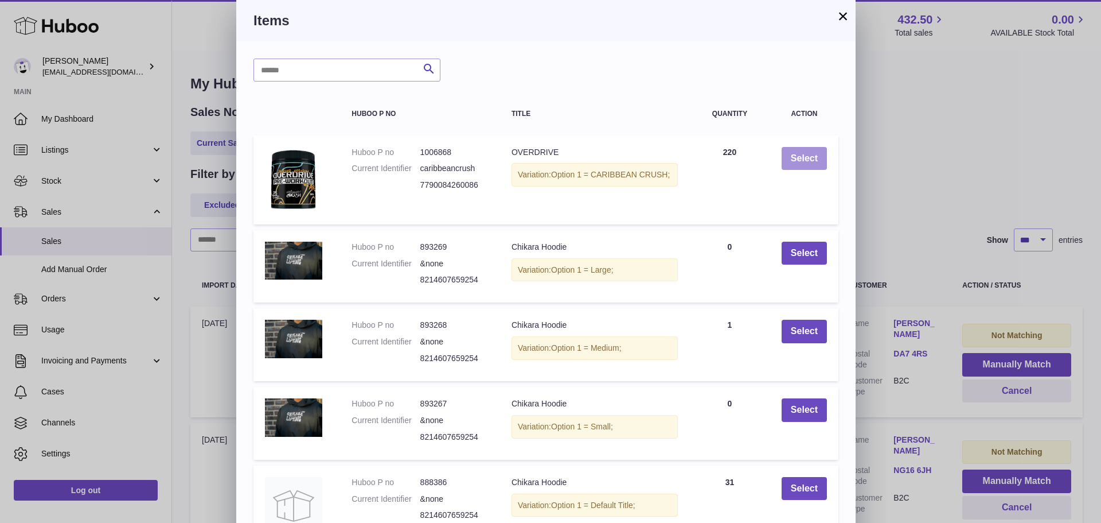
click at [808, 156] on button "Select" at bounding box center [804, 159] width 45 height 24
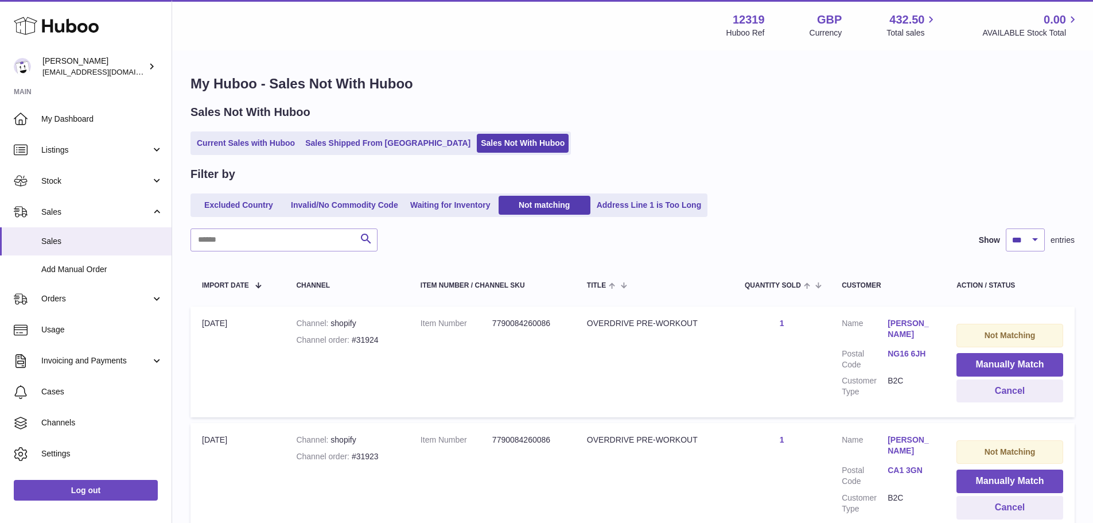
click at [1003, 363] on button "Manually Match" at bounding box center [1009, 365] width 107 height 24
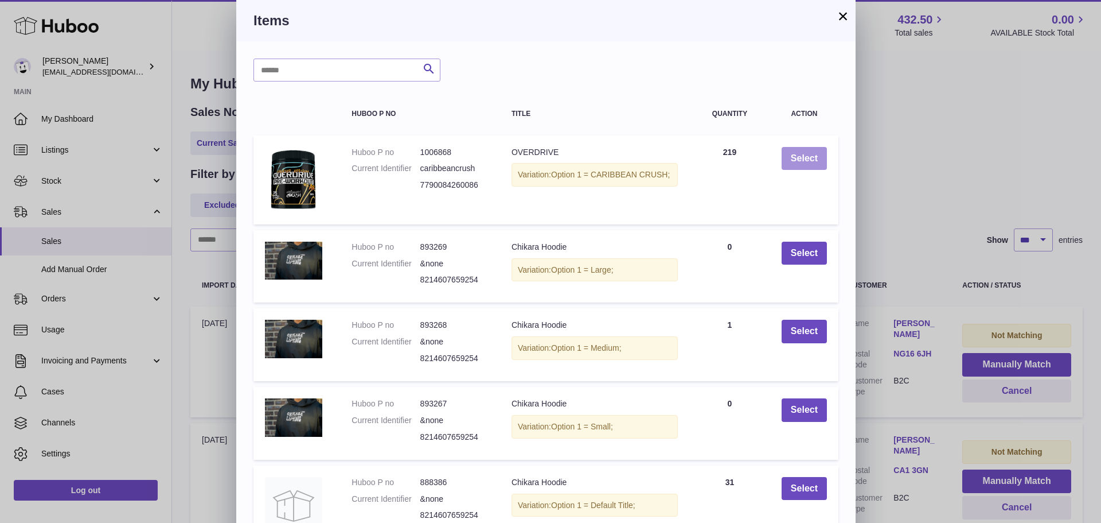
click at [808, 156] on button "Select" at bounding box center [804, 159] width 45 height 24
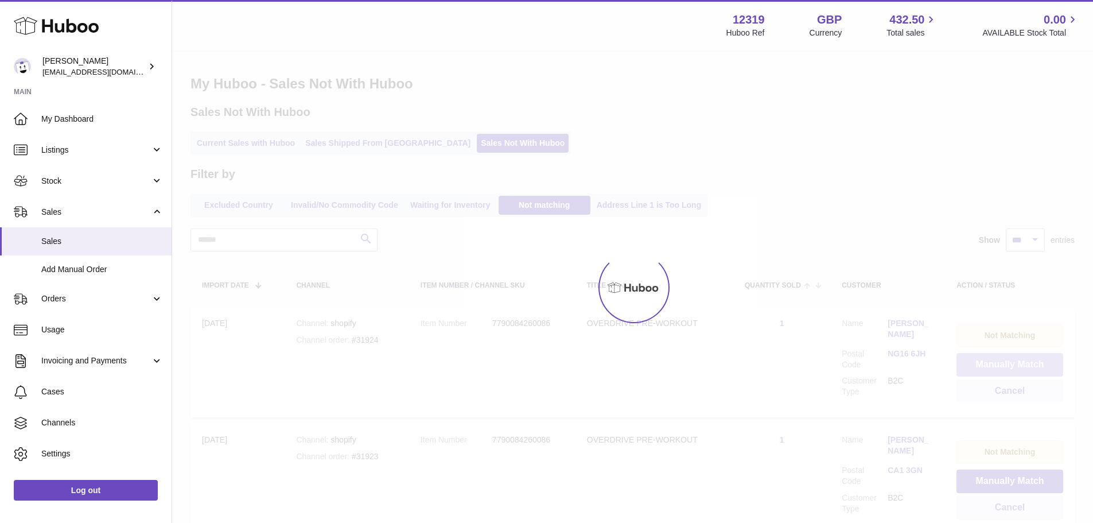
click at [1003, 363] on button "Manually Match" at bounding box center [1009, 365] width 107 height 24
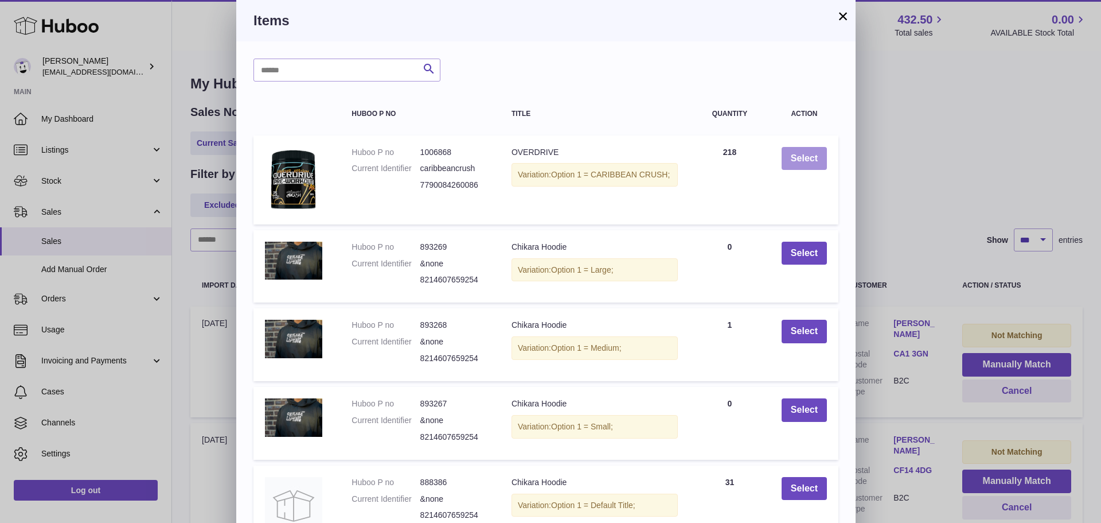
click at [808, 156] on button "Select" at bounding box center [804, 159] width 45 height 24
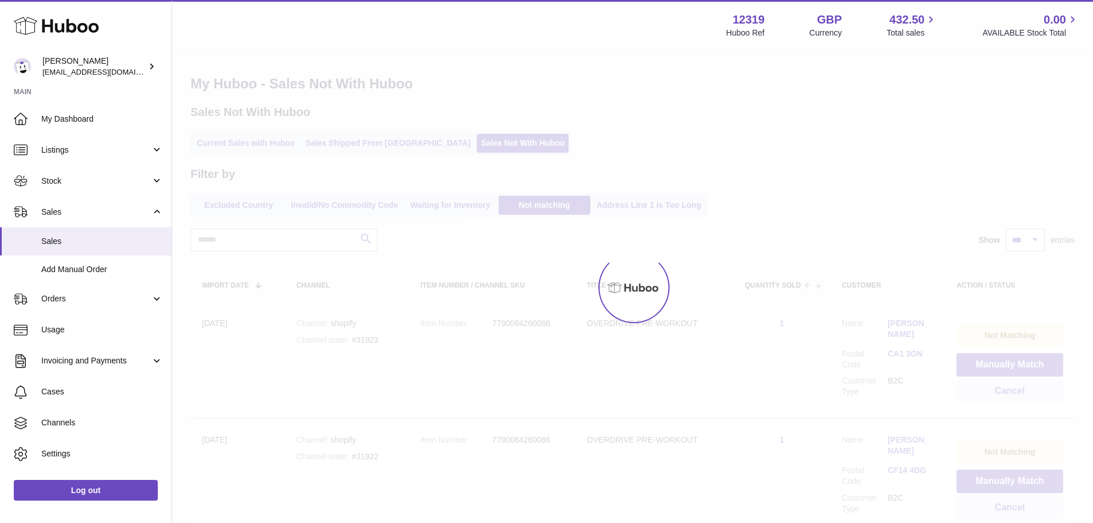
click at [1003, 363] on div at bounding box center [632, 287] width 921 height 471
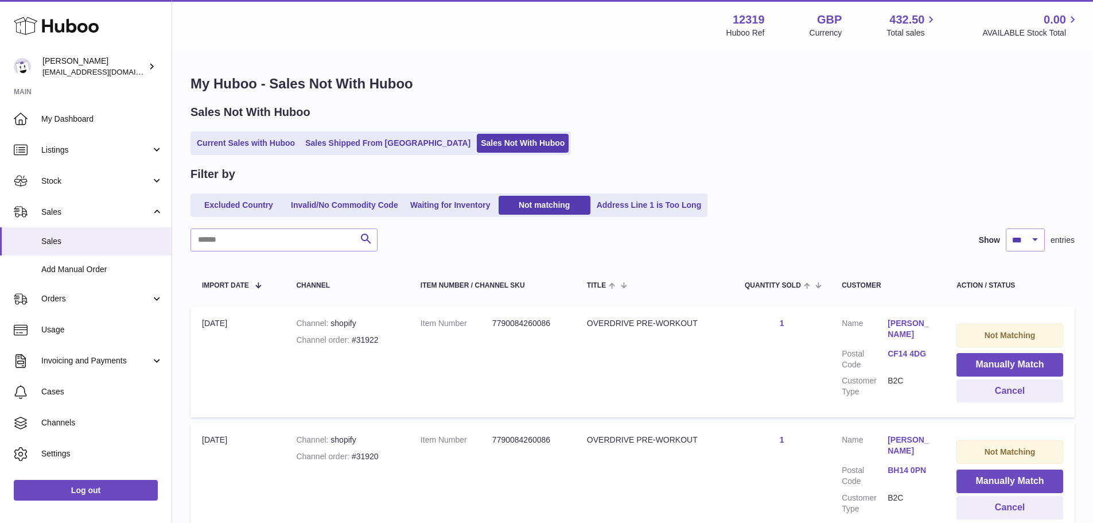
click at [1003, 363] on button "Manually Match" at bounding box center [1009, 365] width 107 height 24
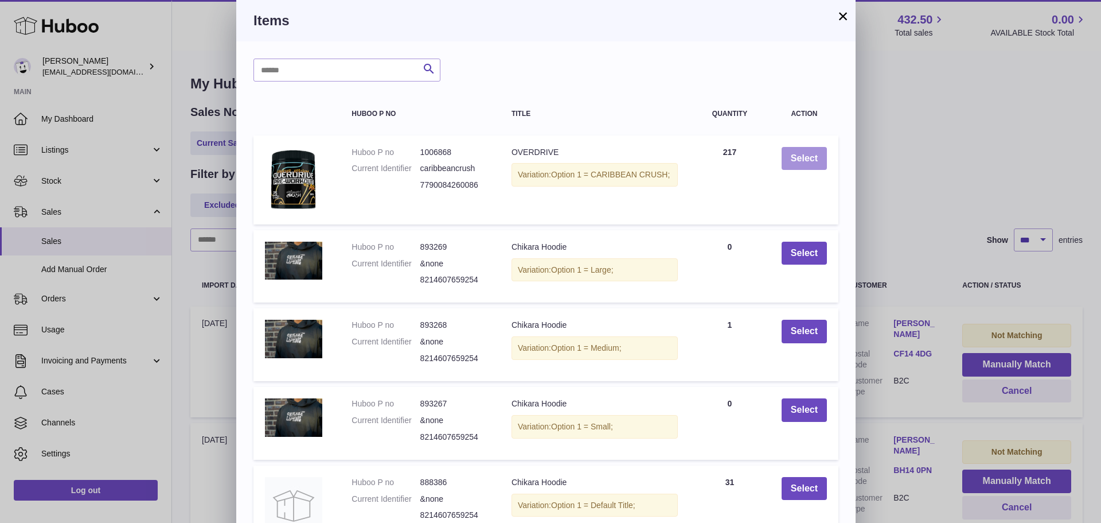
click at [808, 156] on button "Select" at bounding box center [804, 159] width 45 height 24
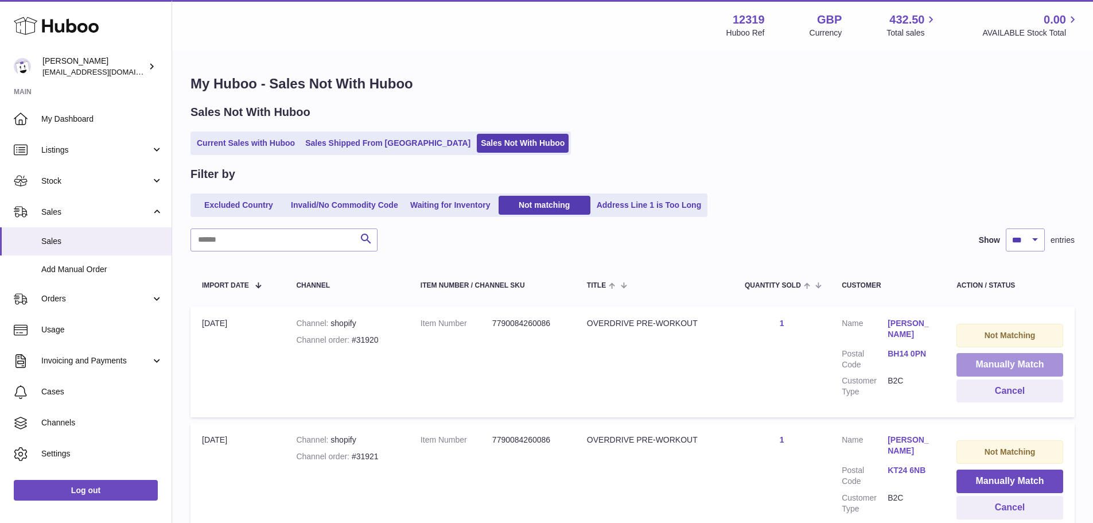
click at [1003, 363] on button "Manually Match" at bounding box center [1009, 365] width 107 height 24
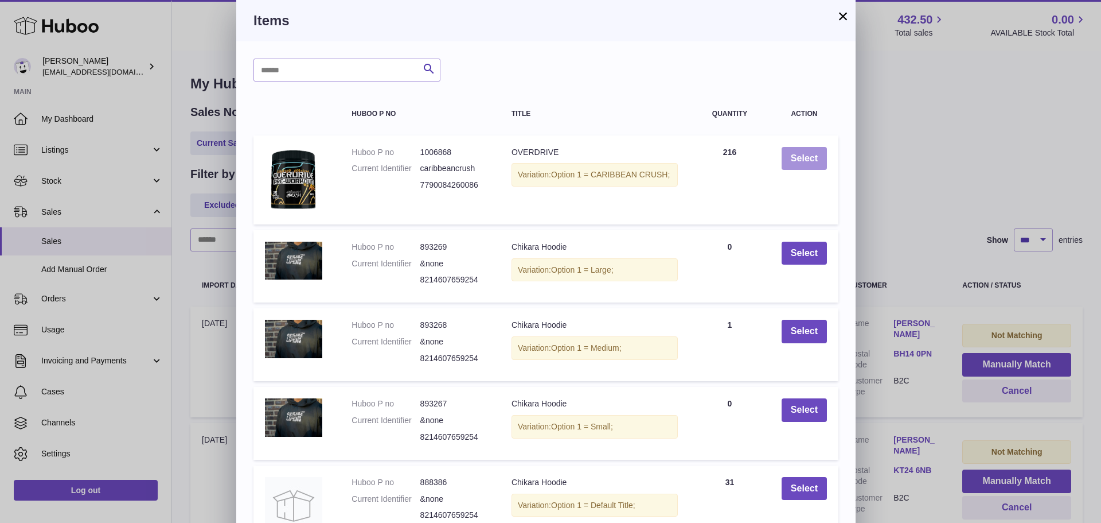
click at [808, 156] on button "Select" at bounding box center [804, 159] width 45 height 24
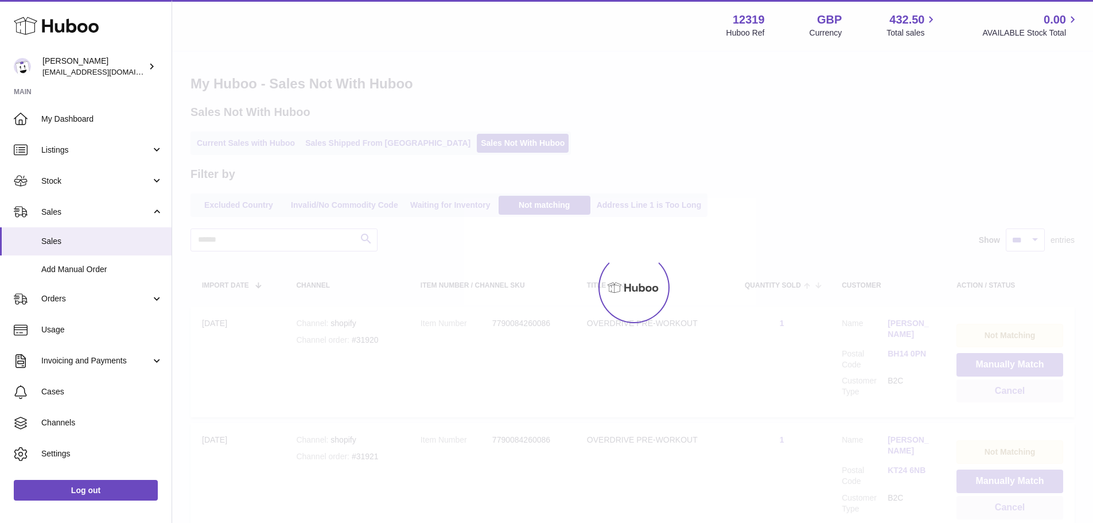
click at [1003, 363] on div at bounding box center [546, 261] width 1093 height 523
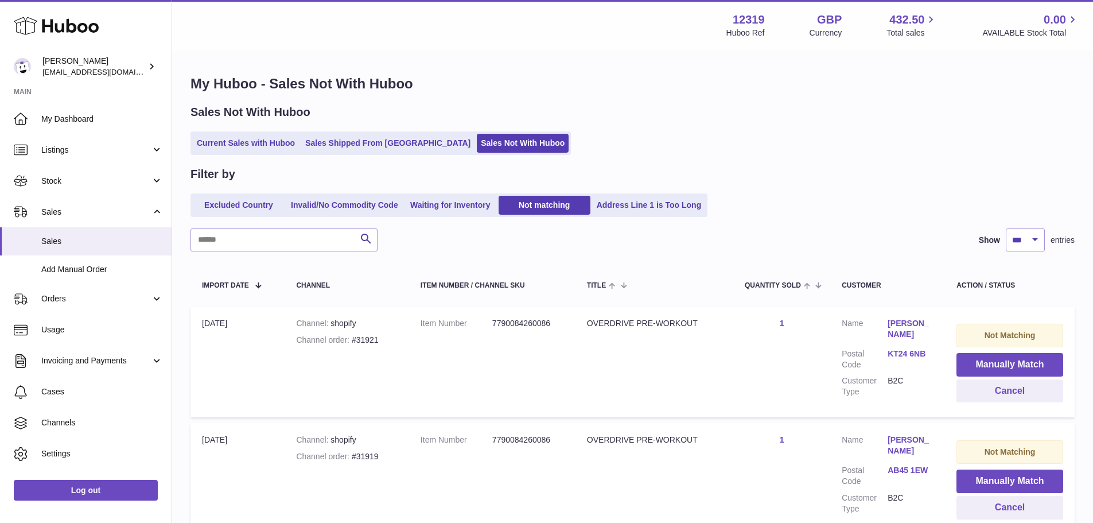
click at [1003, 363] on button "Manually Match" at bounding box center [1009, 365] width 107 height 24
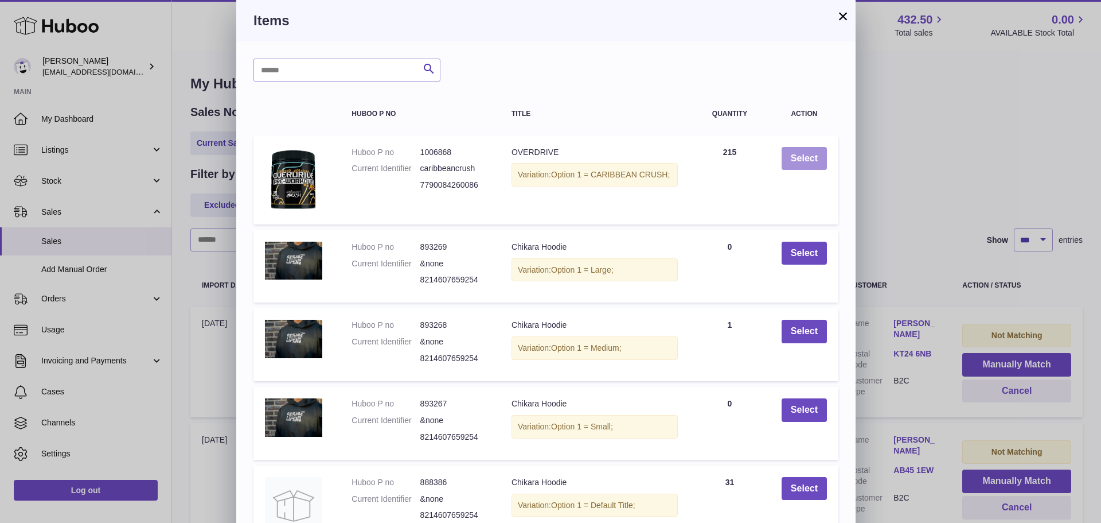
click at [808, 156] on button "Select" at bounding box center [804, 159] width 45 height 24
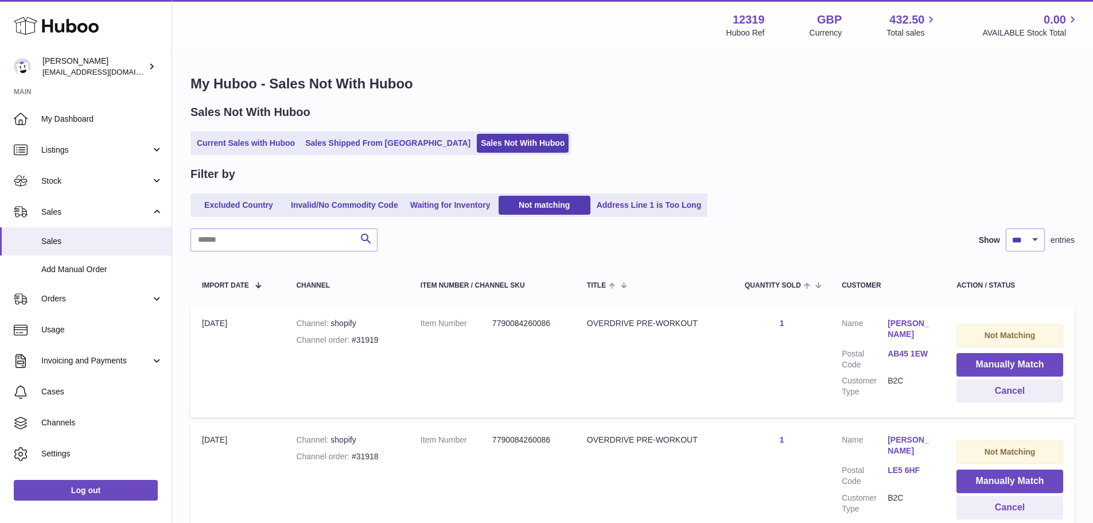
click at [1003, 363] on button "Manually Match" at bounding box center [1009, 365] width 107 height 24
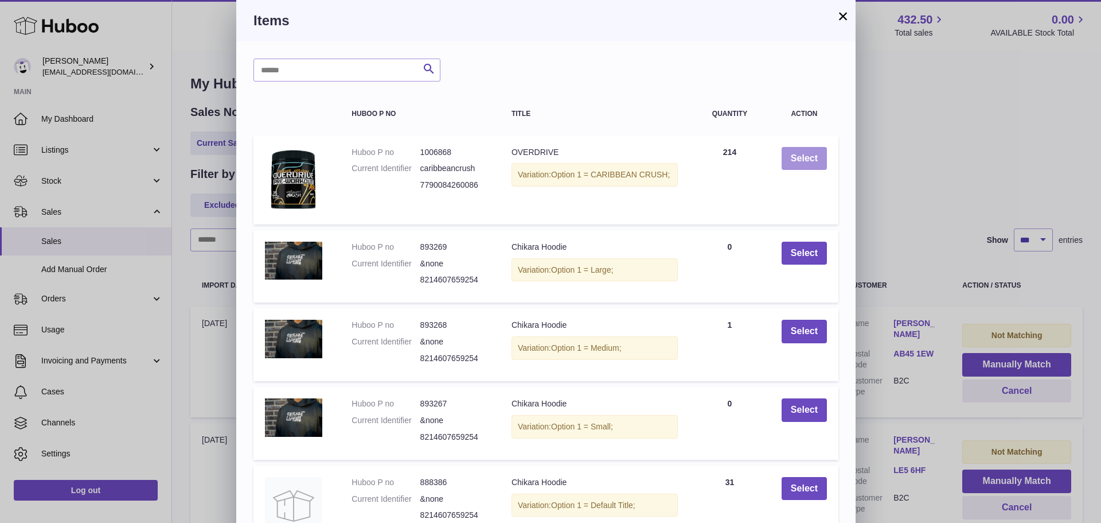
click at [808, 156] on button "Select" at bounding box center [804, 159] width 45 height 24
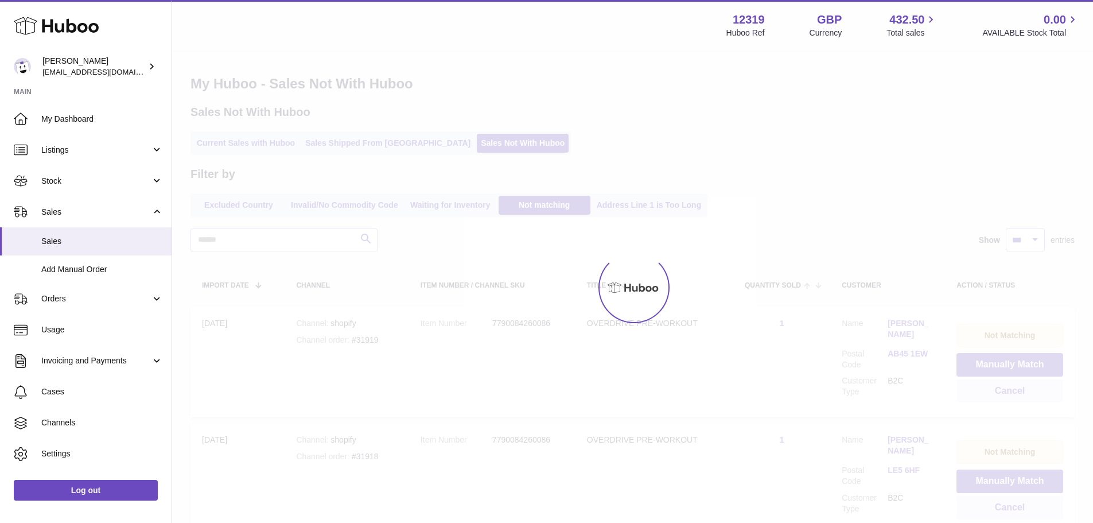
click at [1003, 363] on div at bounding box center [546, 261] width 1093 height 523
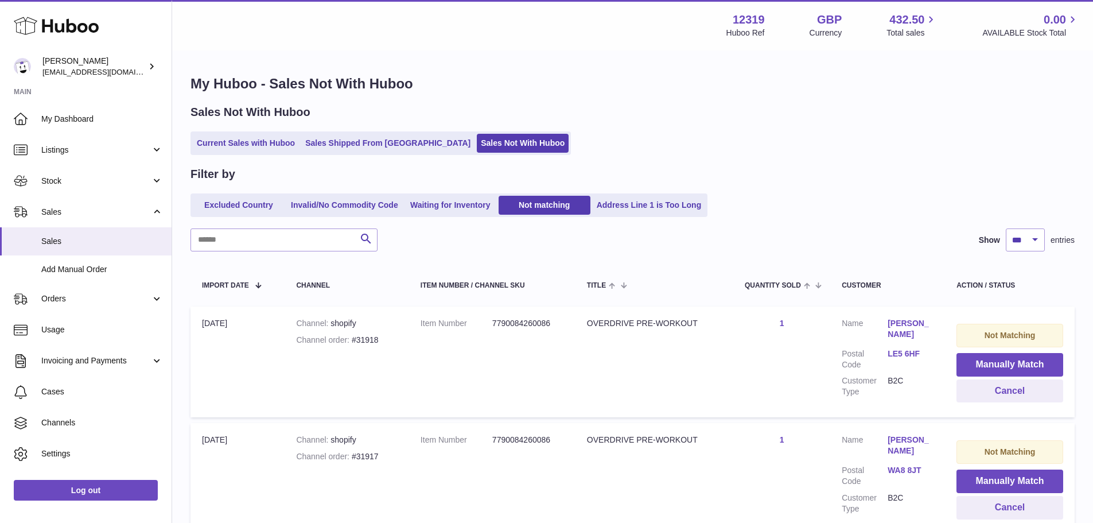
click at [1003, 363] on button "Manually Match" at bounding box center [1009, 365] width 107 height 24
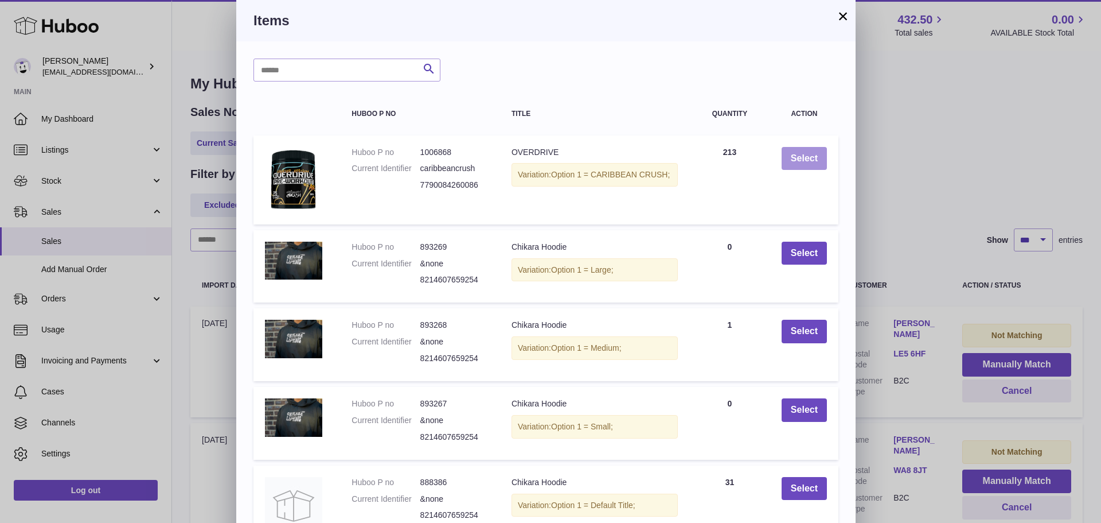
click at [808, 156] on button "Select" at bounding box center [804, 159] width 45 height 24
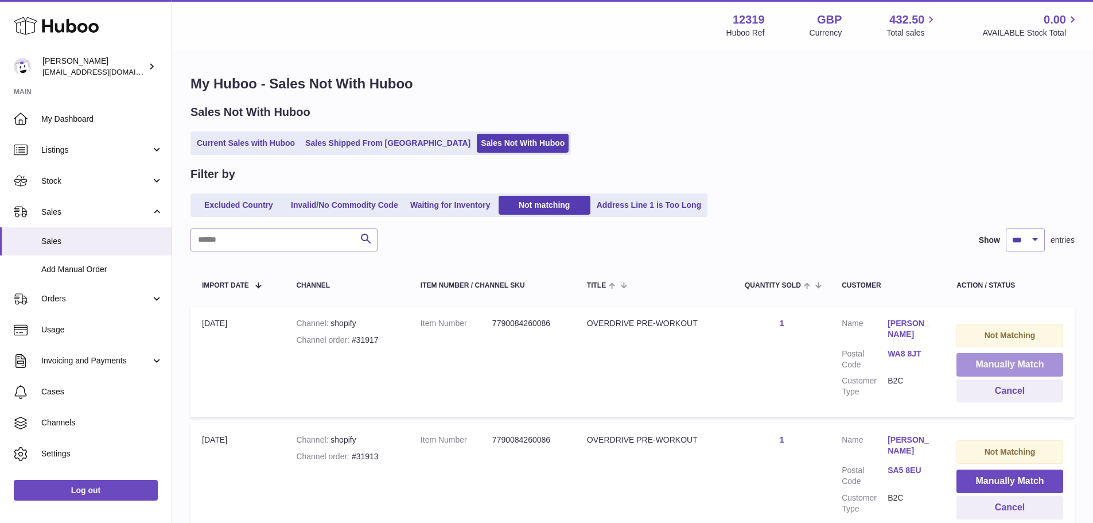
click at [1003, 363] on button "Manually Match" at bounding box center [1009, 365] width 107 height 24
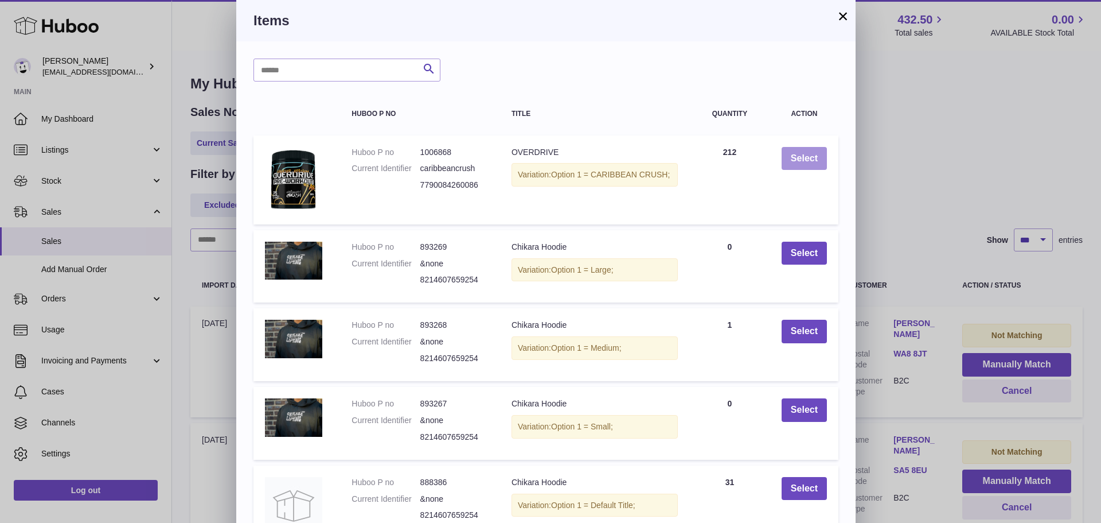
click at [808, 156] on button "Select" at bounding box center [804, 159] width 45 height 24
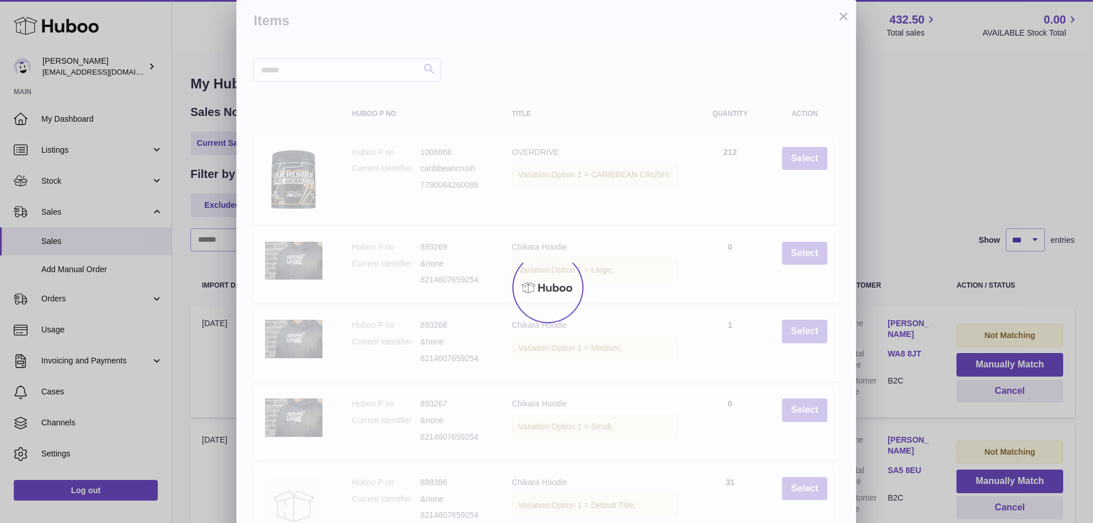
click at [1003, 363] on div "× Items Search Huboo P no Title Quantity Action Huboo P no 1006868 Current Iden…" at bounding box center [546, 313] width 1093 height 626
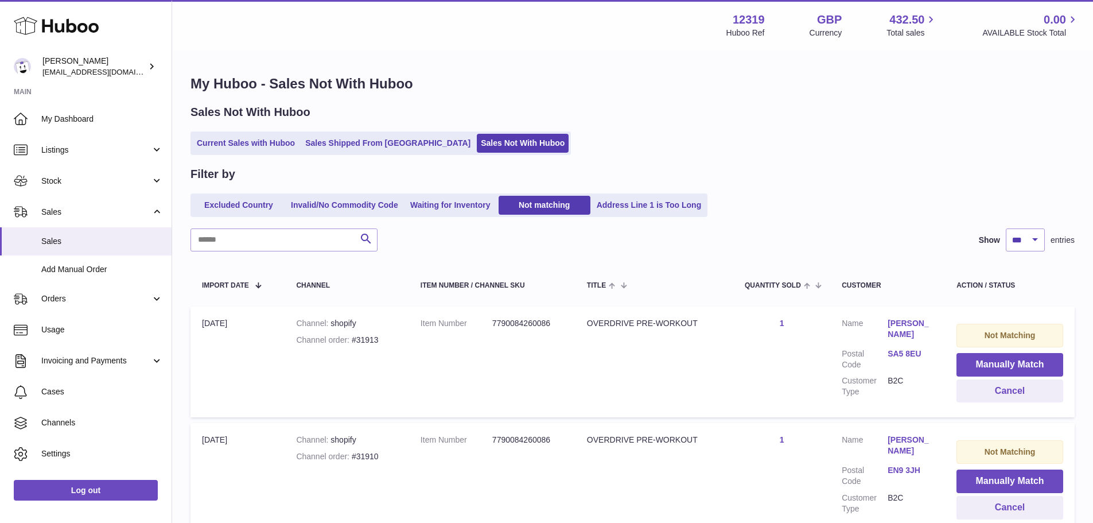
click at [1003, 363] on button "Manually Match" at bounding box center [1009, 365] width 107 height 24
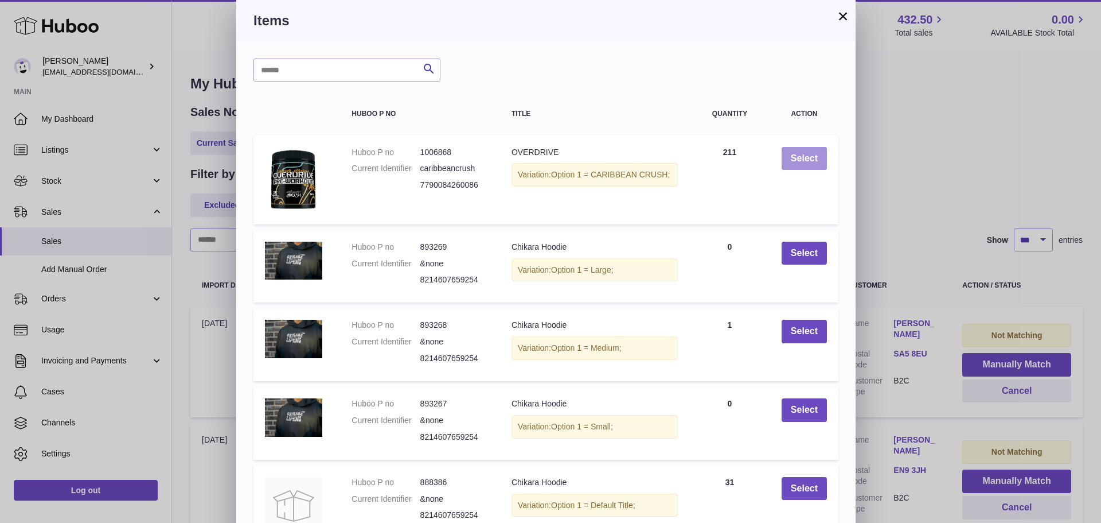
click at [808, 156] on button "Select" at bounding box center [804, 159] width 45 height 24
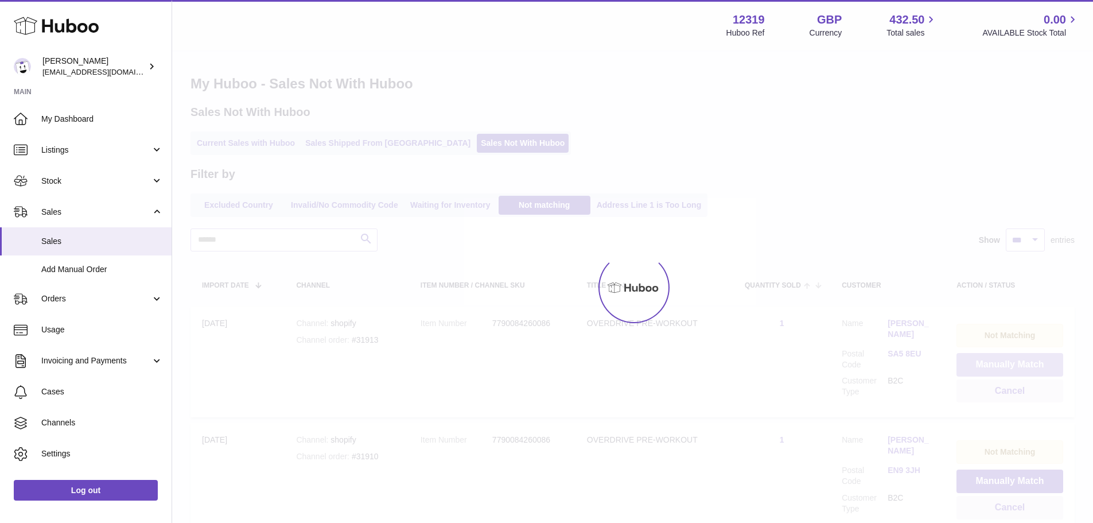
click at [1003, 363] on button "Manually Match" at bounding box center [1009, 365] width 107 height 24
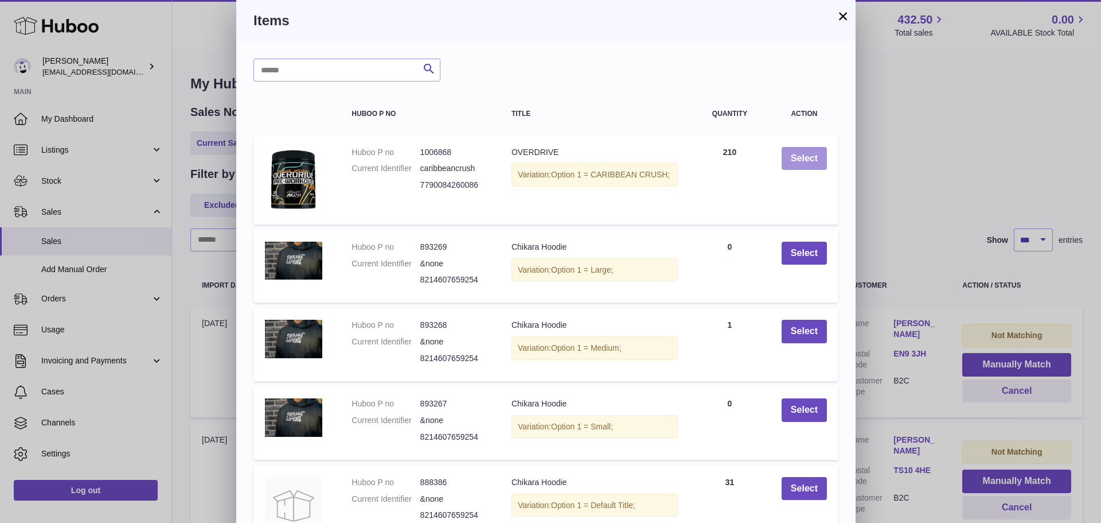
click at [808, 156] on button "Select" at bounding box center [804, 159] width 45 height 24
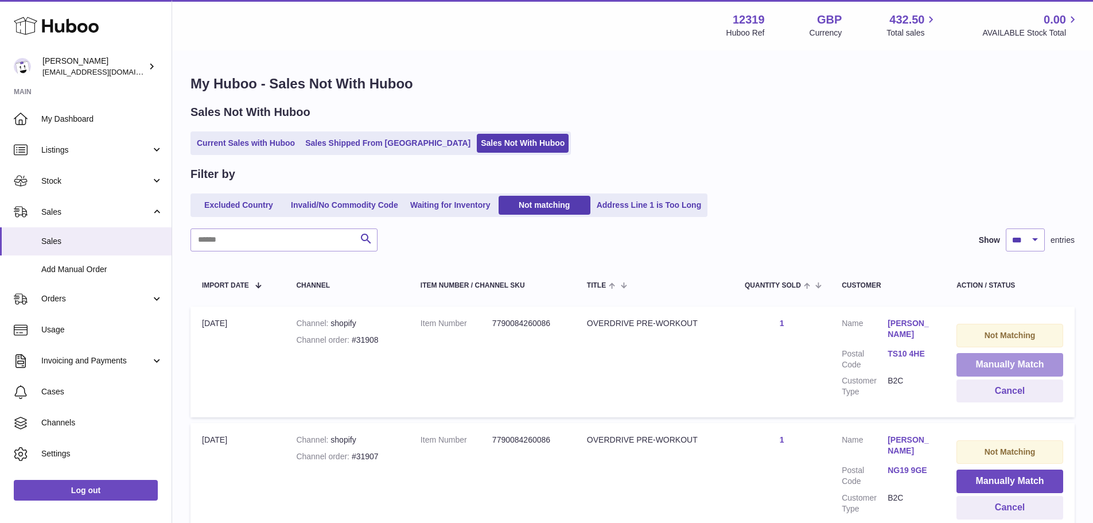
click at [1003, 363] on button "Manually Match" at bounding box center [1009, 365] width 107 height 24
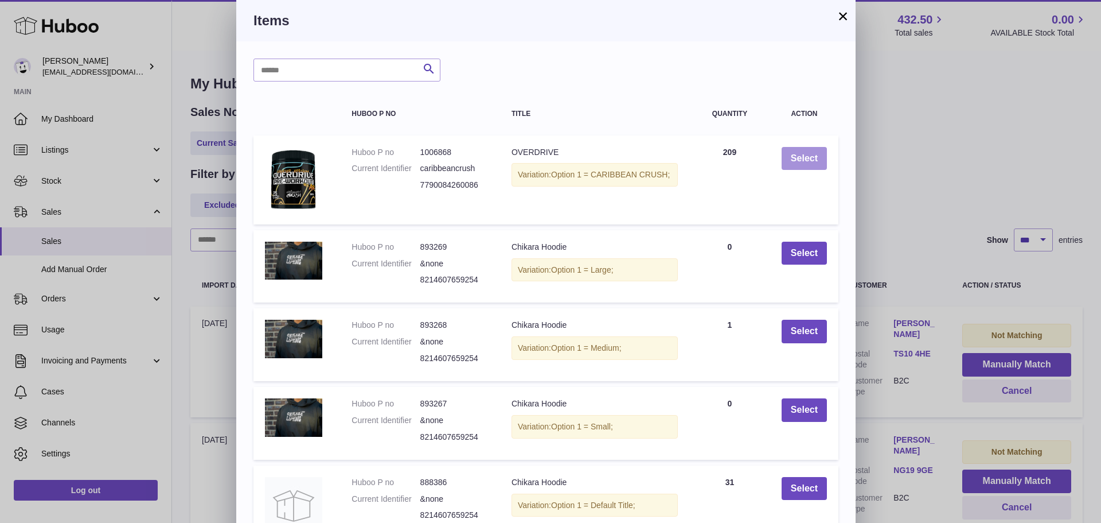
click at [808, 156] on button "Select" at bounding box center [804, 159] width 45 height 24
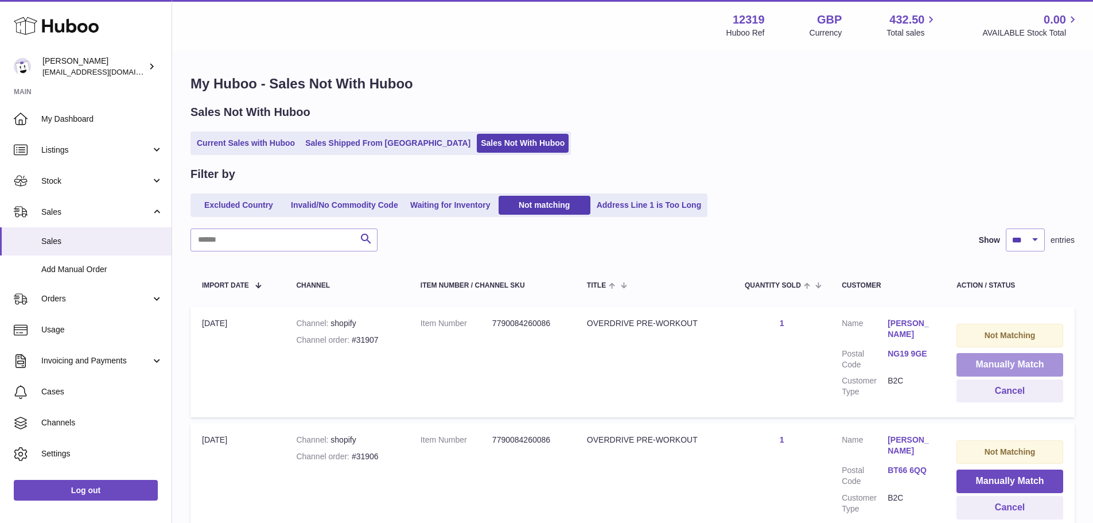
click at [1003, 363] on button "Manually Match" at bounding box center [1009, 365] width 107 height 24
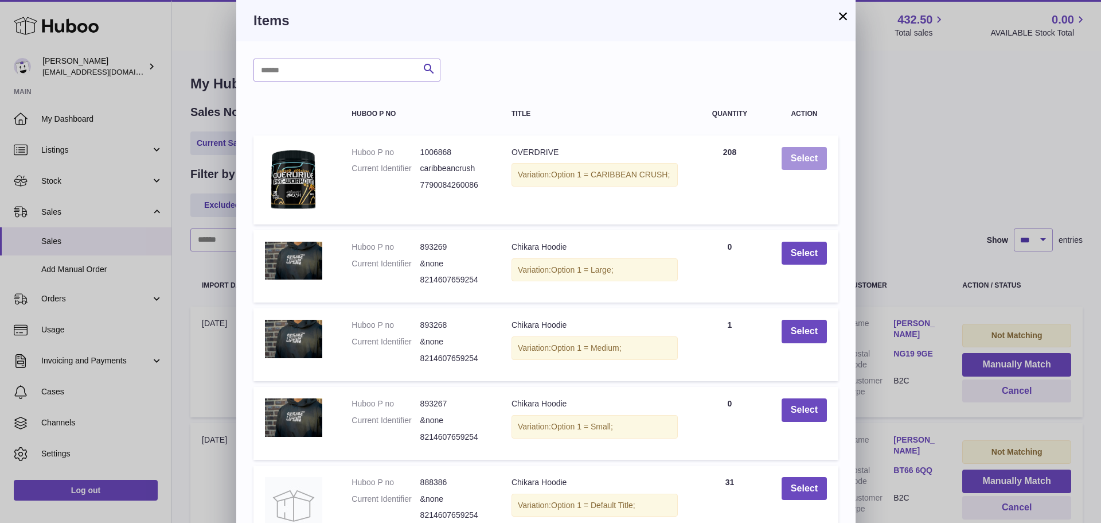
click at [808, 156] on button "Select" at bounding box center [804, 159] width 45 height 24
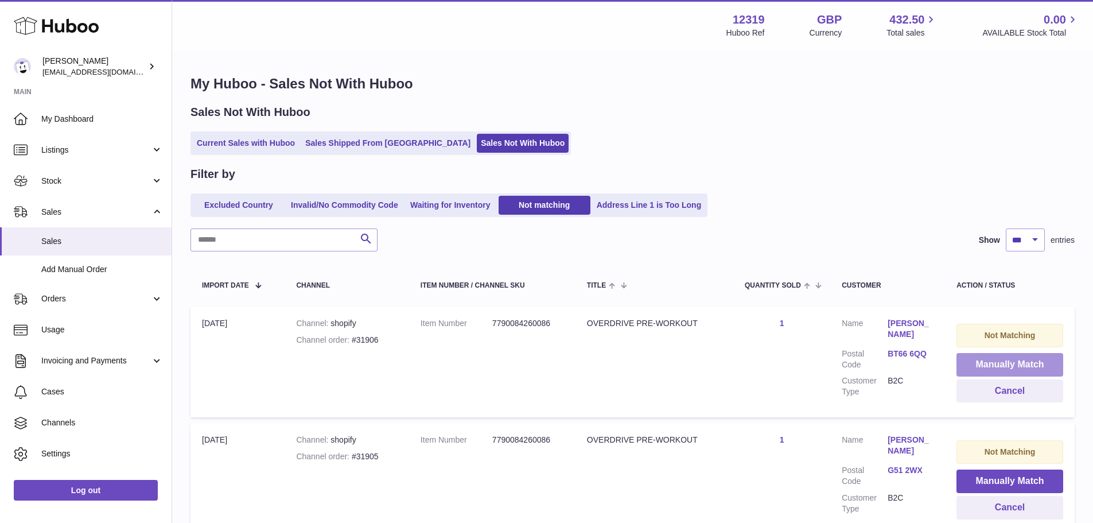
click at [1003, 363] on button "Manually Match" at bounding box center [1009, 365] width 107 height 24
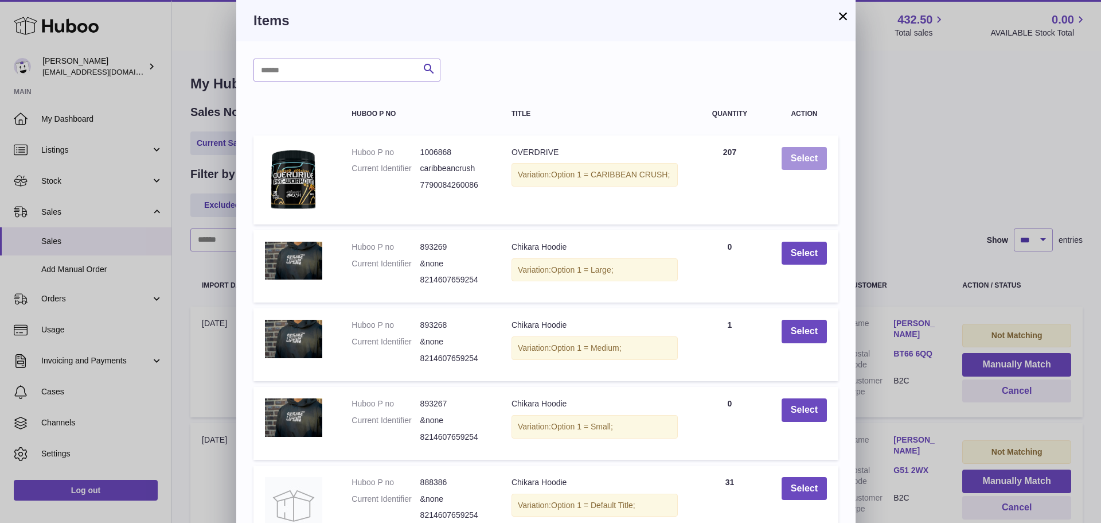
click at [808, 156] on button "Select" at bounding box center [804, 159] width 45 height 24
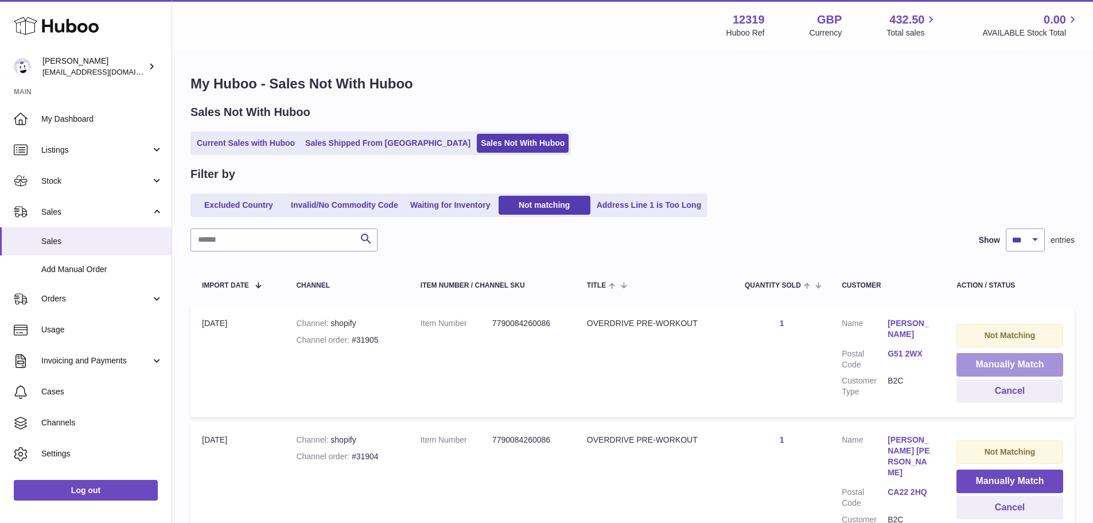
click at [1003, 363] on button "Manually Match" at bounding box center [1009, 365] width 107 height 24
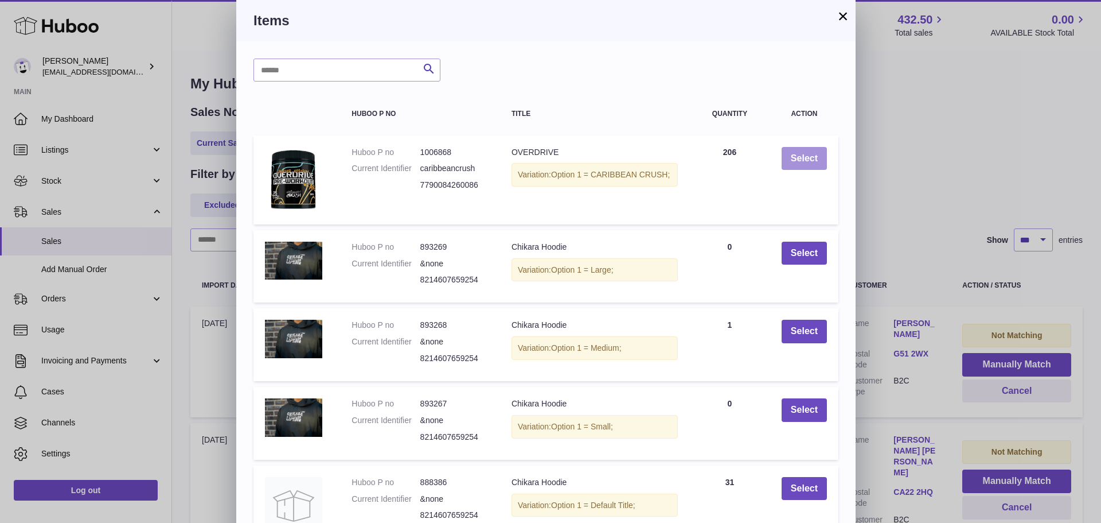
click at [808, 156] on button "Select" at bounding box center [804, 159] width 45 height 24
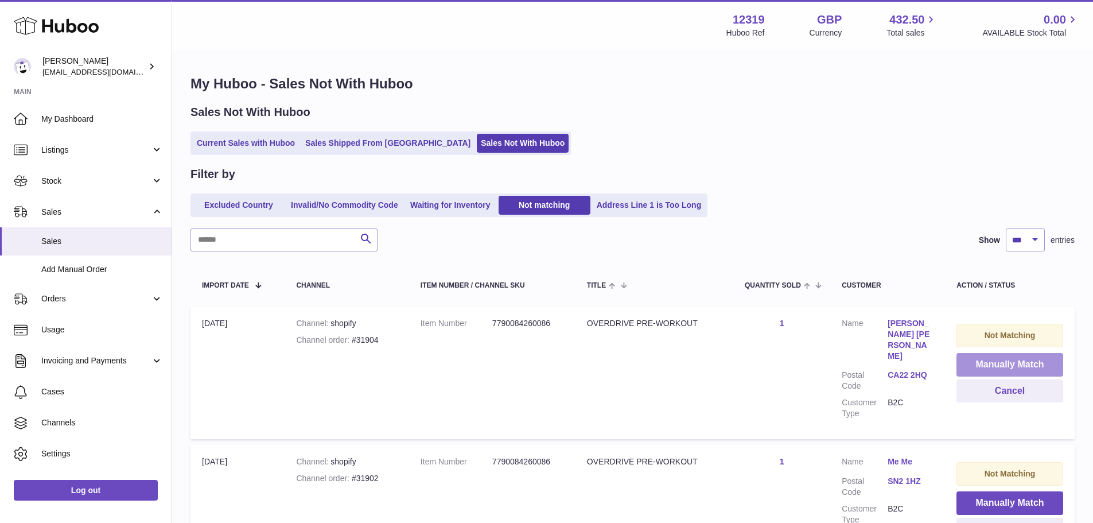
click at [1003, 363] on button "Manually Match" at bounding box center [1009, 365] width 107 height 24
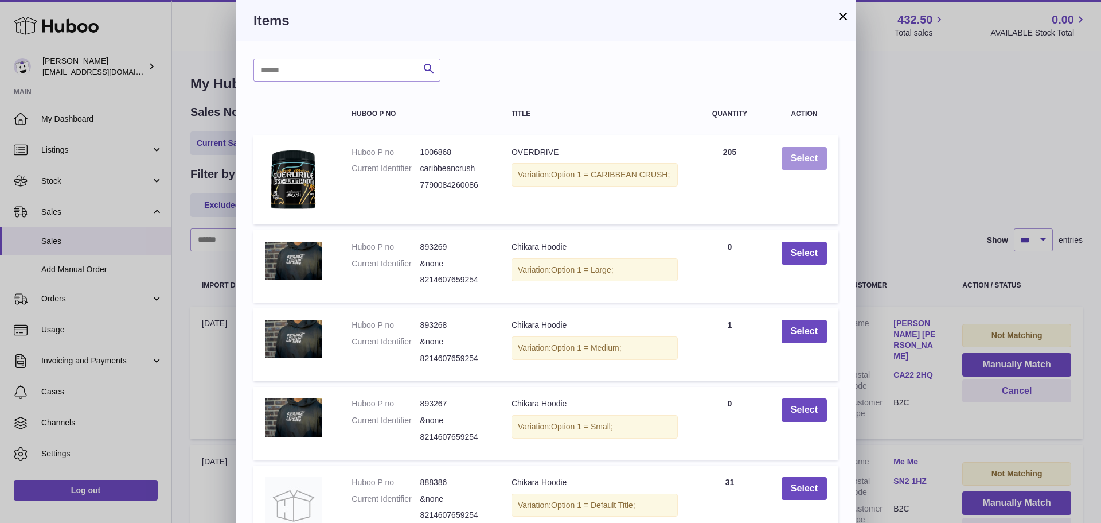
click at [808, 156] on button "Select" at bounding box center [804, 159] width 45 height 24
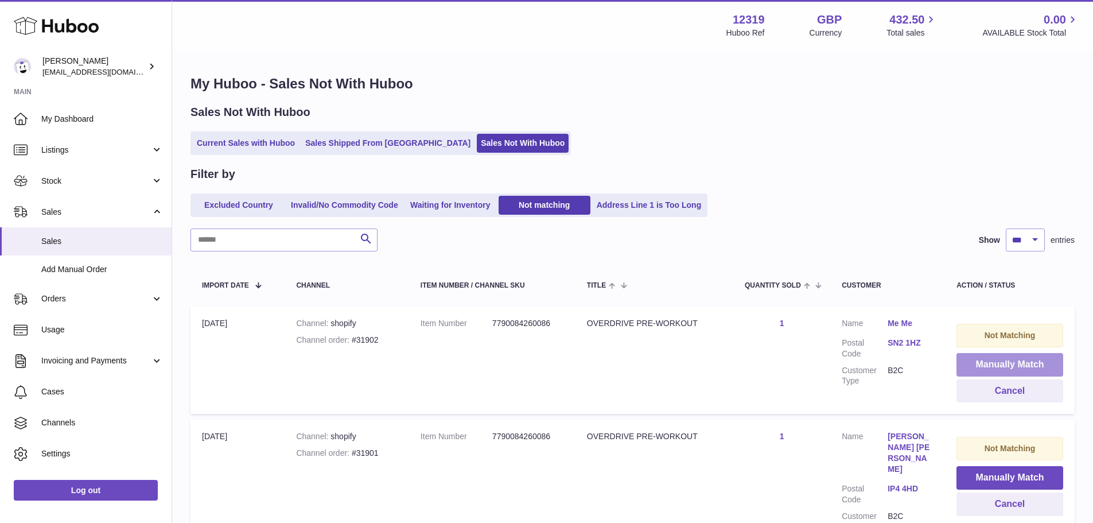
click at [1003, 363] on button "Manually Match" at bounding box center [1009, 365] width 107 height 24
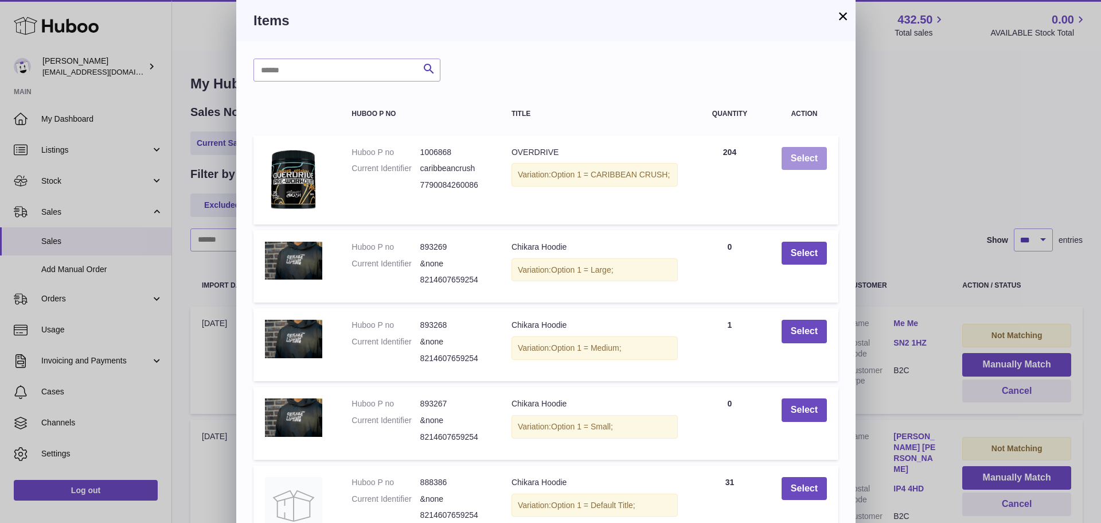
click at [808, 156] on button "Select" at bounding box center [804, 159] width 45 height 24
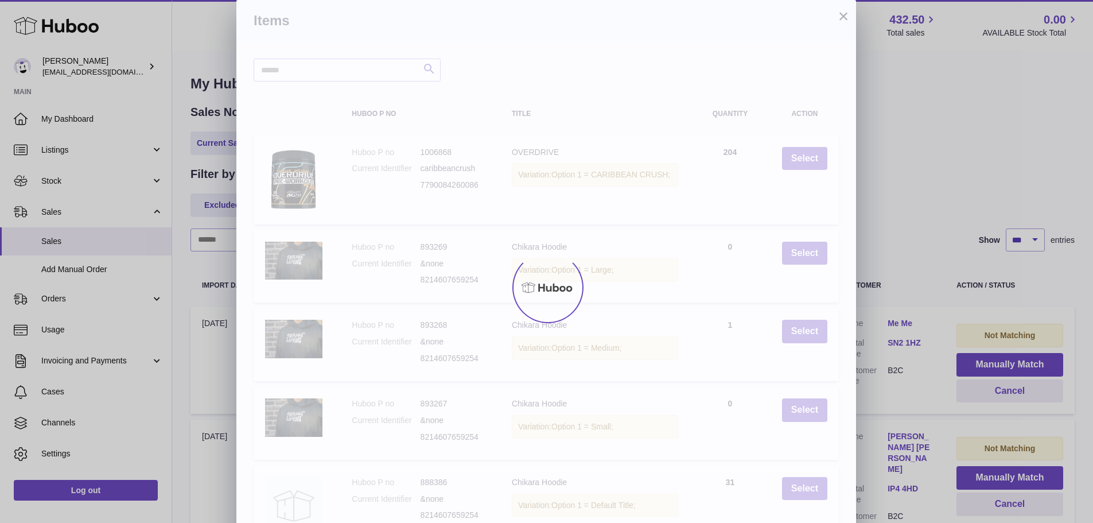
click at [1003, 363] on div "× Items Search Huboo P no Title Quantity Action Huboo P no 1006868 Current Iden…" at bounding box center [546, 313] width 1093 height 626
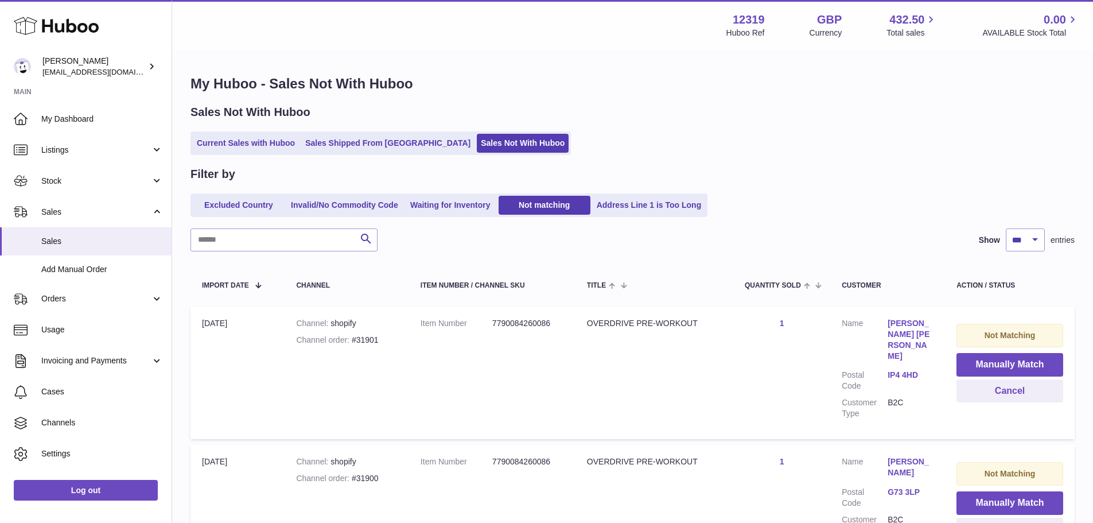
click at [1003, 363] on button "Manually Match" at bounding box center [1009, 365] width 107 height 24
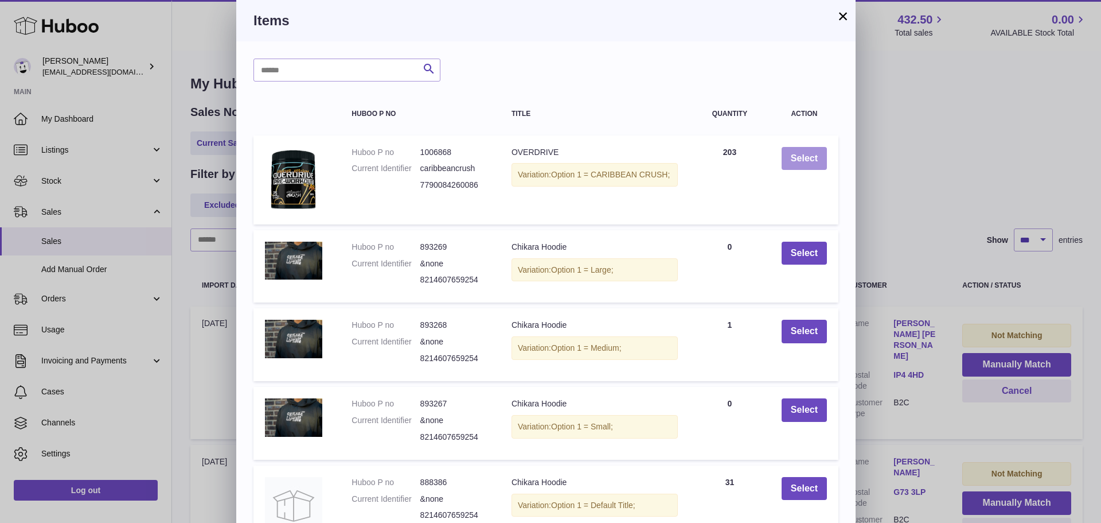
click at [808, 156] on button "Select" at bounding box center [804, 159] width 45 height 24
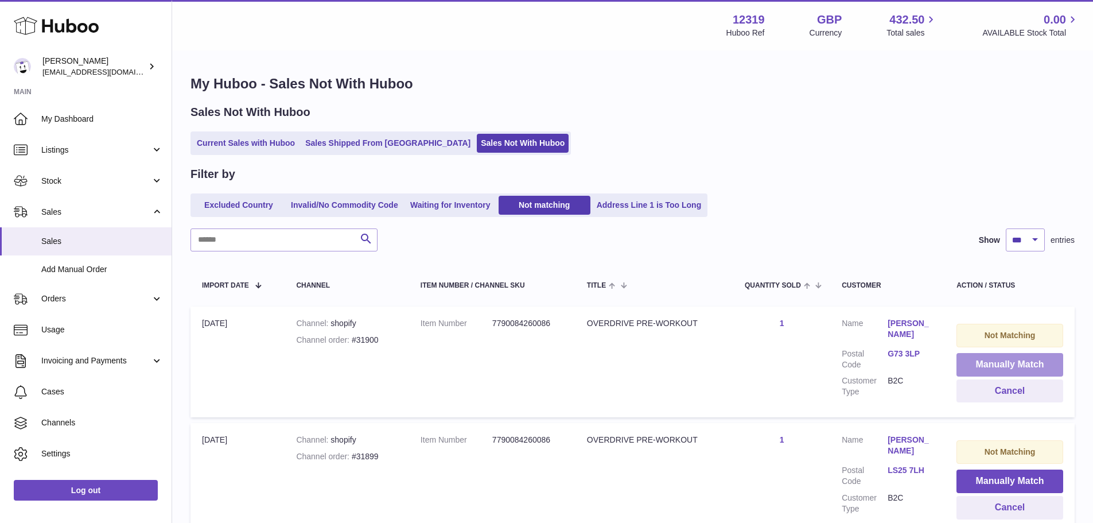
click at [1003, 363] on button "Manually Match" at bounding box center [1009, 365] width 107 height 24
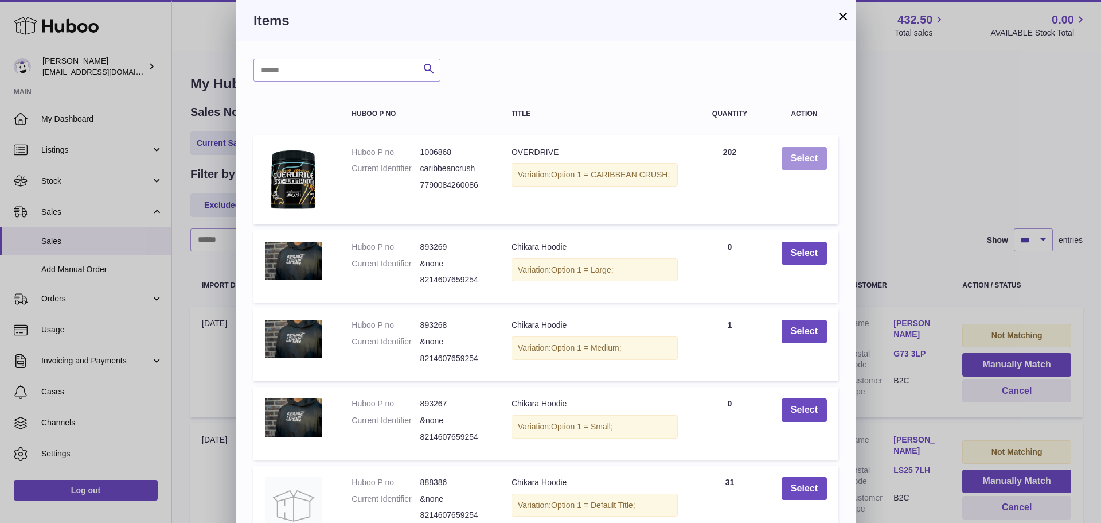
click at [808, 156] on button "Select" at bounding box center [804, 159] width 45 height 24
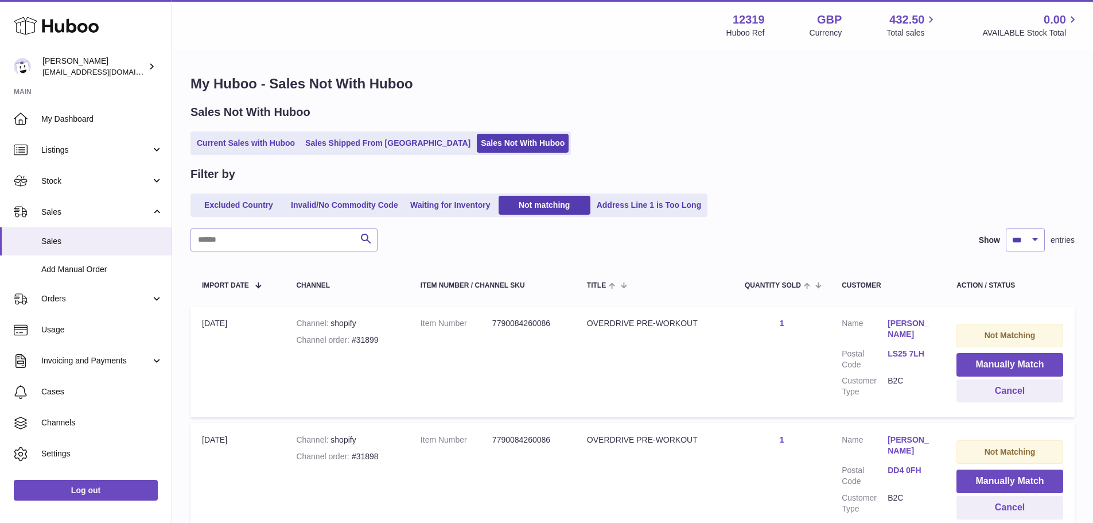
click at [1003, 363] on button "Manually Match" at bounding box center [1009, 365] width 107 height 24
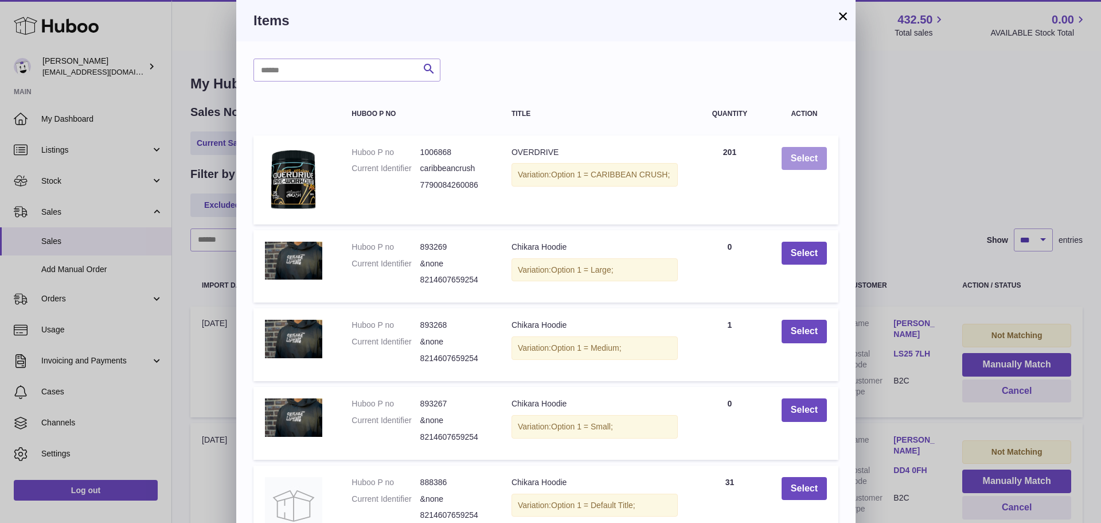
click at [808, 156] on button "Select" at bounding box center [804, 159] width 45 height 24
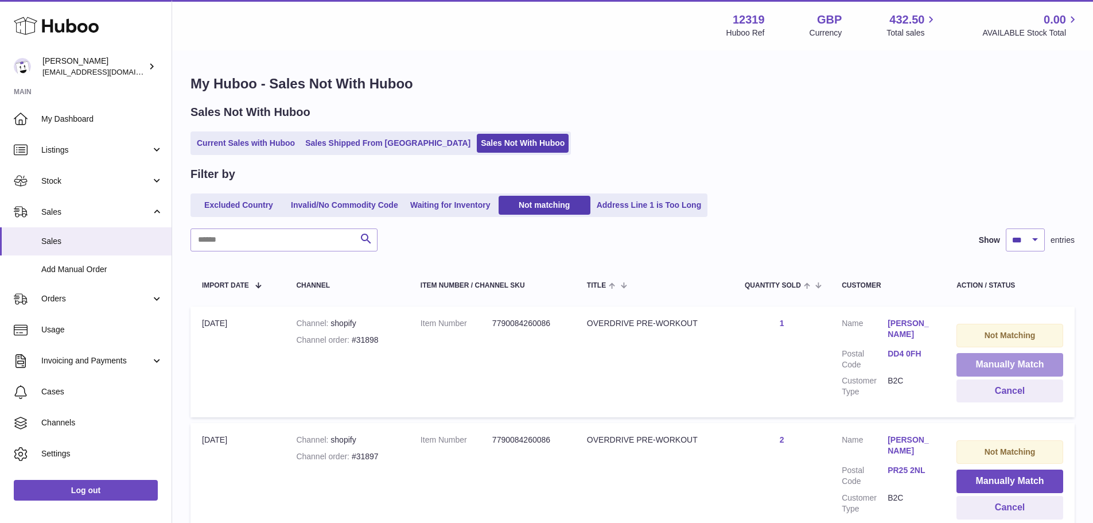
click at [1003, 363] on button "Manually Match" at bounding box center [1009, 365] width 107 height 24
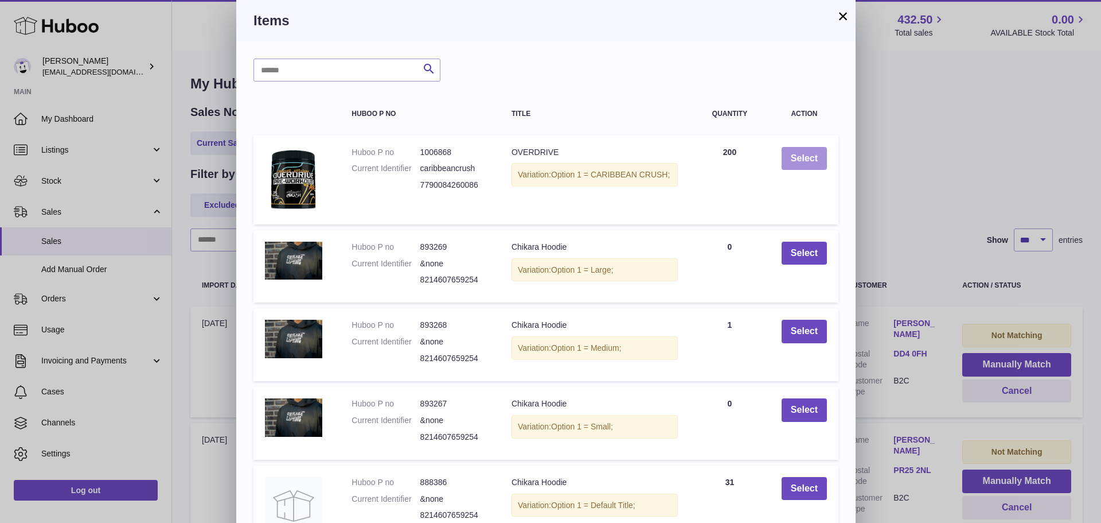
click at [808, 156] on button "Select" at bounding box center [804, 159] width 45 height 24
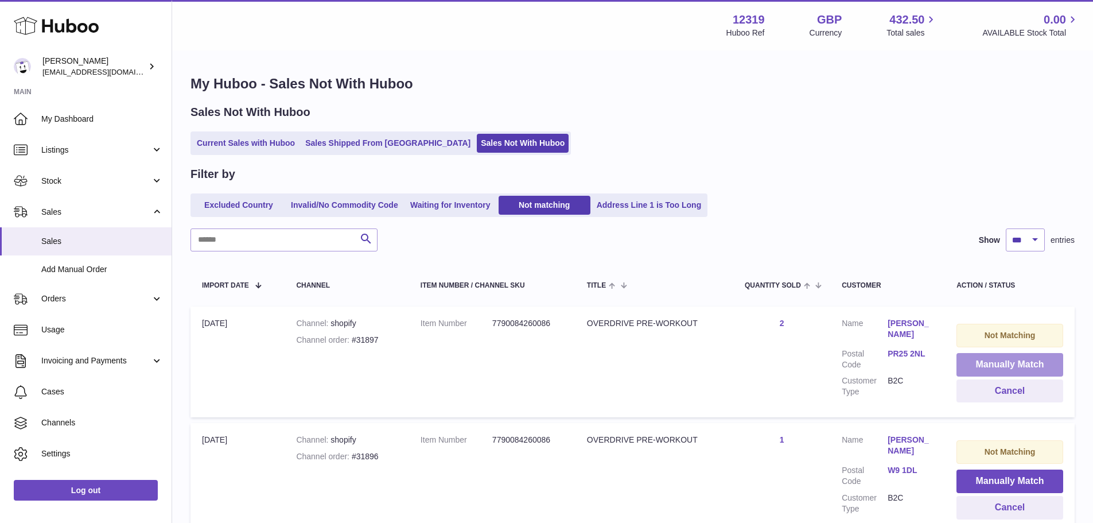
click at [1003, 363] on button "Manually Match" at bounding box center [1009, 365] width 107 height 24
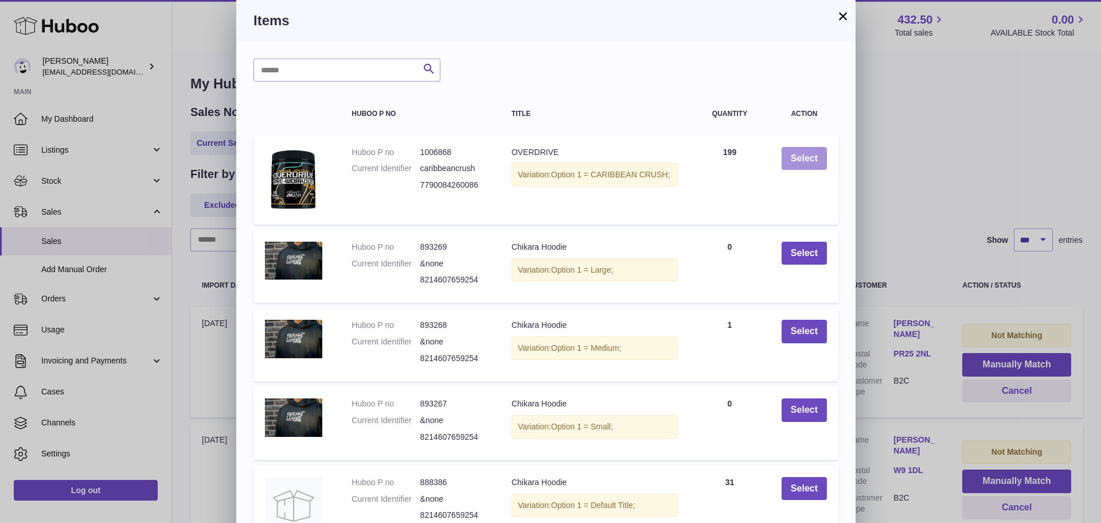
click at [808, 156] on button "Select" at bounding box center [804, 159] width 45 height 24
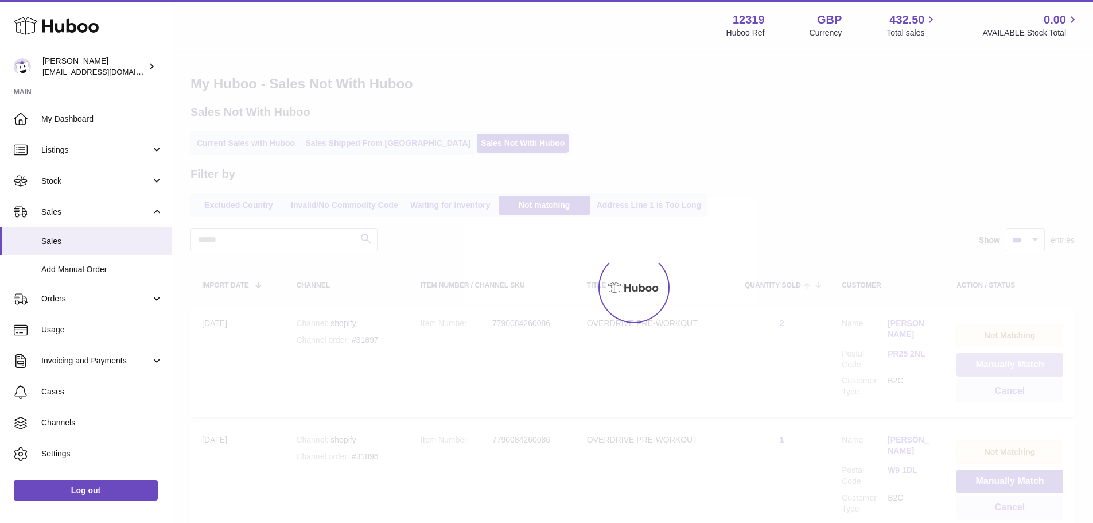
click at [1003, 363] on button "Manually Match" at bounding box center [1009, 365] width 107 height 24
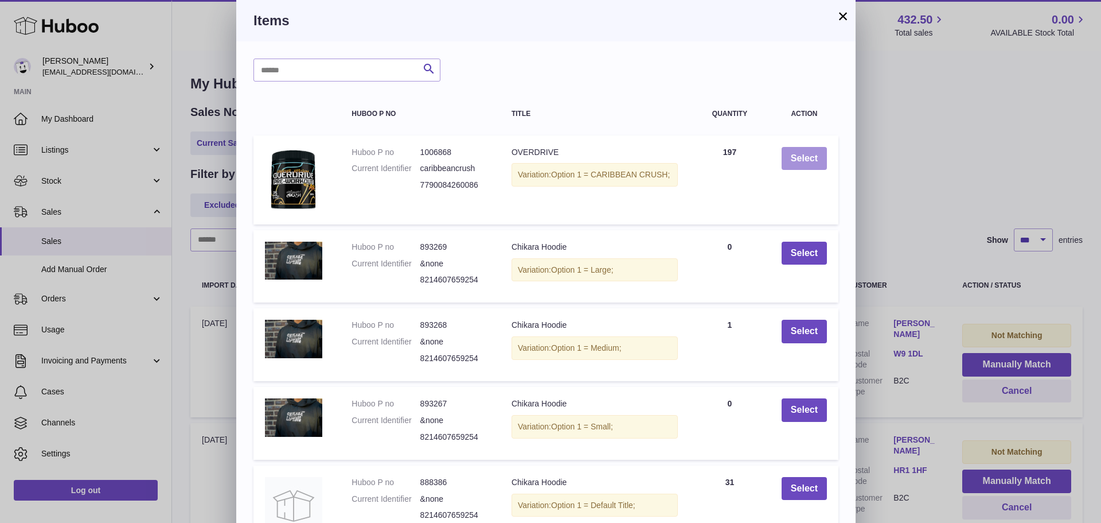
click at [808, 156] on button "Select" at bounding box center [804, 159] width 45 height 24
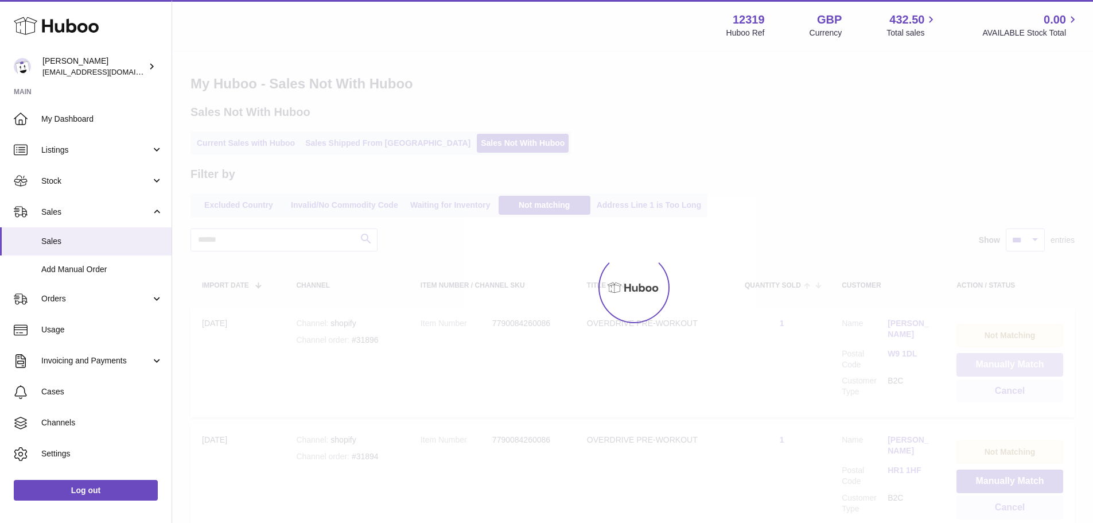
click at [1003, 363] on button "Manually Match" at bounding box center [1009, 365] width 107 height 24
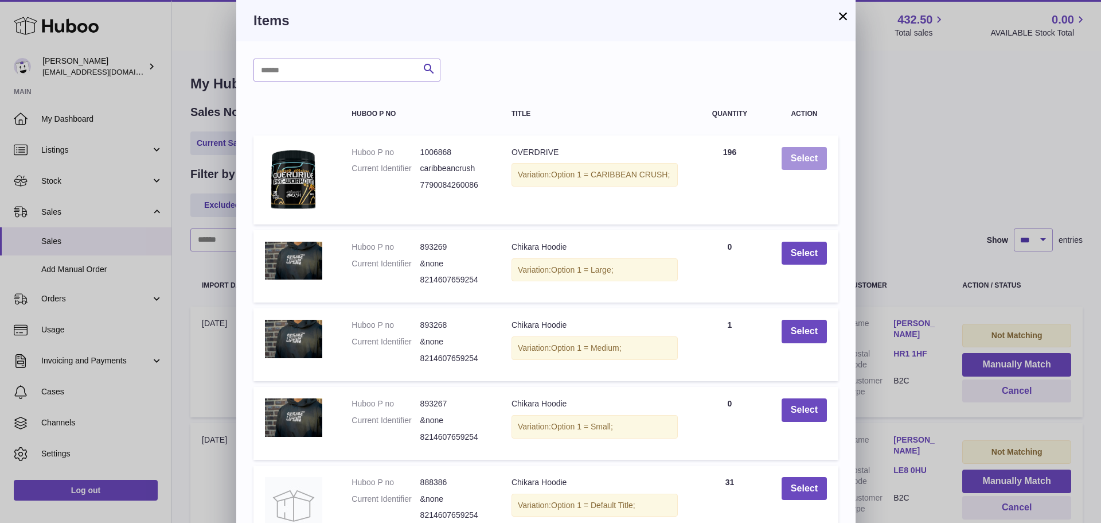
click at [808, 156] on button "Select" at bounding box center [804, 159] width 45 height 24
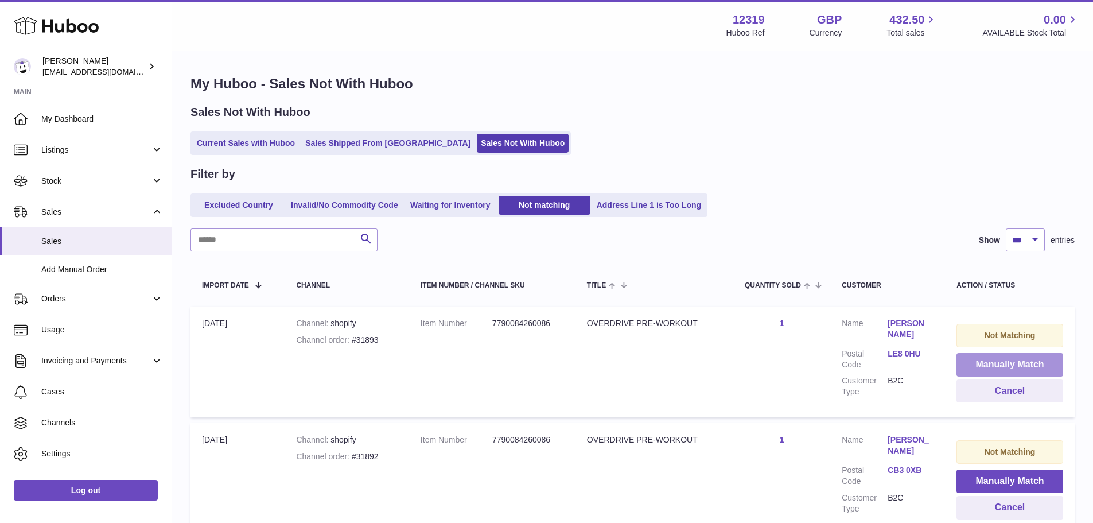
click at [1003, 363] on button "Manually Match" at bounding box center [1009, 365] width 107 height 24
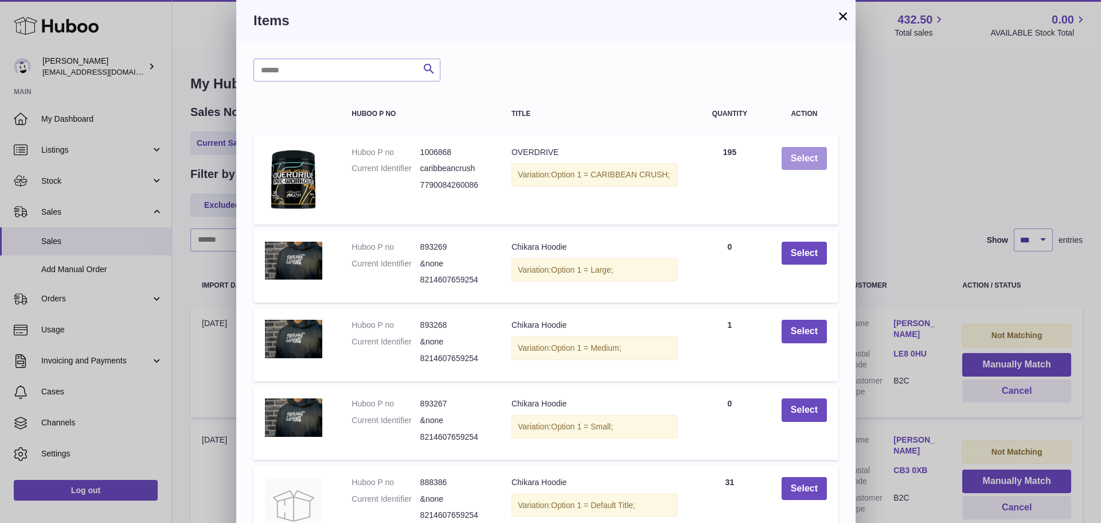
click at [808, 156] on button "Select" at bounding box center [804, 159] width 45 height 24
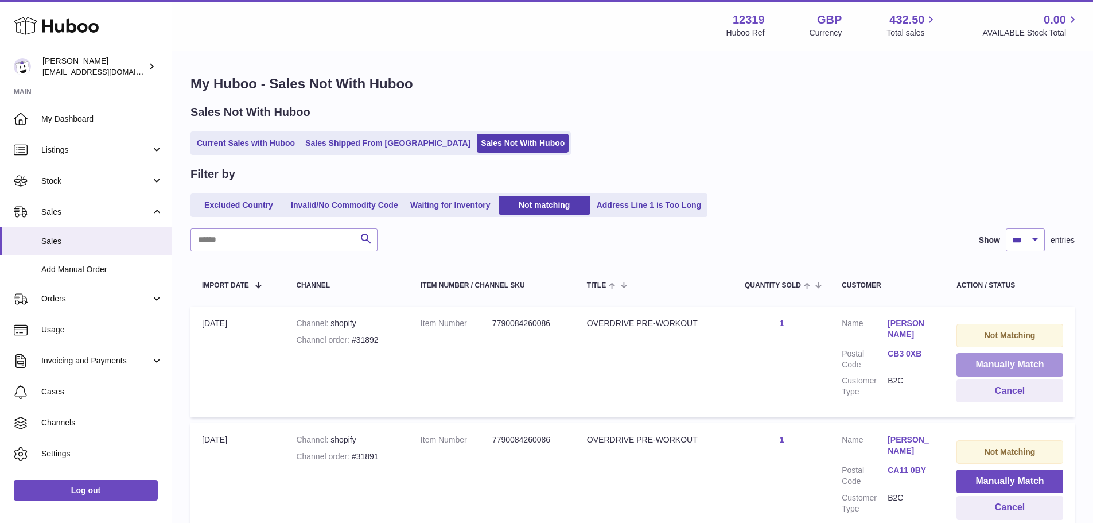
click at [1003, 363] on button "Manually Match" at bounding box center [1009, 365] width 107 height 24
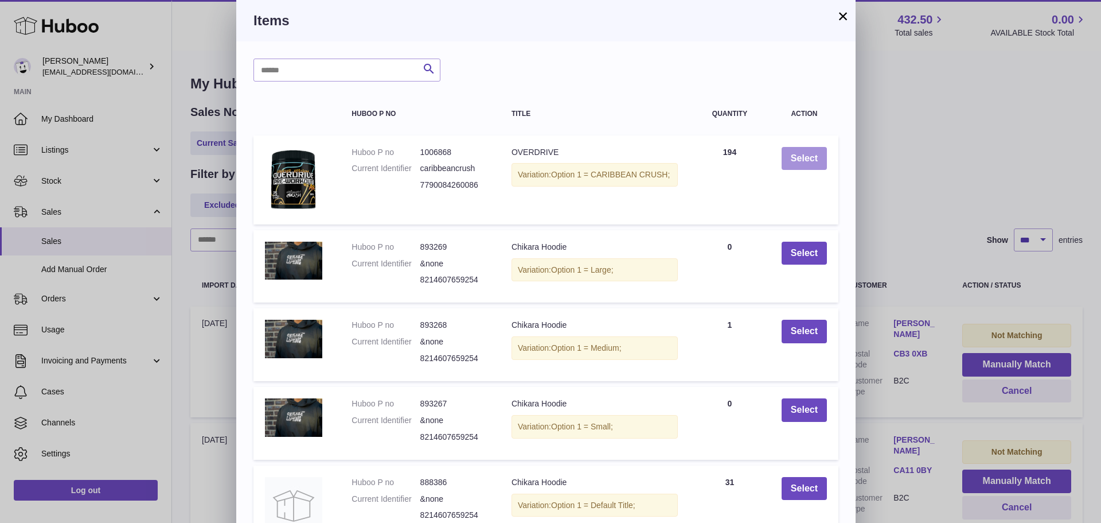
click at [808, 156] on button "Select" at bounding box center [804, 159] width 45 height 24
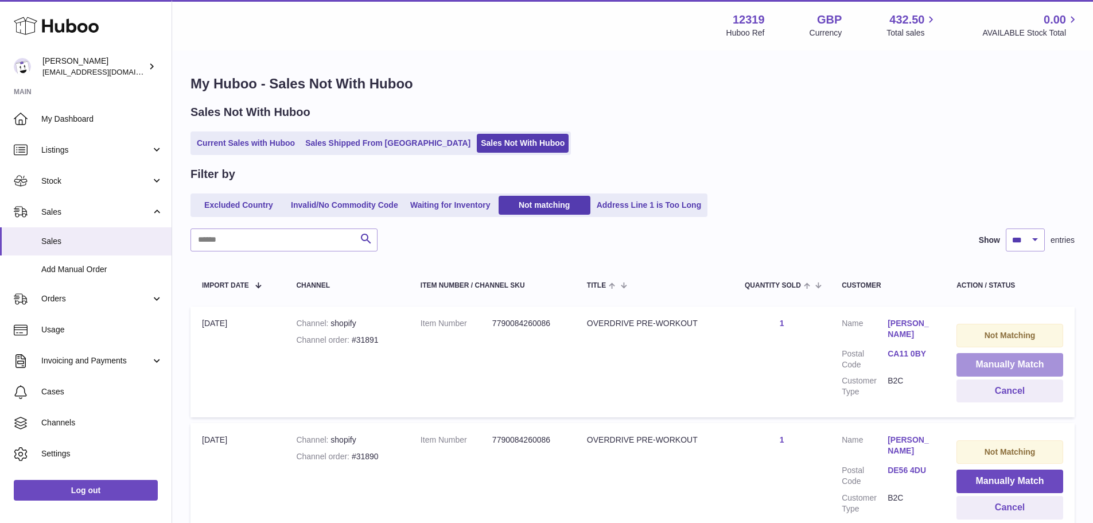
click at [1003, 363] on button "Manually Match" at bounding box center [1009, 365] width 107 height 24
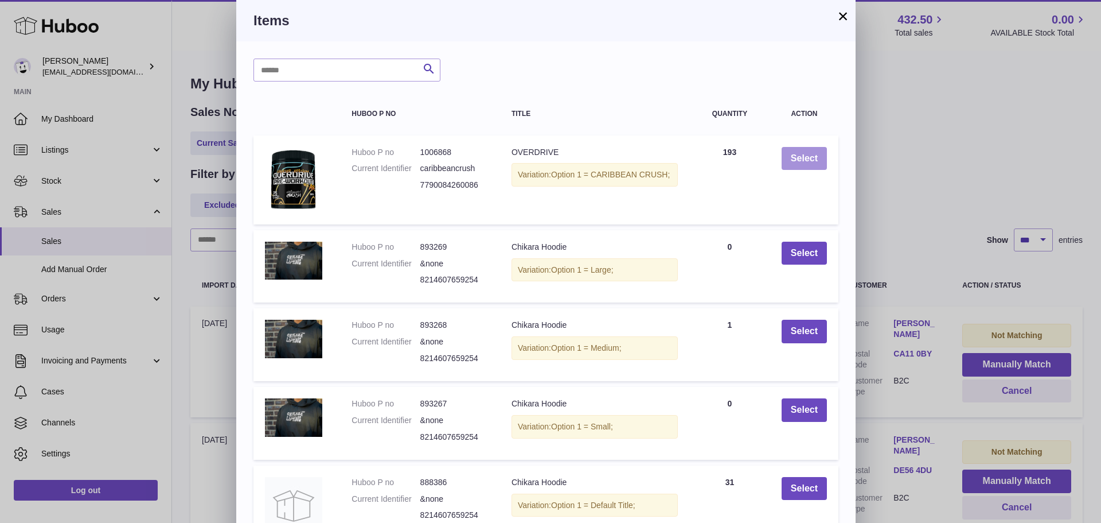
click at [808, 156] on button "Select" at bounding box center [804, 159] width 45 height 24
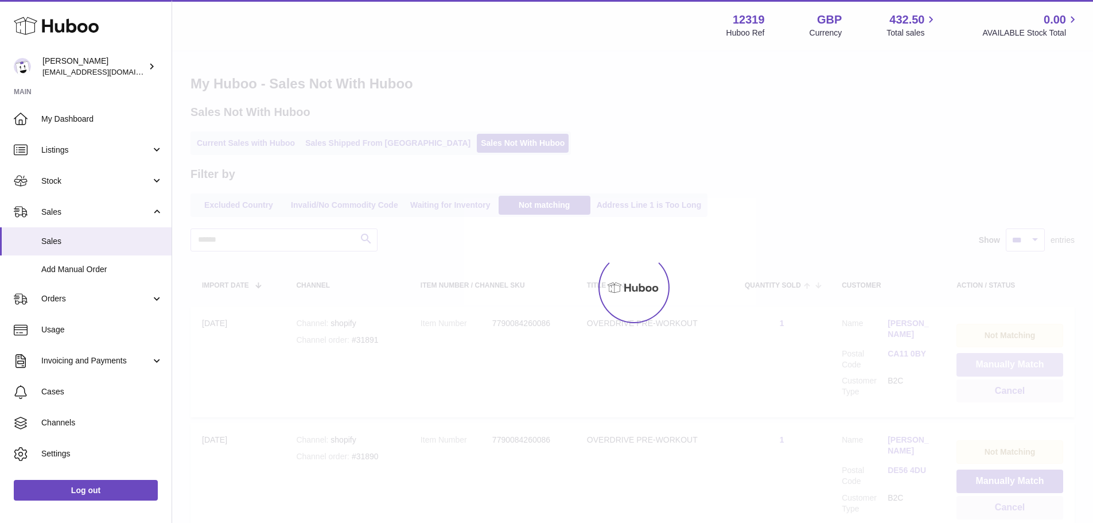
click at [1003, 363] on button "Manually Match" at bounding box center [1009, 365] width 107 height 24
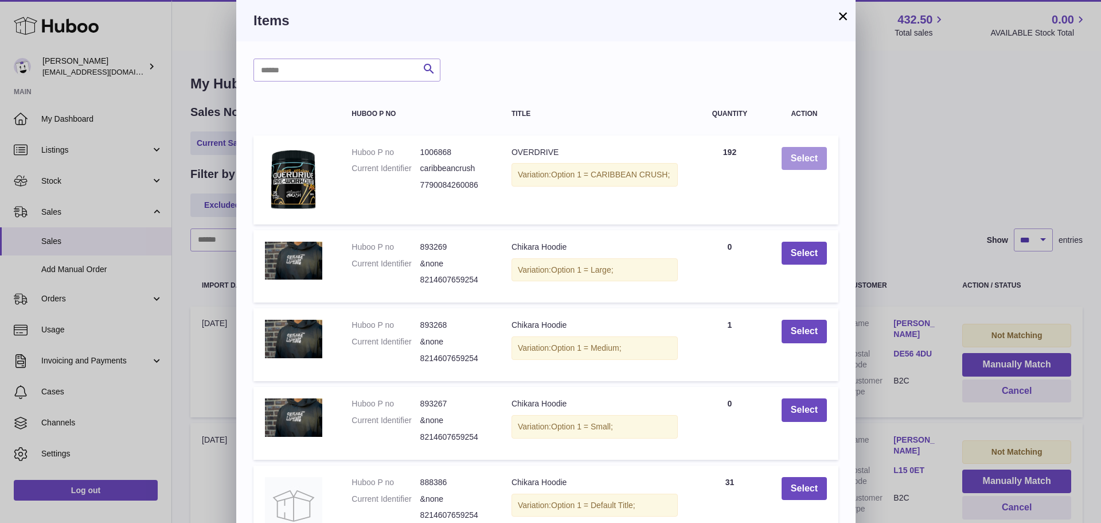
click at [808, 156] on button "Select" at bounding box center [804, 159] width 45 height 24
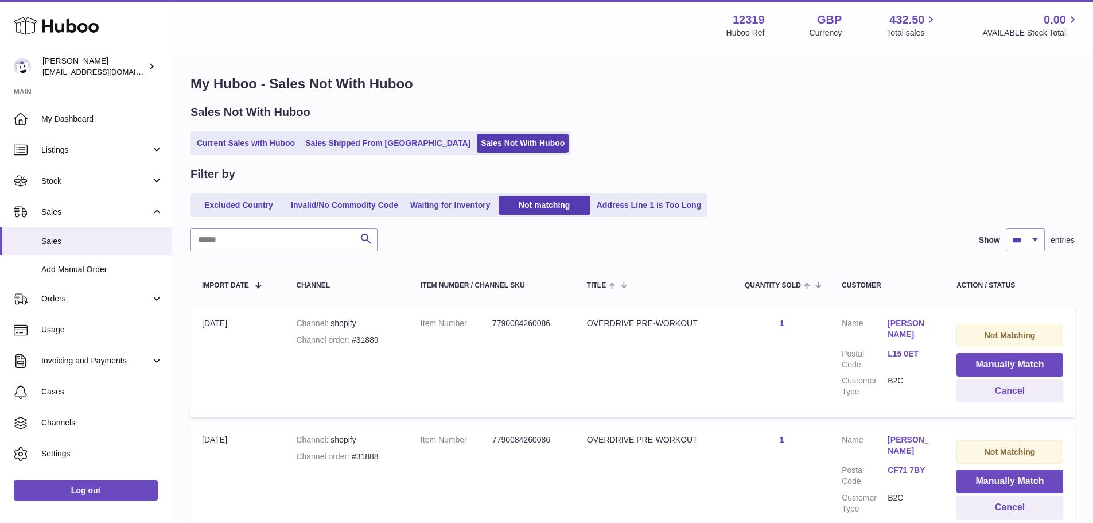
click at [1003, 363] on button "Manually Match" at bounding box center [1009, 365] width 107 height 24
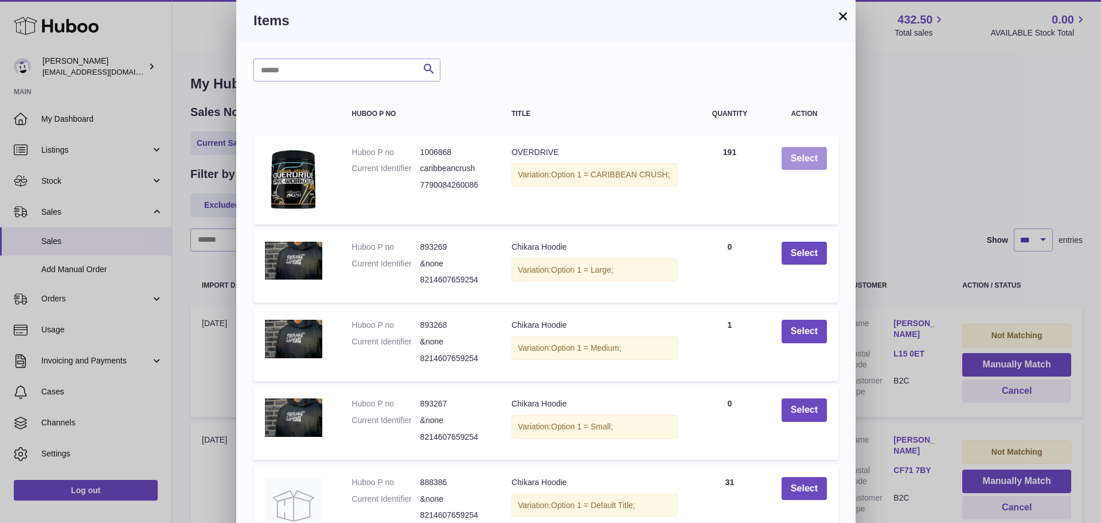
click at [808, 156] on button "Select" at bounding box center [804, 159] width 45 height 24
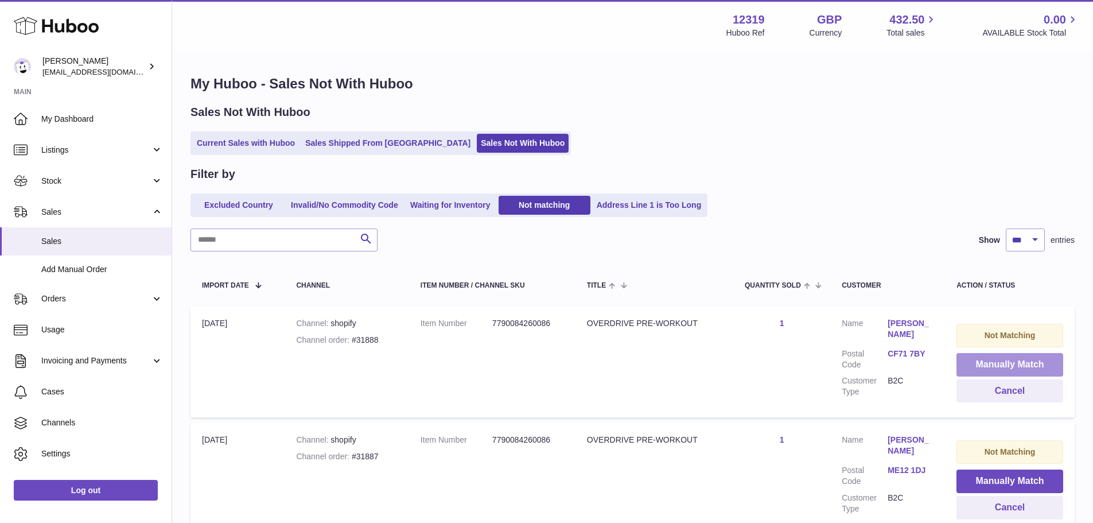
click at [1003, 363] on button "Manually Match" at bounding box center [1009, 365] width 107 height 24
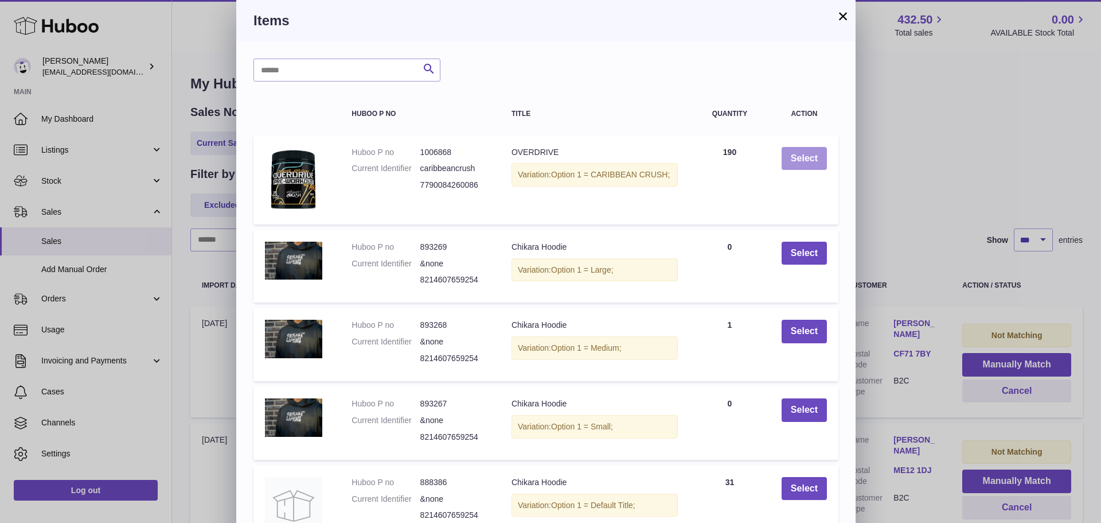
click at [808, 156] on button "Select" at bounding box center [804, 159] width 45 height 24
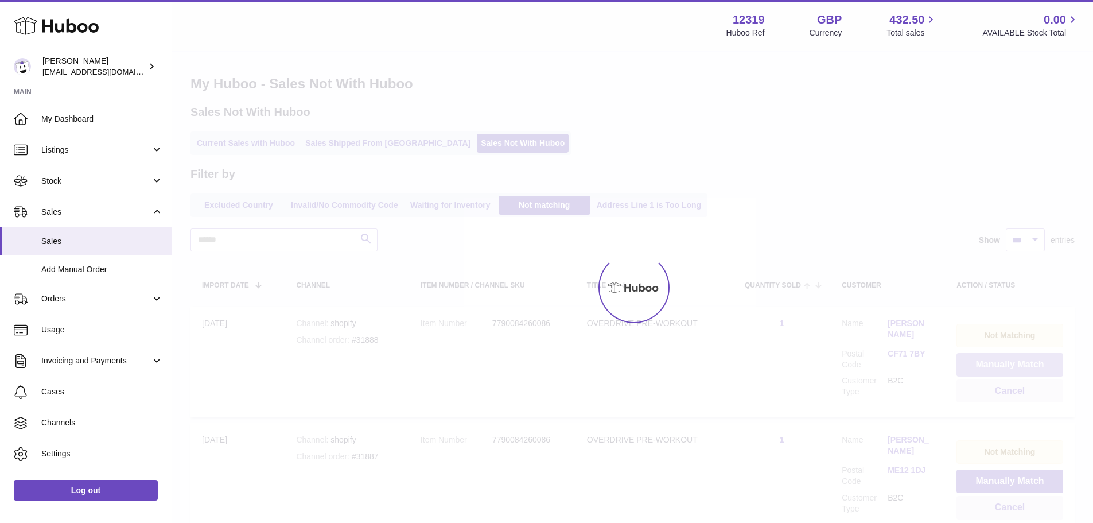
click at [1003, 363] on button "Manually Match" at bounding box center [1009, 365] width 107 height 24
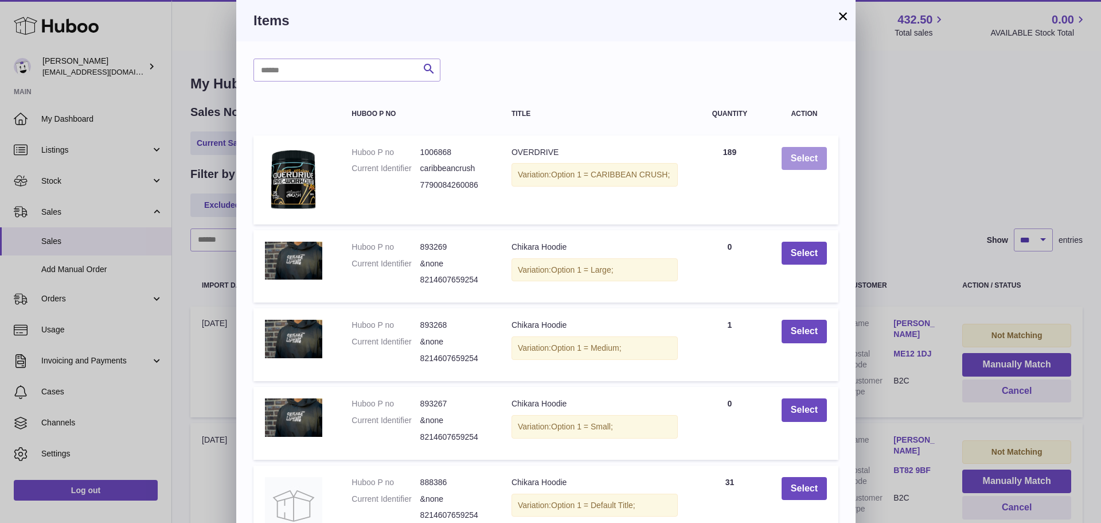
click at [808, 156] on button "Select" at bounding box center [804, 159] width 45 height 24
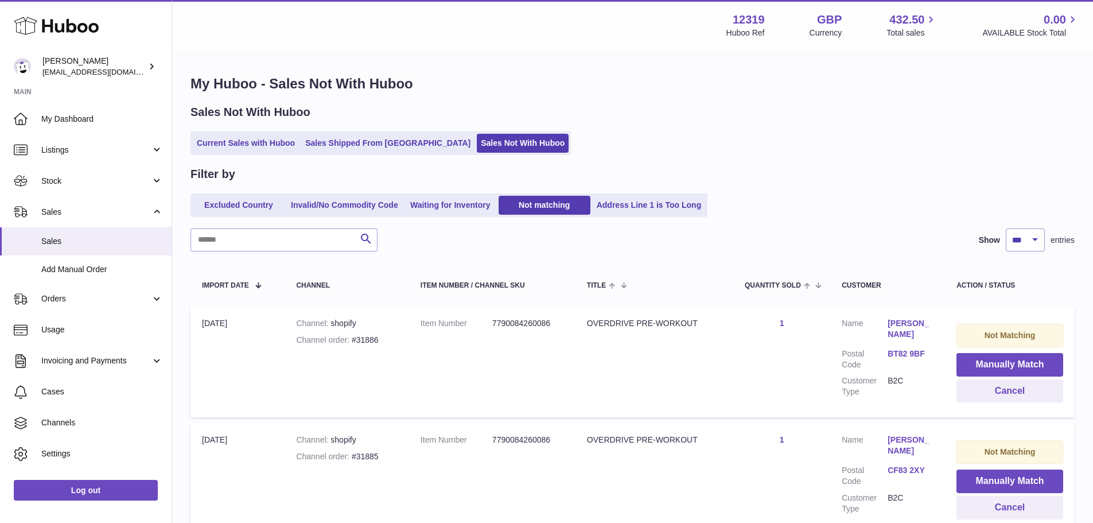
click at [1003, 363] on button "Manually Match" at bounding box center [1009, 365] width 107 height 24
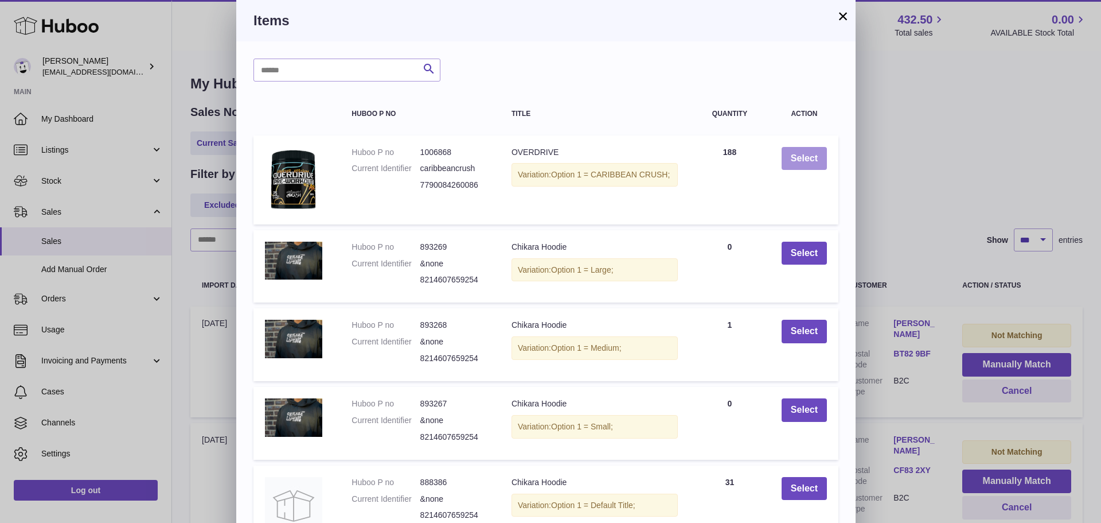
click at [808, 156] on button "Select" at bounding box center [804, 159] width 45 height 24
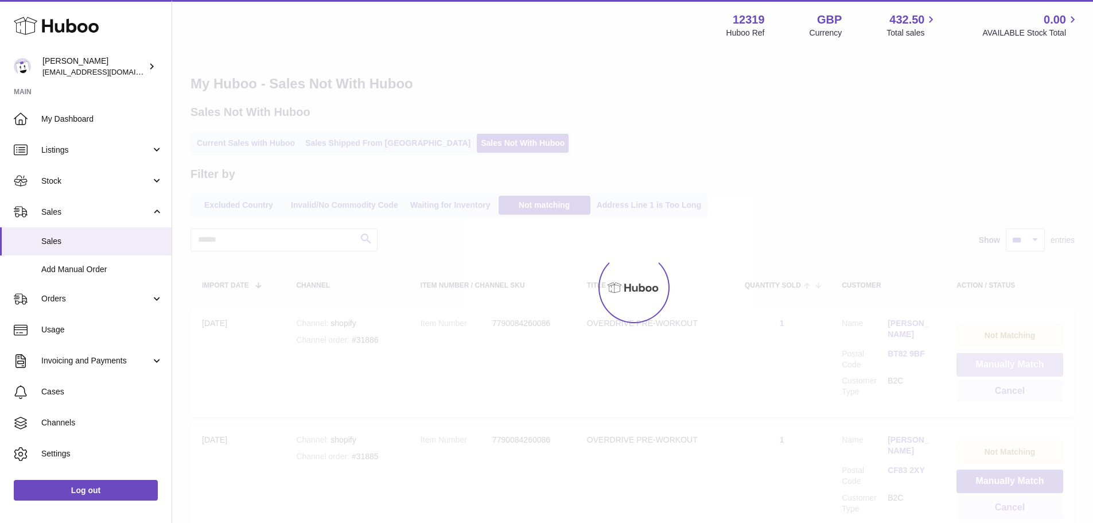
click at [1003, 363] on button "Manually Match" at bounding box center [1009, 365] width 107 height 24
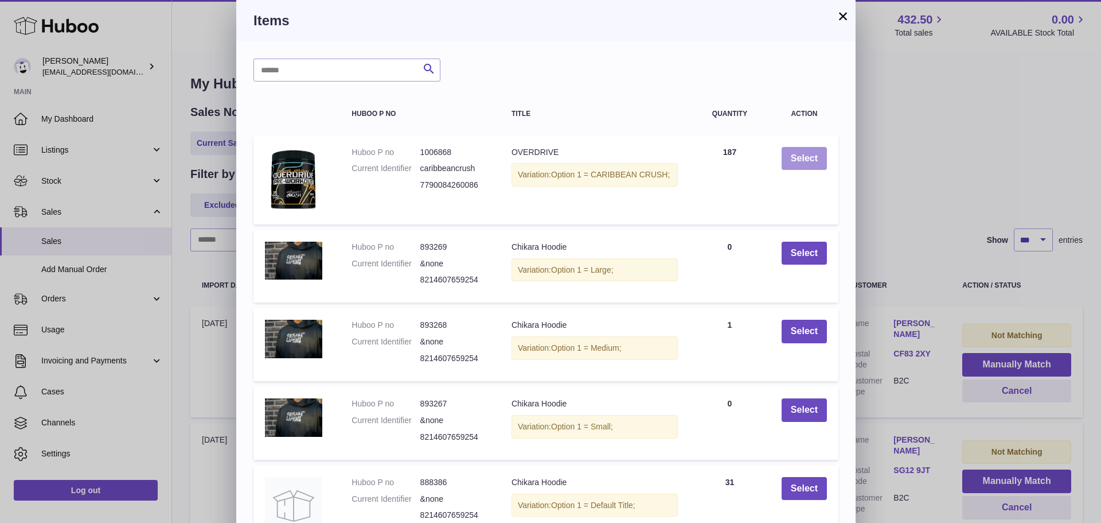
click at [808, 156] on button "Select" at bounding box center [804, 159] width 45 height 24
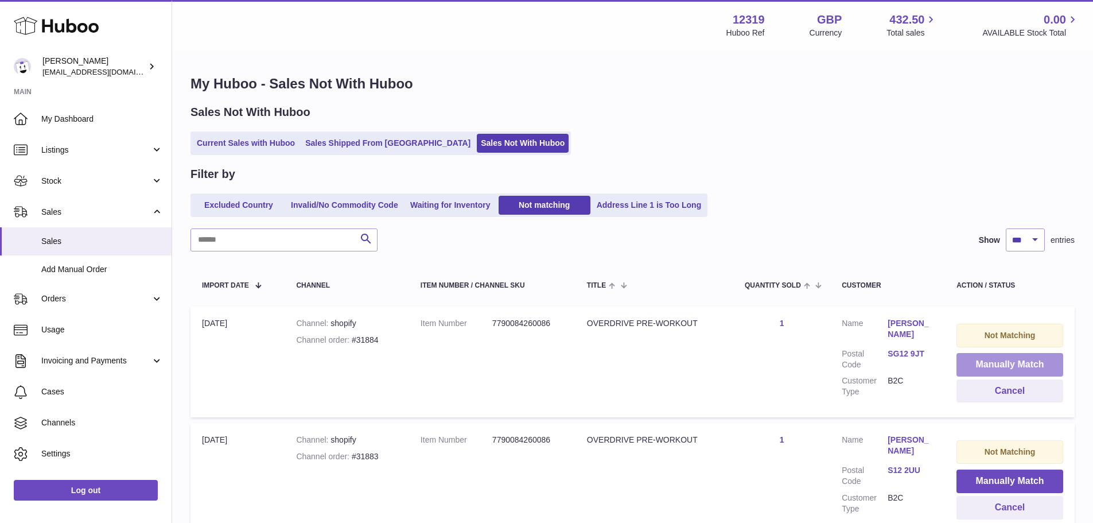
click at [1003, 363] on button "Manually Match" at bounding box center [1009, 365] width 107 height 24
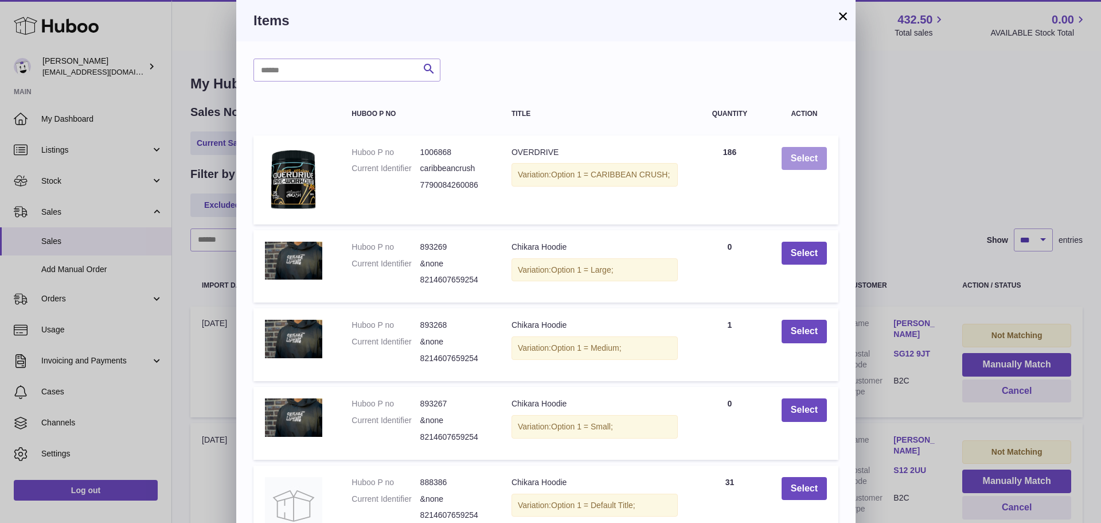
click at [808, 156] on button "Select" at bounding box center [804, 159] width 45 height 24
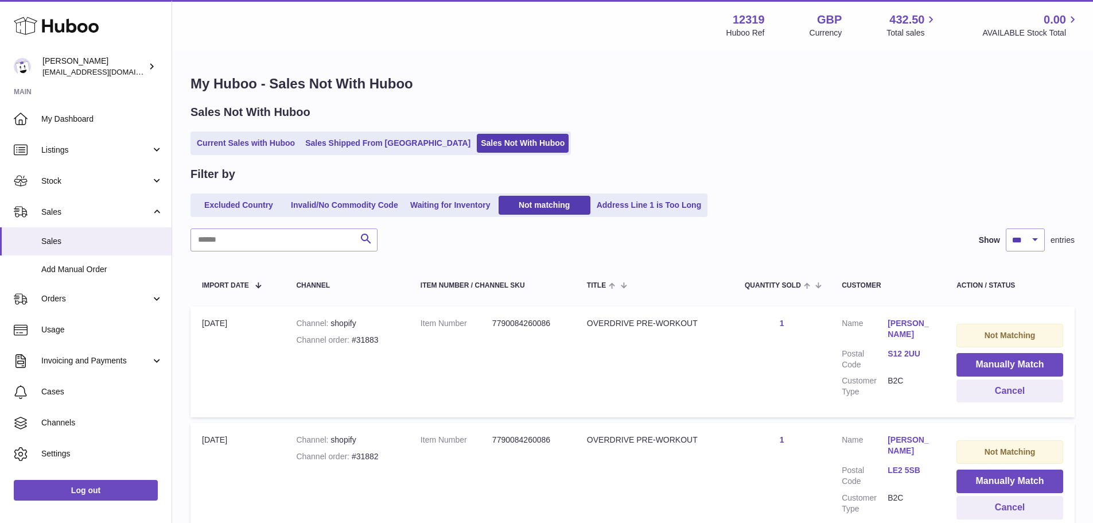
click at [1003, 363] on button "Manually Match" at bounding box center [1009, 365] width 107 height 24
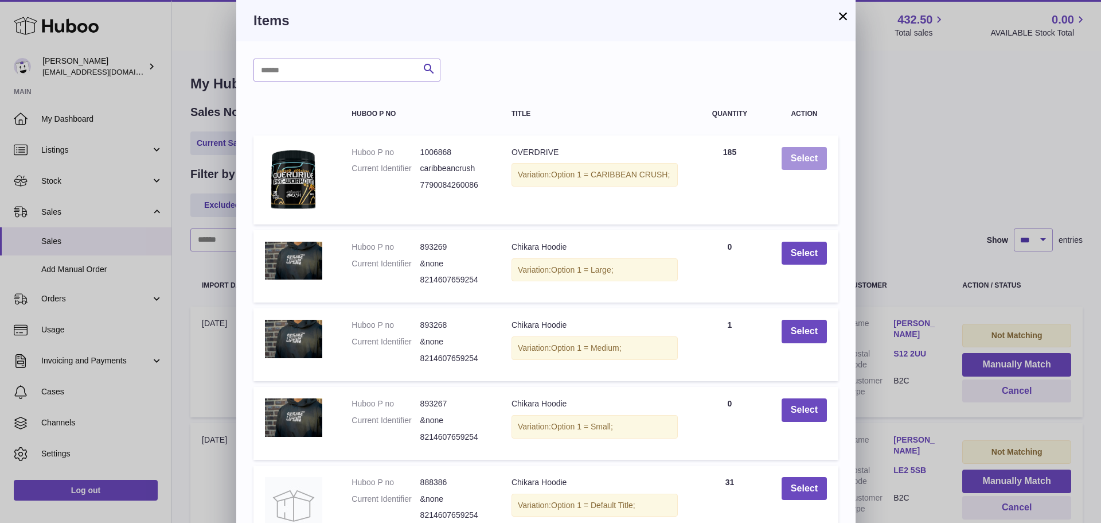
click at [808, 156] on button "Select" at bounding box center [804, 159] width 45 height 24
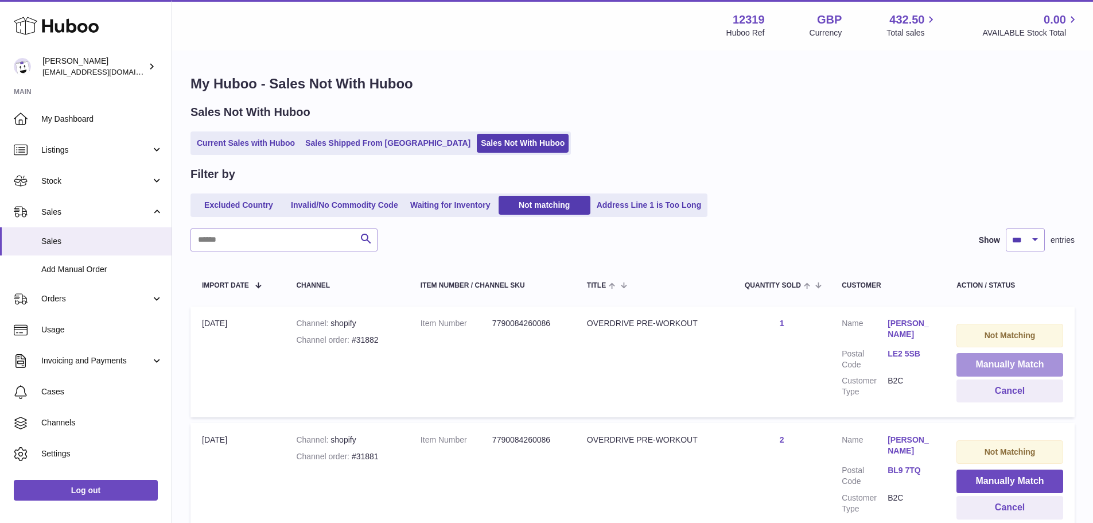
click at [1003, 363] on button "Manually Match" at bounding box center [1009, 365] width 107 height 24
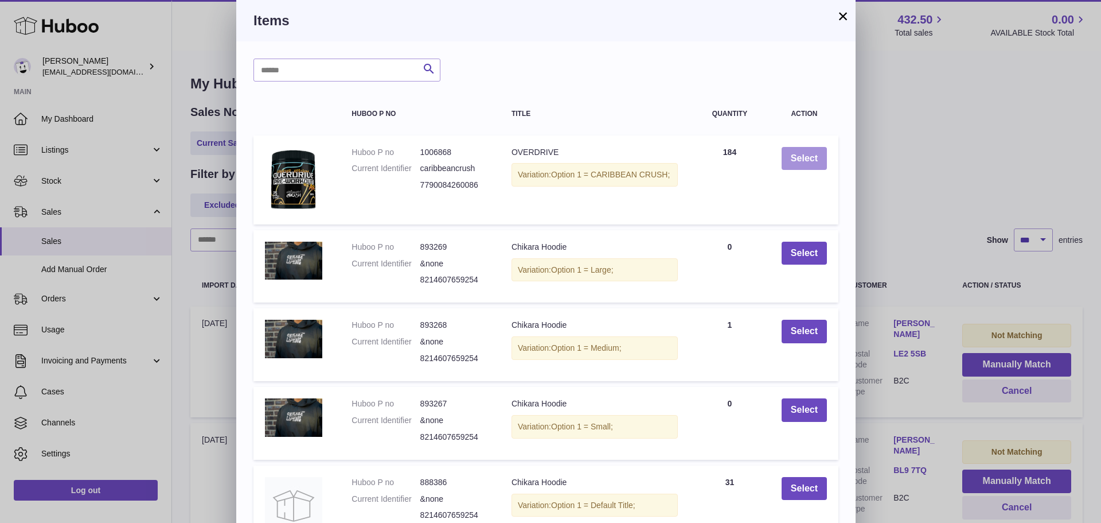
click at [808, 156] on button "Select" at bounding box center [804, 159] width 45 height 24
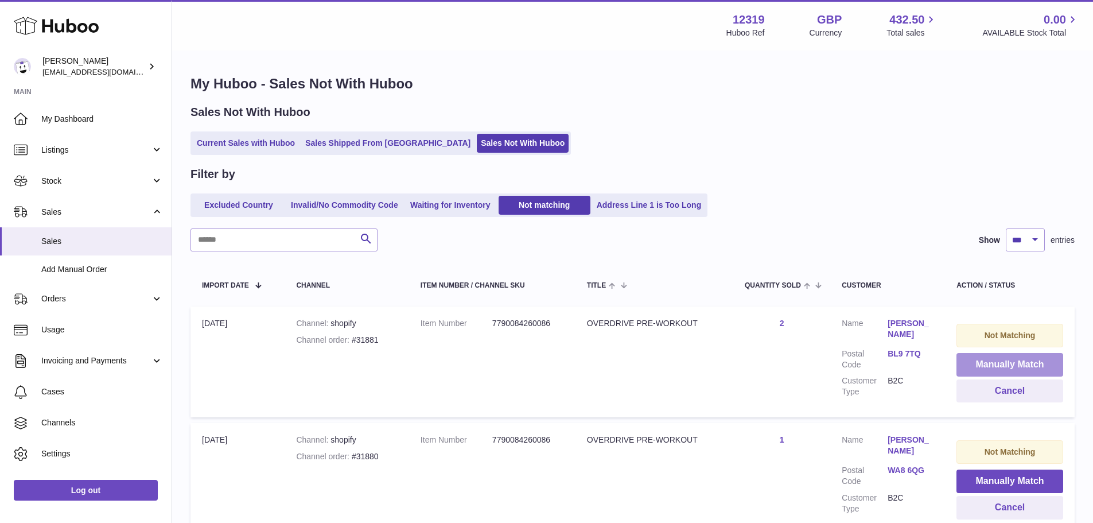
click at [1003, 363] on button "Manually Match" at bounding box center [1009, 365] width 107 height 24
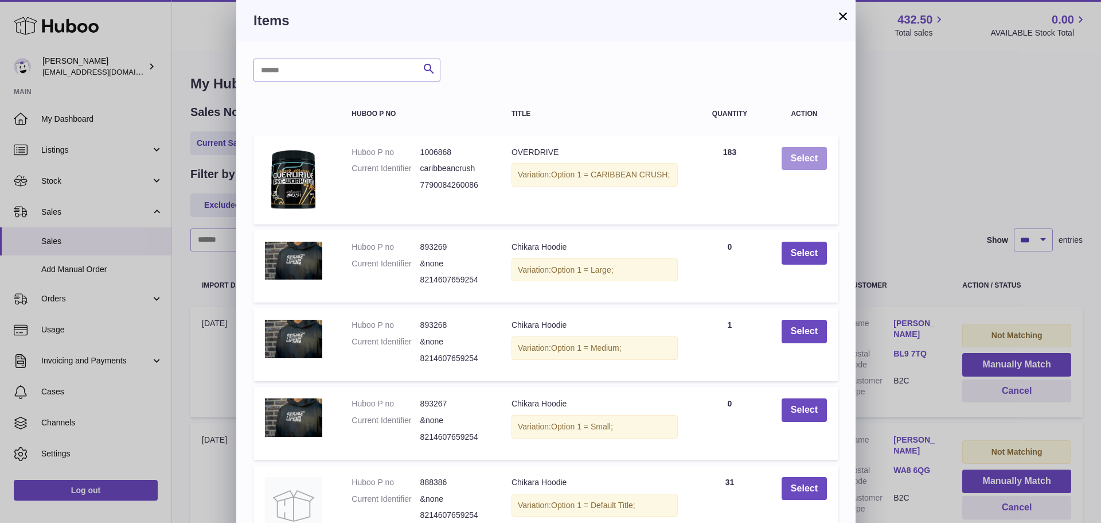
click at [808, 156] on button "Select" at bounding box center [804, 159] width 45 height 24
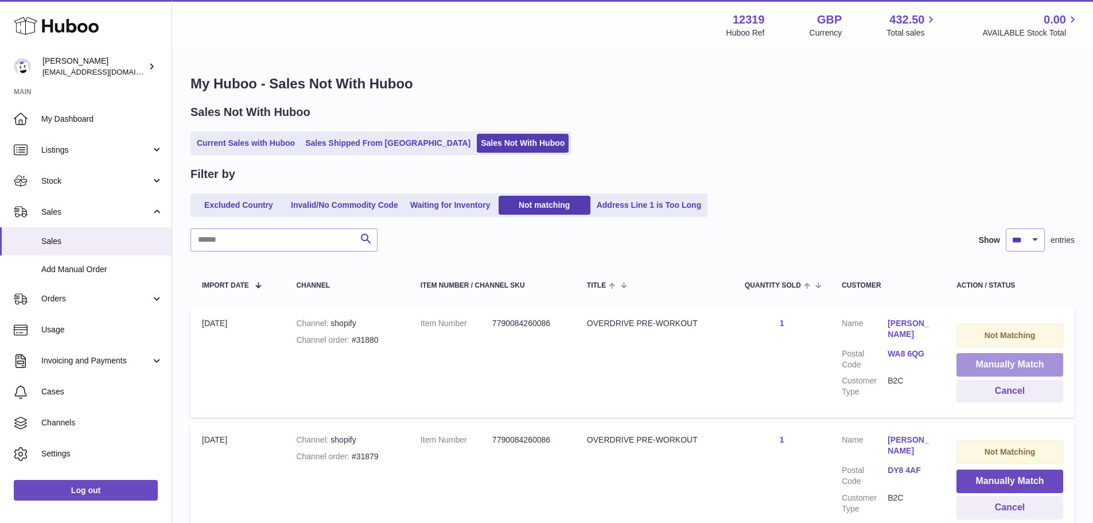
click at [1003, 363] on button "Manually Match" at bounding box center [1009, 365] width 107 height 24
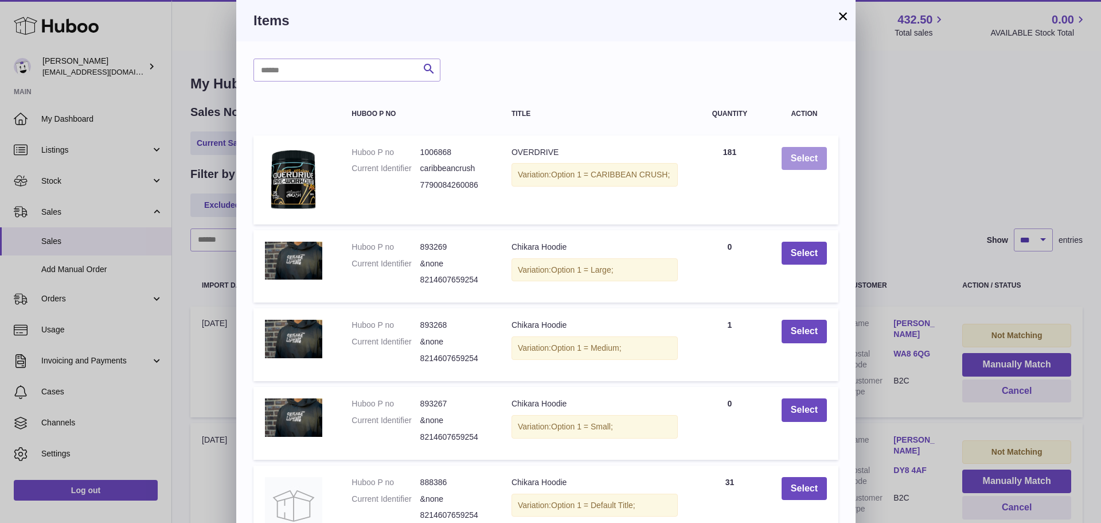
click at [808, 156] on button "Select" at bounding box center [804, 159] width 45 height 24
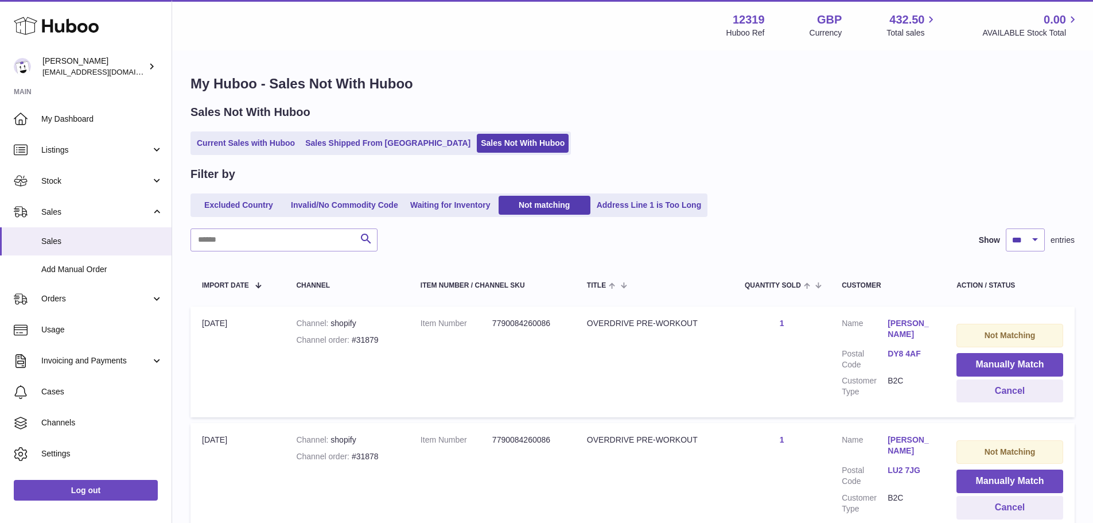
click at [1003, 363] on button "Manually Match" at bounding box center [1009, 365] width 107 height 24
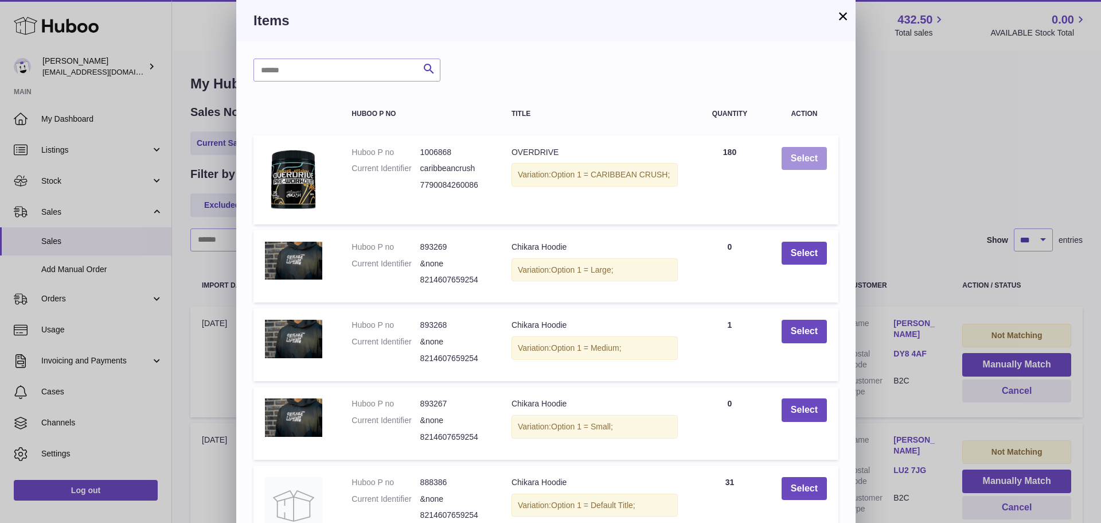
click at [808, 156] on button "Select" at bounding box center [804, 159] width 45 height 24
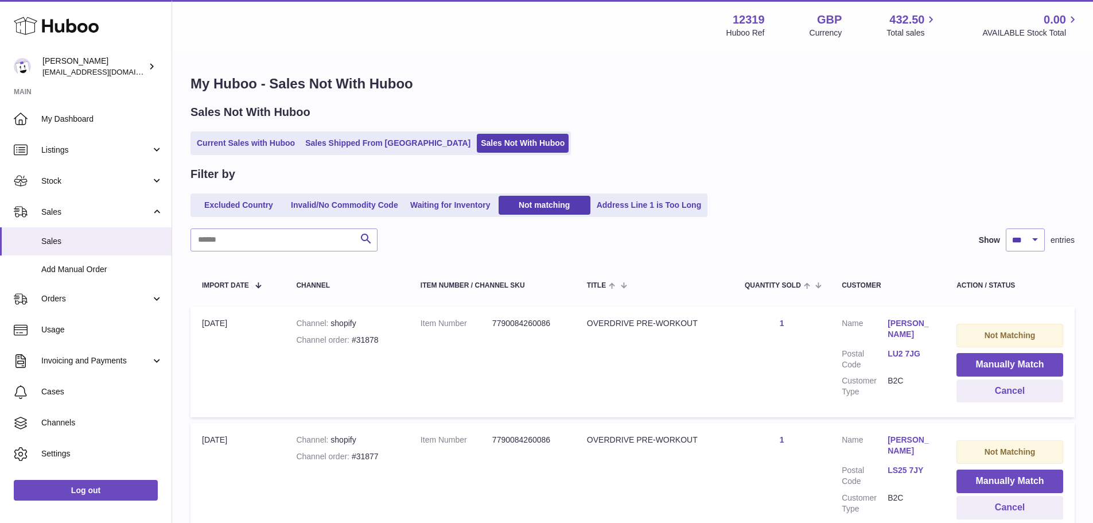
click at [1003, 363] on button "Manually Match" at bounding box center [1009, 365] width 107 height 24
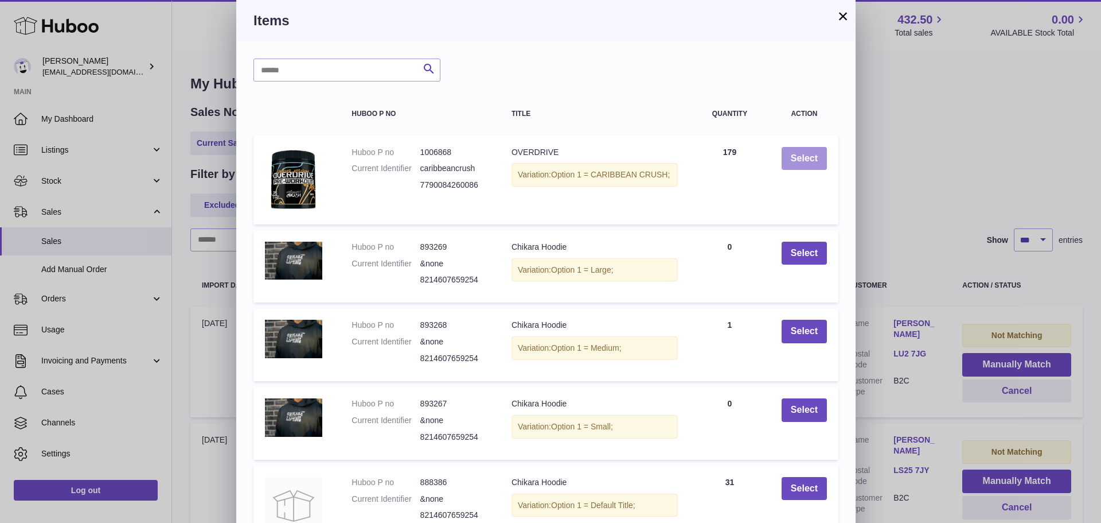
click at [808, 156] on button "Select" at bounding box center [804, 159] width 45 height 24
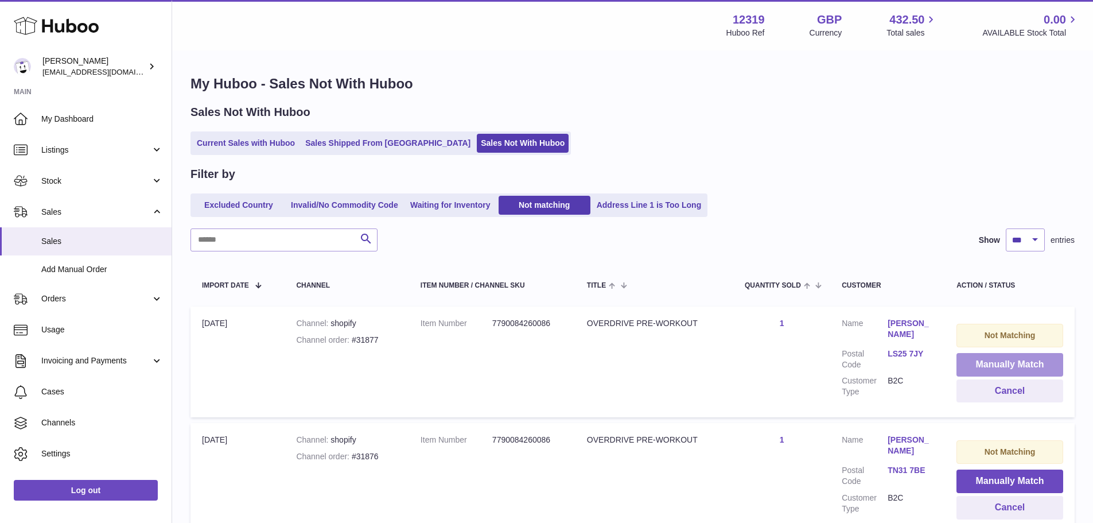
click at [1003, 363] on button "Manually Match" at bounding box center [1009, 365] width 107 height 24
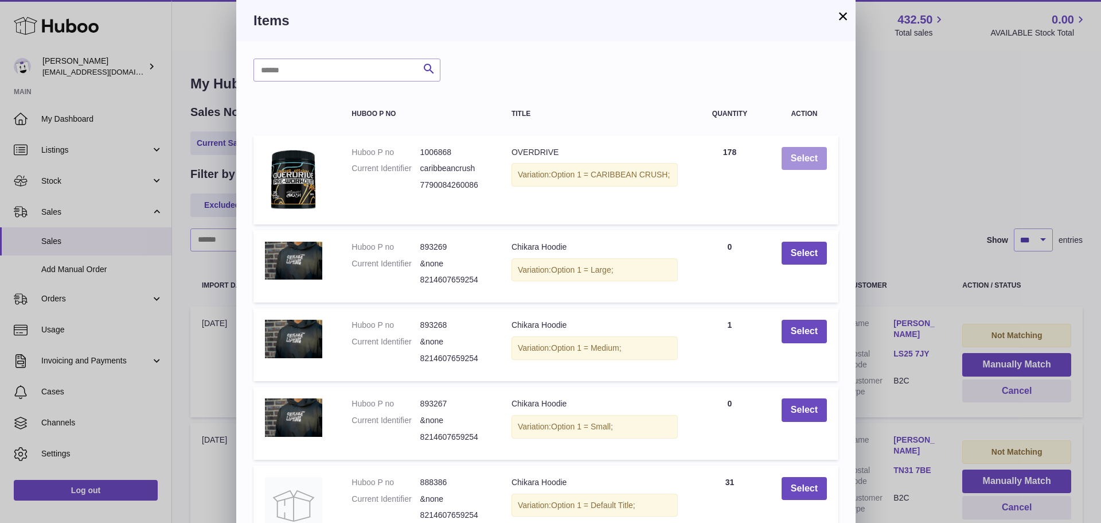
click at [808, 156] on button "Select" at bounding box center [804, 159] width 45 height 24
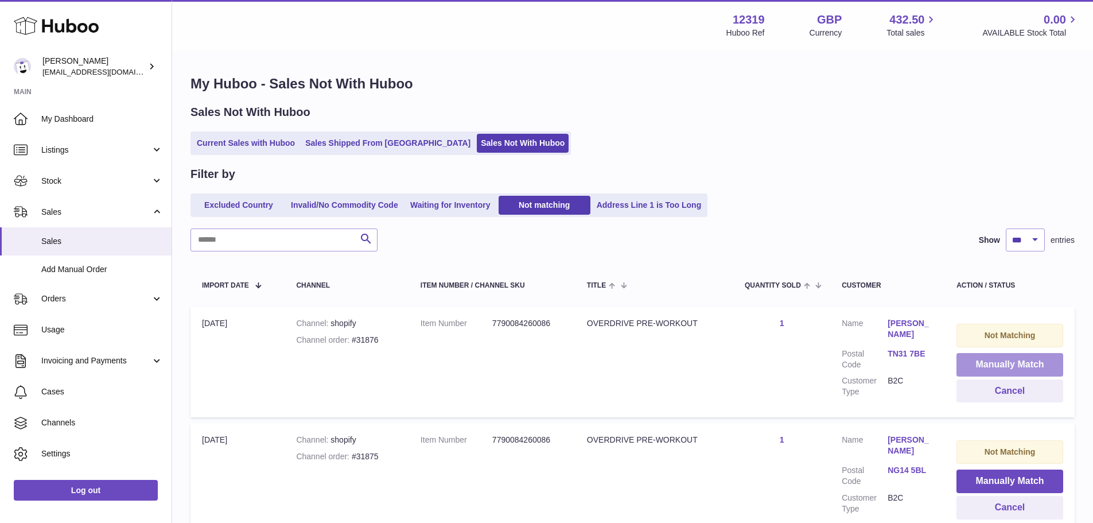
click at [1003, 363] on button "Manually Match" at bounding box center [1009, 365] width 107 height 24
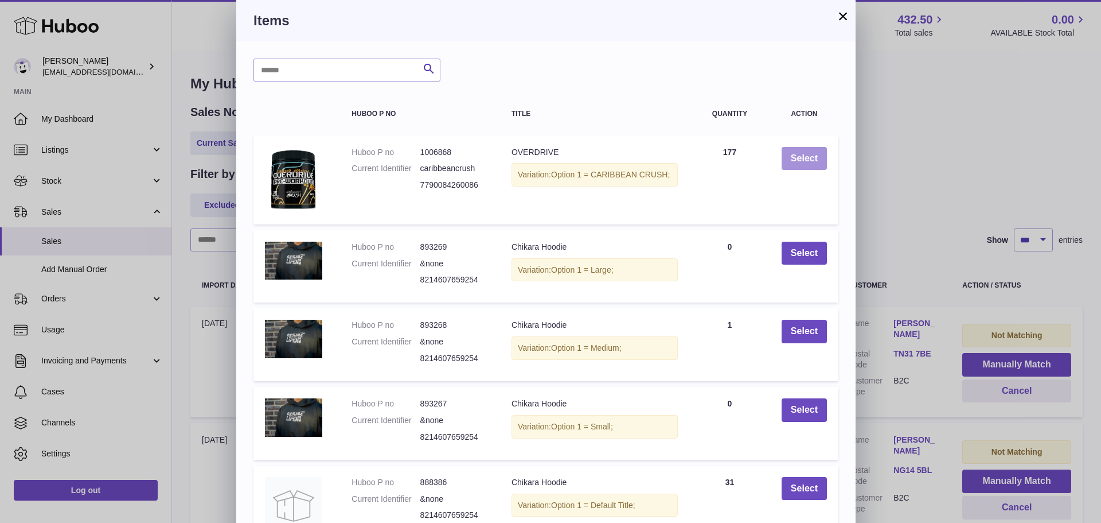
click at [808, 156] on button "Select" at bounding box center [804, 159] width 45 height 24
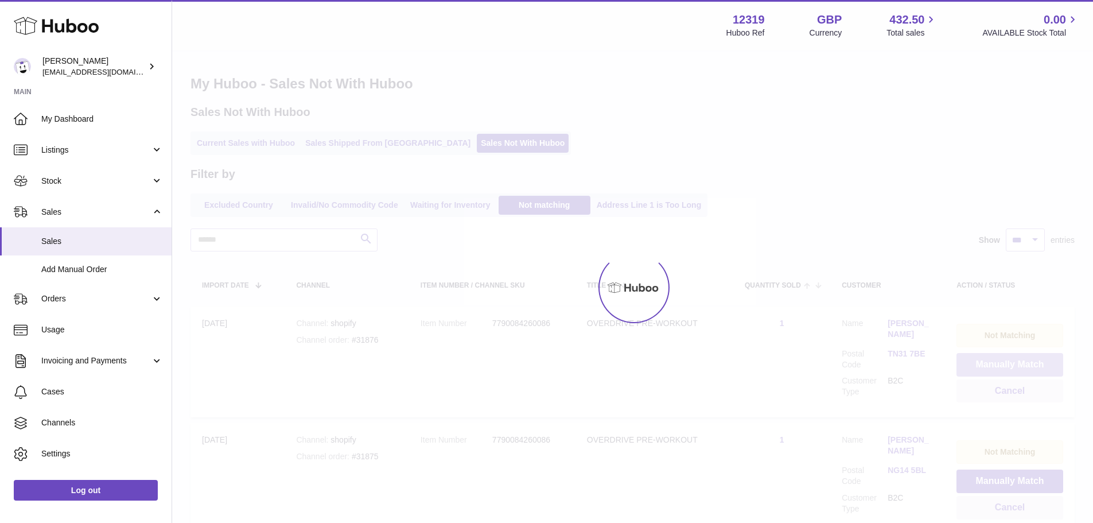
click at [1003, 363] on button "Manually Match" at bounding box center [1009, 365] width 107 height 24
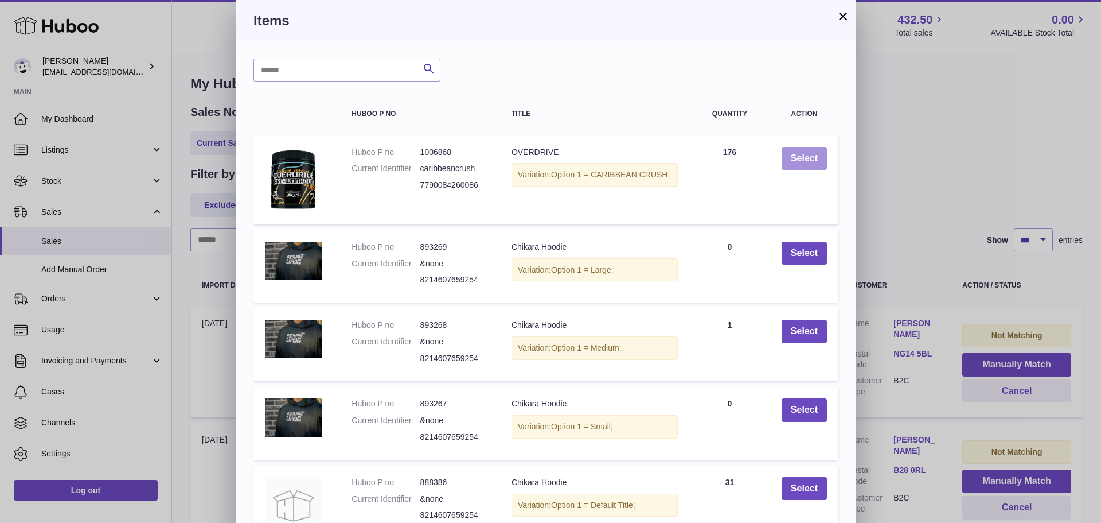
click at [808, 156] on button "Select" at bounding box center [804, 159] width 45 height 24
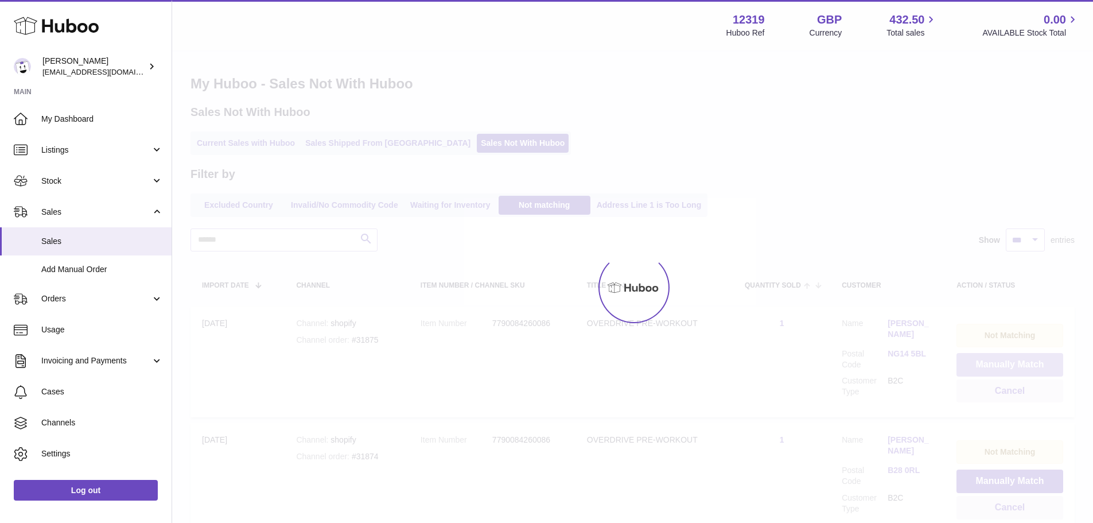
click at [1003, 363] on button "Manually Match" at bounding box center [1009, 365] width 107 height 24
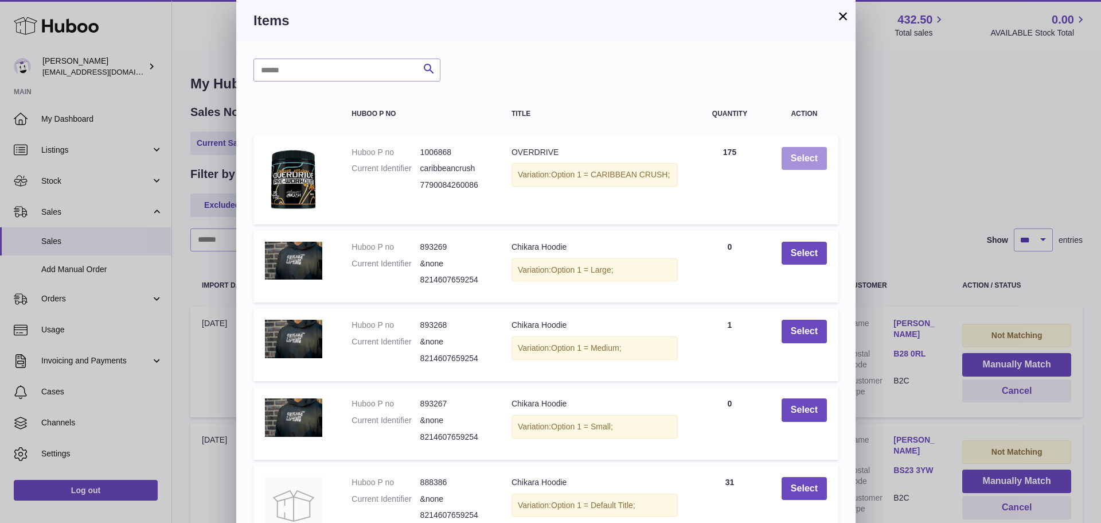
click at [808, 156] on button "Select" at bounding box center [804, 159] width 45 height 24
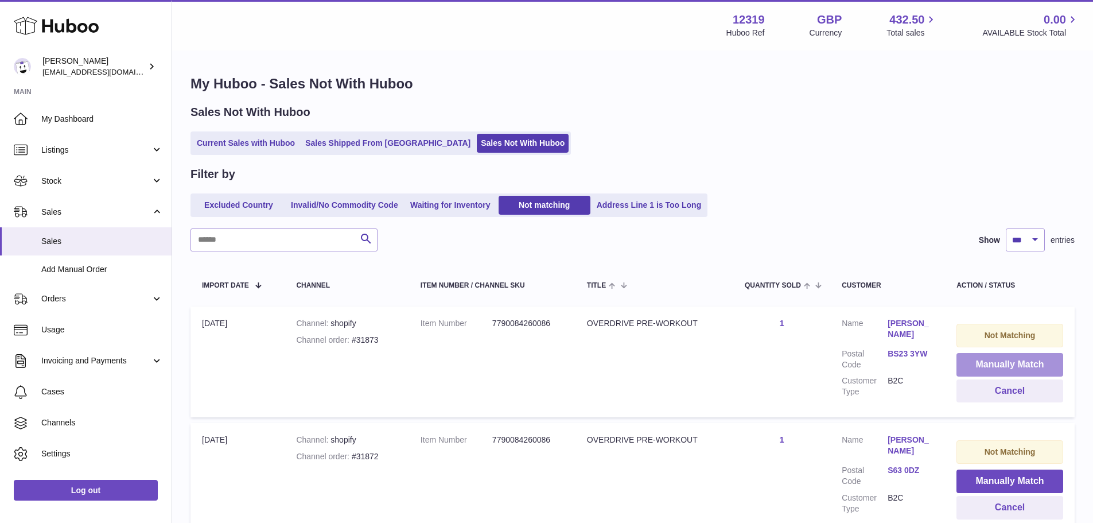
click at [1003, 363] on button "Manually Match" at bounding box center [1009, 365] width 107 height 24
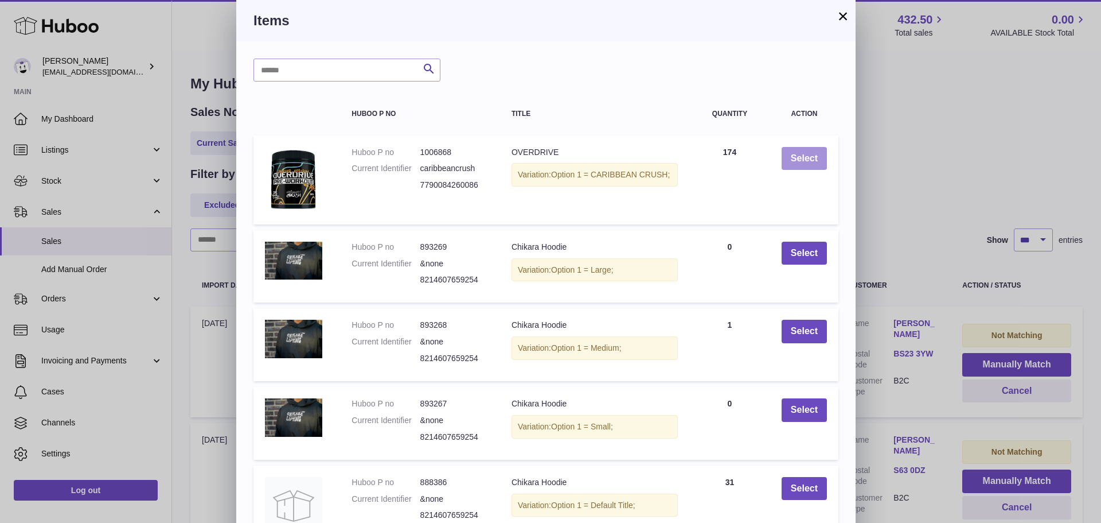
click at [808, 156] on button "Select" at bounding box center [804, 159] width 45 height 24
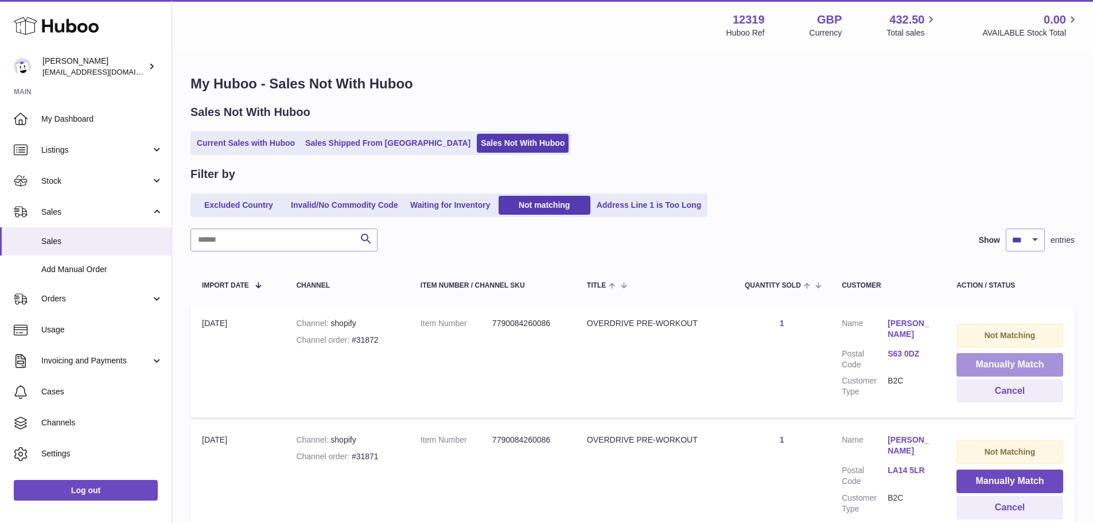
click at [1003, 363] on button "Manually Match" at bounding box center [1009, 365] width 107 height 24
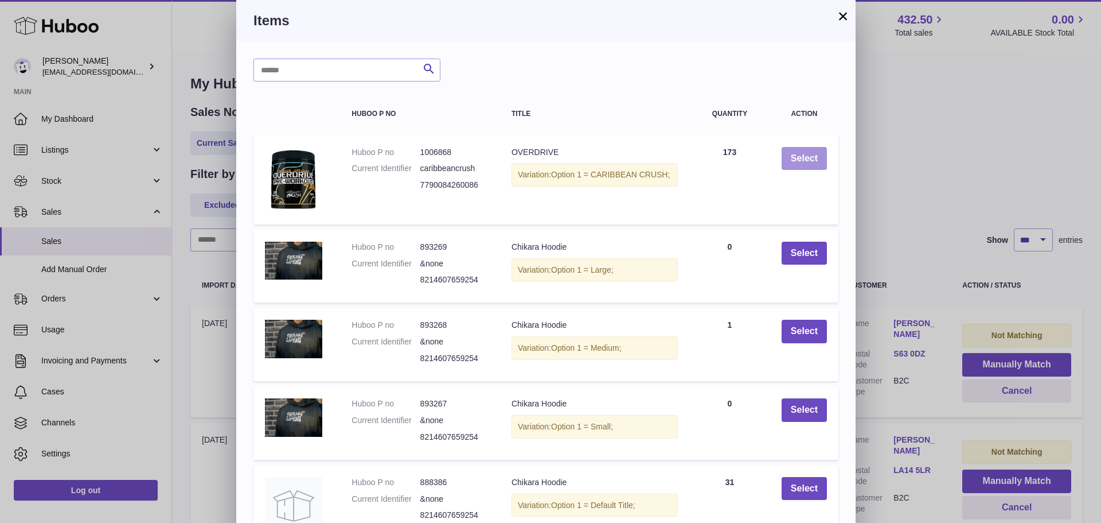
click at [808, 156] on button "Select" at bounding box center [804, 159] width 45 height 24
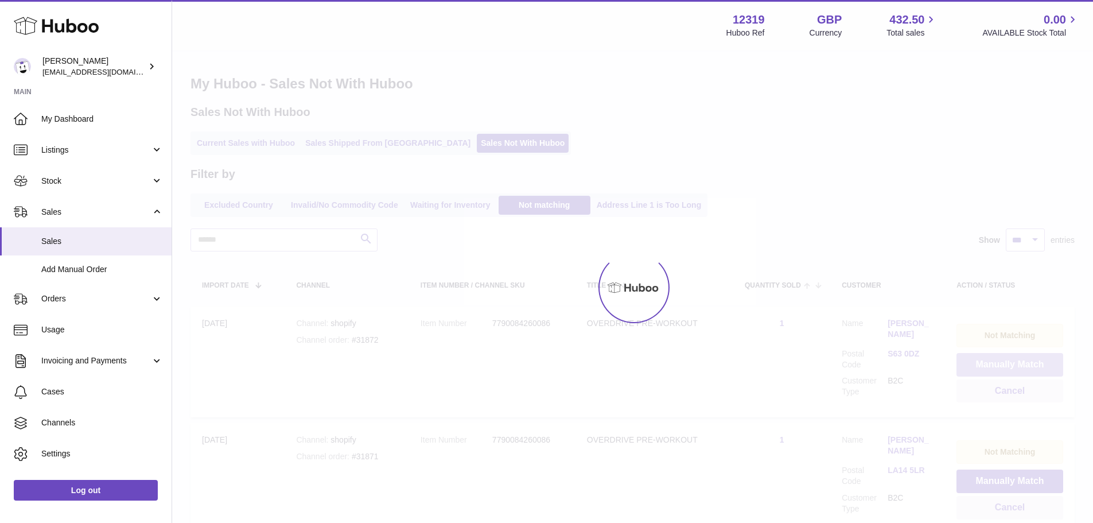
click at [1003, 363] on button "Manually Match" at bounding box center [1009, 365] width 107 height 24
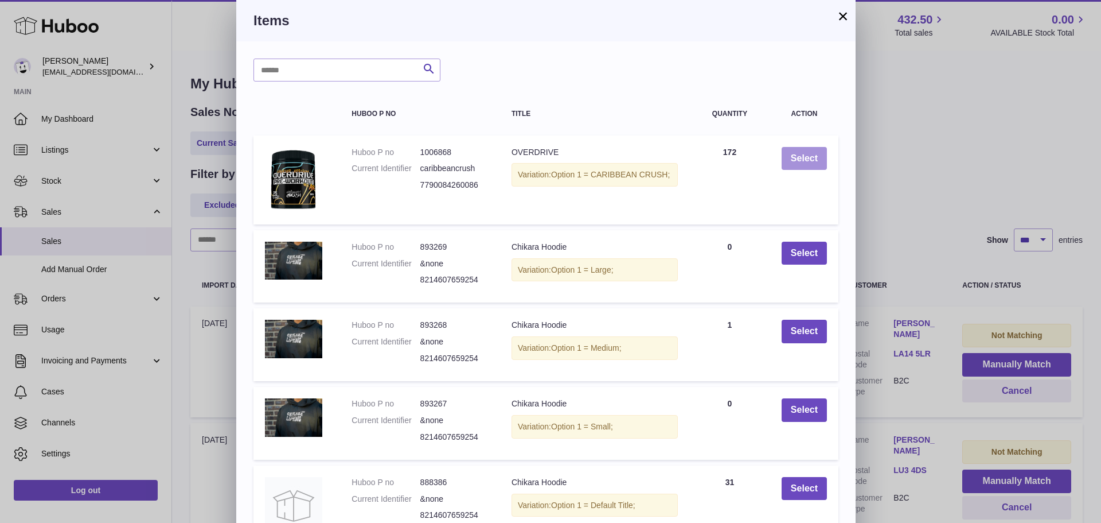
click at [808, 156] on button "Select" at bounding box center [804, 159] width 45 height 24
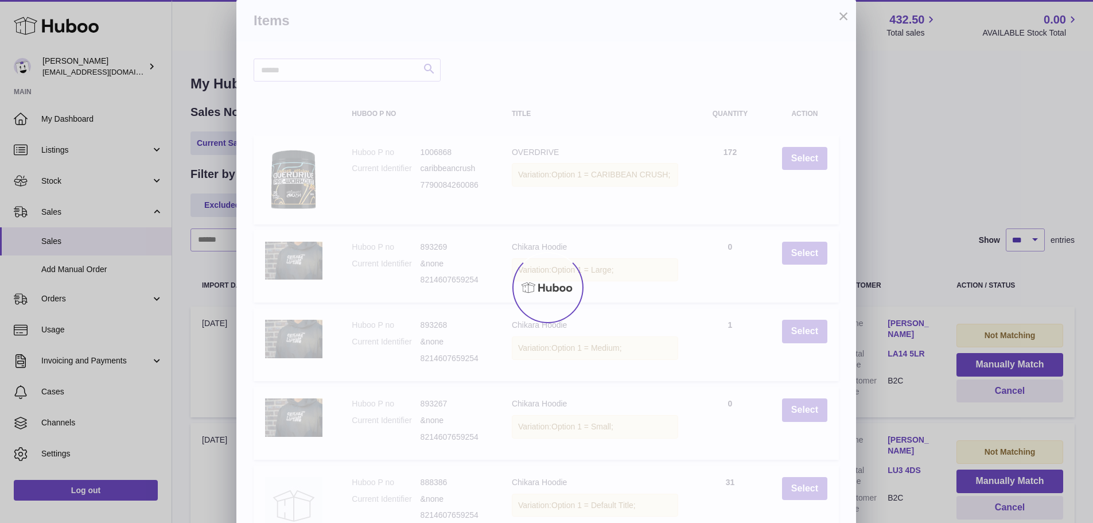
click at [1003, 363] on div "× Items Search Huboo P no Title Quantity Action Huboo P no 1006868 Current Iden…" at bounding box center [546, 313] width 1093 height 626
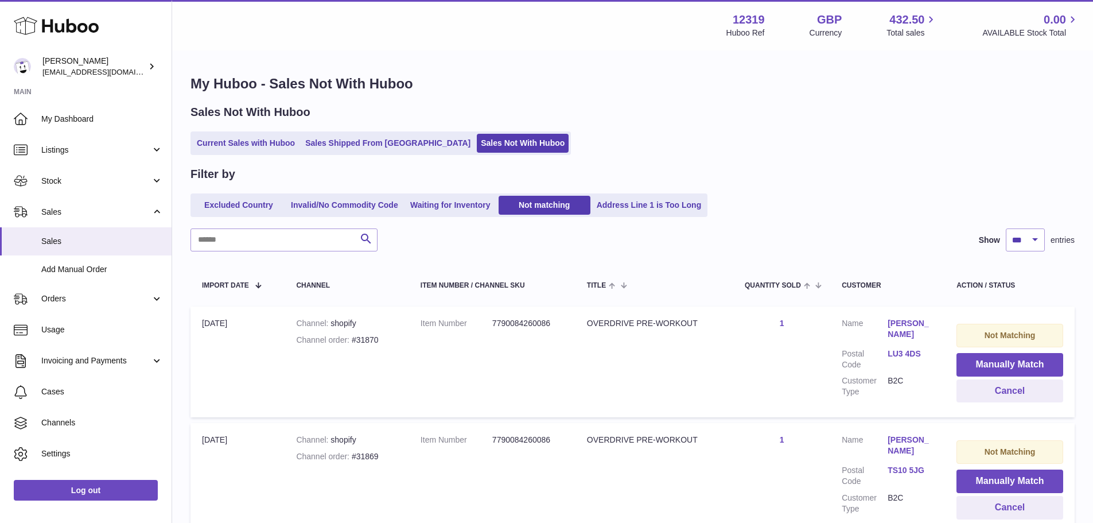
click at [1003, 363] on button "Manually Match" at bounding box center [1009, 365] width 107 height 24
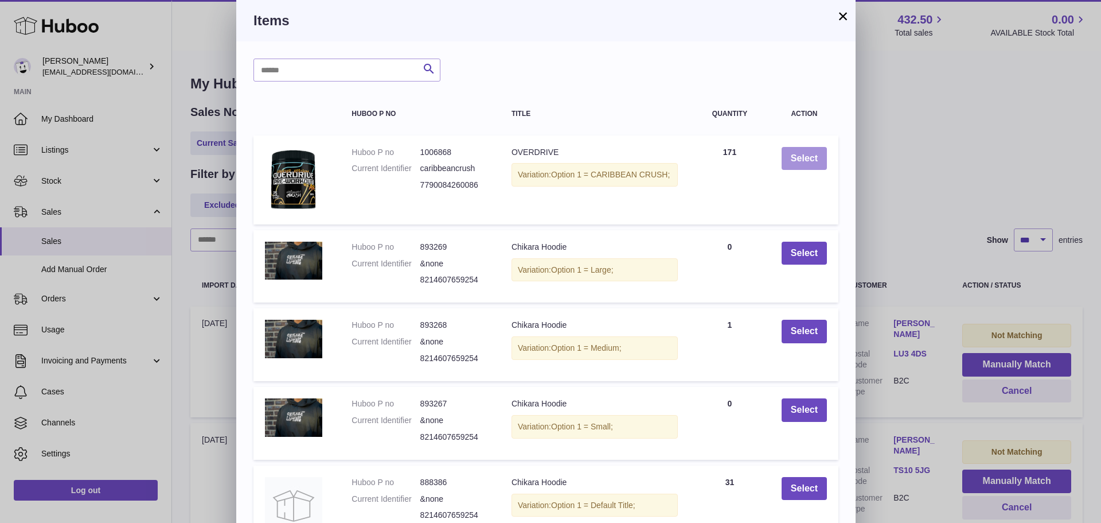
click at [808, 156] on button "Select" at bounding box center [804, 159] width 45 height 24
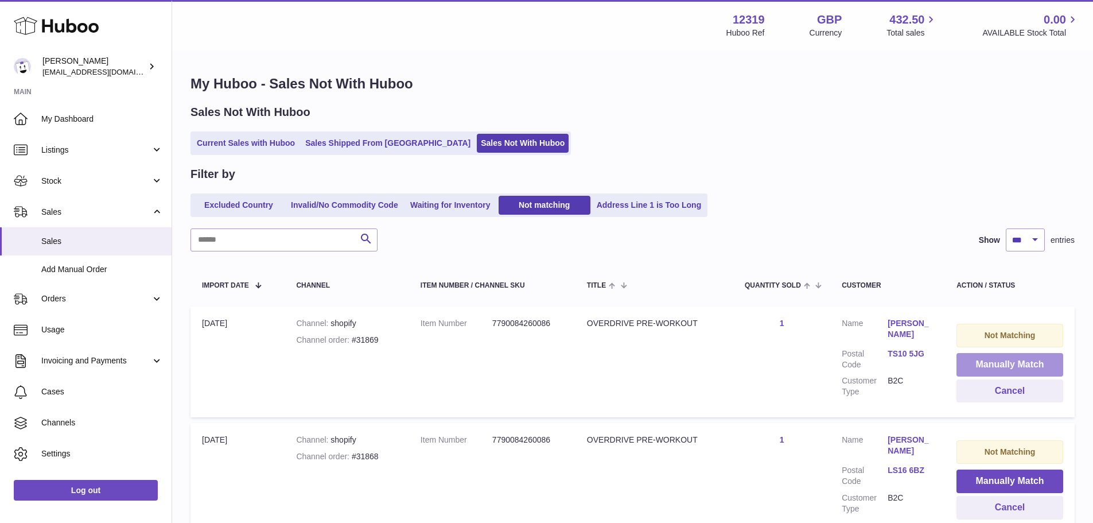
click at [1003, 363] on button "Manually Match" at bounding box center [1009, 365] width 107 height 24
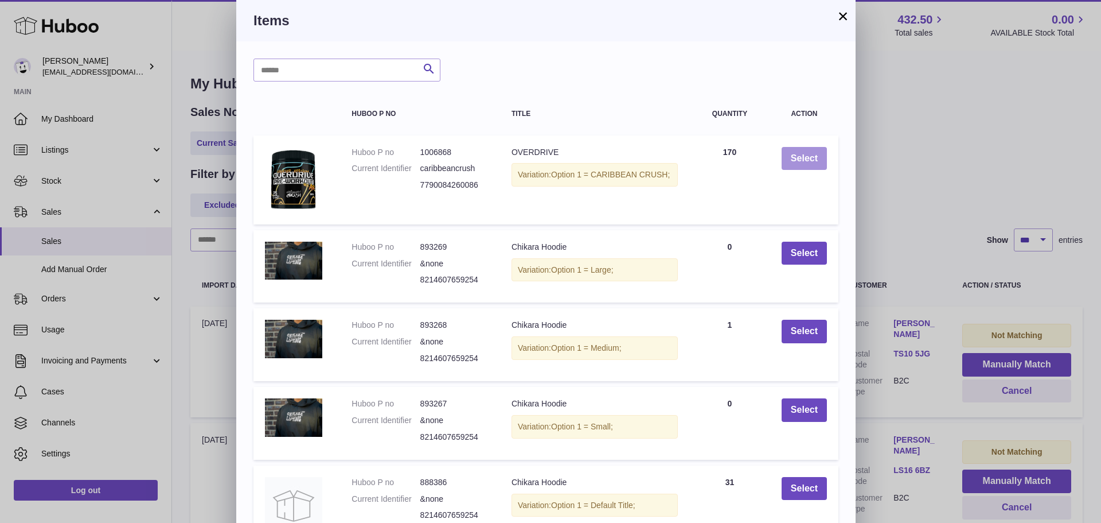
click at [808, 156] on button "Select" at bounding box center [804, 159] width 45 height 24
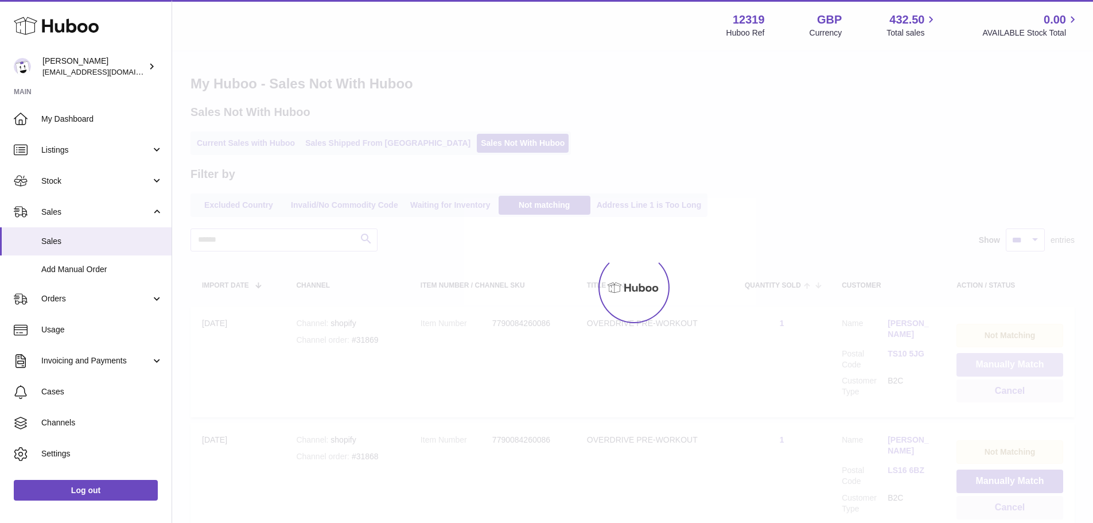
click at [1003, 363] on button "Manually Match" at bounding box center [1009, 365] width 107 height 24
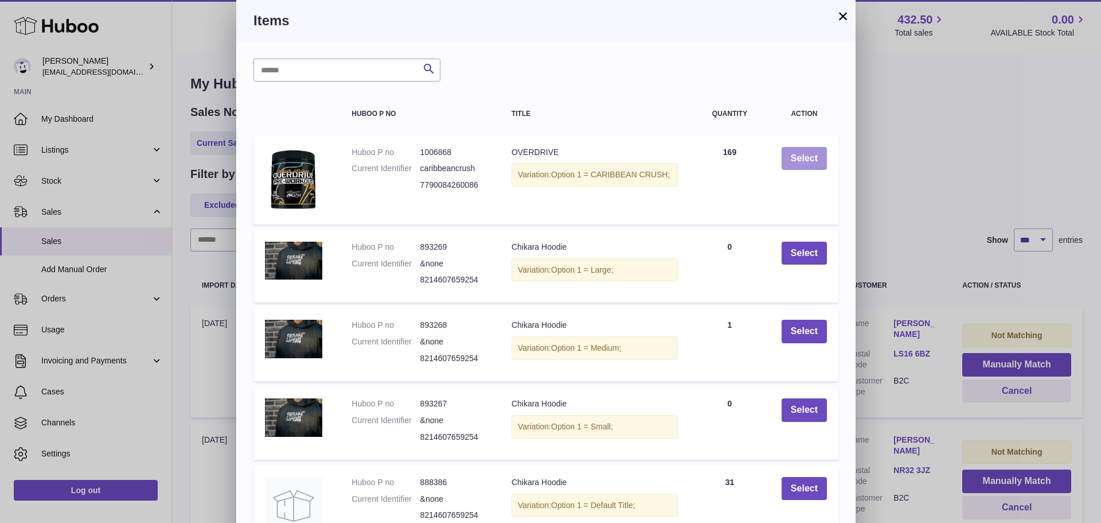
click at [808, 156] on button "Select" at bounding box center [804, 159] width 45 height 24
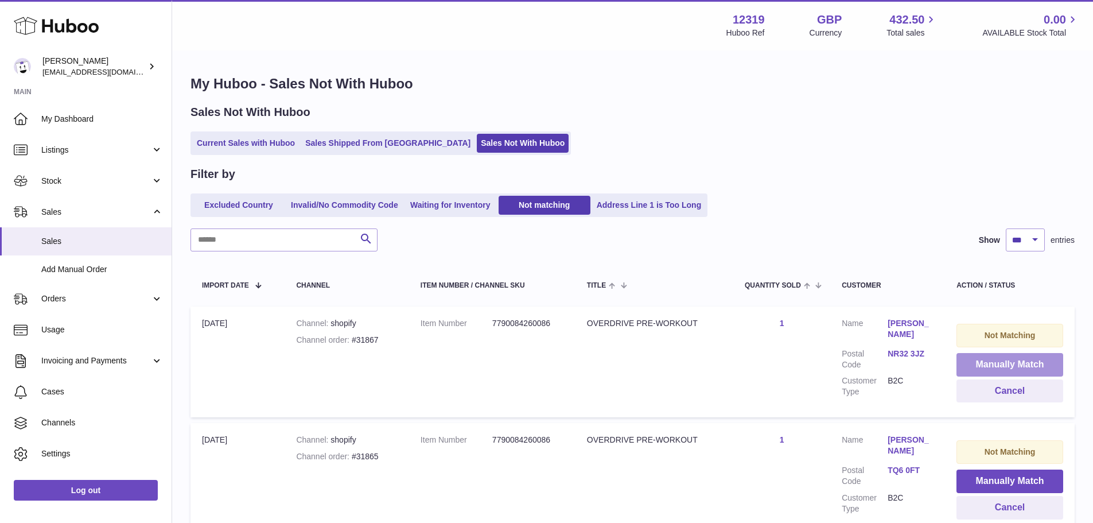
click at [1003, 363] on button "Manually Match" at bounding box center [1009, 365] width 107 height 24
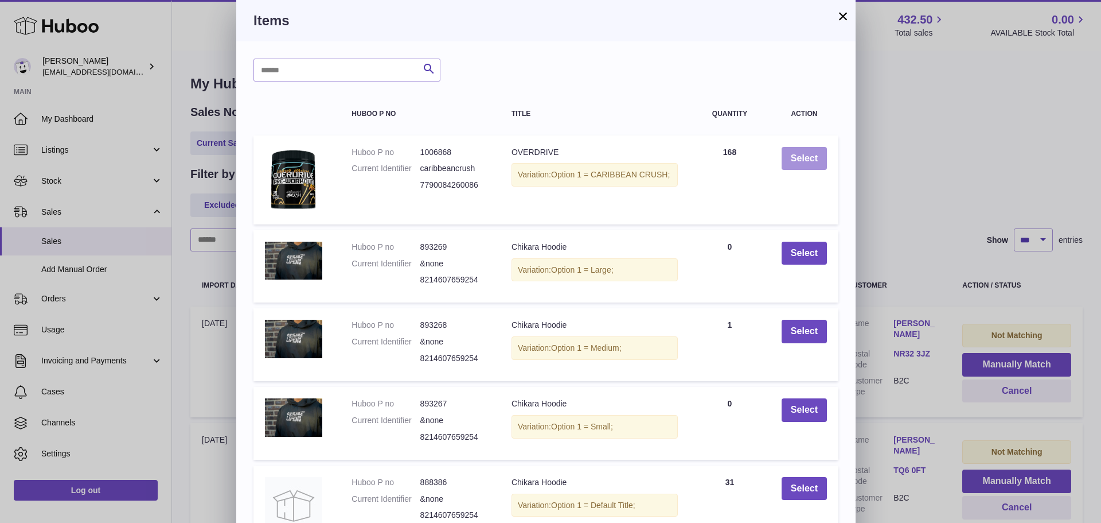
click at [808, 156] on button "Select" at bounding box center [804, 159] width 45 height 24
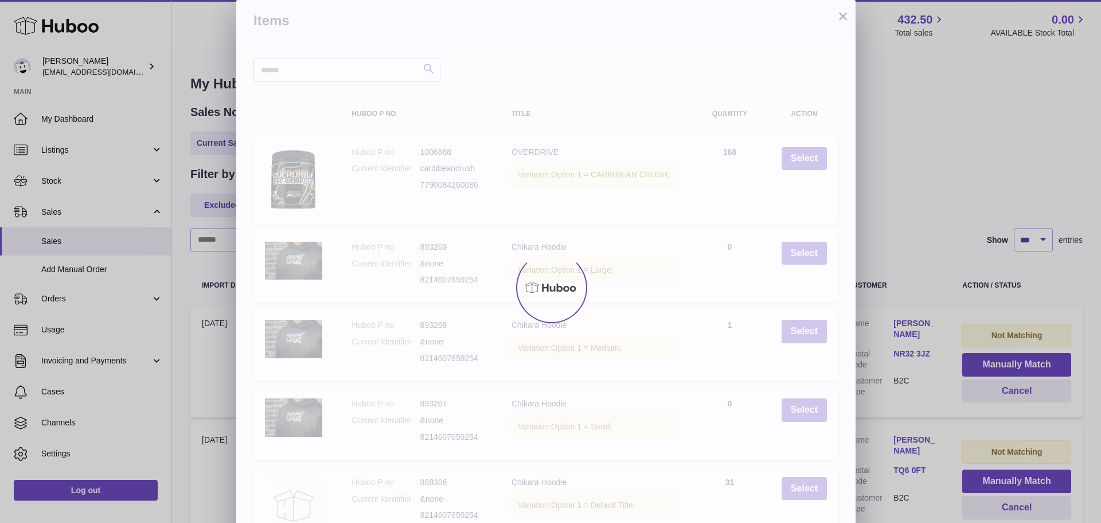
click at [1003, 363] on div at bounding box center [550, 287] width 1101 height 471
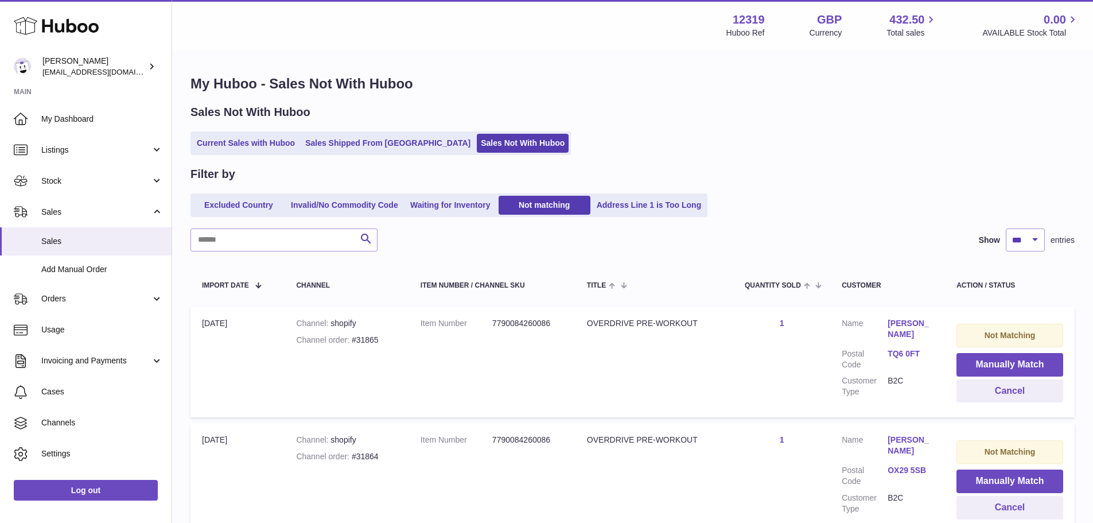
click at [1003, 363] on button "Manually Match" at bounding box center [1009, 365] width 107 height 24
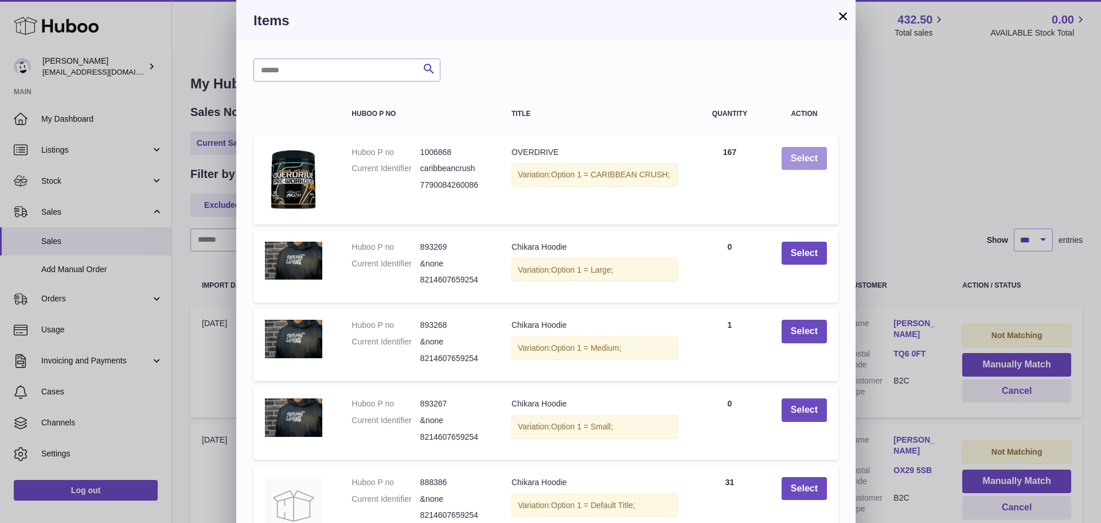
click at [808, 156] on button "Select" at bounding box center [804, 159] width 45 height 24
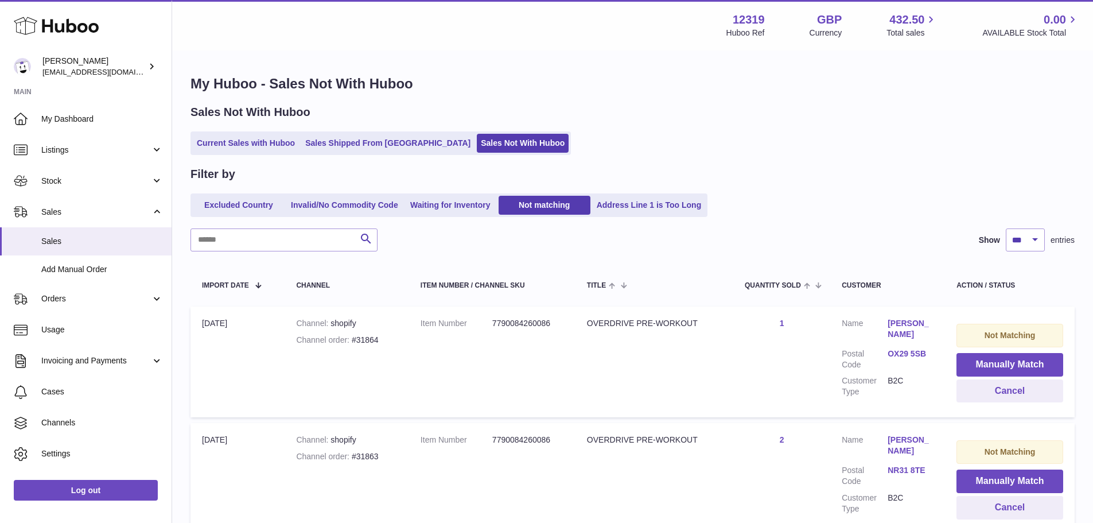
click at [1003, 363] on button "Manually Match" at bounding box center [1009, 365] width 107 height 24
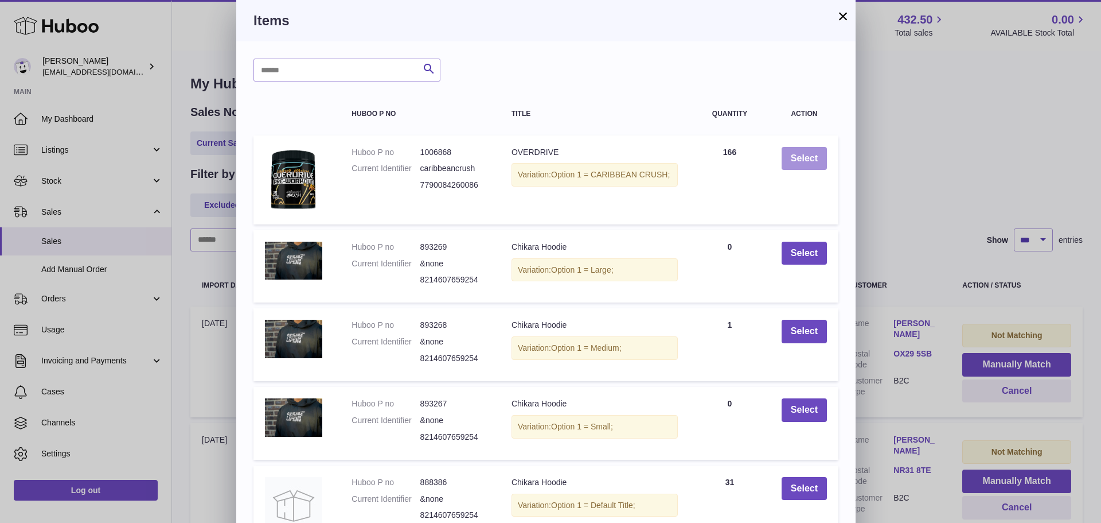
click at [808, 156] on button "Select" at bounding box center [804, 159] width 45 height 24
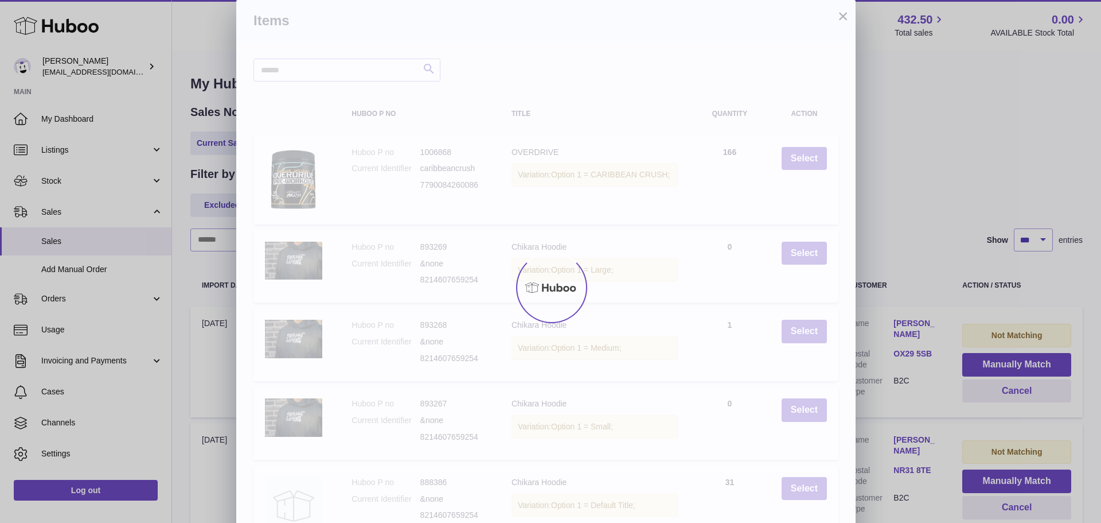
click at [1003, 363] on div at bounding box center [550, 287] width 1101 height 471
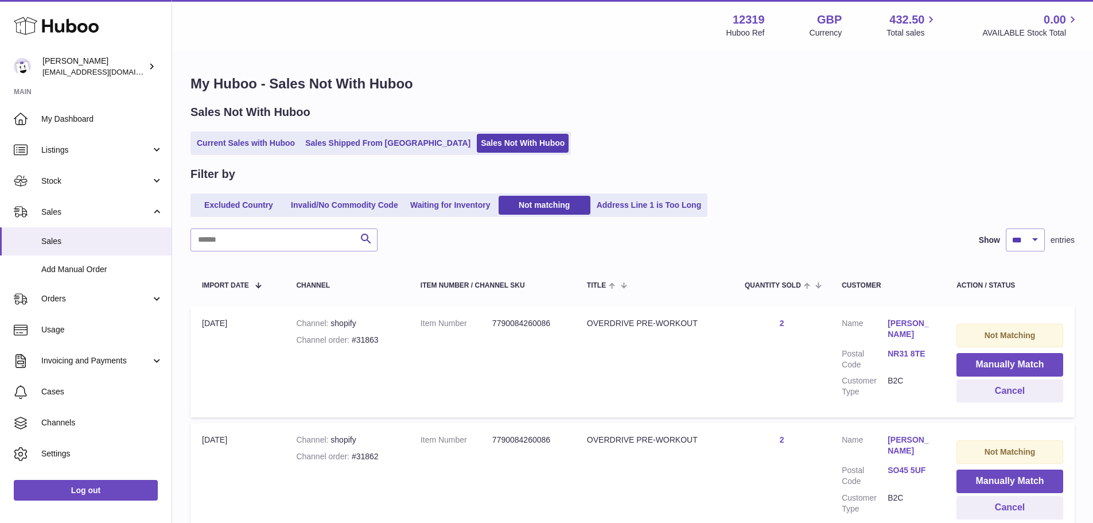
click at [1003, 363] on button "Manually Match" at bounding box center [1009, 365] width 107 height 24
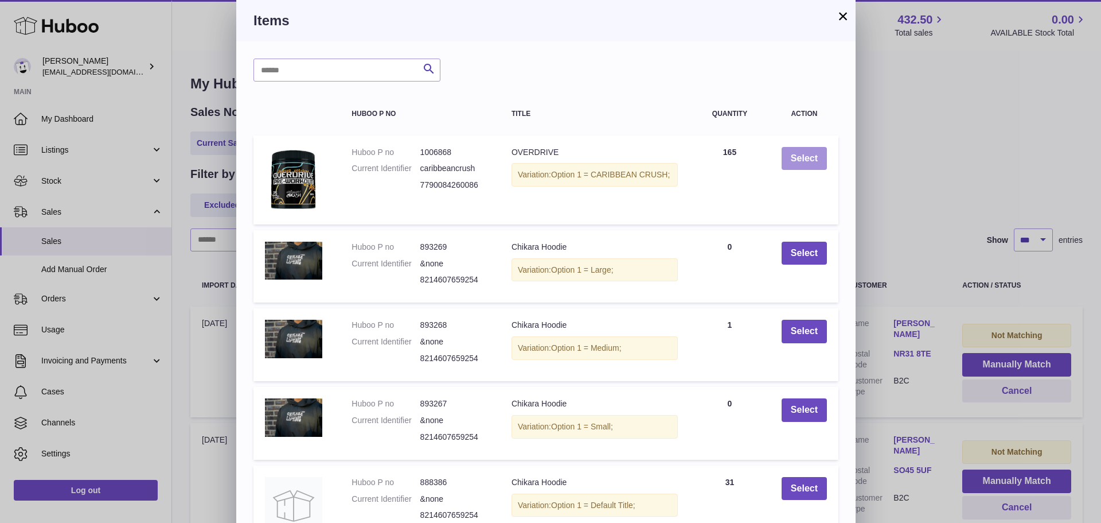
click at [808, 156] on button "Select" at bounding box center [804, 159] width 45 height 24
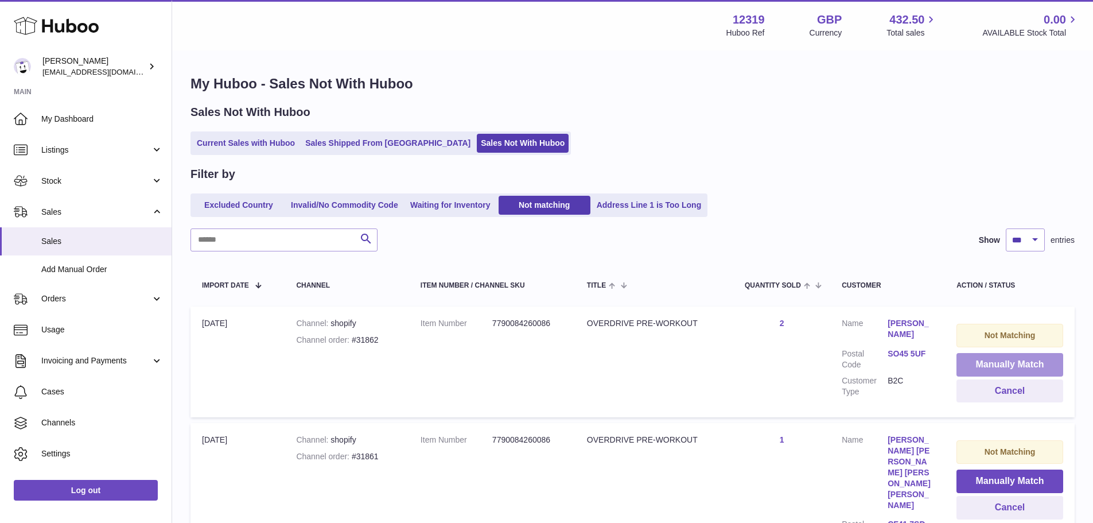
click at [1003, 363] on button "Manually Match" at bounding box center [1009, 365] width 107 height 24
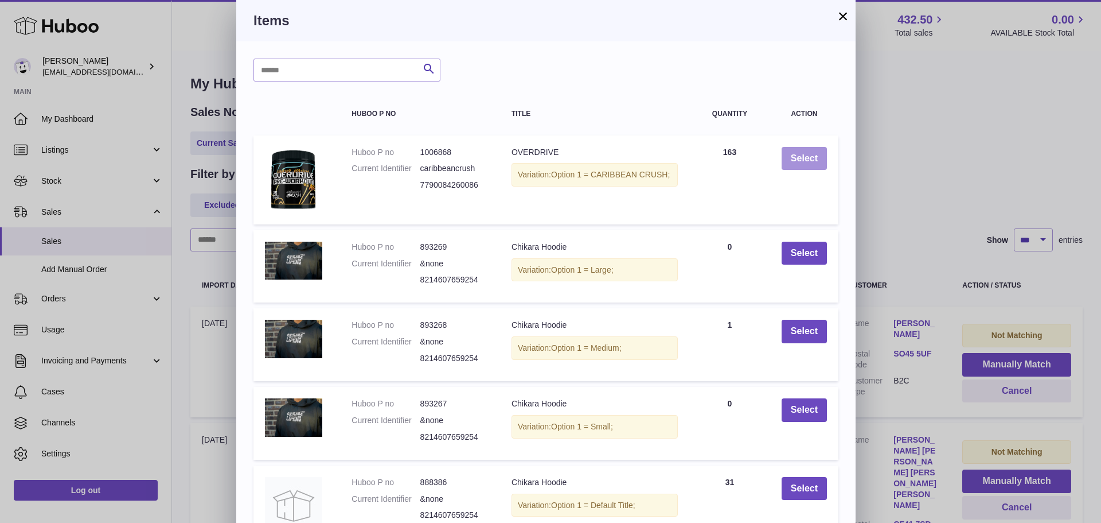
click at [808, 156] on button "Select" at bounding box center [804, 159] width 45 height 24
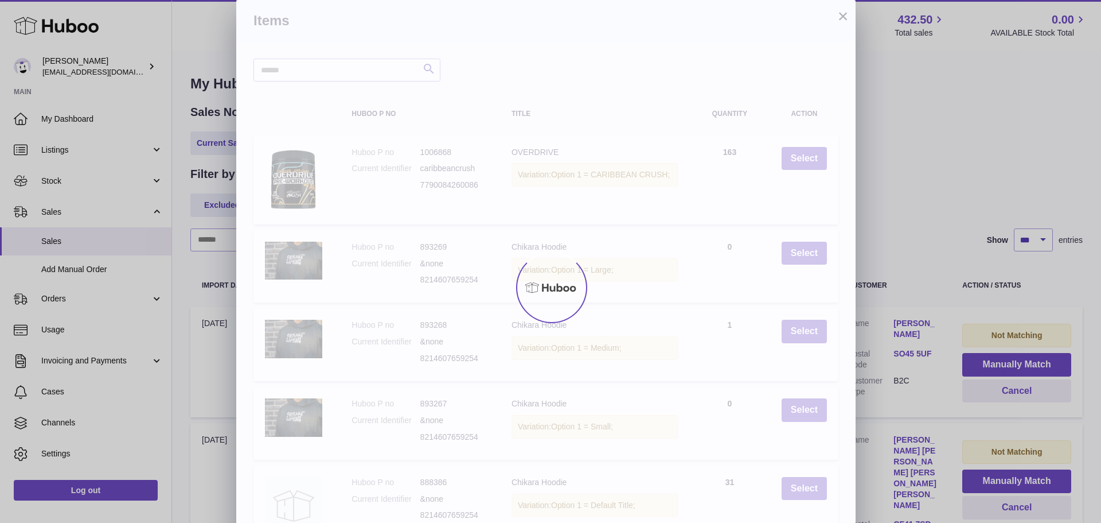
click at [1003, 363] on div "× Items Search Huboo P no Title Quantity Action Huboo P no 1006868 Current Iden…" at bounding box center [550, 313] width 1101 height 626
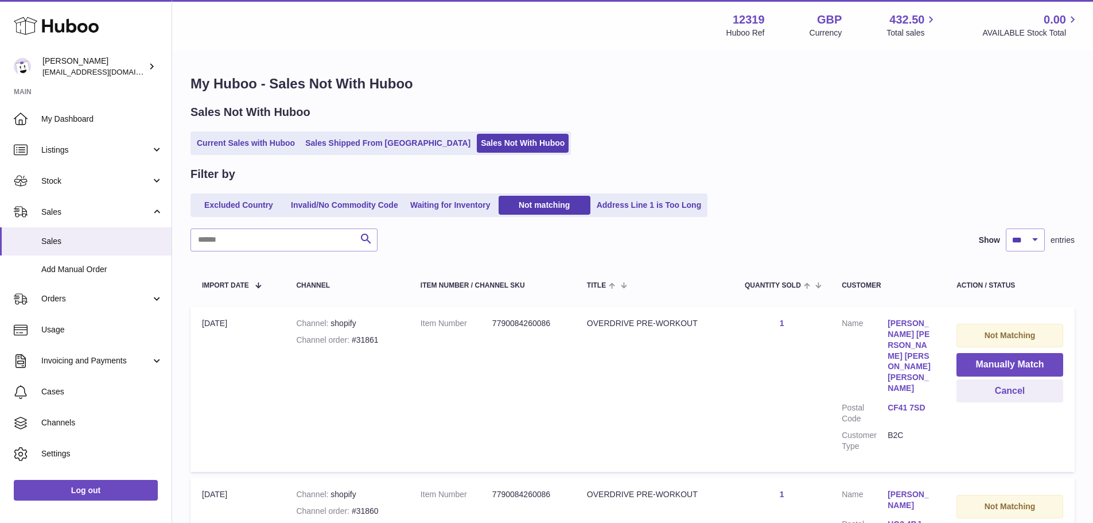
click at [1003, 363] on button "Manually Match" at bounding box center [1009, 365] width 107 height 24
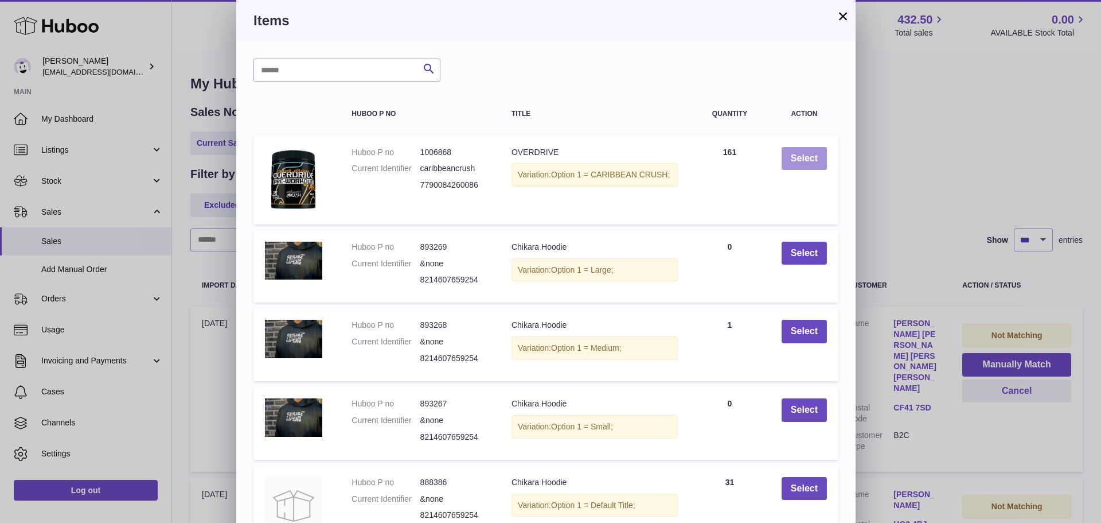
click at [808, 156] on button "Select" at bounding box center [804, 159] width 45 height 24
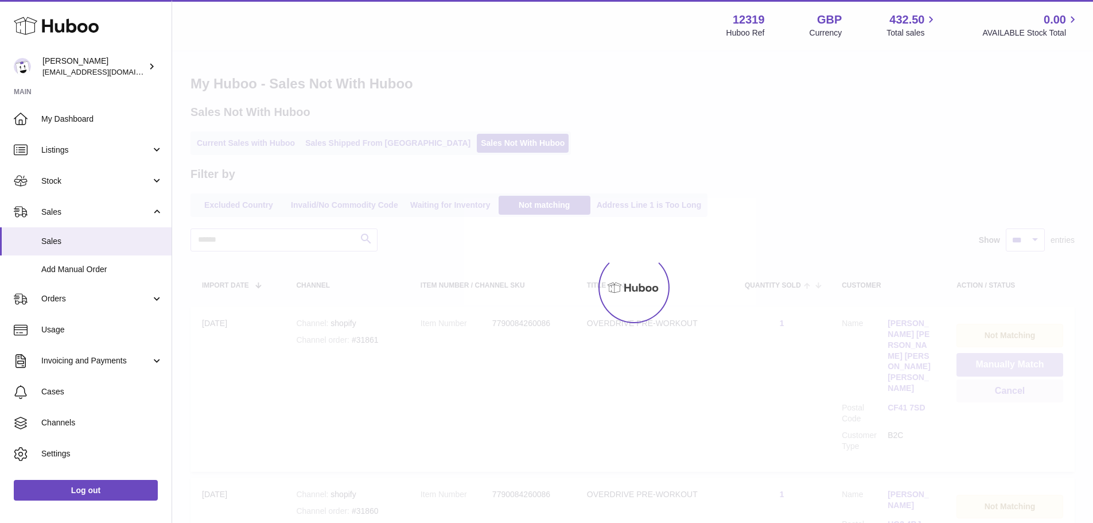
click at [1003, 363] on button "Manually Match" at bounding box center [1009, 365] width 107 height 24
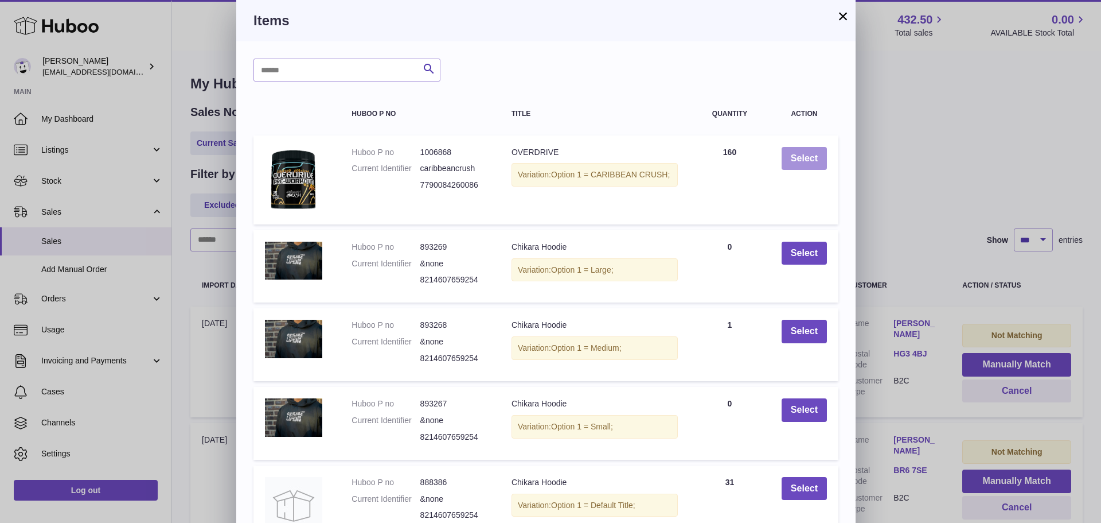
click at [808, 156] on button "Select" at bounding box center [804, 159] width 45 height 24
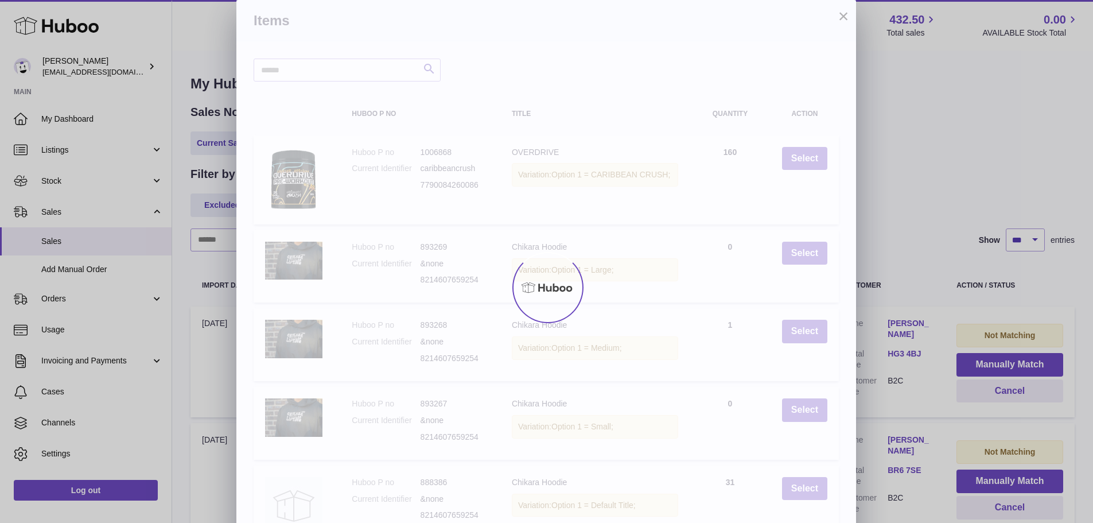
click at [1003, 363] on div "× Items Search Huboo P no Title Quantity Action Huboo P no 1006868 Current Iden…" at bounding box center [546, 313] width 1093 height 626
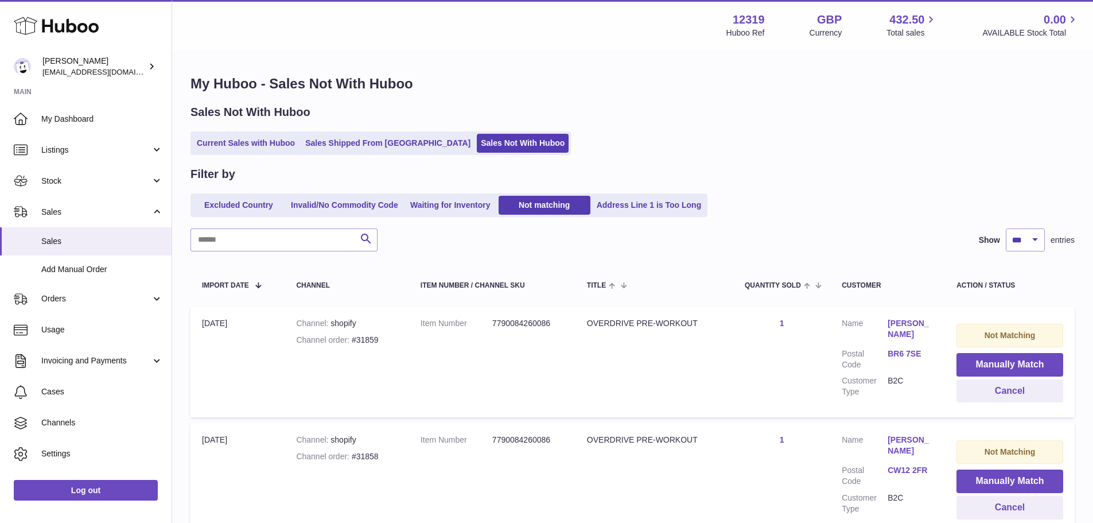
click at [1003, 363] on button "Manually Match" at bounding box center [1009, 365] width 107 height 24
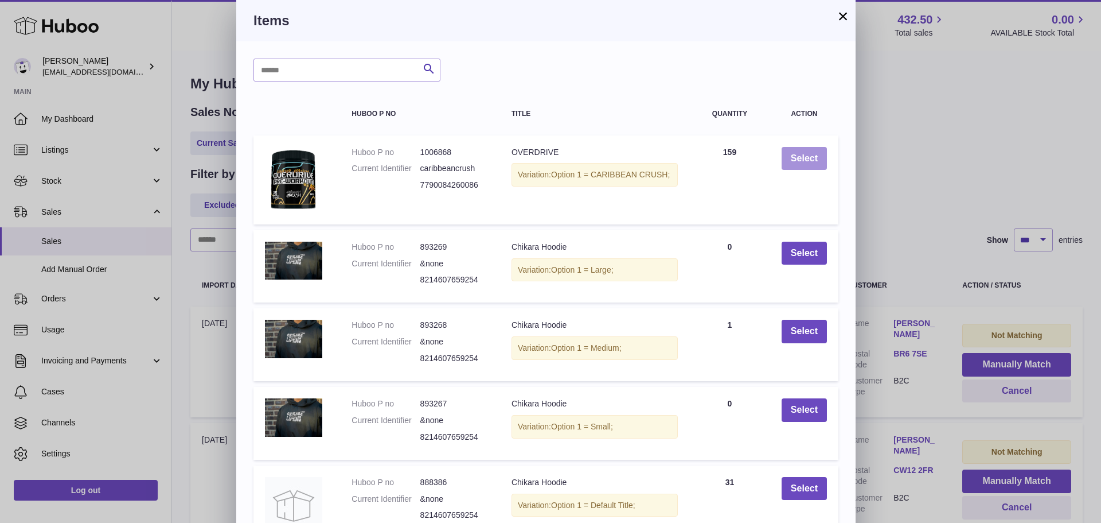
click at [808, 156] on button "Select" at bounding box center [804, 159] width 45 height 24
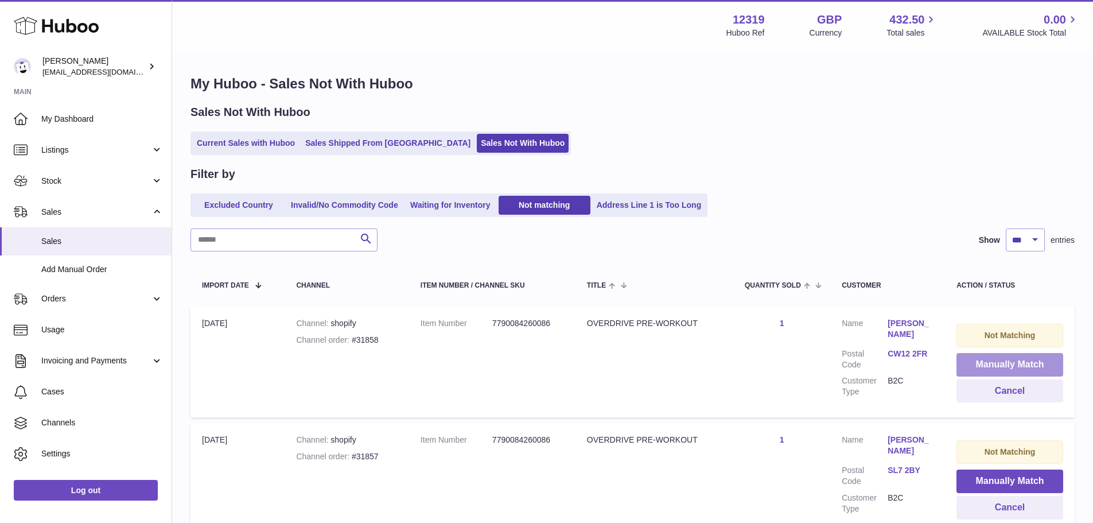
click at [1003, 363] on button "Manually Match" at bounding box center [1009, 365] width 107 height 24
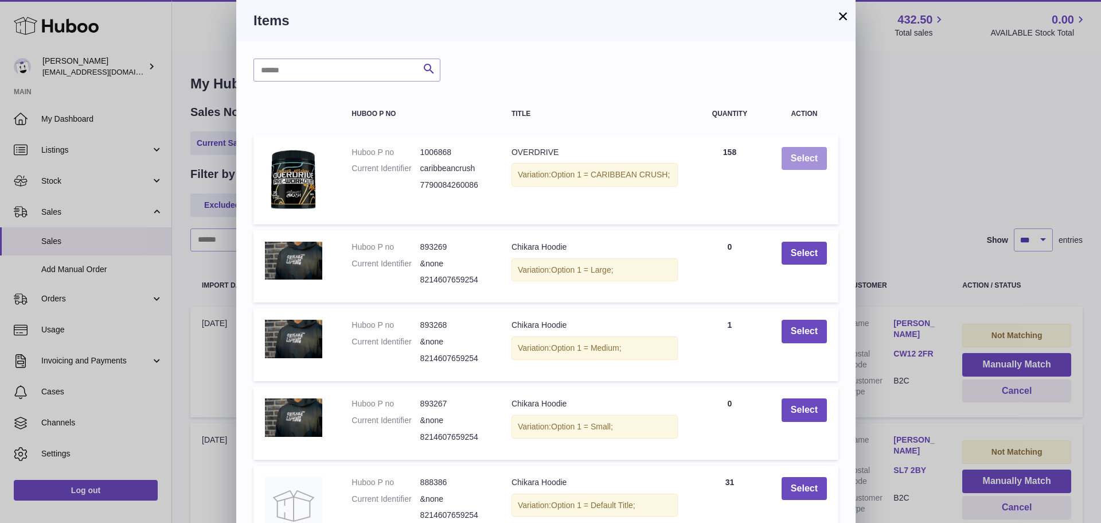
click at [808, 156] on button "Select" at bounding box center [804, 159] width 45 height 24
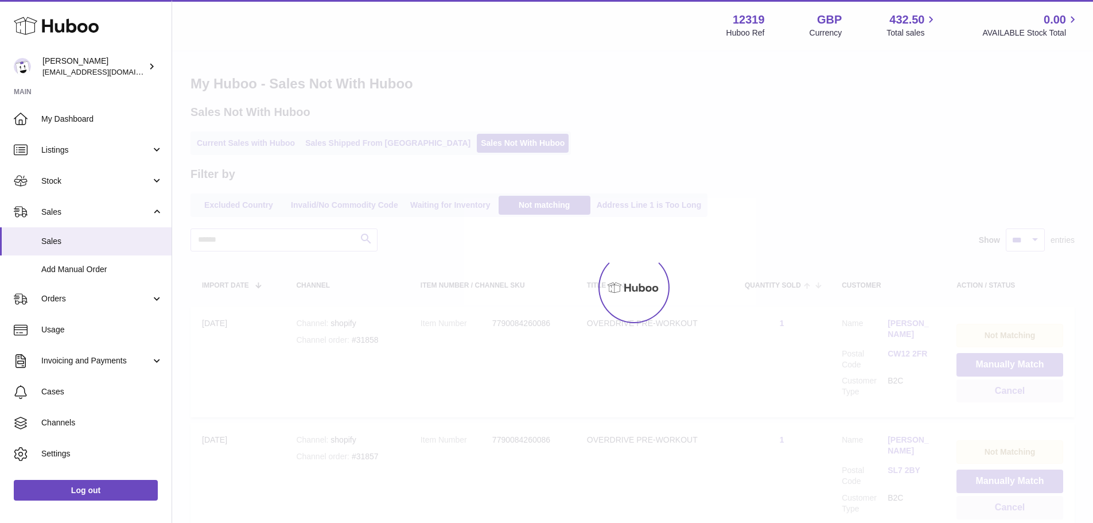
click at [1003, 363] on div at bounding box center [632, 287] width 921 height 471
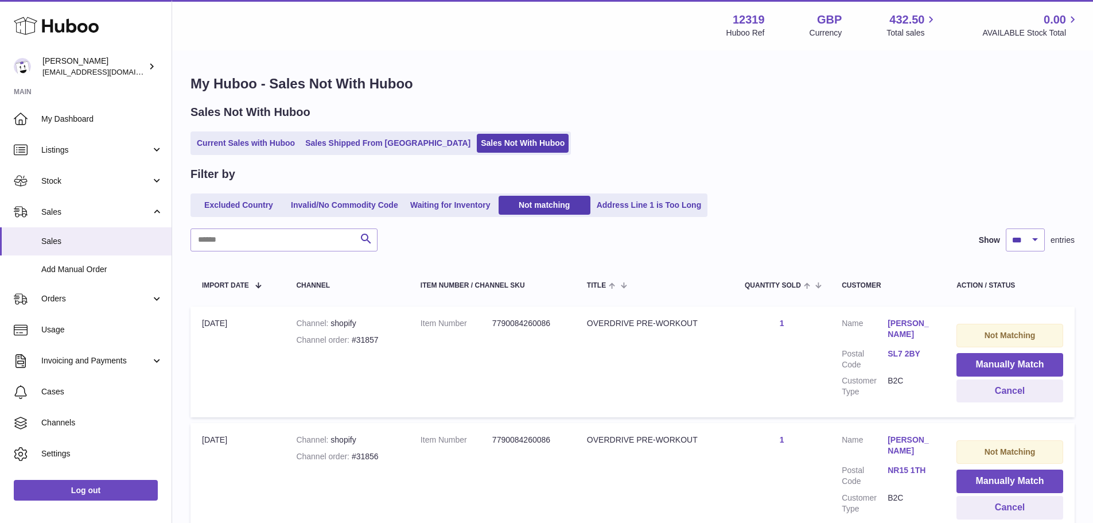
click at [1003, 363] on button "Manually Match" at bounding box center [1009, 365] width 107 height 24
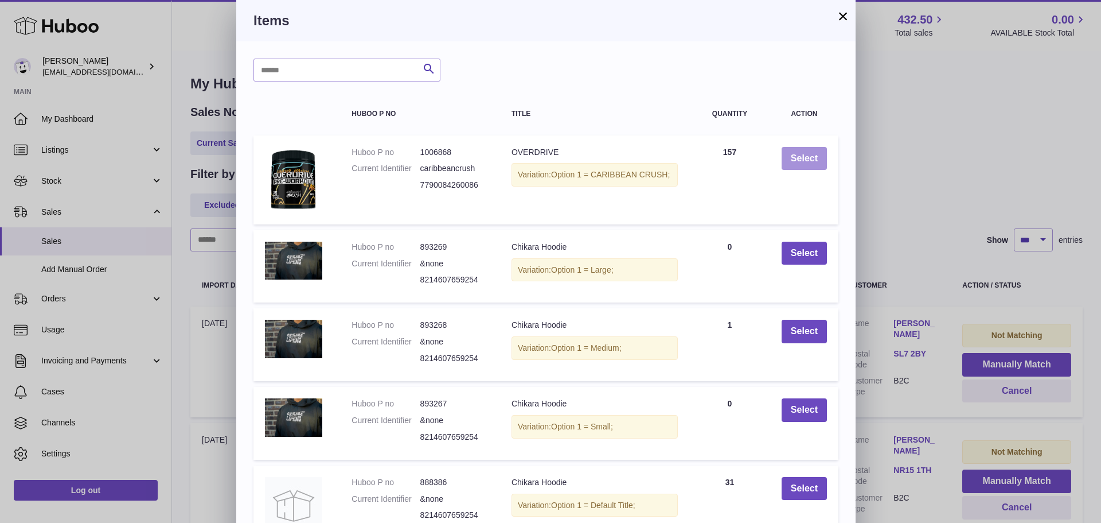
click at [808, 156] on button "Select" at bounding box center [804, 159] width 45 height 24
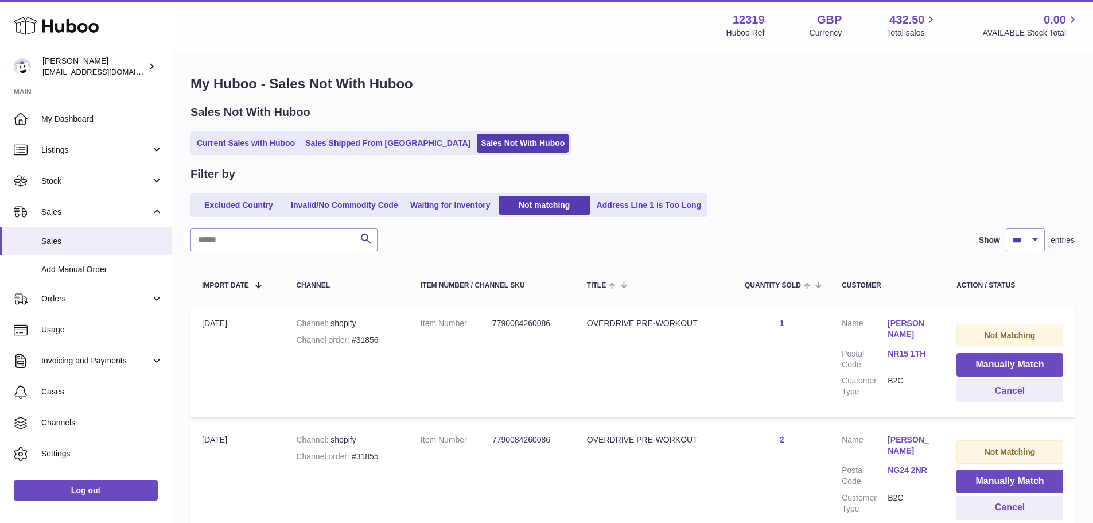
click at [1003, 363] on button "Manually Match" at bounding box center [1009, 365] width 107 height 24
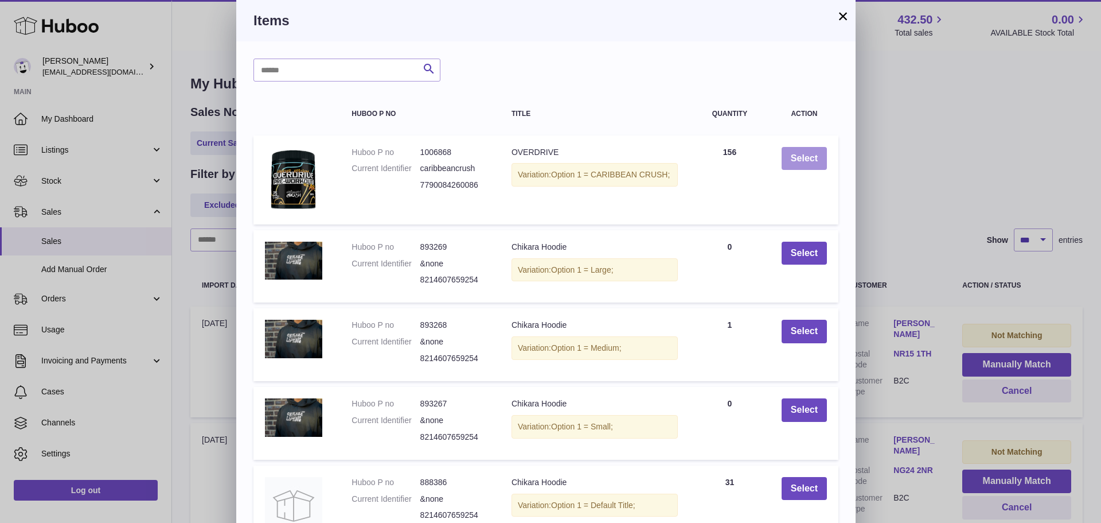
click at [808, 156] on button "Select" at bounding box center [804, 159] width 45 height 24
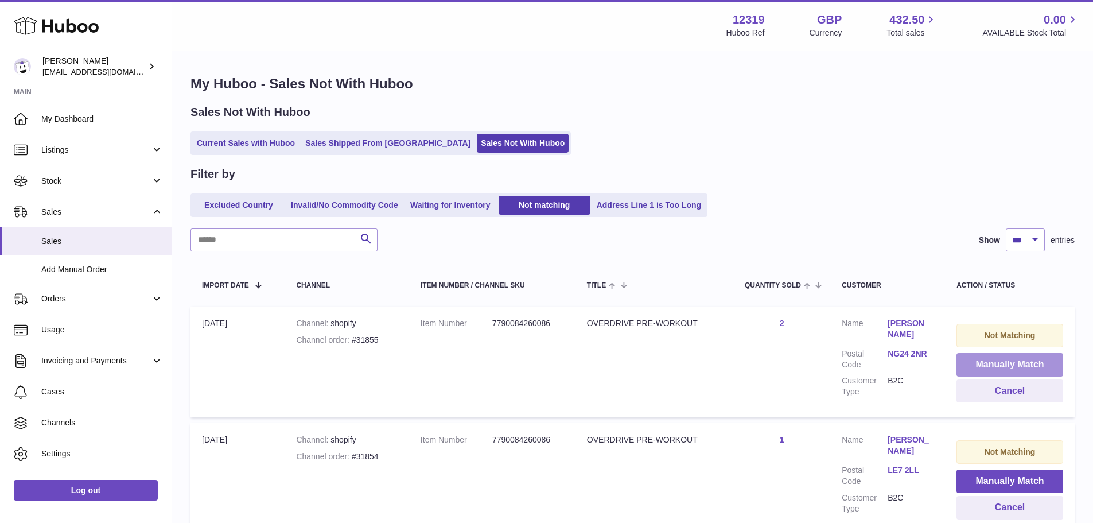
click at [1003, 363] on button "Manually Match" at bounding box center [1009, 365] width 107 height 24
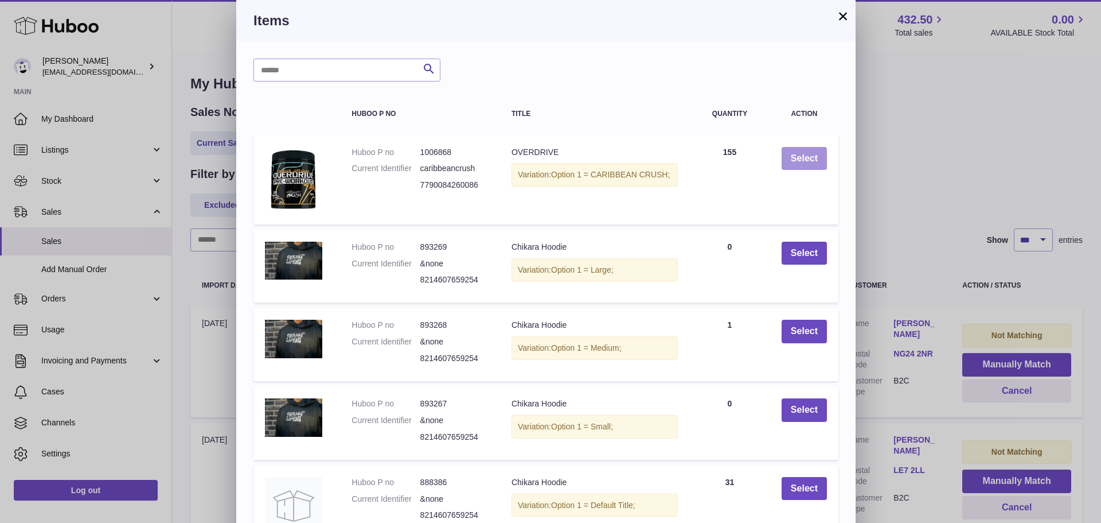
click at [808, 156] on button "Select" at bounding box center [804, 159] width 45 height 24
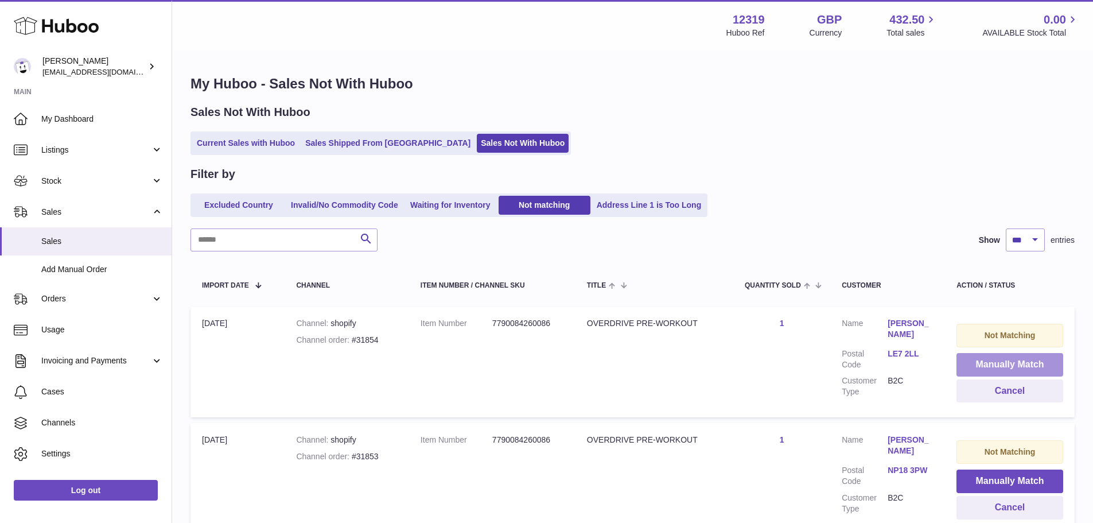
click at [1003, 363] on button "Manually Match" at bounding box center [1009, 365] width 107 height 24
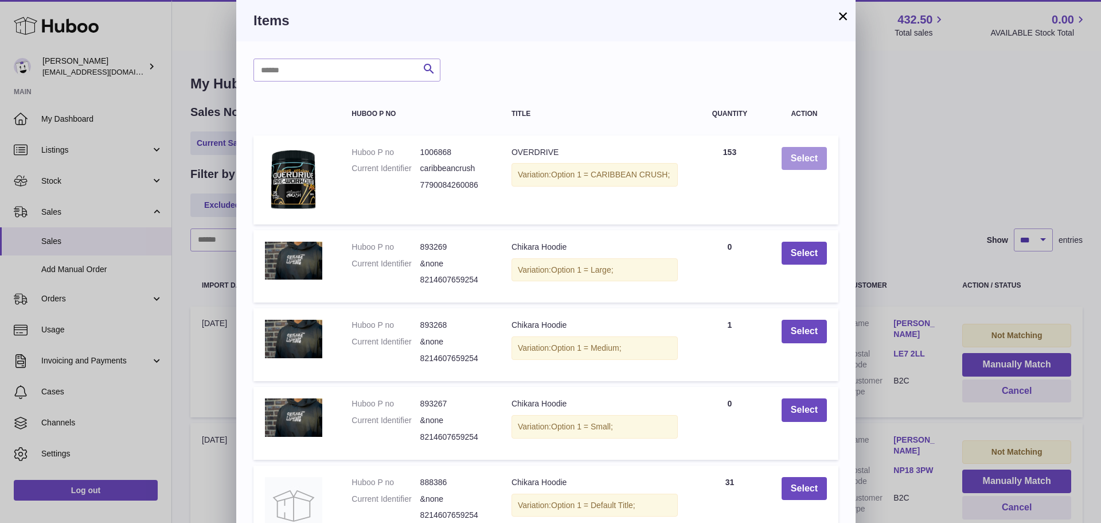
click at [808, 156] on button "Select" at bounding box center [804, 159] width 45 height 24
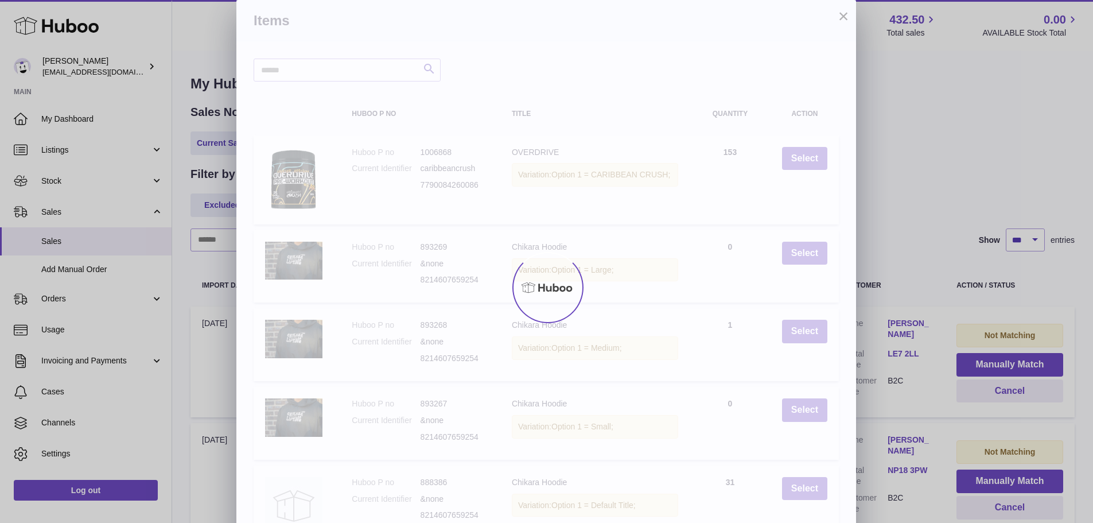
click at [1003, 363] on div "× Items Search Huboo P no Title Quantity Action Huboo P no 1006868 Current Iden…" at bounding box center [546, 313] width 1093 height 626
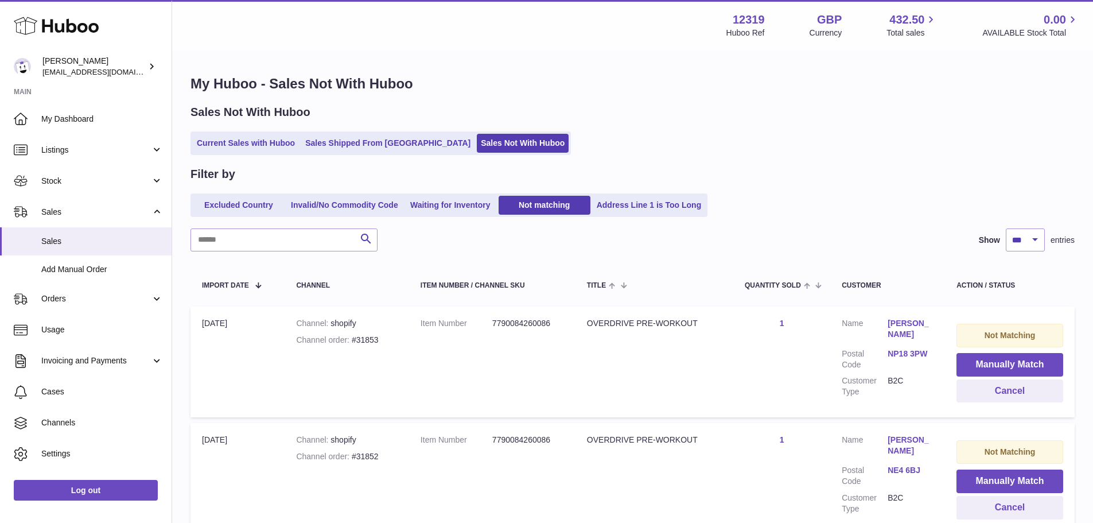
click at [1003, 363] on button "Manually Match" at bounding box center [1009, 365] width 107 height 24
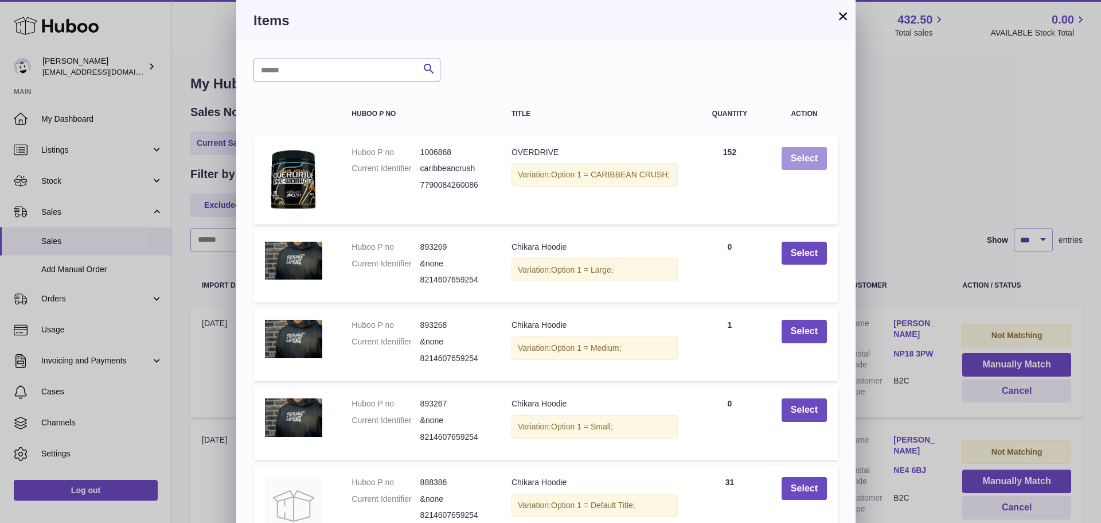
click at [808, 156] on button "Select" at bounding box center [804, 159] width 45 height 24
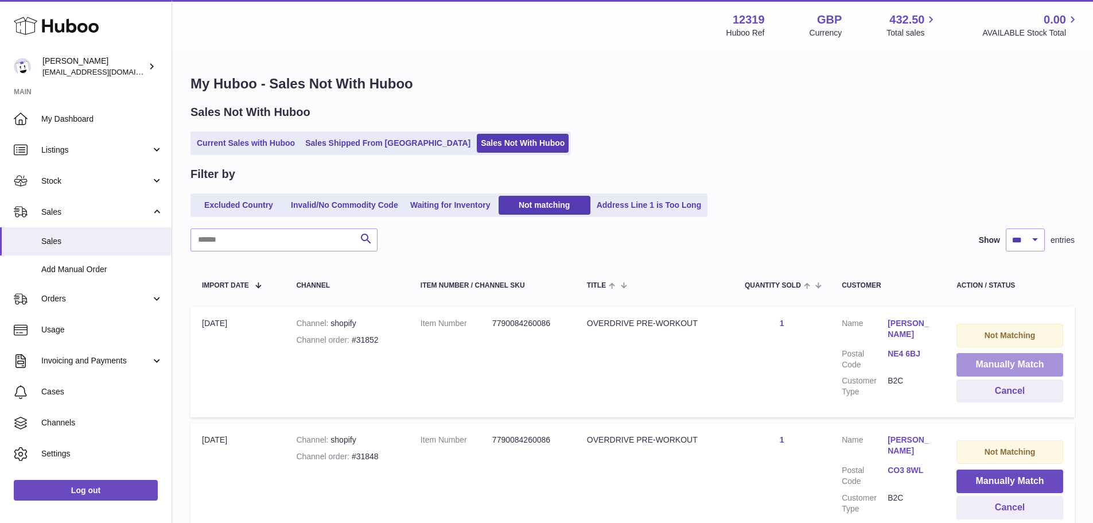
click at [1003, 363] on button "Manually Match" at bounding box center [1009, 365] width 107 height 24
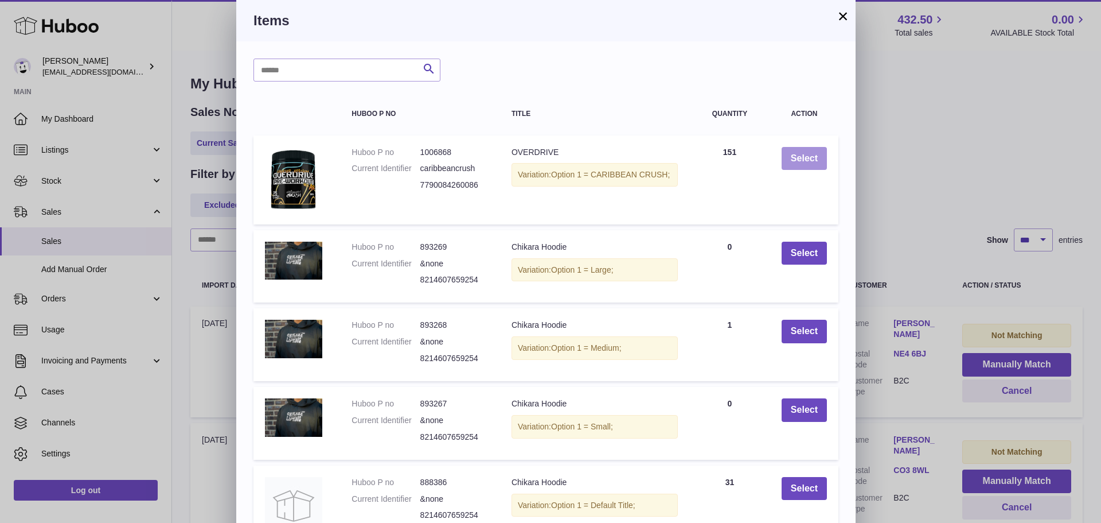
click at [808, 156] on button "Select" at bounding box center [804, 159] width 45 height 24
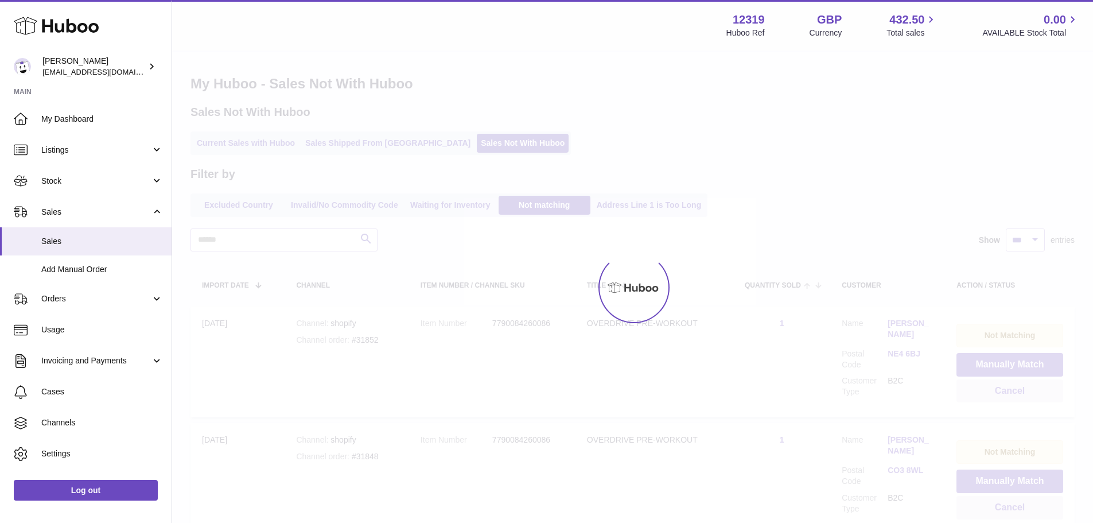
click at [1003, 363] on div at bounding box center [546, 261] width 1093 height 523
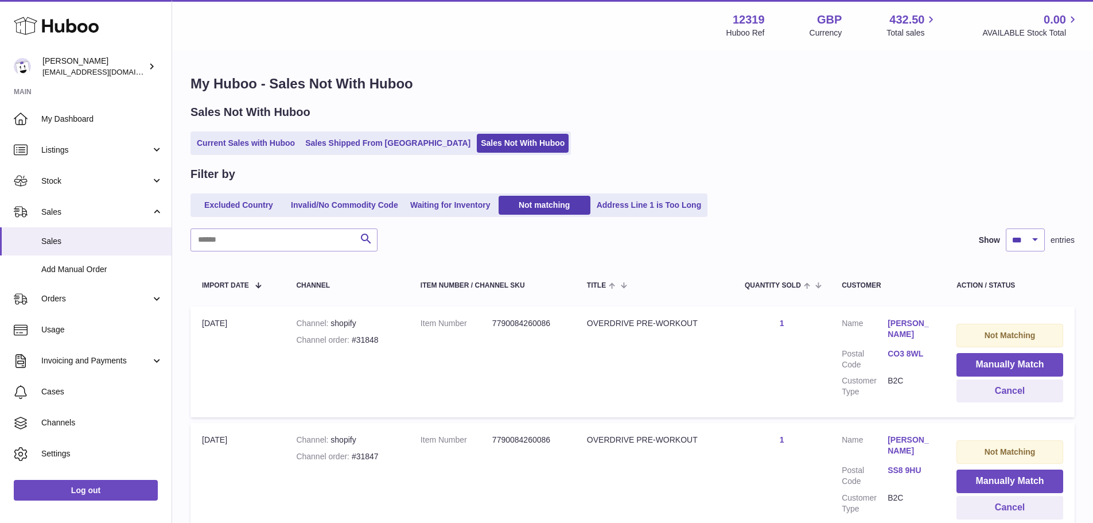
click at [1003, 363] on button "Manually Match" at bounding box center [1009, 365] width 107 height 24
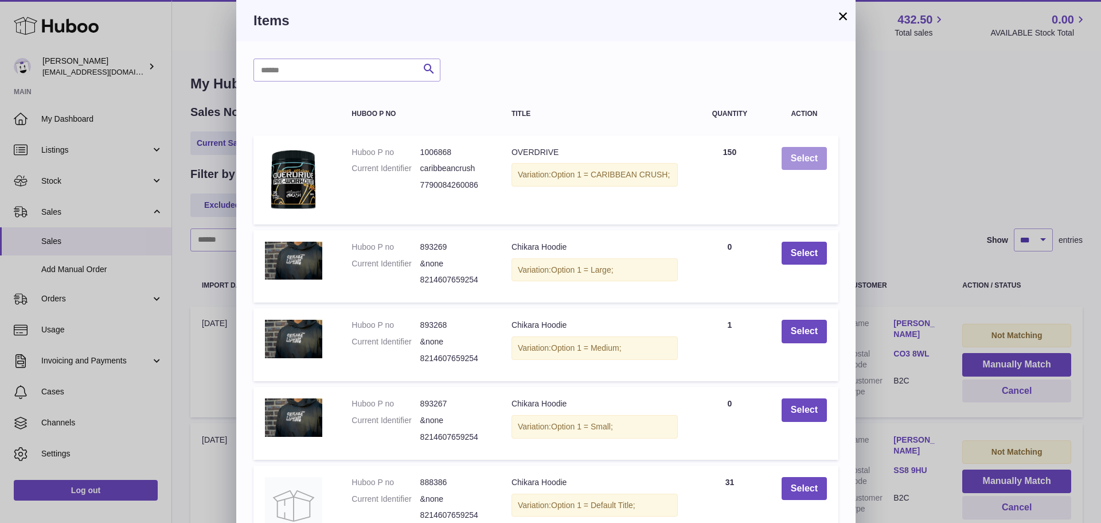
click at [808, 156] on button "Select" at bounding box center [804, 159] width 45 height 24
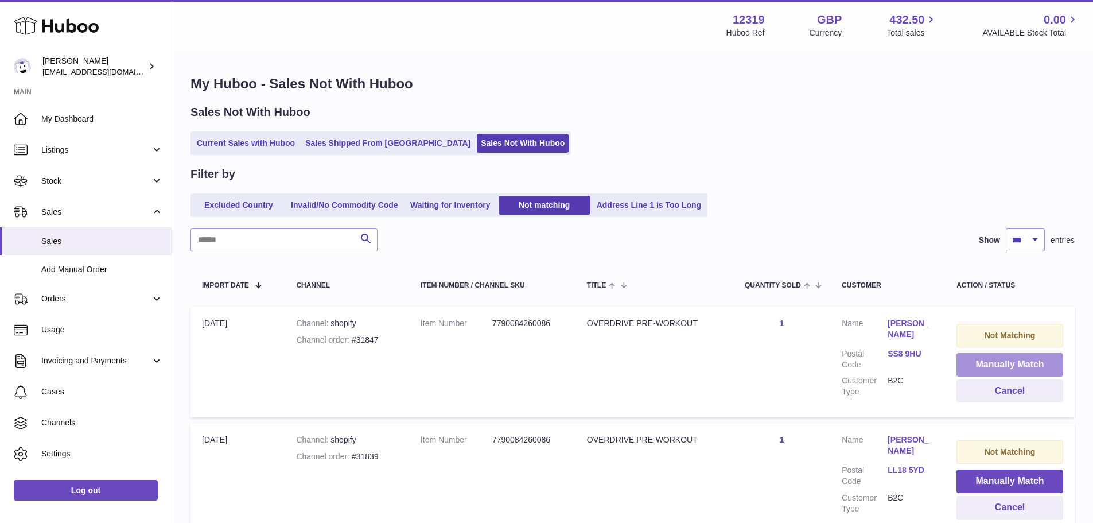
click at [1003, 363] on button "Manually Match" at bounding box center [1009, 365] width 107 height 24
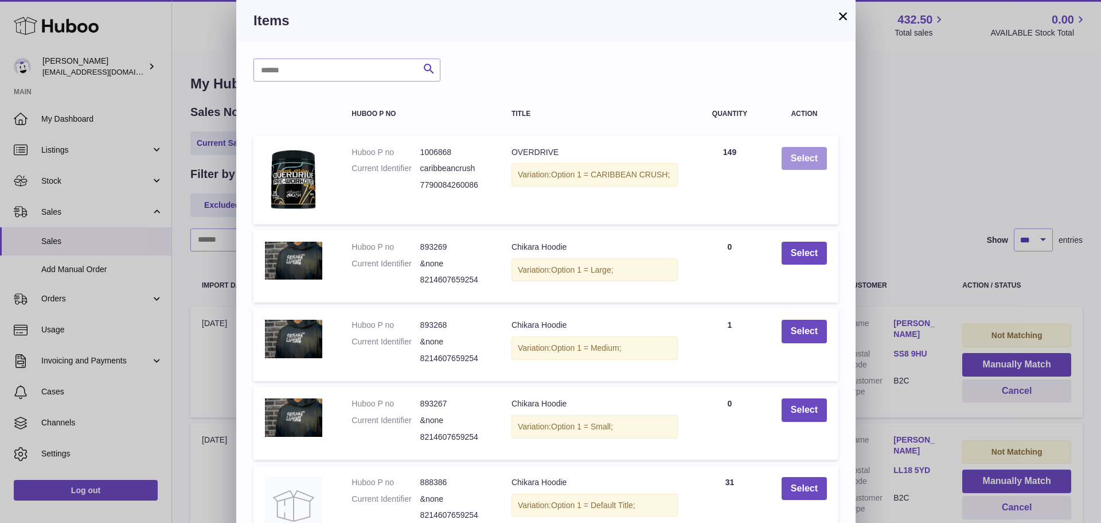
click at [808, 156] on button "Select" at bounding box center [804, 159] width 45 height 24
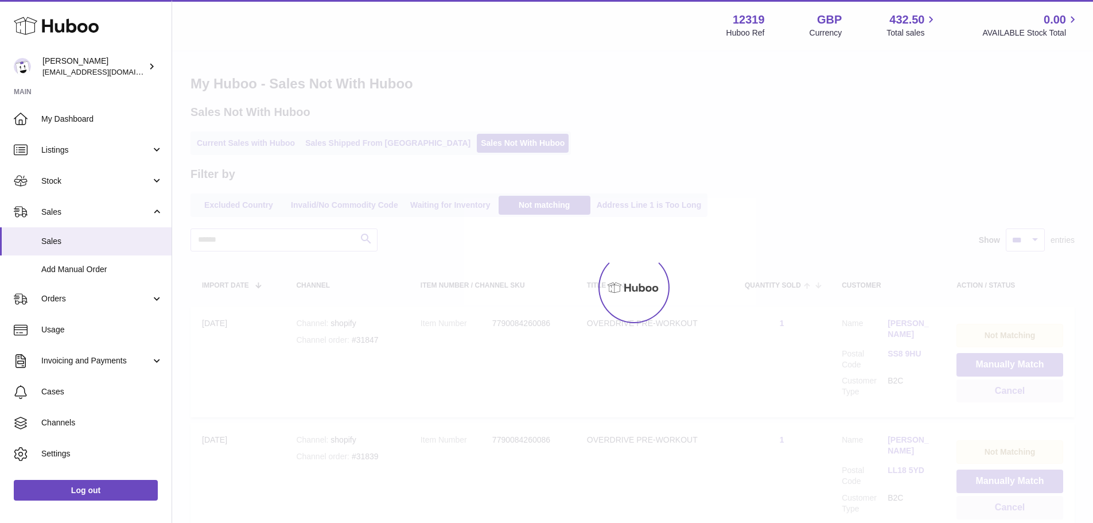
click
